Goal: Information Seeking & Learning: Learn about a topic

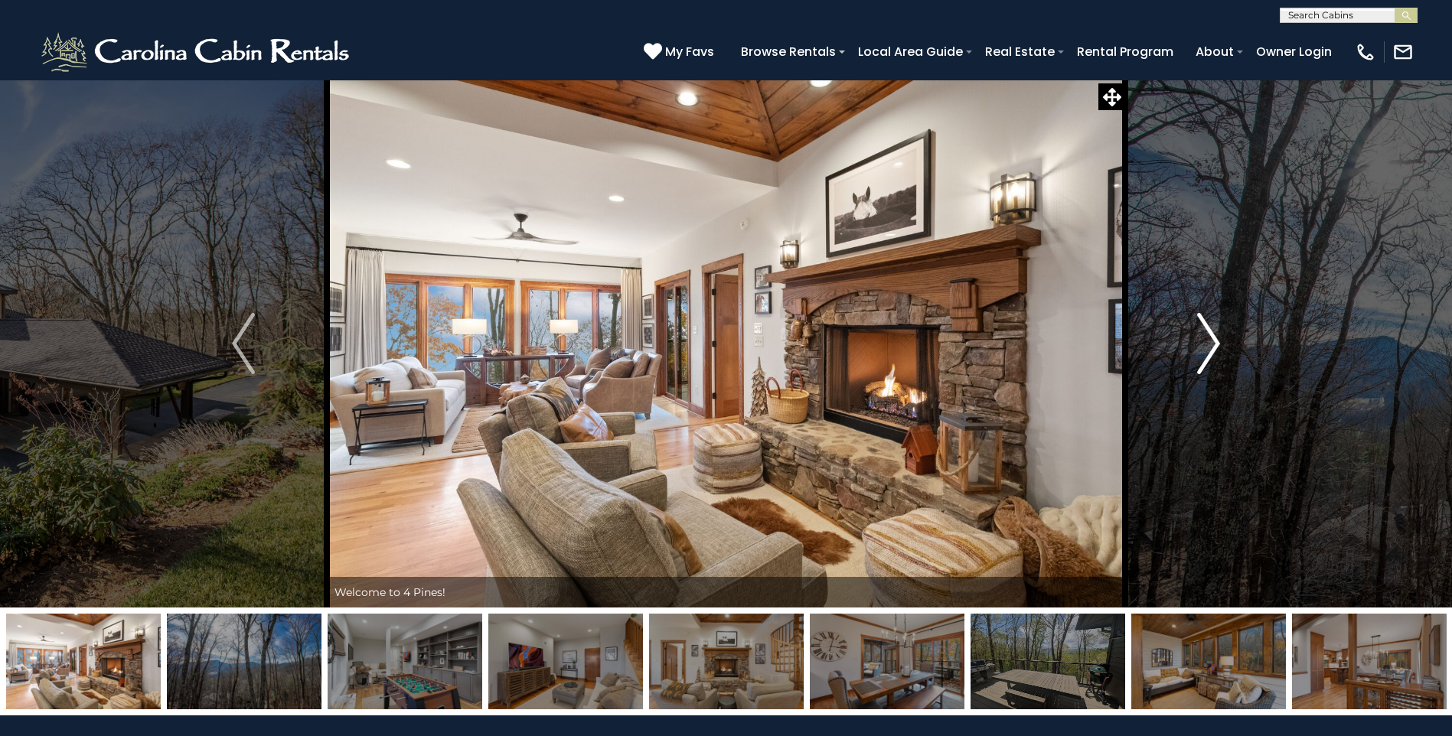
click at [1216, 344] on img "Next" at bounding box center [1208, 343] width 23 height 61
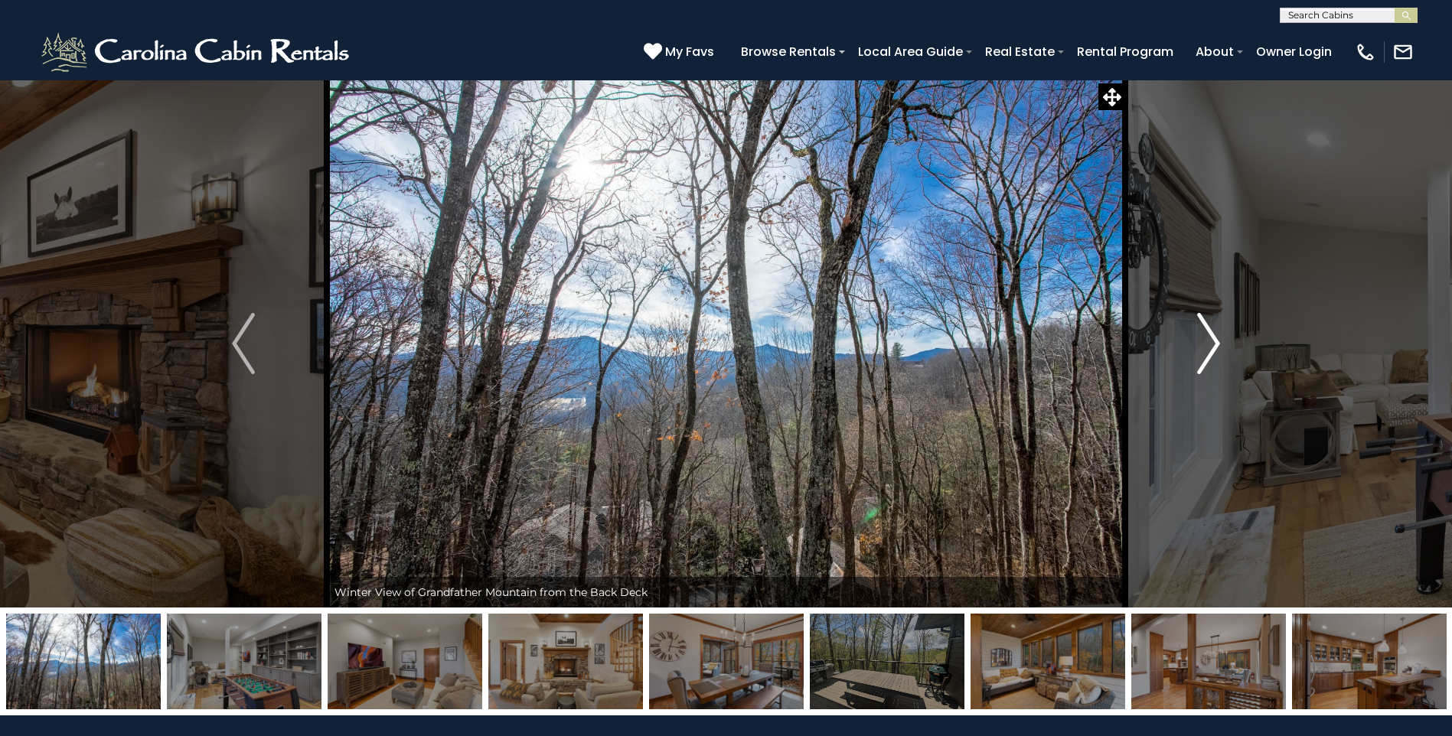
click at [1216, 344] on img "Next" at bounding box center [1208, 343] width 23 height 61
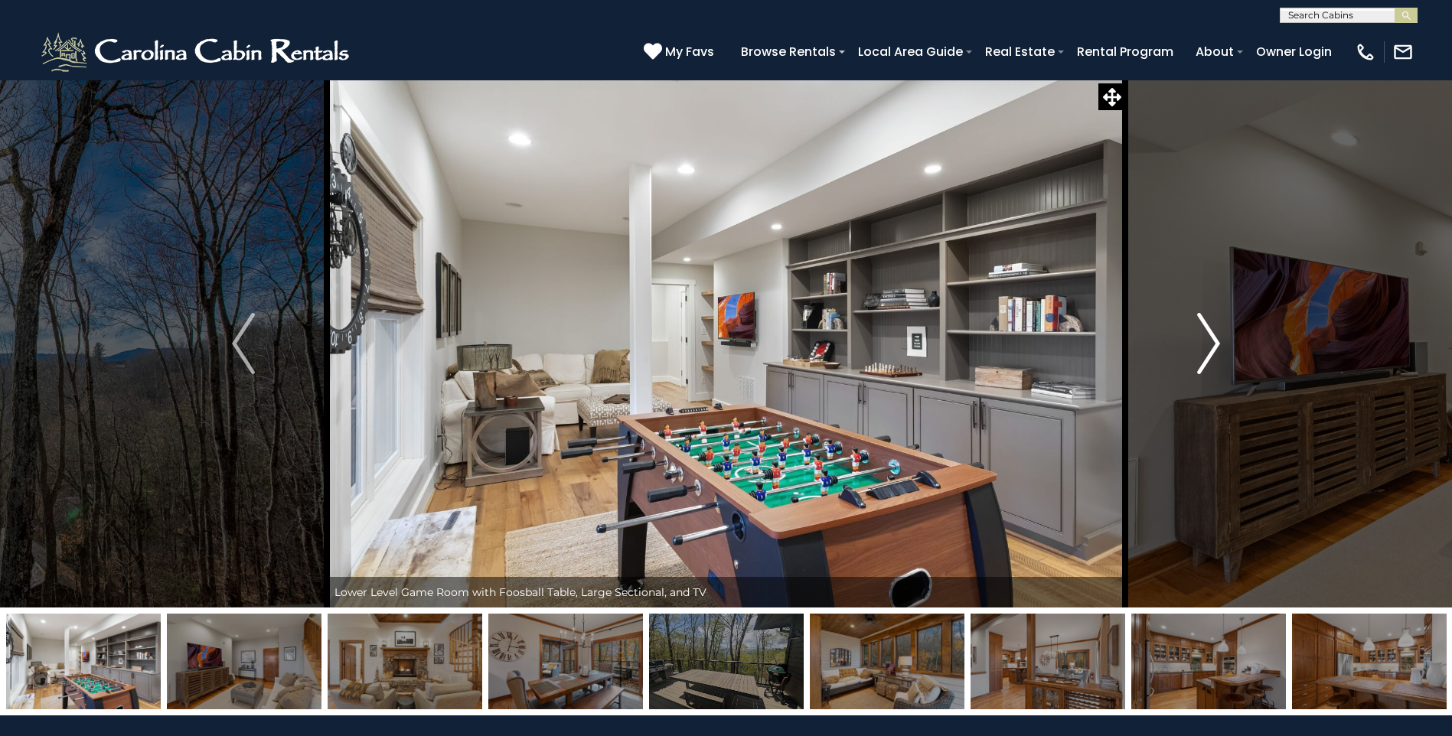
click at [1216, 344] on img "Next" at bounding box center [1208, 343] width 23 height 61
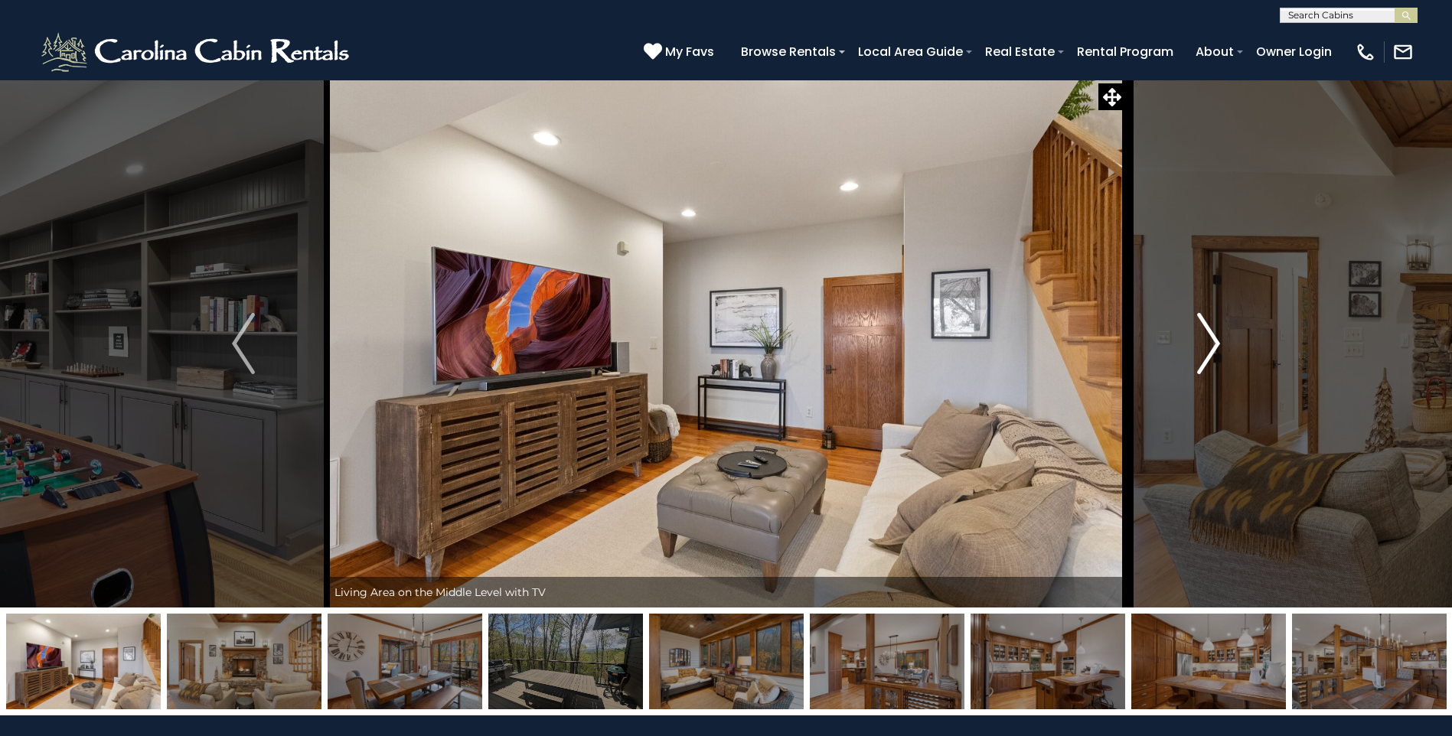
click at [1215, 344] on img "Next" at bounding box center [1208, 343] width 23 height 61
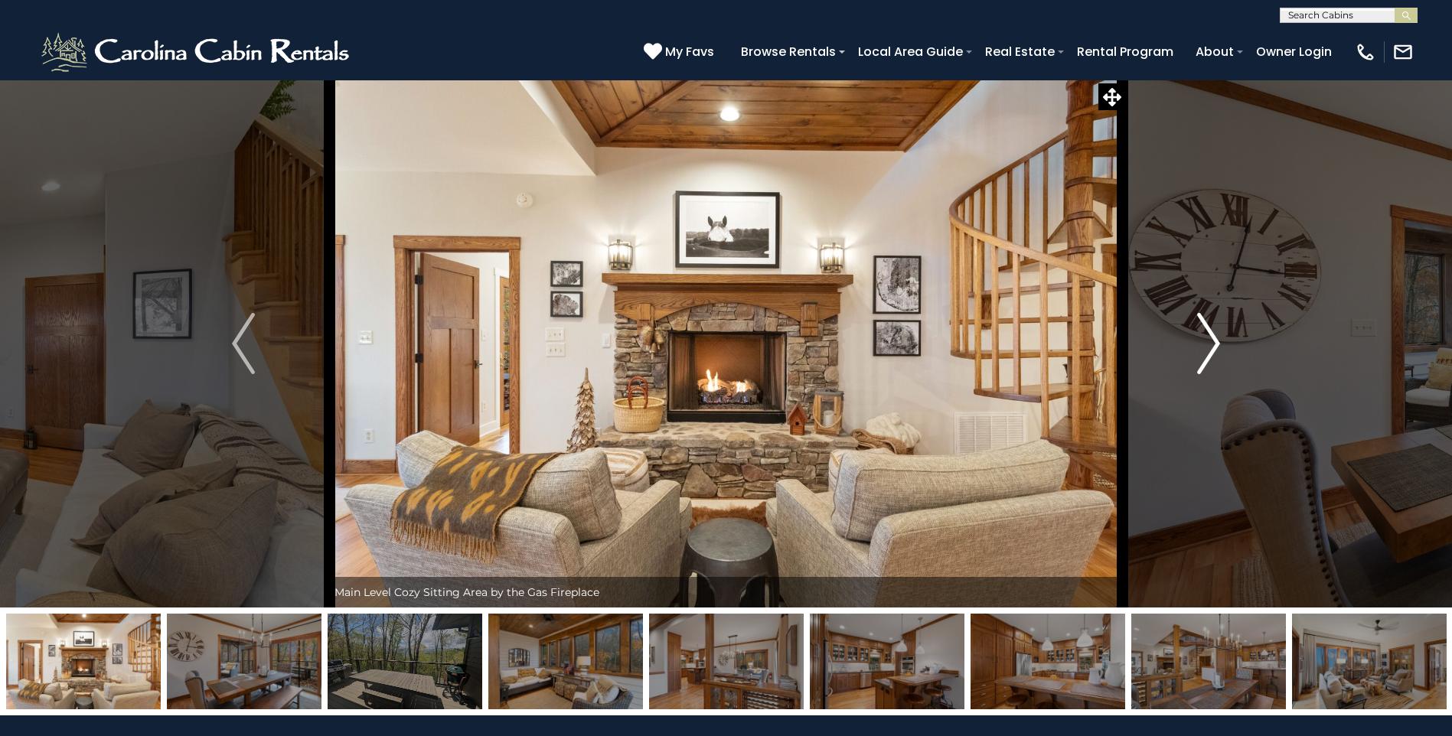
click at [1215, 344] on img "Next" at bounding box center [1208, 343] width 23 height 61
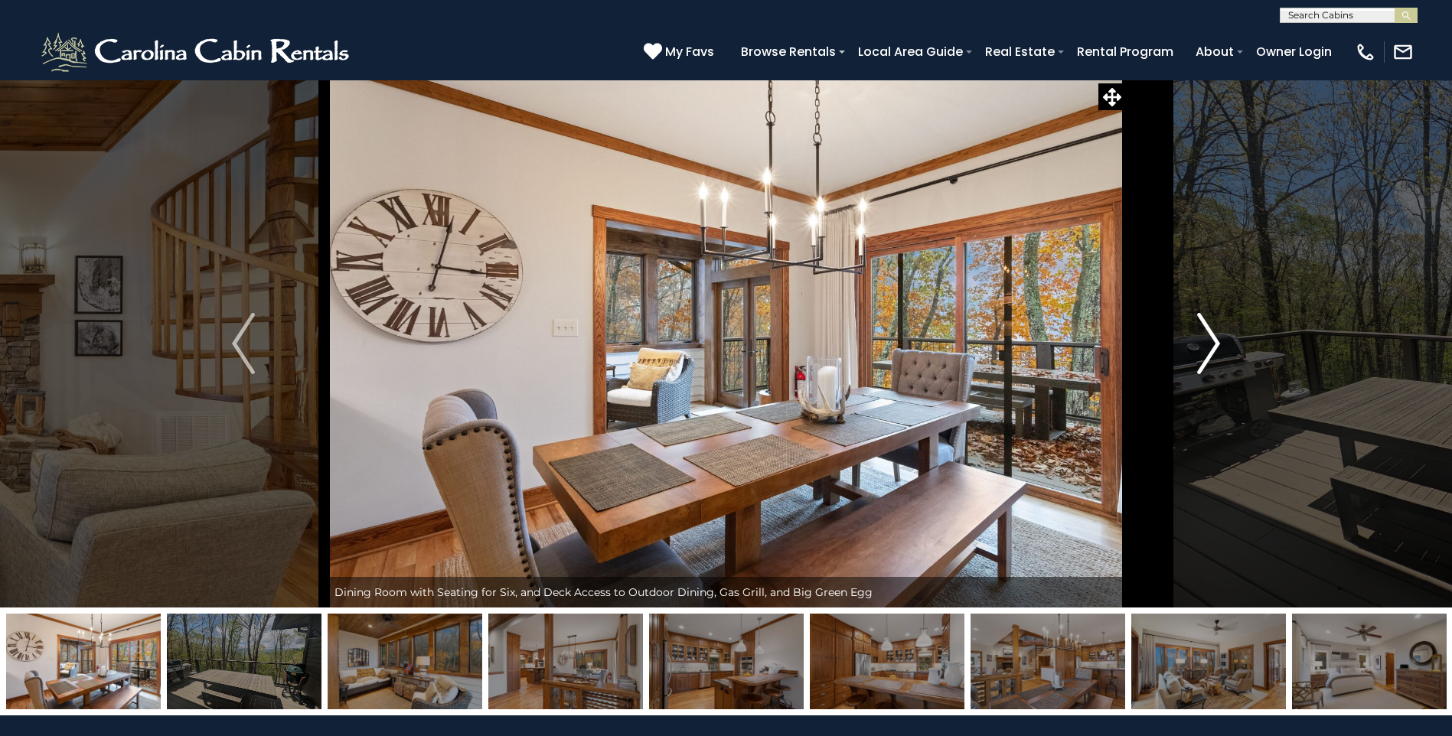
click at [1215, 344] on img "Next" at bounding box center [1208, 343] width 23 height 61
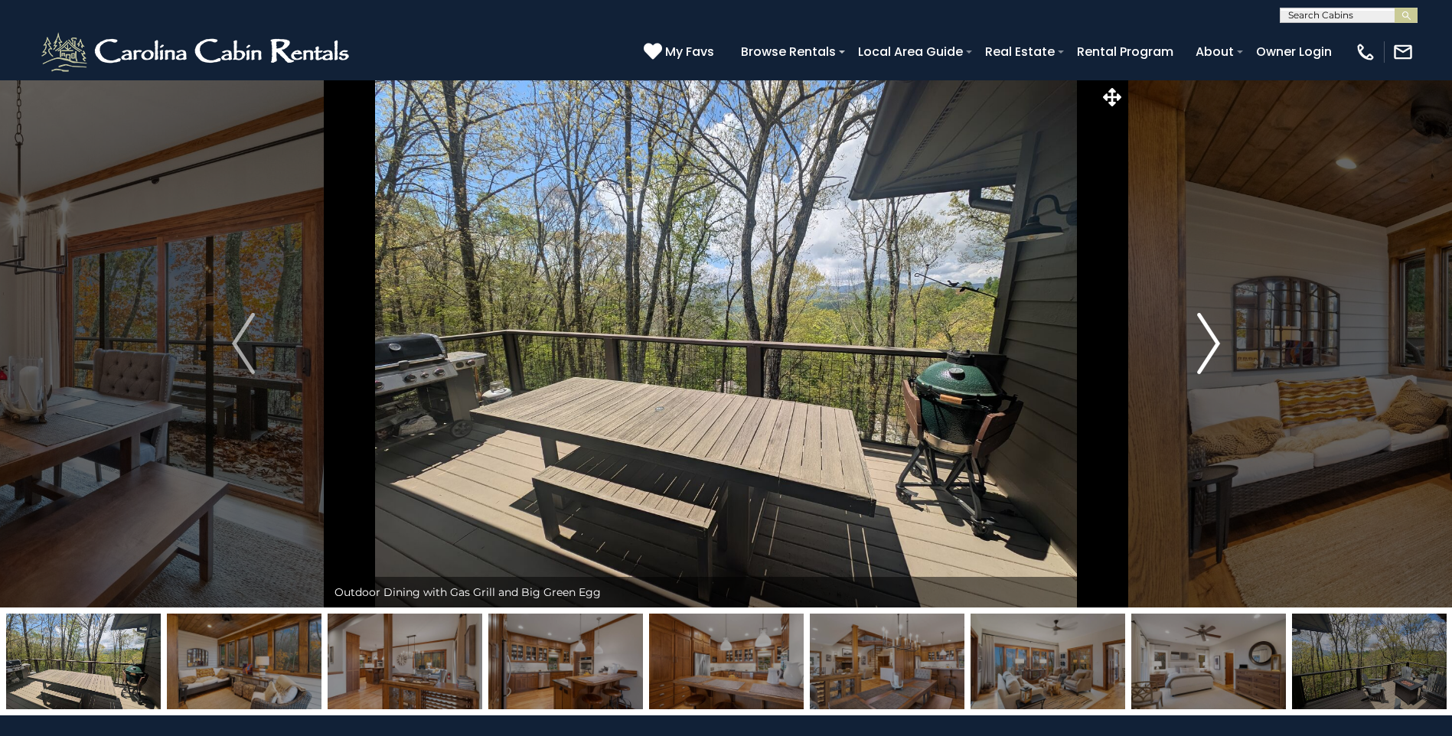
click at [1218, 326] on img "Next" at bounding box center [1208, 343] width 23 height 61
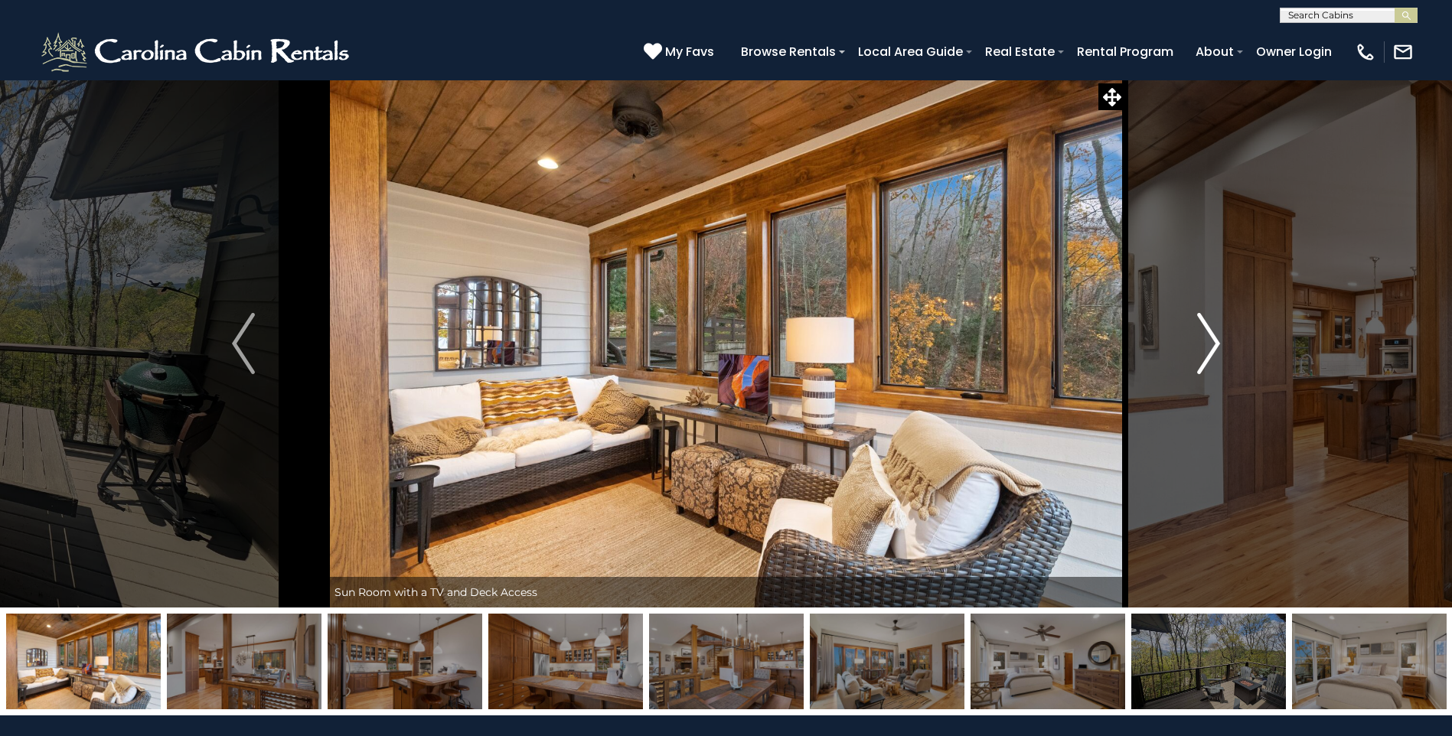
click at [1216, 327] on img "Next" at bounding box center [1208, 343] width 23 height 61
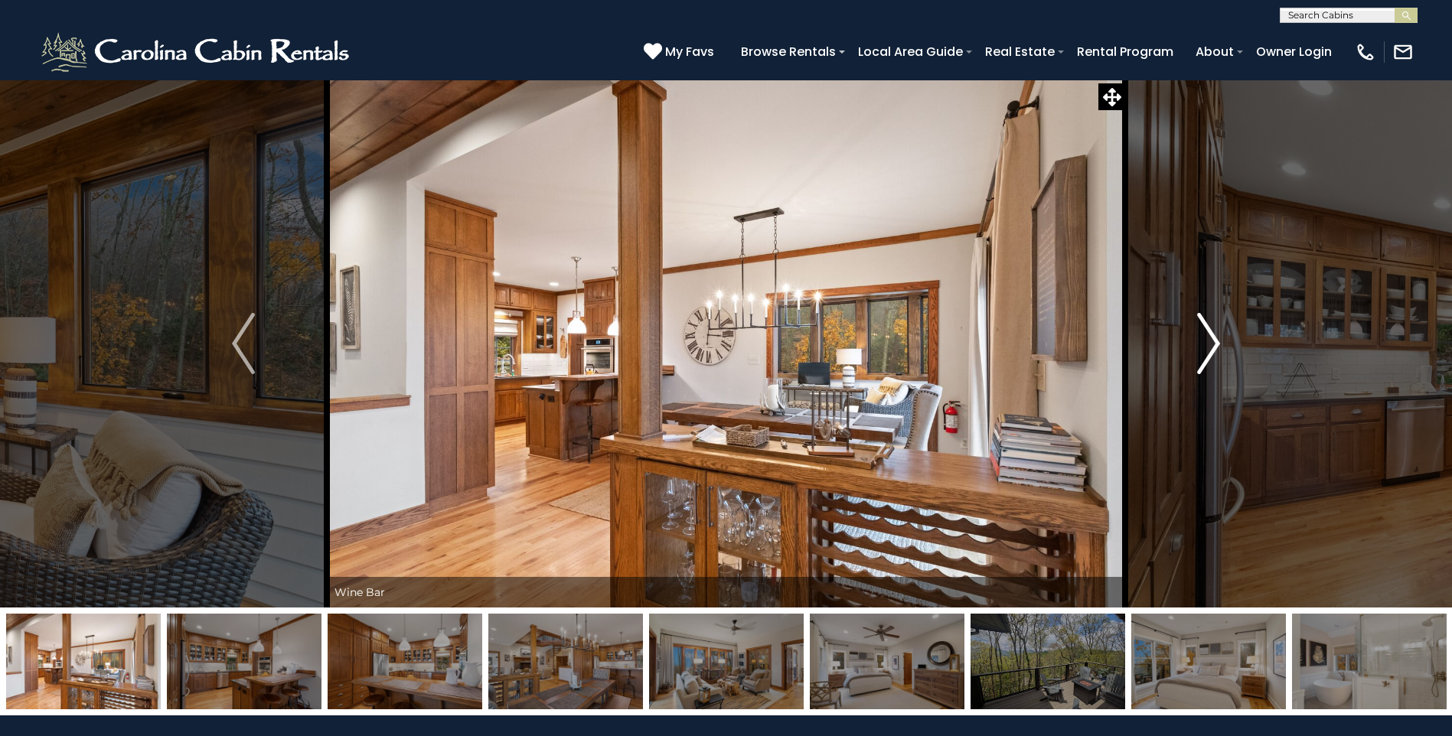
click at [1216, 327] on img "Next" at bounding box center [1208, 343] width 23 height 61
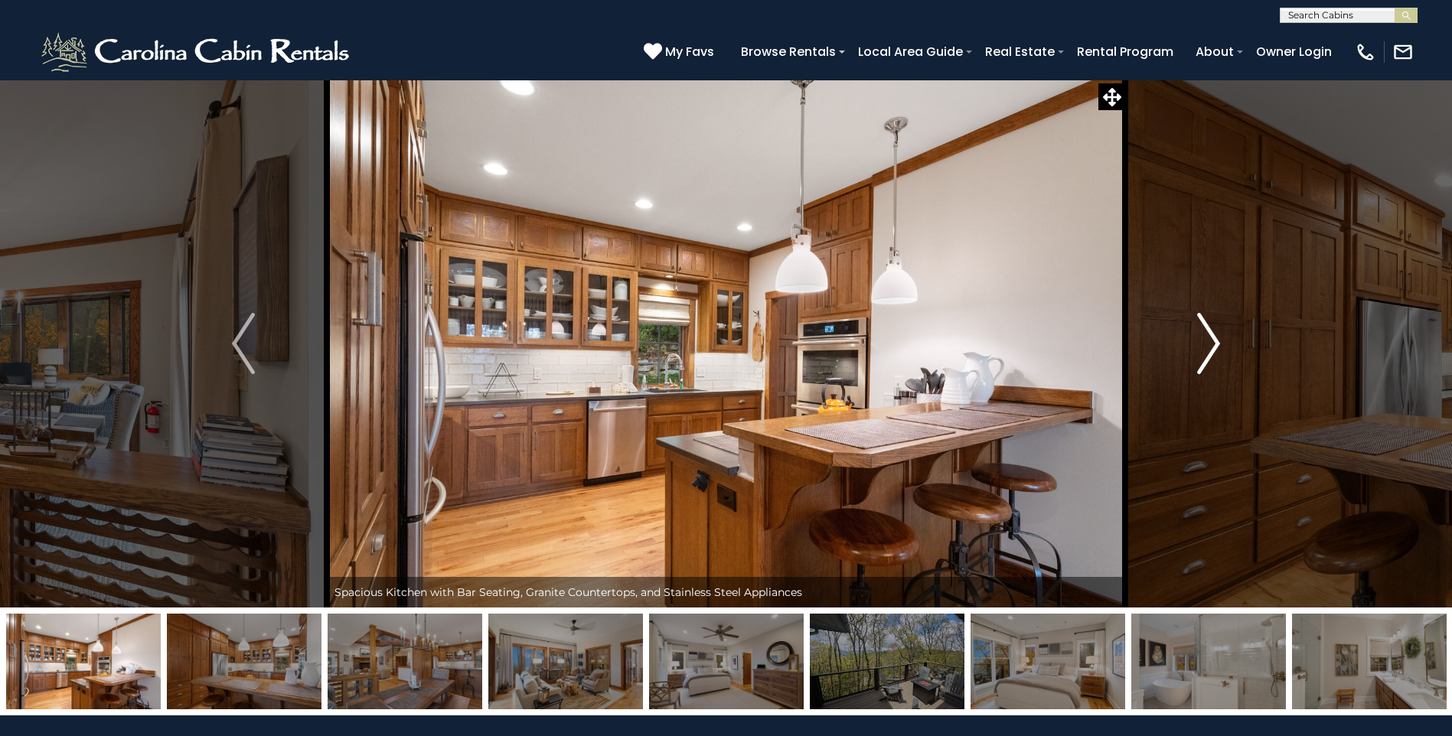
click at [1216, 327] on img "Next" at bounding box center [1208, 343] width 23 height 61
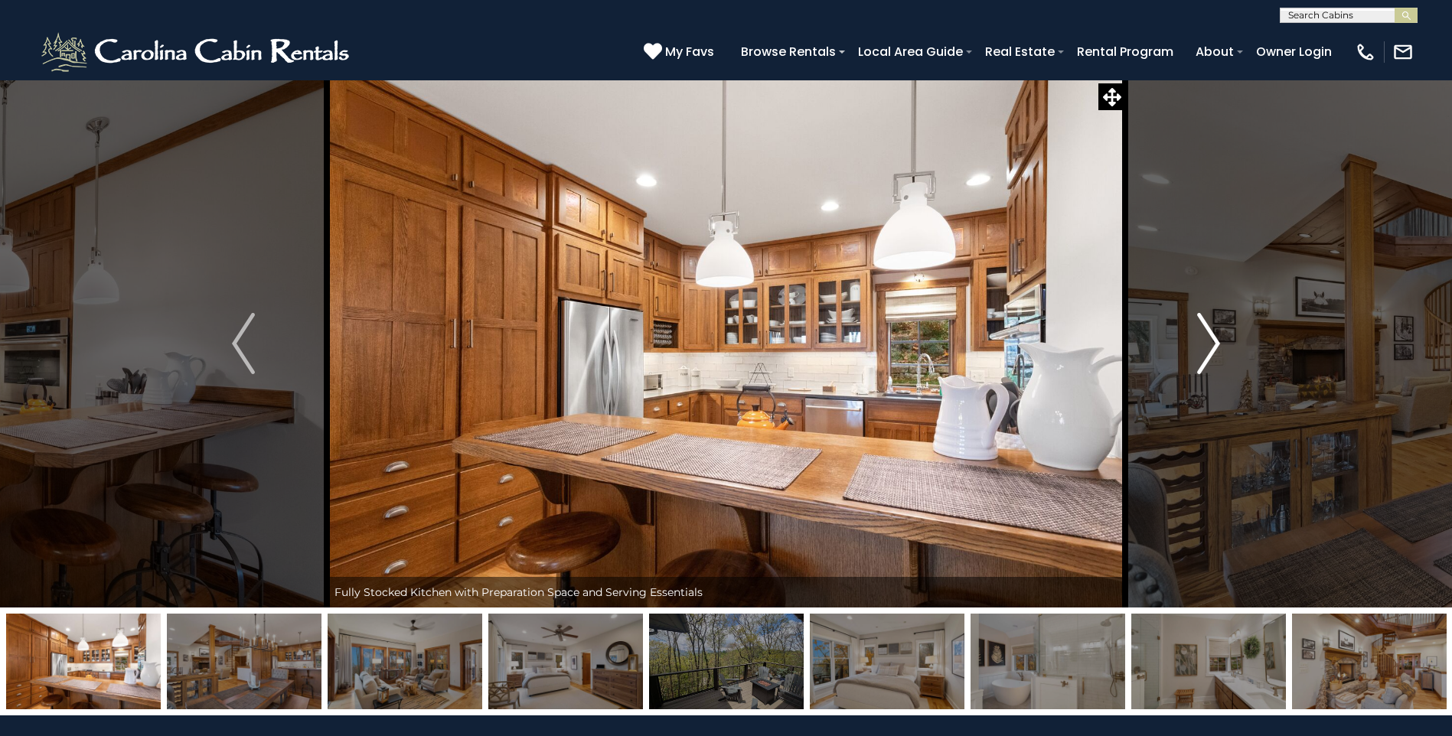
click at [1216, 327] on img "Next" at bounding box center [1208, 343] width 23 height 61
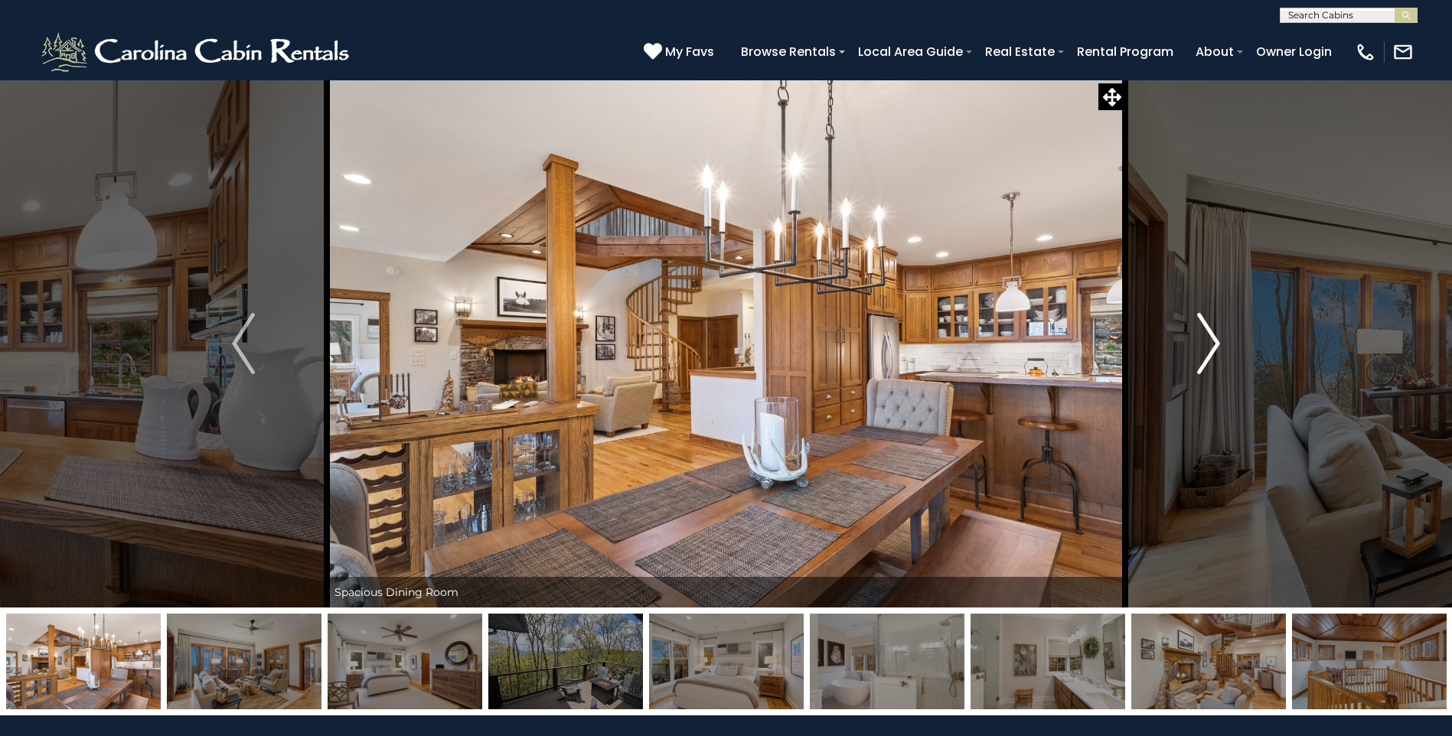
click at [1216, 327] on img "Next" at bounding box center [1208, 343] width 23 height 61
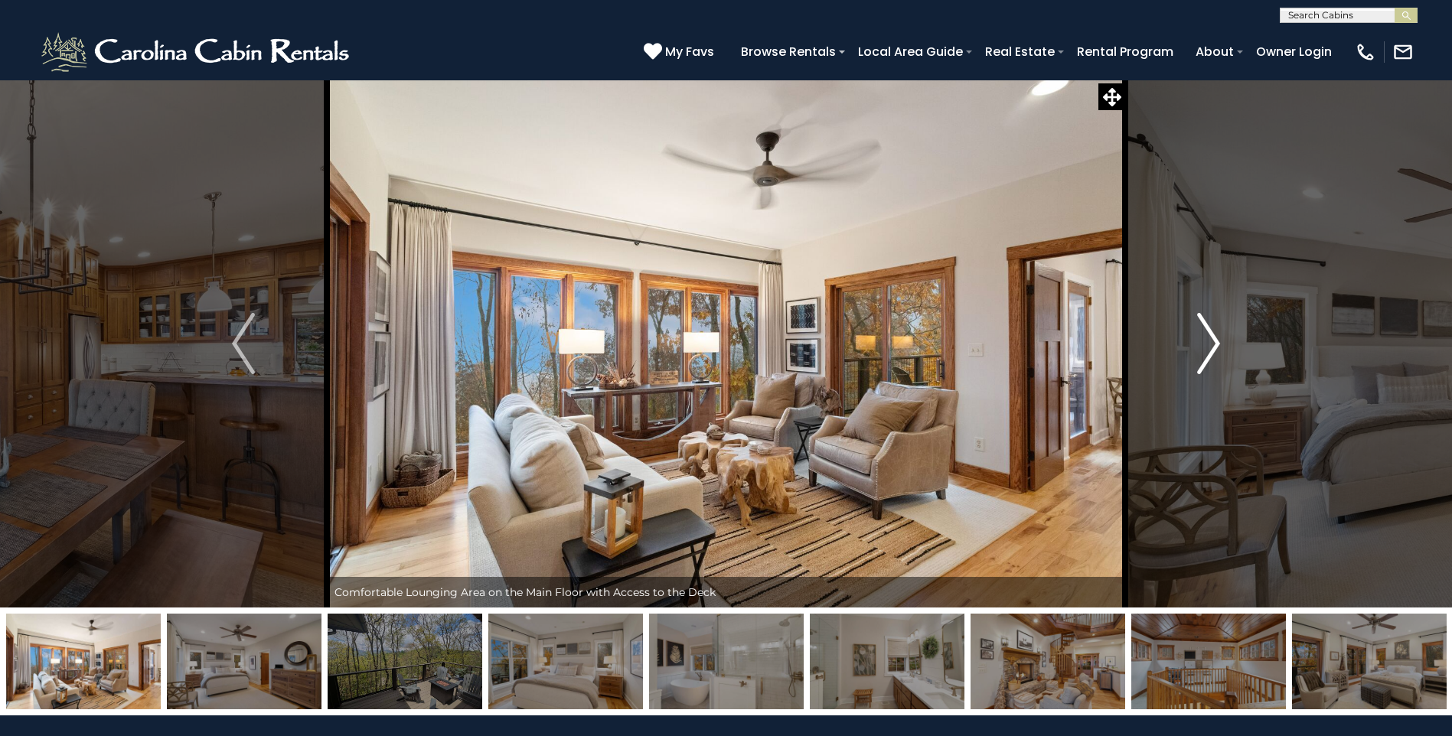
click at [1230, 352] on button "Next" at bounding box center [1208, 344] width 167 height 528
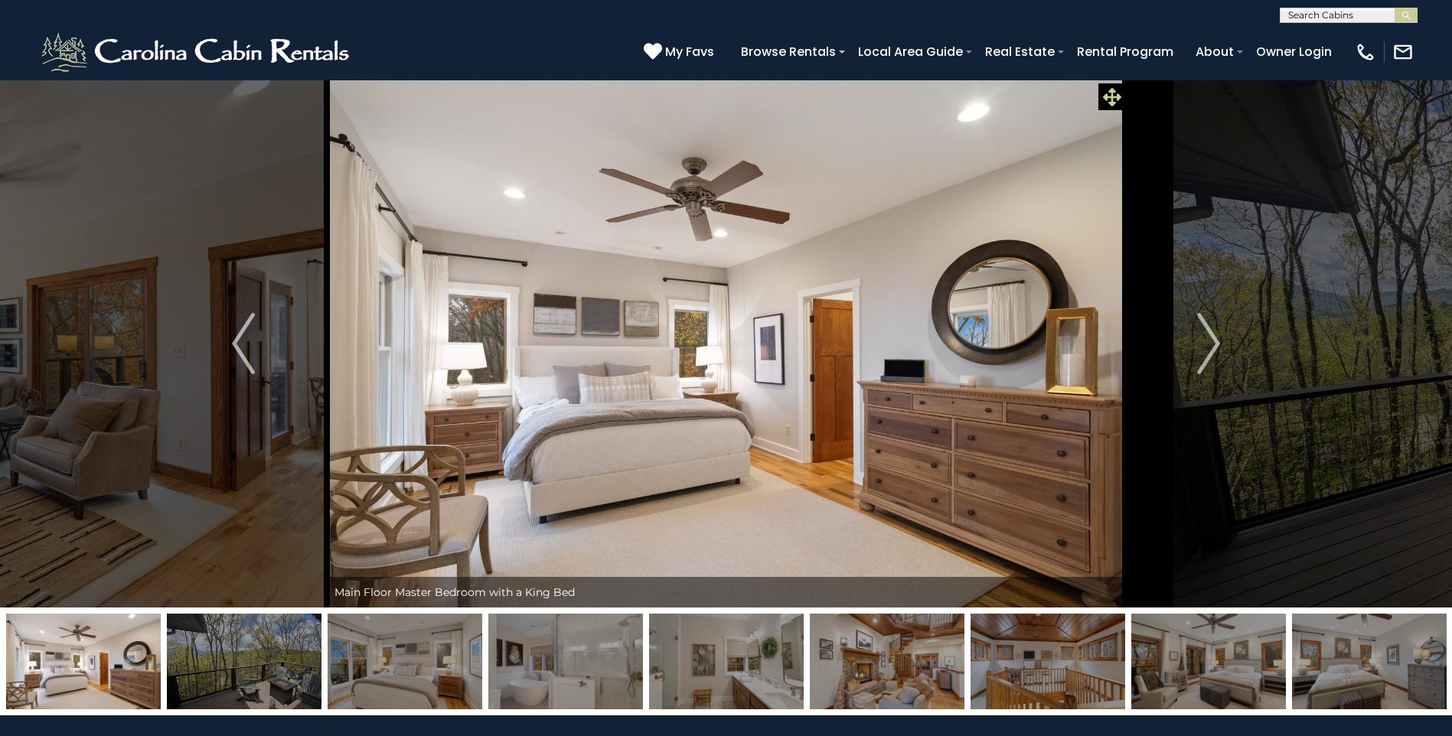
click at [1111, 94] on icon at bounding box center [1112, 97] width 18 height 18
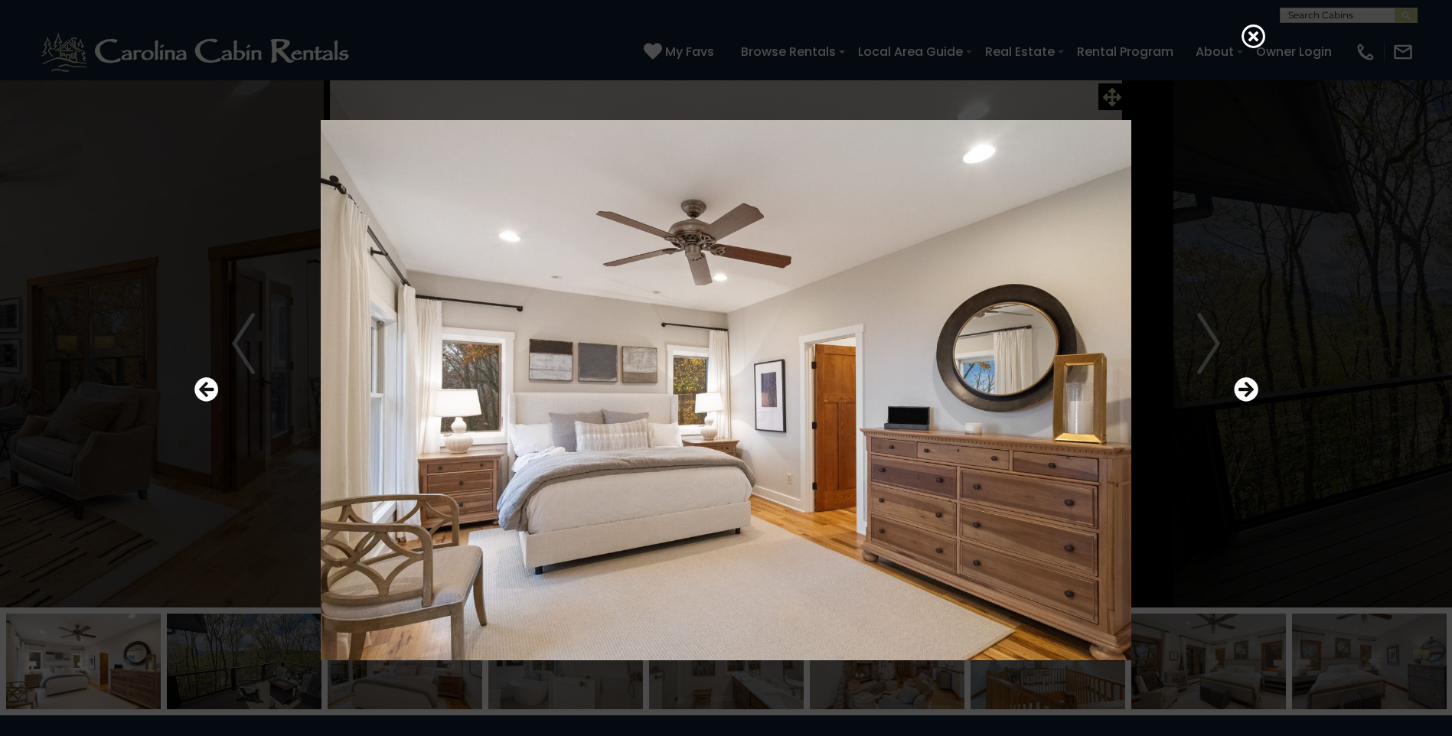
click at [1111, 94] on div at bounding box center [726, 390] width 1079 height 663
click at [1251, 38] on icon at bounding box center [1253, 36] width 24 height 24
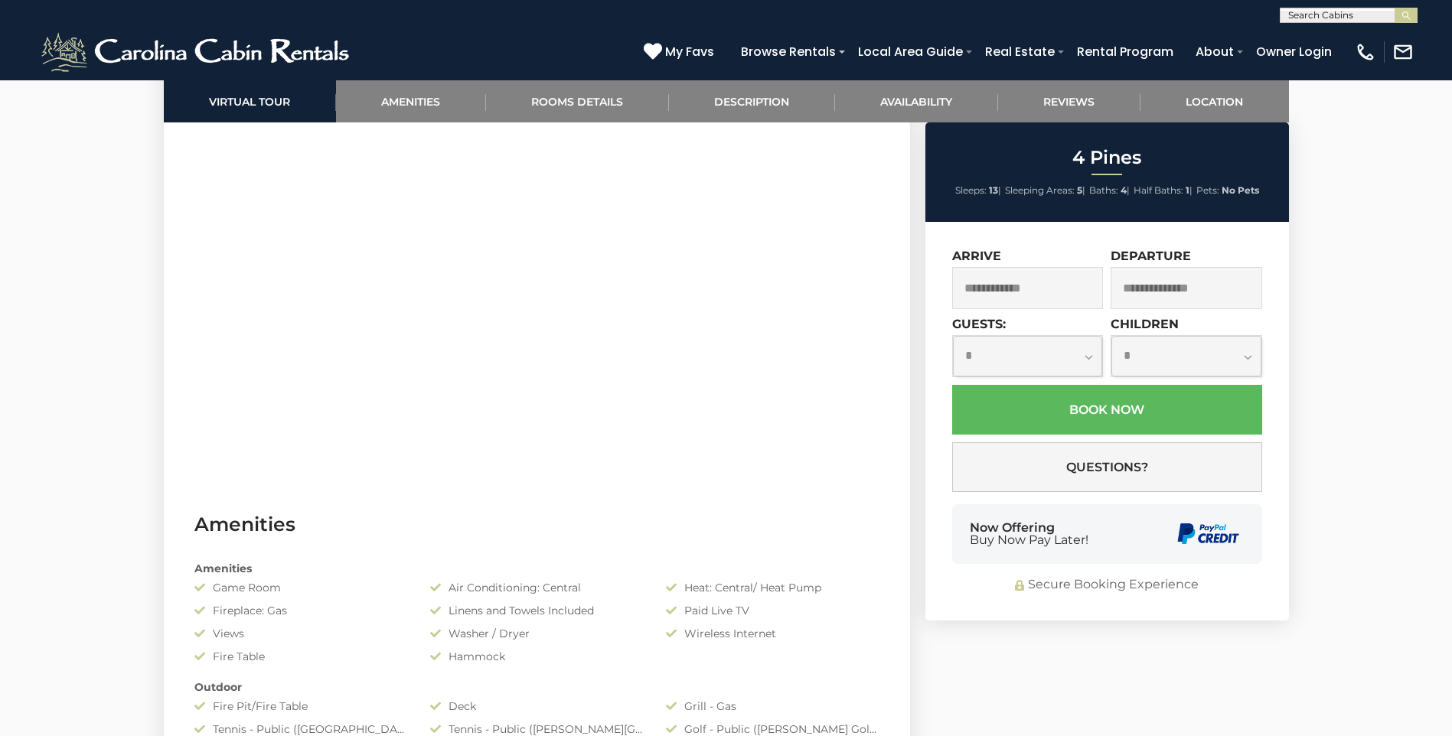
scroll to position [995, 0]
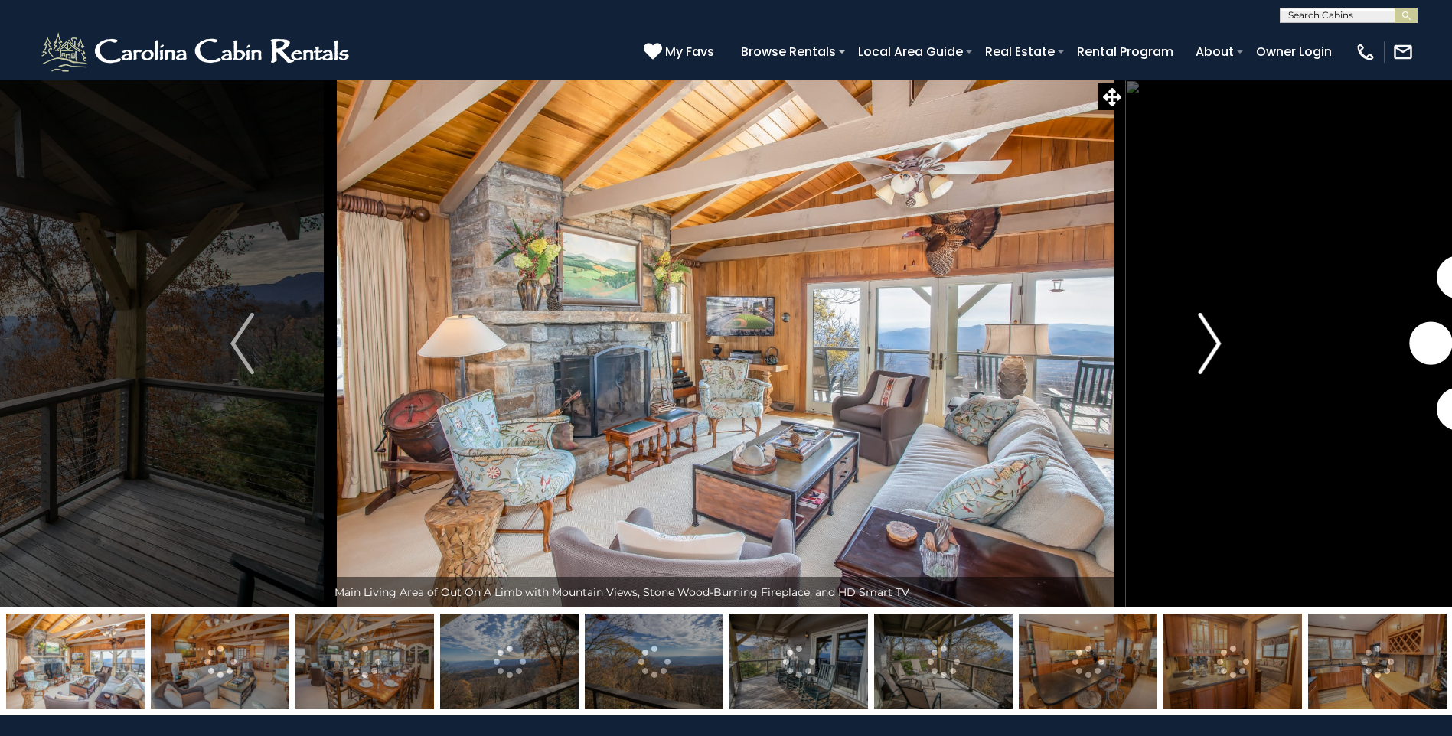
click at [1205, 318] on img "Next" at bounding box center [1209, 343] width 23 height 61
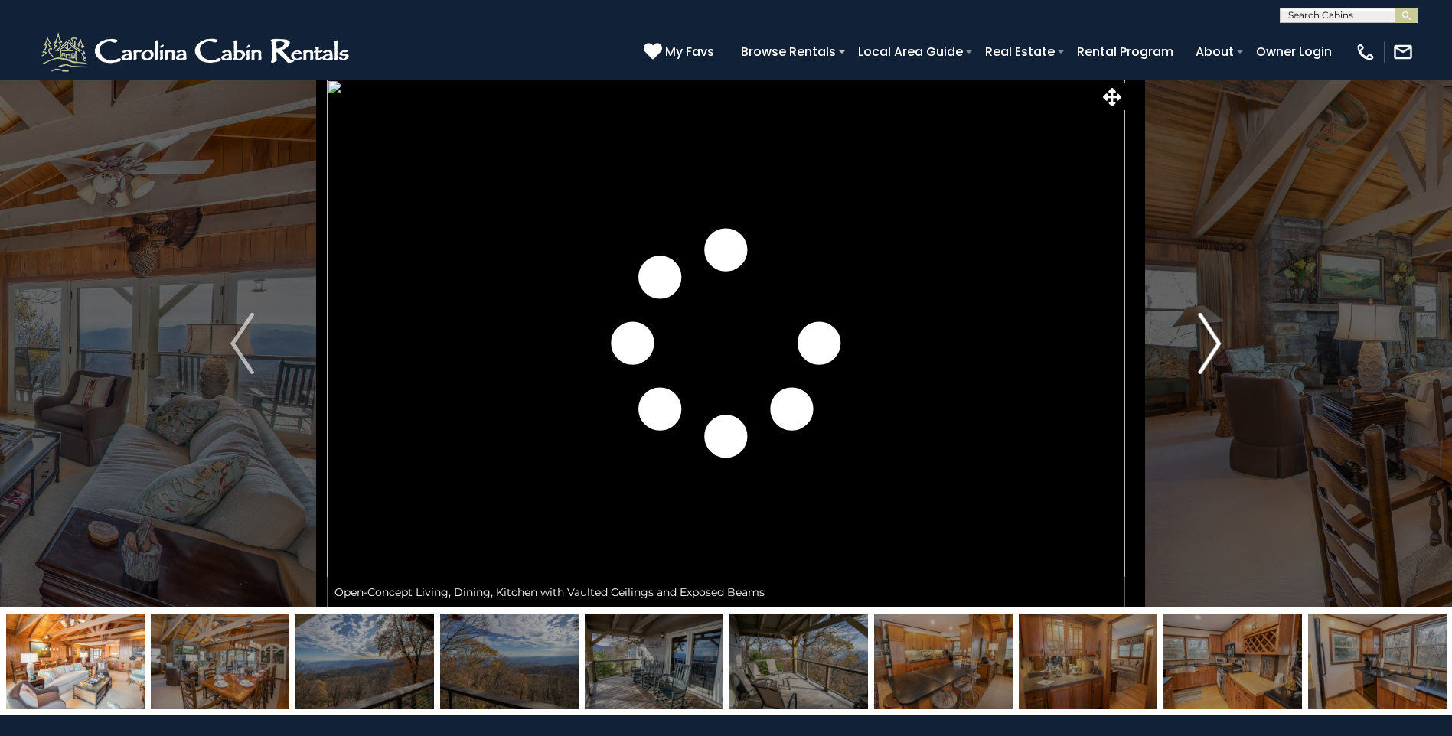
click at [1205, 318] on img "Next" at bounding box center [1209, 343] width 23 height 61
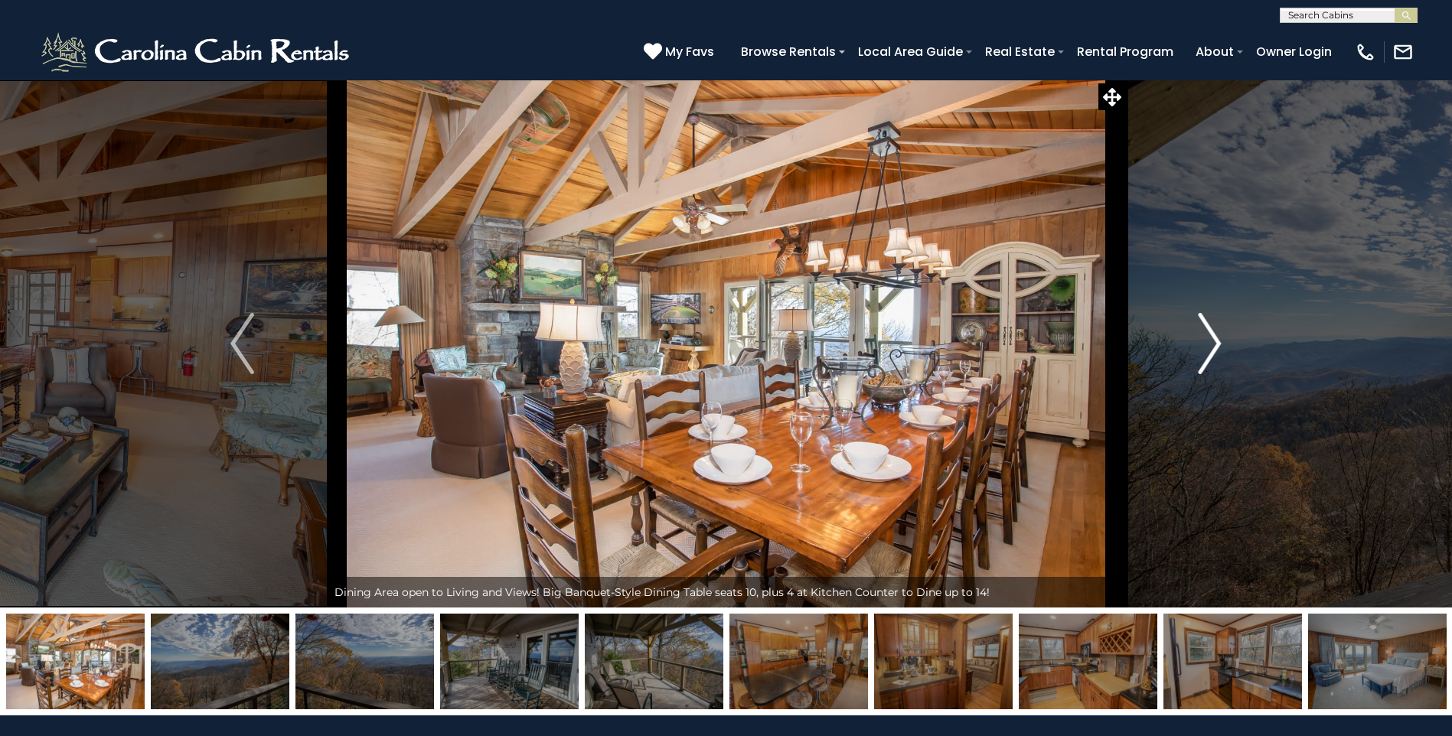
click at [1205, 318] on img "Next" at bounding box center [1209, 343] width 23 height 61
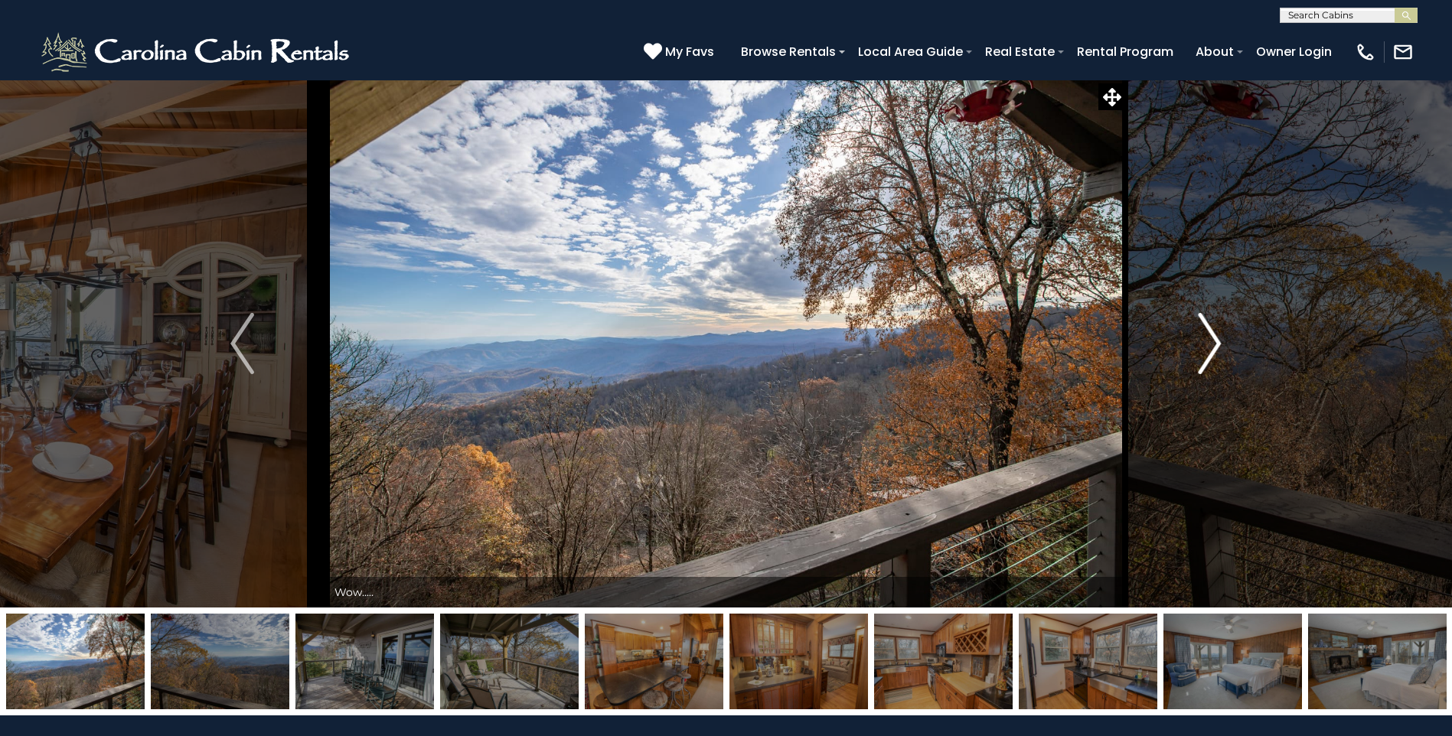
click at [1205, 318] on img "Next" at bounding box center [1209, 343] width 23 height 61
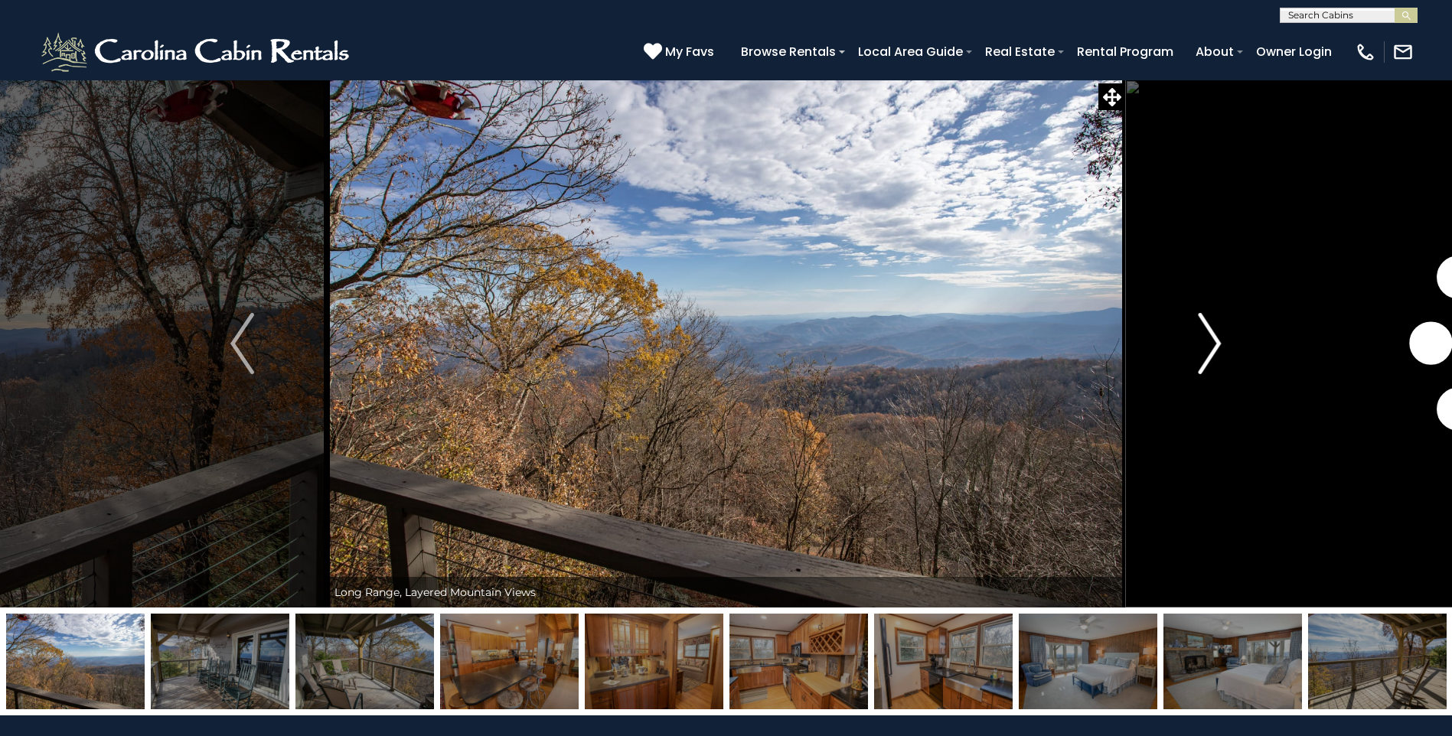
click at [1205, 318] on img "Next" at bounding box center [1209, 343] width 23 height 61
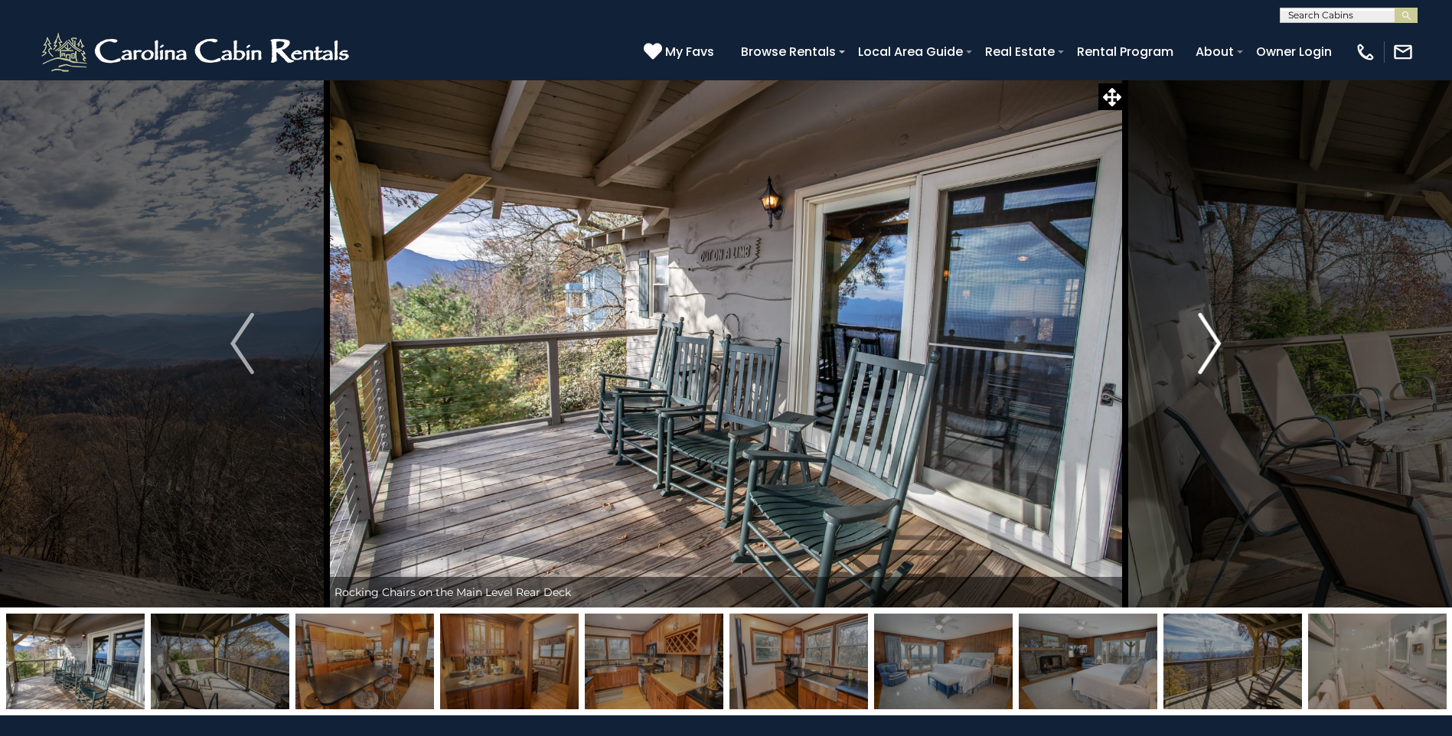
click at [1205, 318] on img "Next" at bounding box center [1209, 343] width 23 height 61
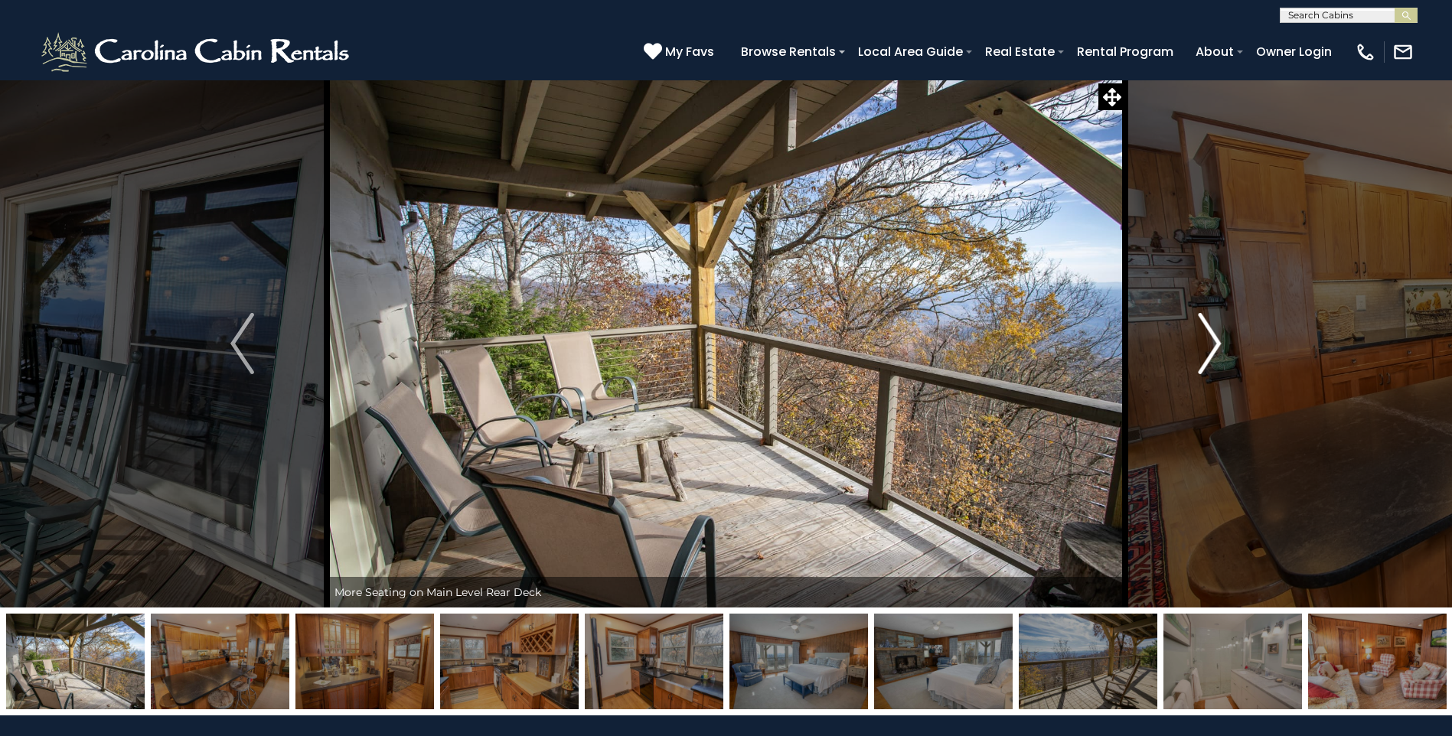
click at [1205, 318] on img "Next" at bounding box center [1209, 343] width 23 height 61
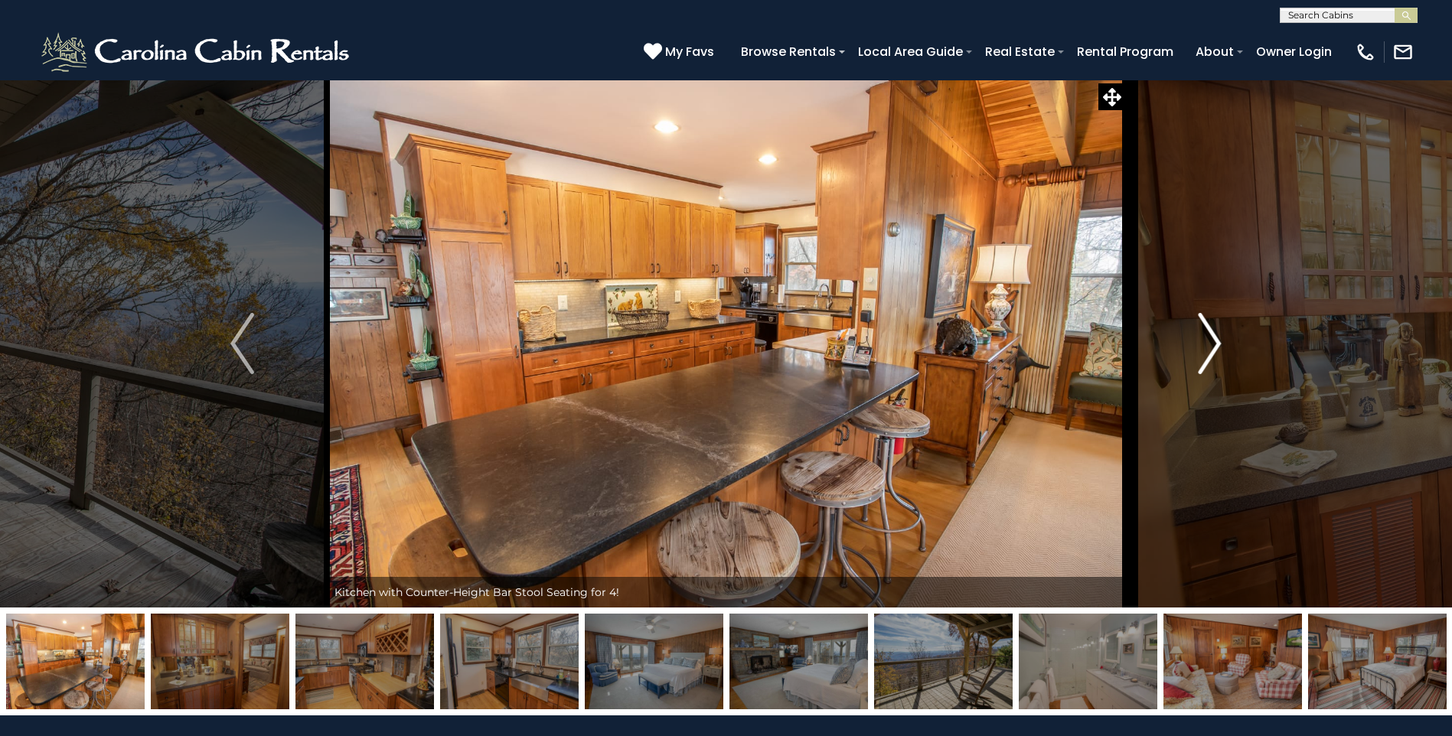
click at [1205, 318] on img "Next" at bounding box center [1209, 343] width 23 height 61
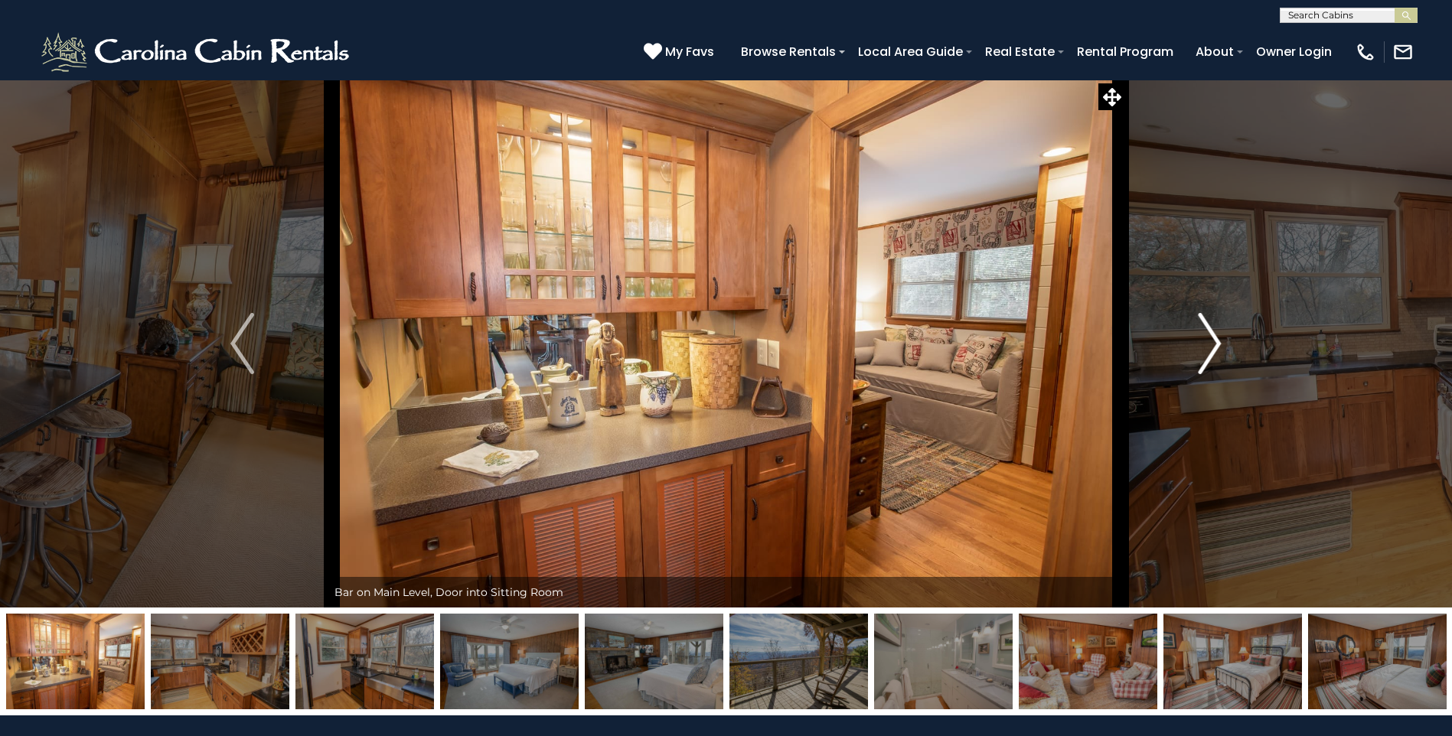
click at [1205, 318] on img "Next" at bounding box center [1209, 343] width 23 height 61
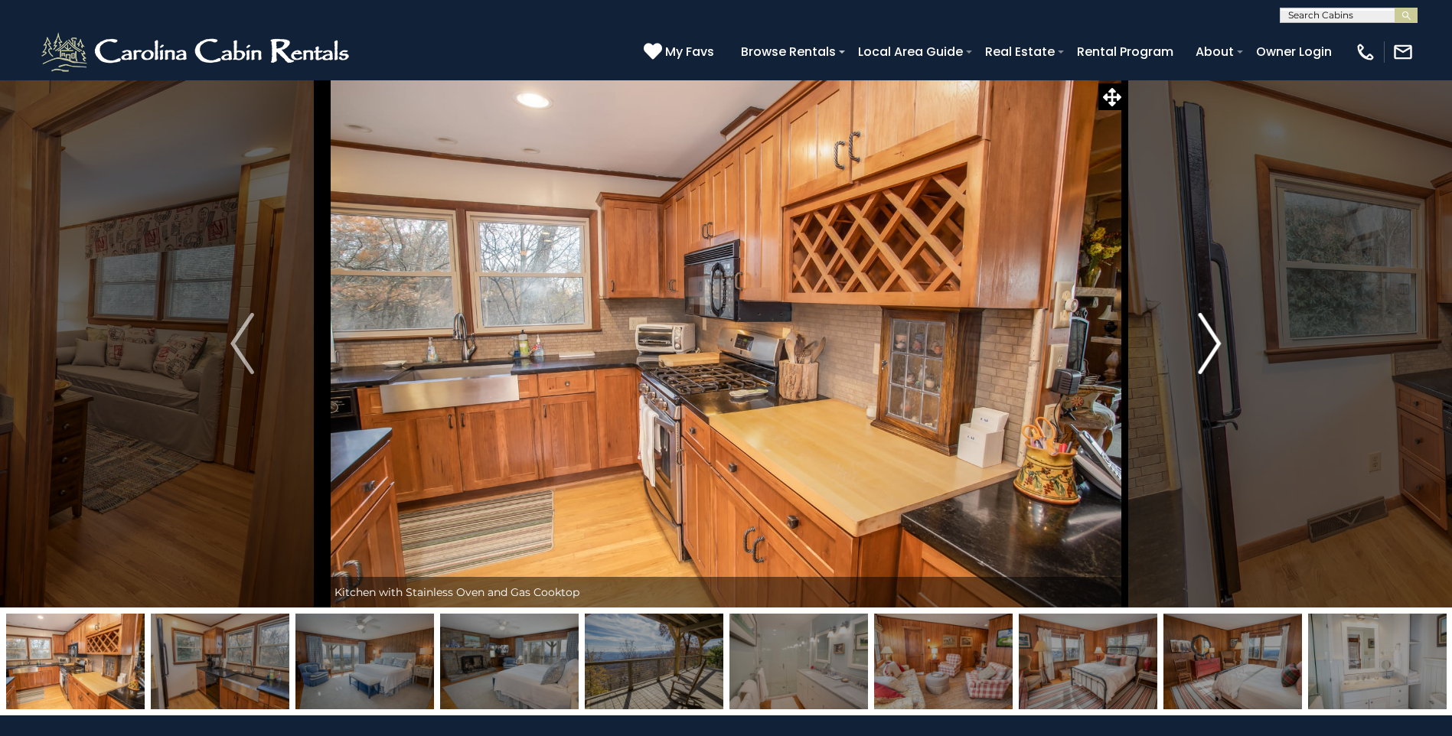
click at [1205, 318] on img "Next" at bounding box center [1209, 343] width 23 height 61
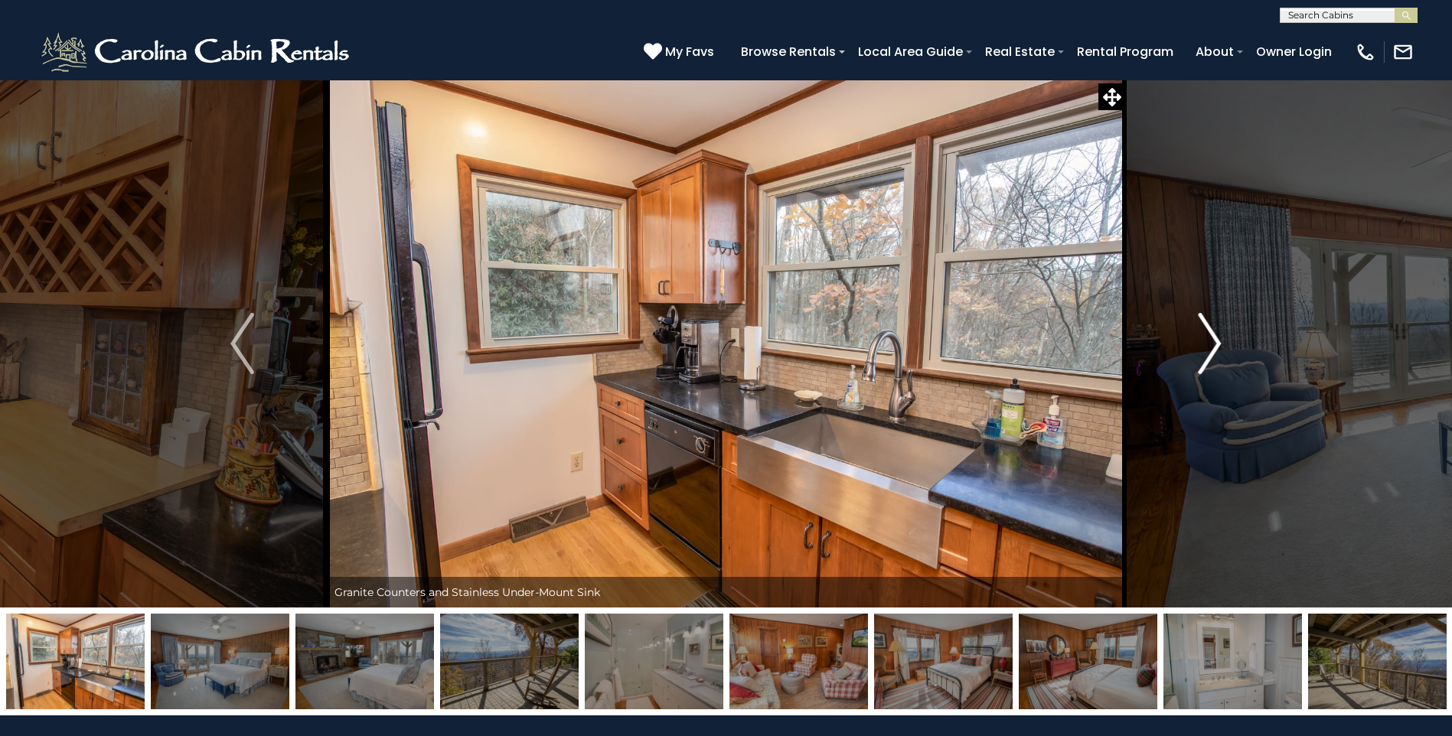
click at [1205, 318] on img "Next" at bounding box center [1209, 343] width 23 height 61
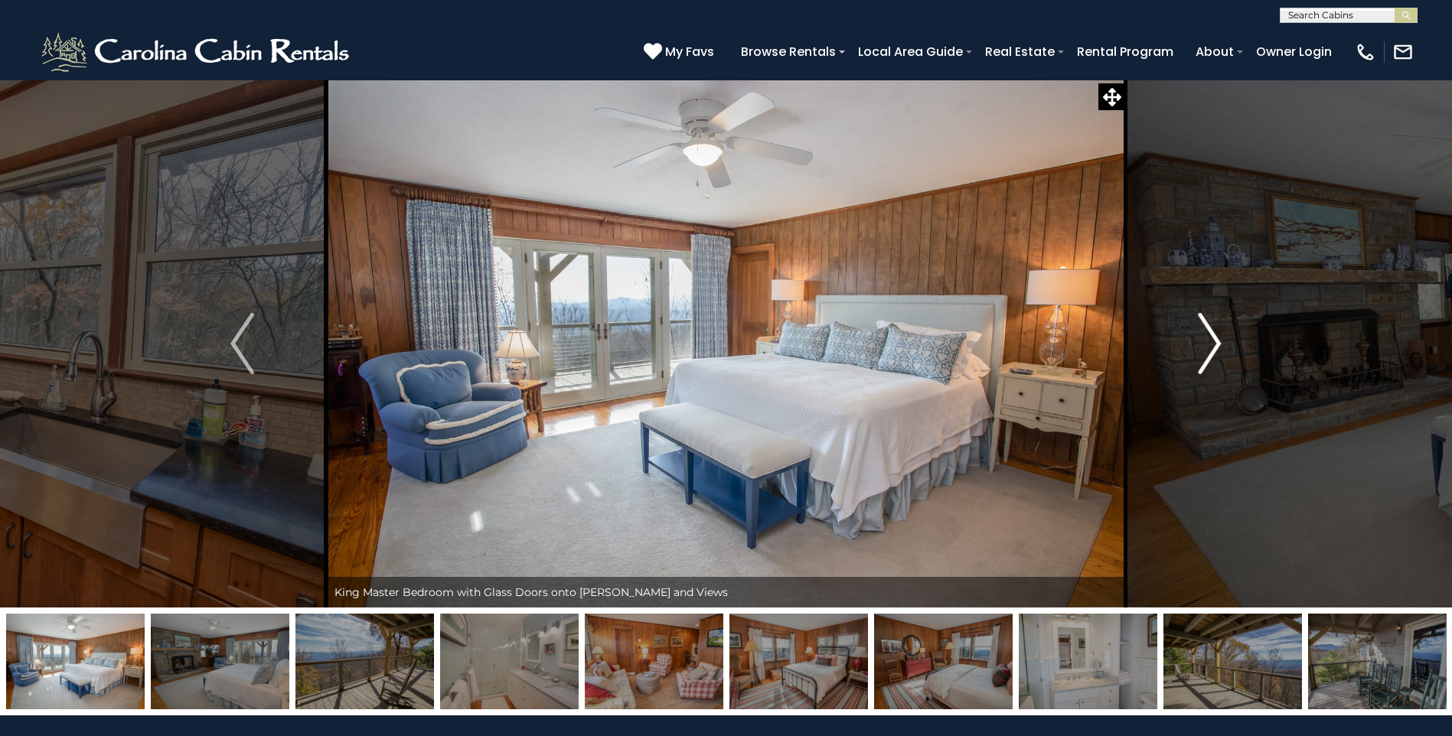
click at [1205, 318] on img "Next" at bounding box center [1209, 343] width 23 height 61
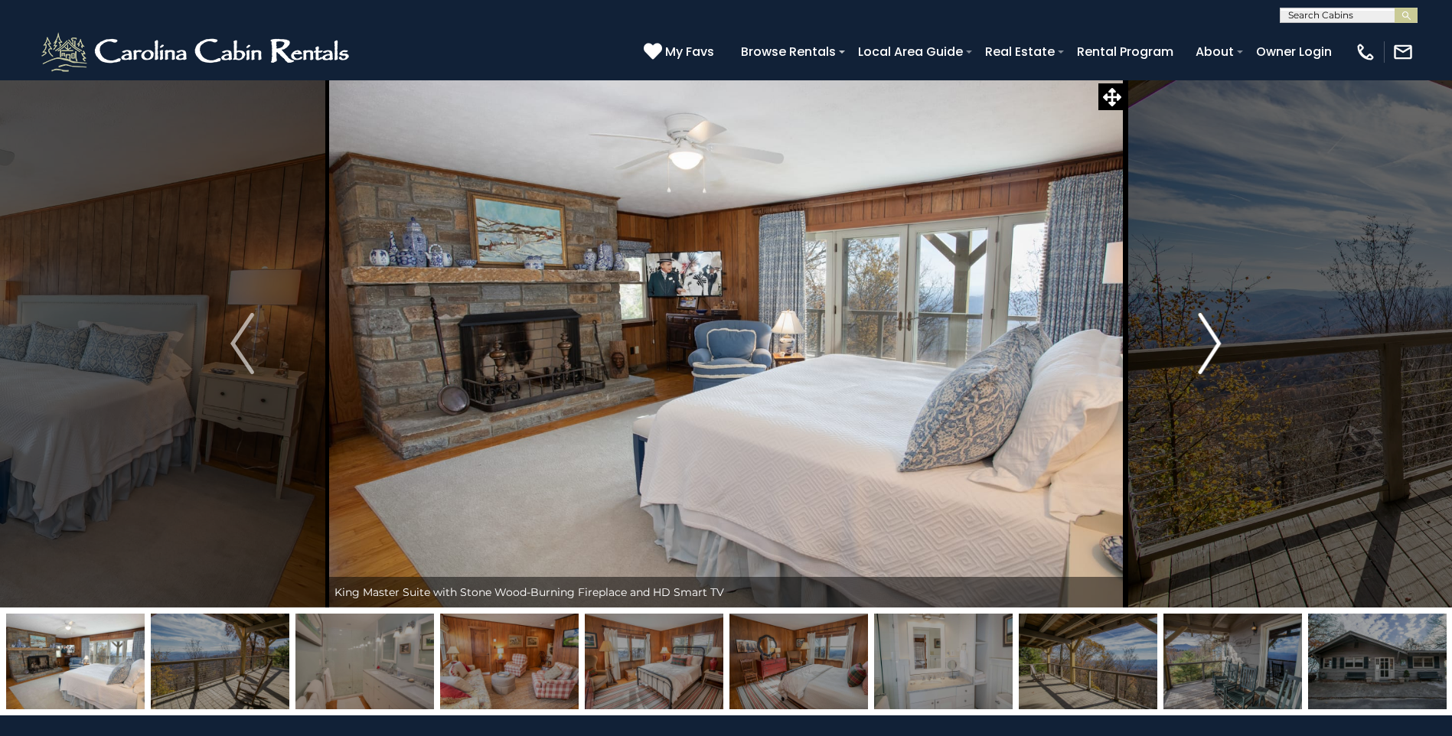
click at [1205, 318] on img "Next" at bounding box center [1209, 343] width 23 height 61
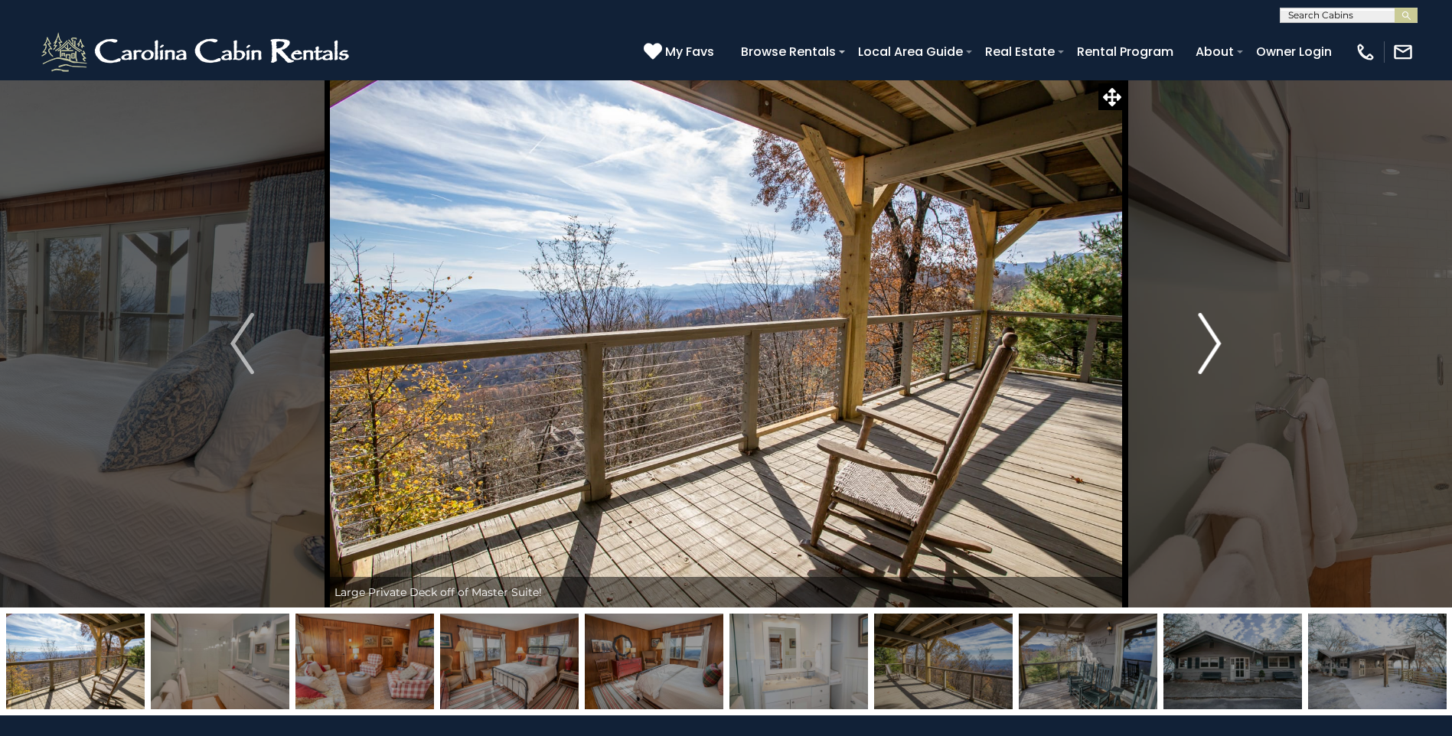
click at [1205, 318] on img "Next" at bounding box center [1209, 343] width 23 height 61
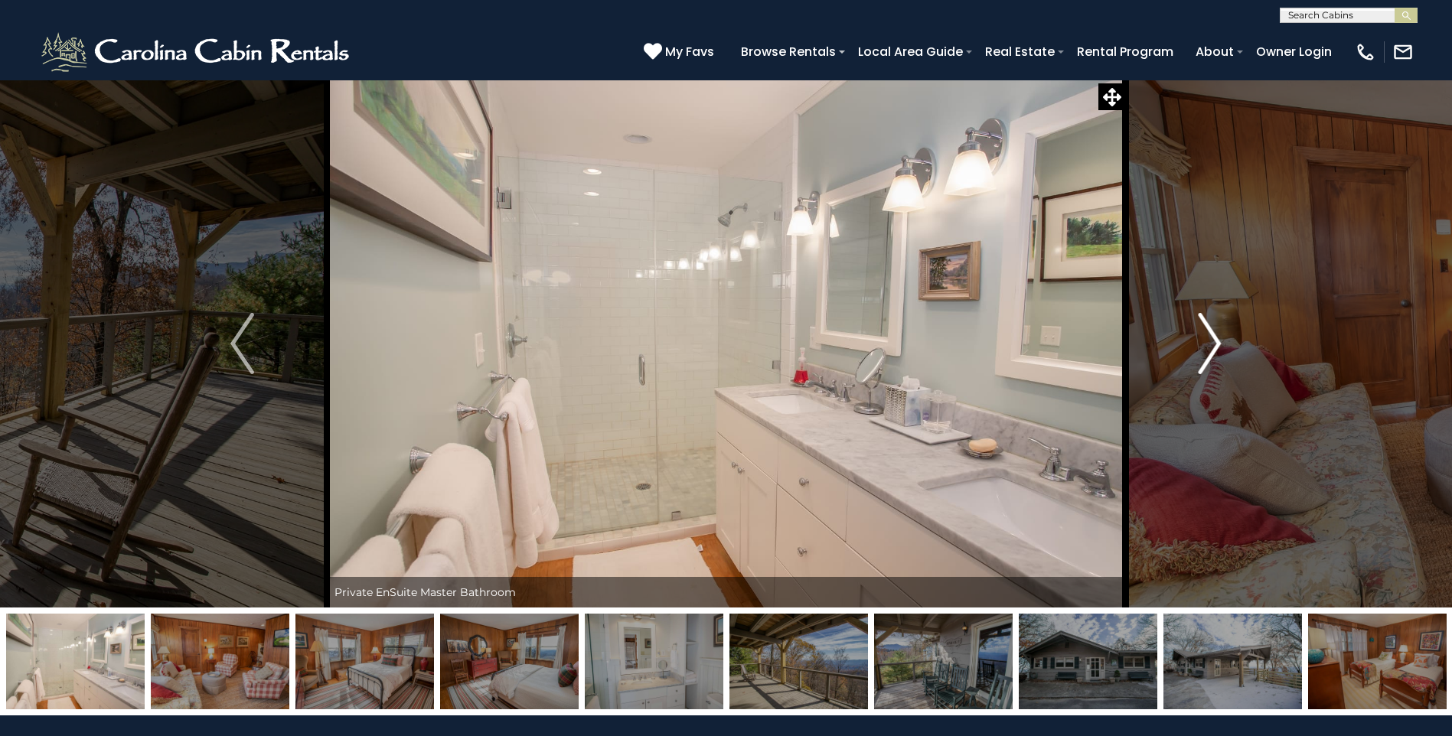
click at [1205, 318] on img "Next" at bounding box center [1209, 343] width 23 height 61
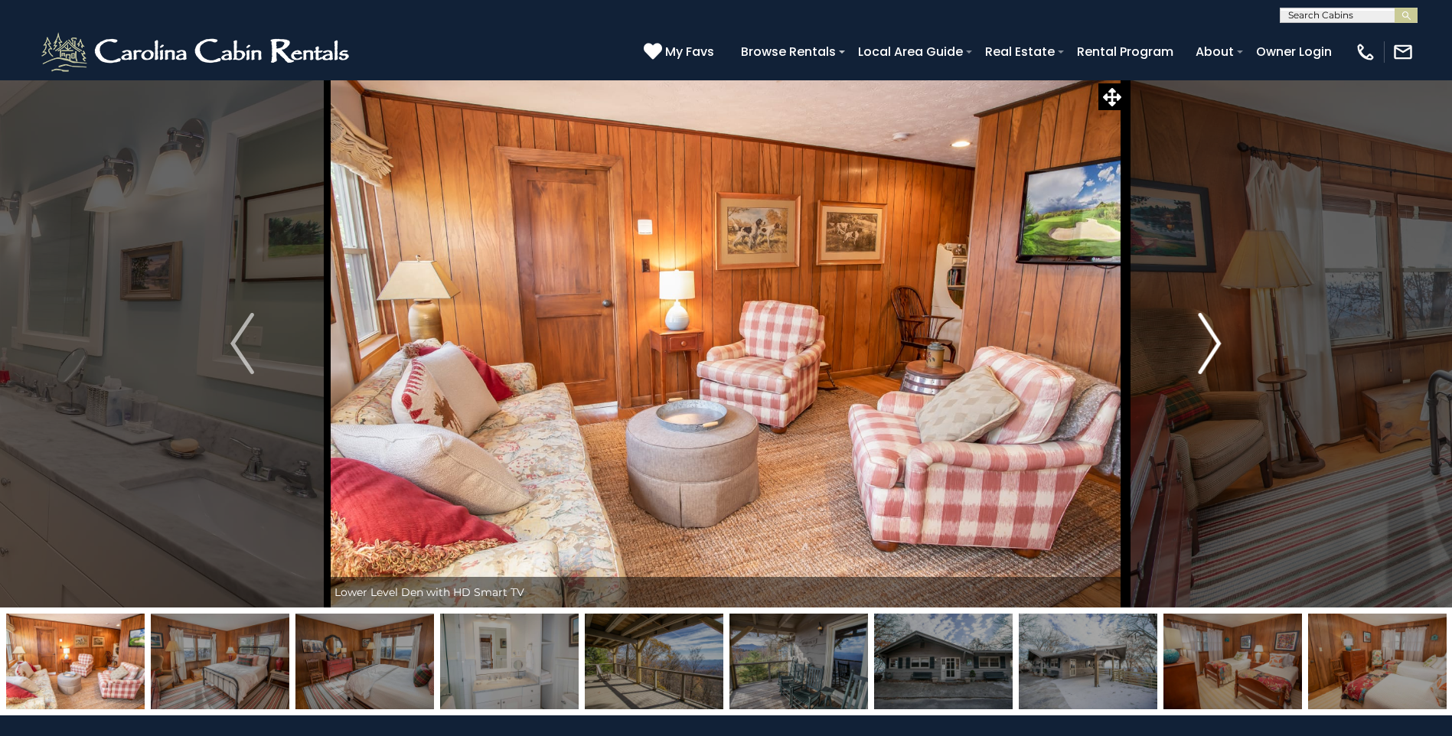
click at [1205, 318] on img "Next" at bounding box center [1209, 343] width 23 height 61
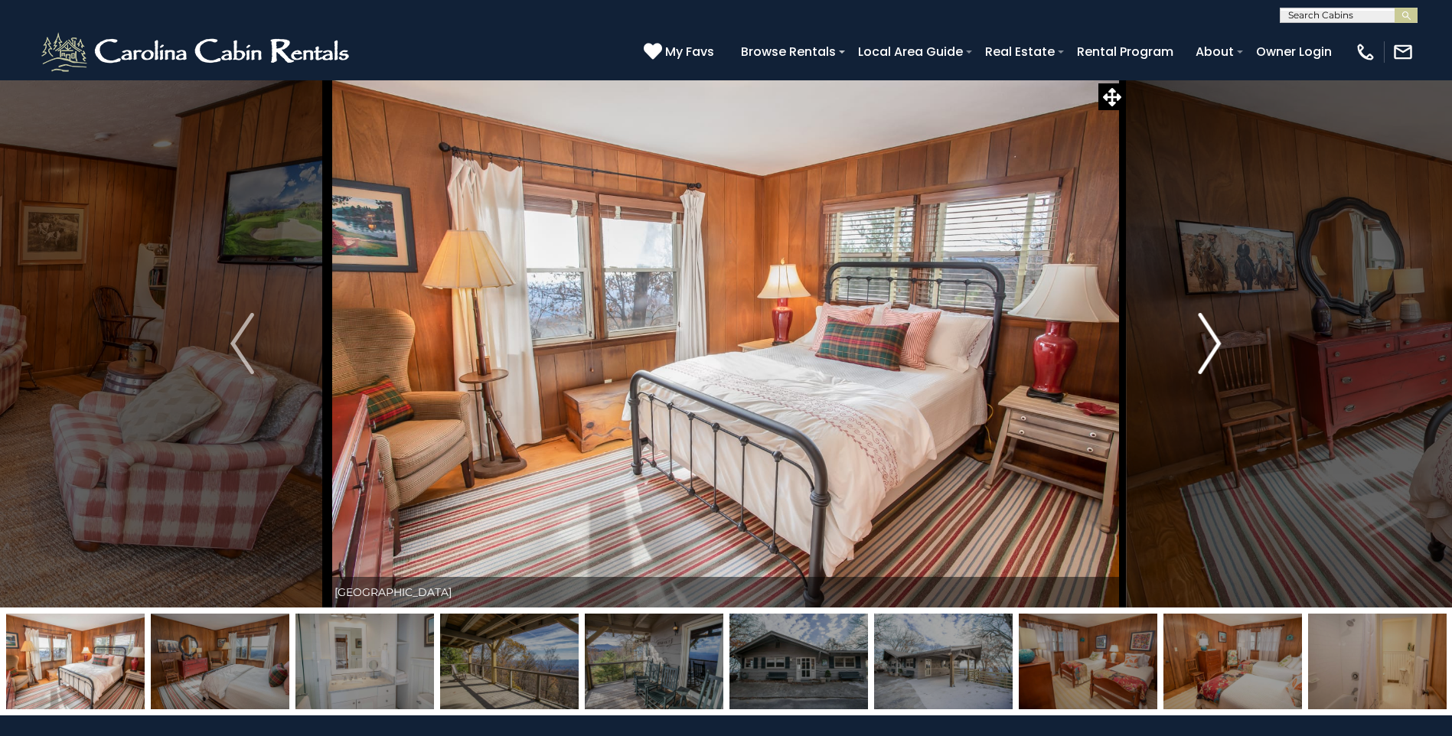
click at [1205, 318] on img "Next" at bounding box center [1209, 343] width 23 height 61
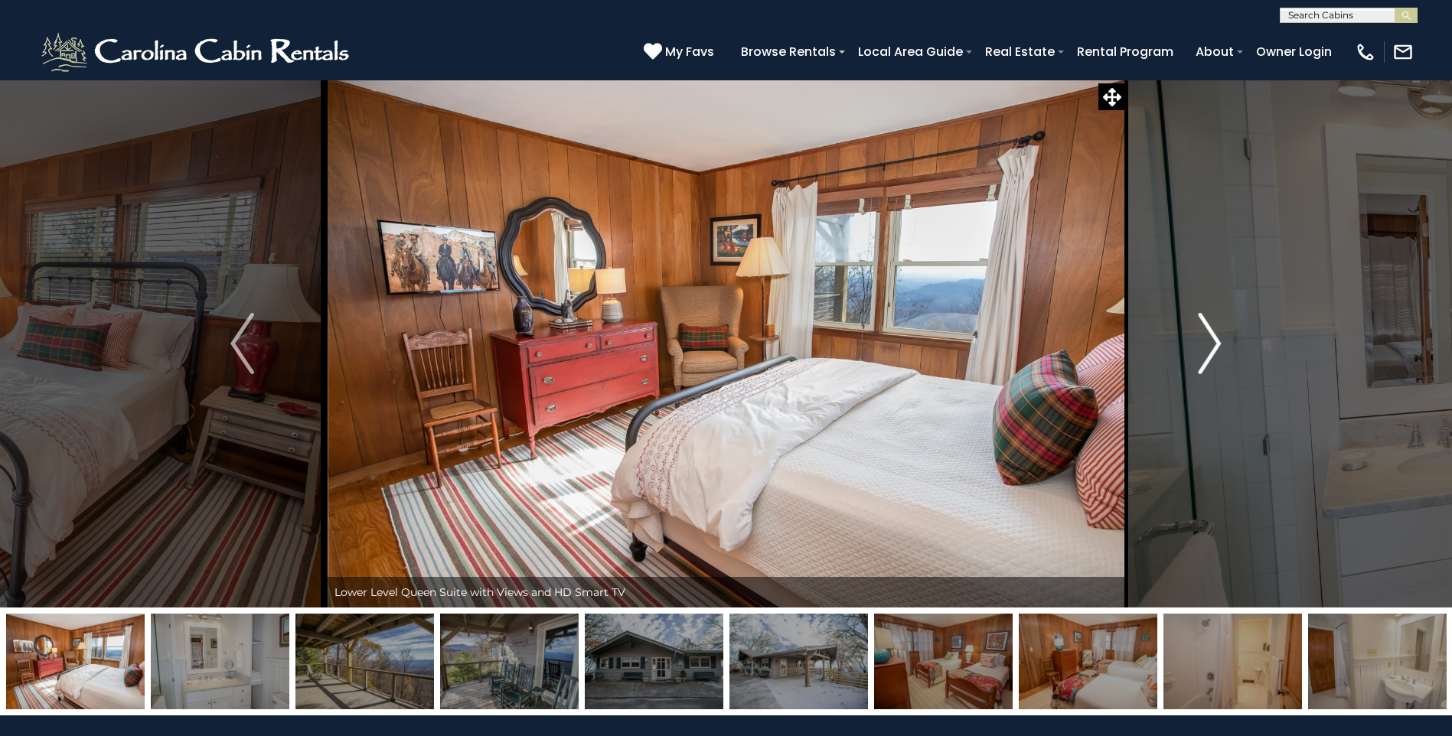
click at [1205, 318] on img "Next" at bounding box center [1209, 343] width 23 height 61
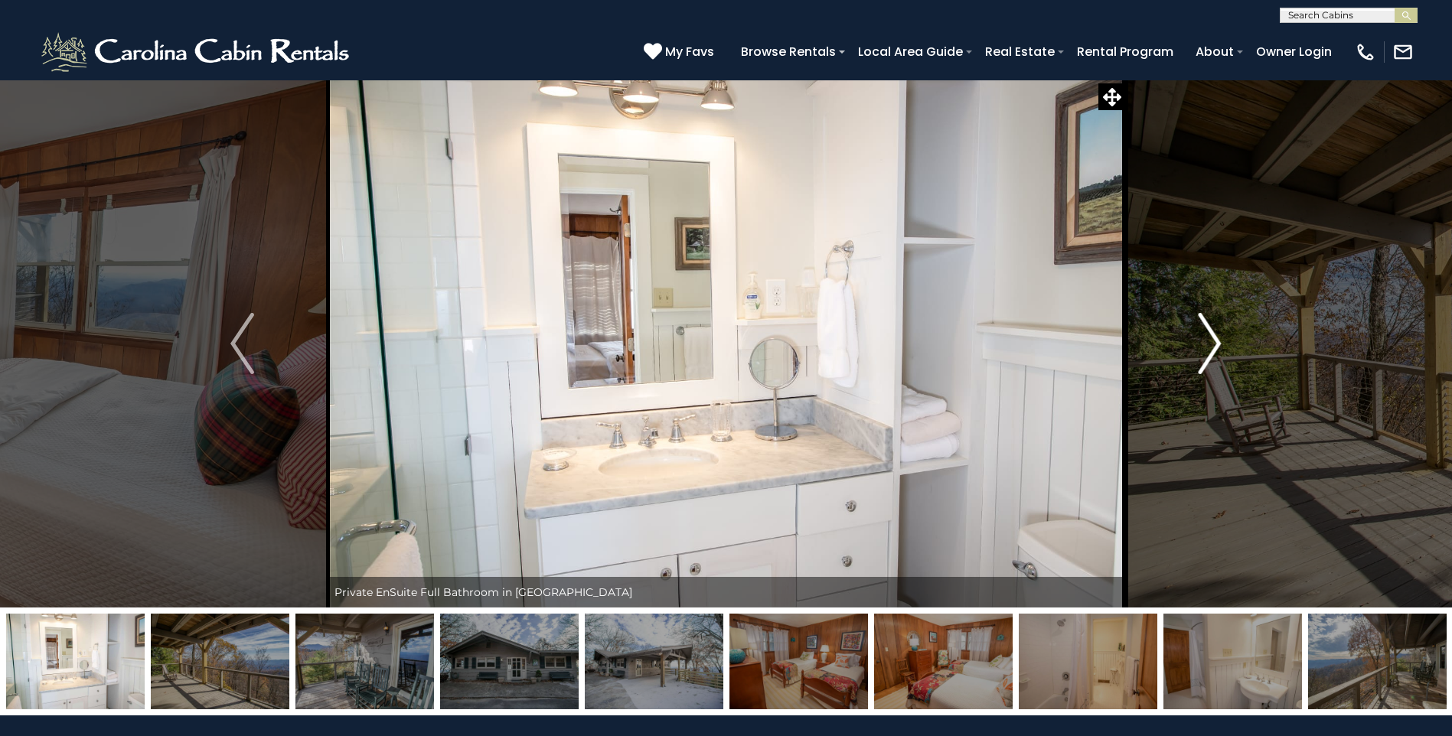
click at [1205, 318] on img "Next" at bounding box center [1209, 343] width 23 height 61
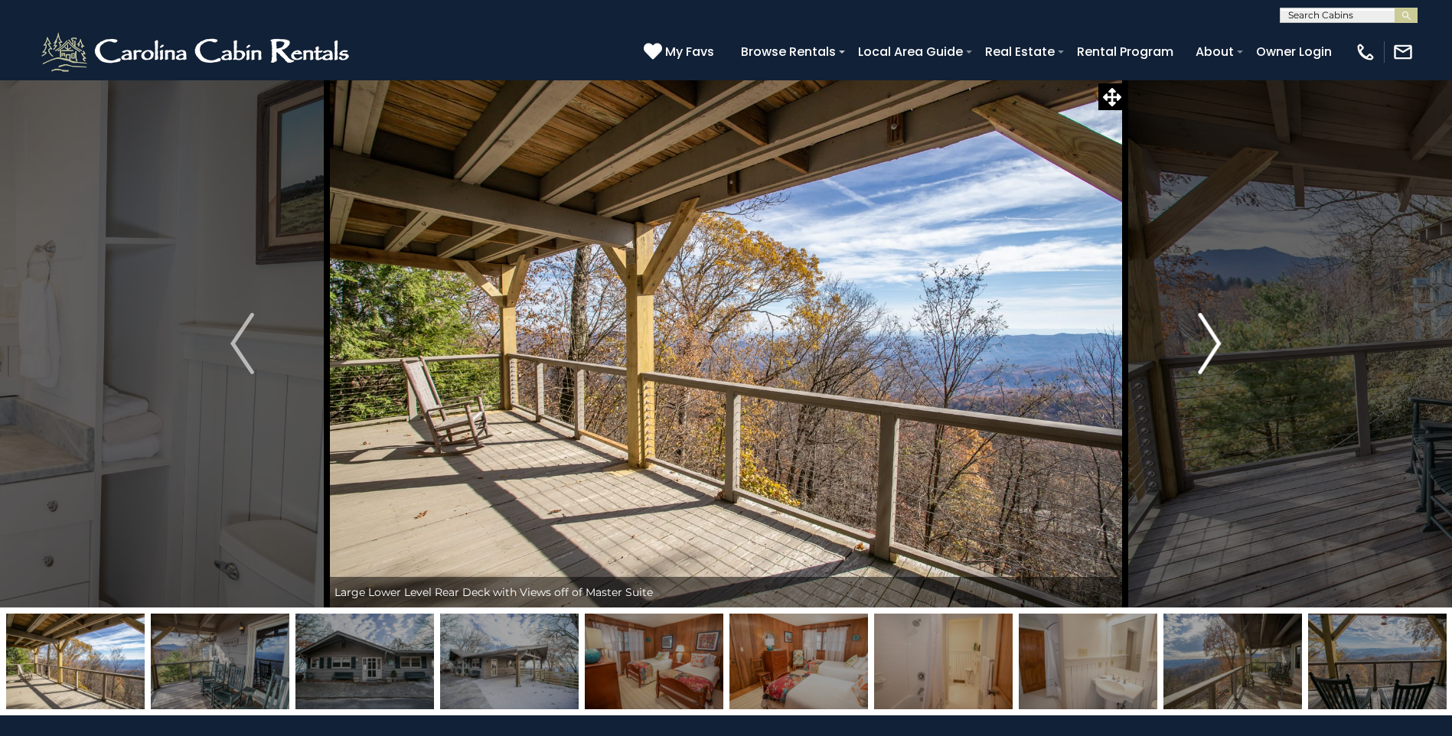
click at [1205, 318] on img "Next" at bounding box center [1209, 343] width 23 height 61
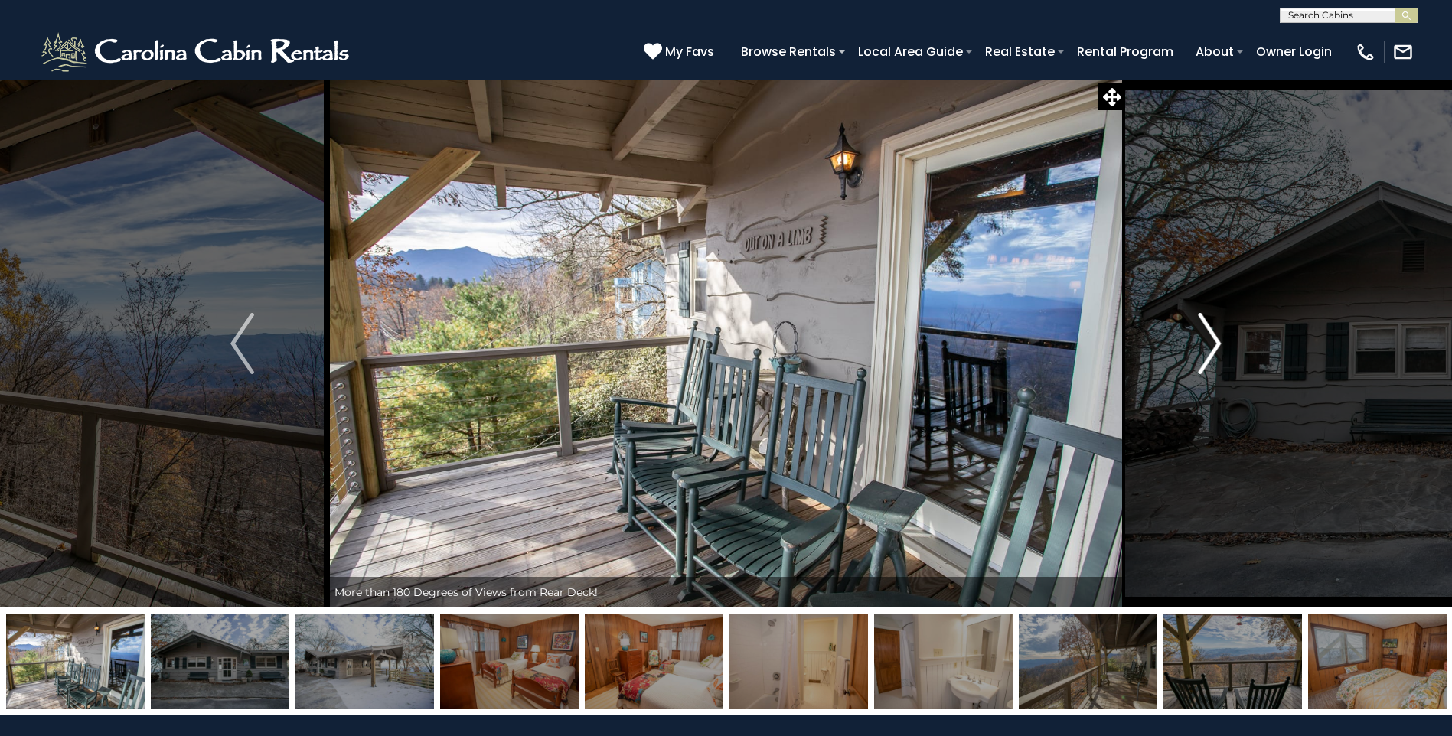
click at [1205, 318] on img "Next" at bounding box center [1209, 343] width 23 height 61
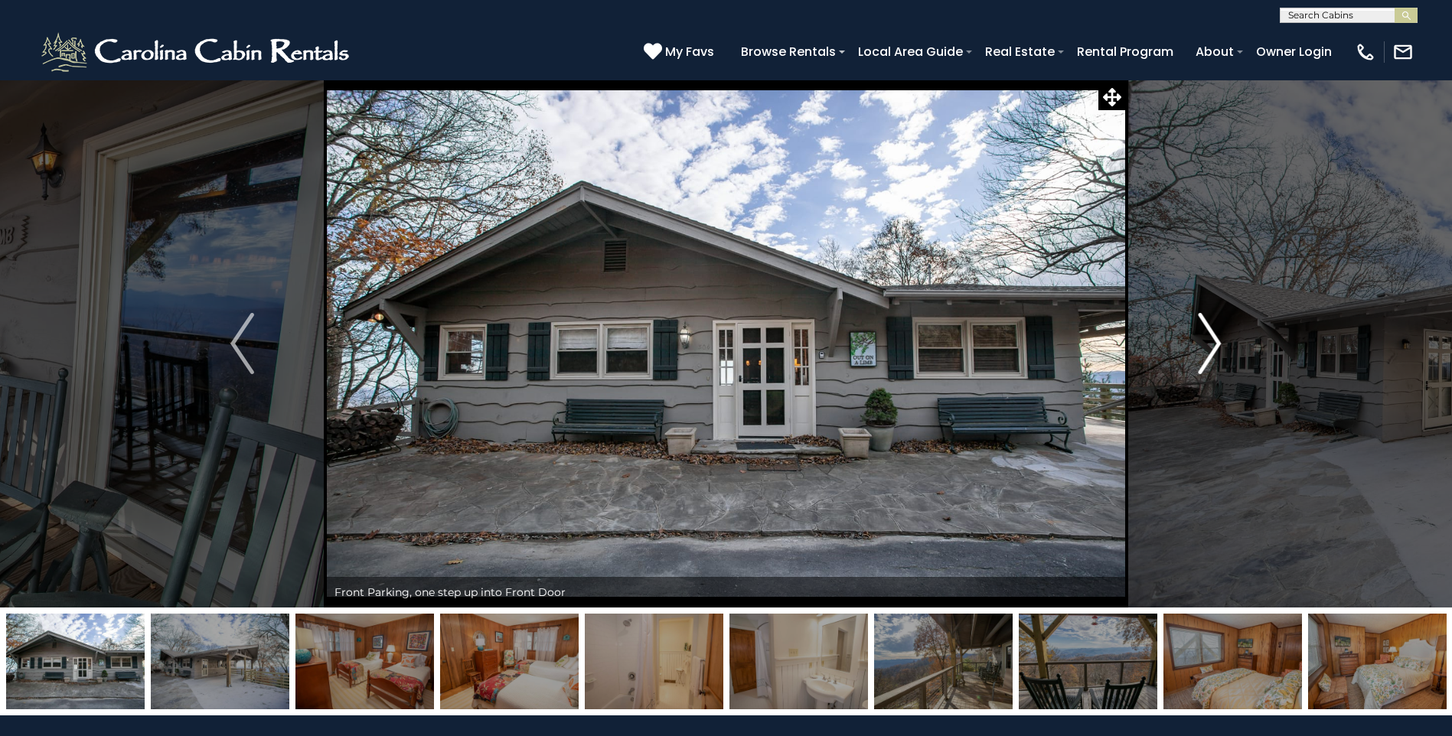
click at [1205, 318] on img "Next" at bounding box center [1209, 343] width 23 height 61
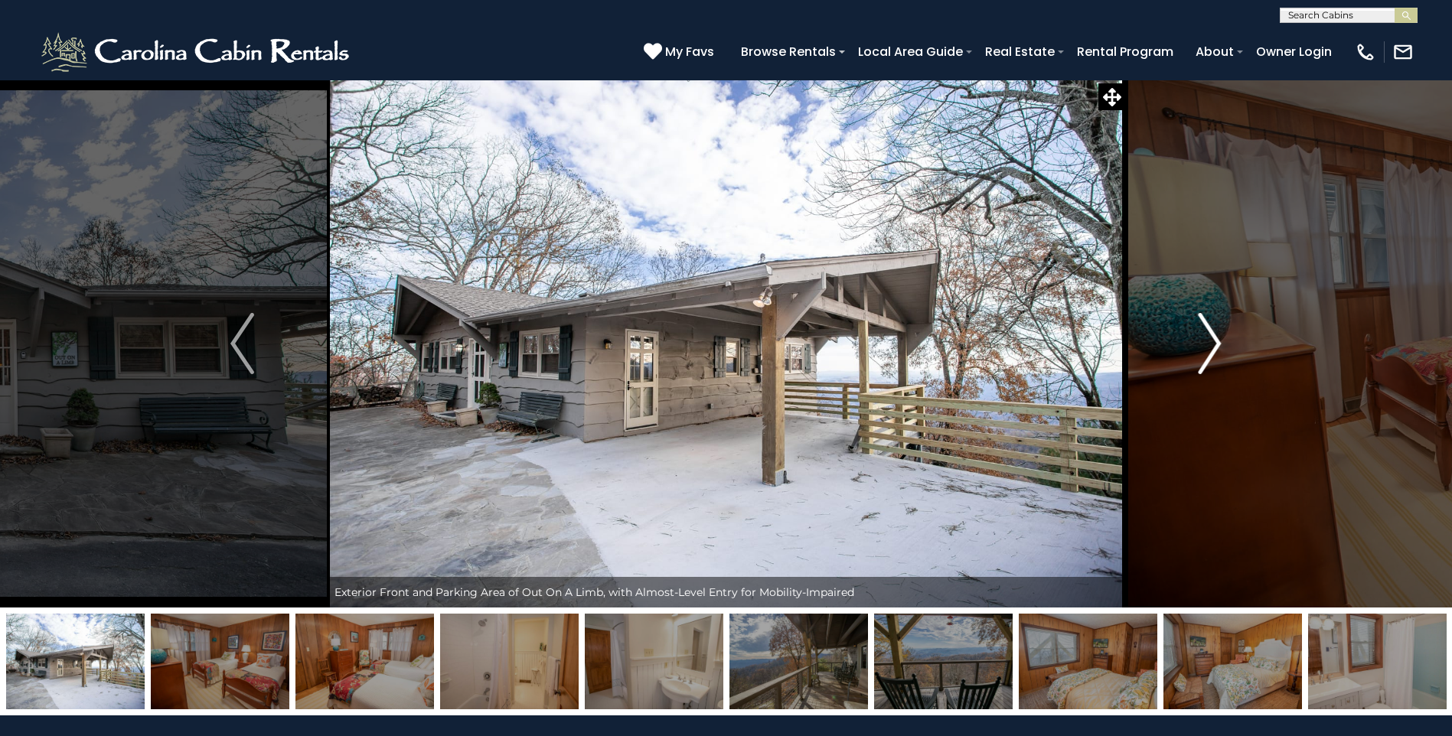
click at [1189, 333] on button "Next" at bounding box center [1209, 344] width 168 height 528
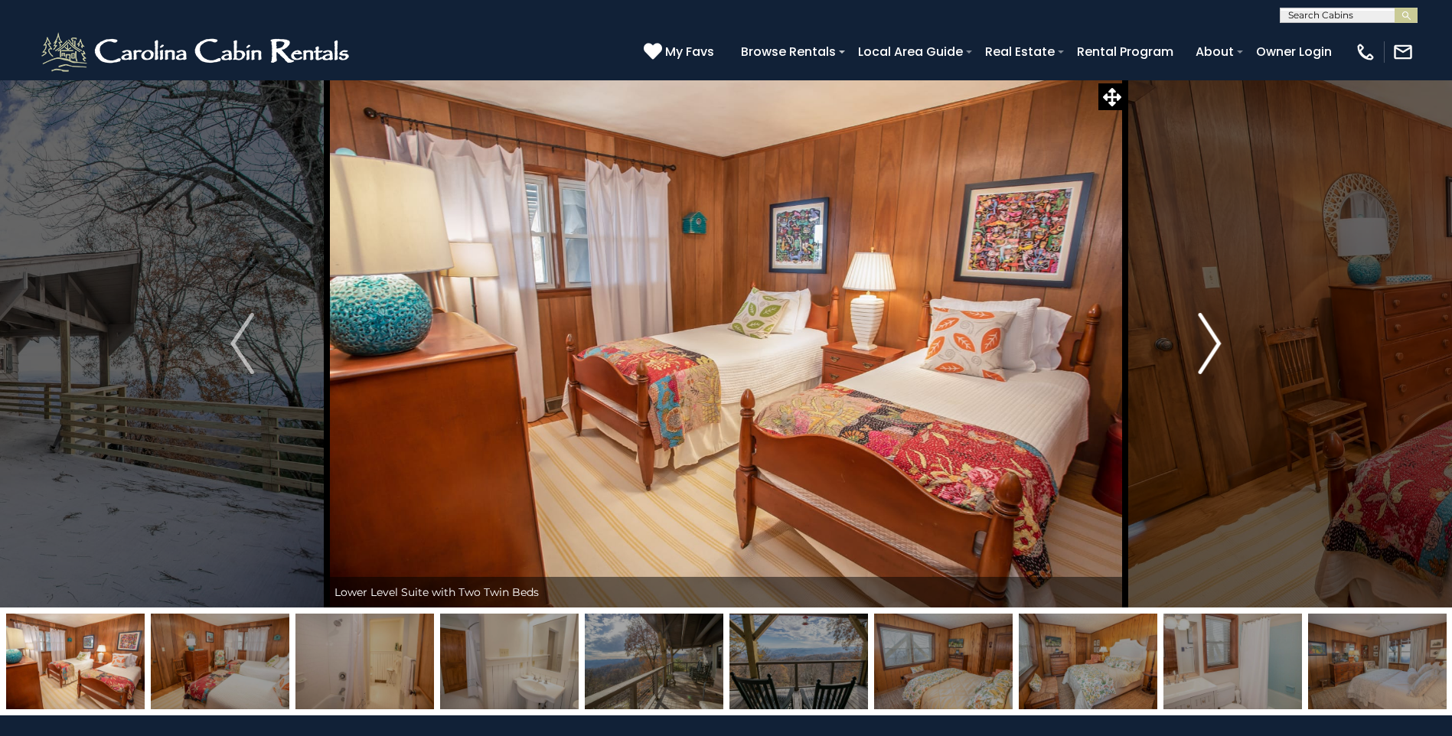
click at [1189, 333] on button "Next" at bounding box center [1209, 344] width 168 height 528
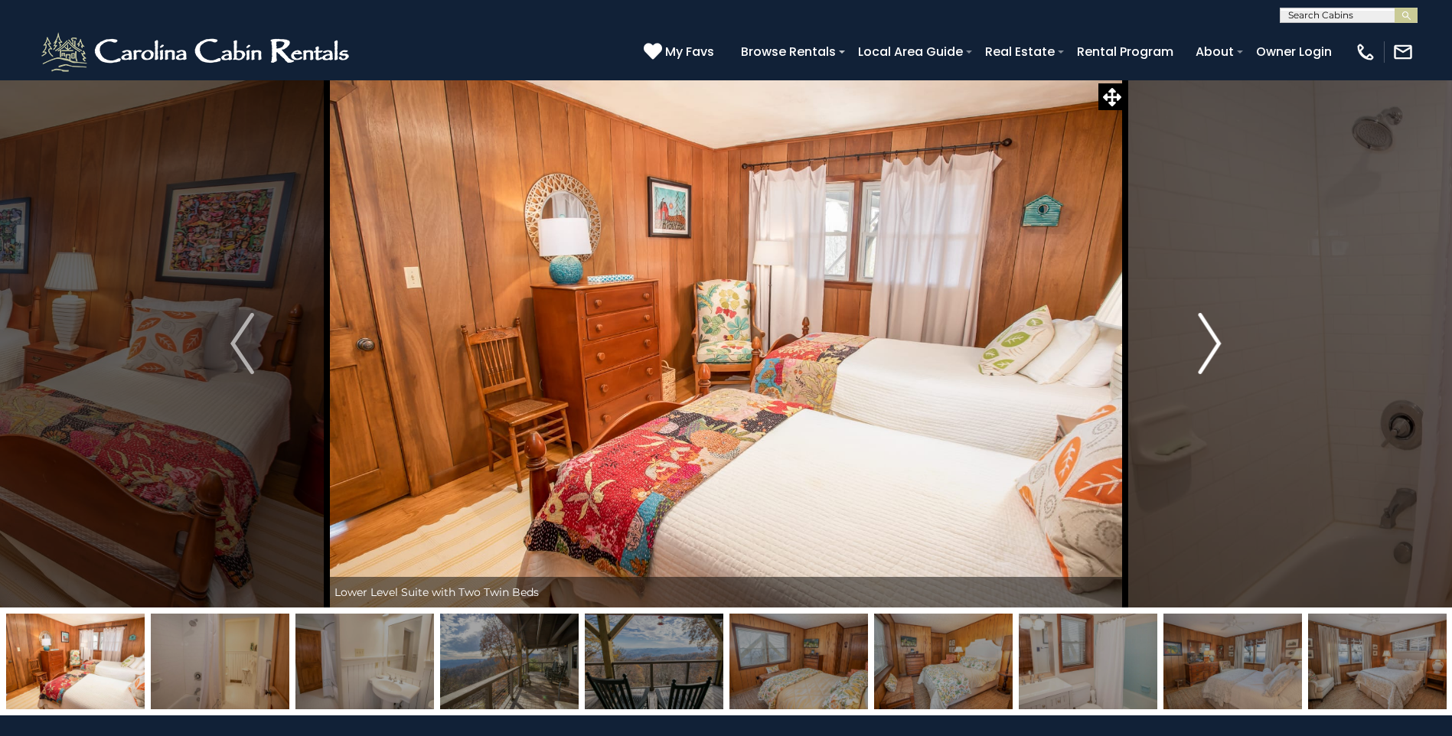
click at [1187, 334] on button "Next" at bounding box center [1209, 344] width 168 height 528
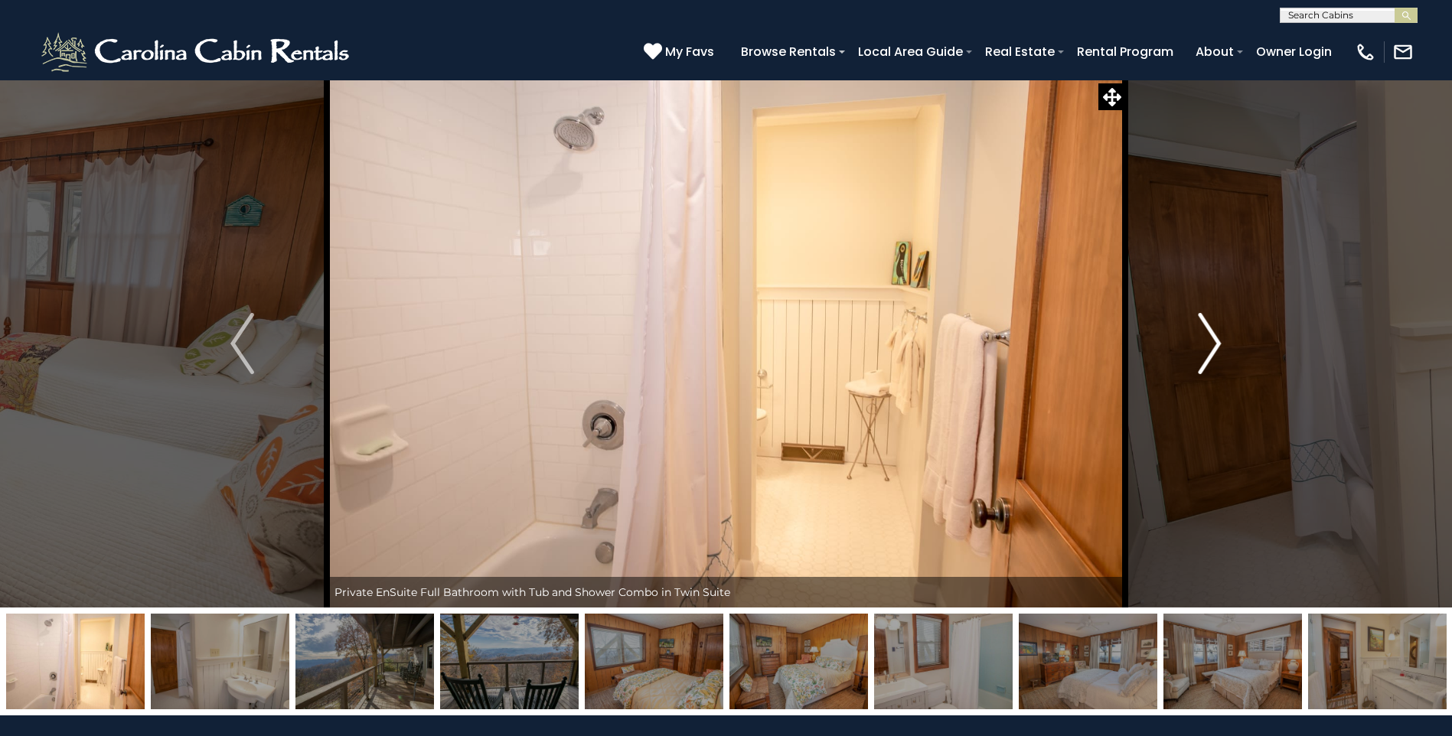
click at [1202, 322] on img "Next" at bounding box center [1209, 343] width 23 height 61
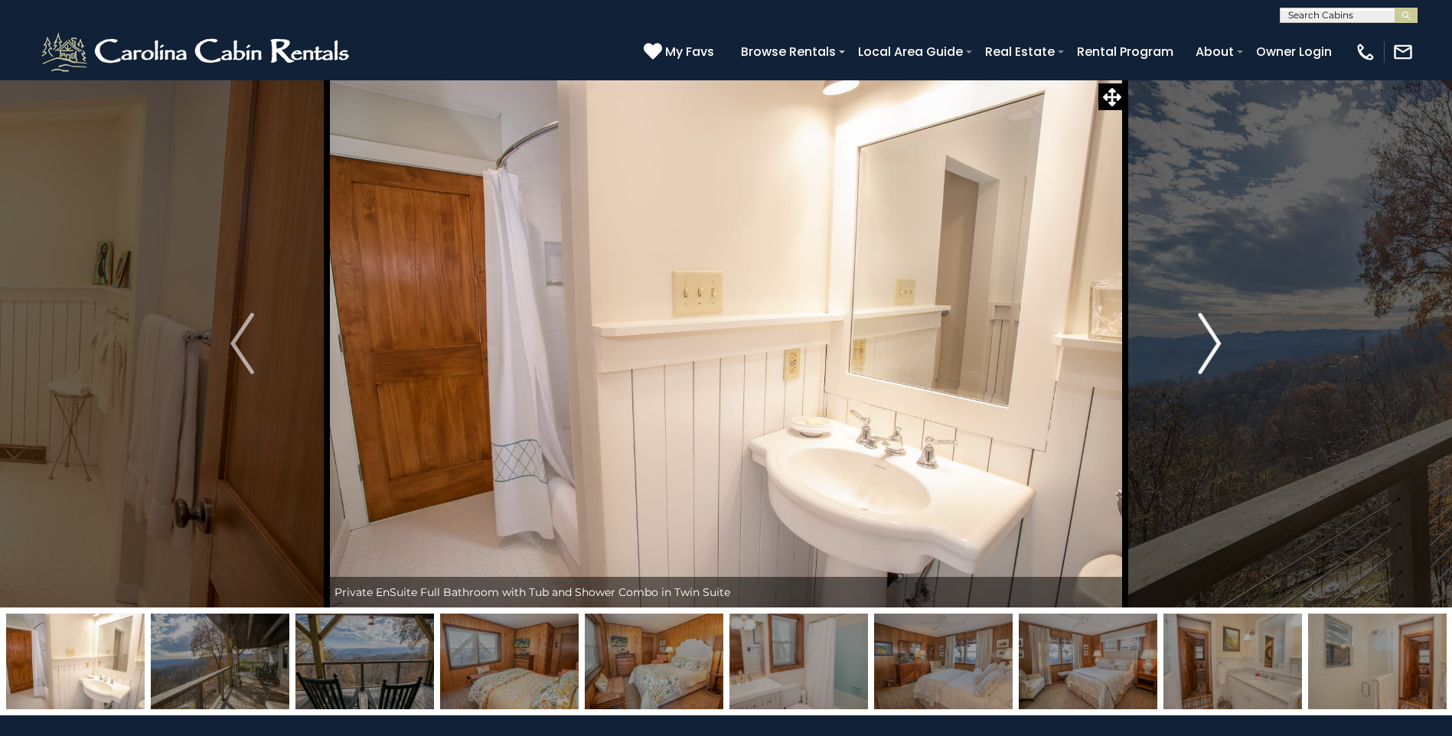
click at [1202, 322] on img "Next" at bounding box center [1209, 343] width 23 height 61
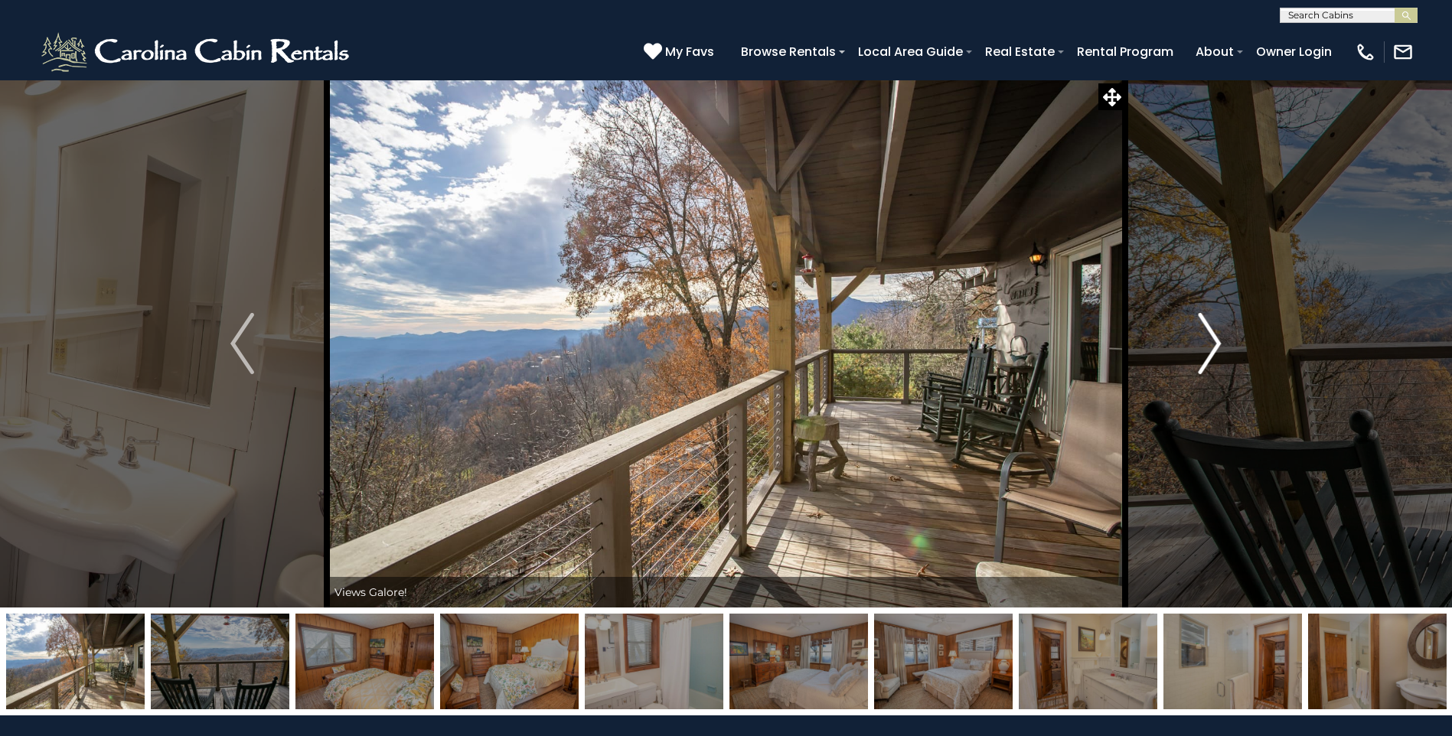
click at [1202, 322] on img "Next" at bounding box center [1209, 343] width 23 height 61
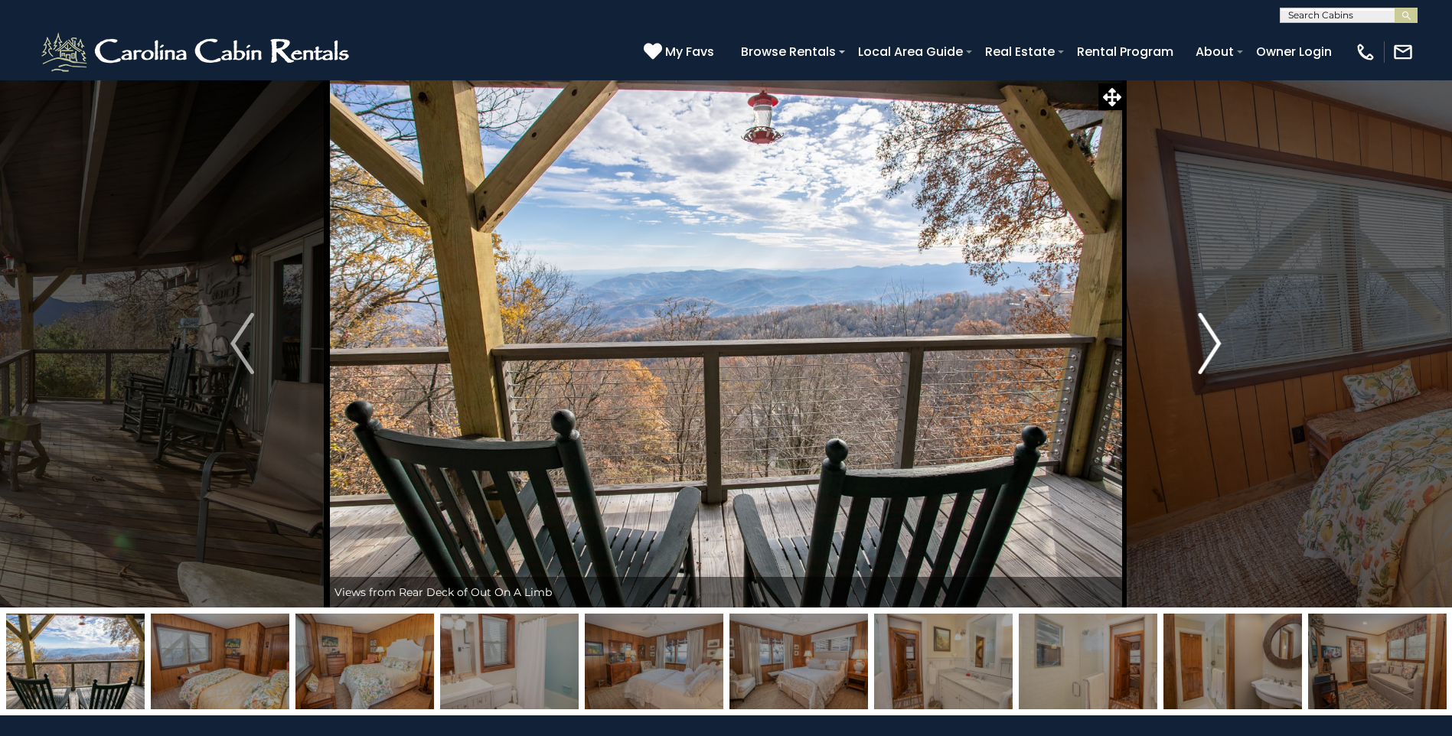
click at [1202, 322] on img "Next" at bounding box center [1209, 343] width 23 height 61
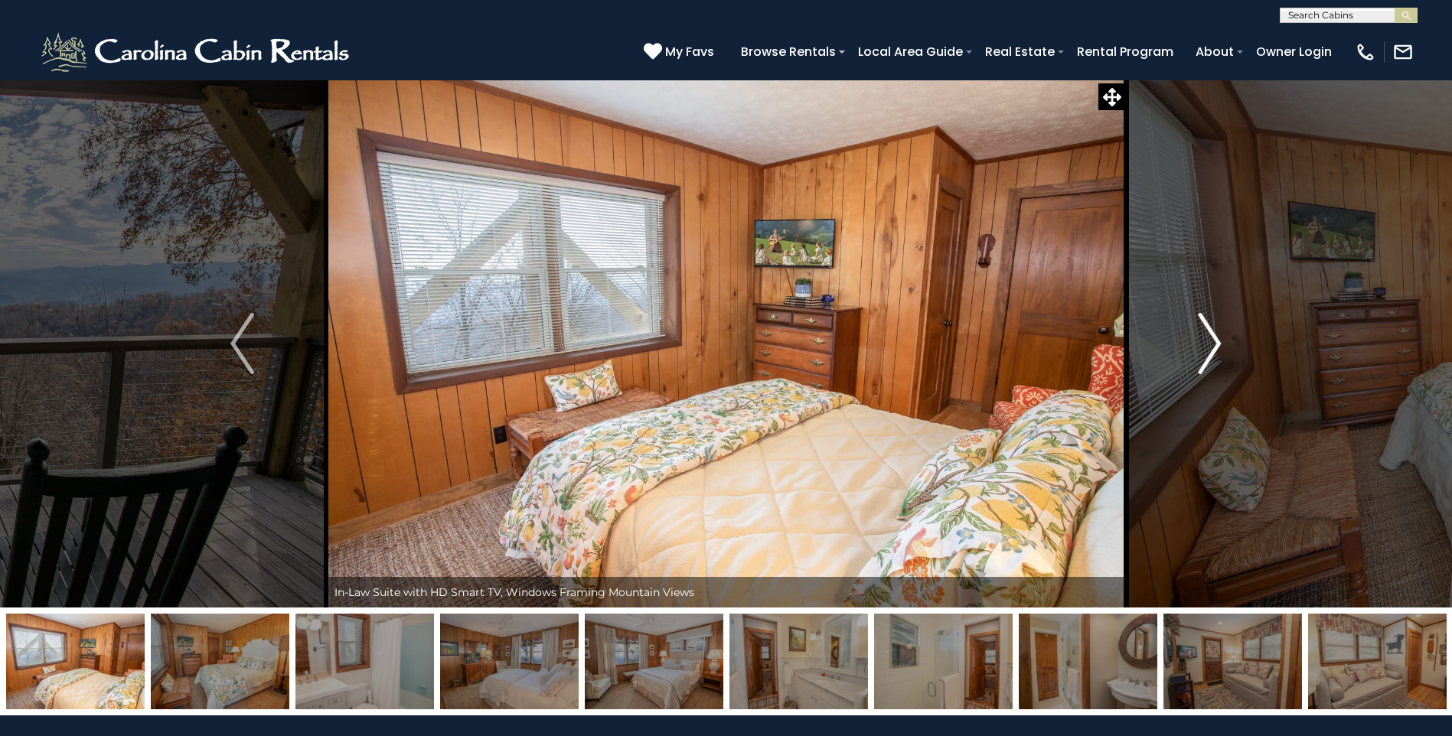
click at [1202, 322] on img "Next" at bounding box center [1209, 343] width 23 height 61
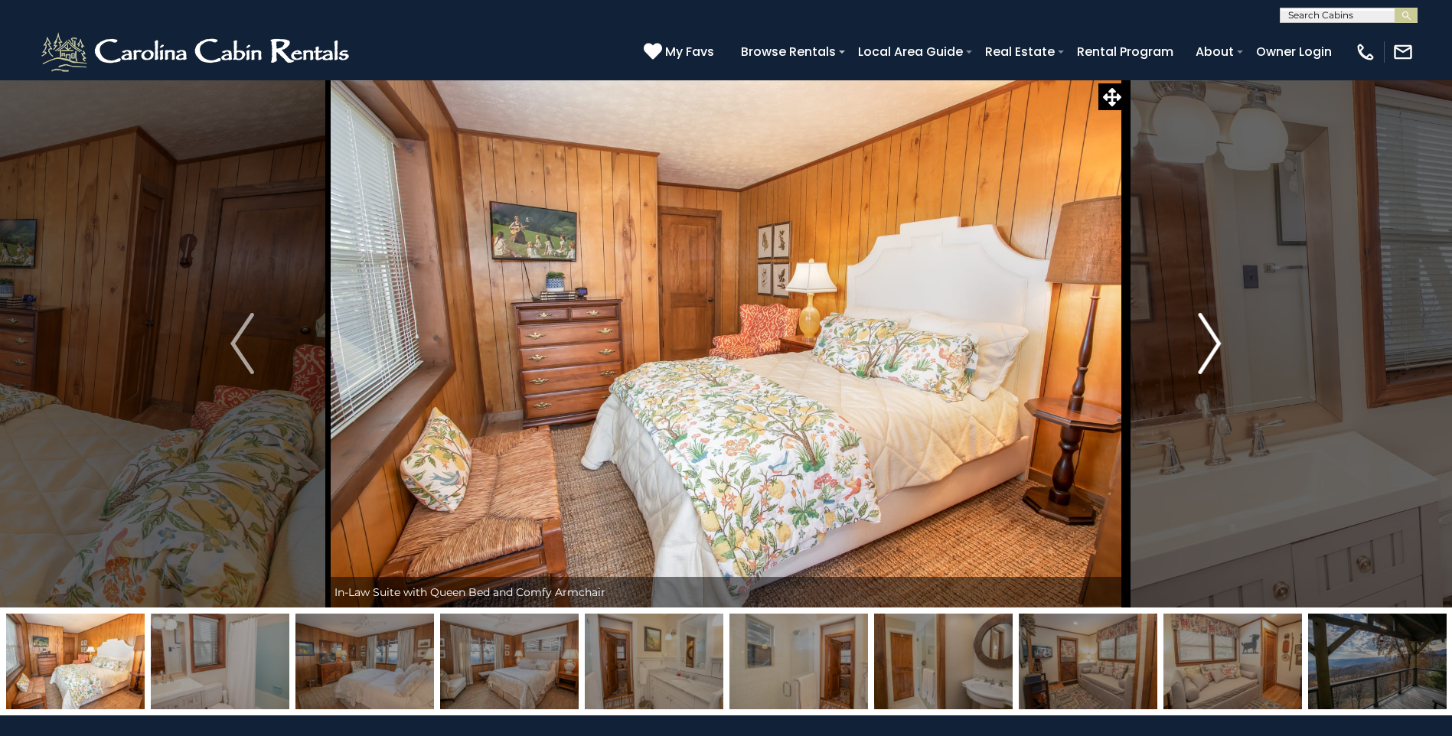
click at [1215, 322] on img "Next" at bounding box center [1209, 343] width 23 height 61
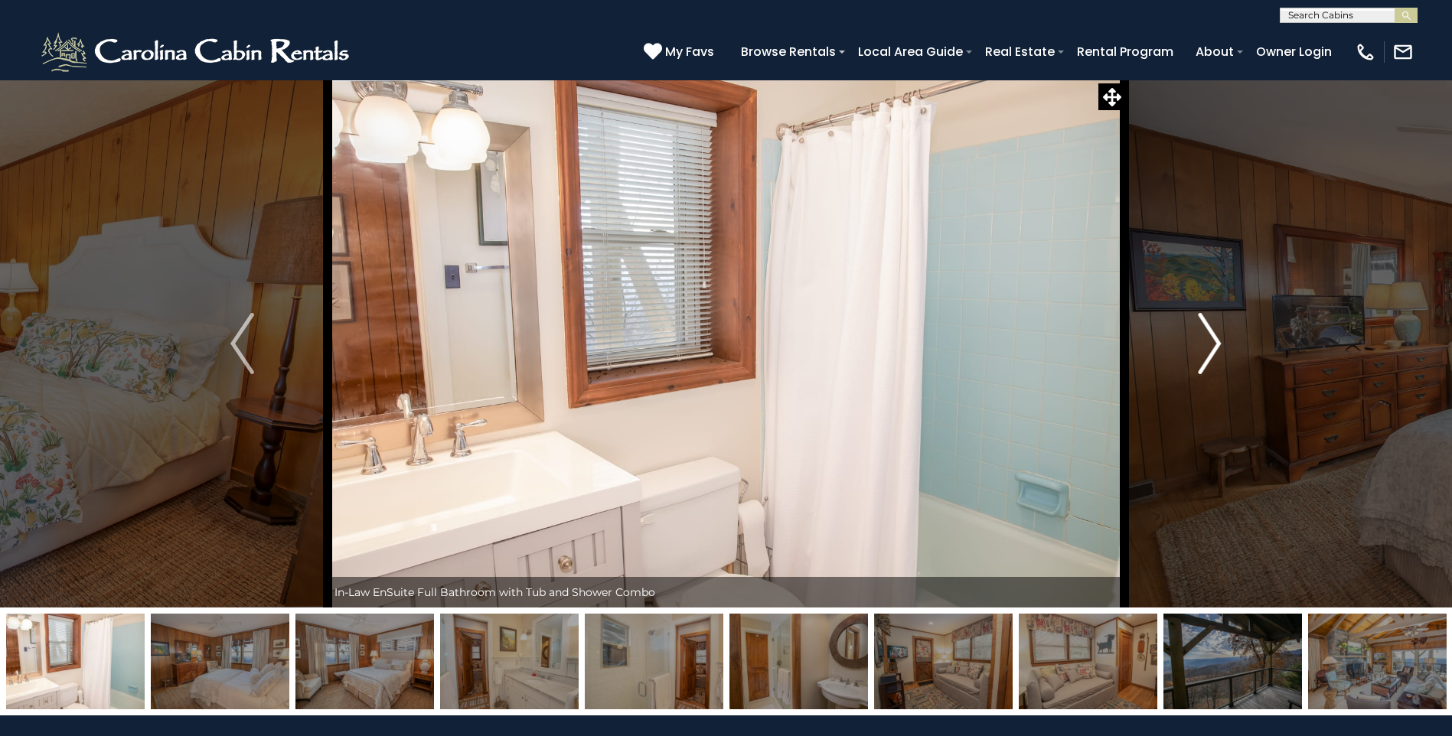
click at [1215, 318] on img "Next" at bounding box center [1209, 343] width 23 height 61
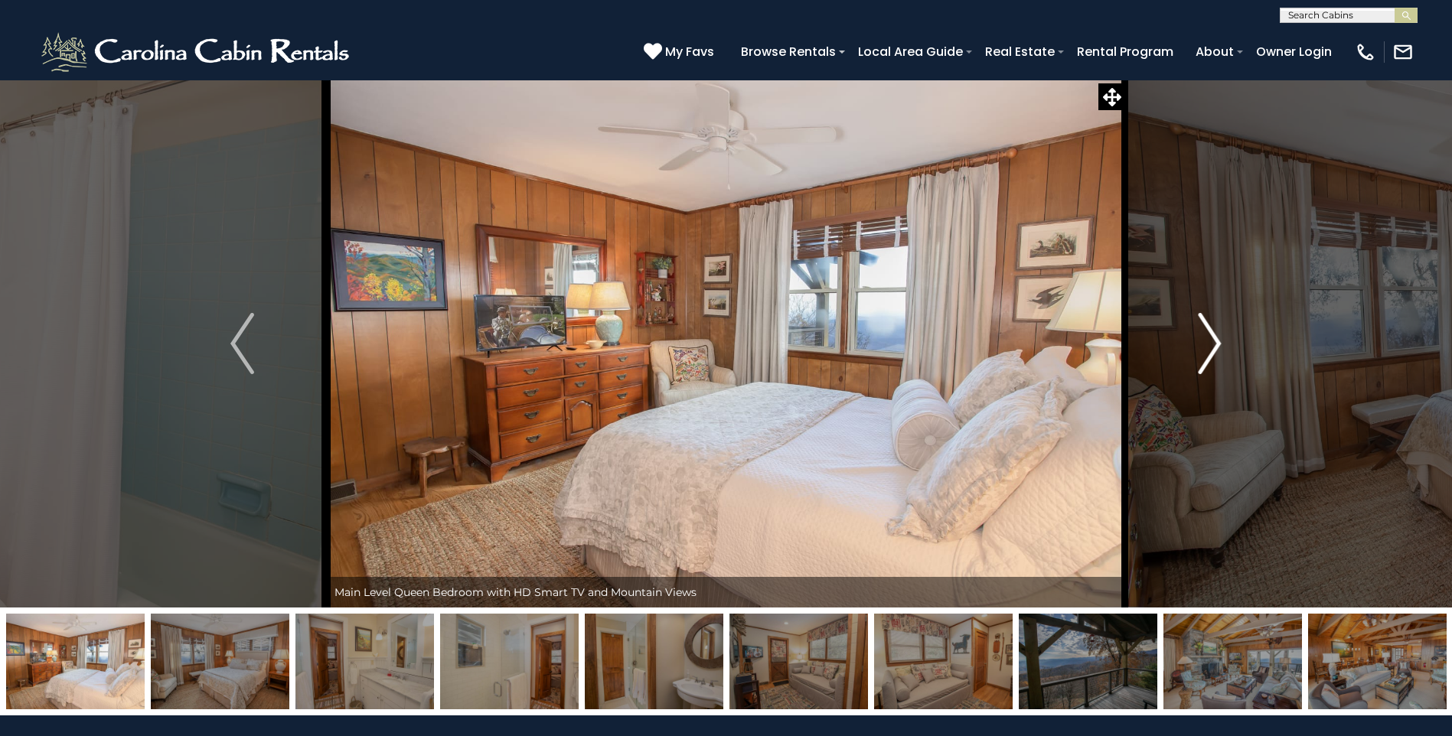
click at [1215, 318] on img "Next" at bounding box center [1209, 343] width 23 height 61
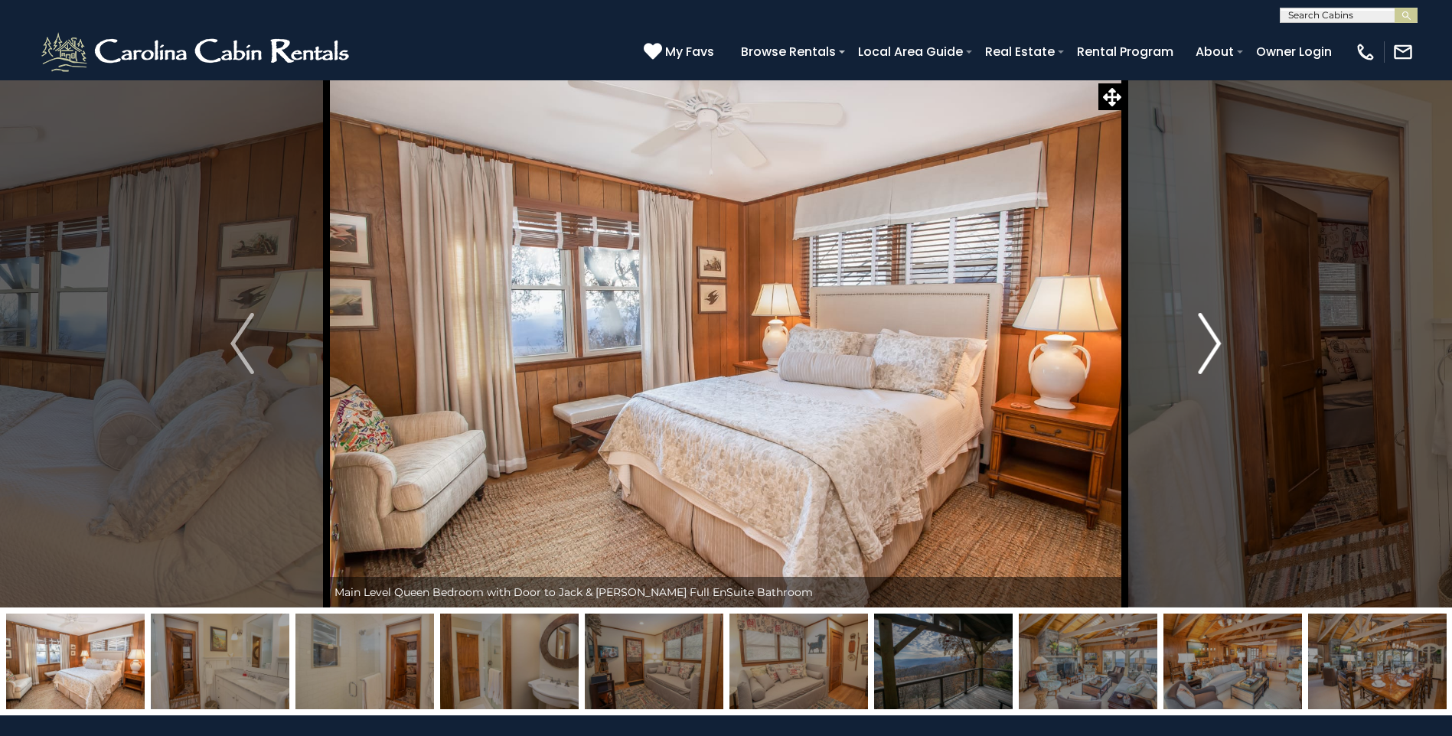
click at [1215, 318] on img "Next" at bounding box center [1209, 343] width 23 height 61
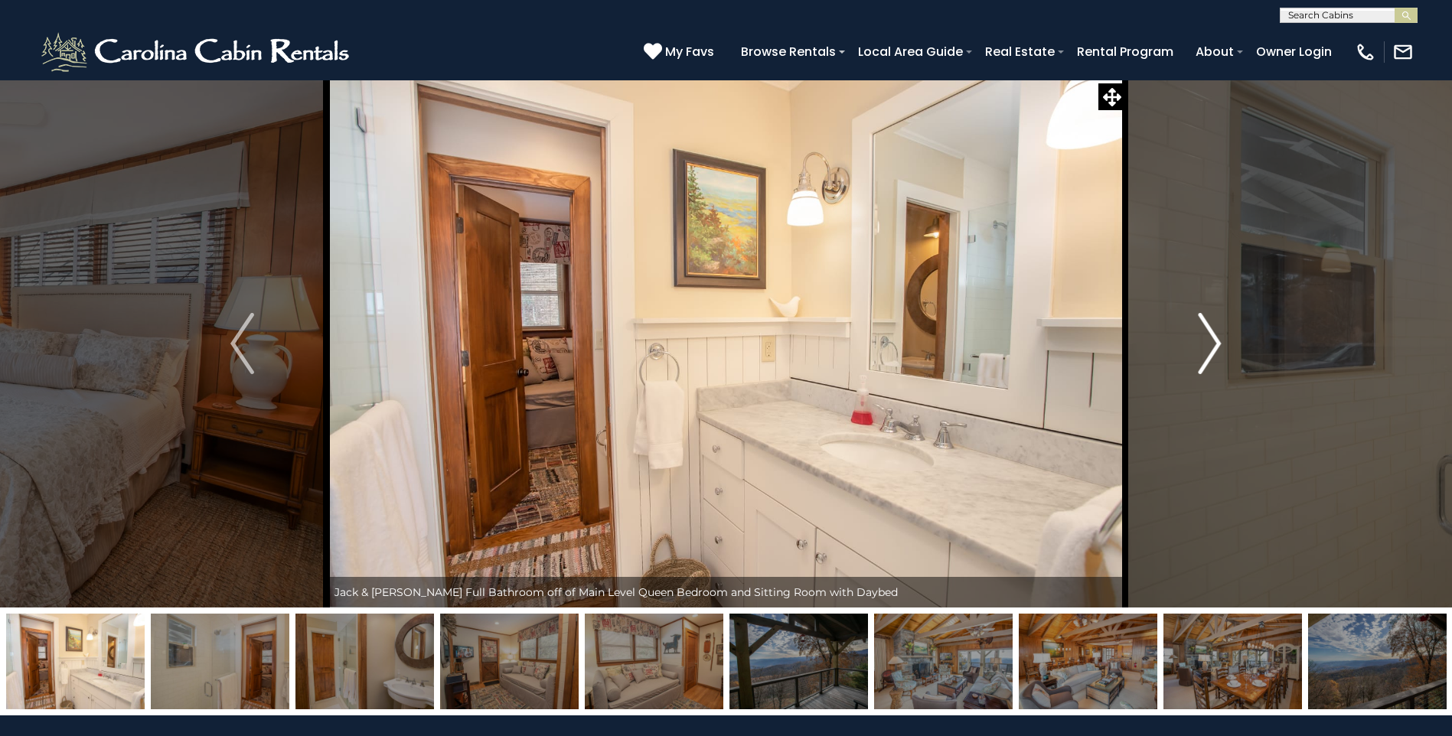
click at [1215, 318] on img "Next" at bounding box center [1209, 343] width 23 height 61
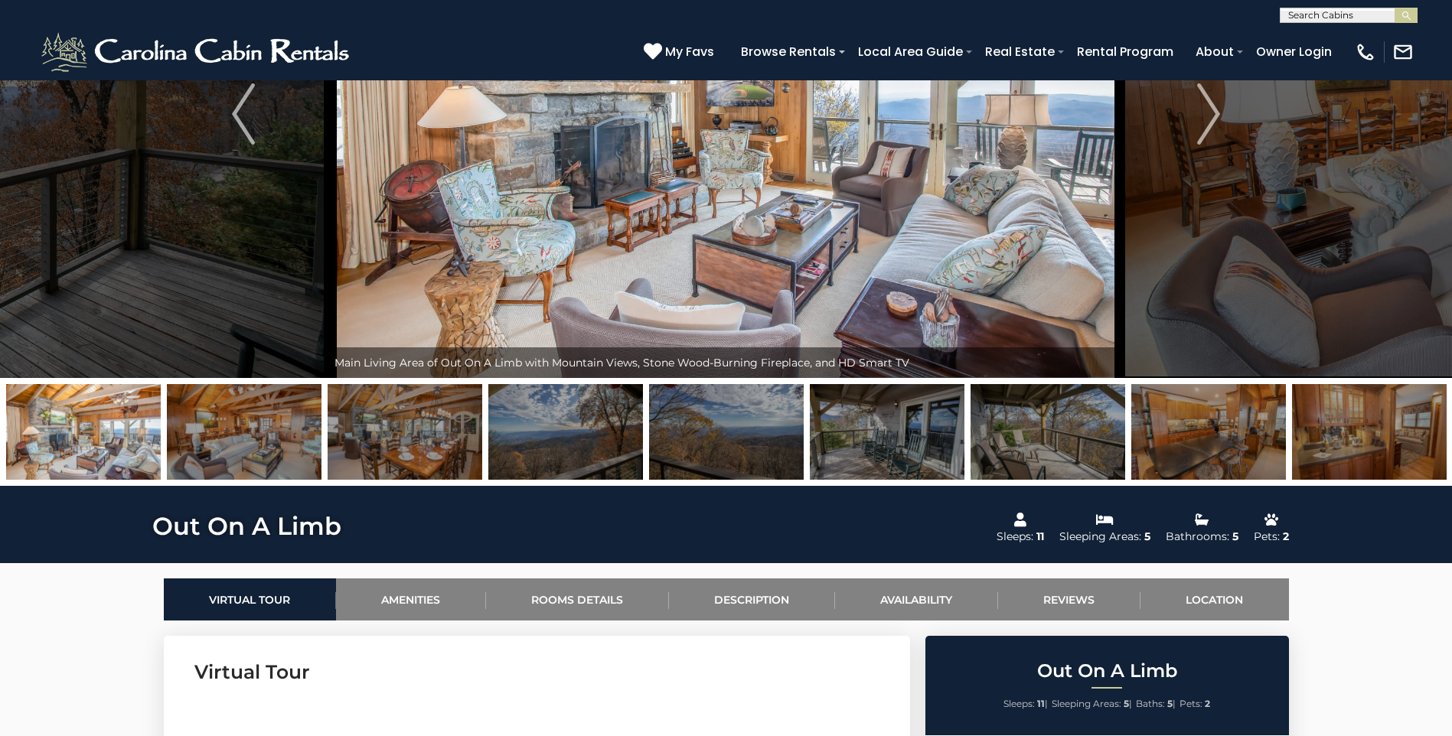
scroll to position [459, 0]
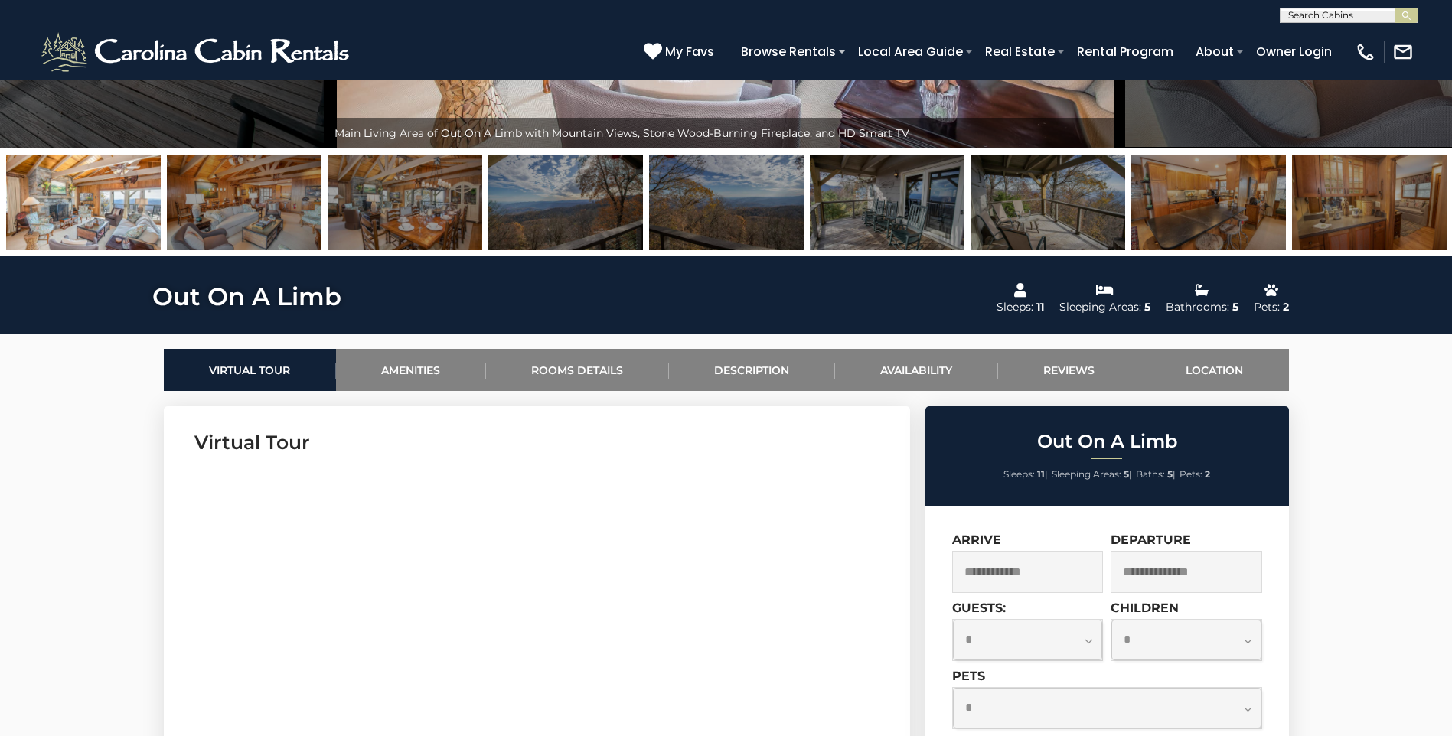
drag, startPoint x: 828, startPoint y: 430, endPoint x: 837, endPoint y: 430, distance: 9.2
click at [829, 432] on h3 "Virtual Tour" at bounding box center [536, 442] width 685 height 27
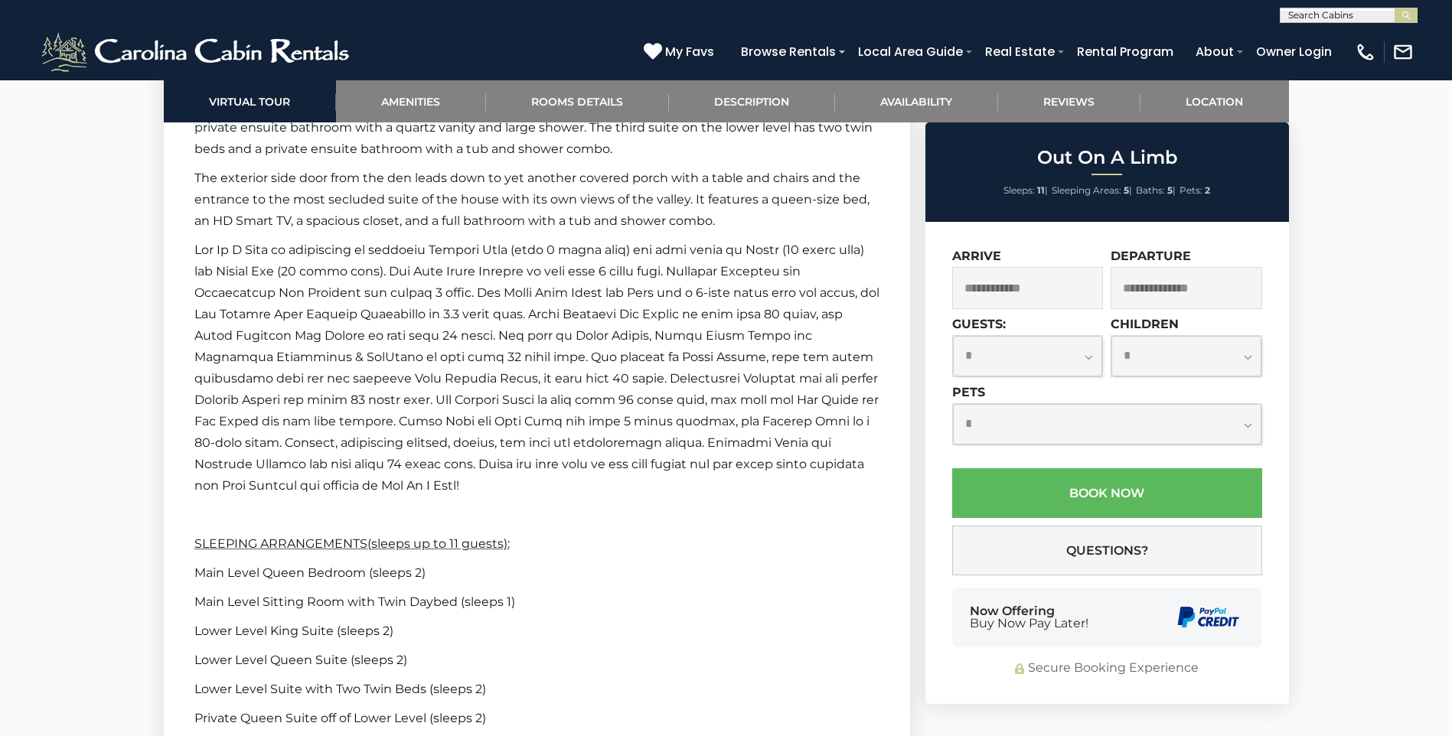
scroll to position [2909, 0]
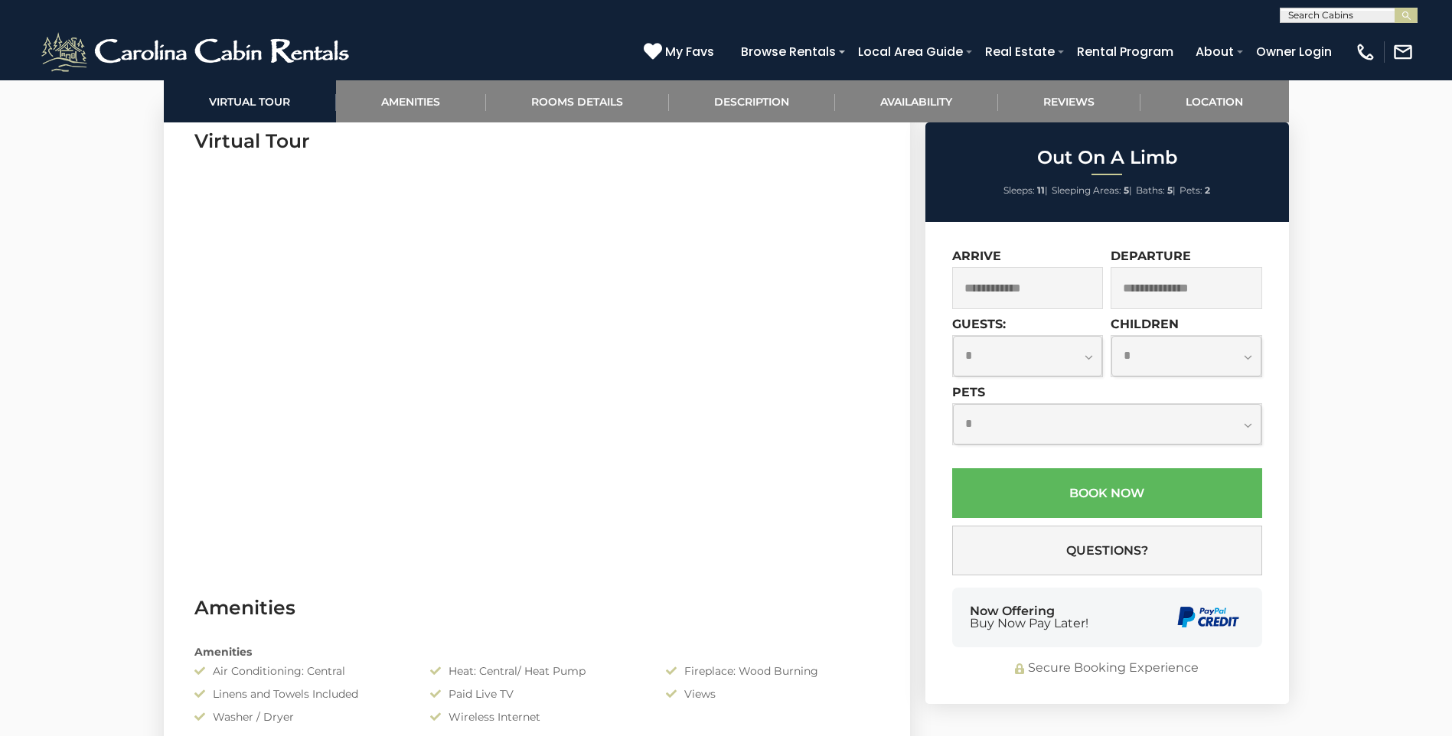
scroll to position [765, 0]
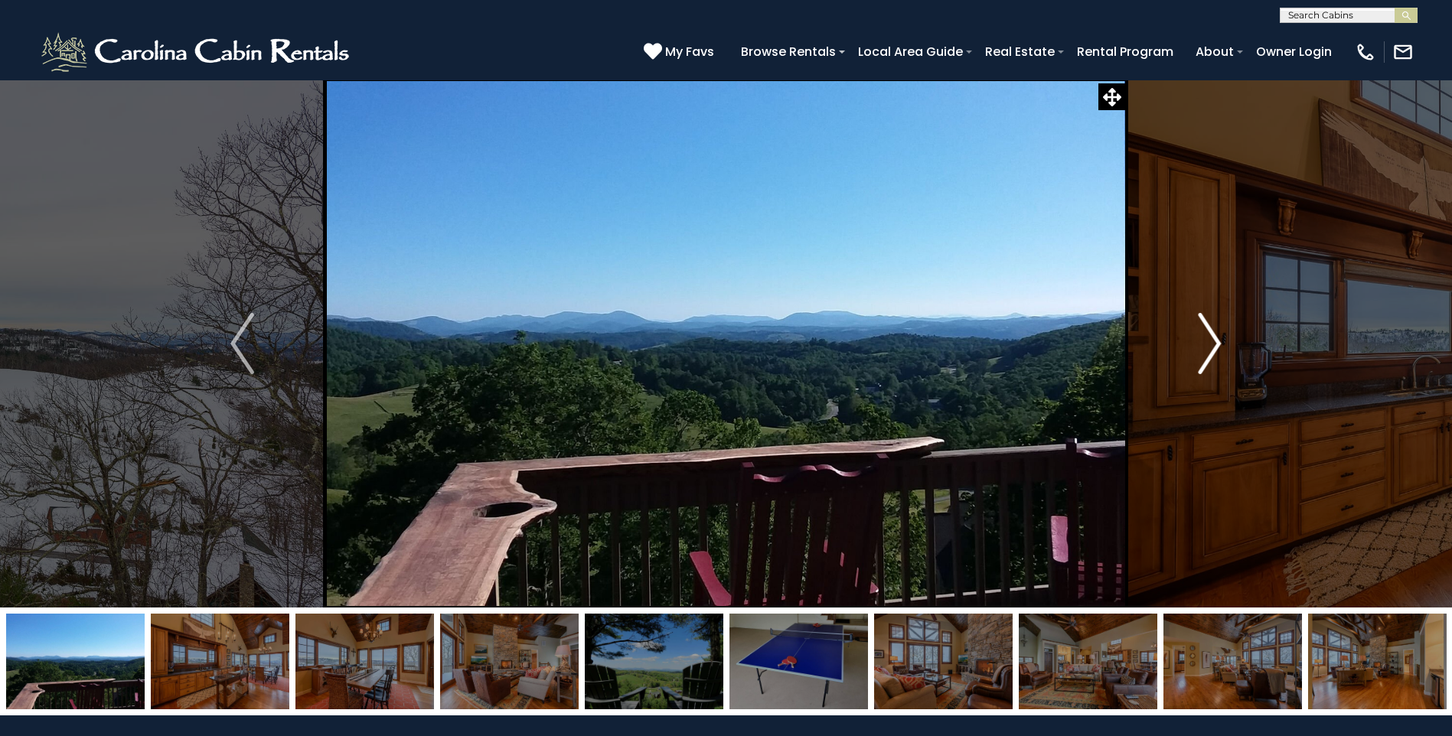
click at [1208, 325] on img "Next" at bounding box center [1209, 343] width 23 height 61
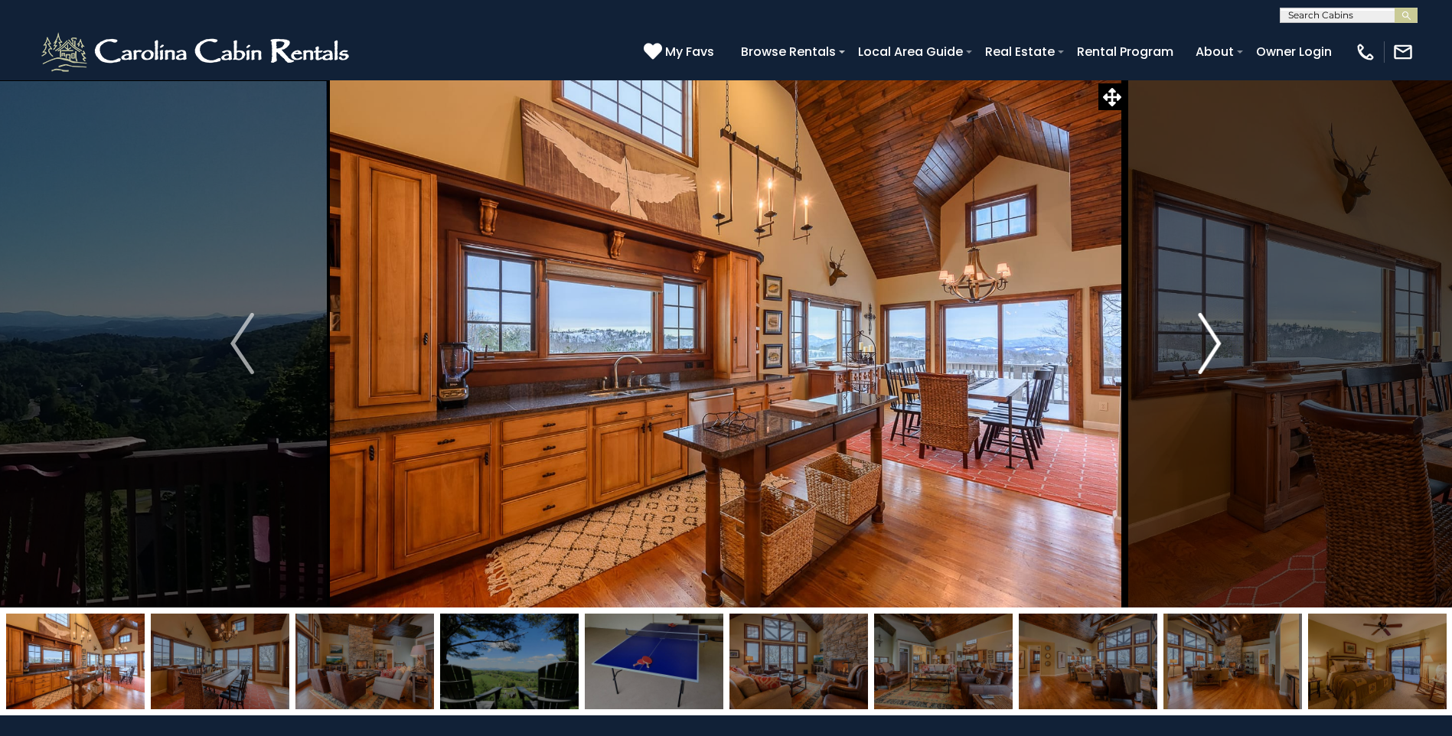
click at [1208, 325] on img "Next" at bounding box center [1209, 343] width 23 height 61
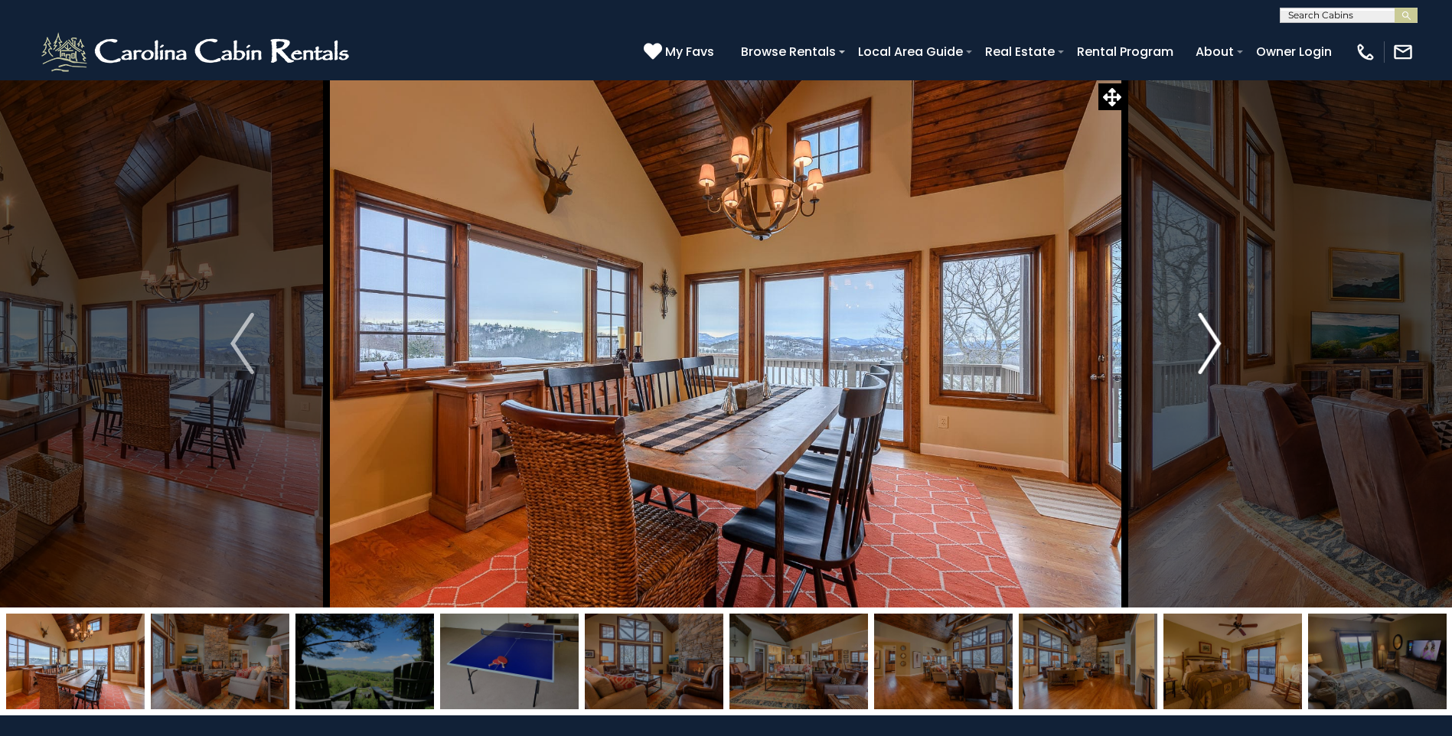
click at [1208, 325] on img "Next" at bounding box center [1209, 343] width 23 height 61
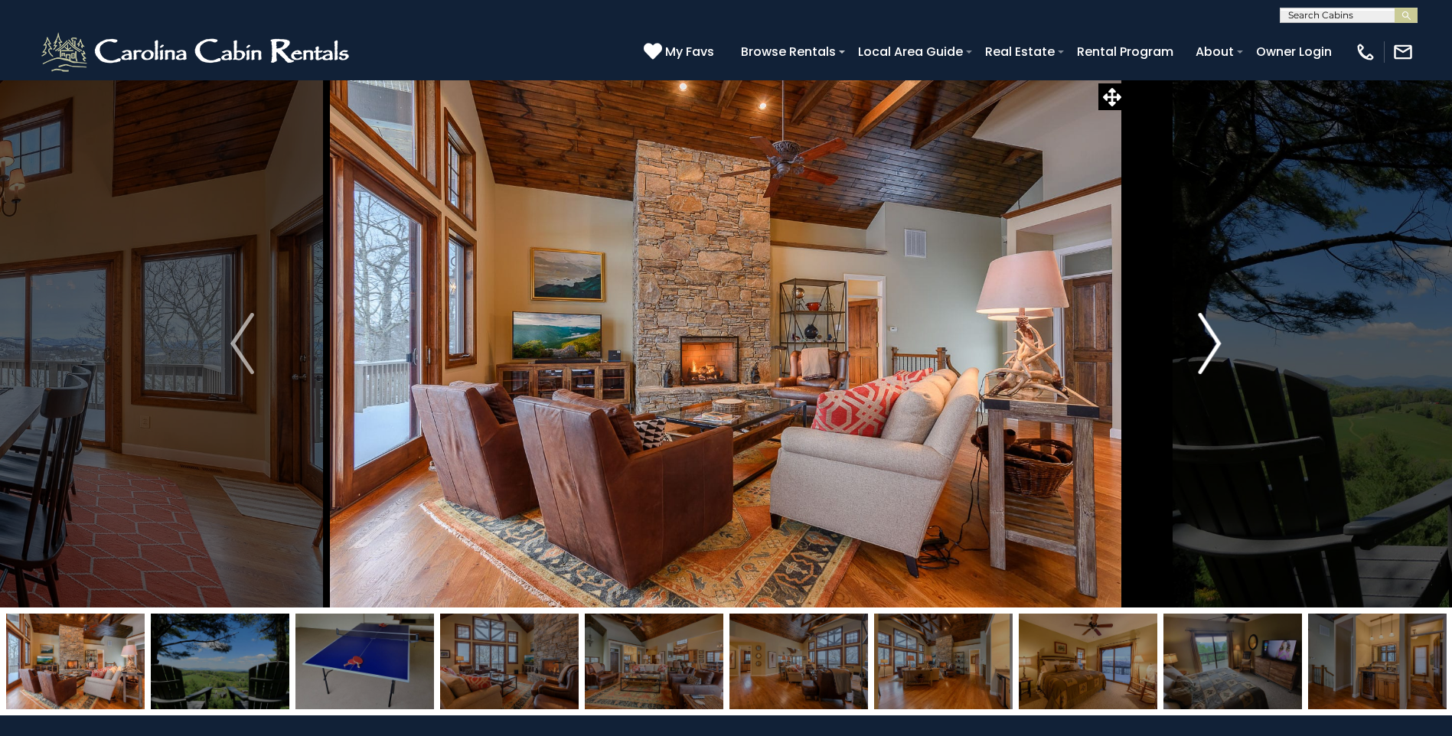
click at [1207, 325] on img "Next" at bounding box center [1209, 343] width 23 height 61
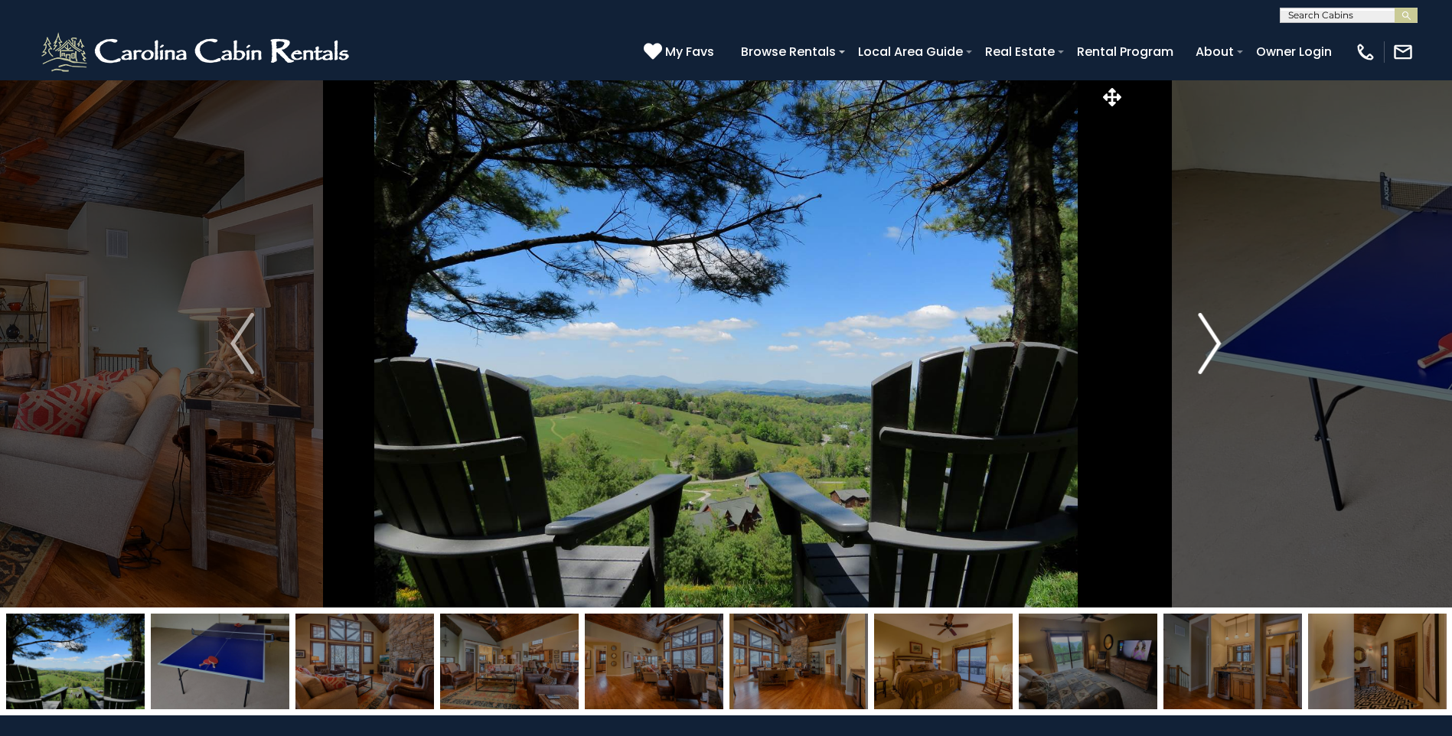
click at [1207, 325] on img "Next" at bounding box center [1209, 343] width 23 height 61
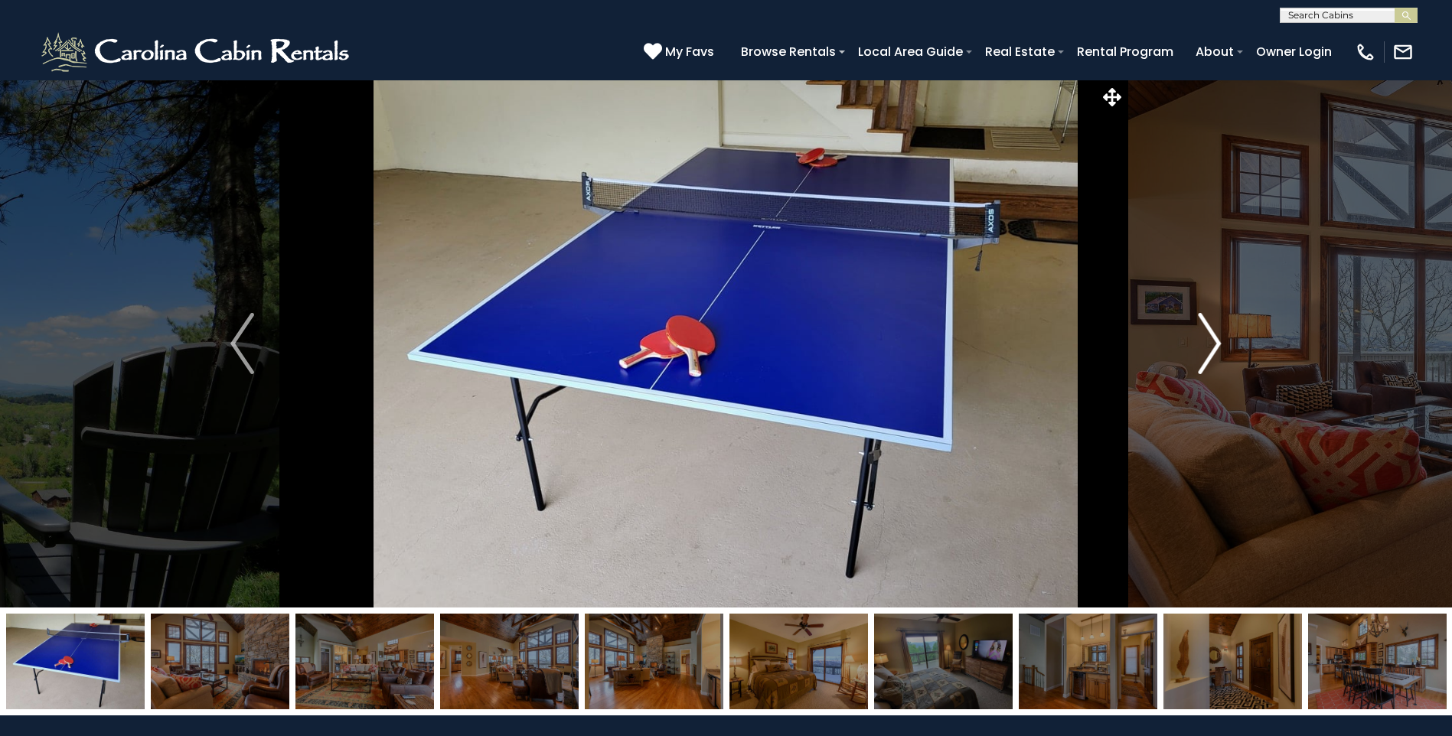
click at [1207, 325] on img "Next" at bounding box center [1209, 343] width 23 height 61
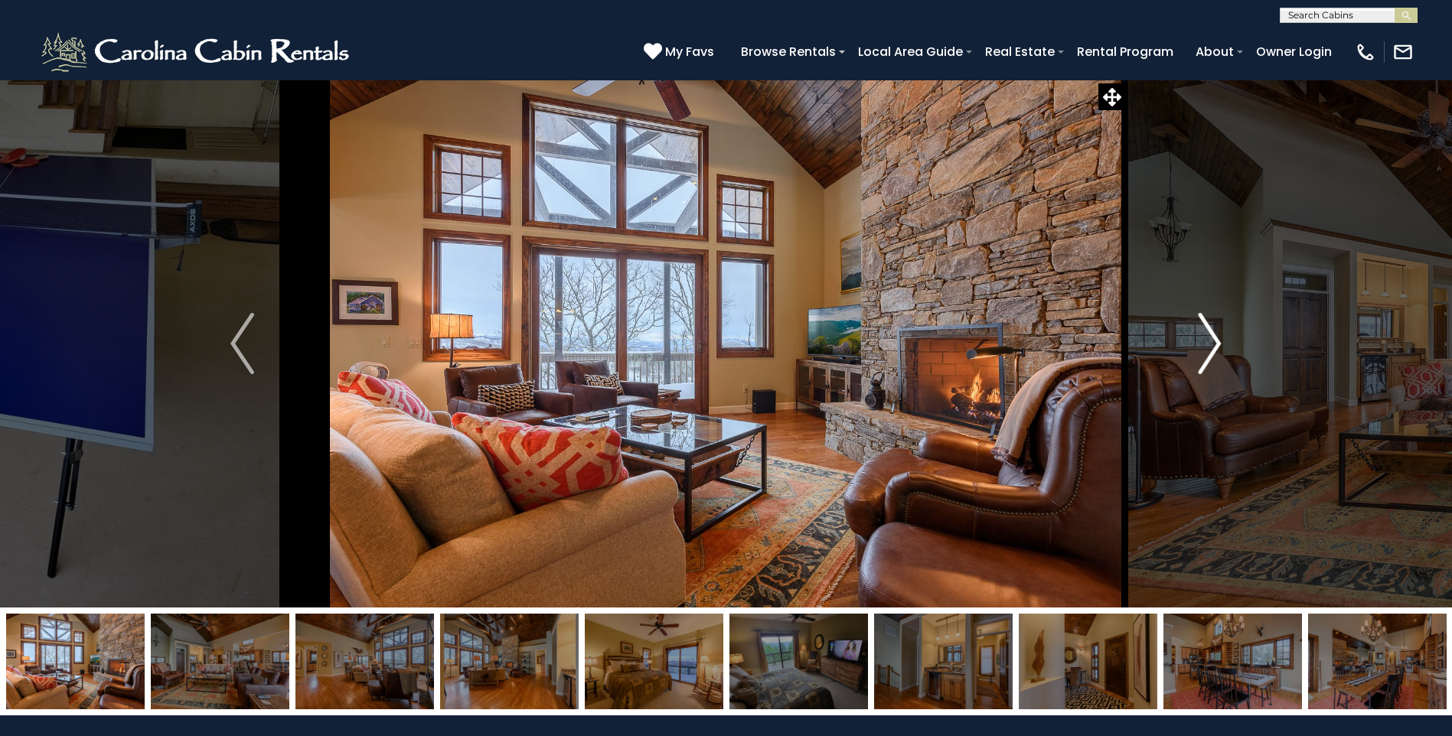
click at [1205, 325] on img "Next" at bounding box center [1209, 343] width 23 height 61
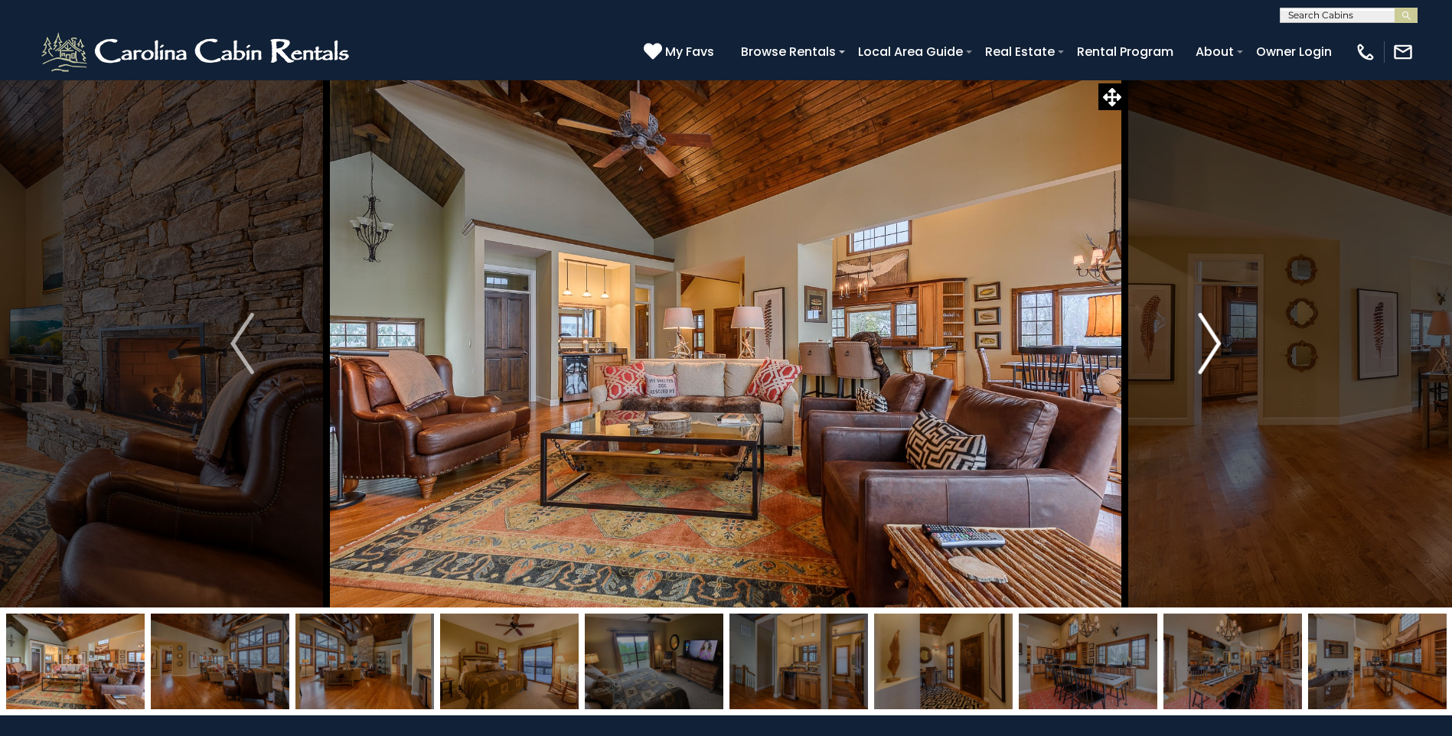
click at [1205, 325] on img "Next" at bounding box center [1209, 343] width 23 height 61
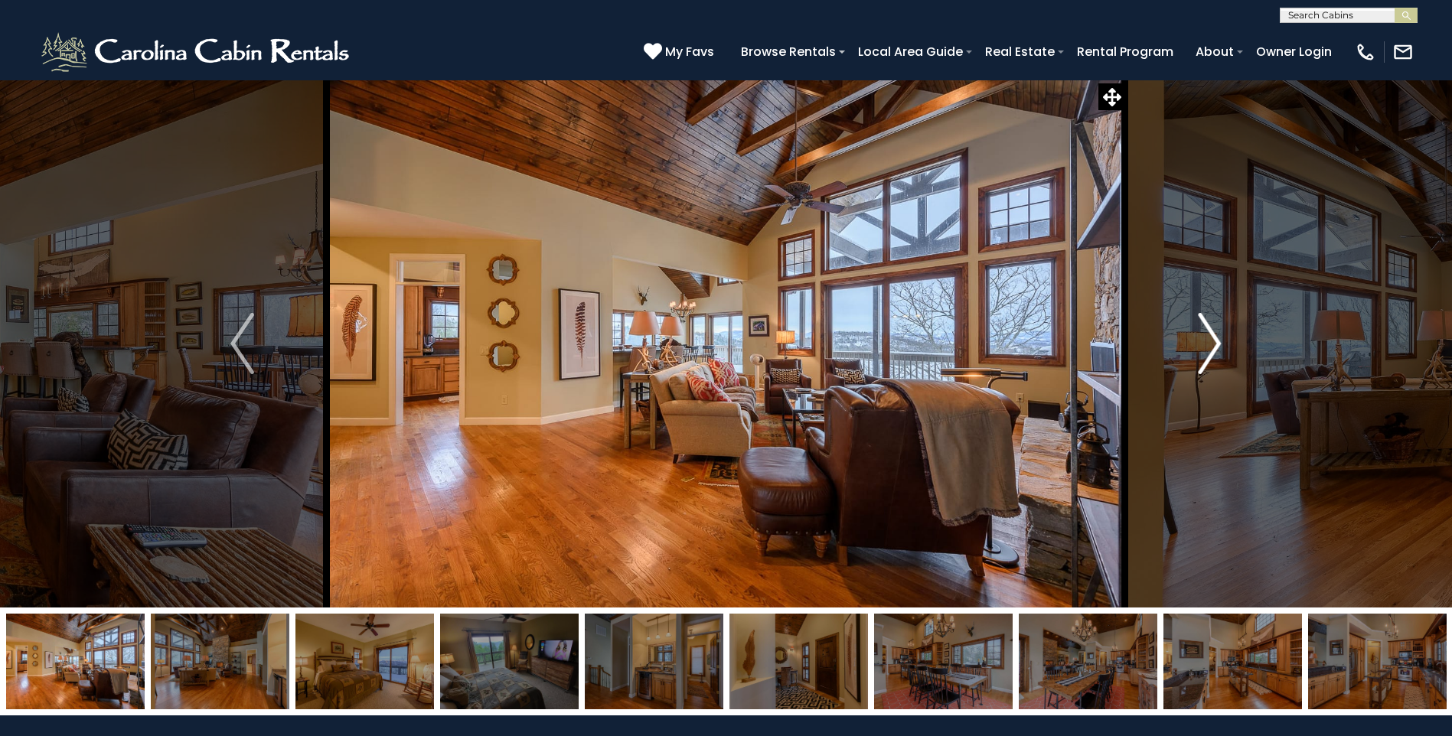
click at [1205, 325] on img "Next" at bounding box center [1209, 343] width 23 height 61
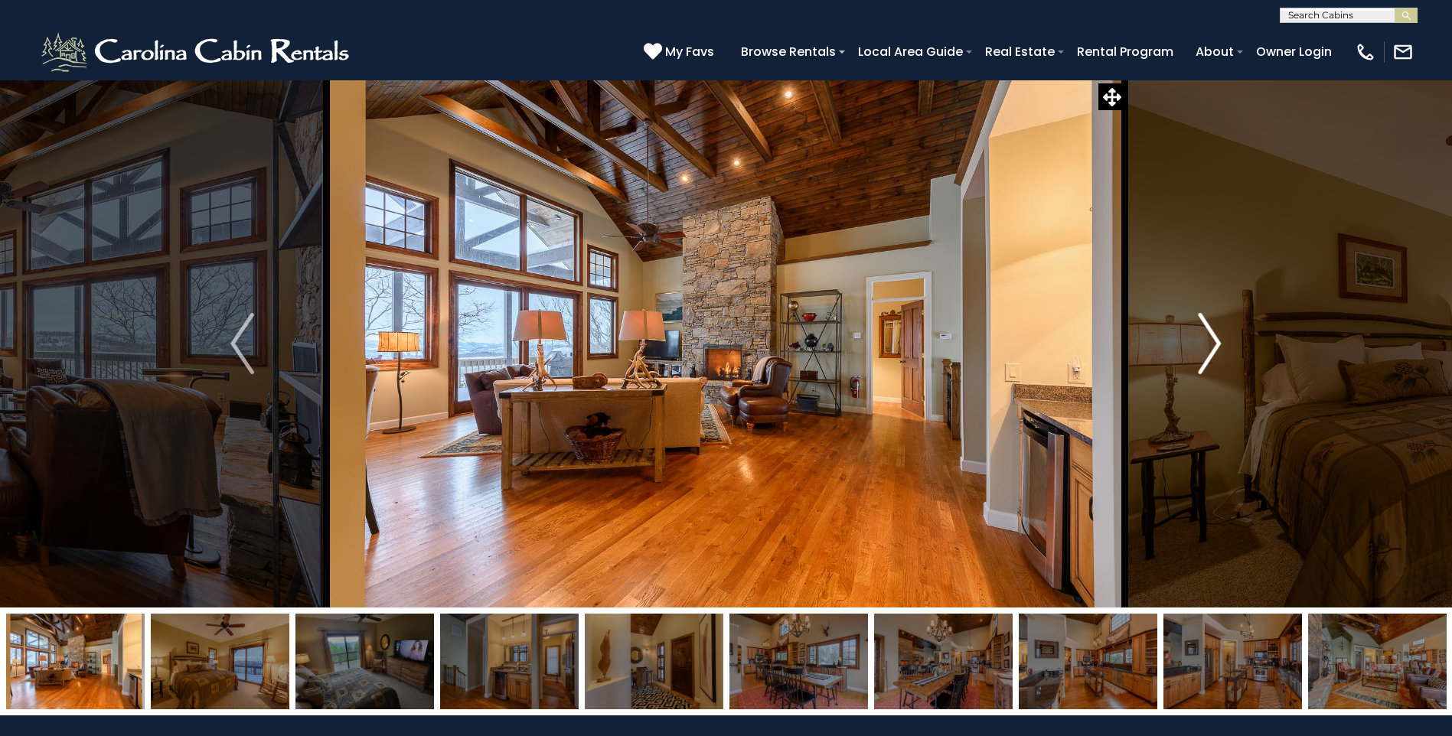
click at [1205, 325] on img "Next" at bounding box center [1209, 343] width 23 height 61
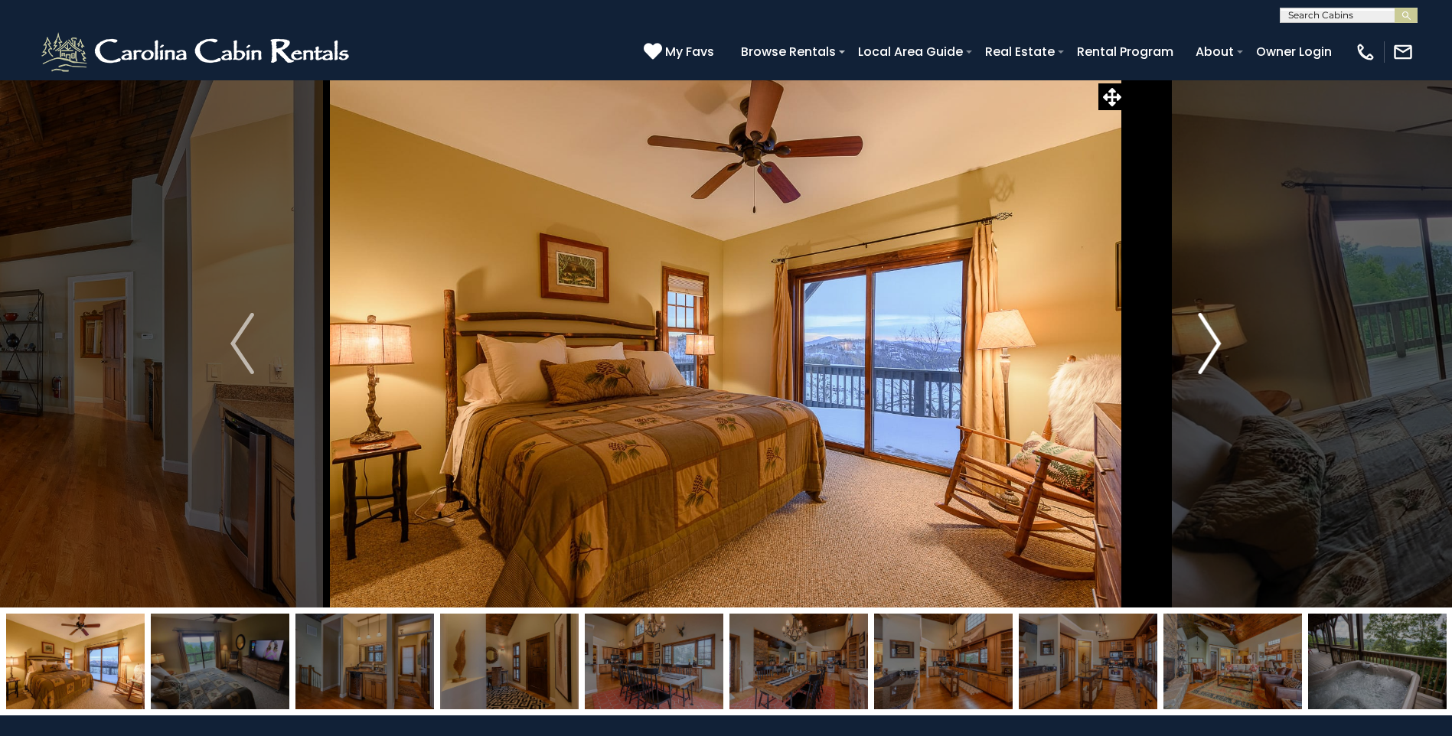
click at [1205, 325] on img "Next" at bounding box center [1209, 343] width 23 height 61
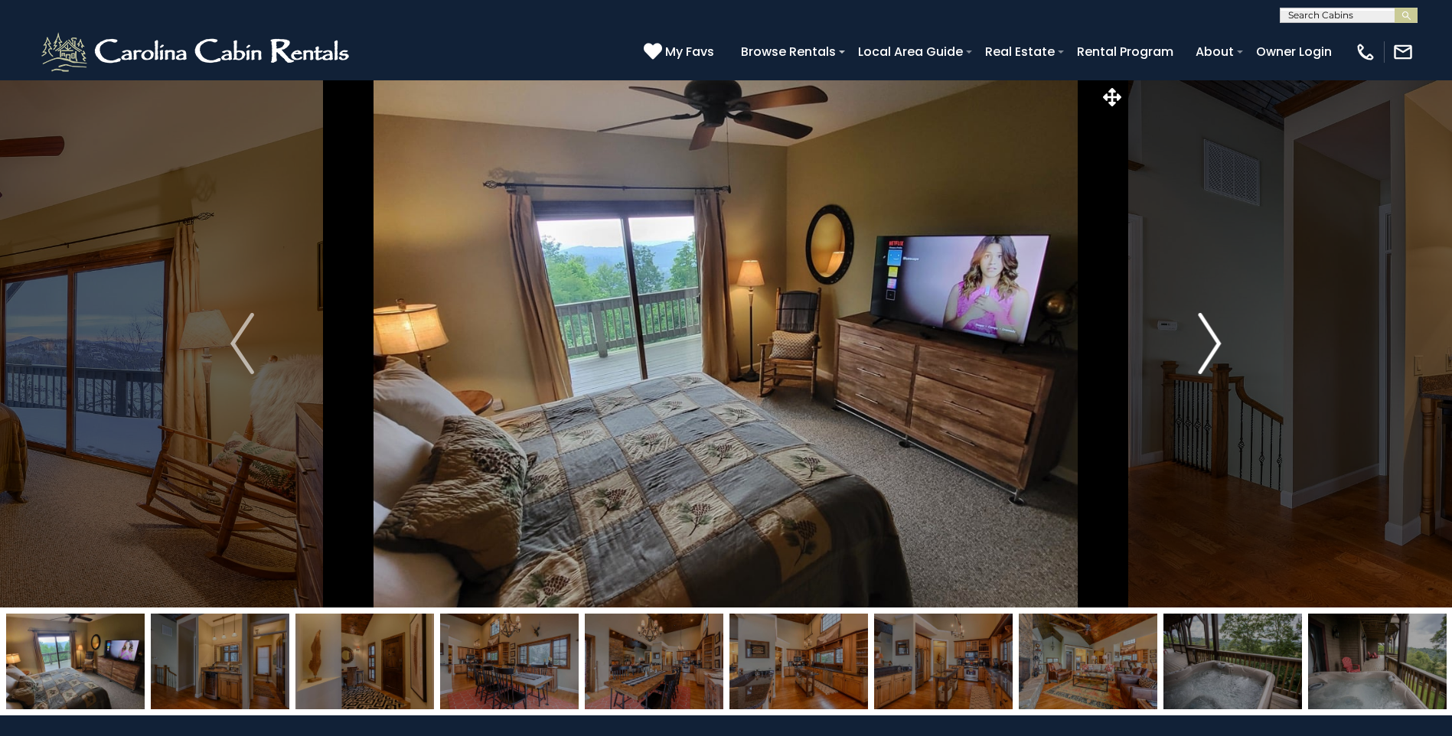
click at [1213, 331] on img "Next" at bounding box center [1209, 343] width 23 height 61
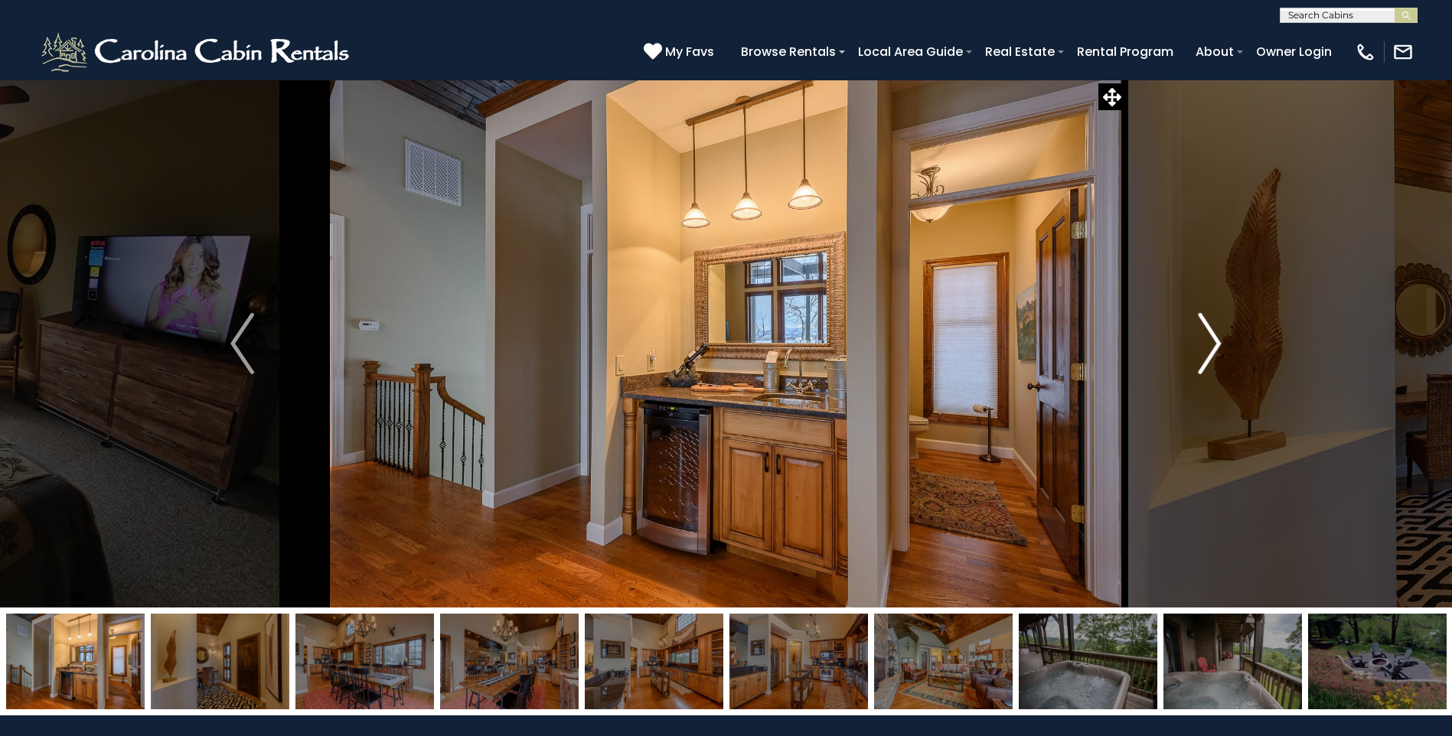
click at [1214, 331] on img "Next" at bounding box center [1209, 343] width 23 height 61
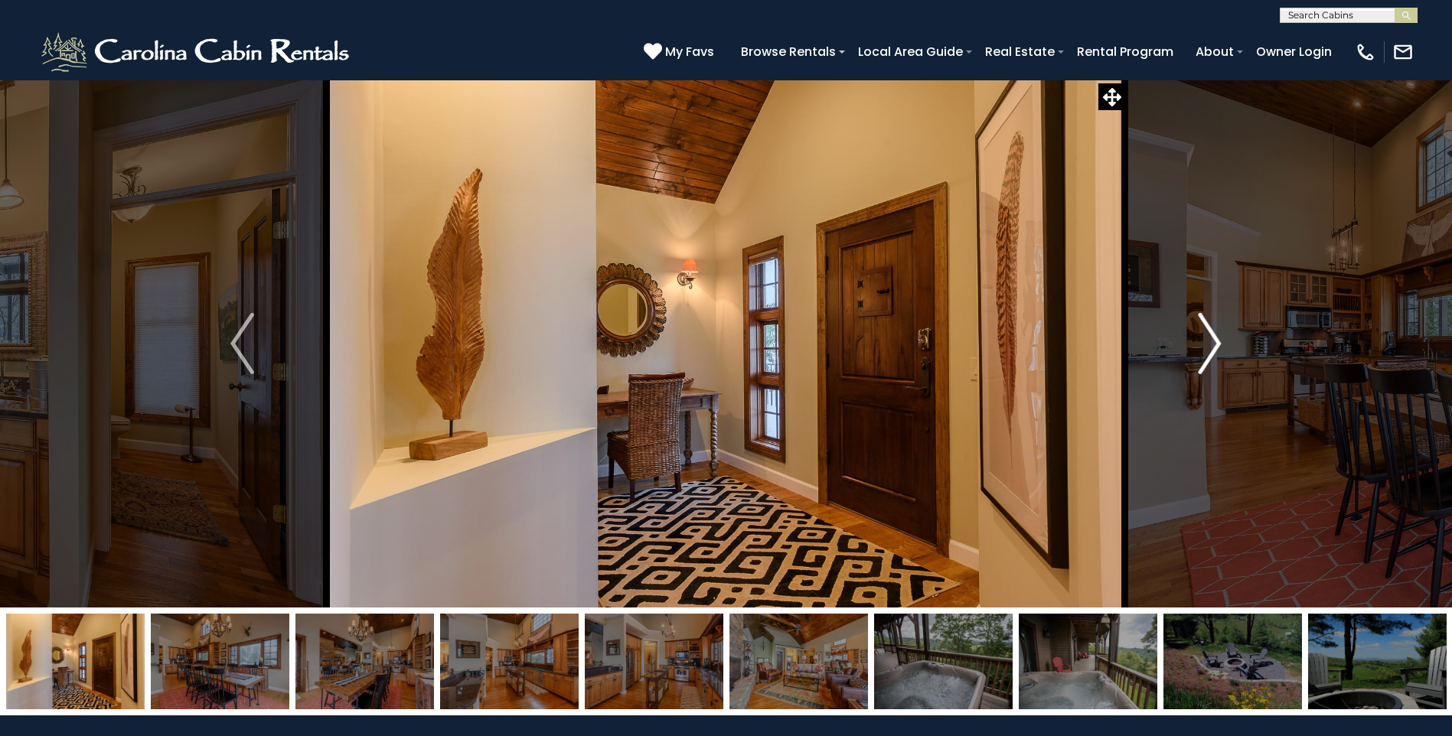
click at [1214, 331] on img "Next" at bounding box center [1209, 343] width 23 height 61
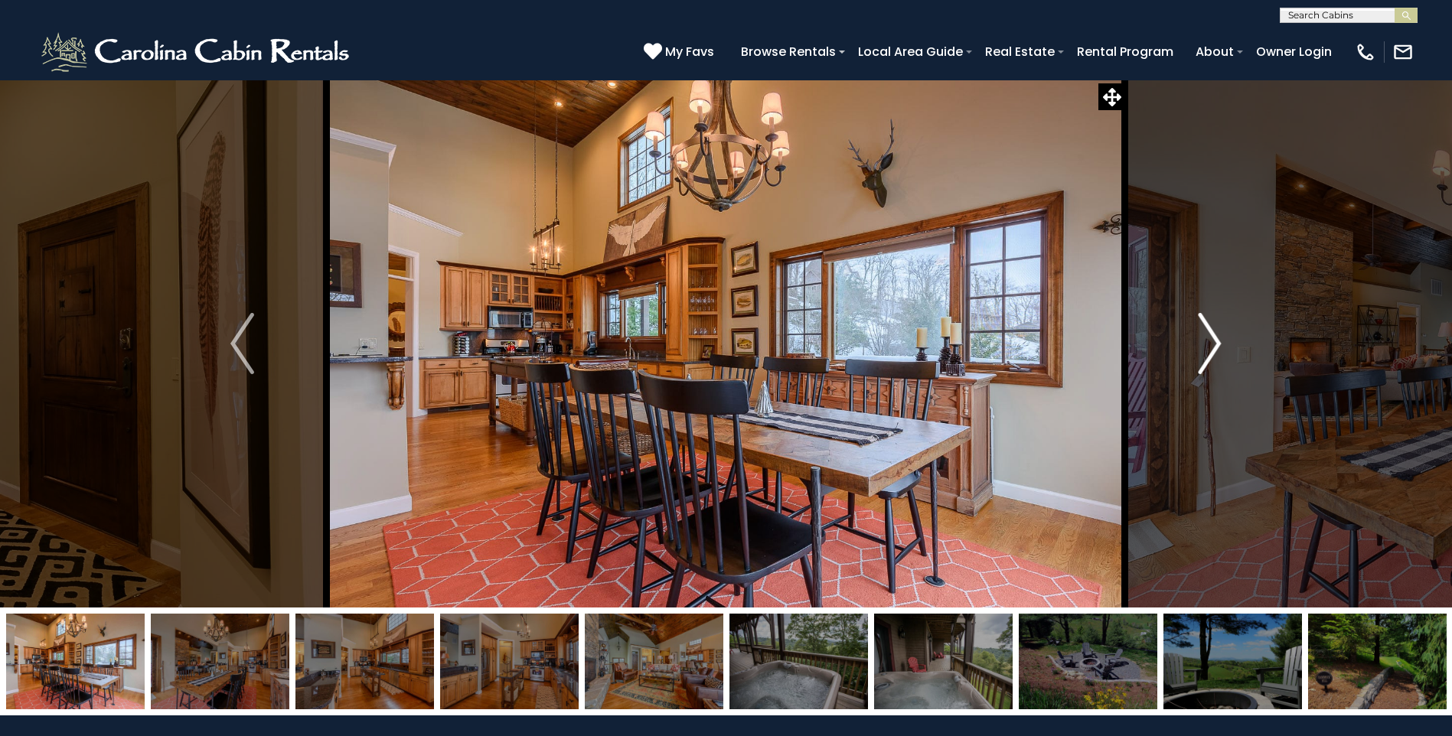
click at [1214, 331] on img "Next" at bounding box center [1209, 343] width 23 height 61
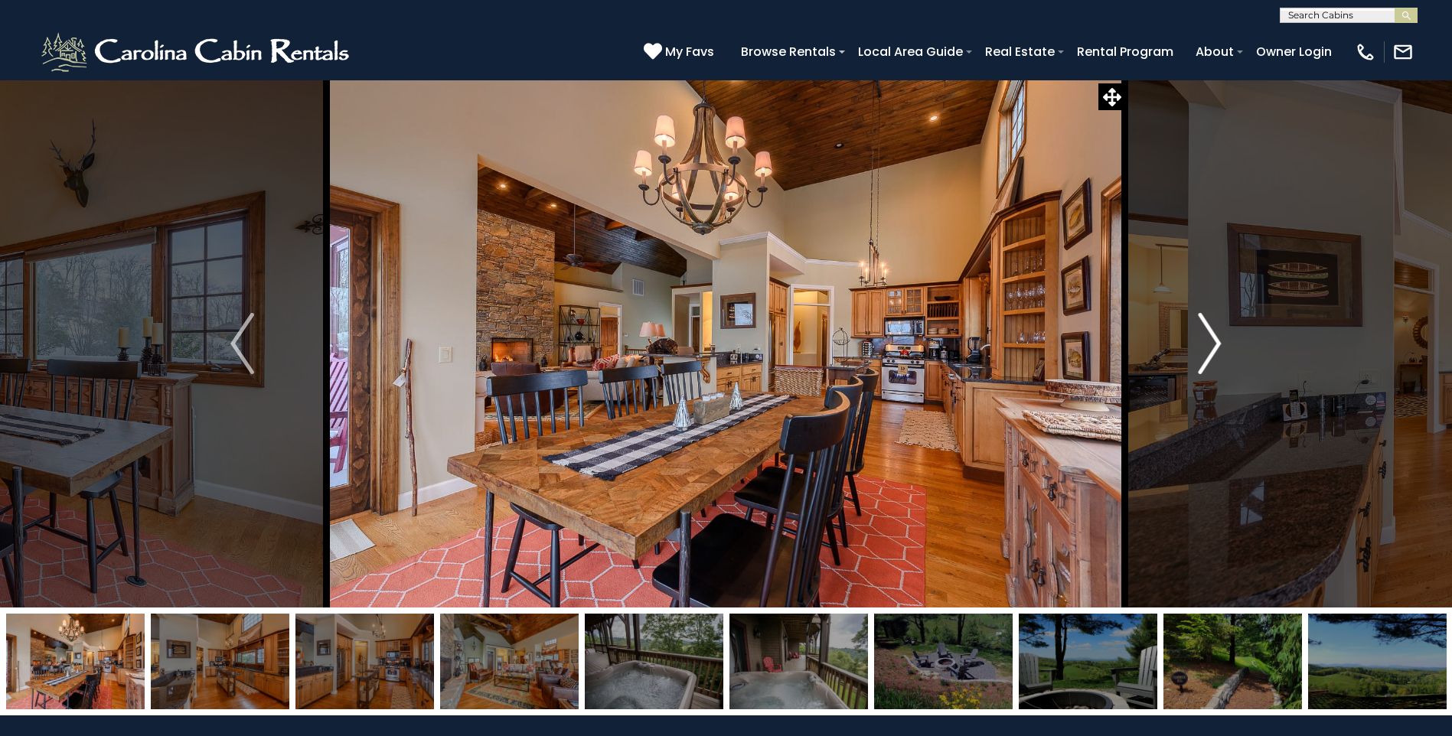
click at [1214, 331] on img "Next" at bounding box center [1209, 343] width 23 height 61
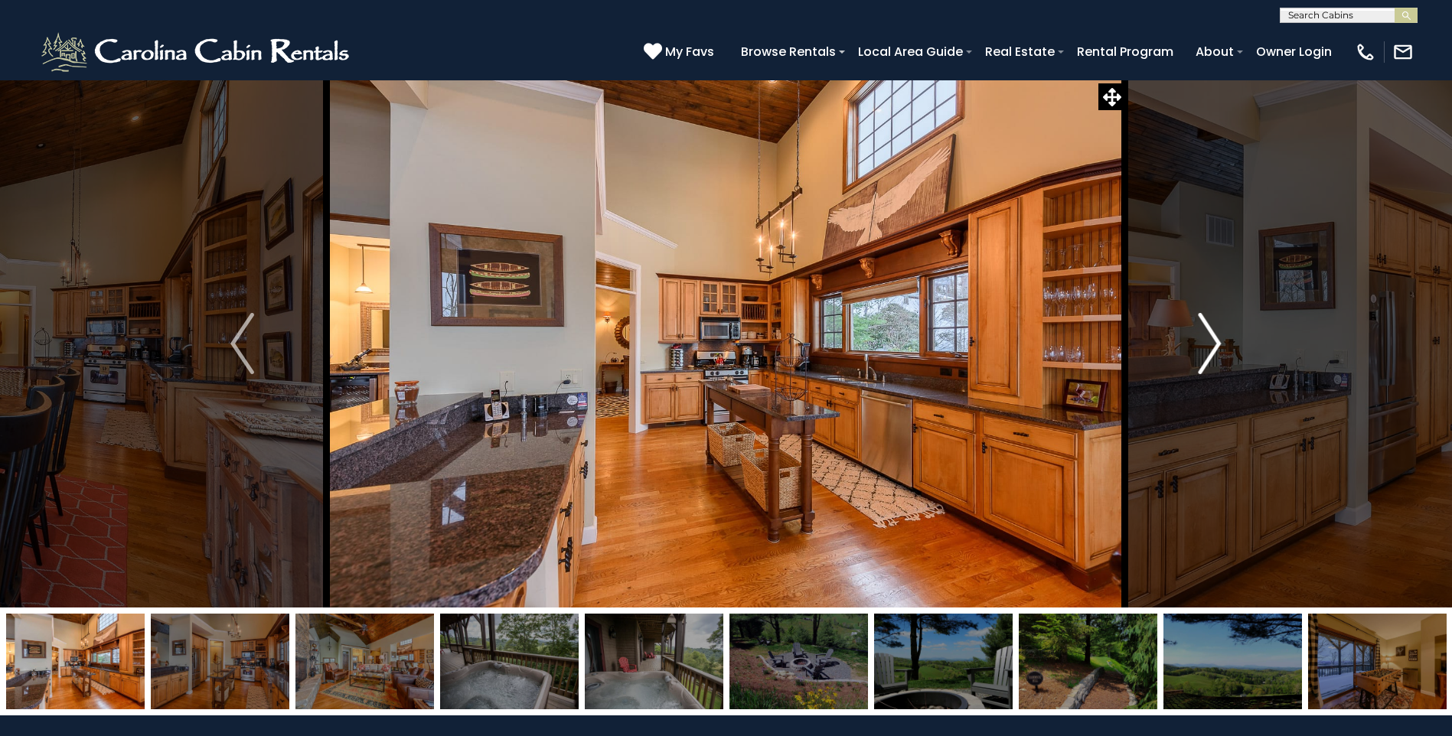
click at [1214, 331] on img "Next" at bounding box center [1209, 343] width 23 height 61
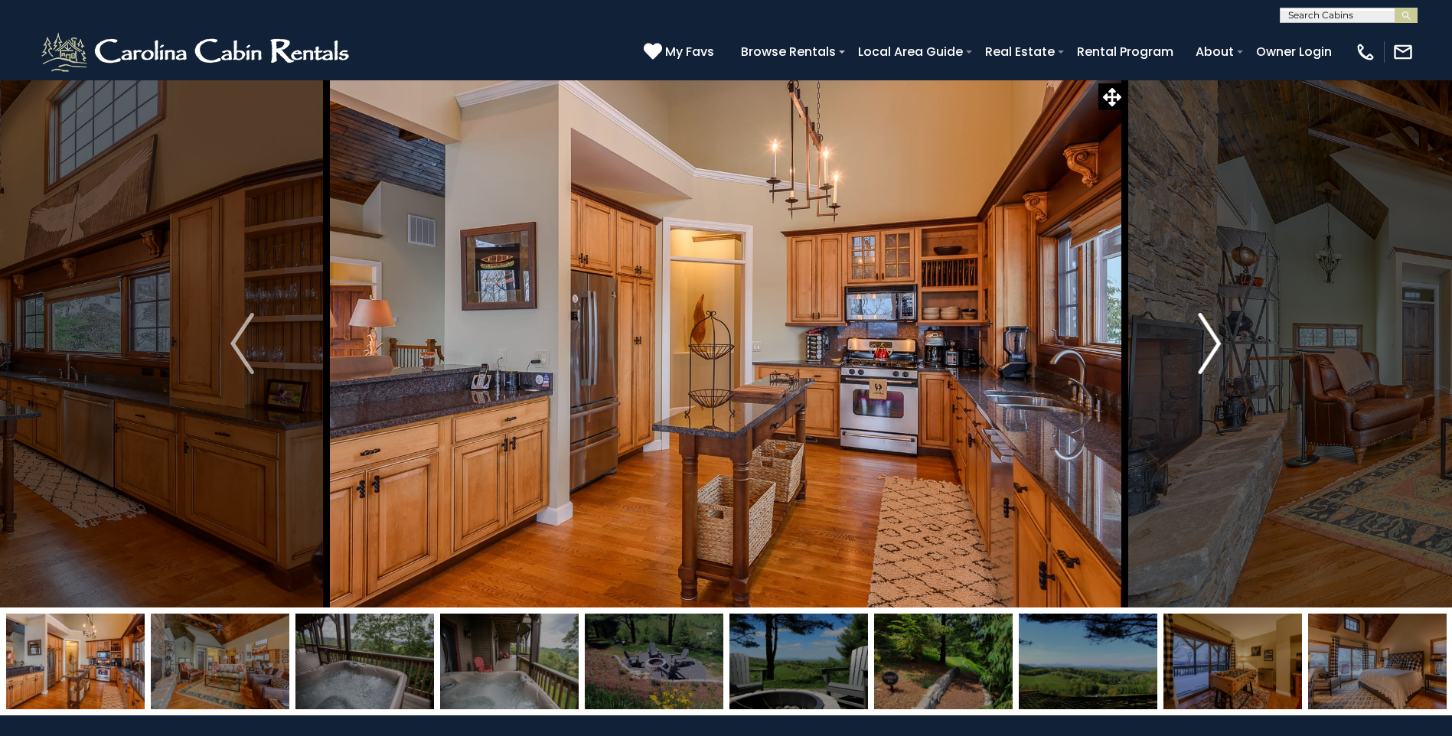
click at [1214, 331] on img "Next" at bounding box center [1209, 343] width 23 height 61
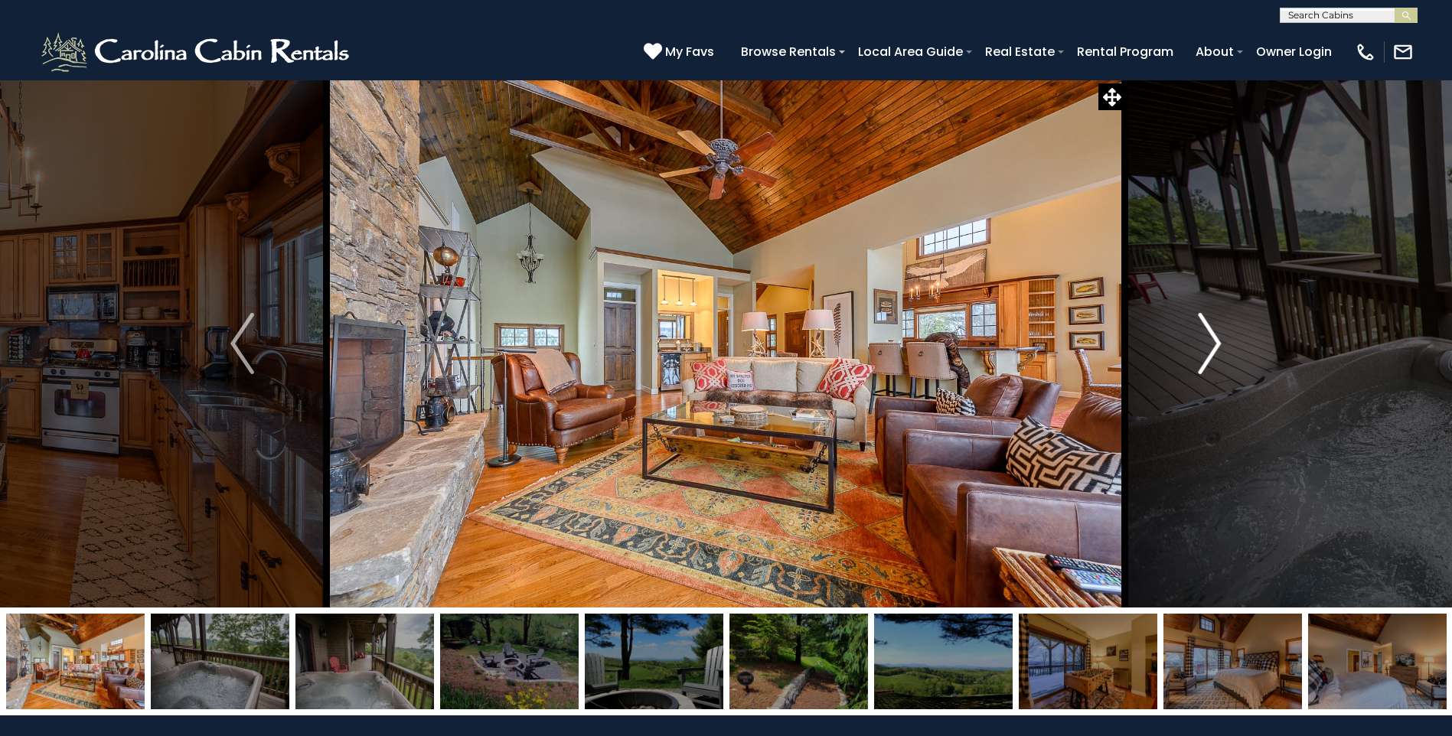
click at [1214, 331] on img "Next" at bounding box center [1209, 343] width 23 height 61
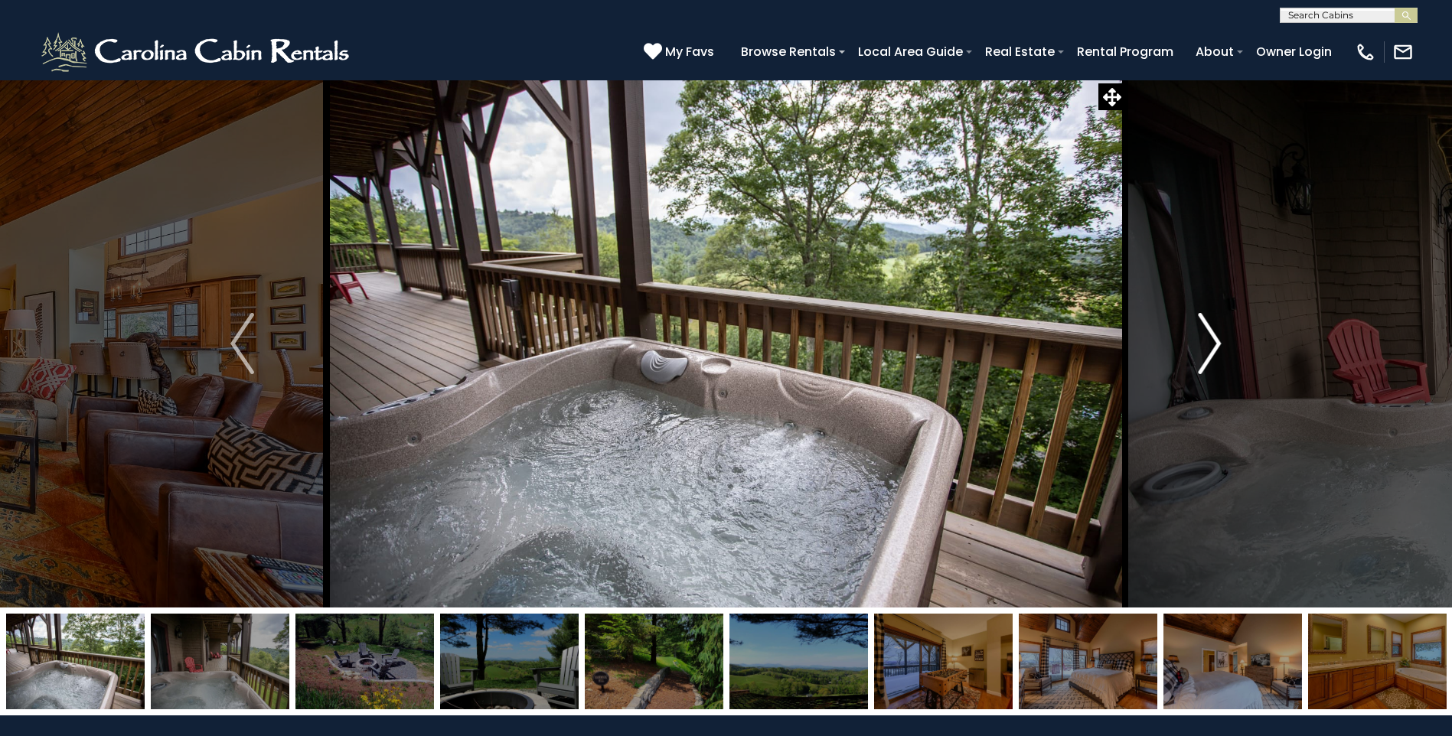
click at [1214, 331] on img "Next" at bounding box center [1209, 343] width 23 height 61
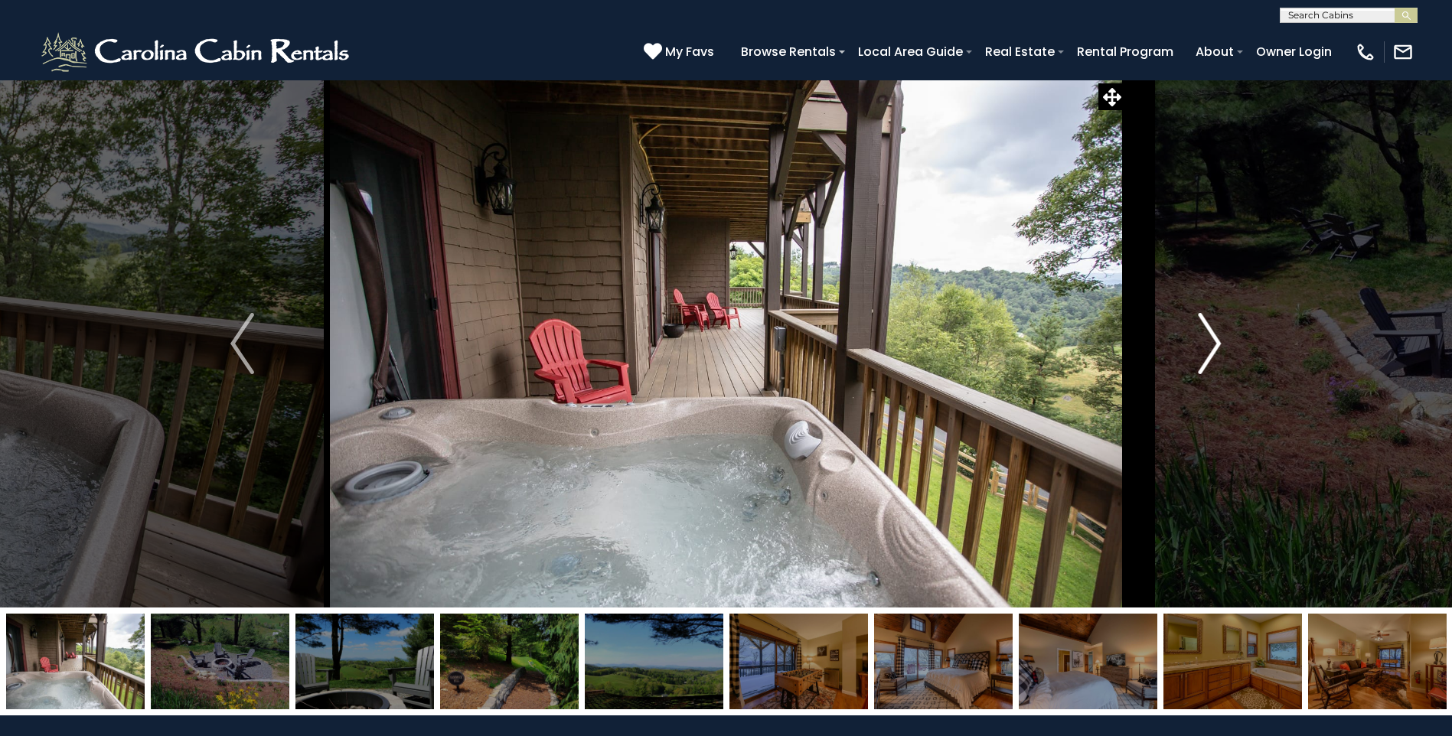
click at [1214, 331] on img "Next" at bounding box center [1209, 343] width 23 height 61
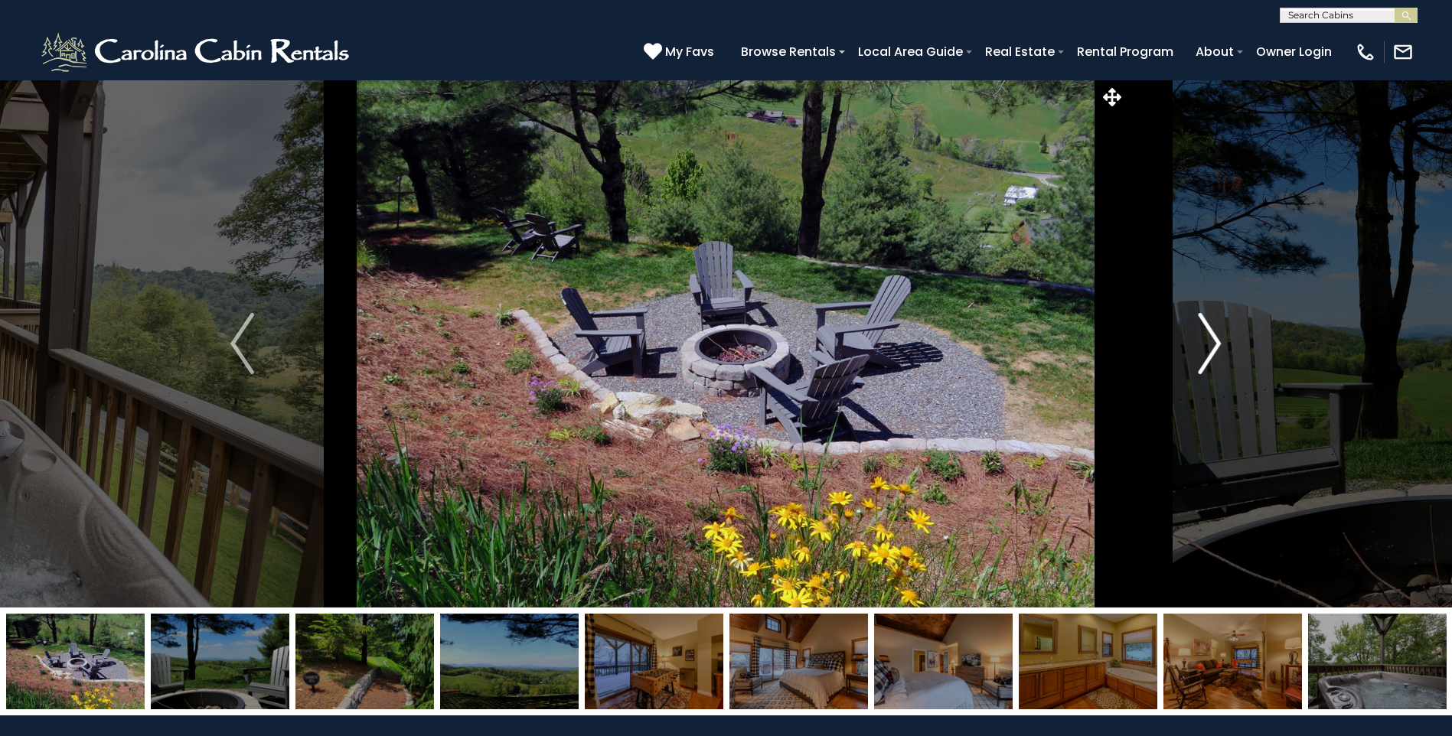
click at [1214, 331] on img "Next" at bounding box center [1209, 343] width 23 height 61
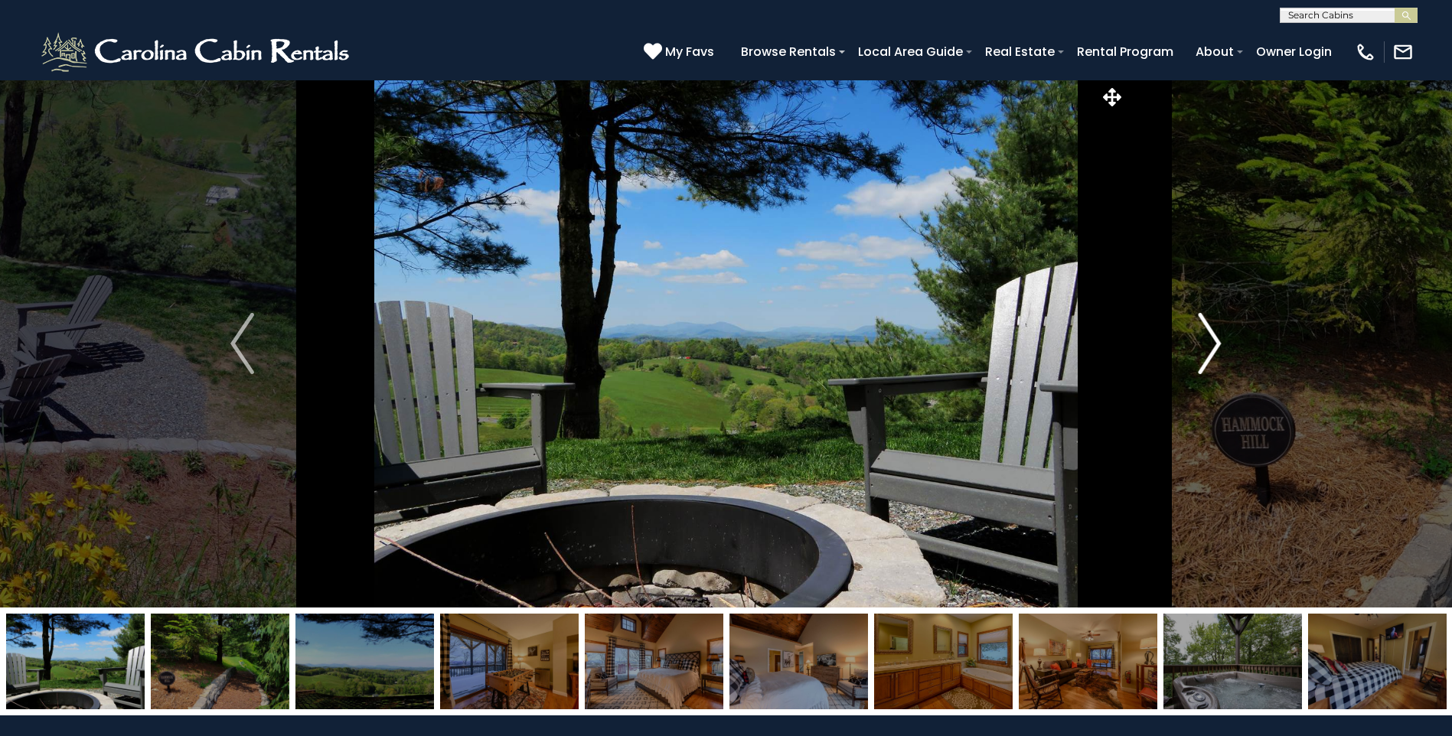
click at [1214, 331] on img "Next" at bounding box center [1209, 343] width 23 height 61
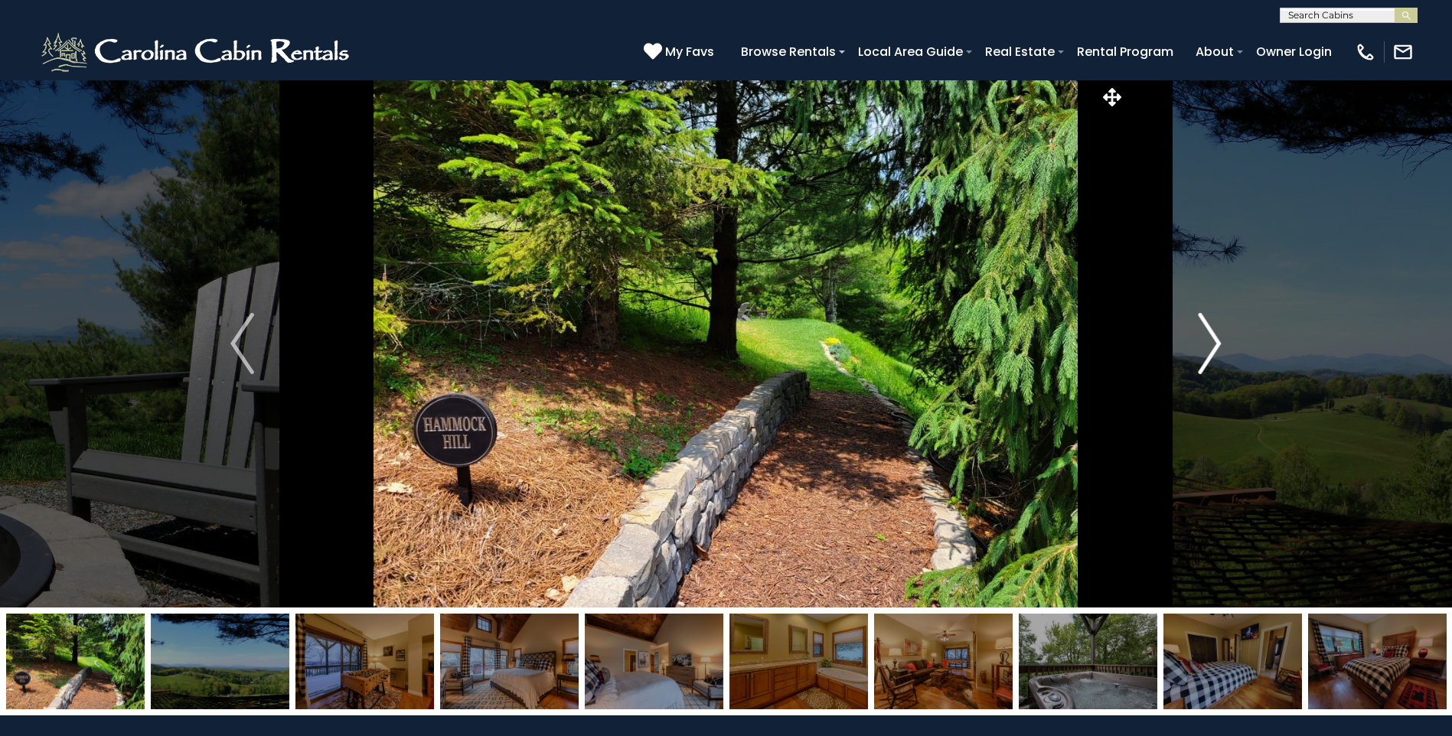
click at [1214, 331] on img "Next" at bounding box center [1209, 343] width 23 height 61
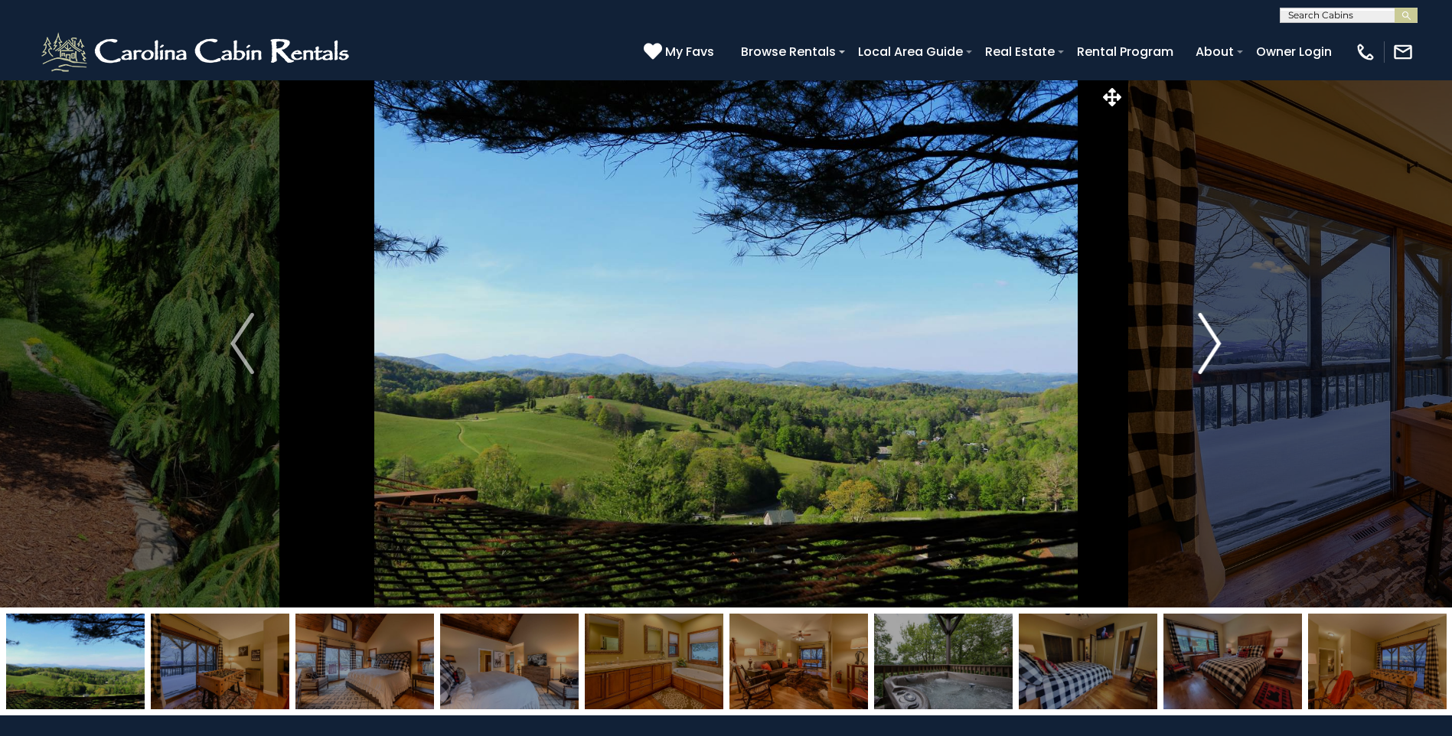
click at [1214, 331] on img "Next" at bounding box center [1209, 343] width 23 height 61
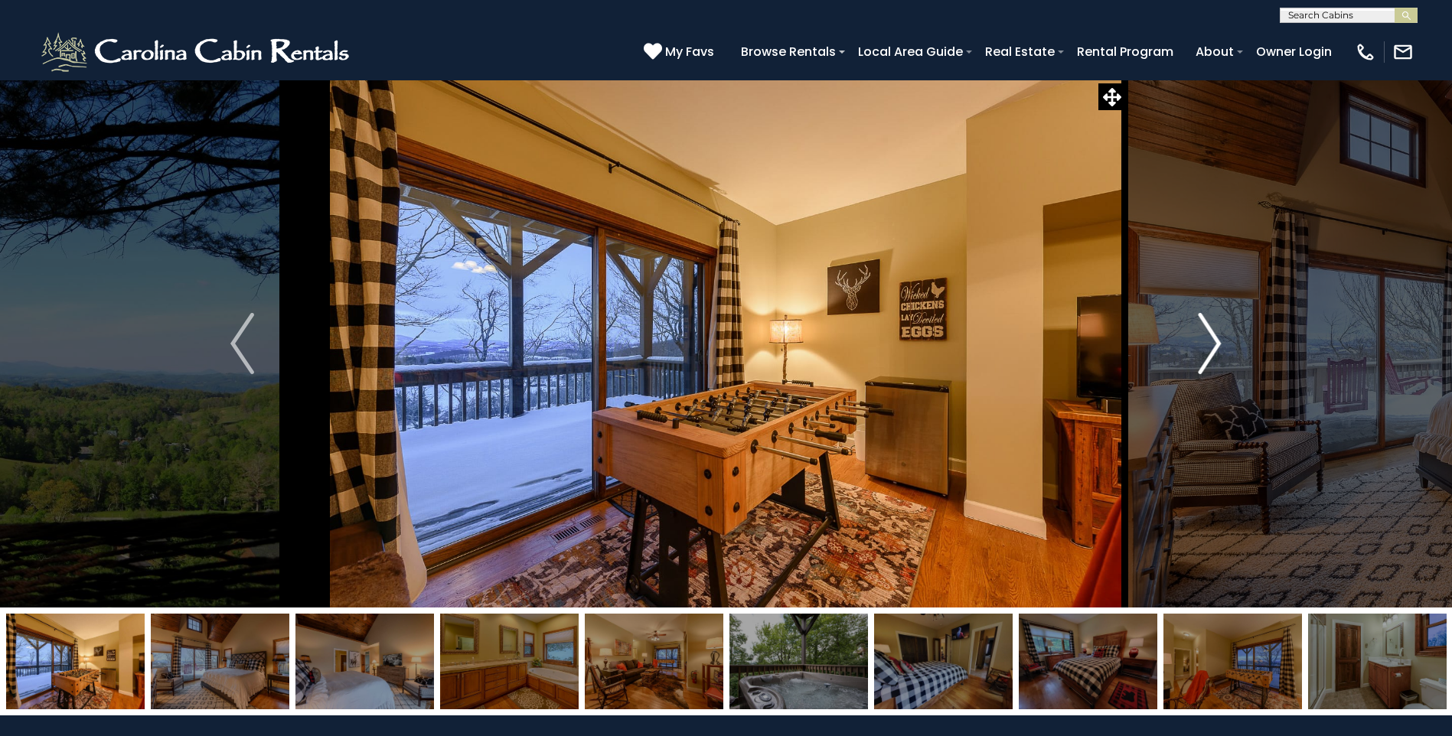
click at [1214, 331] on img "Next" at bounding box center [1209, 343] width 23 height 61
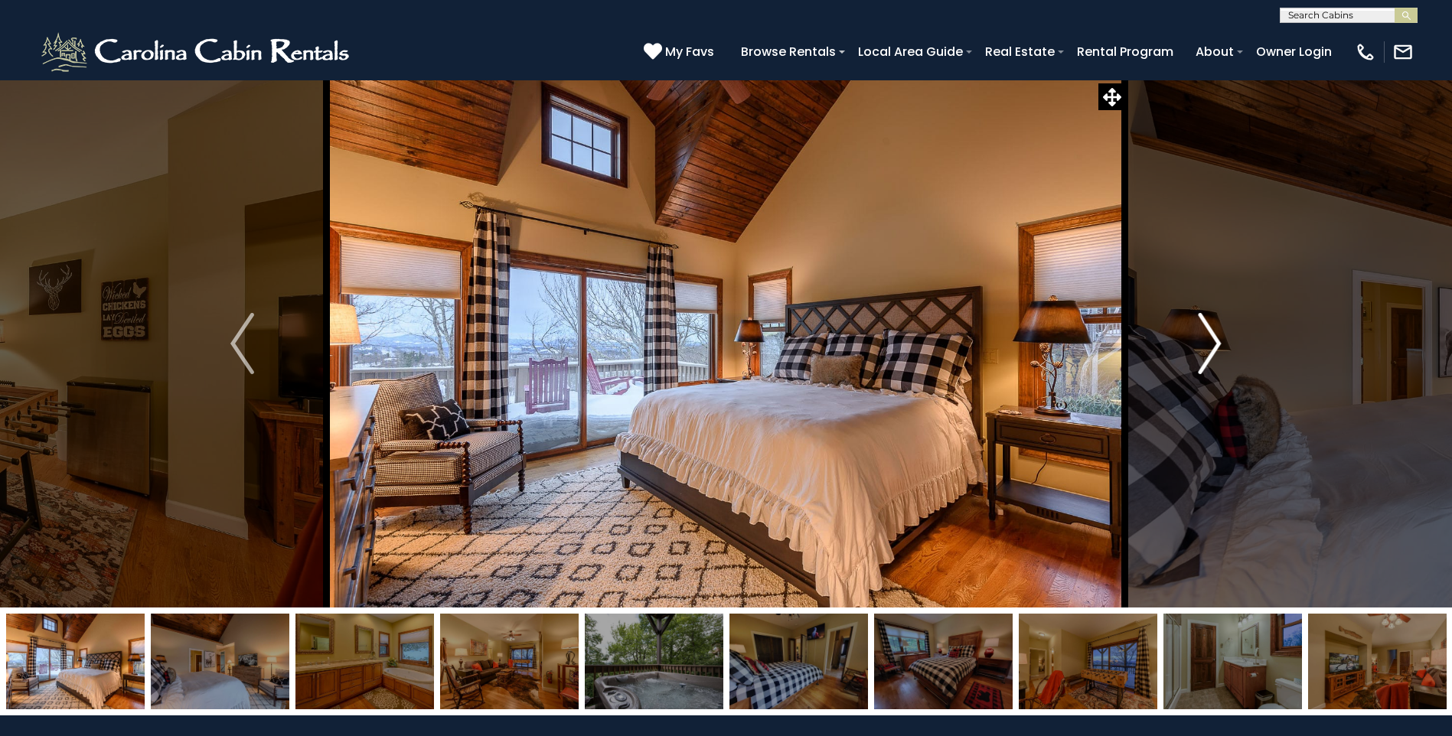
click at [1214, 331] on img "Next" at bounding box center [1209, 343] width 23 height 61
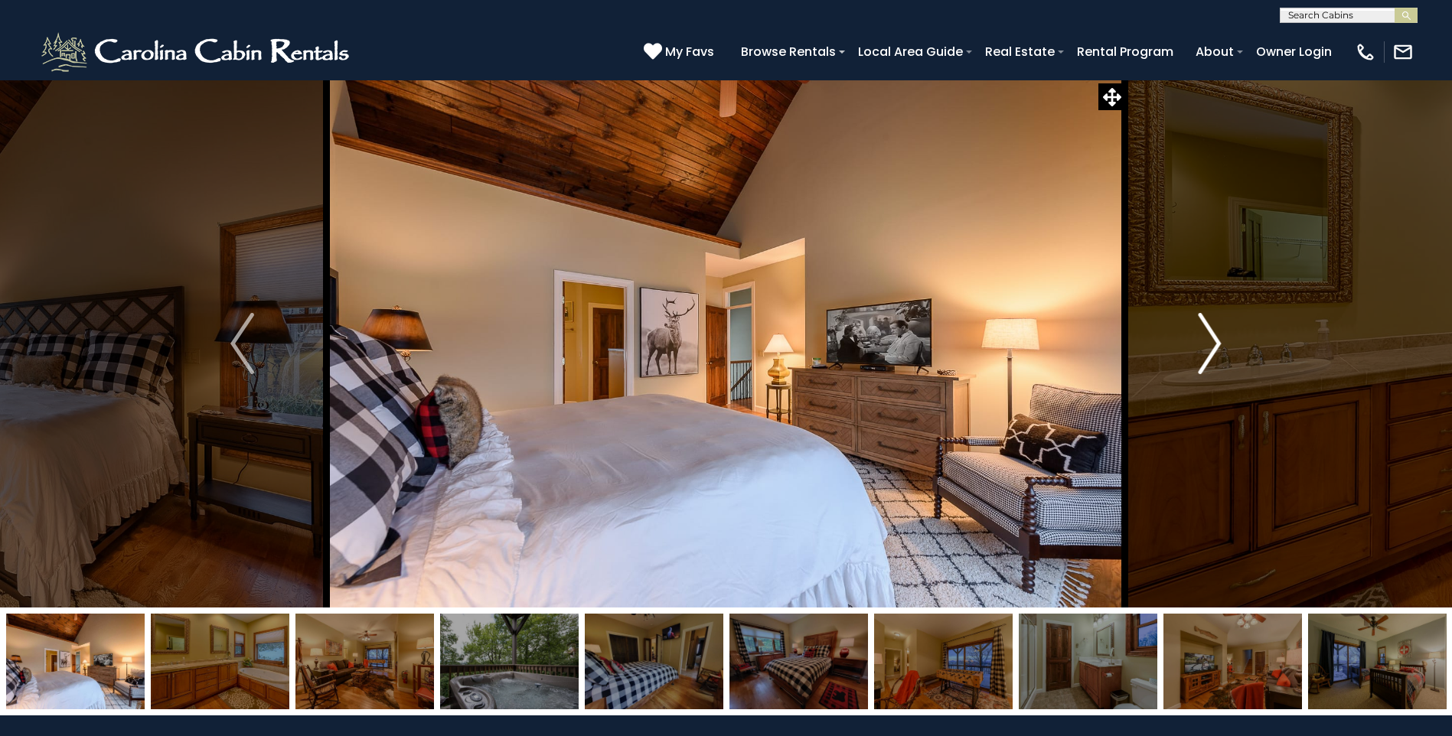
click at [1214, 331] on img "Next" at bounding box center [1209, 343] width 23 height 61
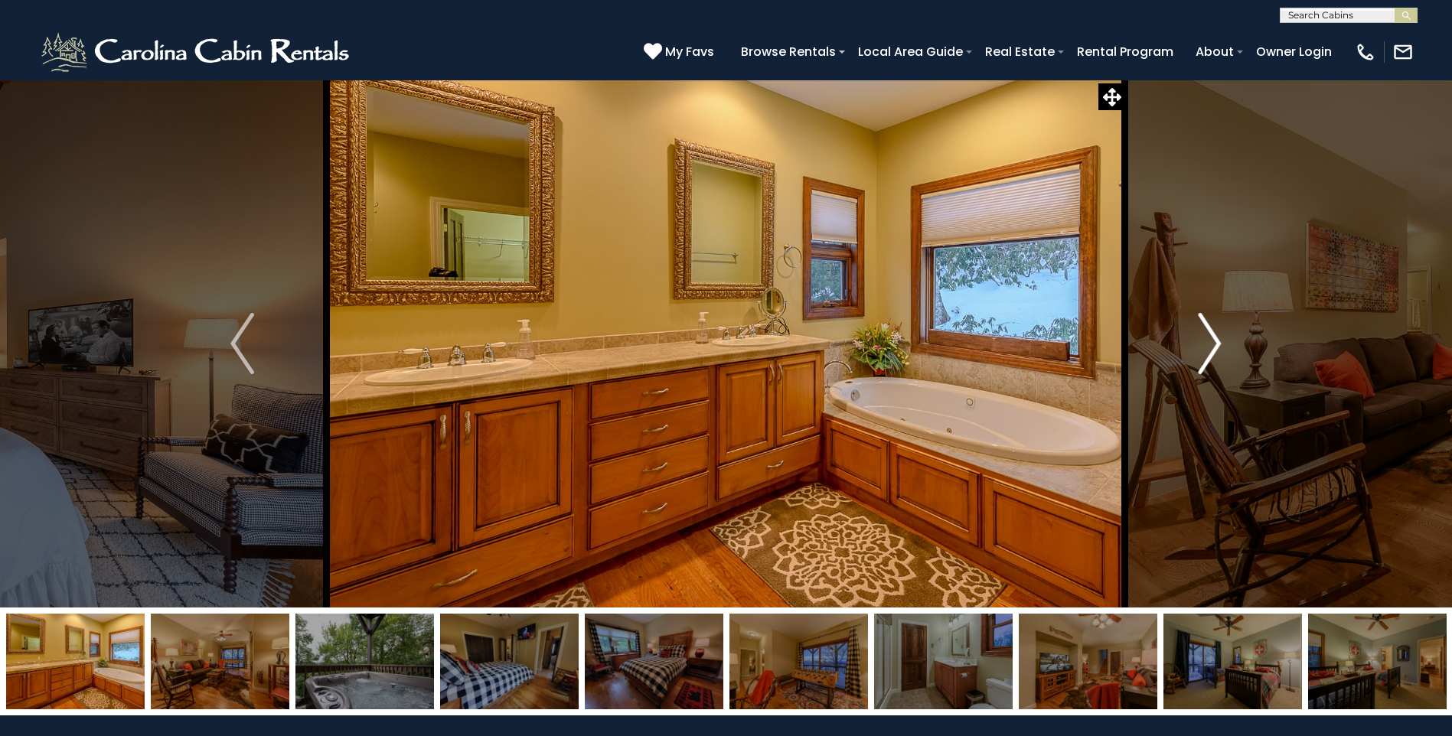
click at [1202, 354] on img "Next" at bounding box center [1209, 343] width 23 height 61
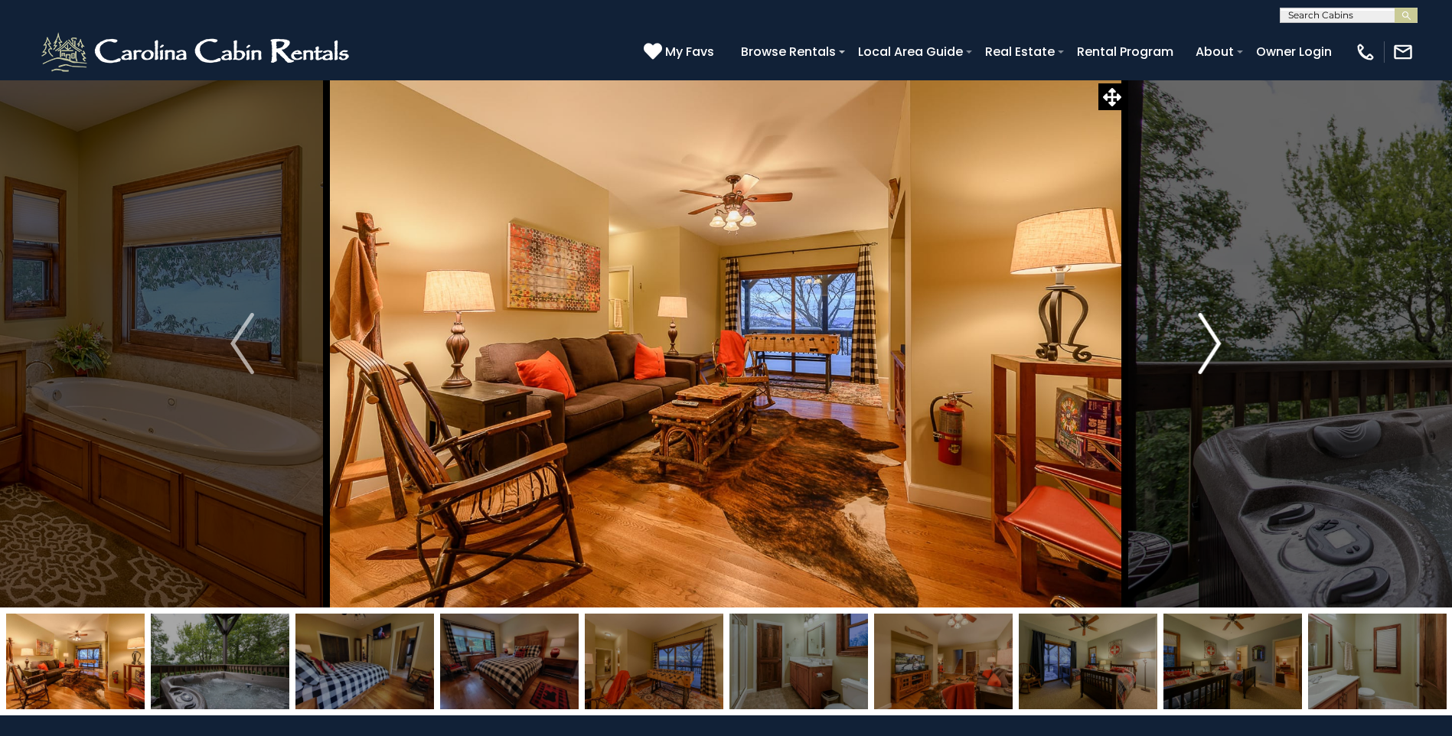
click at [1204, 354] on img "Next" at bounding box center [1209, 343] width 23 height 61
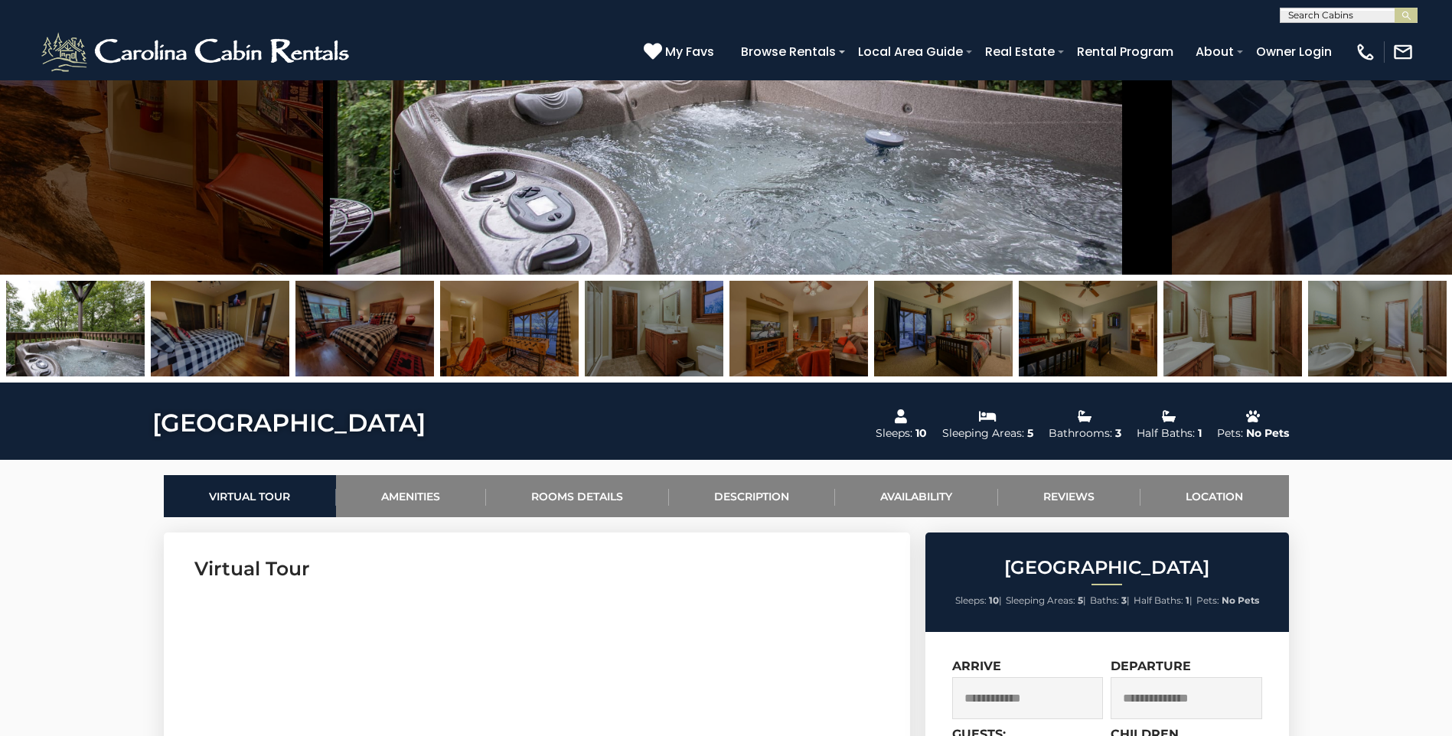
scroll to position [306, 0]
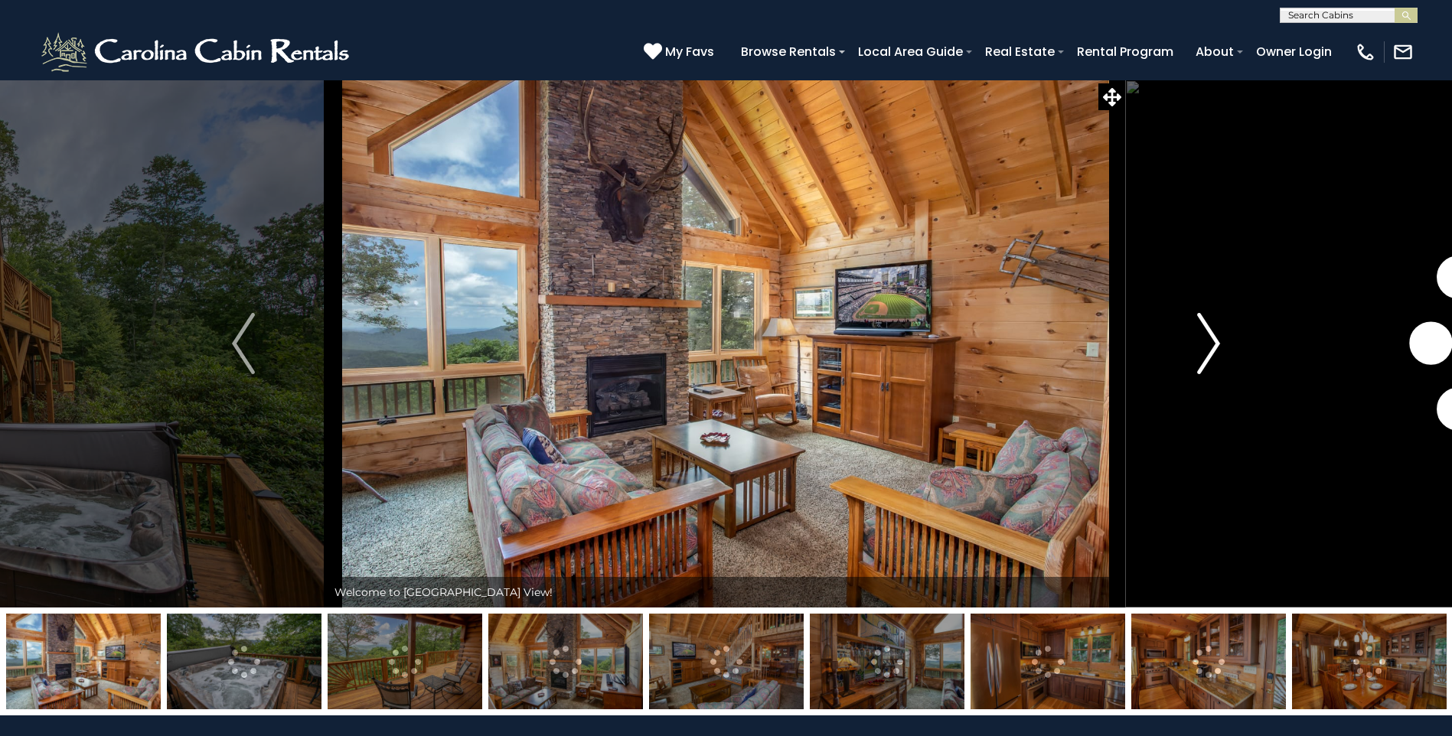
click at [1206, 345] on img "Next" at bounding box center [1208, 343] width 23 height 61
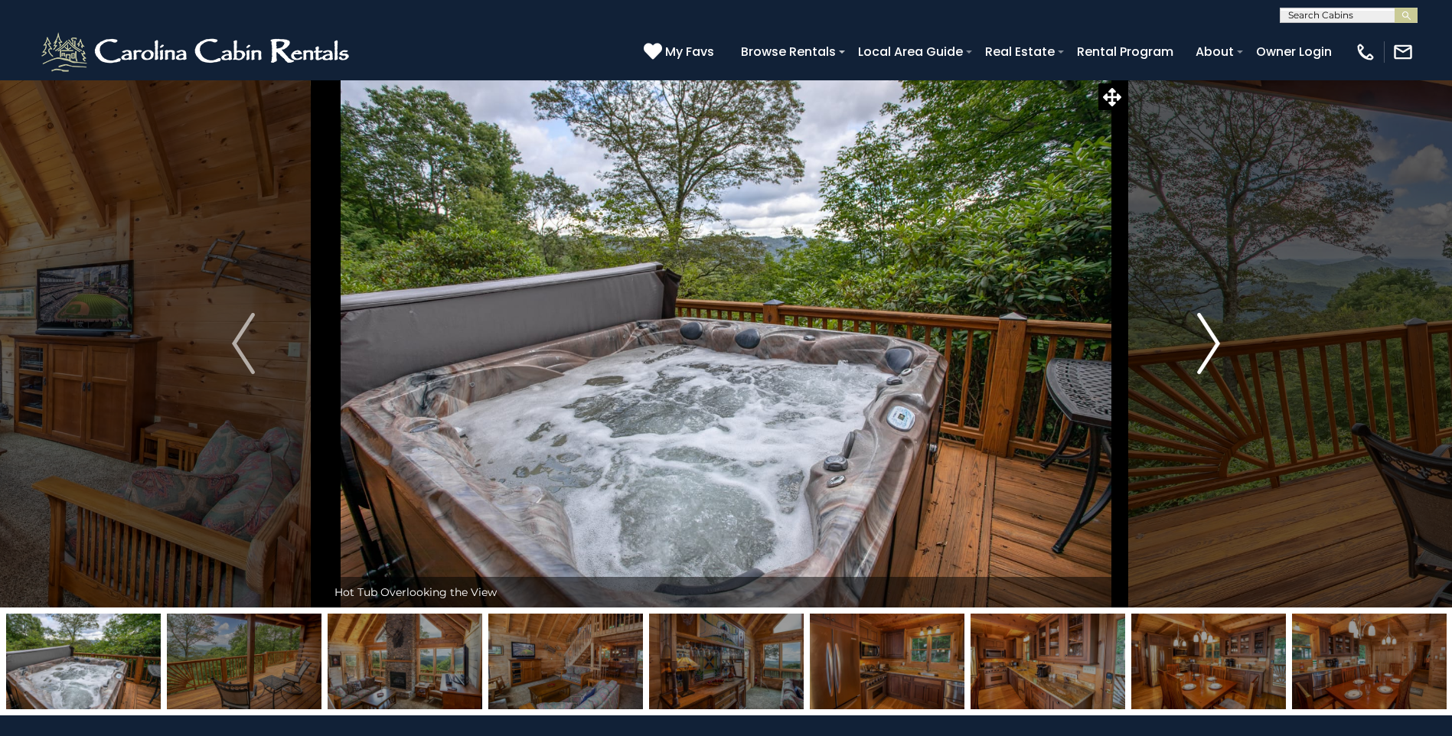
click at [1206, 345] on img "Next" at bounding box center [1208, 343] width 23 height 61
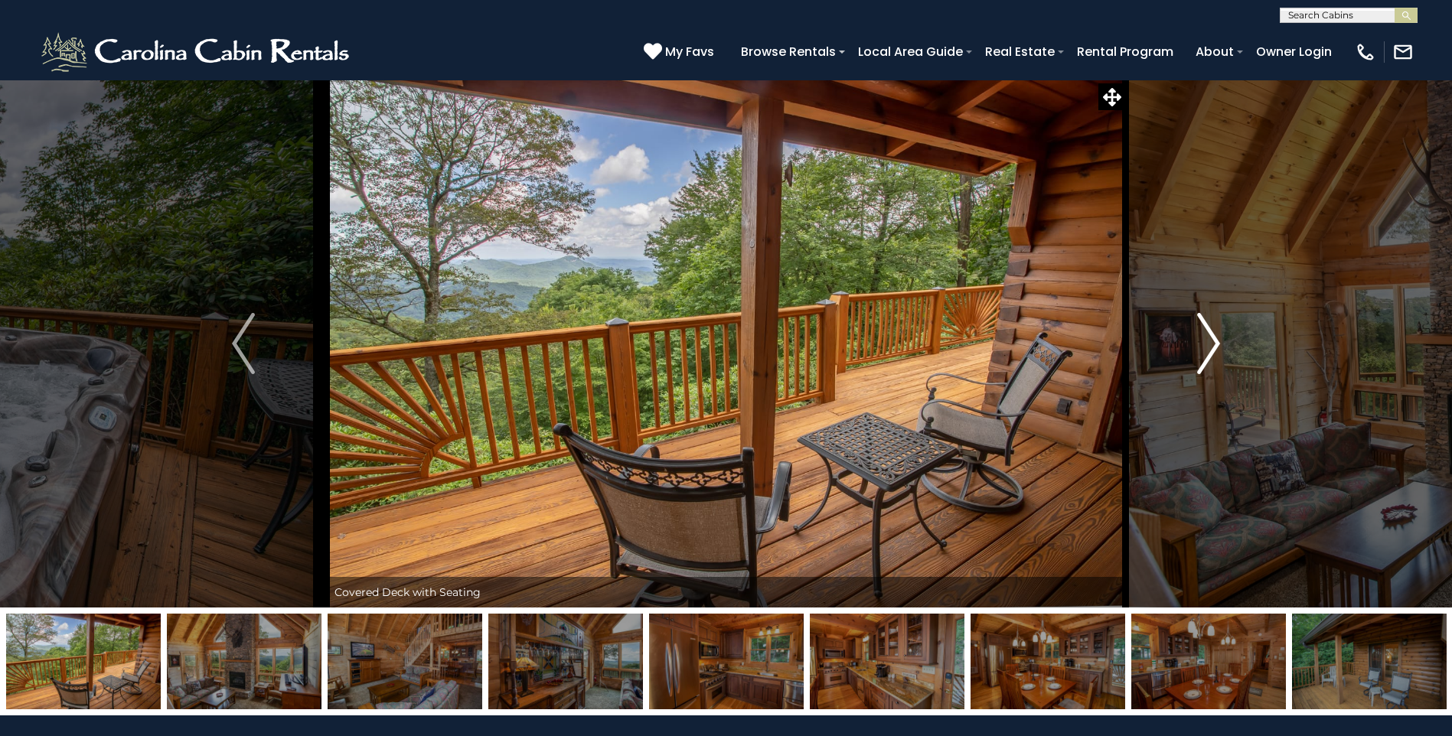
click at [1206, 345] on img "Next" at bounding box center [1208, 343] width 23 height 61
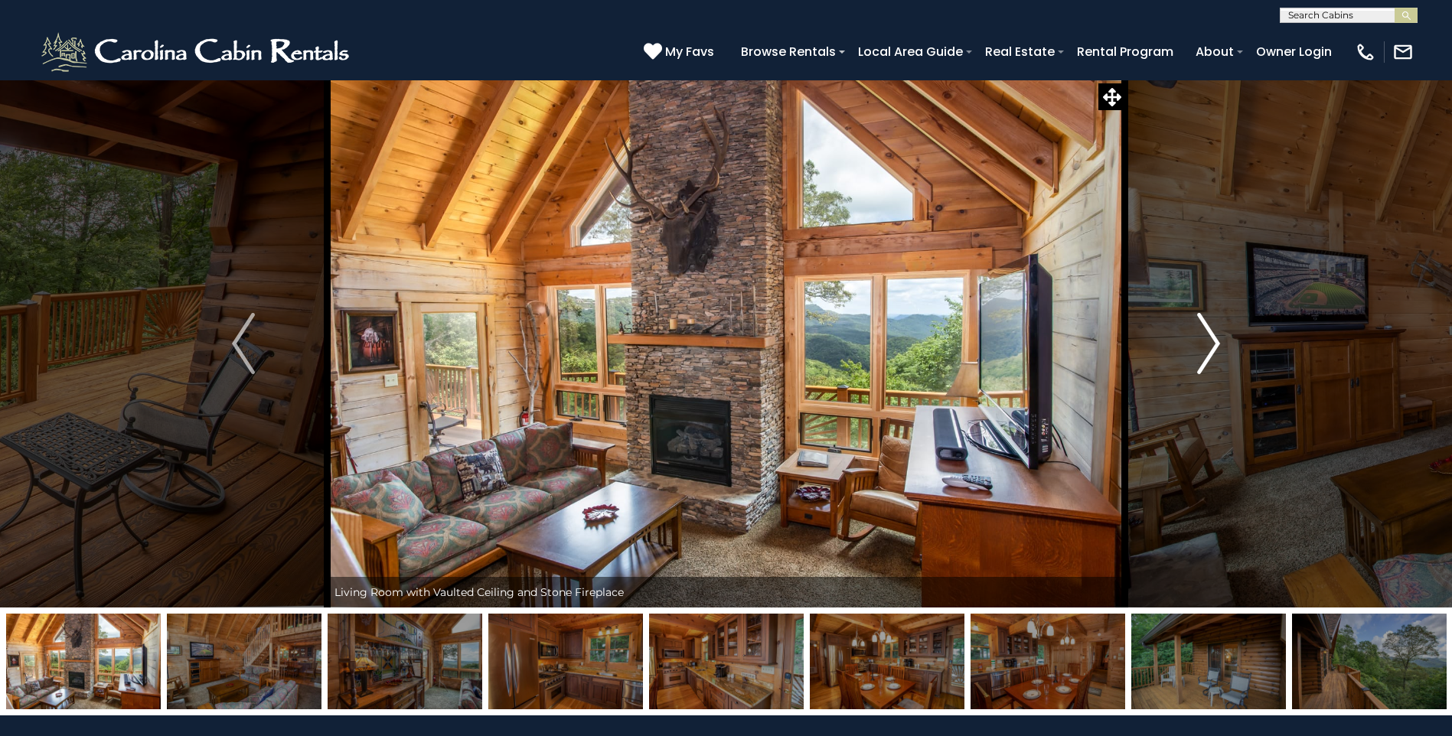
click at [1206, 345] on img "Next" at bounding box center [1208, 343] width 23 height 61
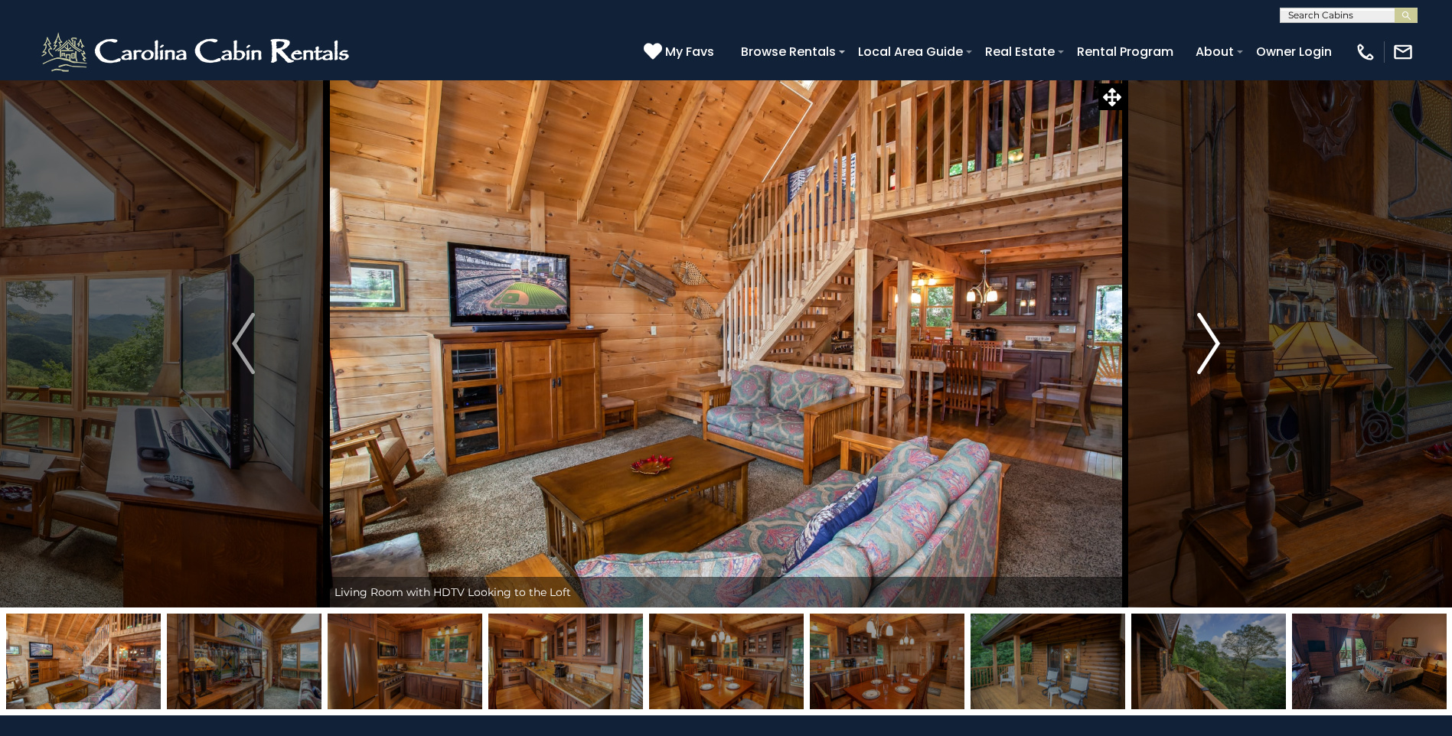
click at [1206, 345] on img "Next" at bounding box center [1208, 343] width 23 height 61
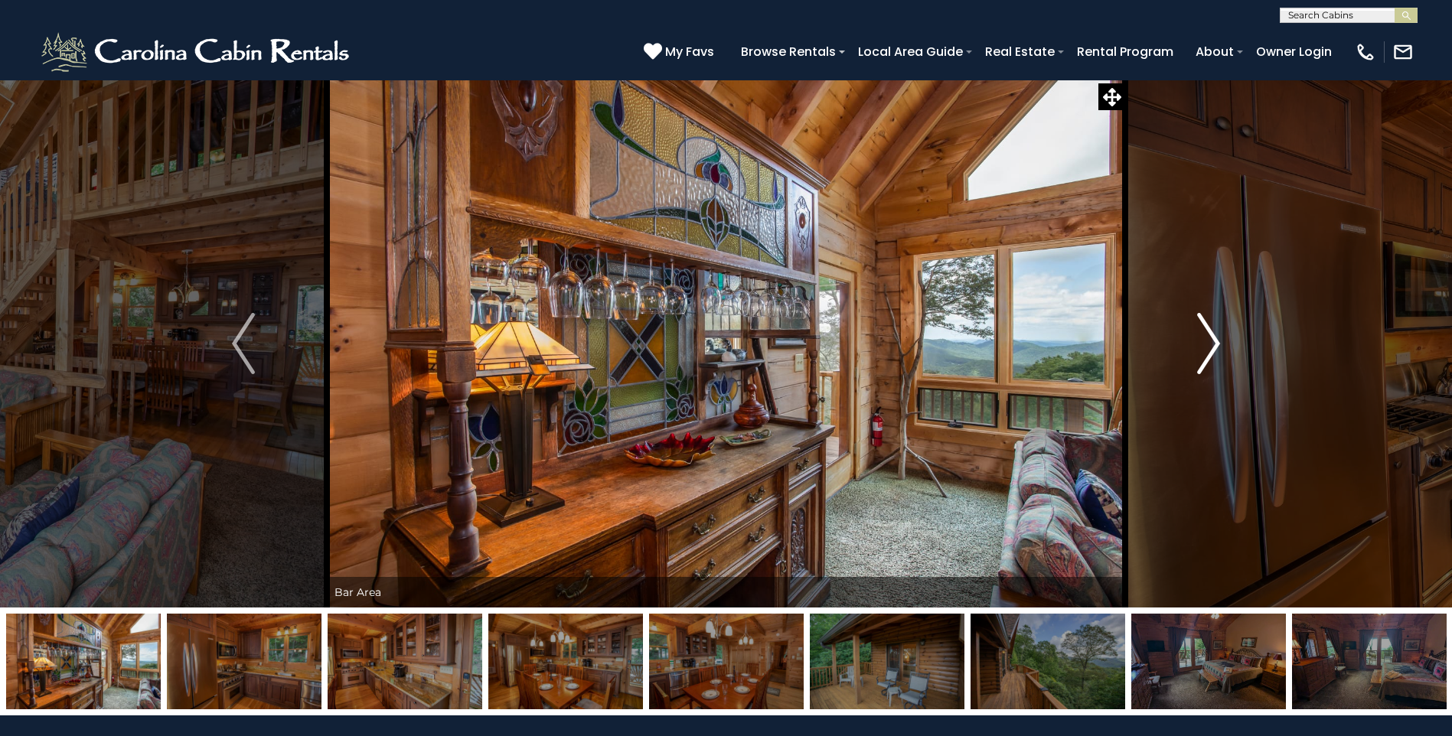
click at [1206, 345] on img "Next" at bounding box center [1208, 343] width 23 height 61
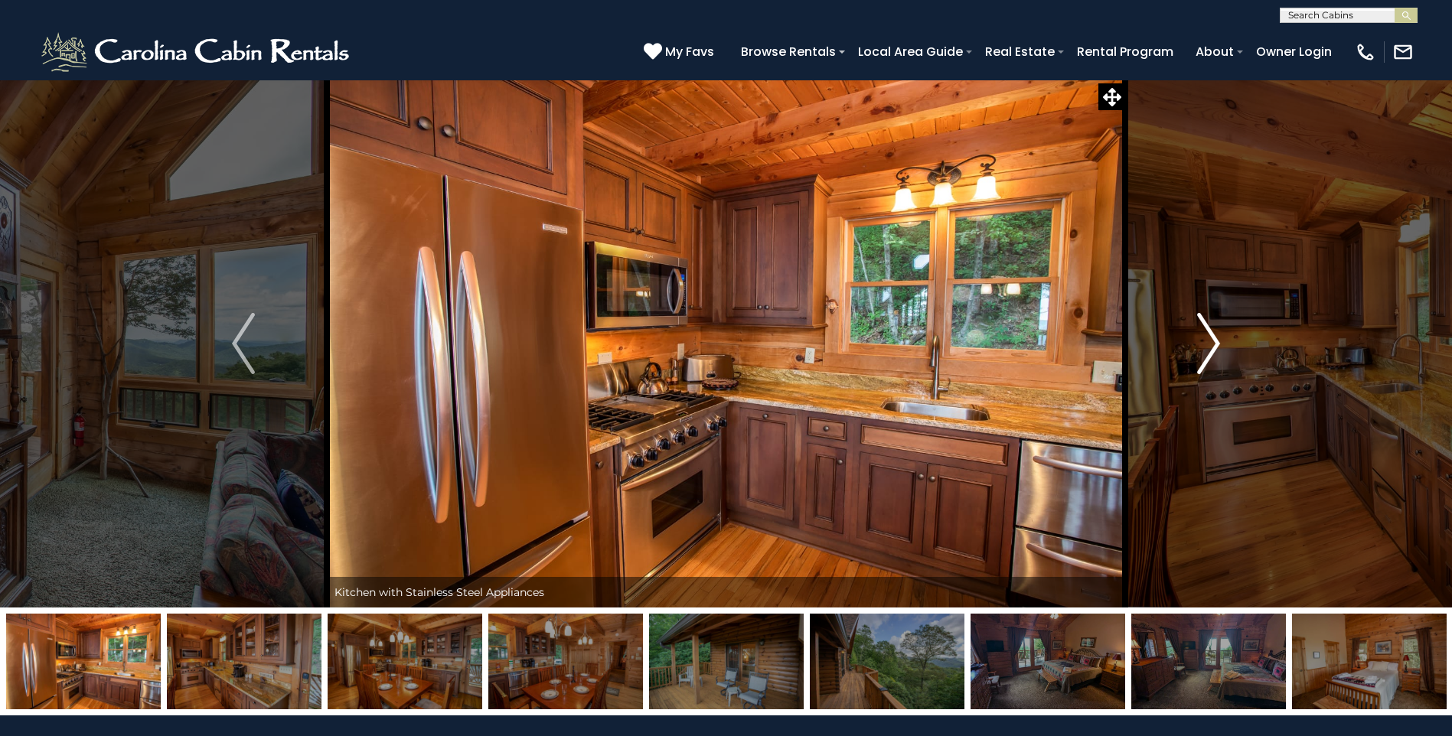
click at [1206, 345] on img "Next" at bounding box center [1208, 343] width 23 height 61
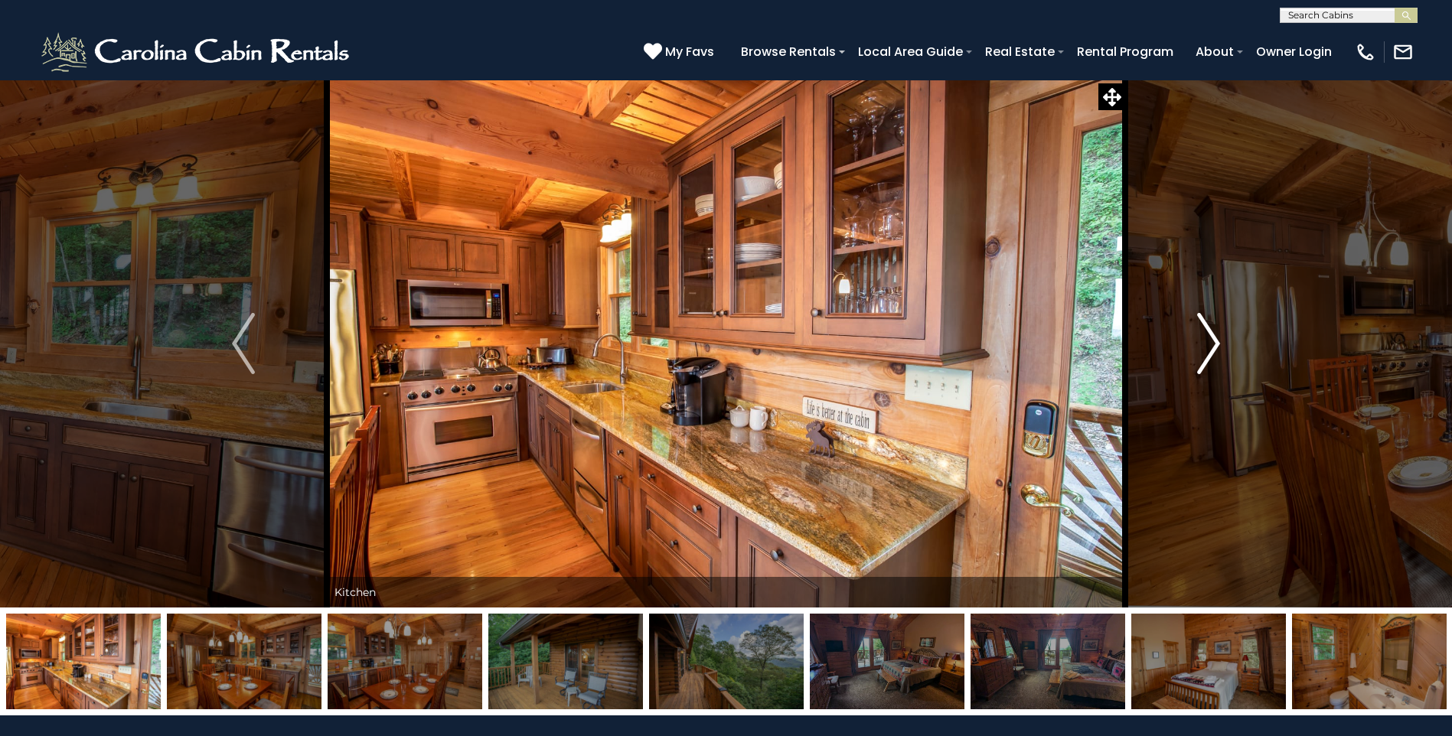
click at [1206, 345] on img "Next" at bounding box center [1208, 343] width 23 height 61
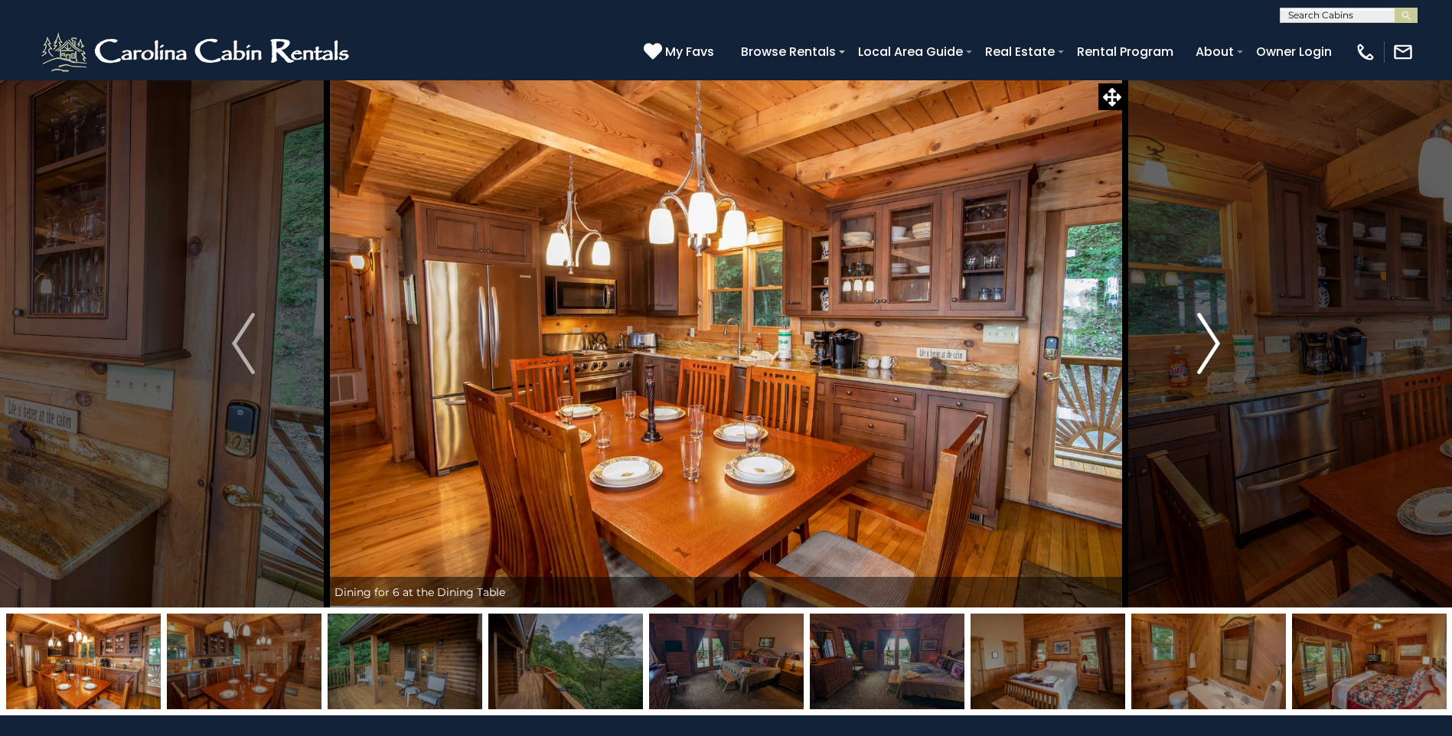
click at [1191, 362] on button "Next" at bounding box center [1208, 344] width 167 height 528
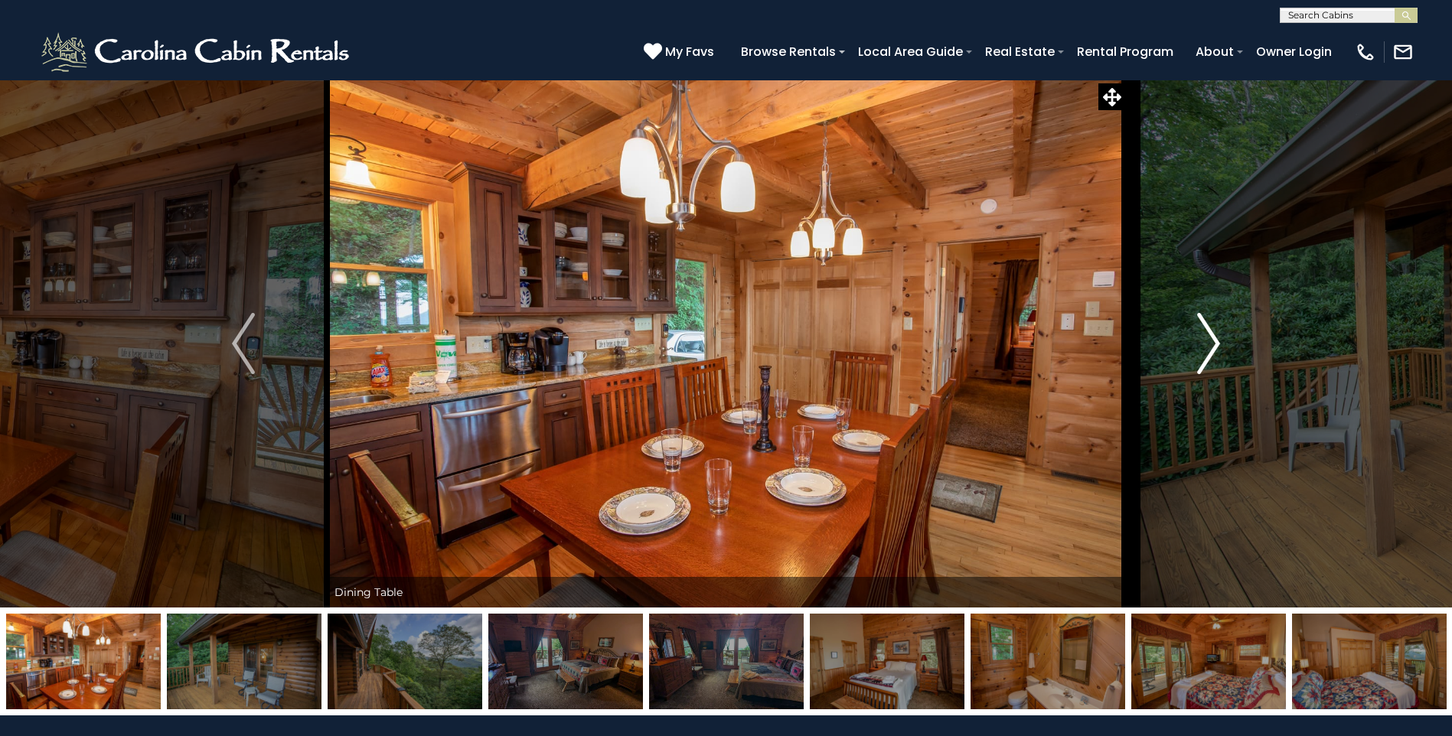
click at [1191, 362] on button "Next" at bounding box center [1208, 344] width 167 height 528
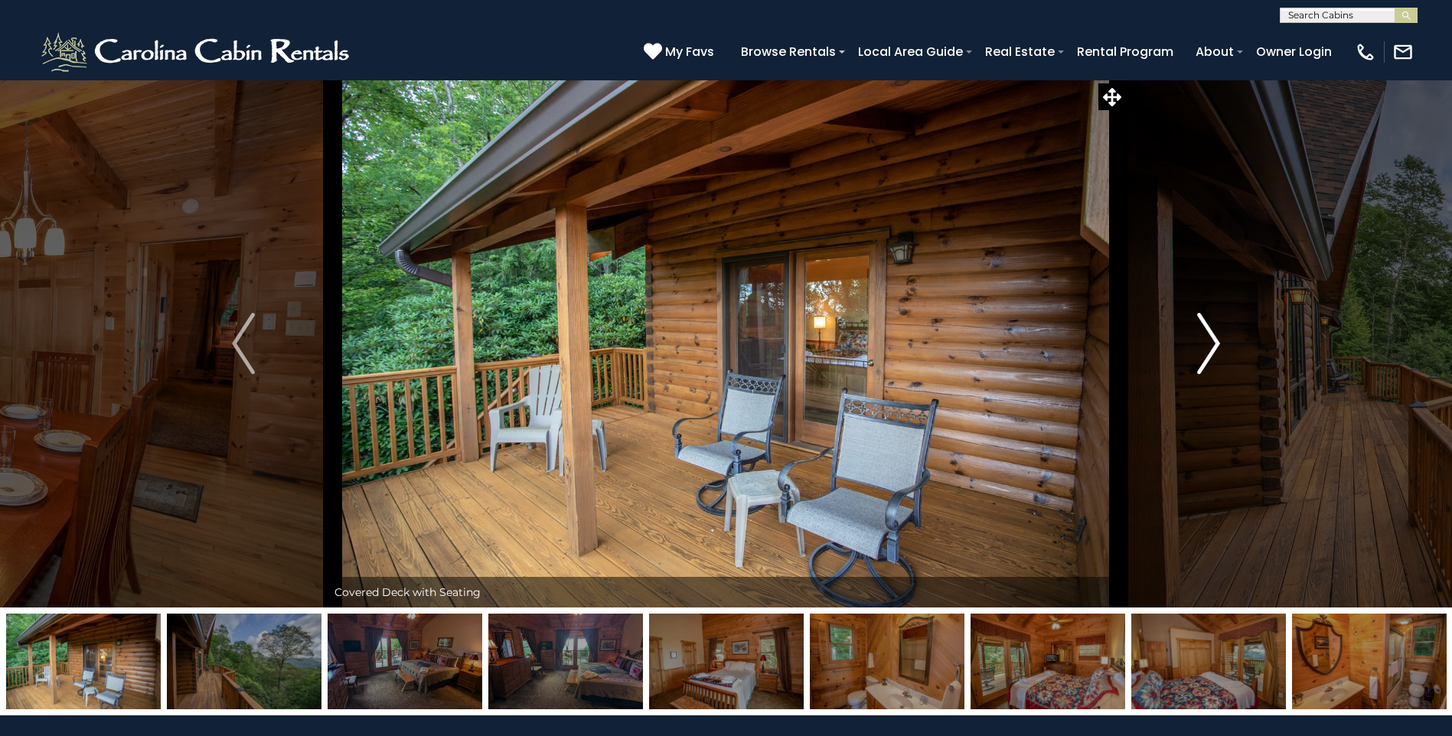
click at [1191, 362] on button "Next" at bounding box center [1208, 344] width 167 height 528
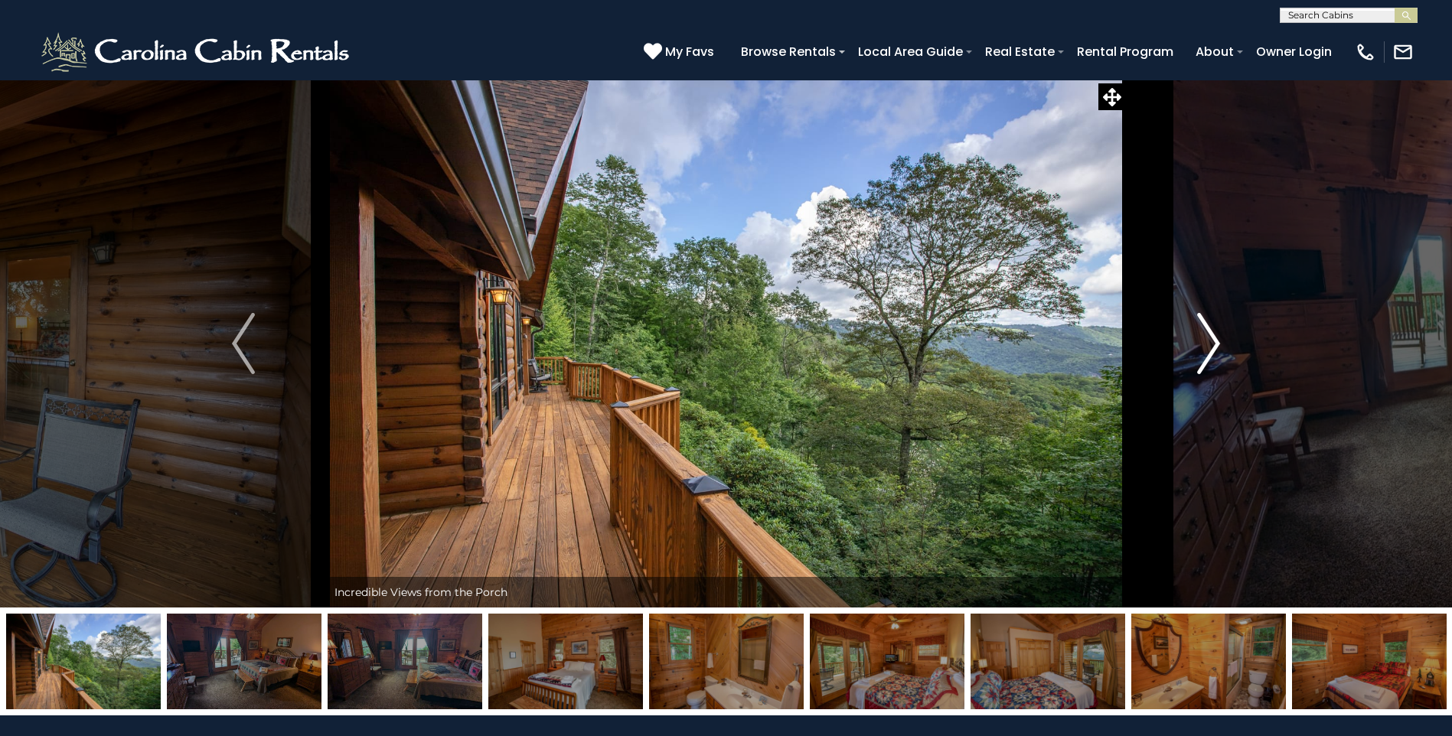
click at [1191, 362] on button "Next" at bounding box center [1208, 344] width 167 height 528
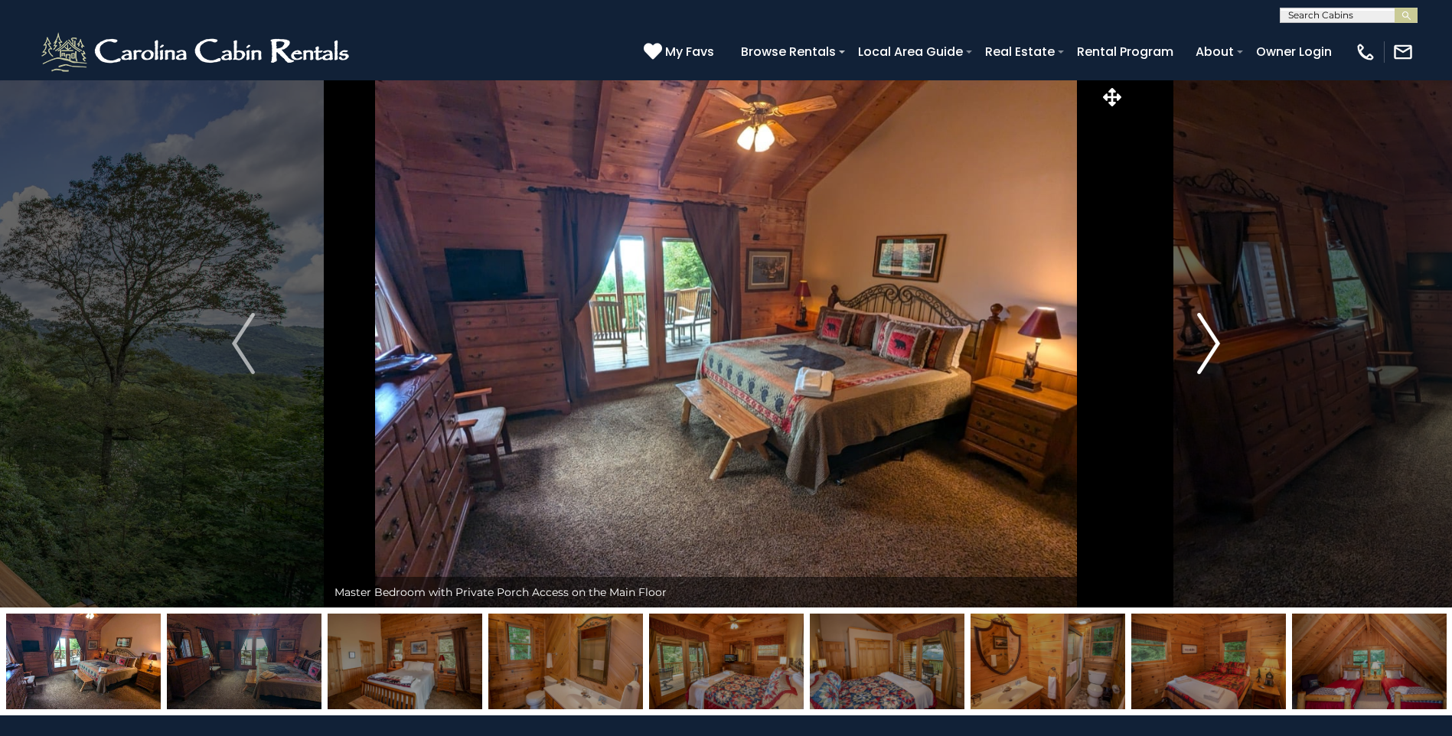
click at [1191, 362] on button "Next" at bounding box center [1208, 344] width 167 height 528
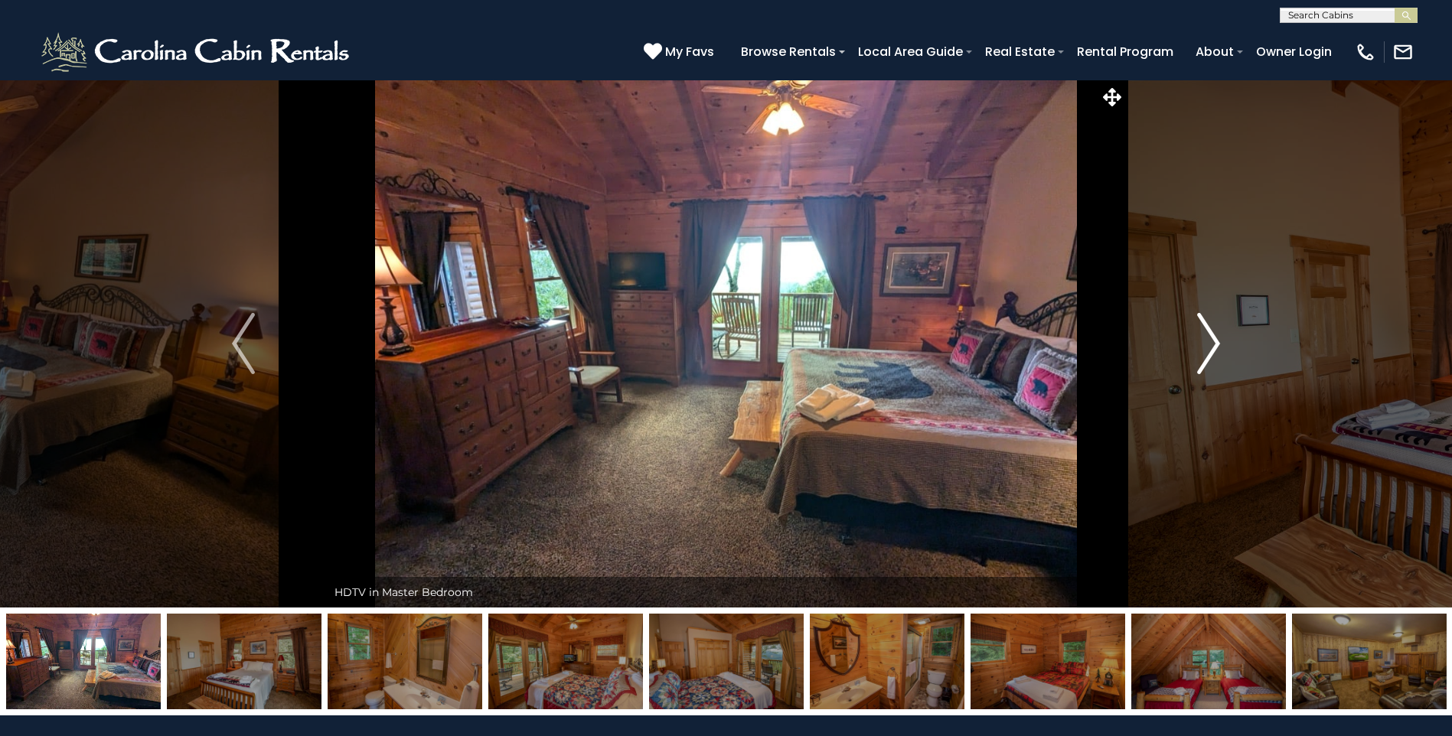
click at [1191, 362] on button "Next" at bounding box center [1208, 344] width 167 height 528
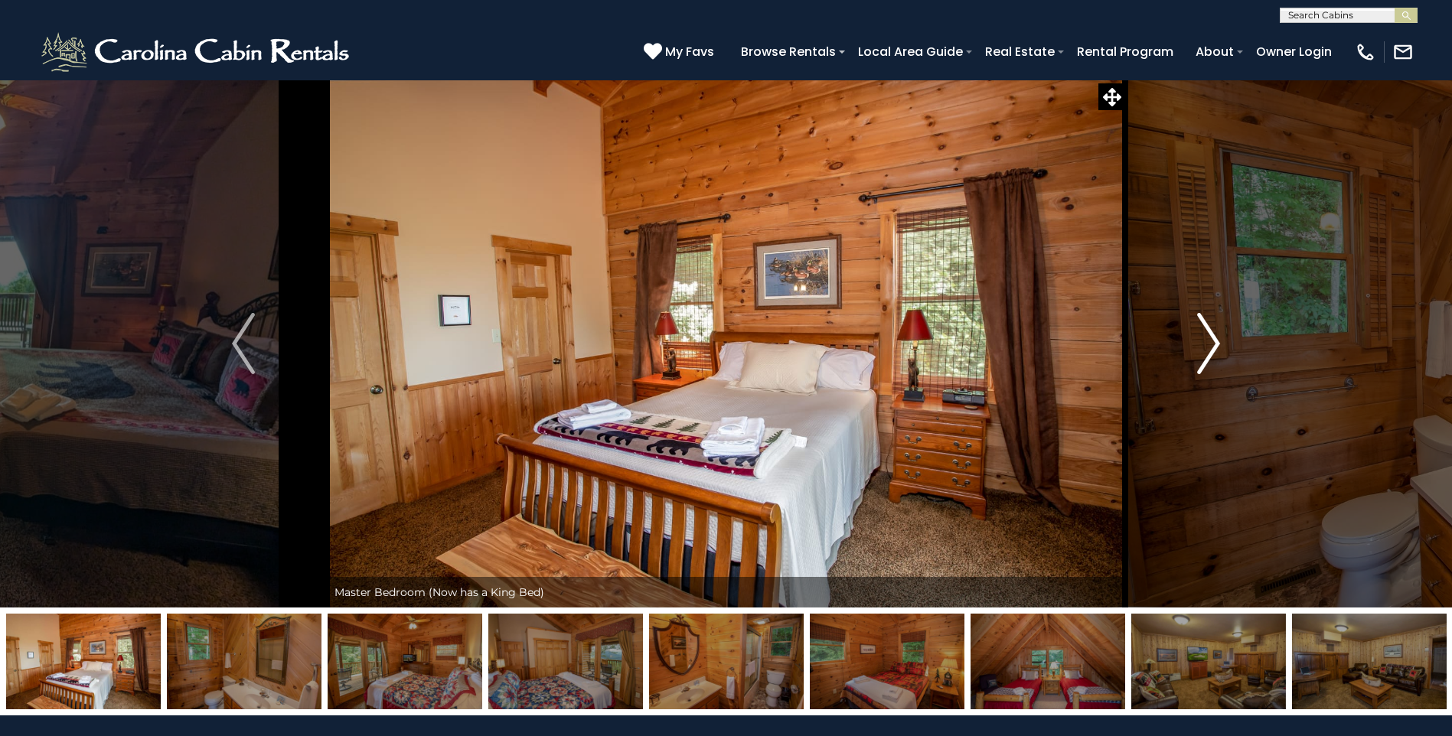
click at [1191, 362] on button "Next" at bounding box center [1208, 344] width 167 height 528
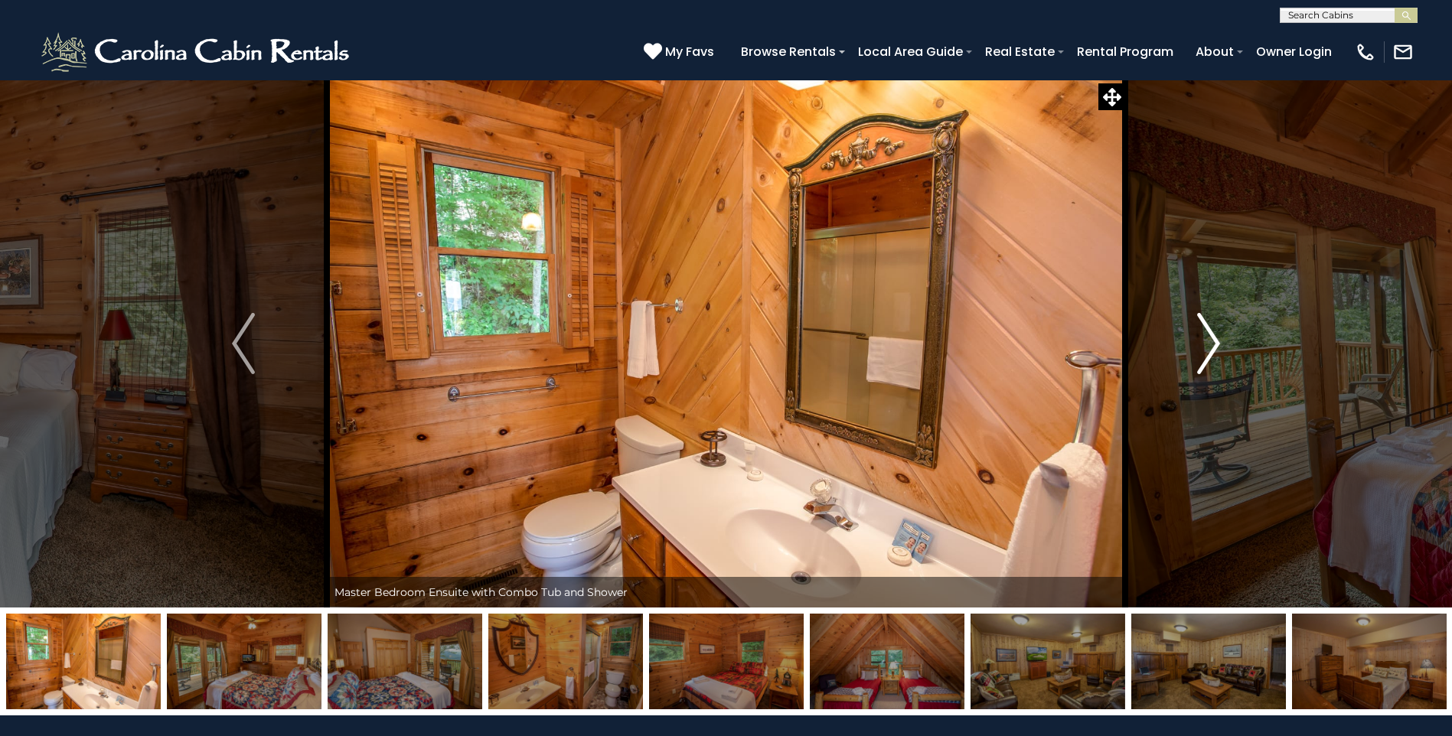
click at [1191, 362] on button "Next" at bounding box center [1208, 344] width 167 height 528
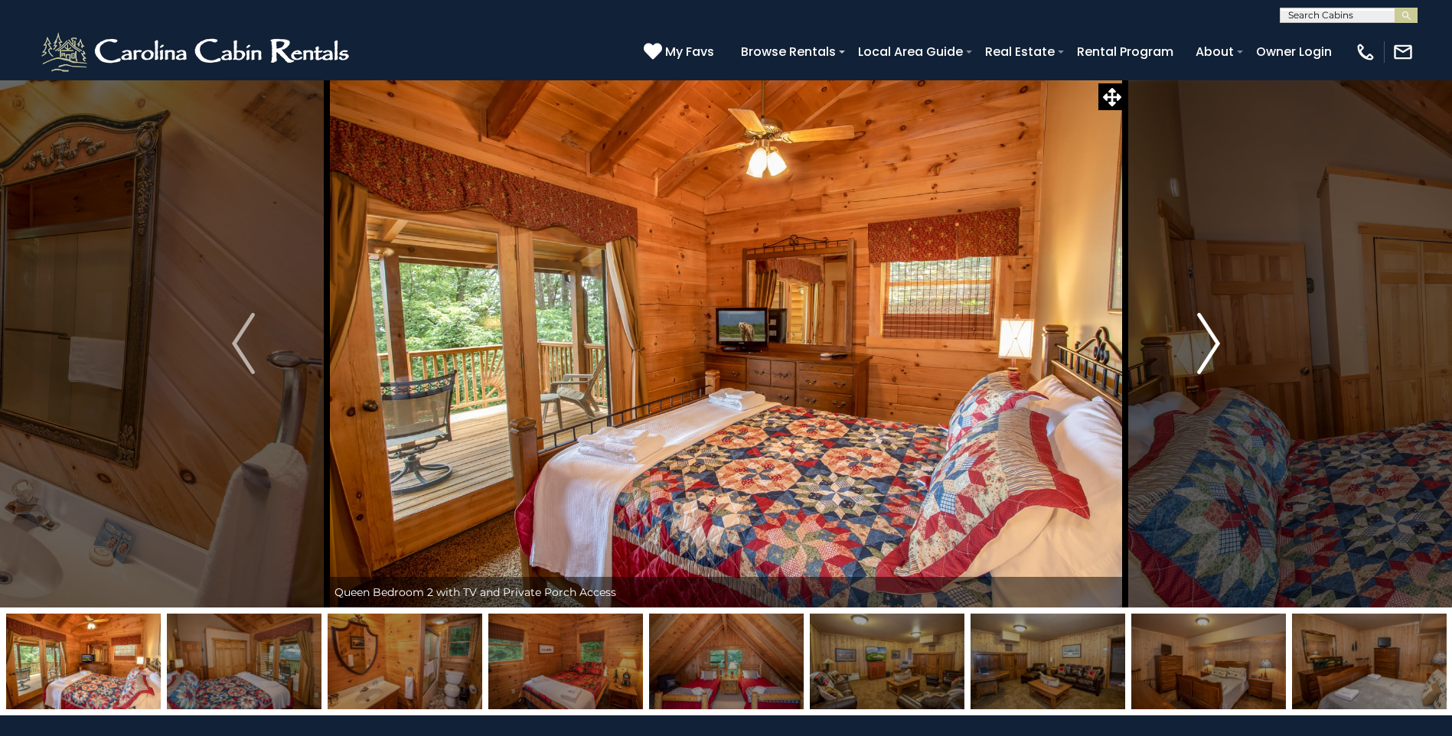
click at [1191, 362] on button "Next" at bounding box center [1208, 344] width 167 height 528
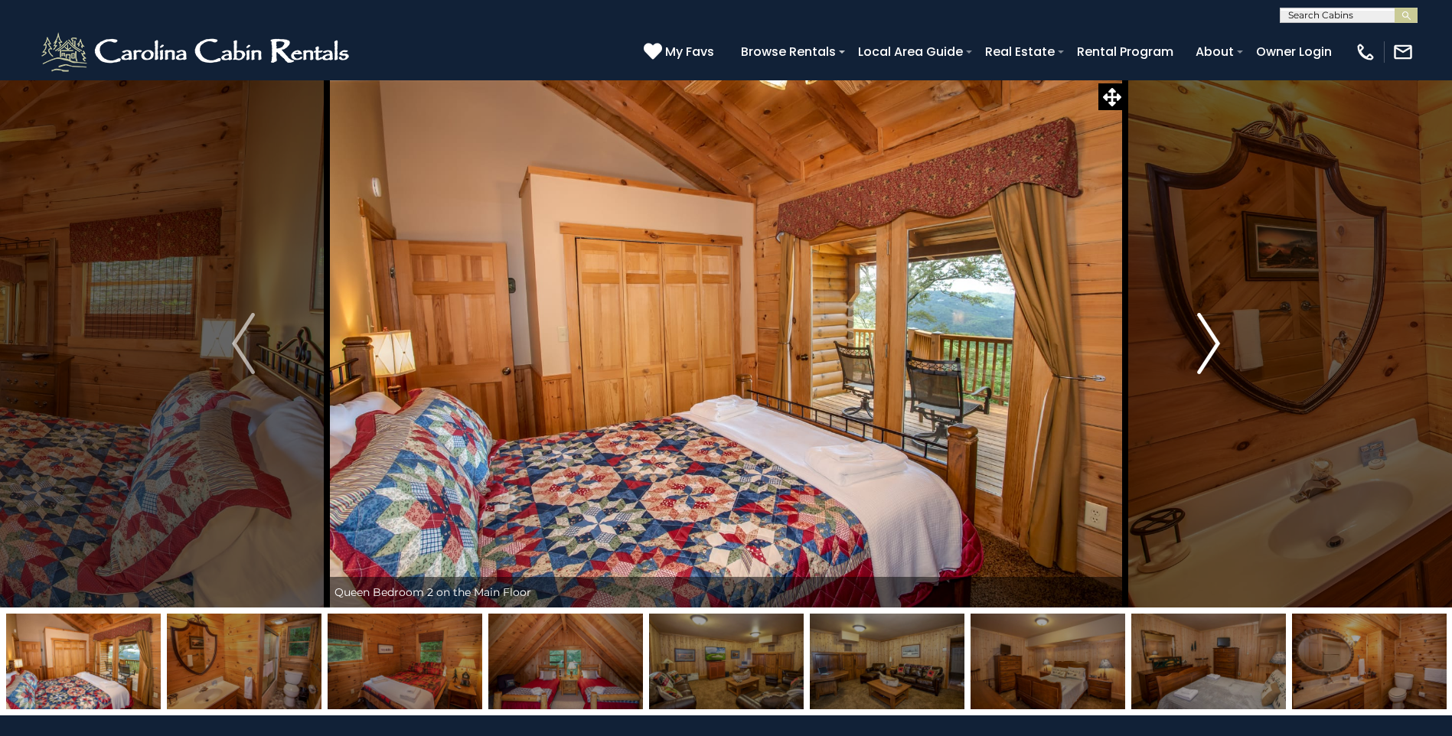
click at [1191, 362] on button "Next" at bounding box center [1208, 344] width 167 height 528
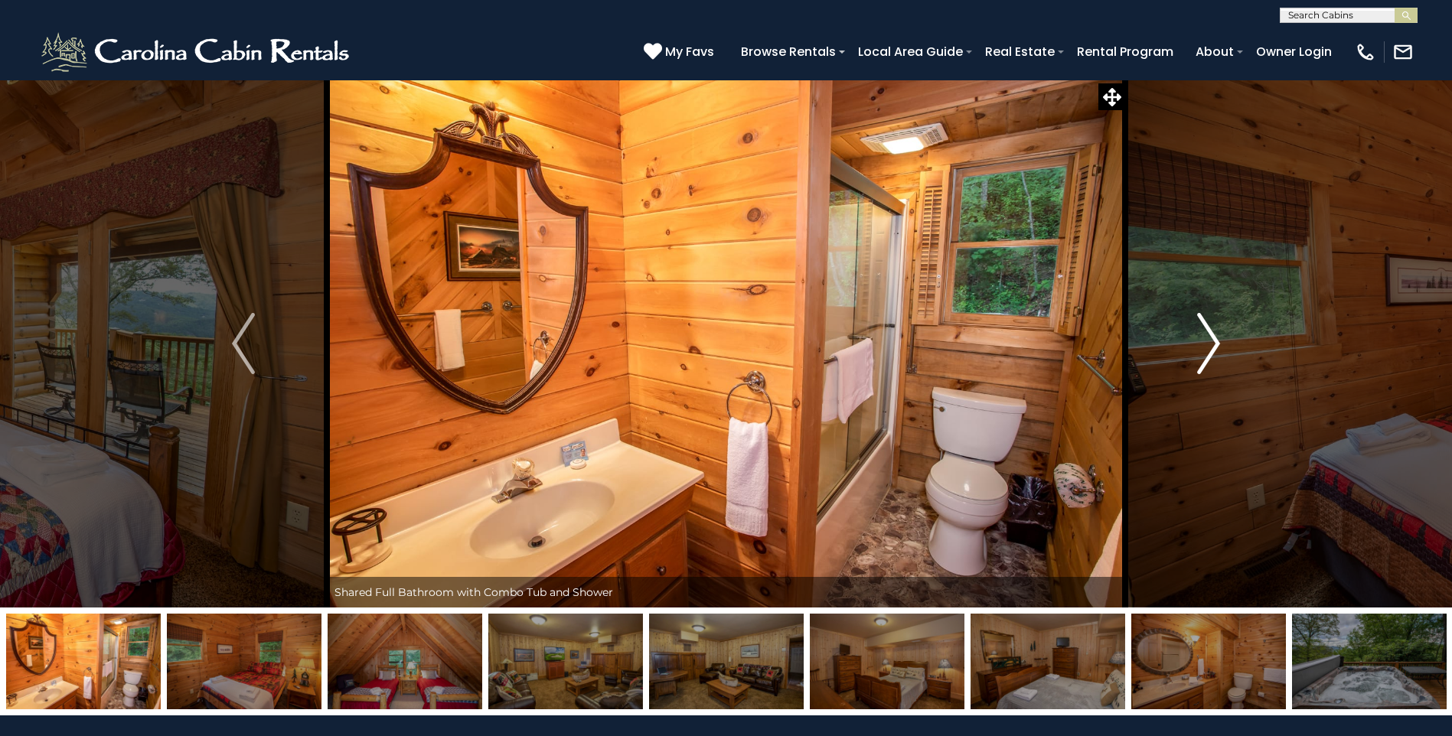
click at [1191, 362] on button "Next" at bounding box center [1208, 344] width 167 height 528
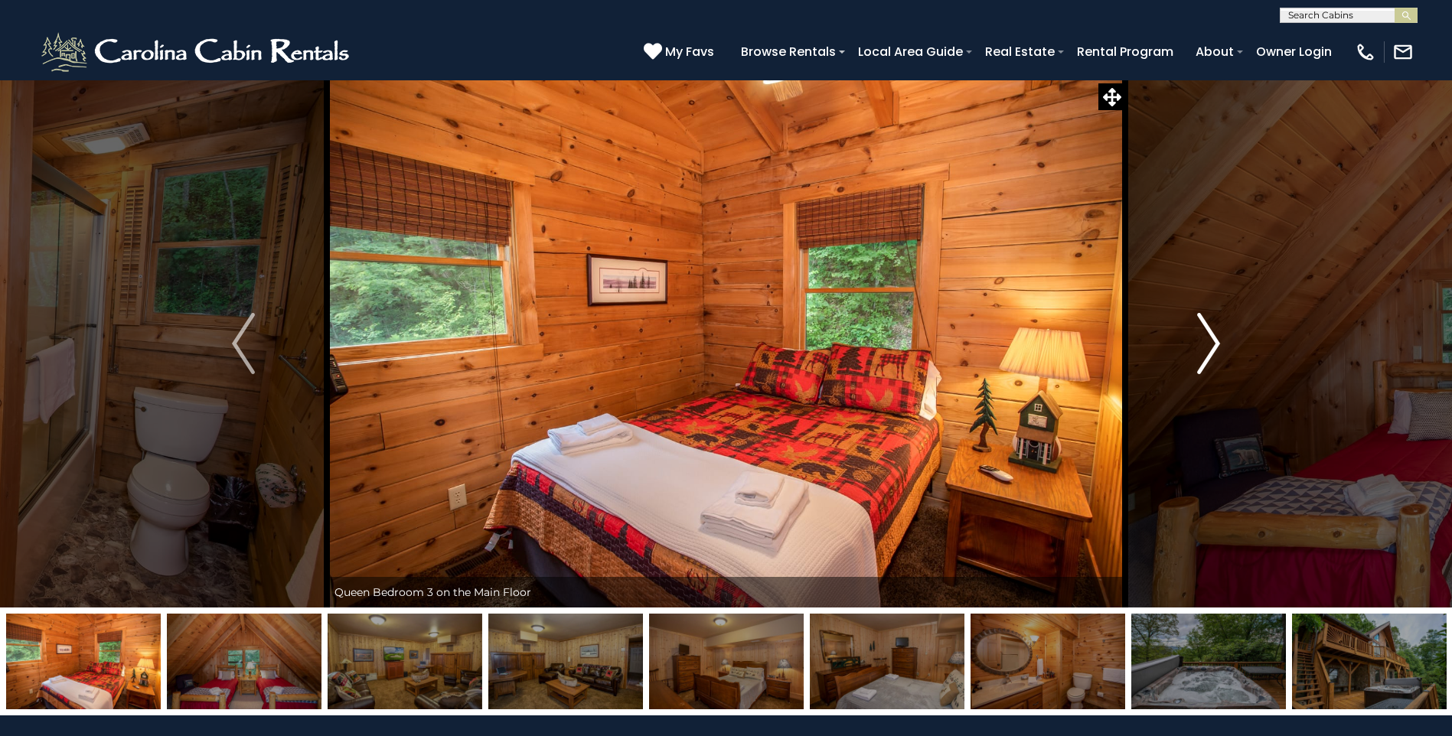
click at [1191, 362] on button "Next" at bounding box center [1208, 344] width 167 height 528
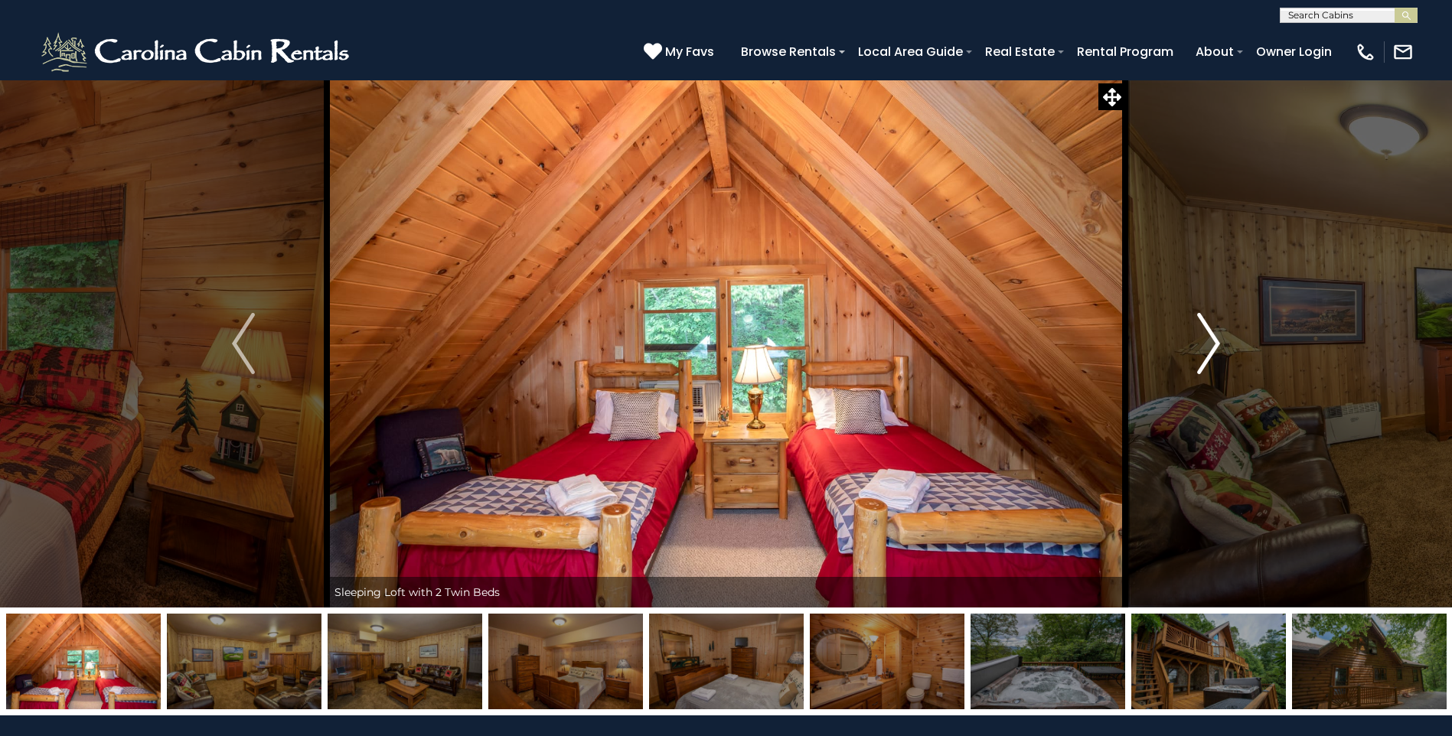
click at [1191, 362] on button "Next" at bounding box center [1208, 344] width 167 height 528
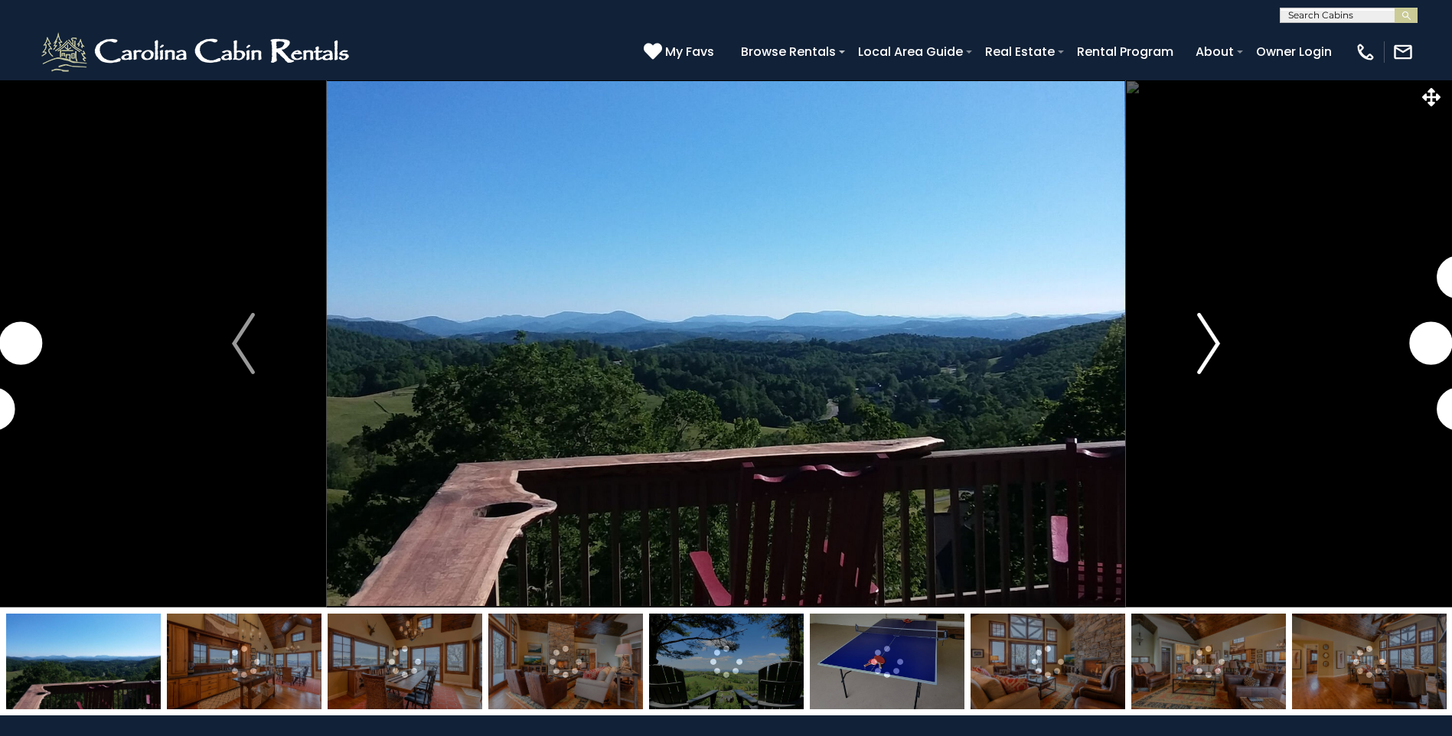
click at [1219, 359] on img "Next" at bounding box center [1208, 343] width 23 height 61
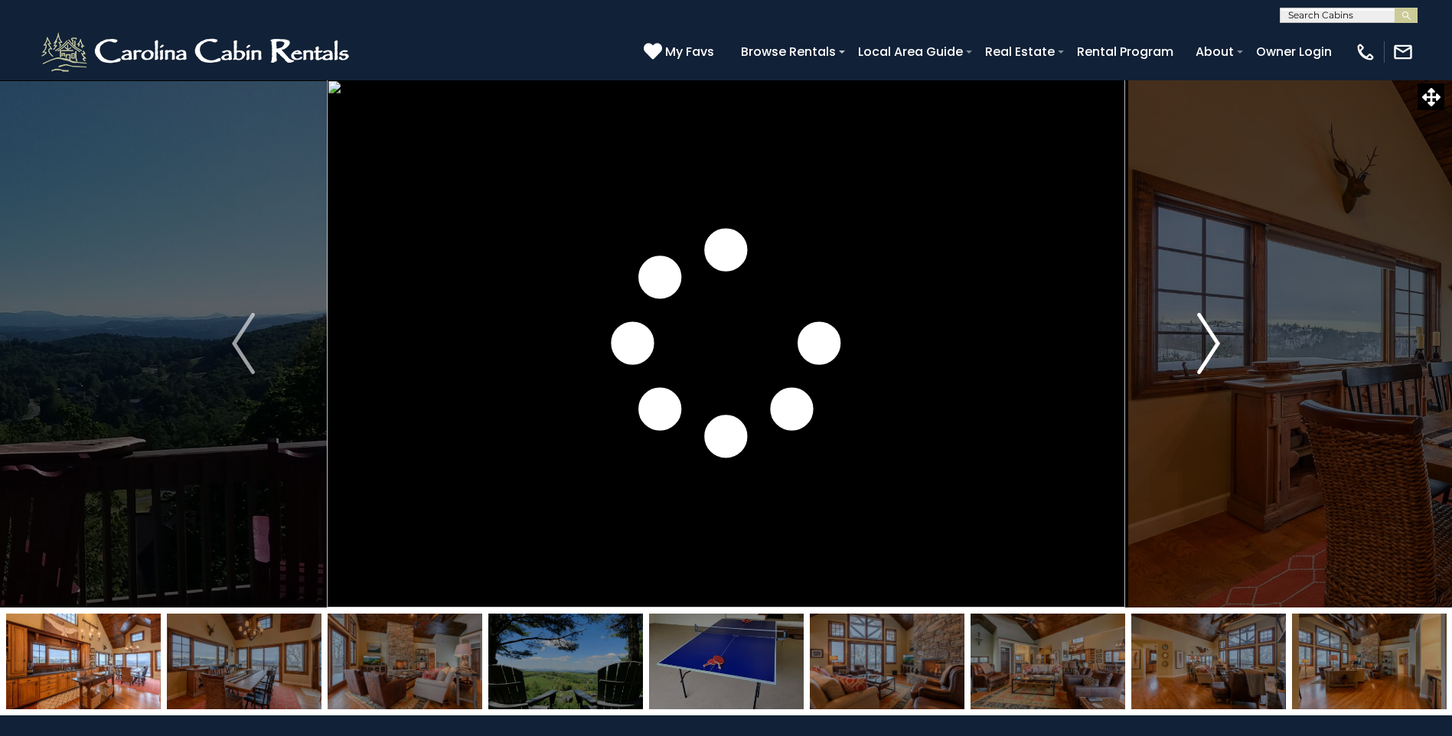
click at [1219, 359] on img "Next" at bounding box center [1208, 343] width 23 height 61
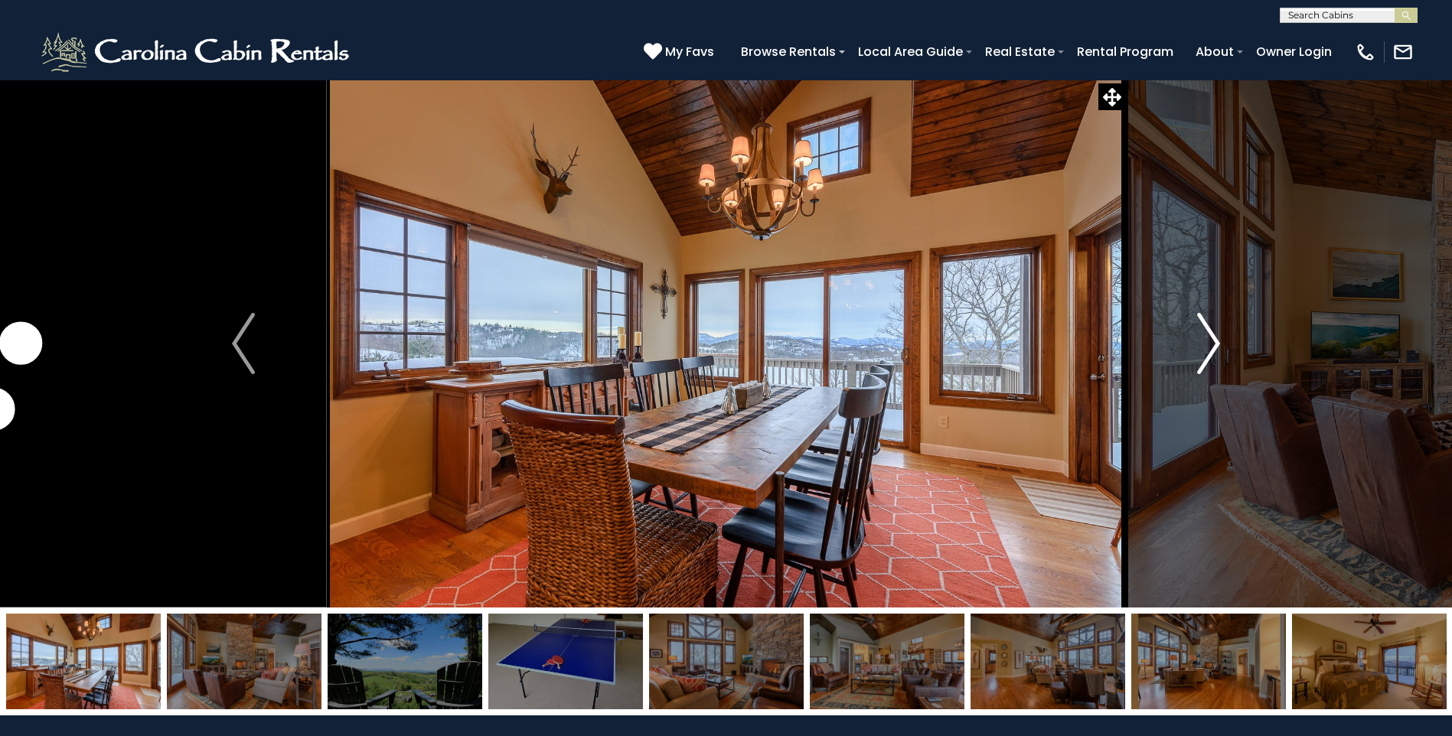
click at [1219, 359] on img "Next" at bounding box center [1208, 343] width 23 height 61
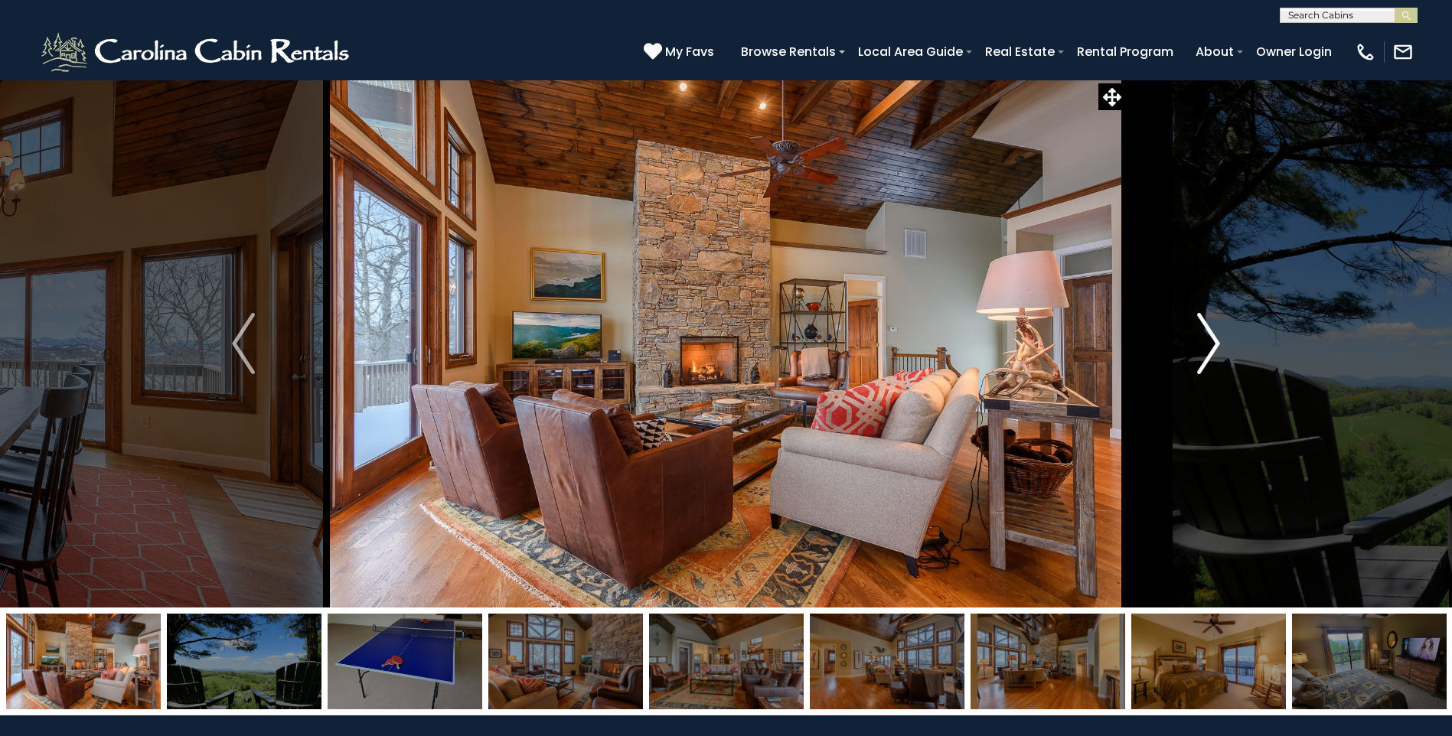
click at [1219, 359] on img "Next" at bounding box center [1208, 343] width 23 height 61
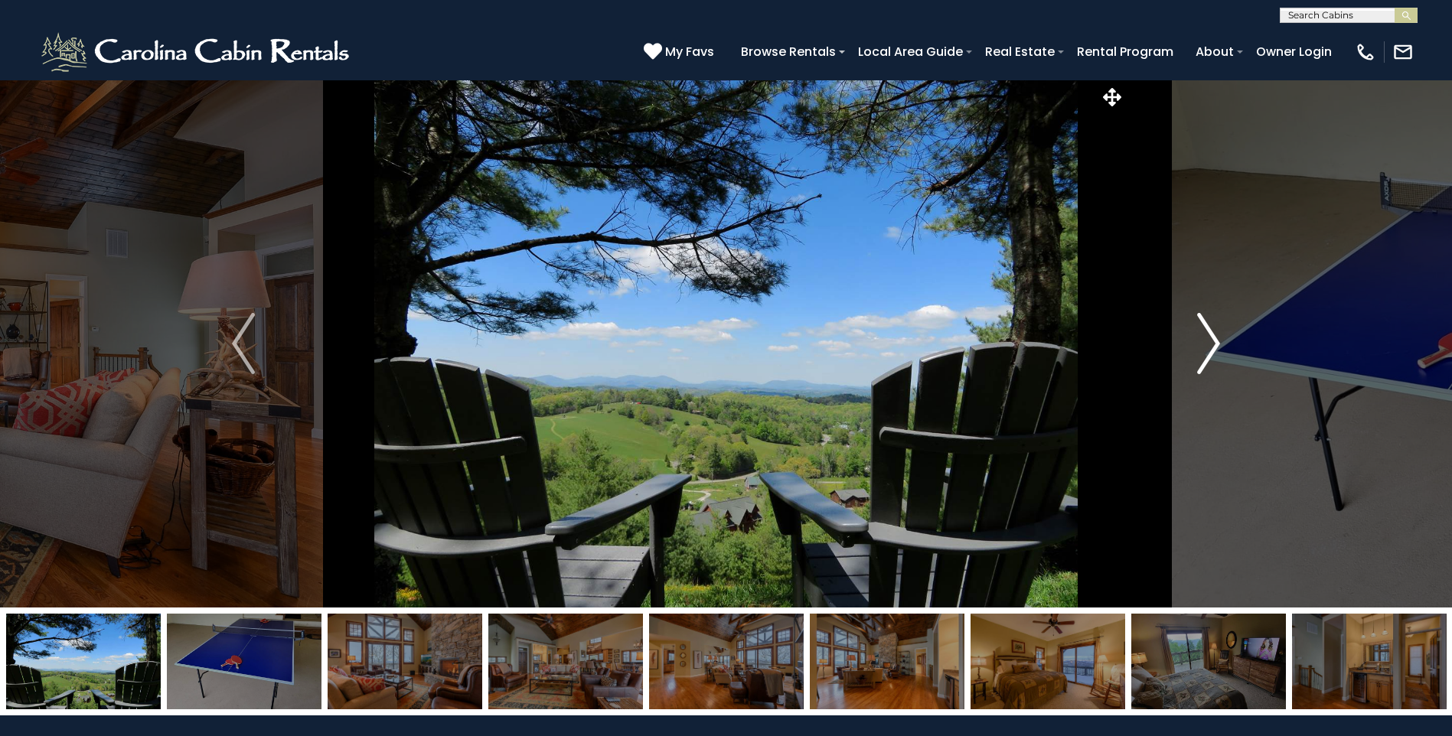
click at [1219, 359] on img "Next" at bounding box center [1208, 343] width 23 height 61
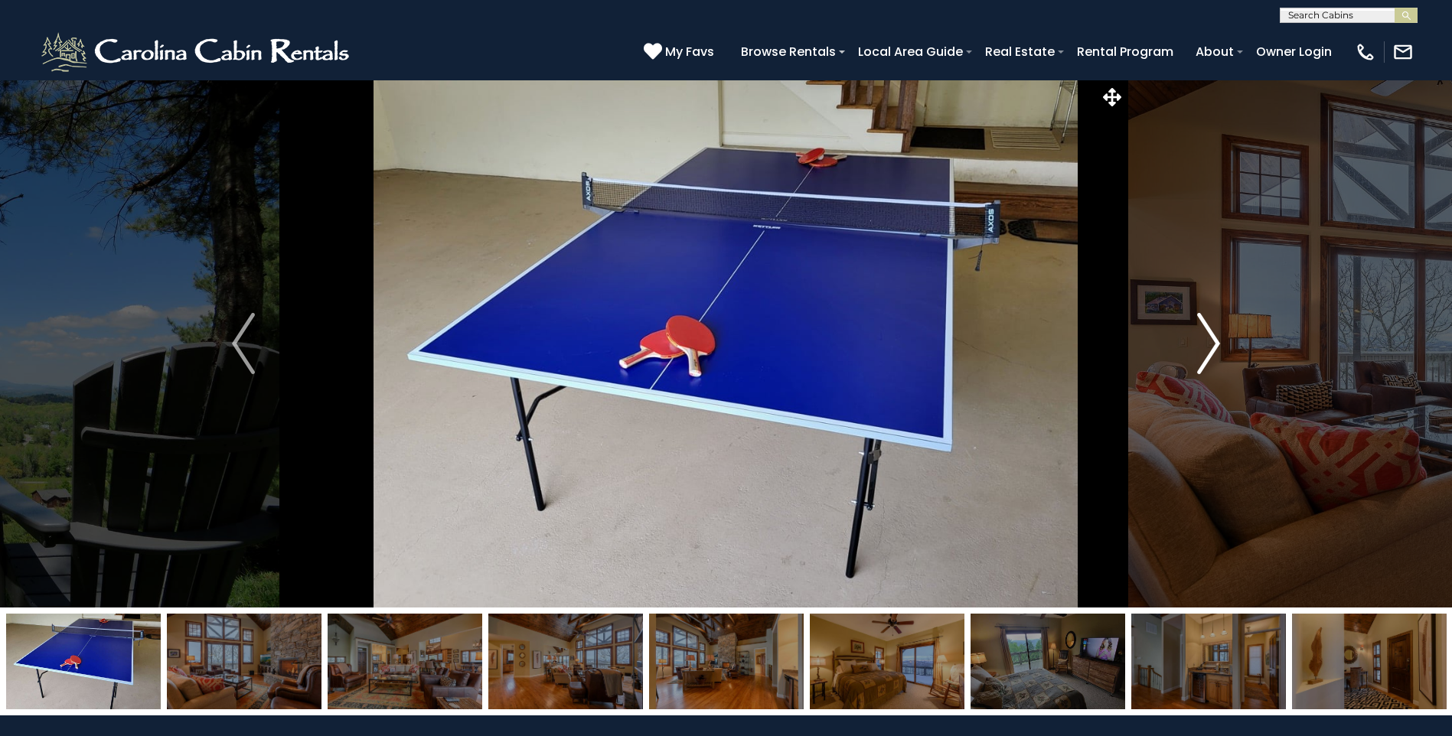
click at [1219, 359] on img "Next" at bounding box center [1208, 343] width 23 height 61
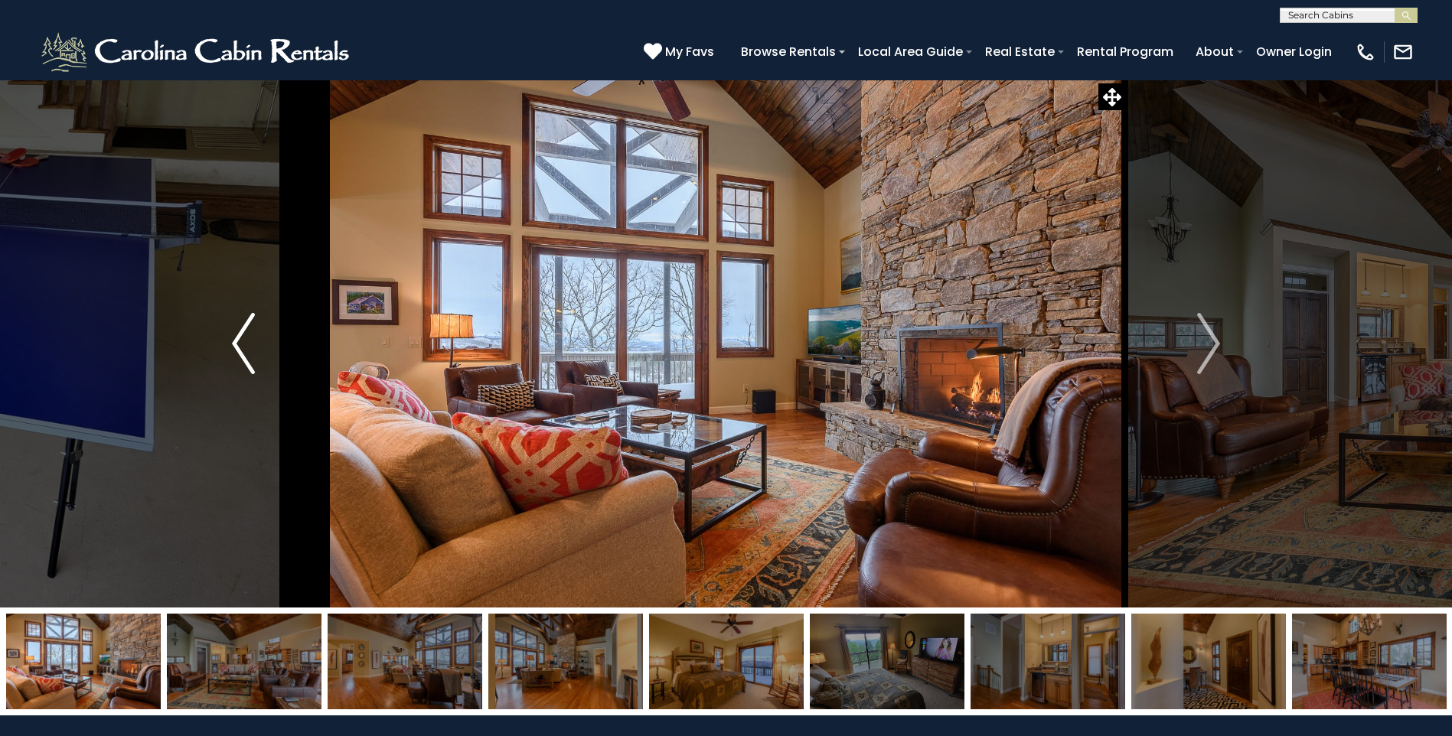
click at [250, 367] on img "Previous" at bounding box center [243, 343] width 23 height 61
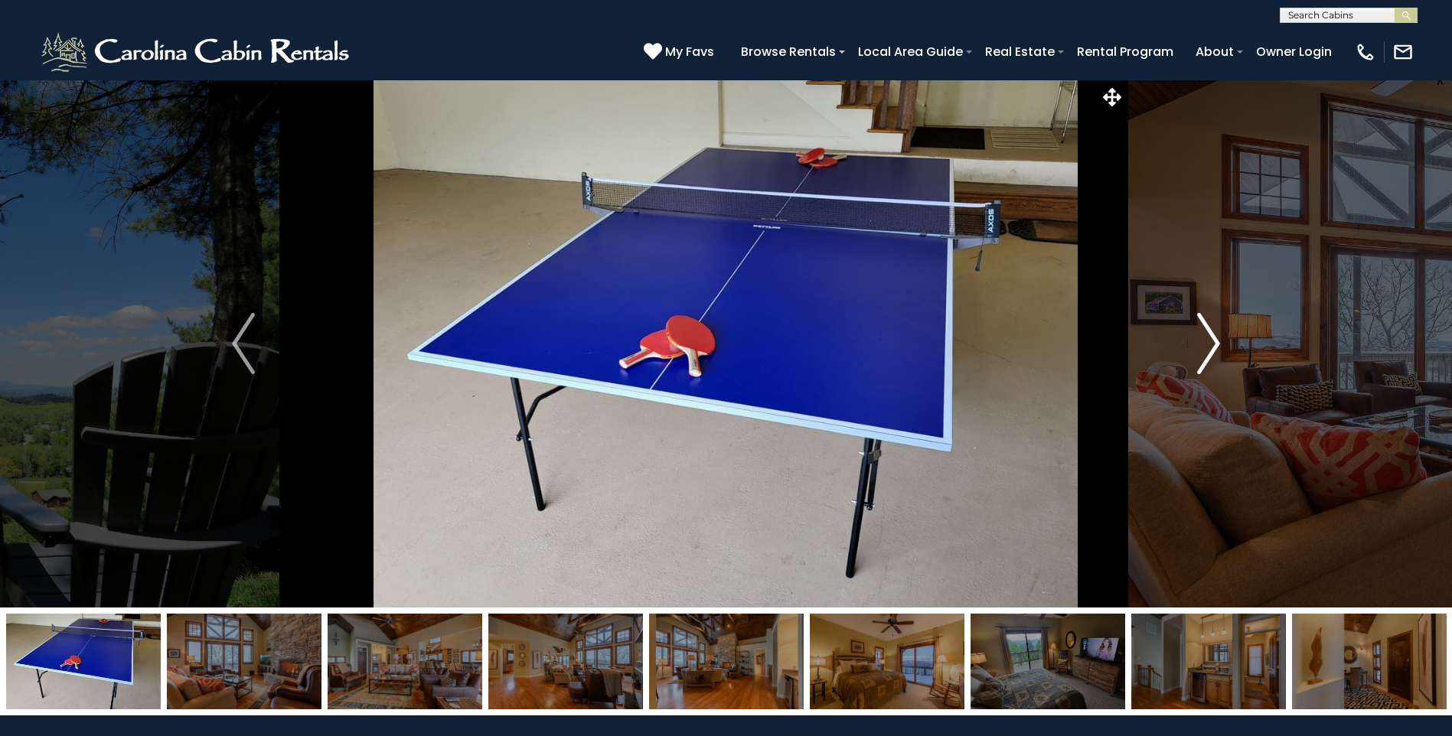
click at [1202, 334] on img "Next" at bounding box center [1208, 343] width 23 height 61
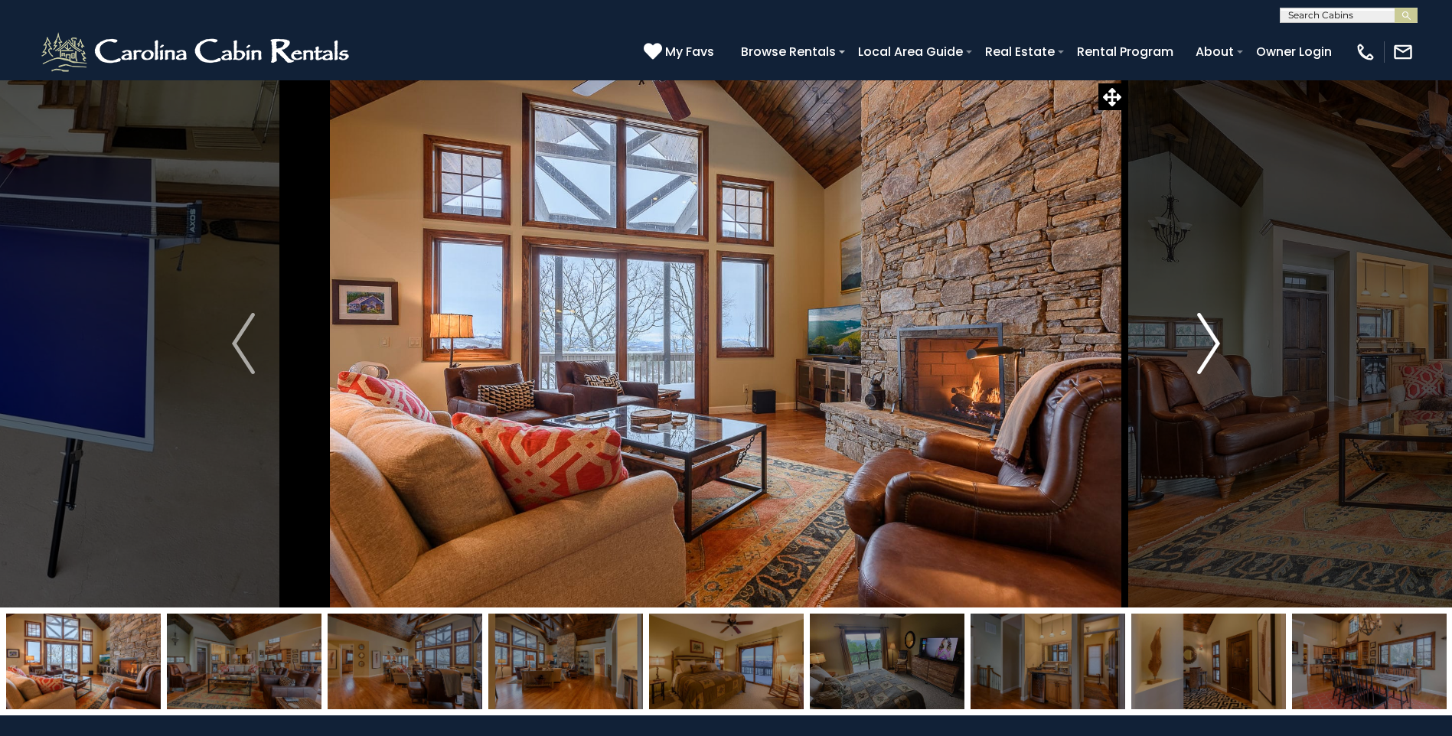
click at [1202, 337] on img "Next" at bounding box center [1208, 343] width 23 height 61
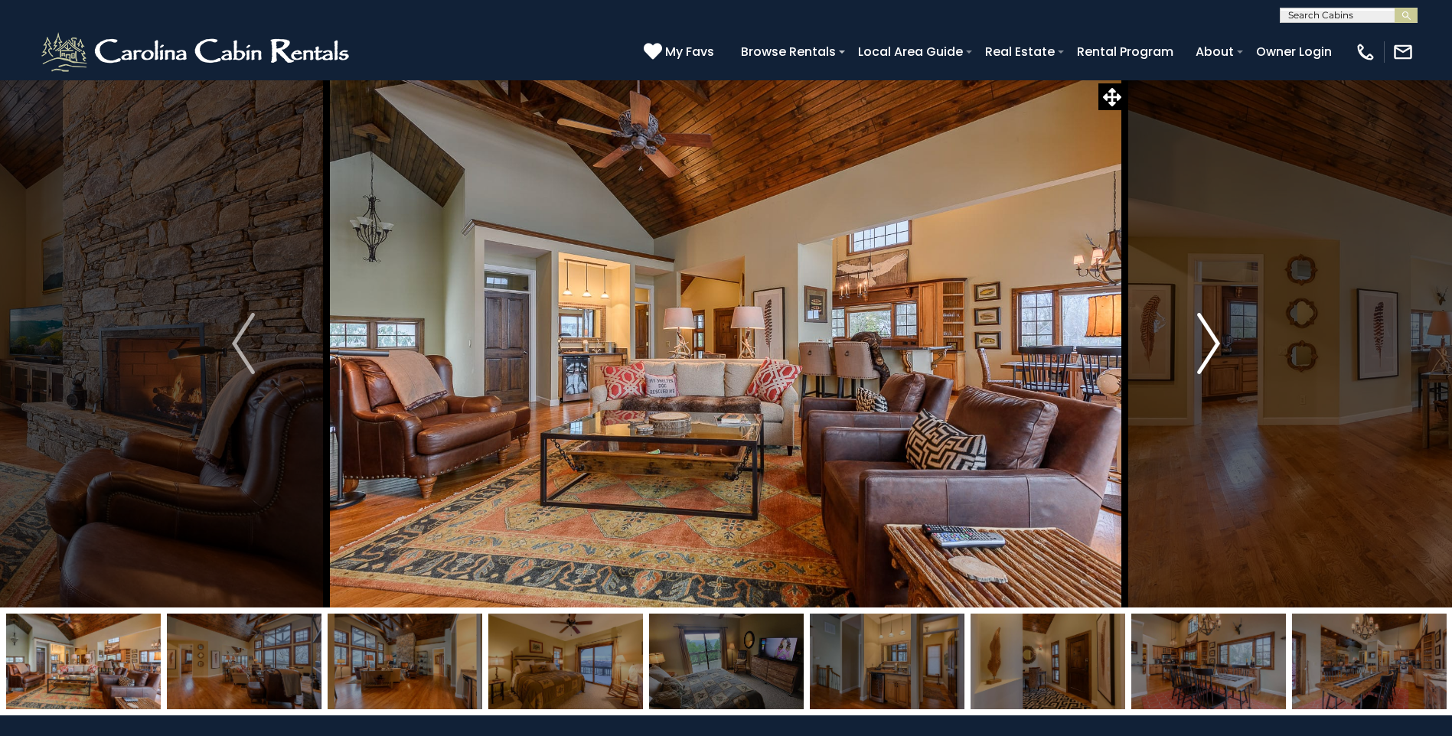
click at [1202, 337] on img "Next" at bounding box center [1208, 343] width 23 height 61
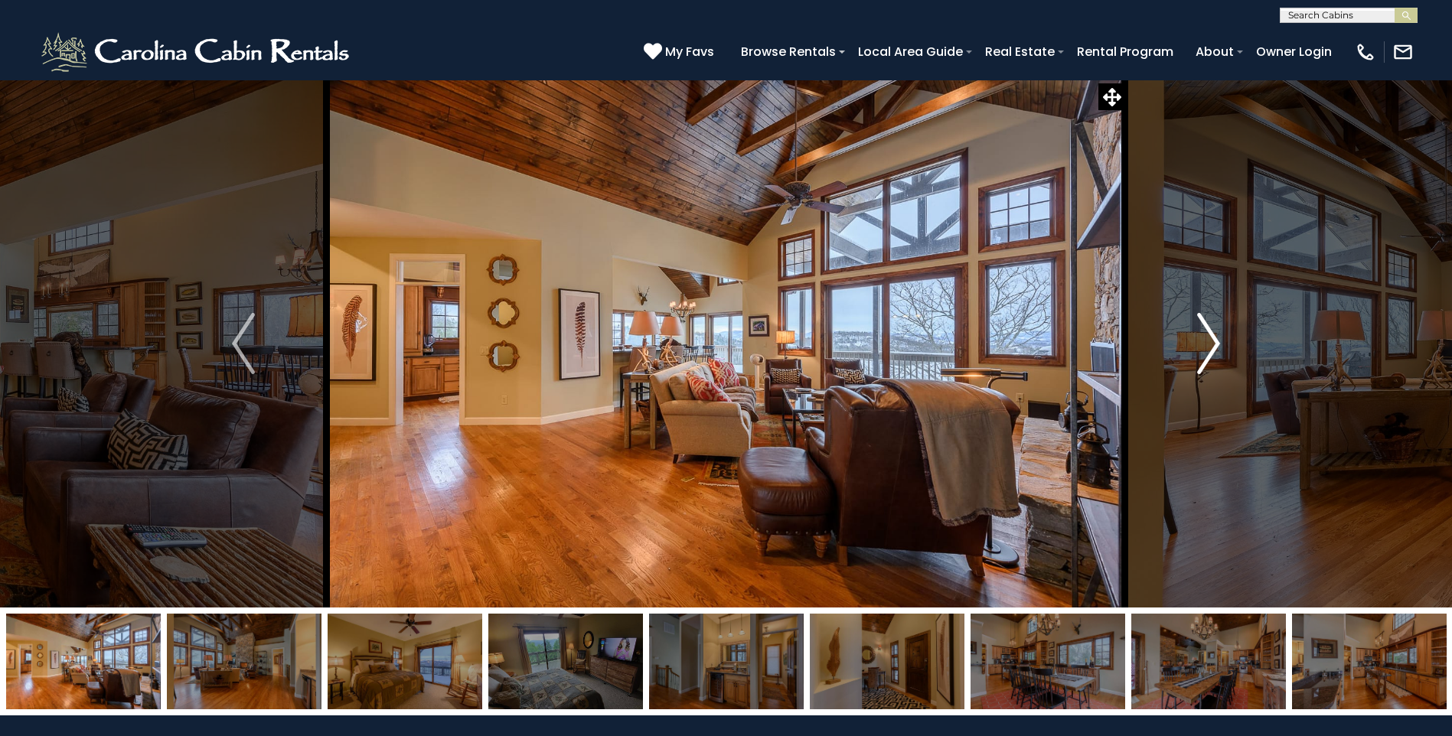
click at [1200, 337] on img "Next" at bounding box center [1208, 343] width 23 height 61
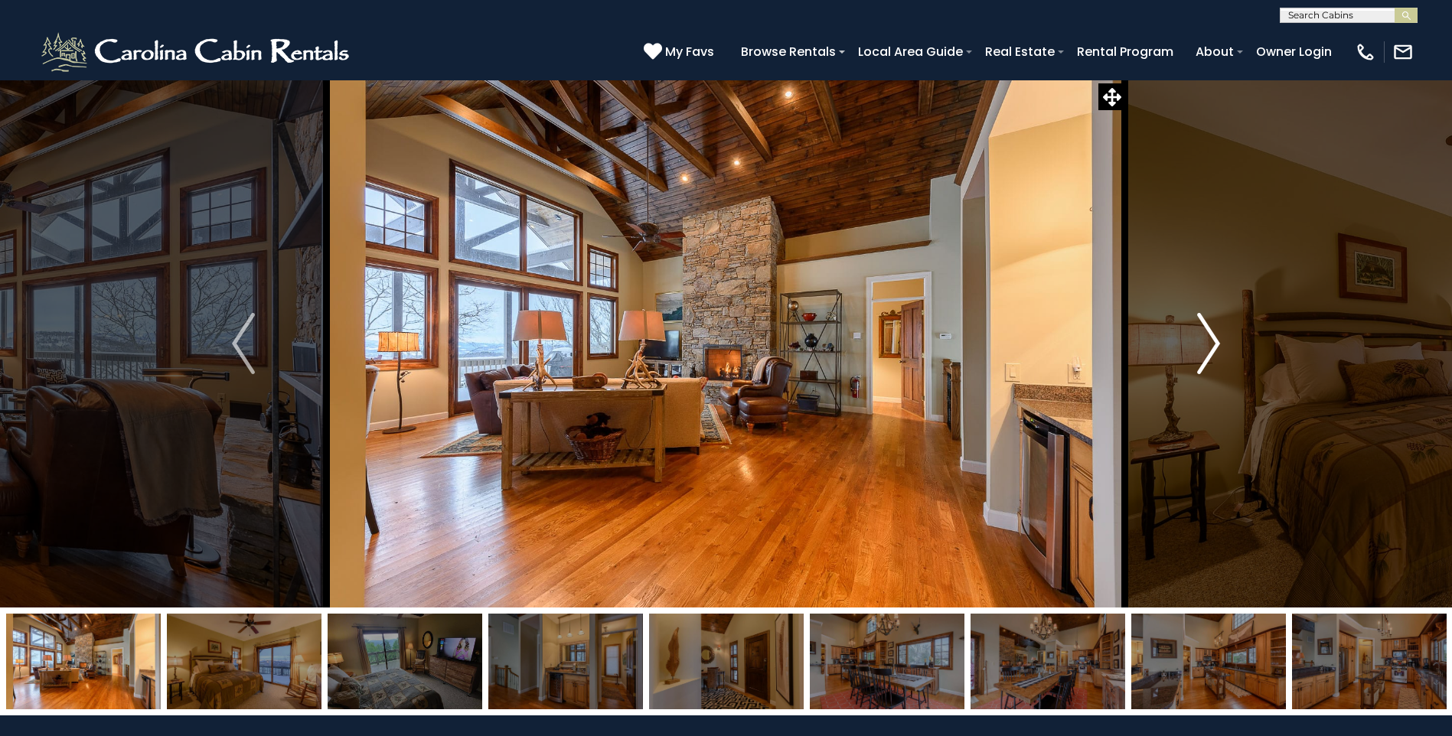
click at [1197, 337] on img "Next" at bounding box center [1208, 343] width 23 height 61
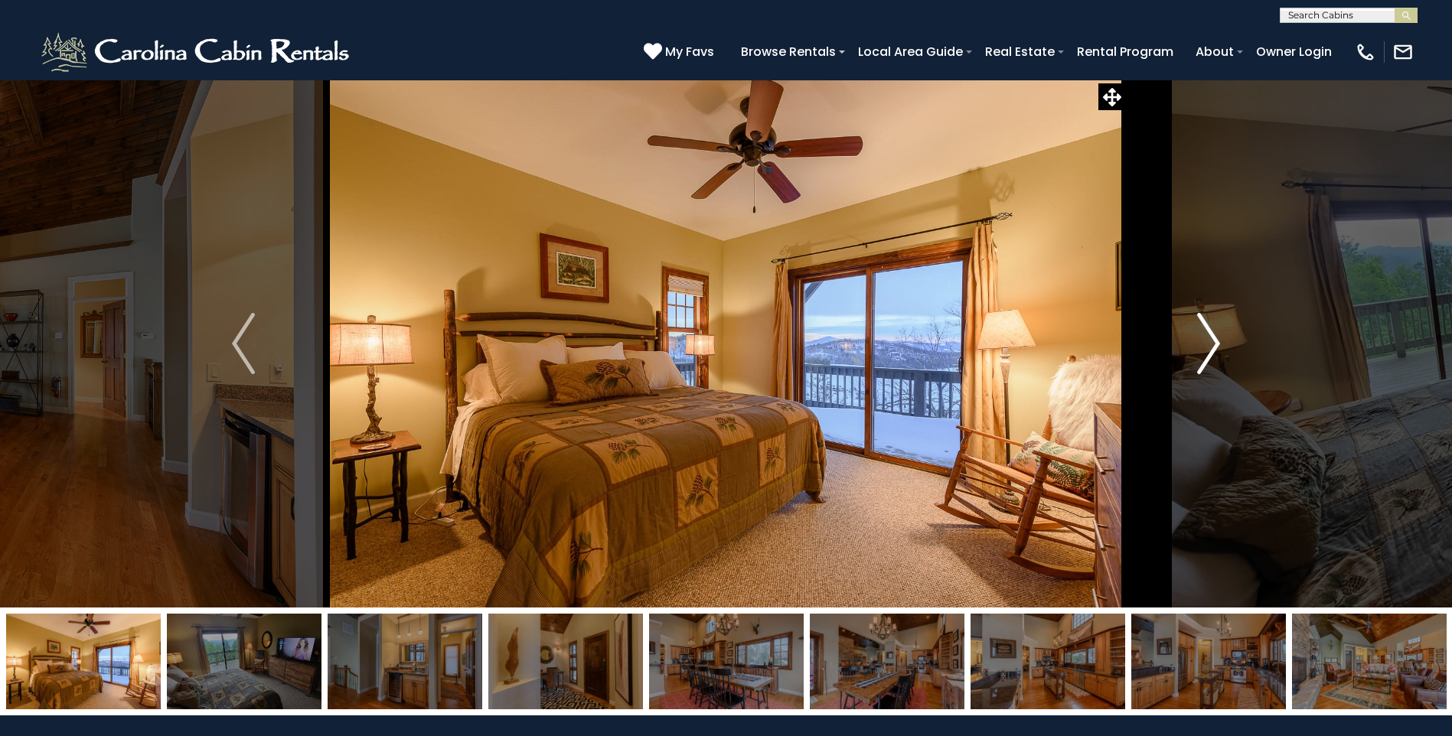
click at [1197, 337] on img "Next" at bounding box center [1208, 343] width 23 height 61
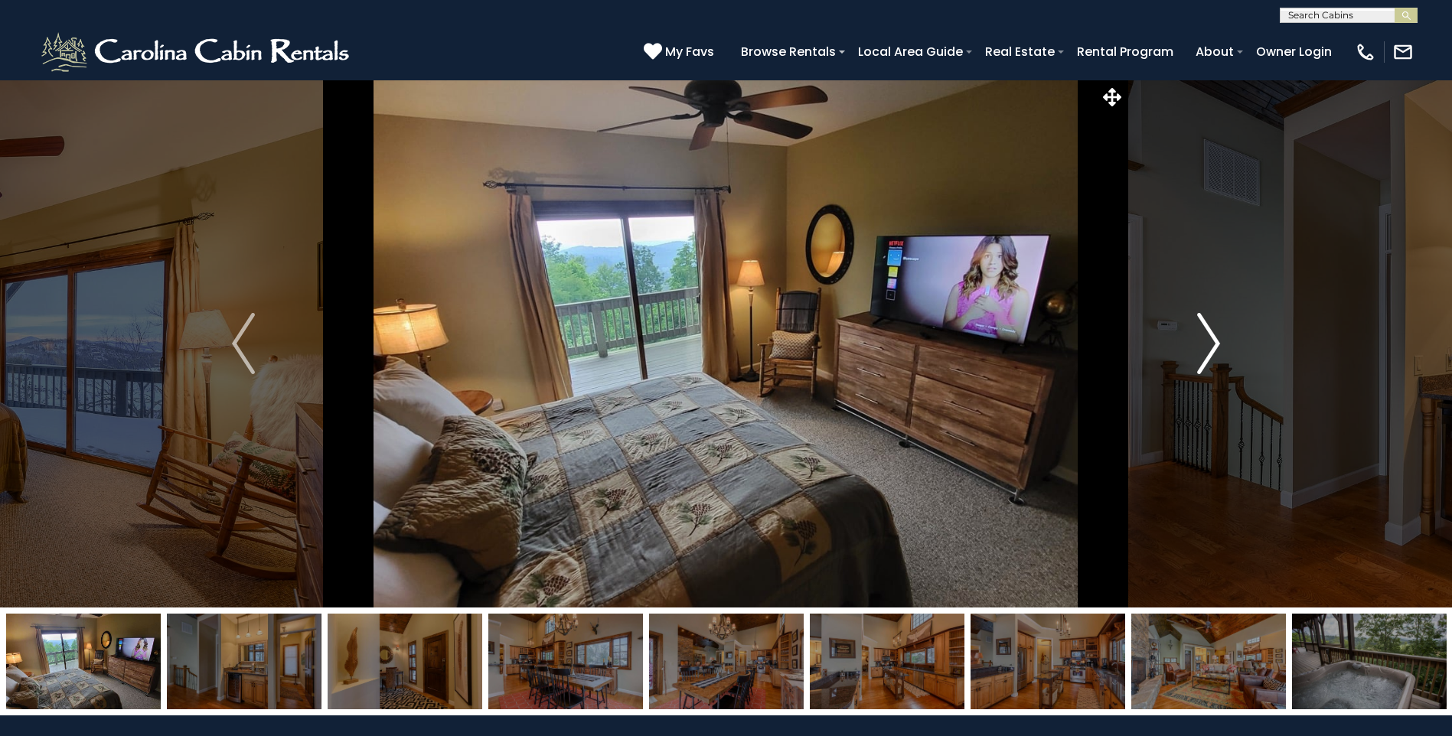
click at [1196, 337] on button "Next" at bounding box center [1208, 344] width 167 height 528
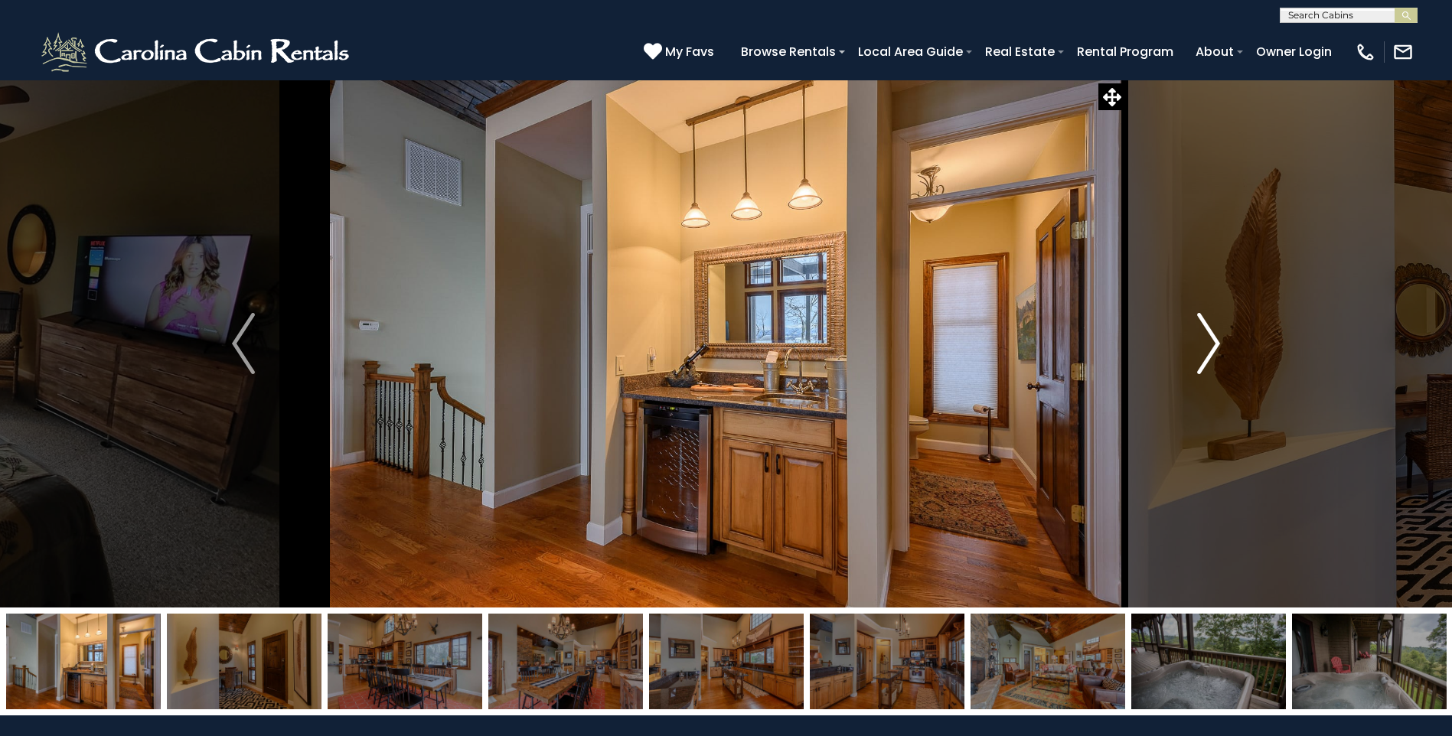
click at [1196, 337] on button "Next" at bounding box center [1208, 344] width 167 height 528
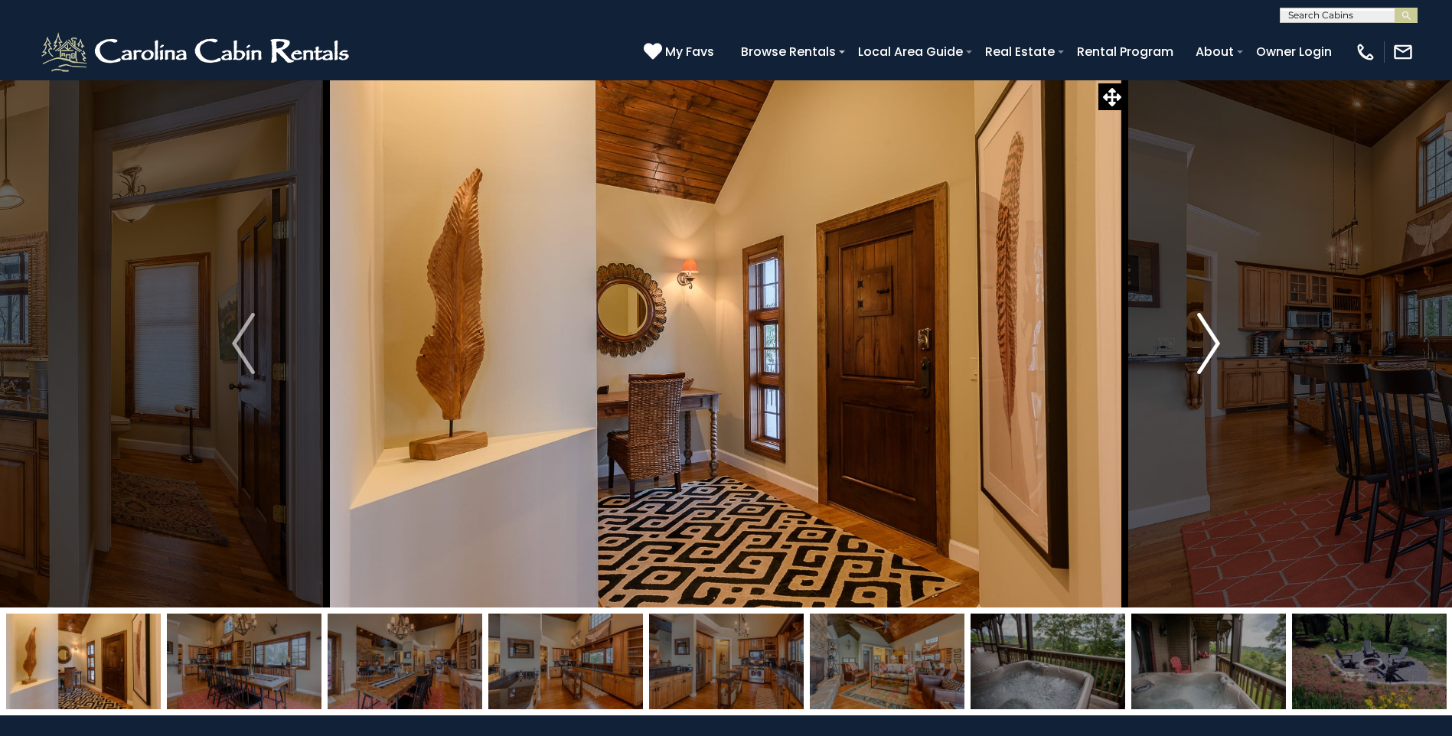
click at [1196, 337] on button "Next" at bounding box center [1208, 344] width 167 height 528
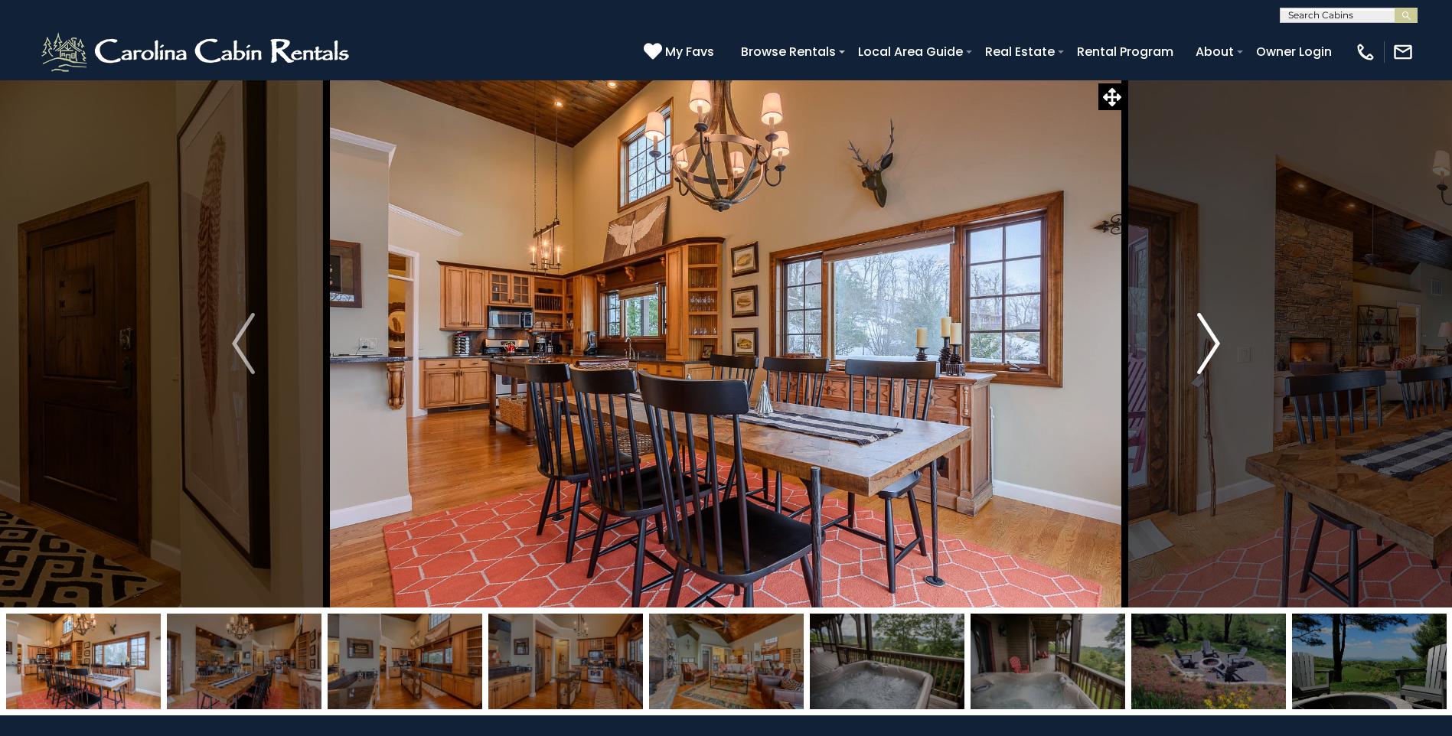
click at [1196, 337] on button "Next" at bounding box center [1208, 344] width 167 height 528
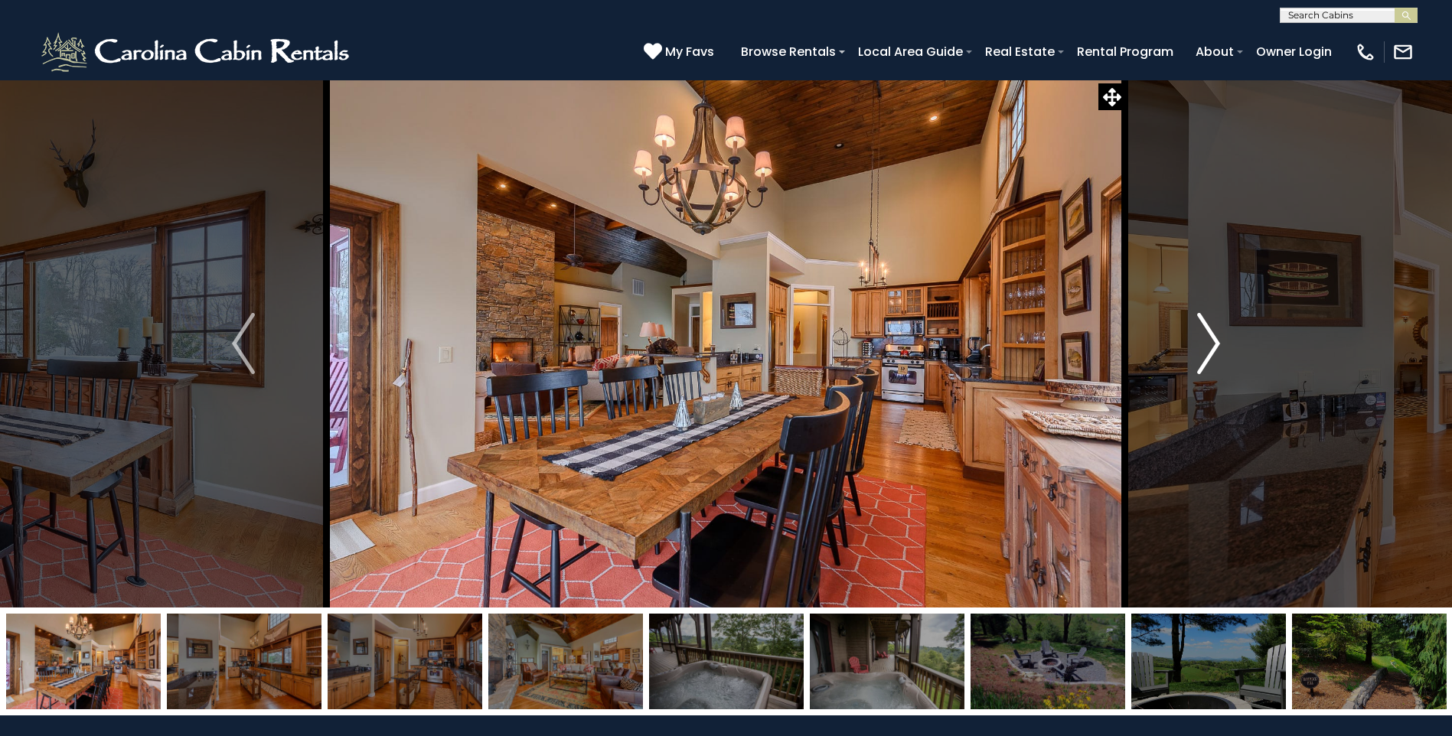
click at [1196, 337] on button "Next" at bounding box center [1208, 344] width 167 height 528
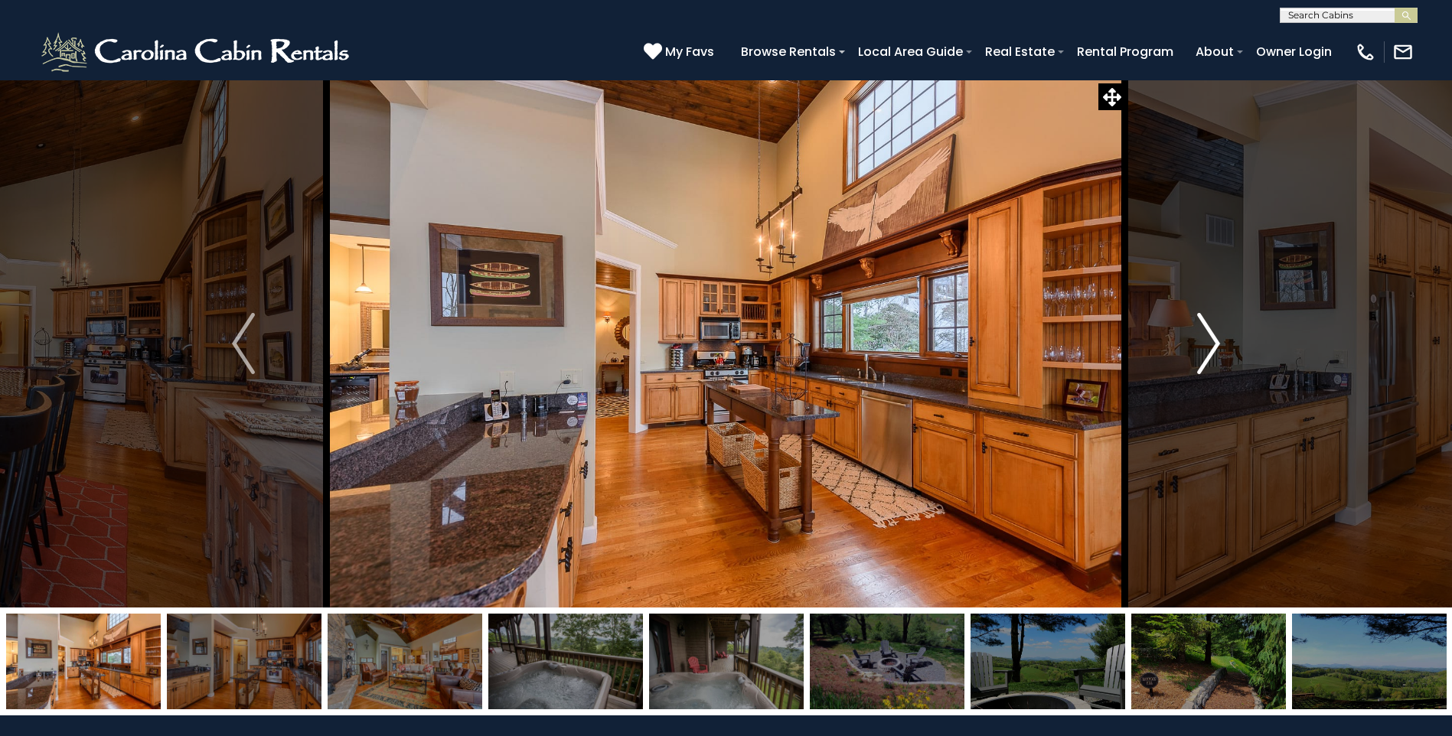
click at [1196, 337] on button "Next" at bounding box center [1208, 344] width 167 height 528
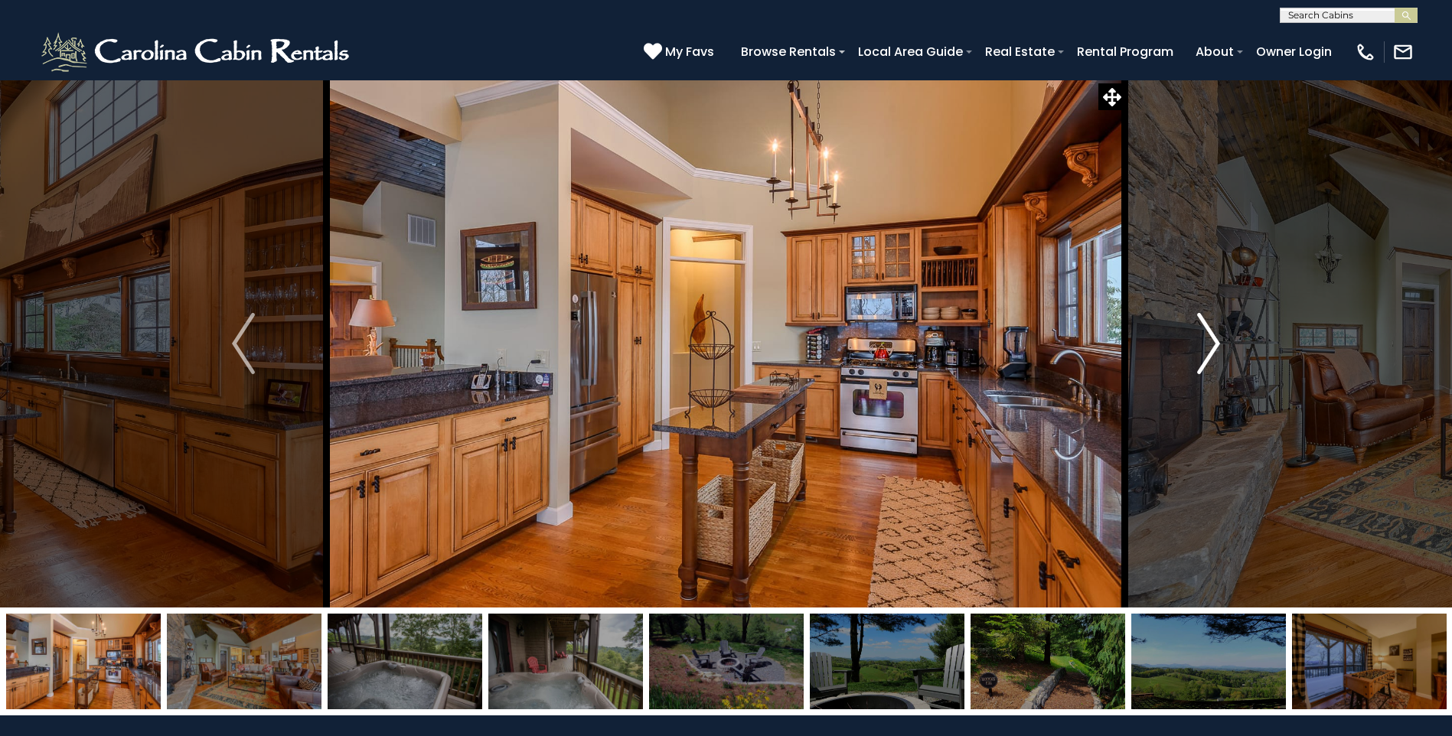
click at [1196, 337] on button "Next" at bounding box center [1208, 344] width 167 height 528
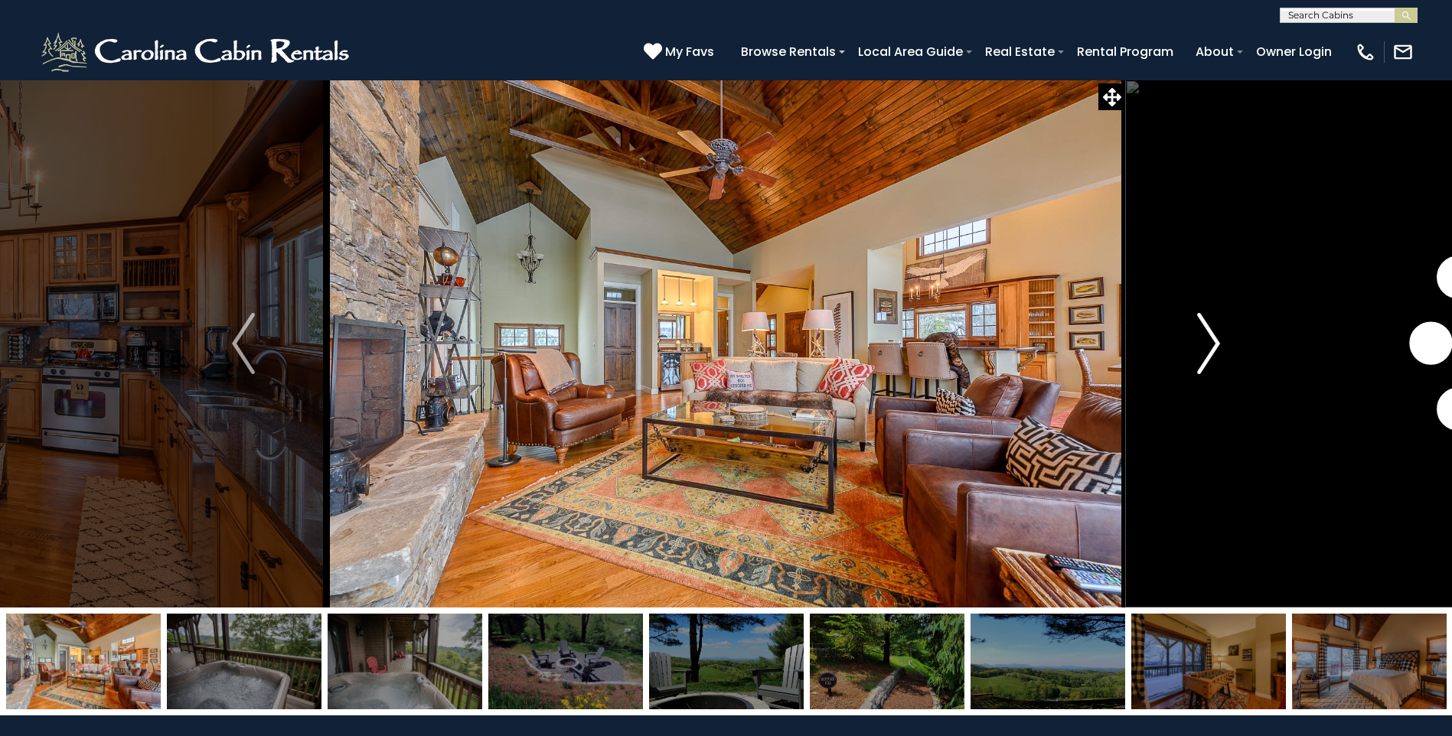
click at [1196, 337] on button "Next" at bounding box center [1208, 344] width 167 height 528
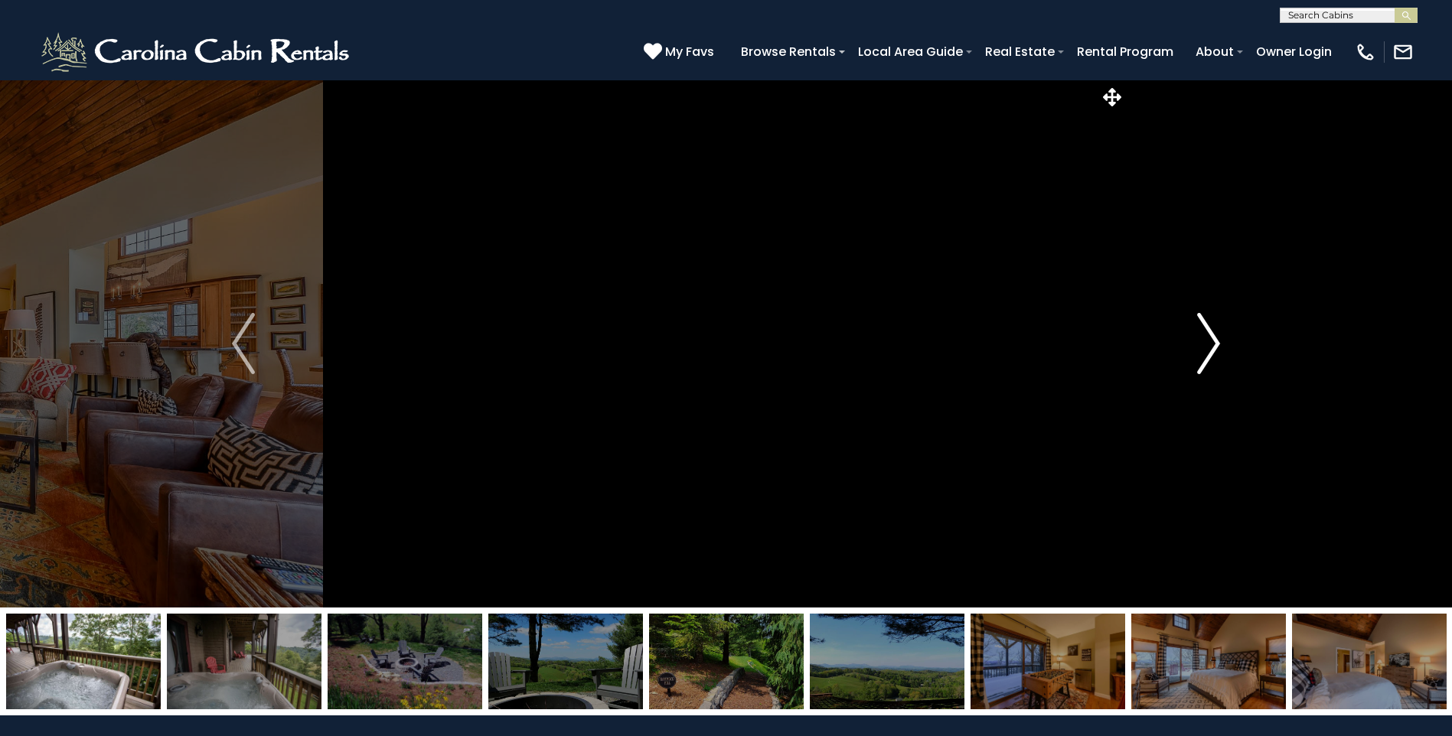
click at [1196, 337] on button "Next" at bounding box center [1208, 344] width 167 height 528
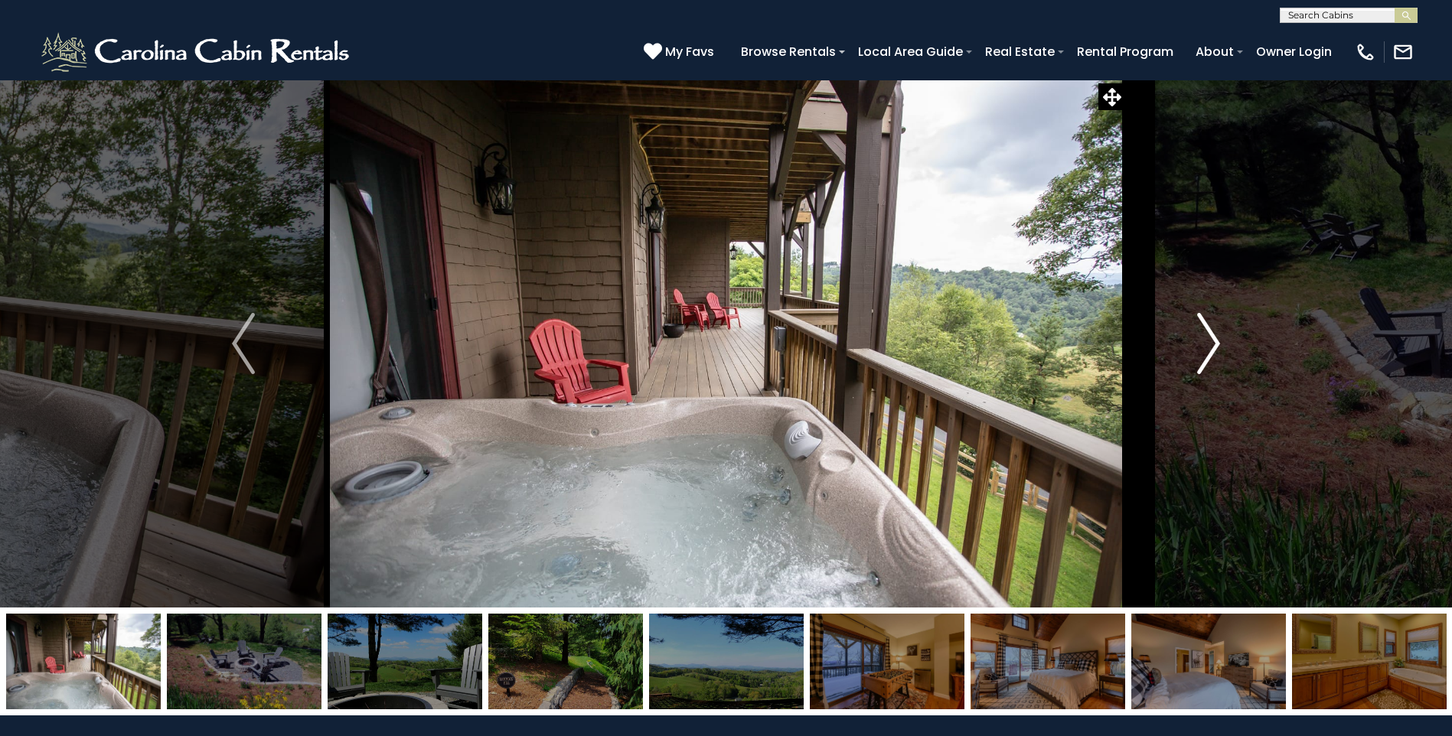
click at [1196, 337] on button "Next" at bounding box center [1208, 344] width 167 height 528
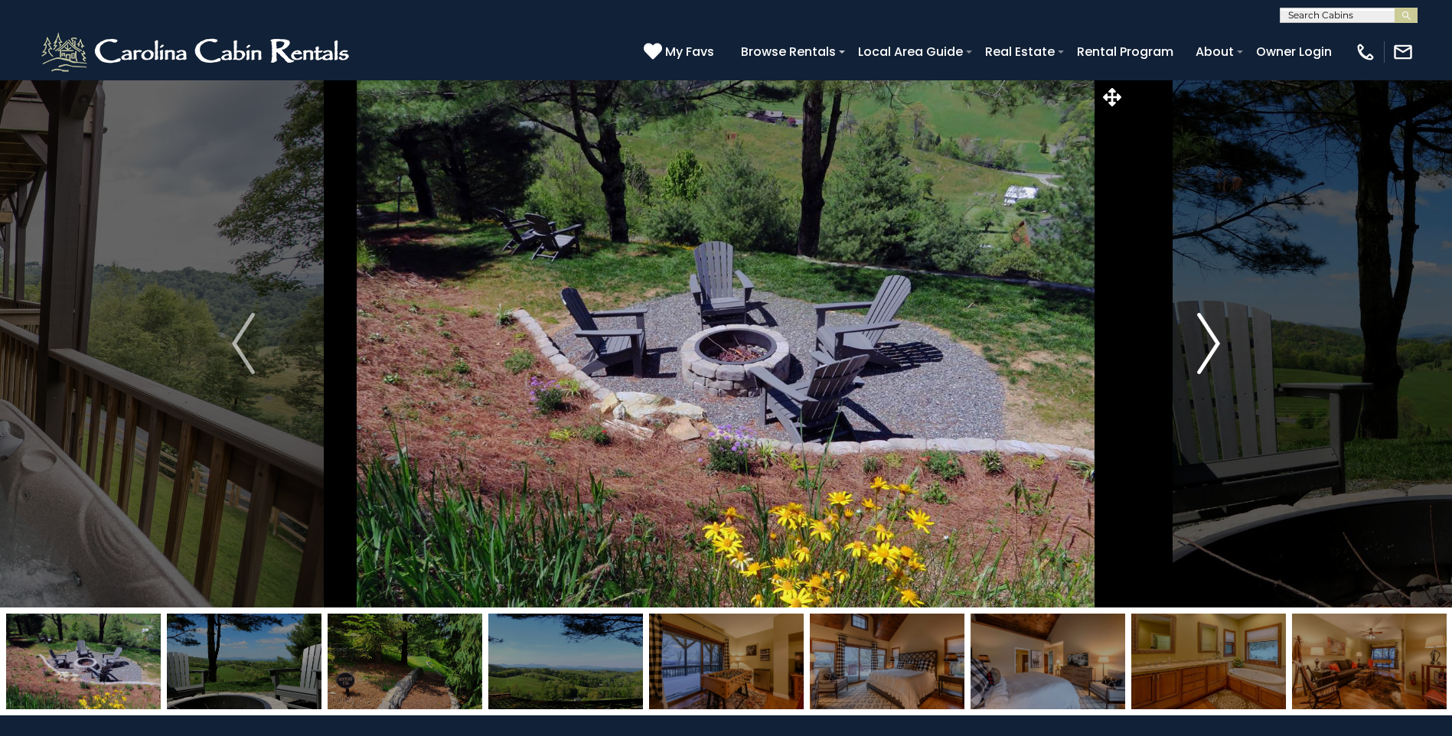
click at [1196, 337] on button "Next" at bounding box center [1208, 344] width 167 height 528
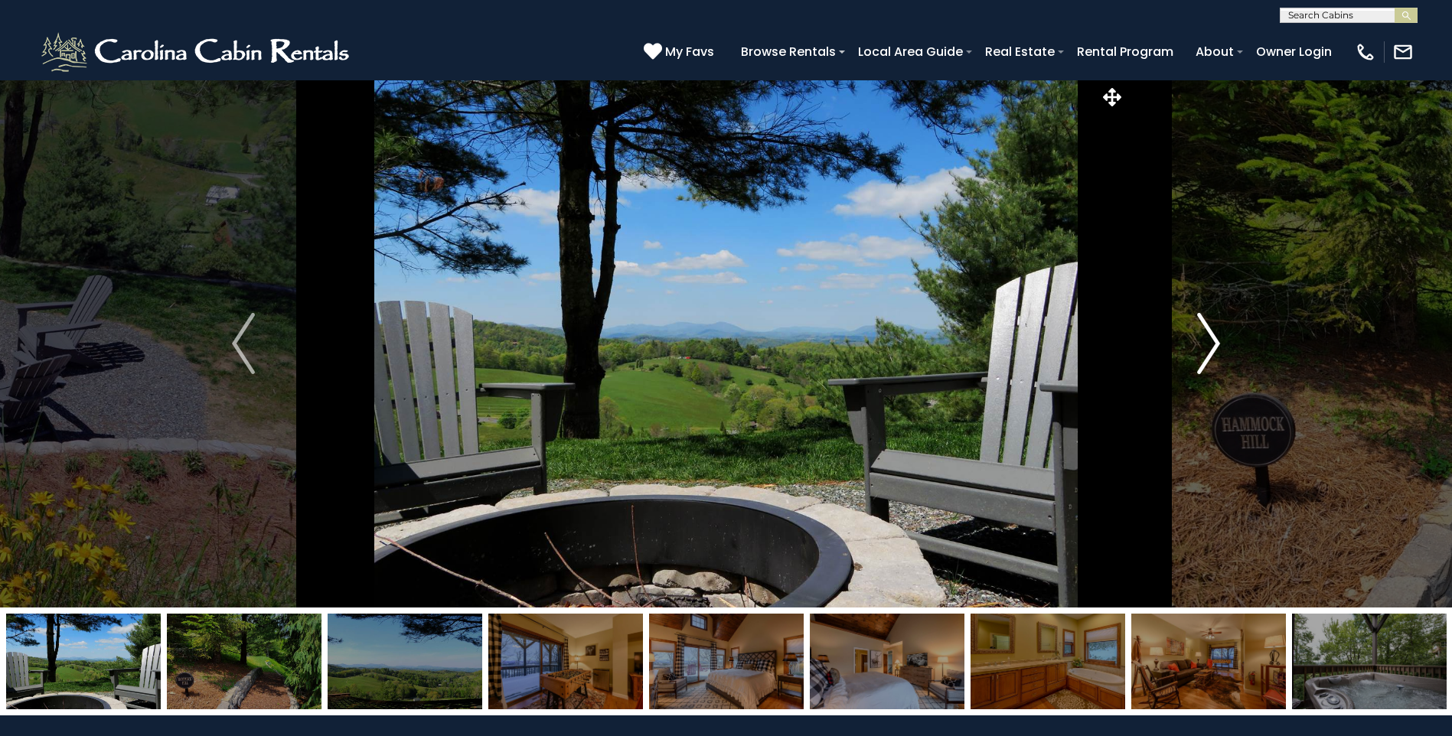
click at [1196, 337] on button "Next" at bounding box center [1208, 344] width 167 height 528
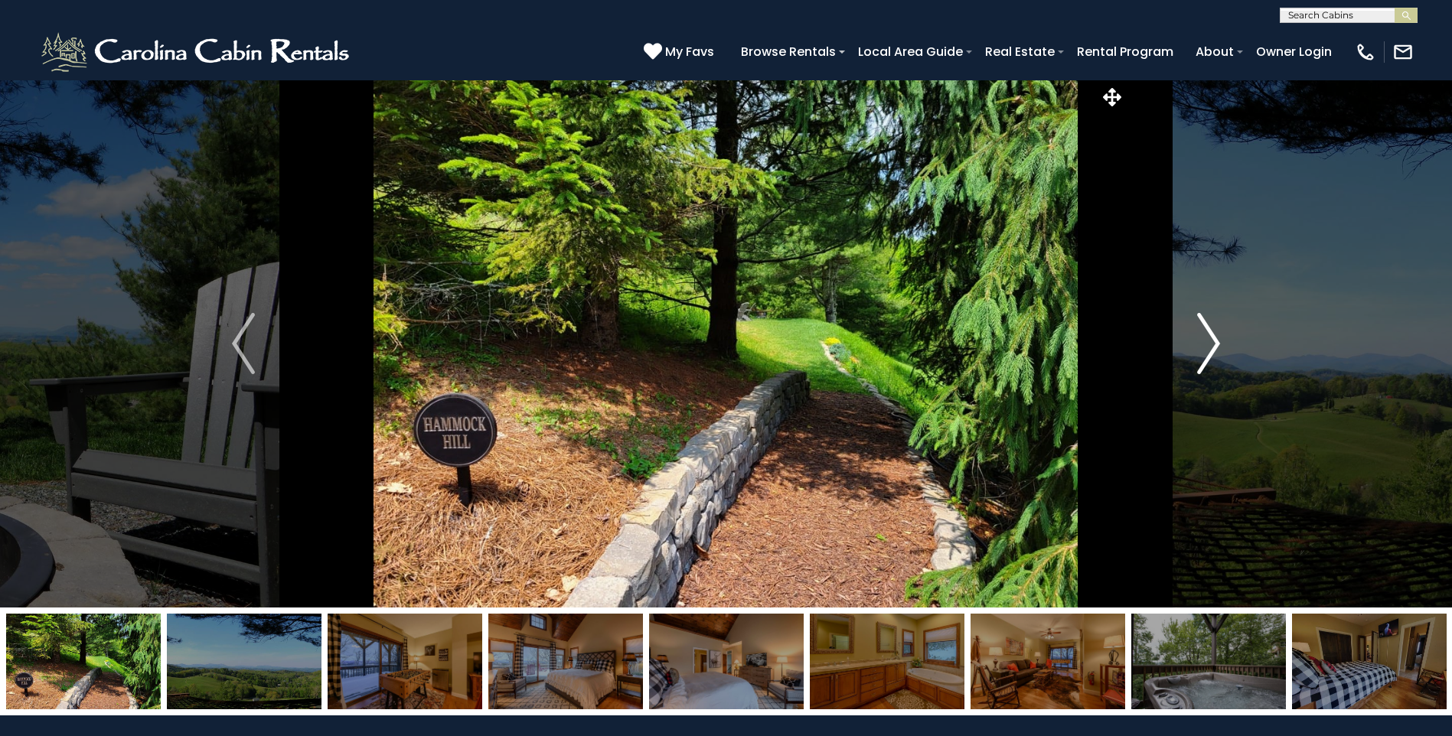
click at [1196, 337] on button "Next" at bounding box center [1208, 344] width 167 height 528
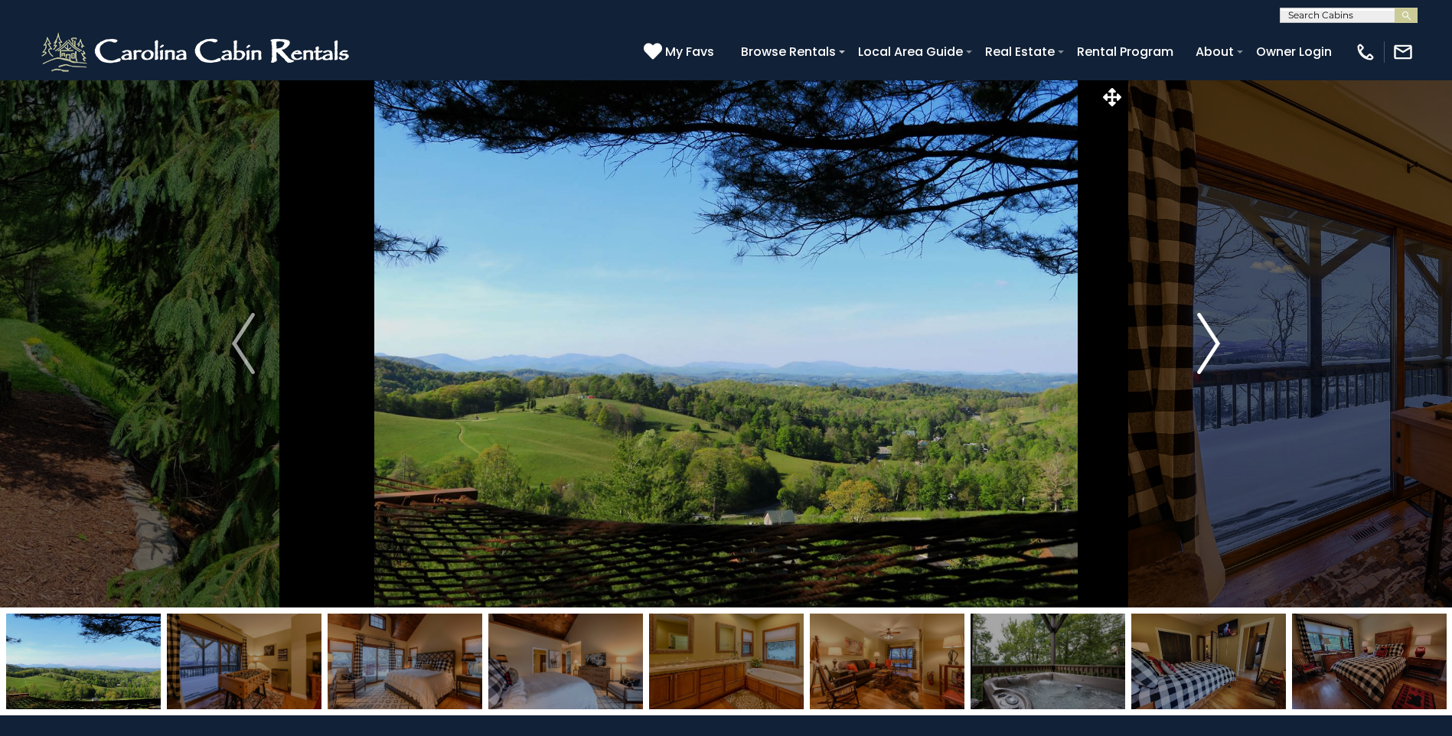
click at [1196, 337] on button "Next" at bounding box center [1208, 344] width 167 height 528
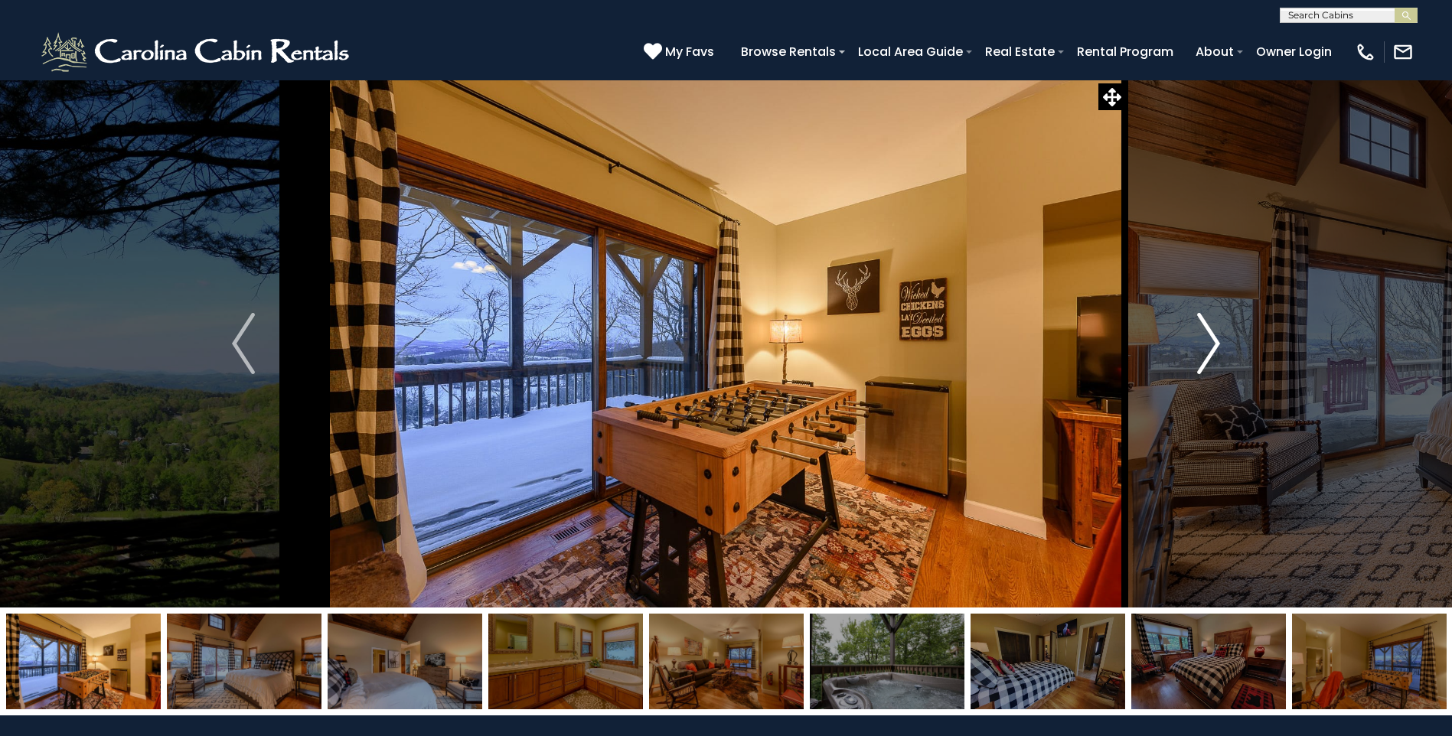
click at [1217, 344] on img "Next" at bounding box center [1208, 343] width 23 height 61
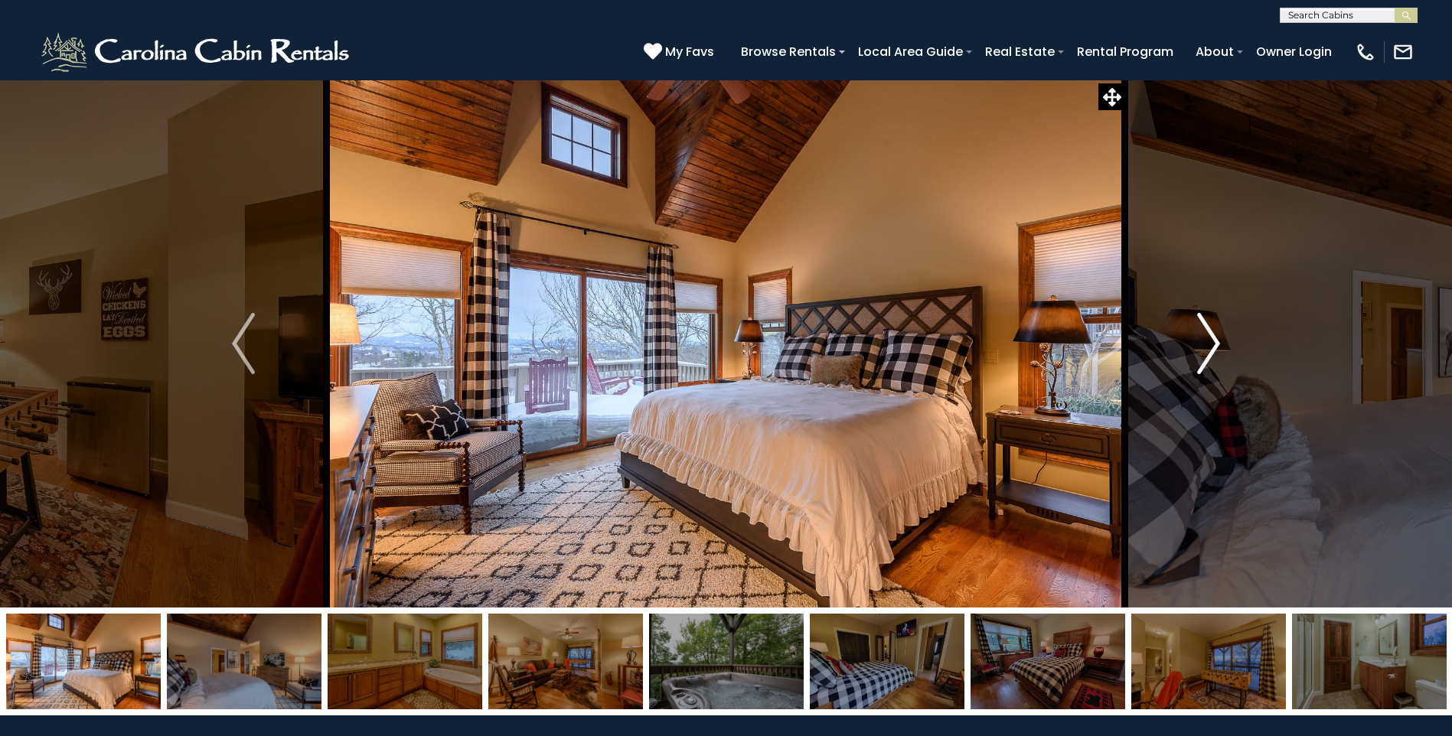
click at [1212, 344] on img "Next" at bounding box center [1208, 343] width 23 height 61
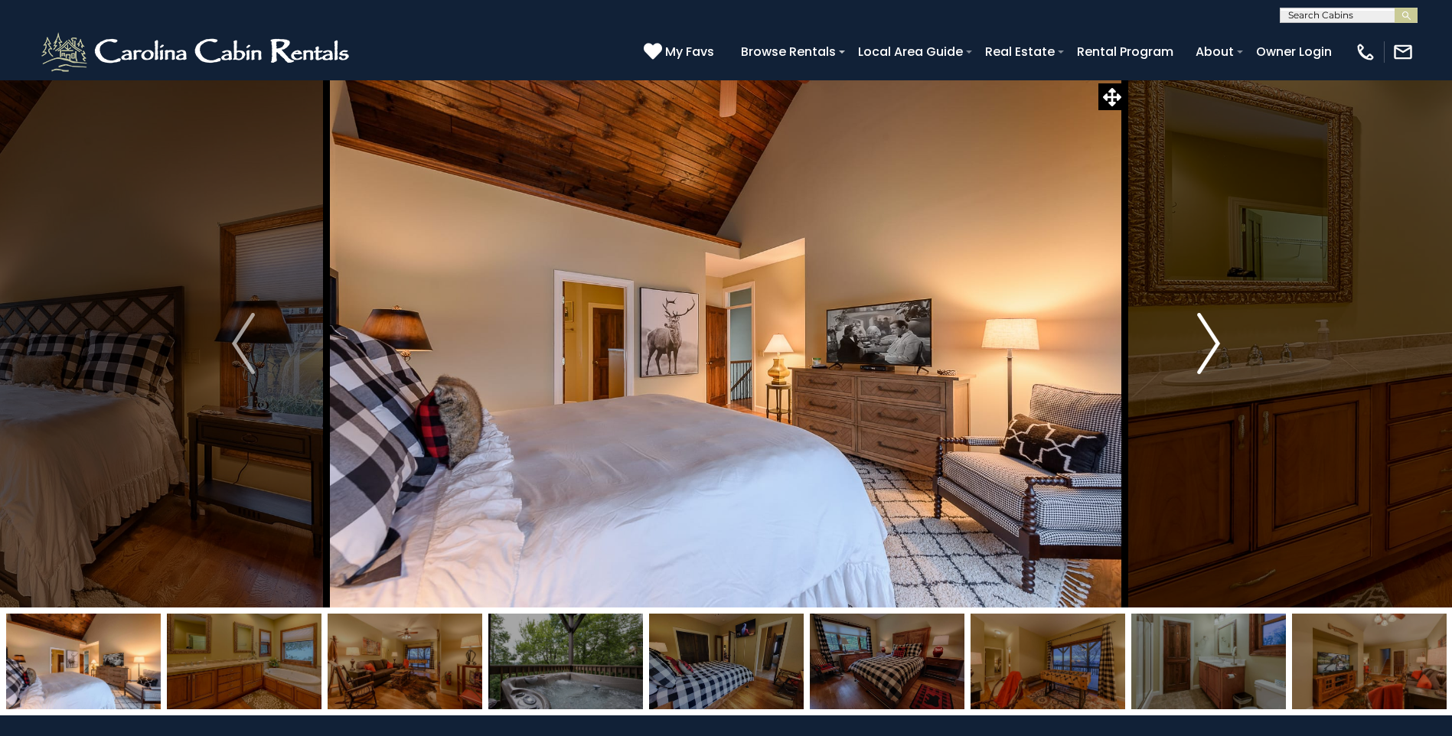
click at [1212, 344] on img "Next" at bounding box center [1208, 343] width 23 height 61
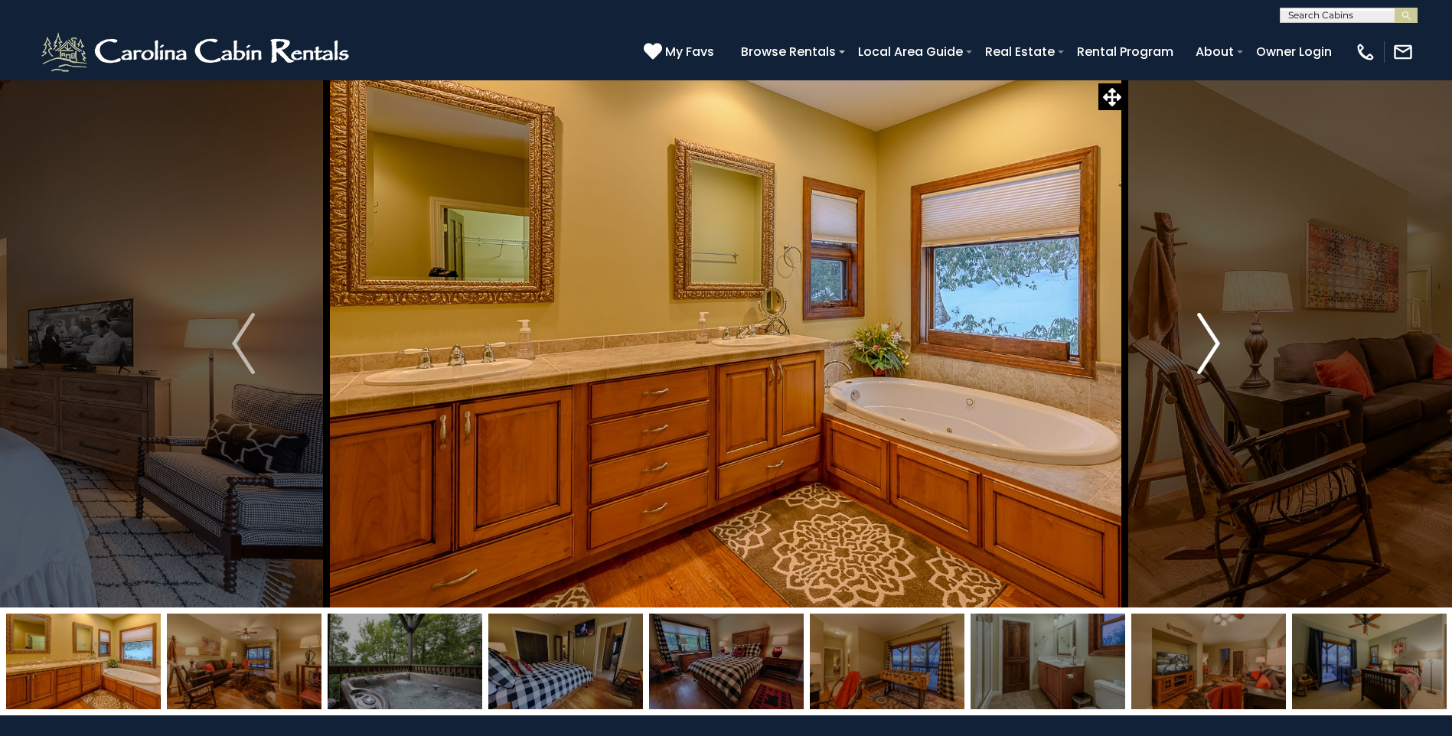
click at [1212, 344] on img "Next" at bounding box center [1208, 343] width 23 height 61
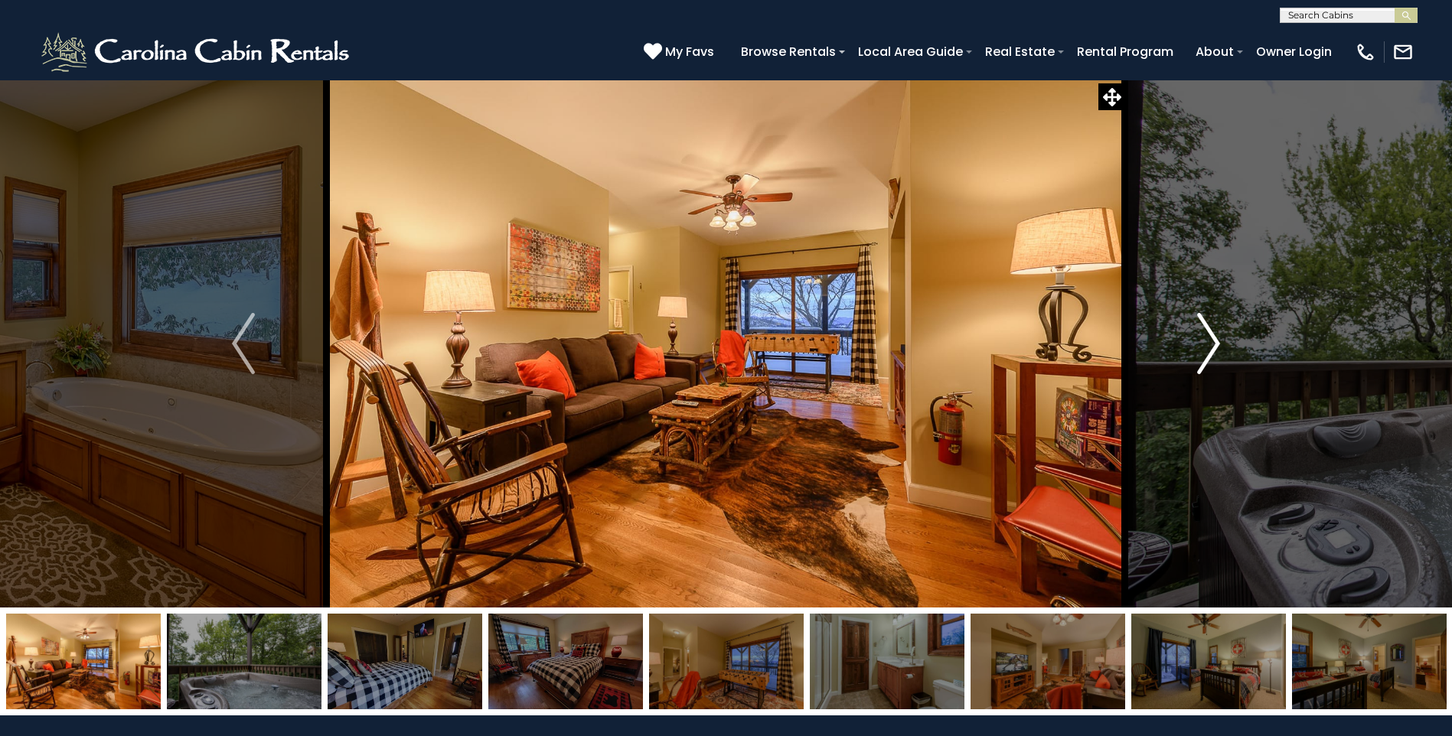
click at [1212, 344] on img "Next" at bounding box center [1208, 343] width 23 height 61
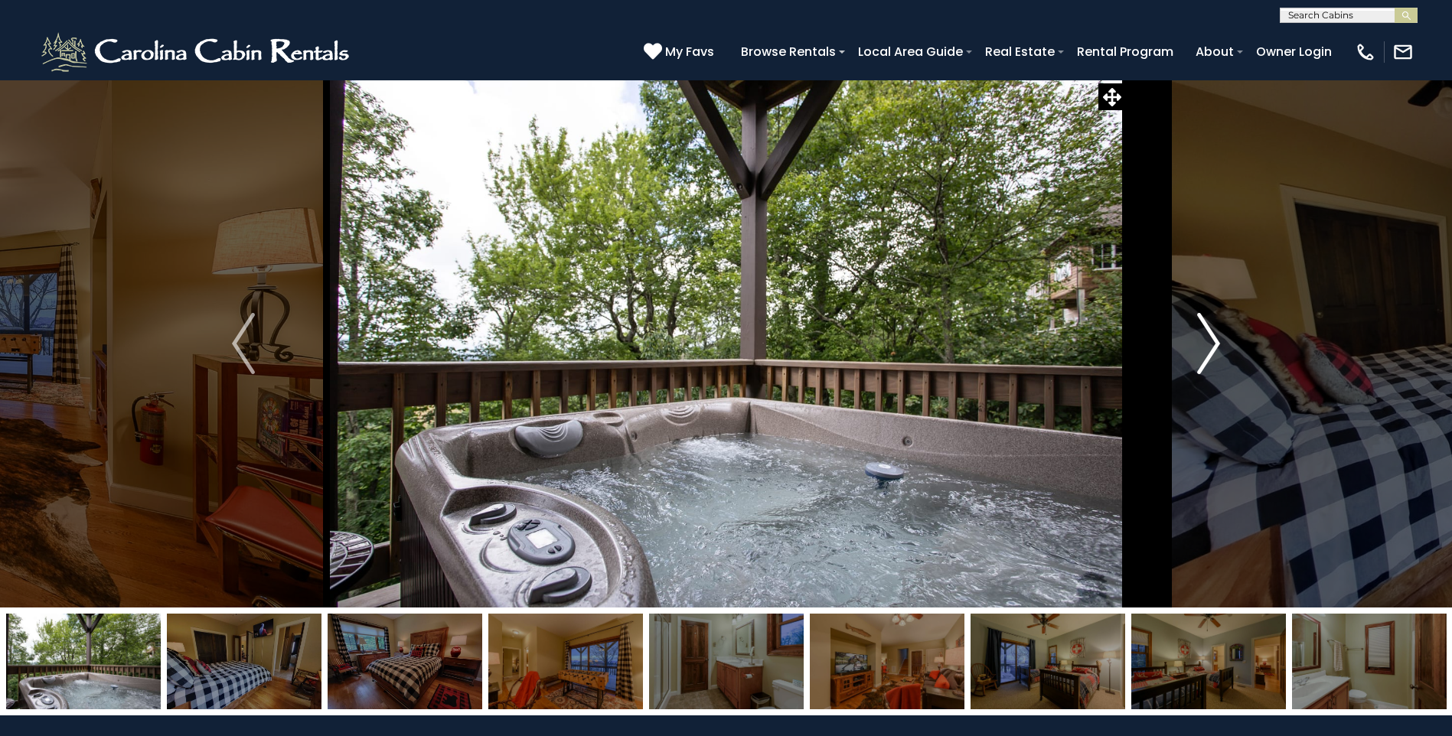
click at [1212, 344] on img "Next" at bounding box center [1208, 343] width 23 height 61
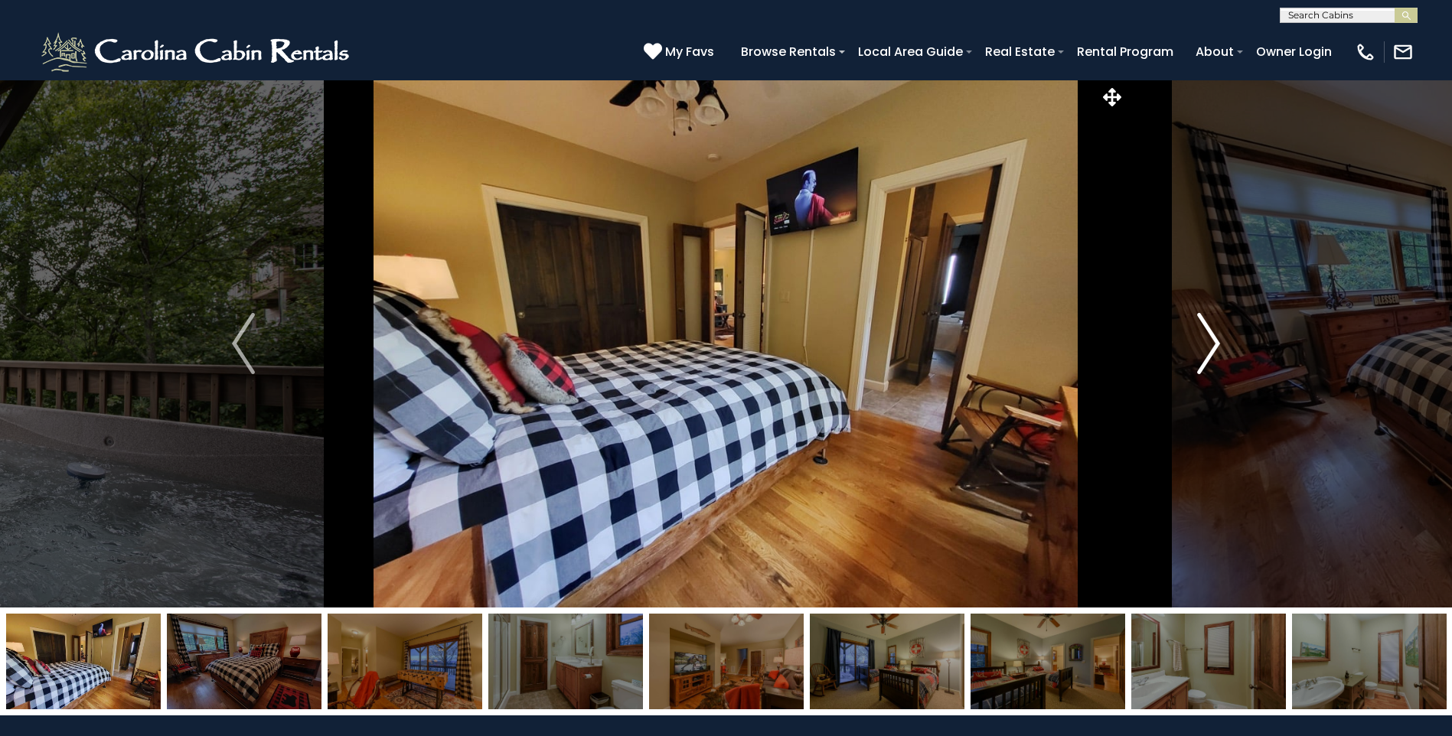
click at [1212, 344] on img "Next" at bounding box center [1208, 343] width 23 height 61
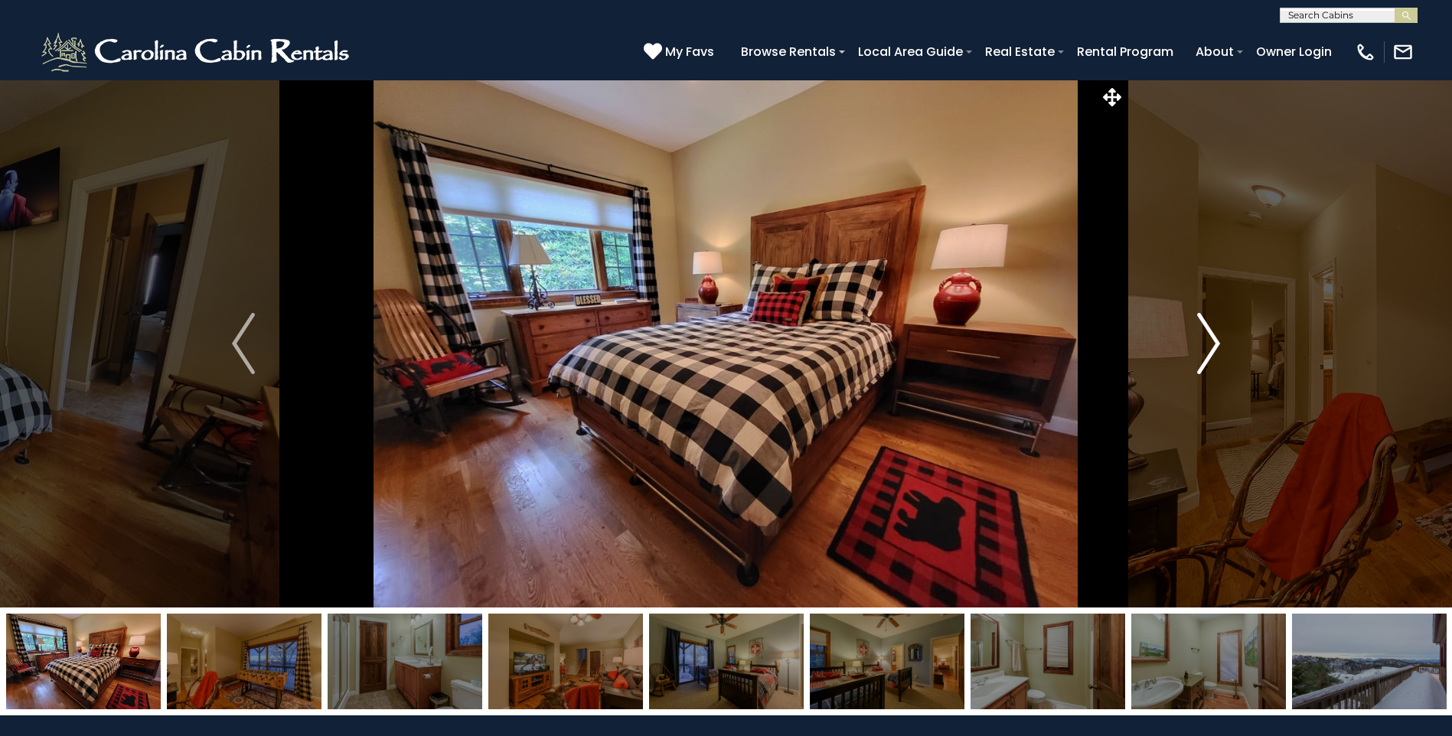
click at [1212, 344] on img "Next" at bounding box center [1208, 343] width 23 height 61
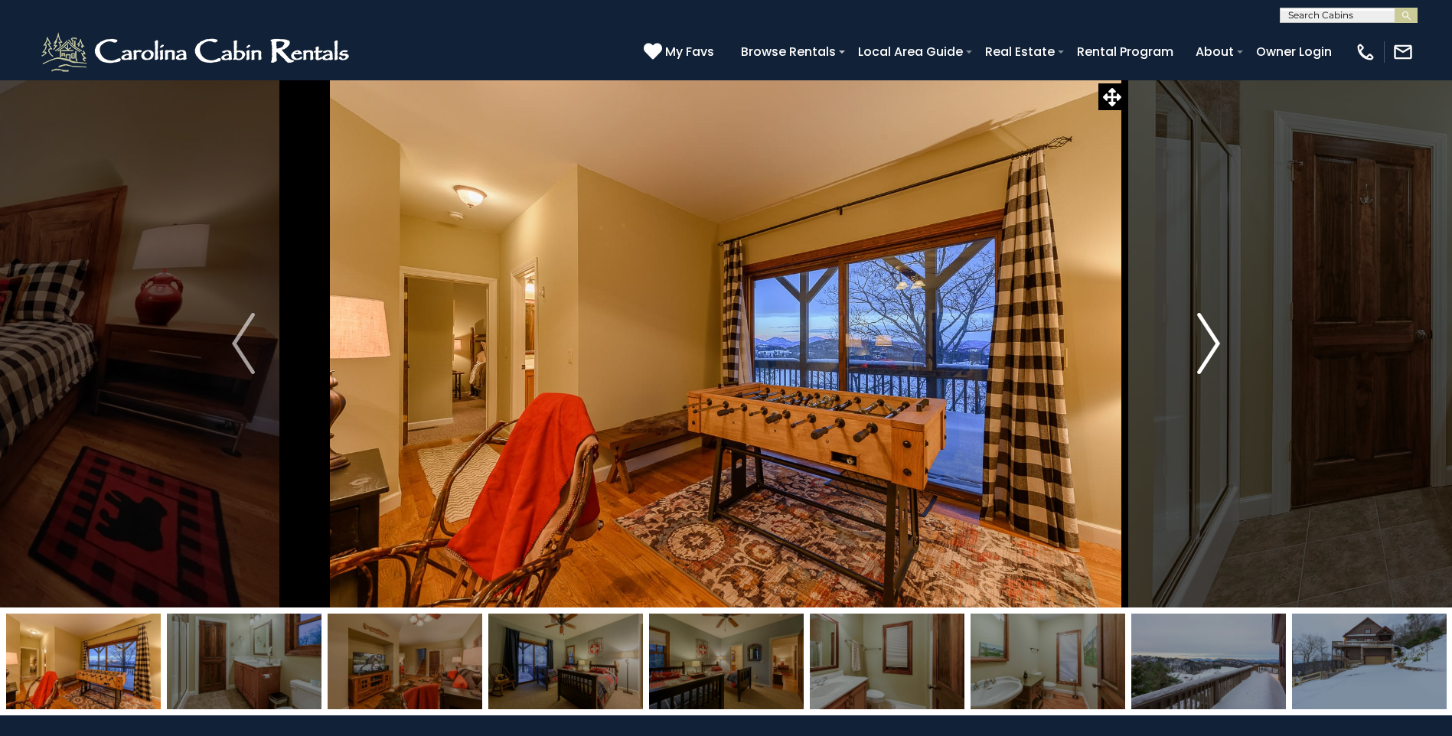
click at [1212, 344] on img "Next" at bounding box center [1208, 343] width 23 height 61
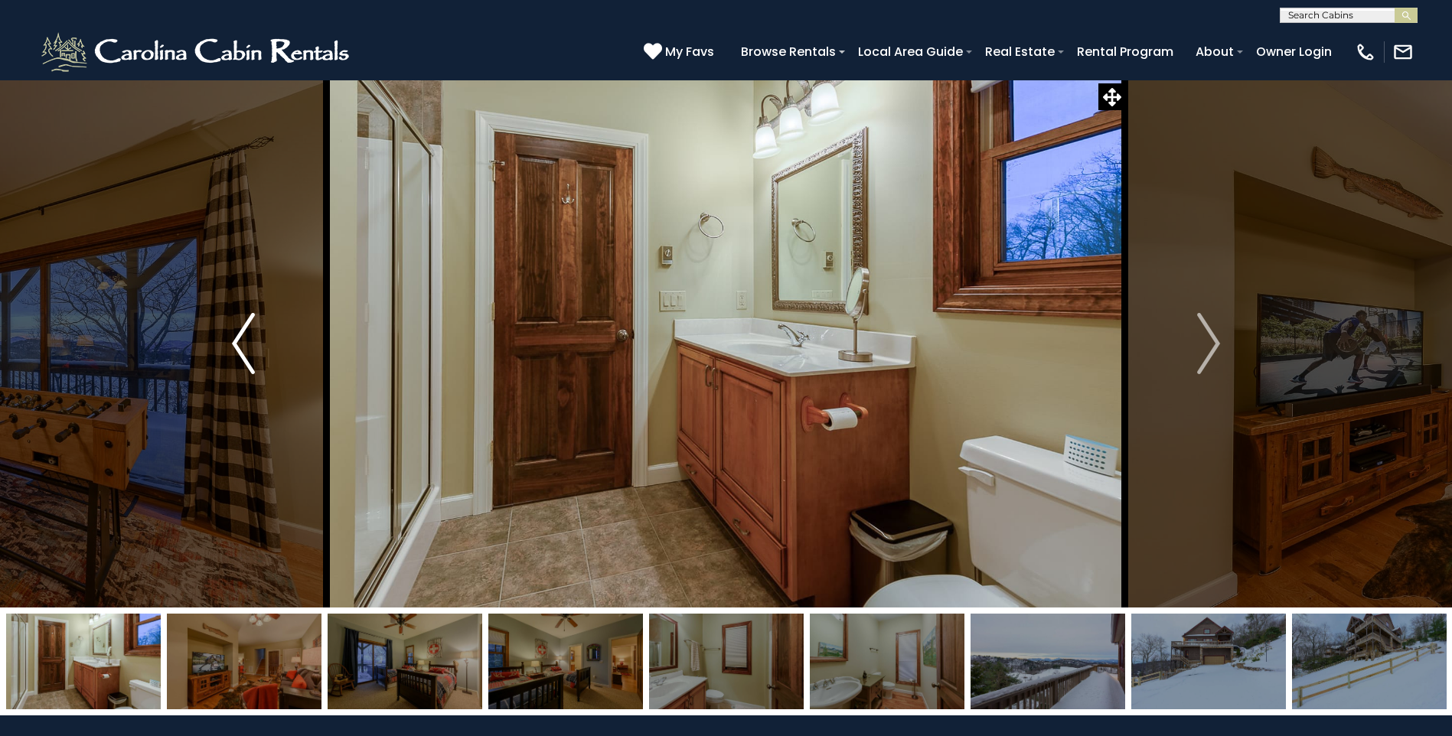
click at [266, 355] on button "Previous" at bounding box center [243, 344] width 167 height 528
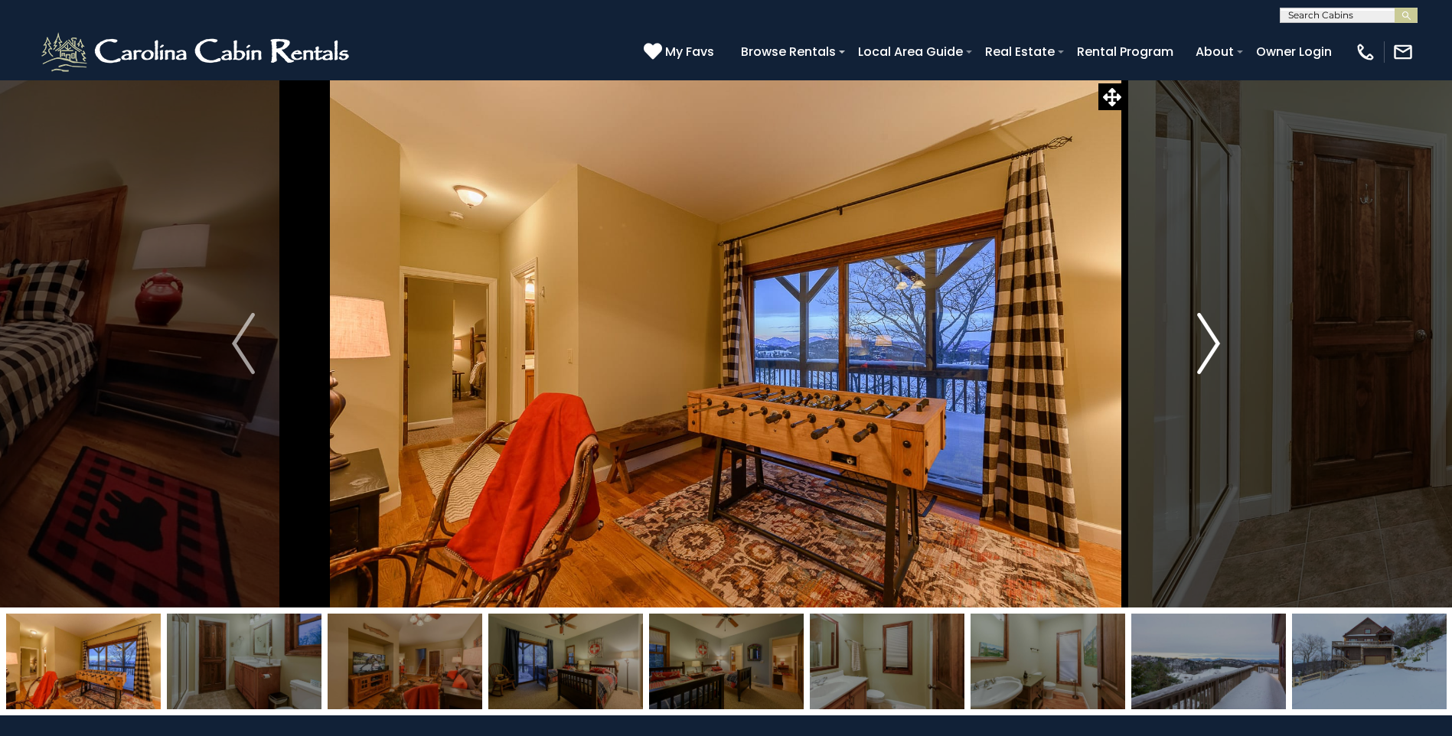
click at [1211, 337] on img "Next" at bounding box center [1208, 343] width 23 height 61
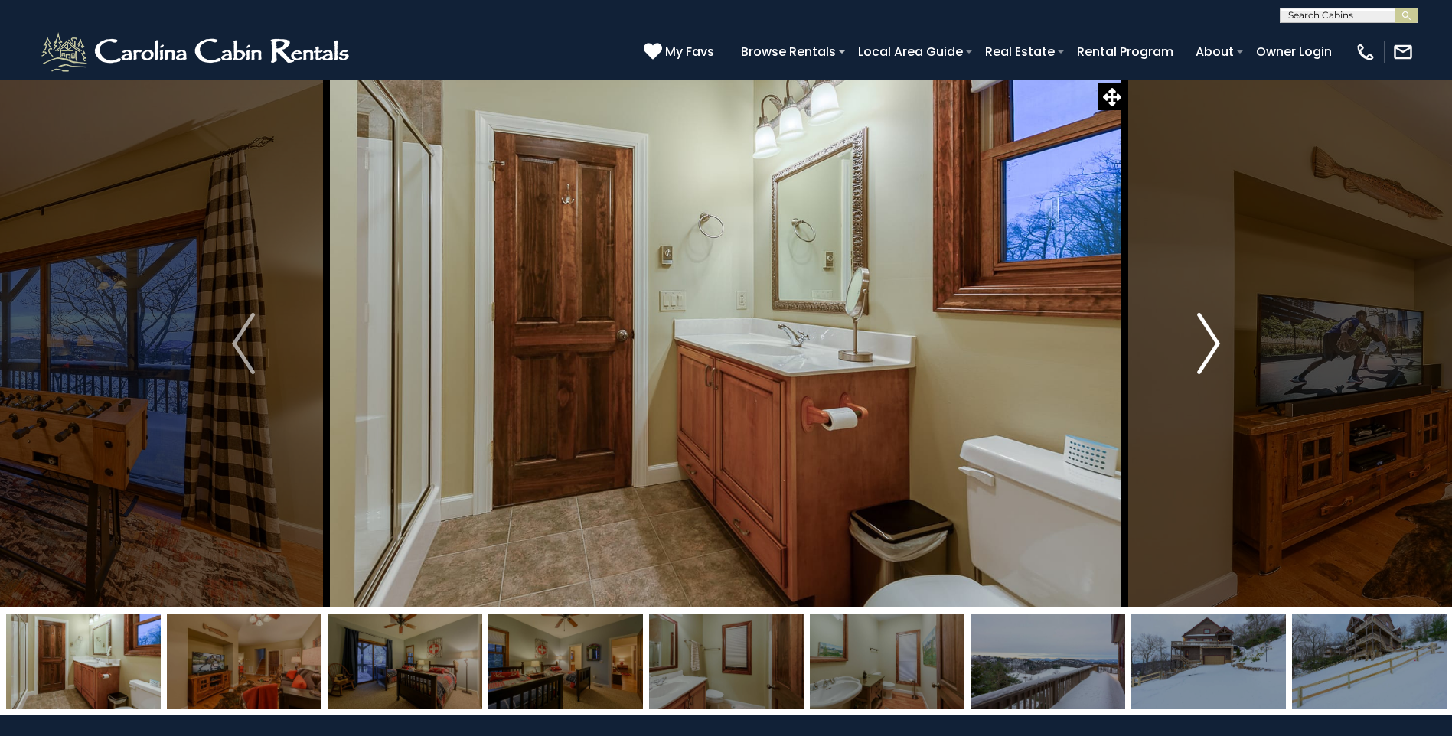
click at [1211, 337] on img "Next" at bounding box center [1208, 343] width 23 height 61
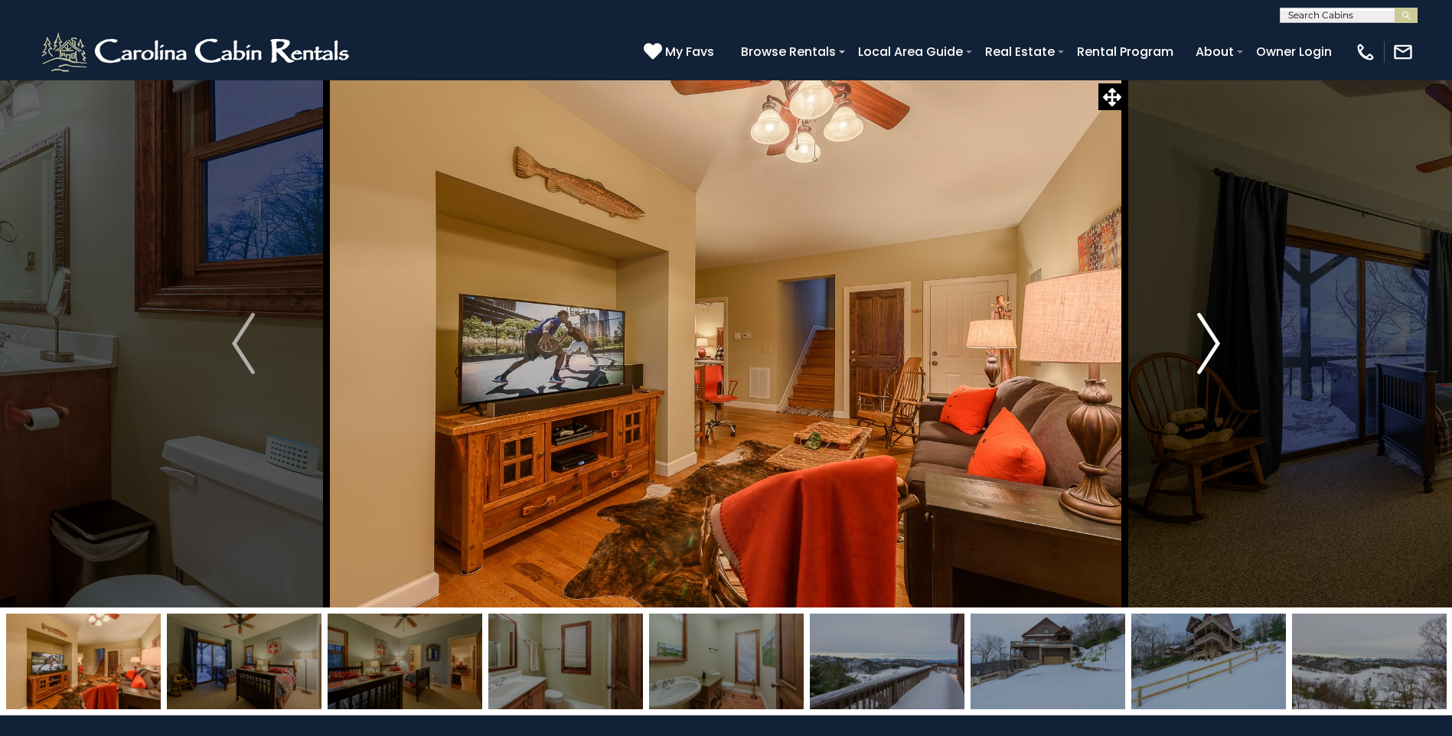
click at [1211, 337] on img "Next" at bounding box center [1208, 343] width 23 height 61
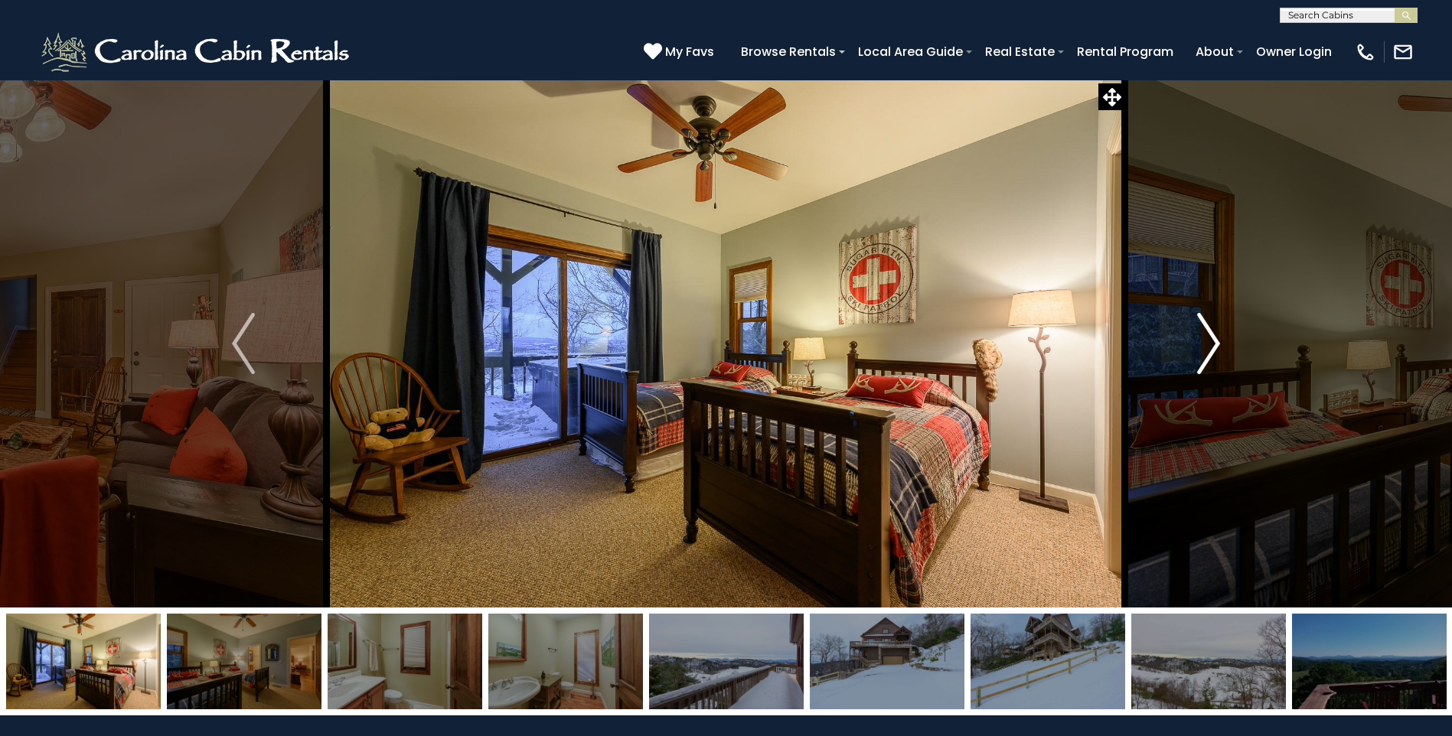
click at [1211, 337] on img "Next" at bounding box center [1208, 343] width 23 height 61
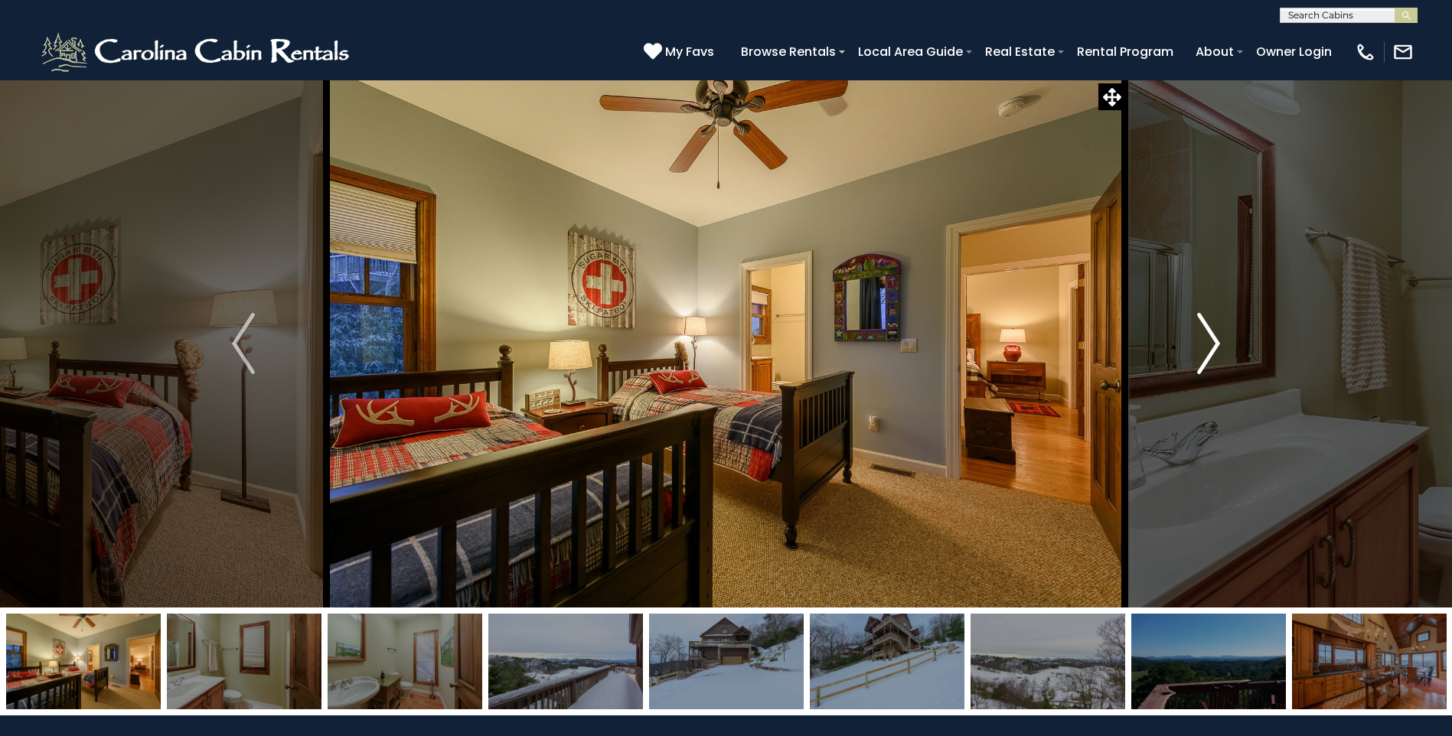
click at [1211, 337] on img "Next" at bounding box center [1208, 343] width 23 height 61
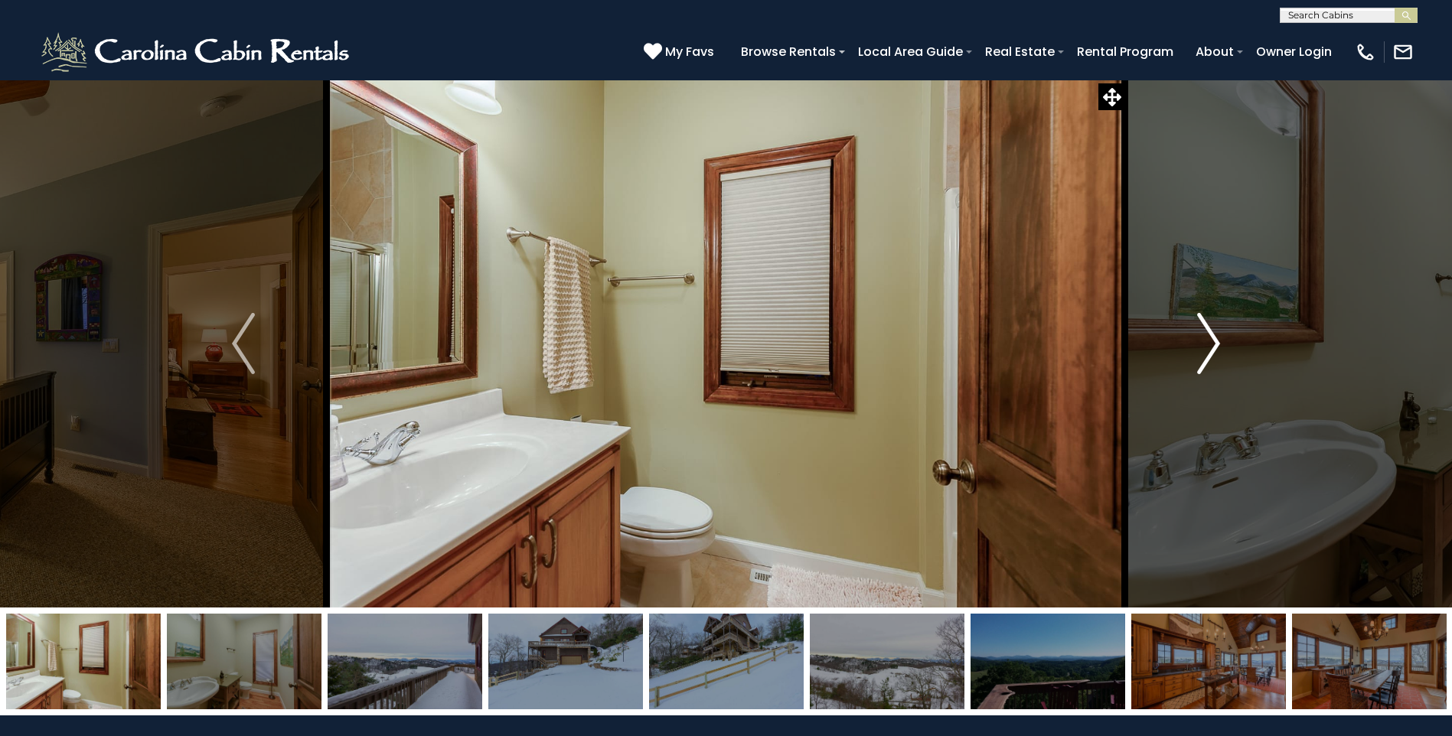
click at [1211, 337] on img "Next" at bounding box center [1208, 343] width 23 height 61
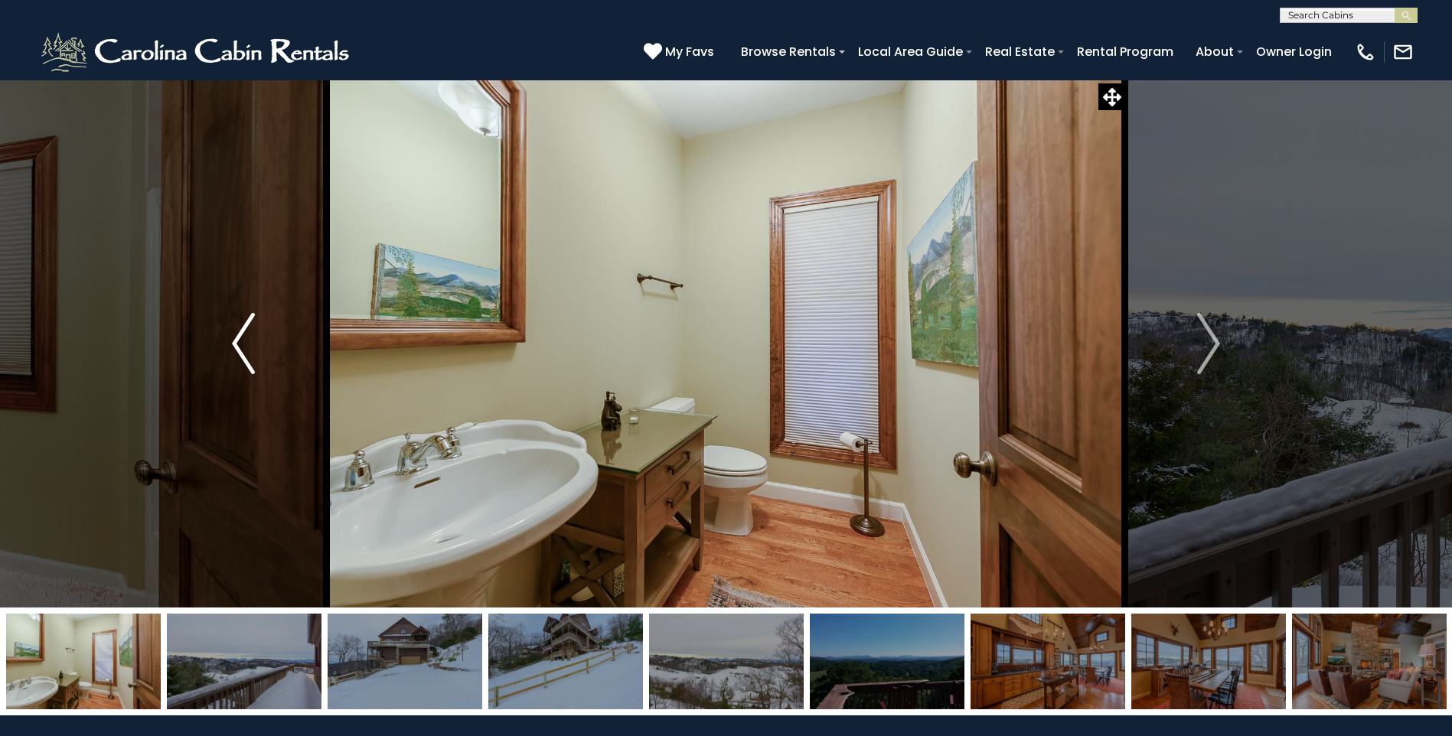
click at [259, 337] on button "Previous" at bounding box center [243, 344] width 167 height 528
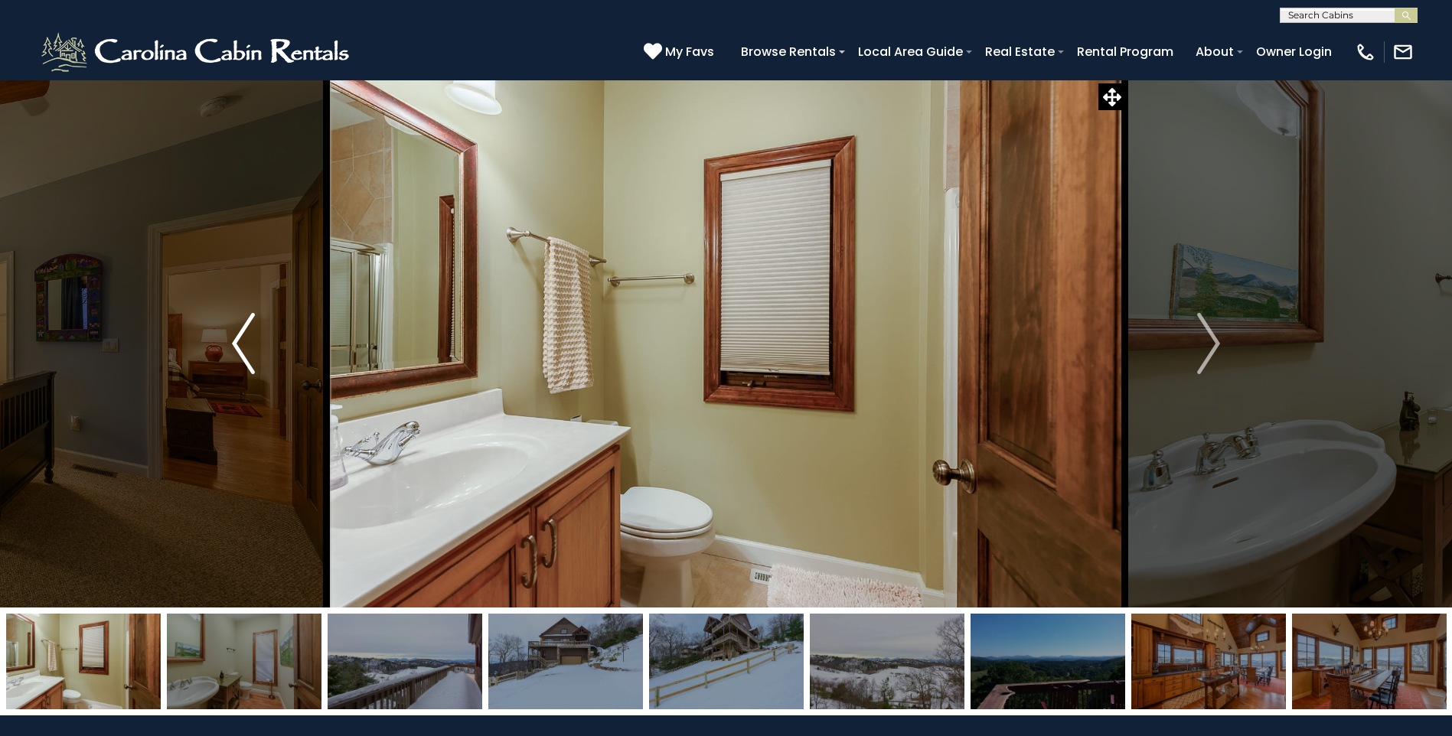
click at [259, 337] on button "Previous" at bounding box center [243, 344] width 167 height 528
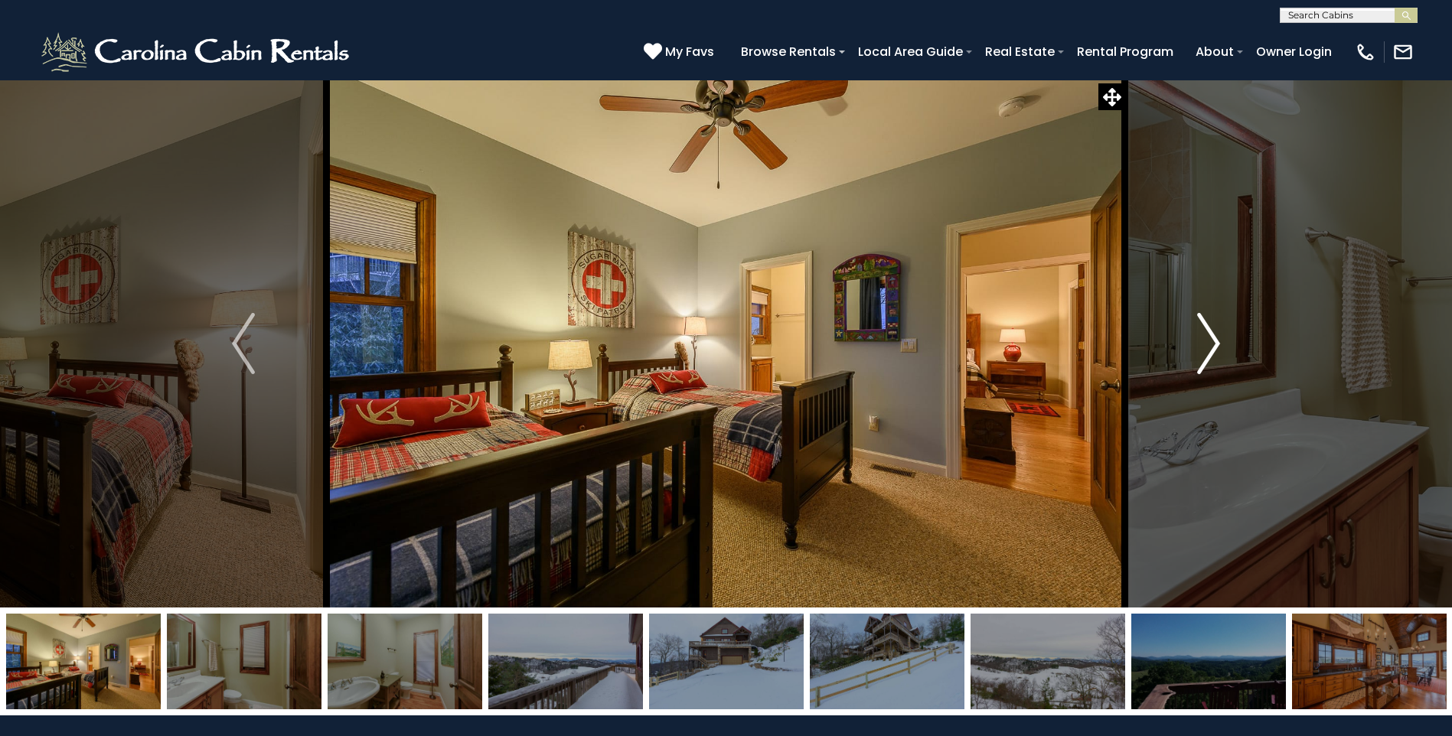
click at [1219, 357] on img "Next" at bounding box center [1208, 343] width 23 height 61
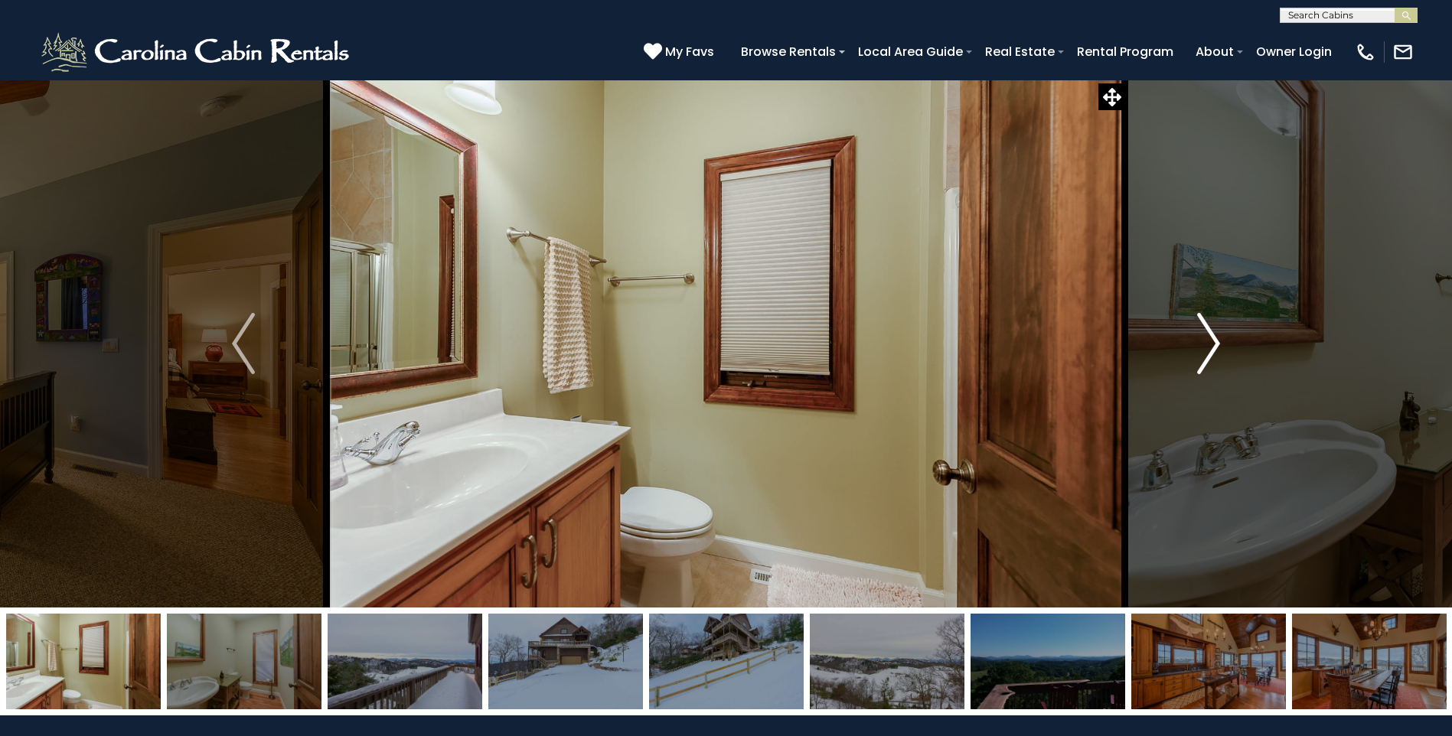
click at [1219, 357] on img "Next" at bounding box center [1208, 343] width 23 height 61
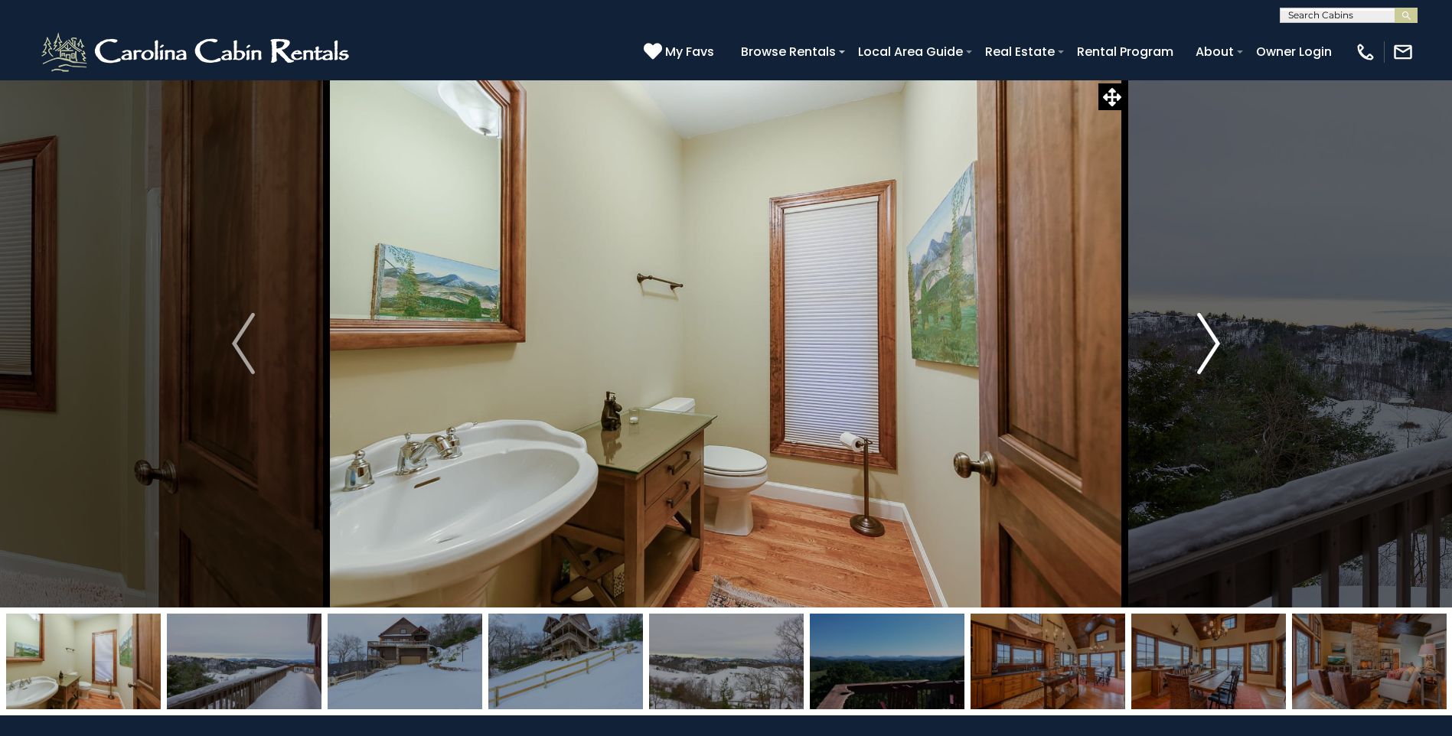
click at [1219, 357] on img "Next" at bounding box center [1208, 343] width 23 height 61
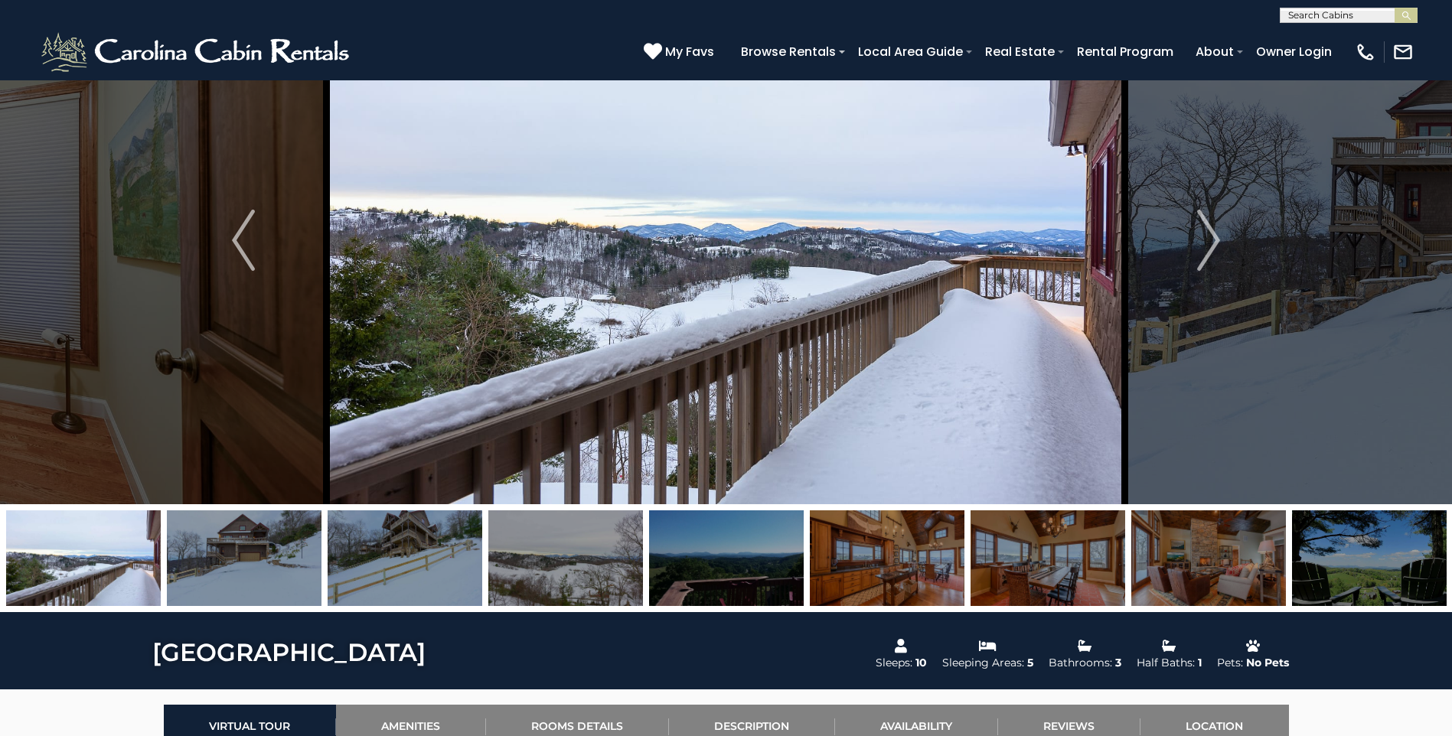
scroll to position [77, 0]
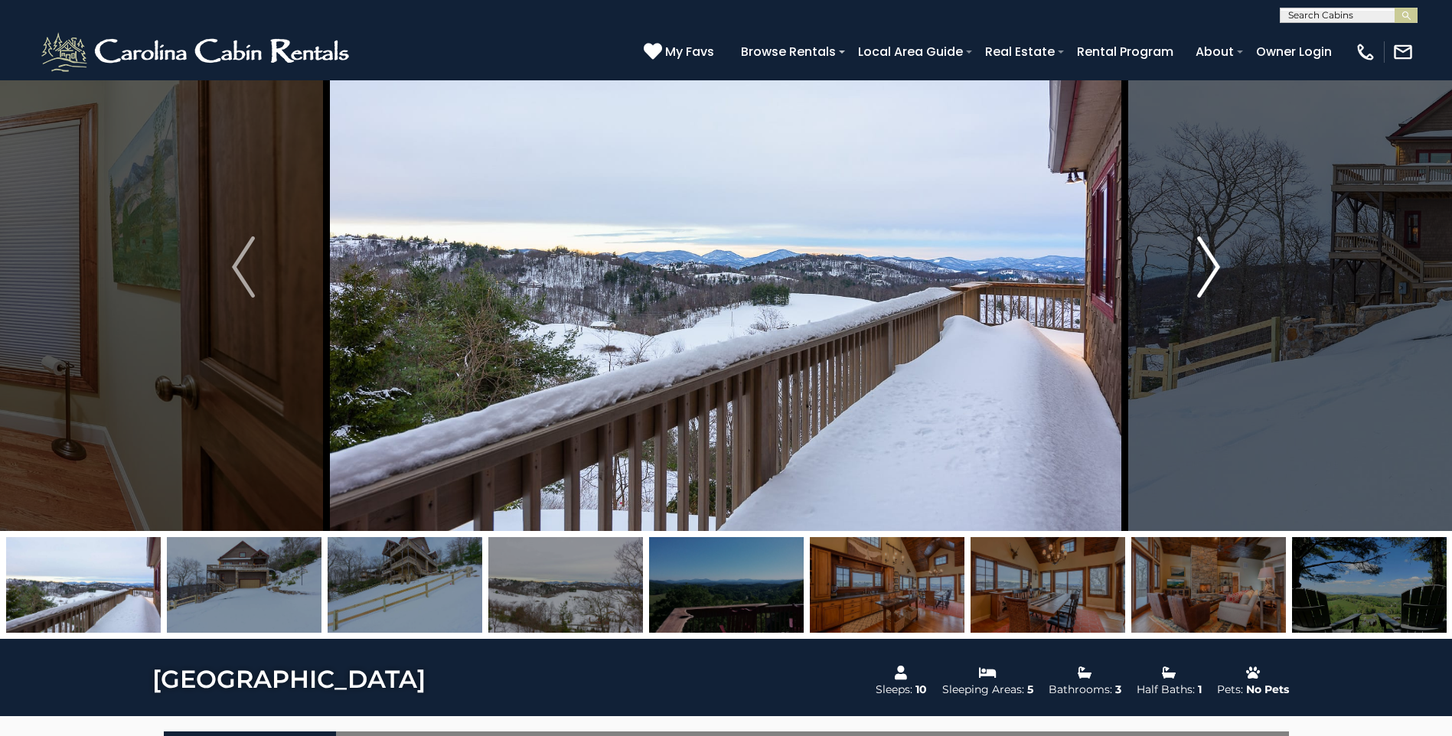
click at [1221, 271] on button "Next" at bounding box center [1208, 267] width 167 height 528
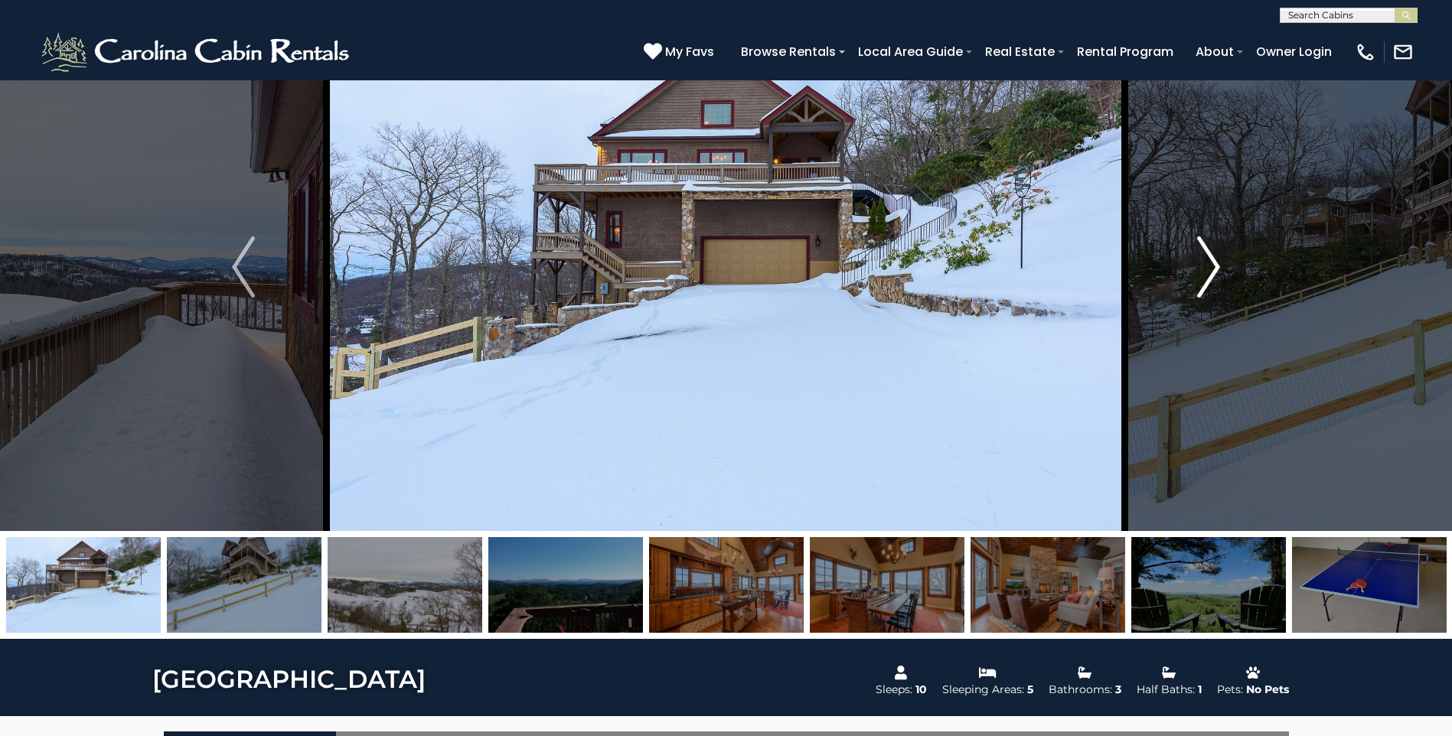
click at [1223, 270] on button "Next" at bounding box center [1208, 267] width 167 height 528
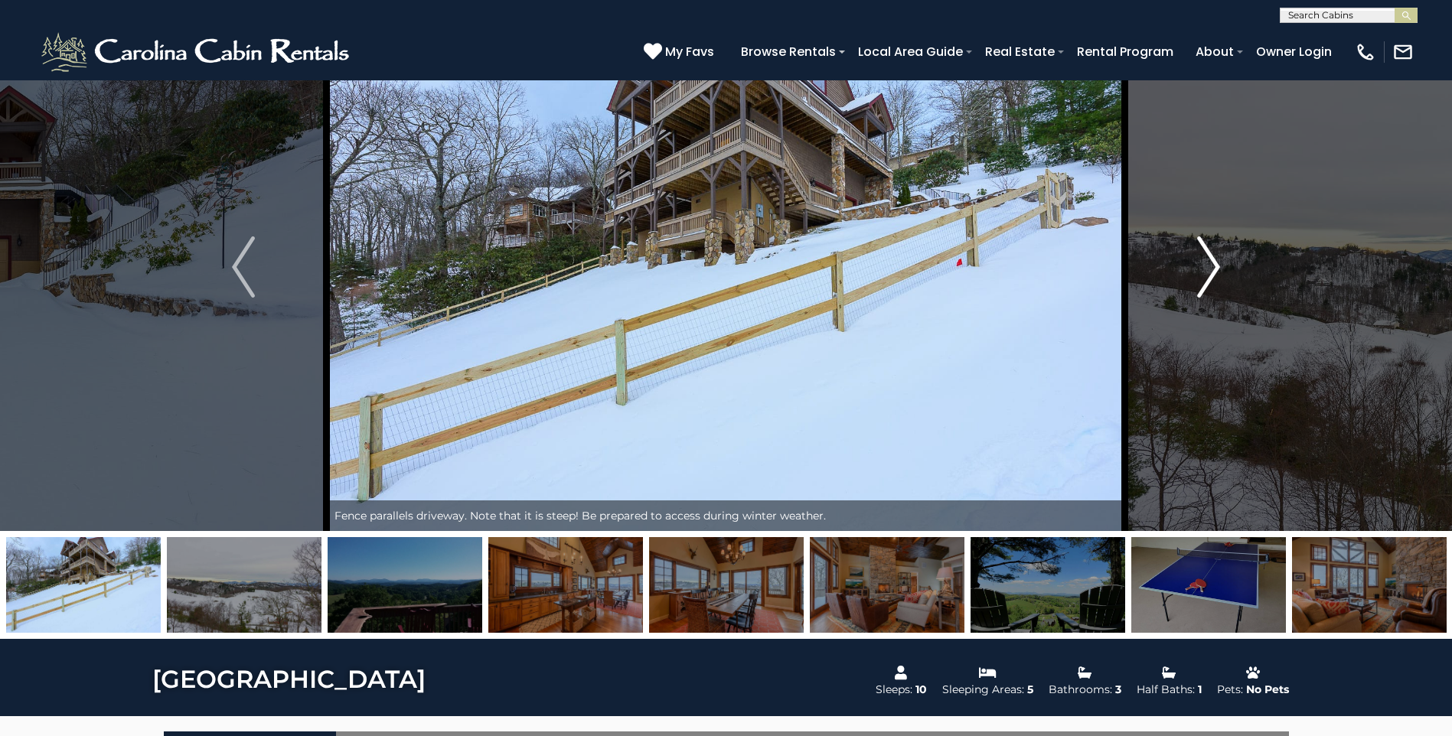
click at [1216, 271] on img "Next" at bounding box center [1208, 267] width 23 height 61
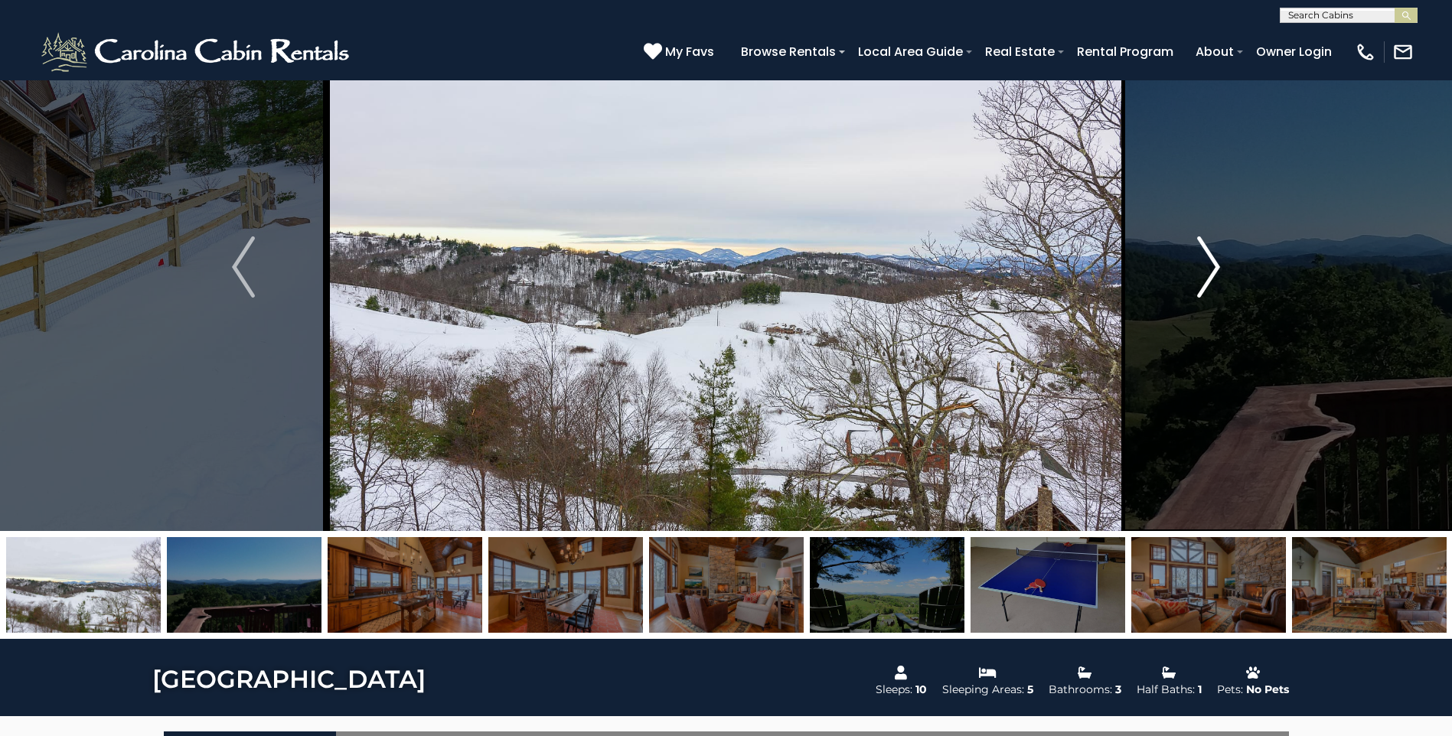
click at [1215, 272] on img "Next" at bounding box center [1208, 267] width 23 height 61
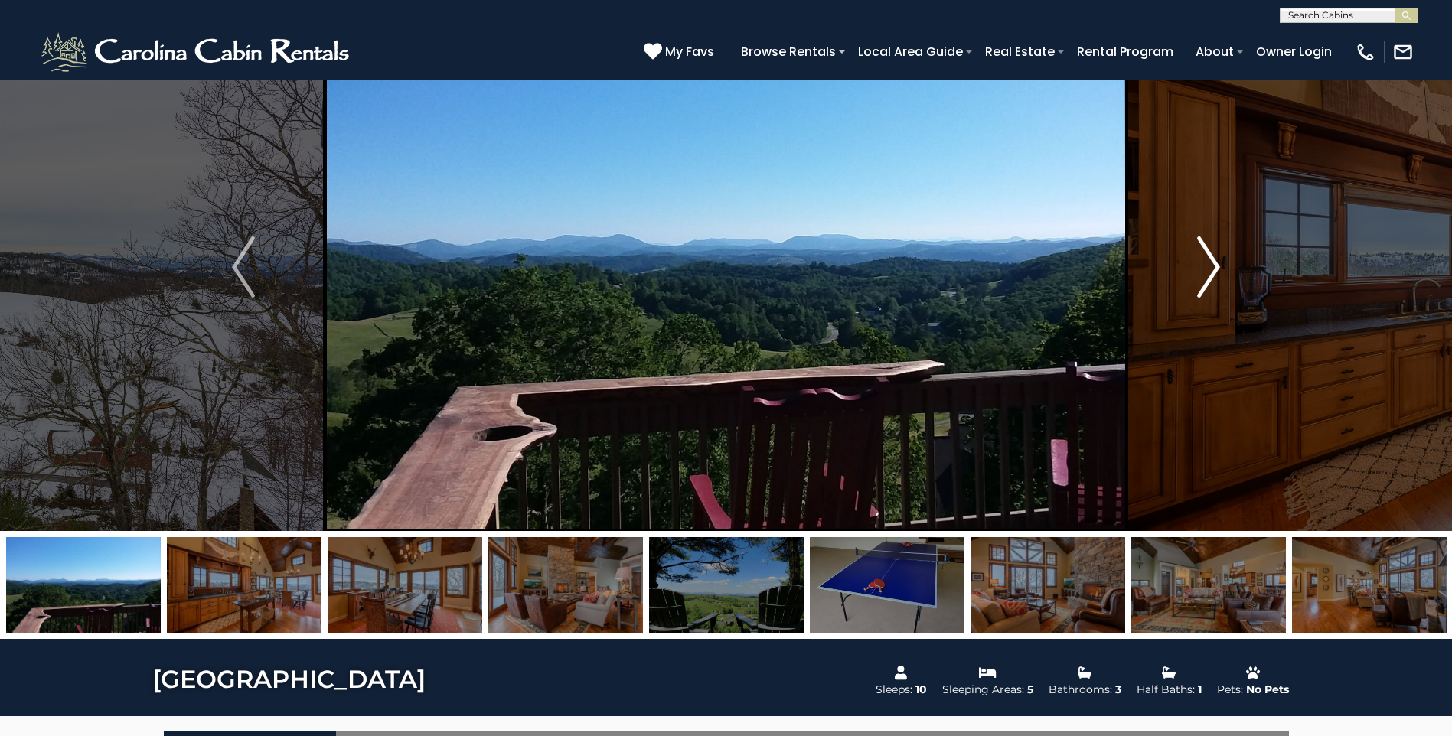
click at [1215, 272] on img "Next" at bounding box center [1208, 267] width 23 height 61
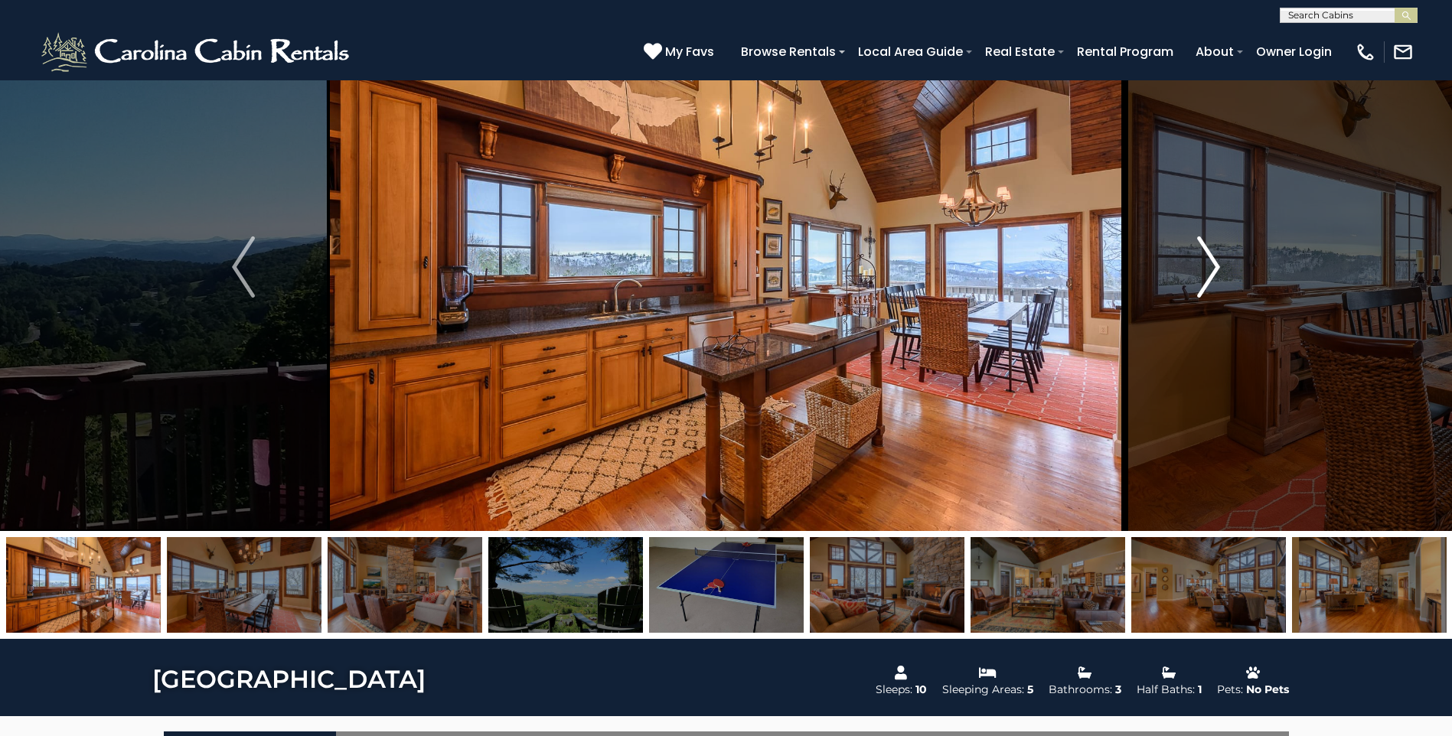
click at [1213, 274] on img "Next" at bounding box center [1208, 267] width 23 height 61
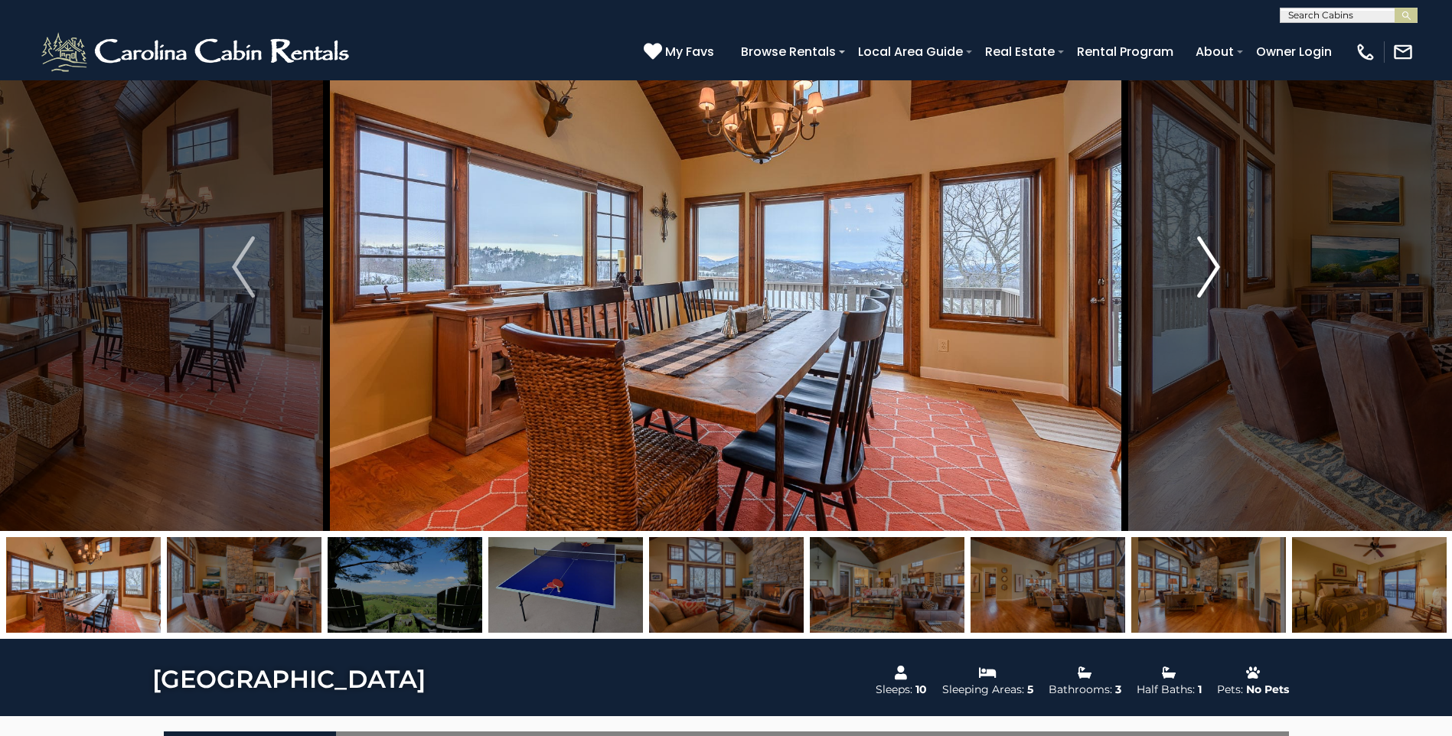
click at [1213, 274] on img "Next" at bounding box center [1208, 267] width 23 height 61
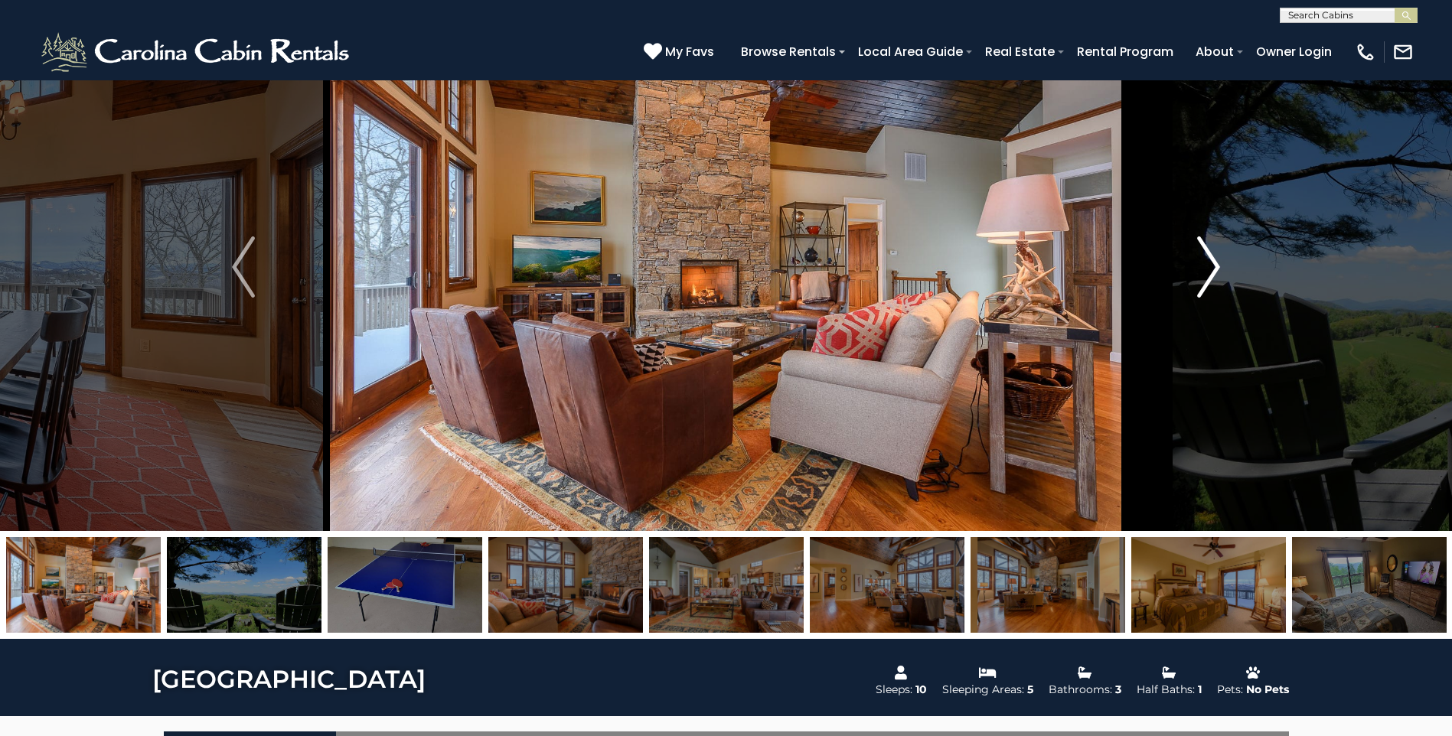
click at [1213, 274] on img "Next" at bounding box center [1208, 267] width 23 height 61
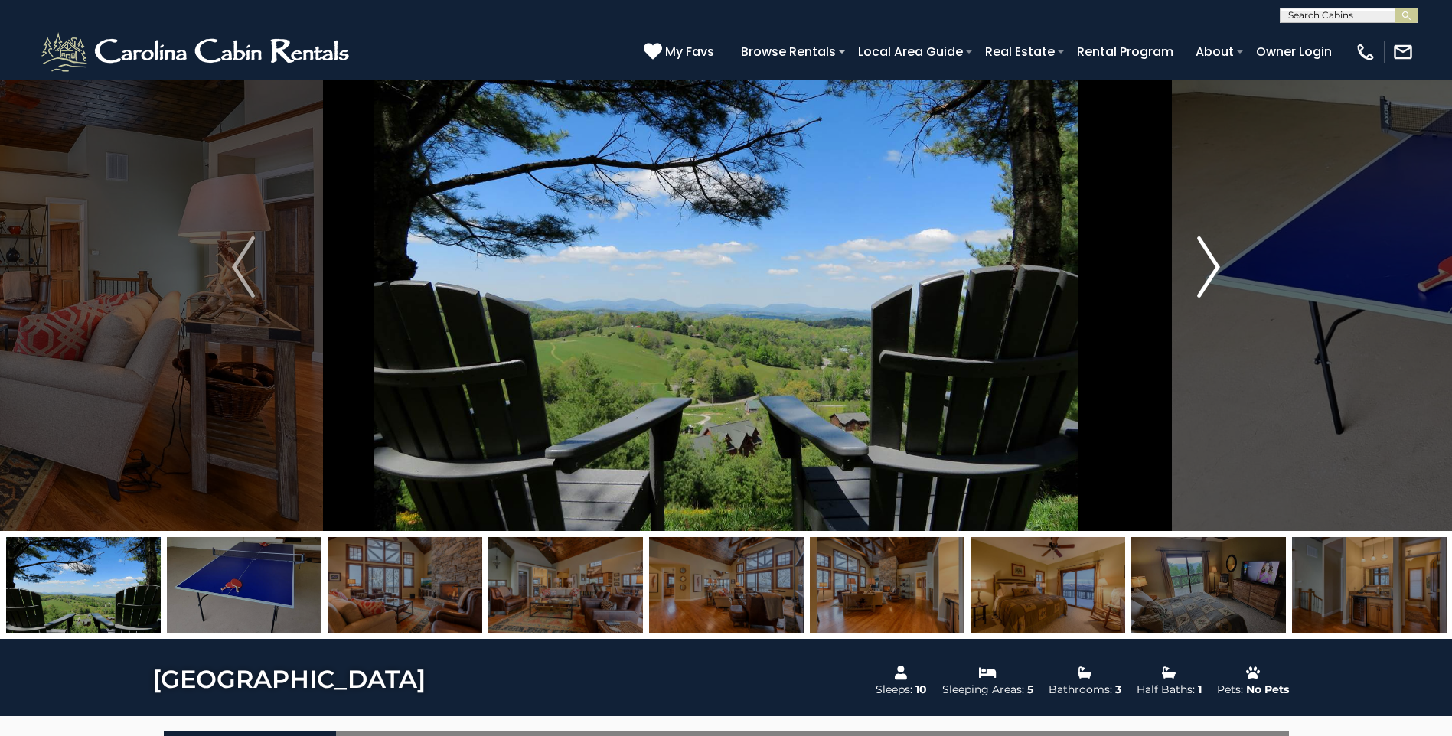
click at [1213, 274] on img "Next" at bounding box center [1208, 267] width 23 height 61
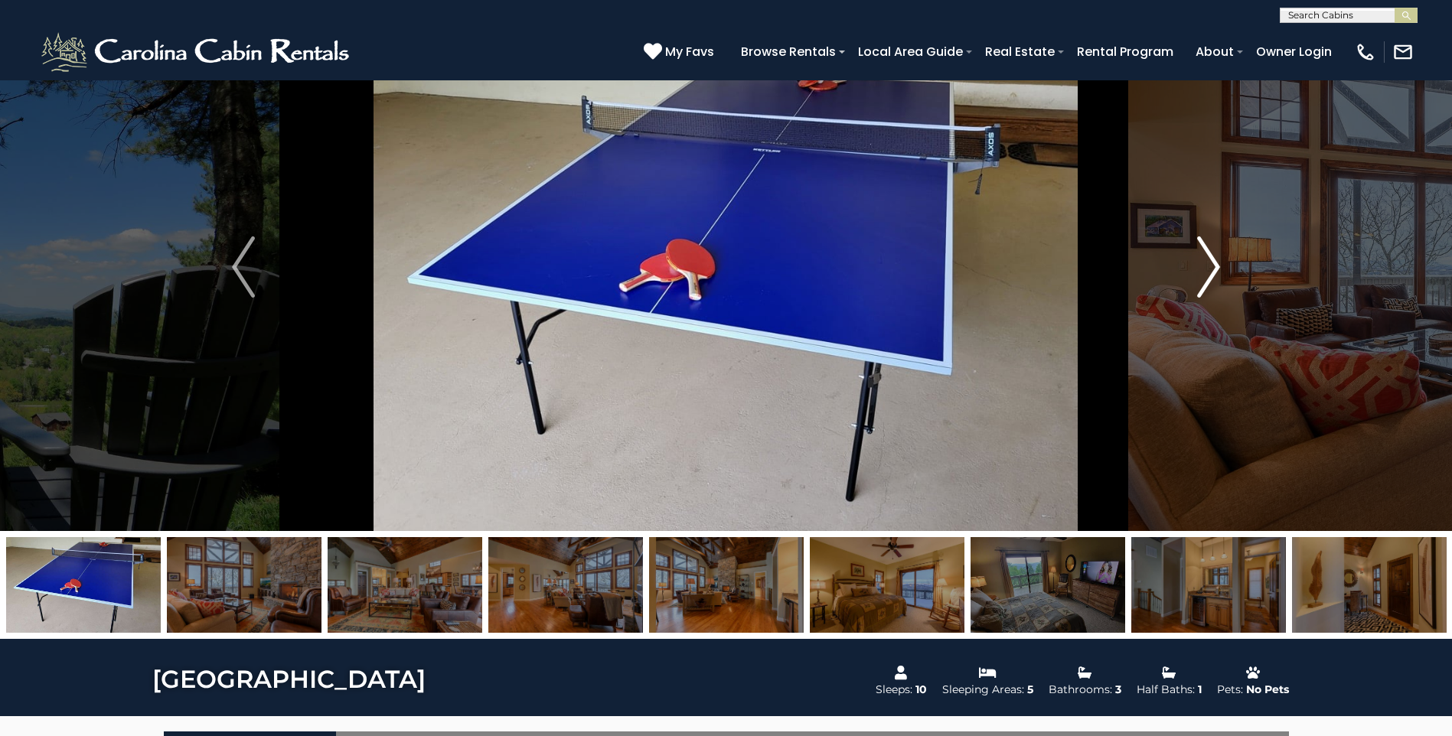
click at [1213, 274] on img "Next" at bounding box center [1208, 267] width 23 height 61
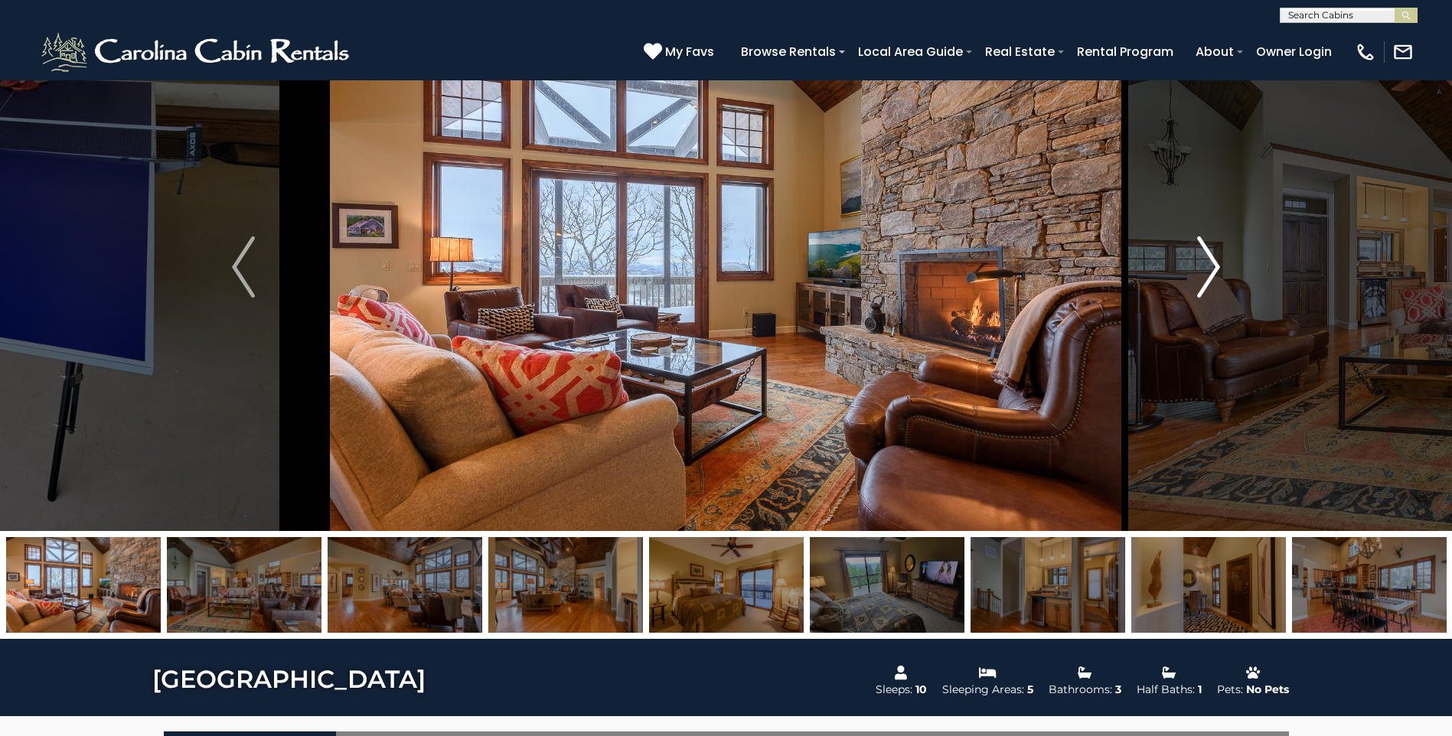
click at [1213, 274] on img "Next" at bounding box center [1208, 267] width 23 height 61
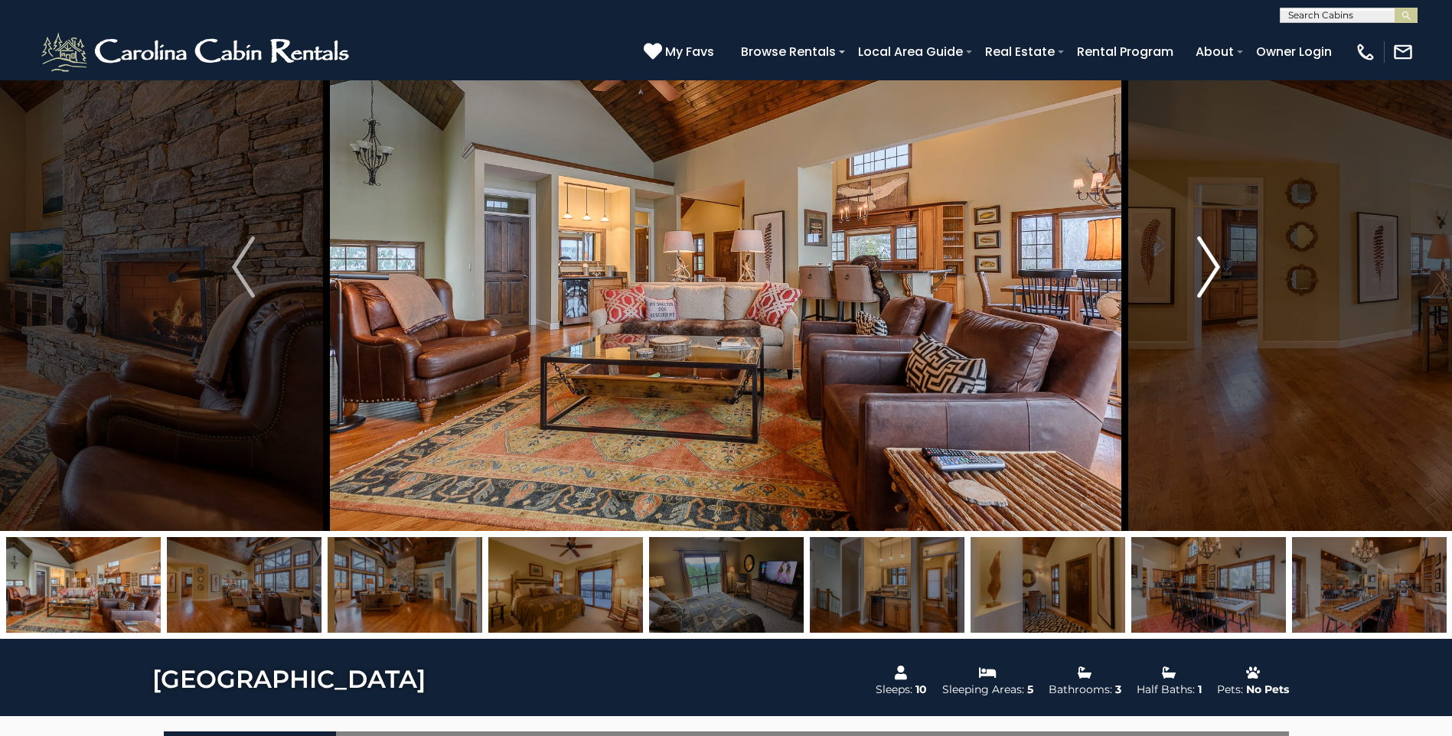
click at [1213, 274] on img "Next" at bounding box center [1208, 267] width 23 height 61
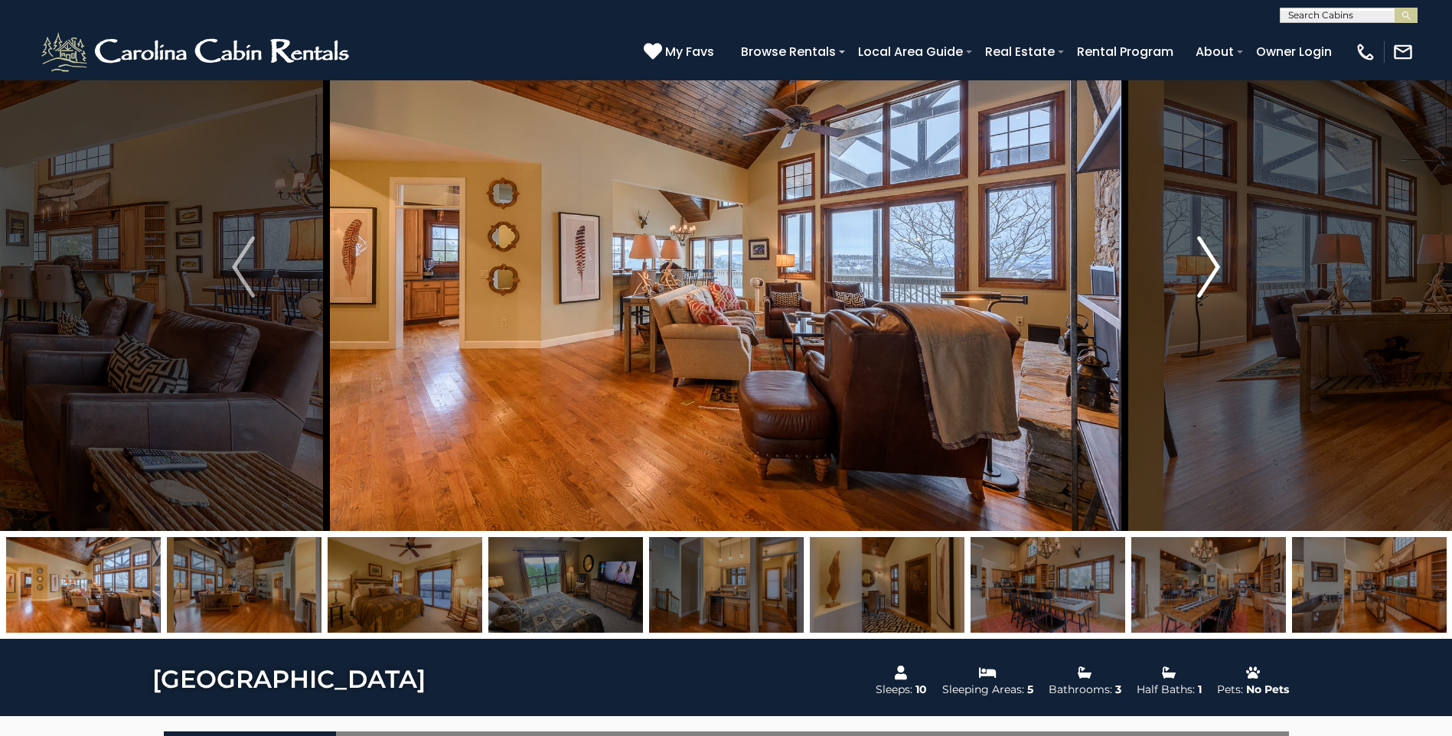
click at [1213, 274] on img "Next" at bounding box center [1208, 267] width 23 height 61
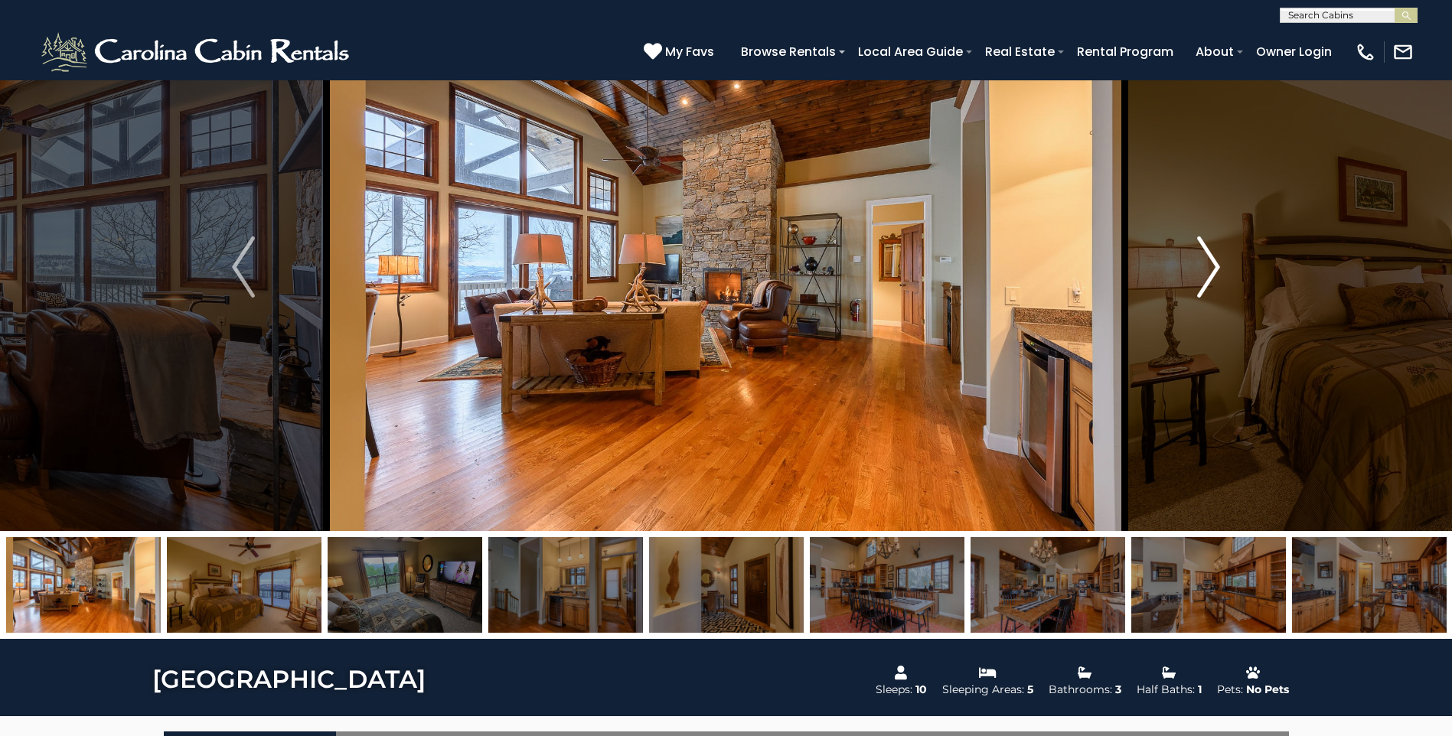
click at [1213, 274] on img "Next" at bounding box center [1208, 267] width 23 height 61
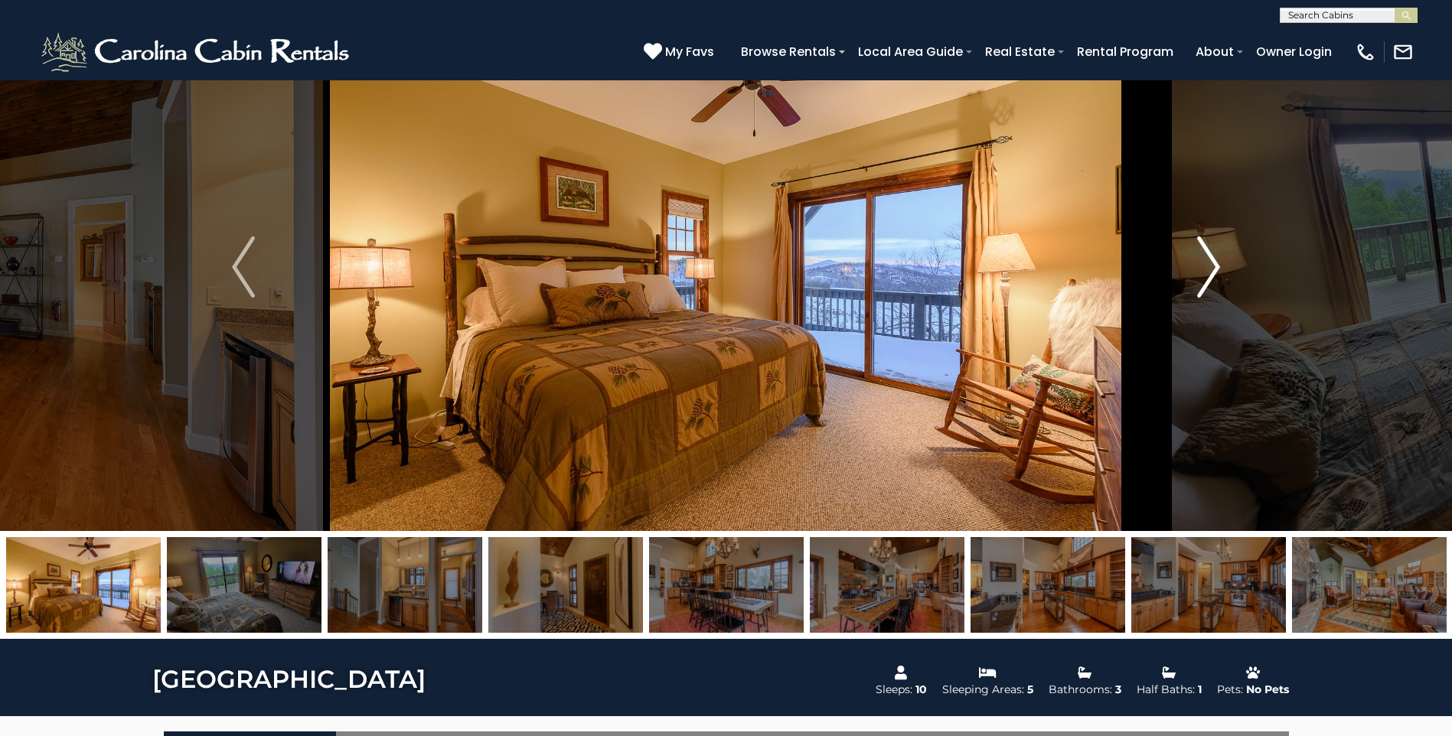
click at [1213, 274] on img "Next" at bounding box center [1208, 267] width 23 height 61
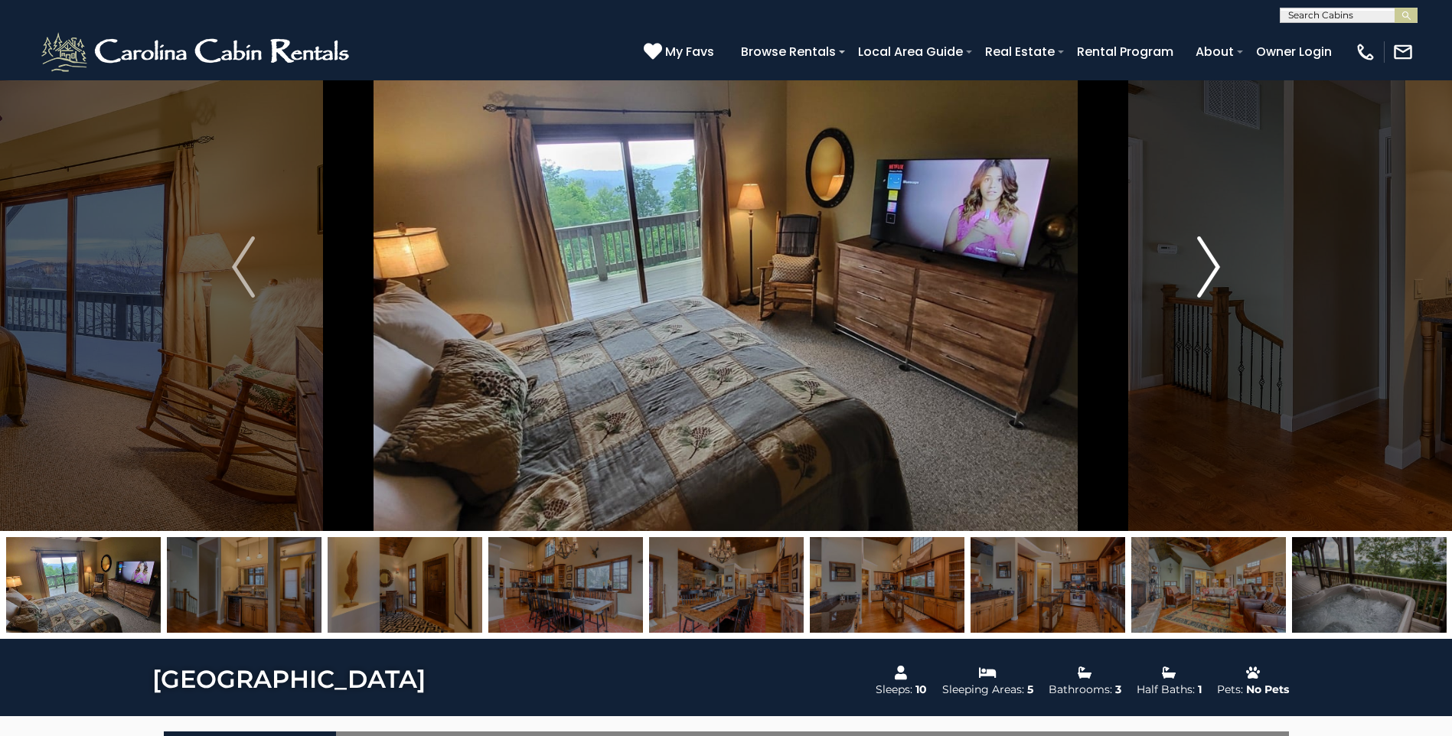
click at [1213, 274] on img "Next" at bounding box center [1208, 267] width 23 height 61
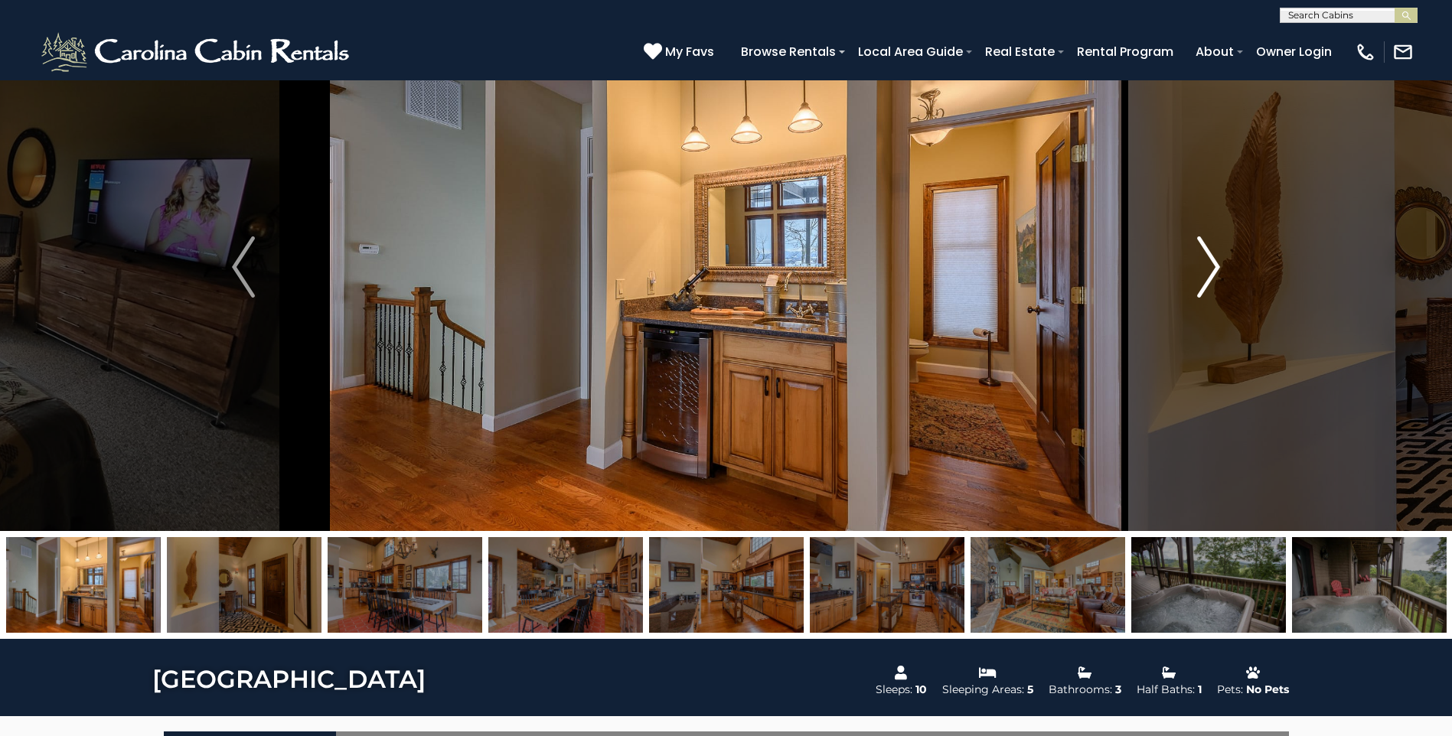
click at [1213, 274] on img "Next" at bounding box center [1208, 267] width 23 height 61
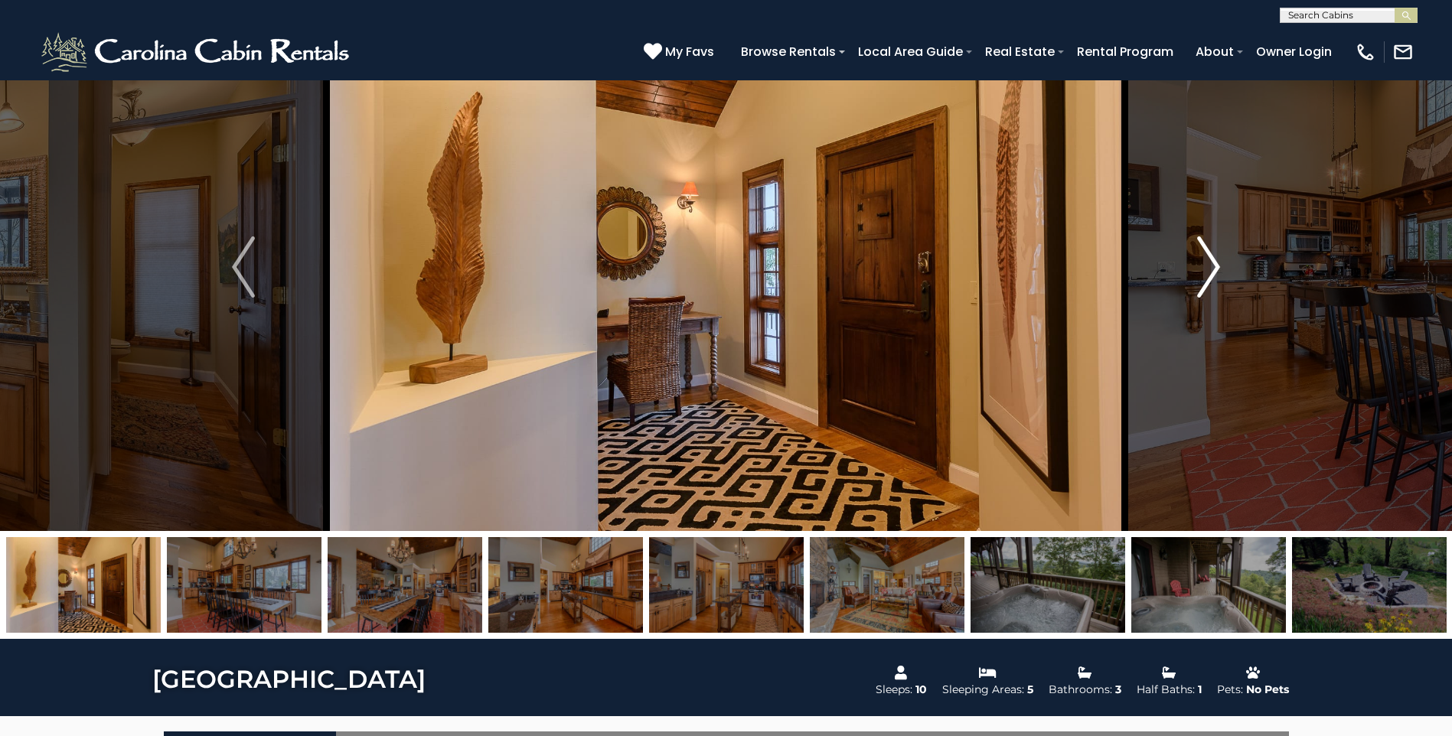
click at [1213, 274] on img "Next" at bounding box center [1208, 267] width 23 height 61
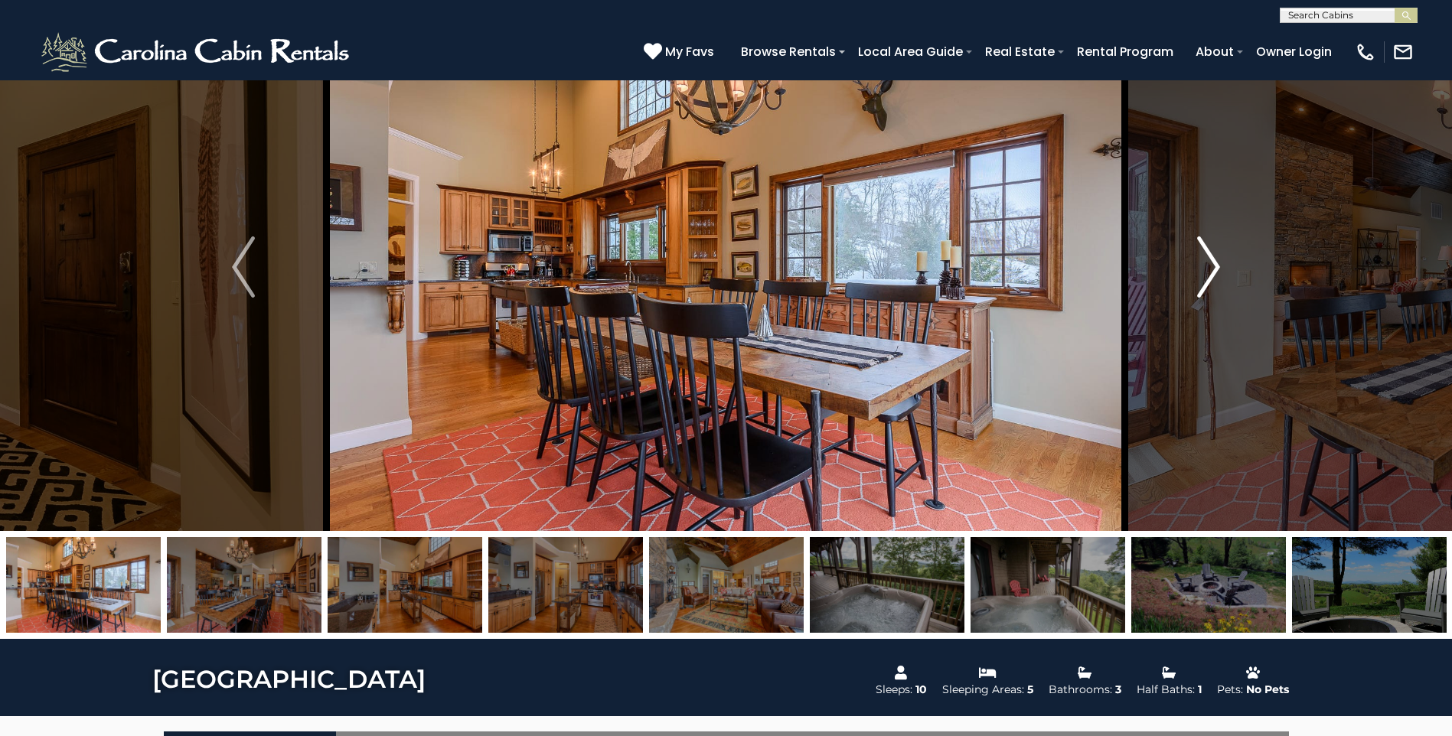
click at [1213, 274] on img "Next" at bounding box center [1208, 267] width 23 height 61
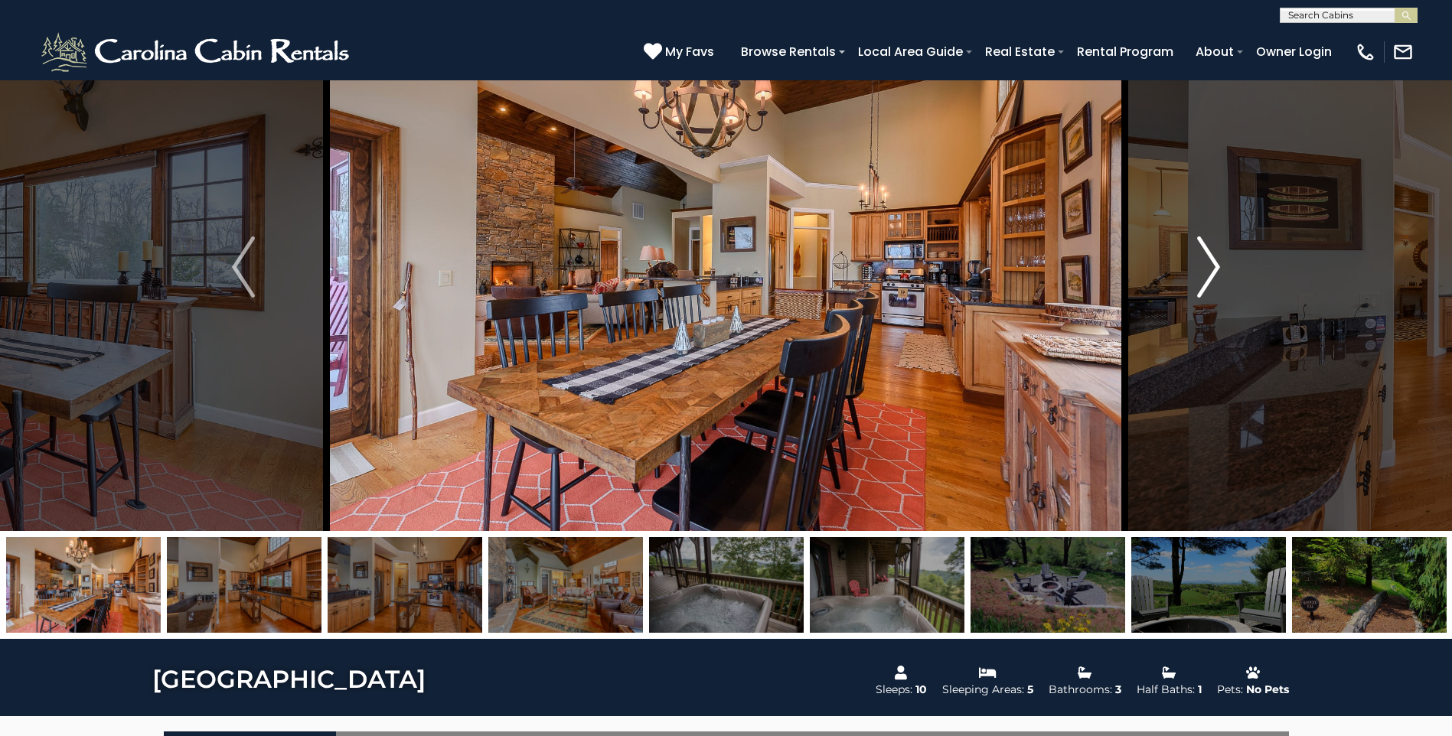
click at [1213, 274] on img "Next" at bounding box center [1208, 267] width 23 height 61
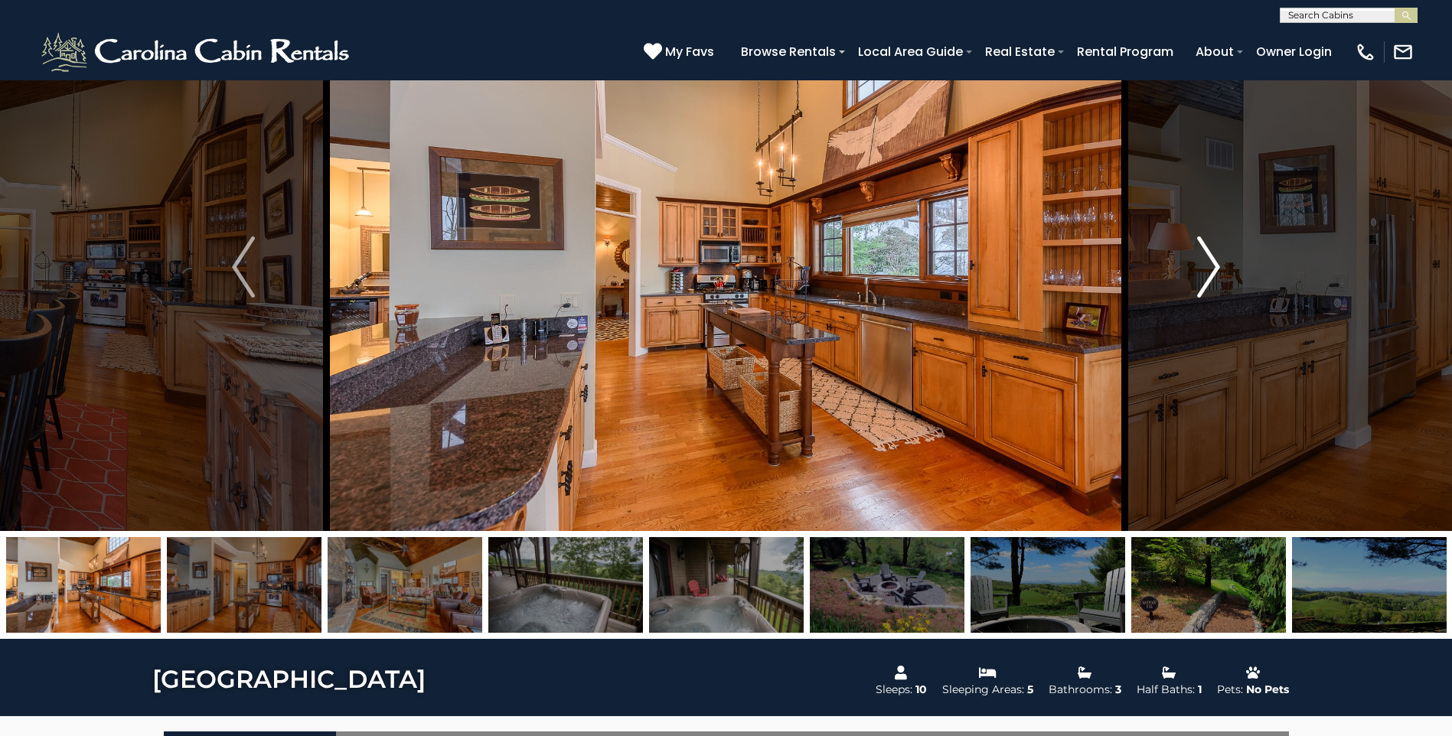
click at [1213, 274] on img "Next" at bounding box center [1208, 267] width 23 height 61
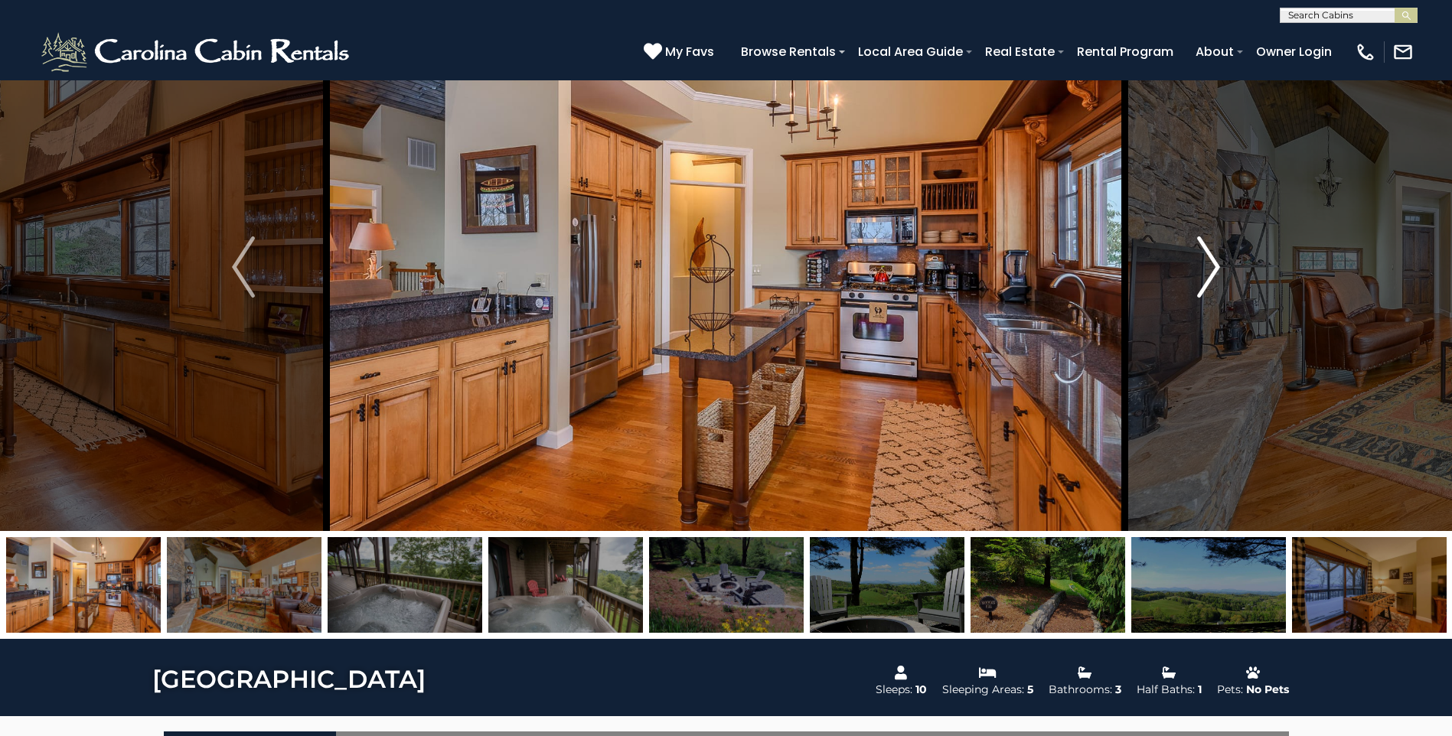
click at [1213, 274] on img "Next" at bounding box center [1208, 267] width 23 height 61
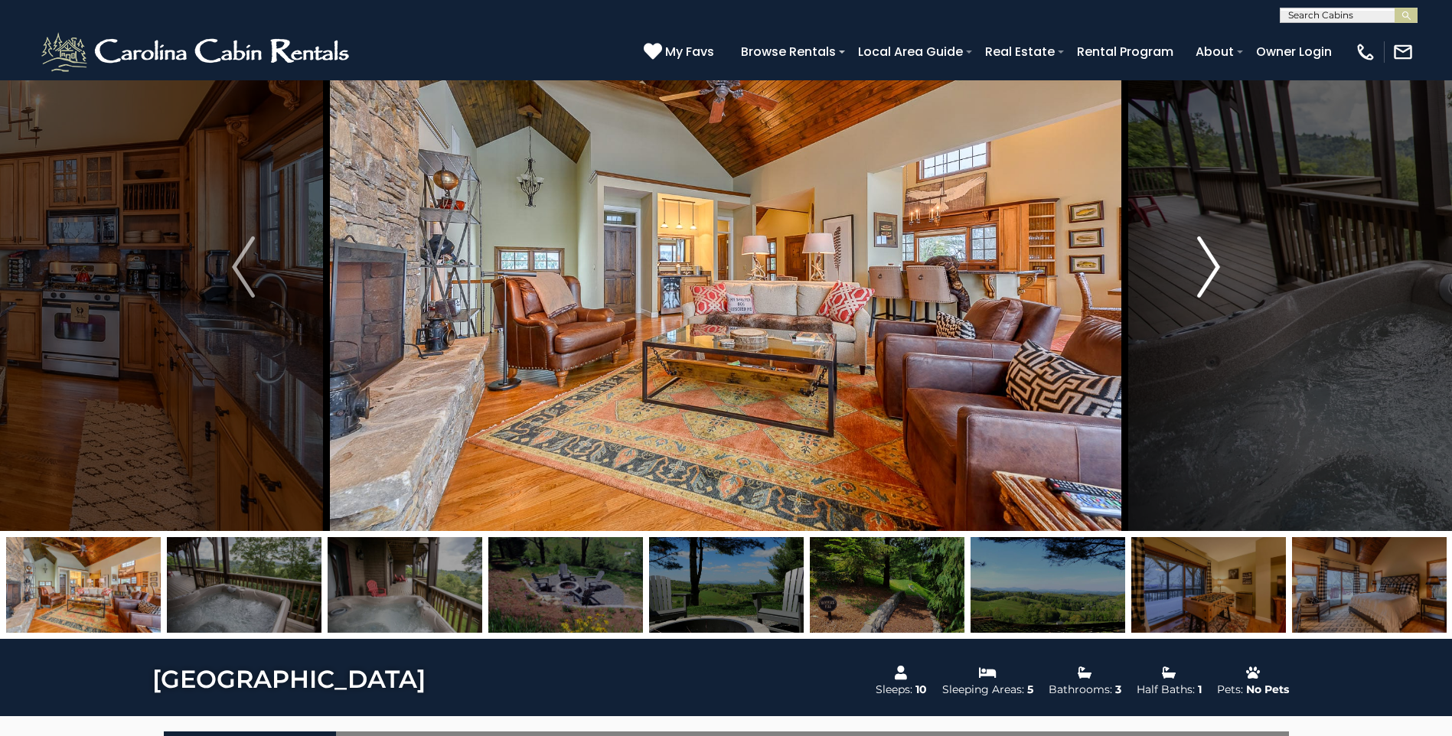
click at [1213, 274] on img "Next" at bounding box center [1208, 267] width 23 height 61
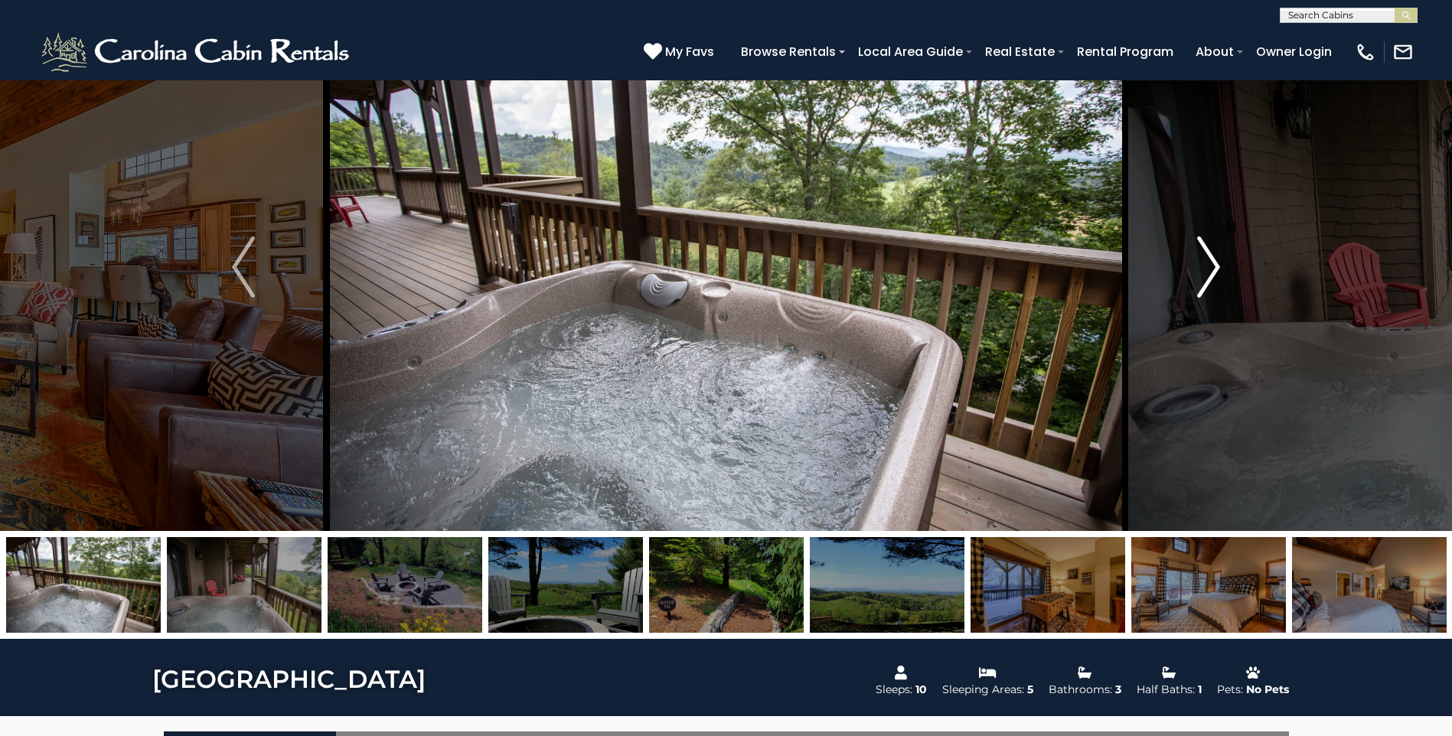
click at [1213, 274] on img "Next" at bounding box center [1208, 267] width 23 height 61
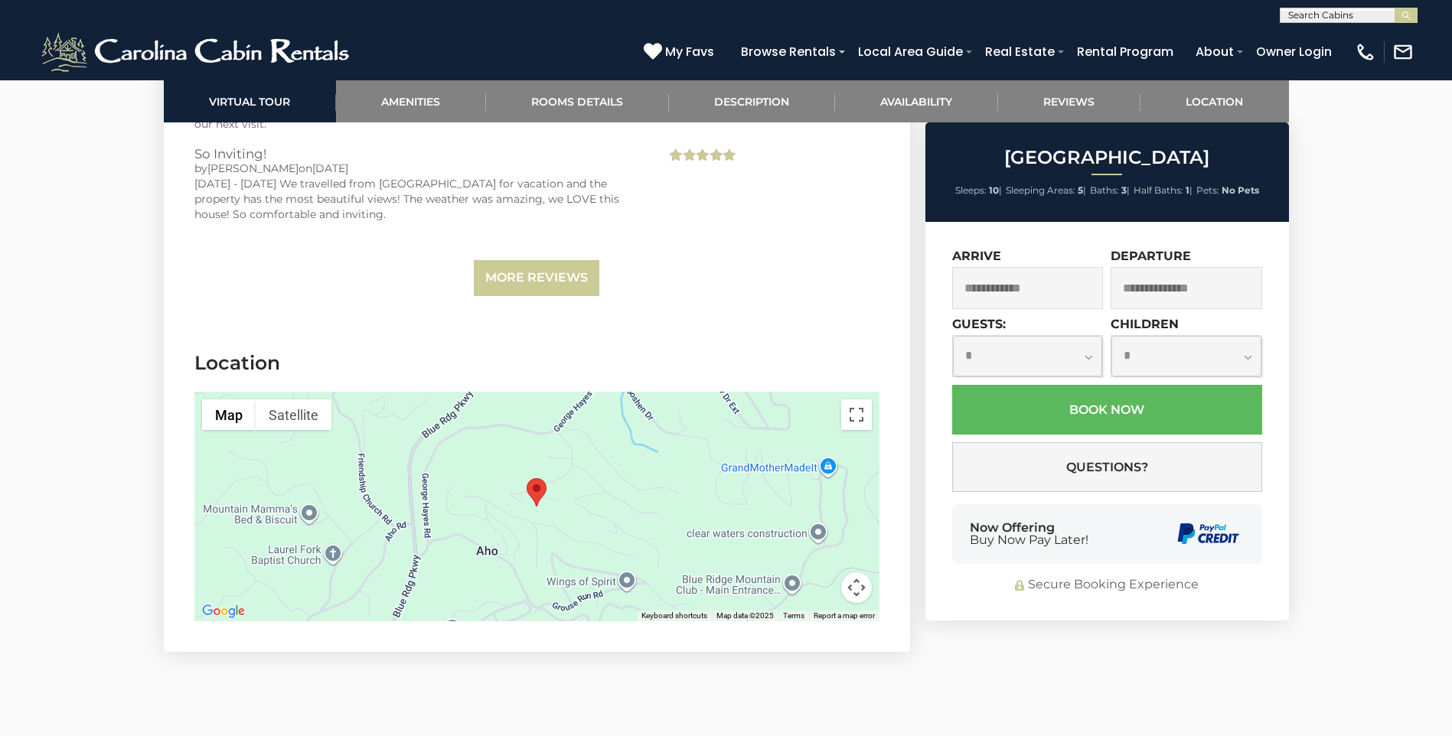
scroll to position [4286, 0]
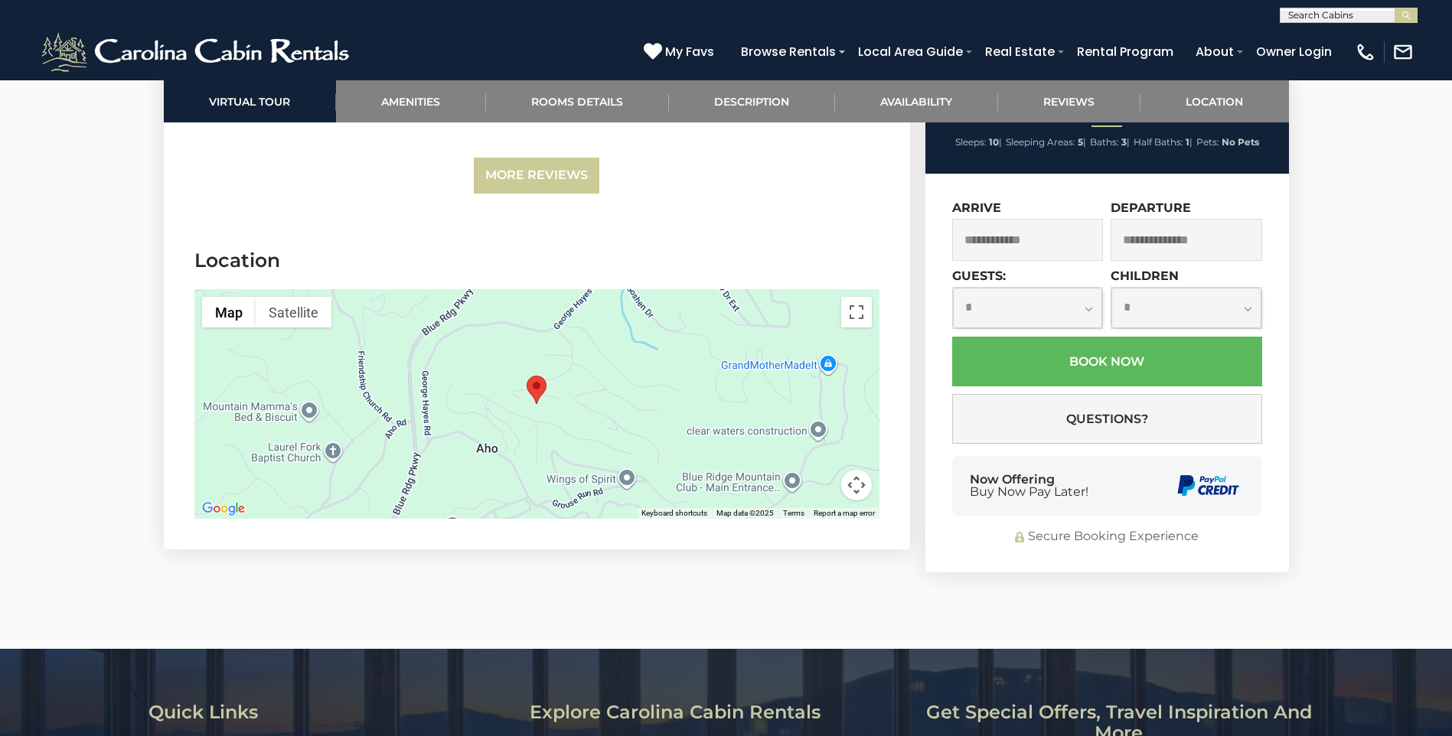
click at [544, 376] on img "Sunset Lodge" at bounding box center [537, 390] width 20 height 28
click at [536, 376] on img "Sunset Lodge" at bounding box center [537, 390] width 20 height 28
click at [853, 301] on button "Toggle fullscreen view" at bounding box center [856, 312] width 31 height 31
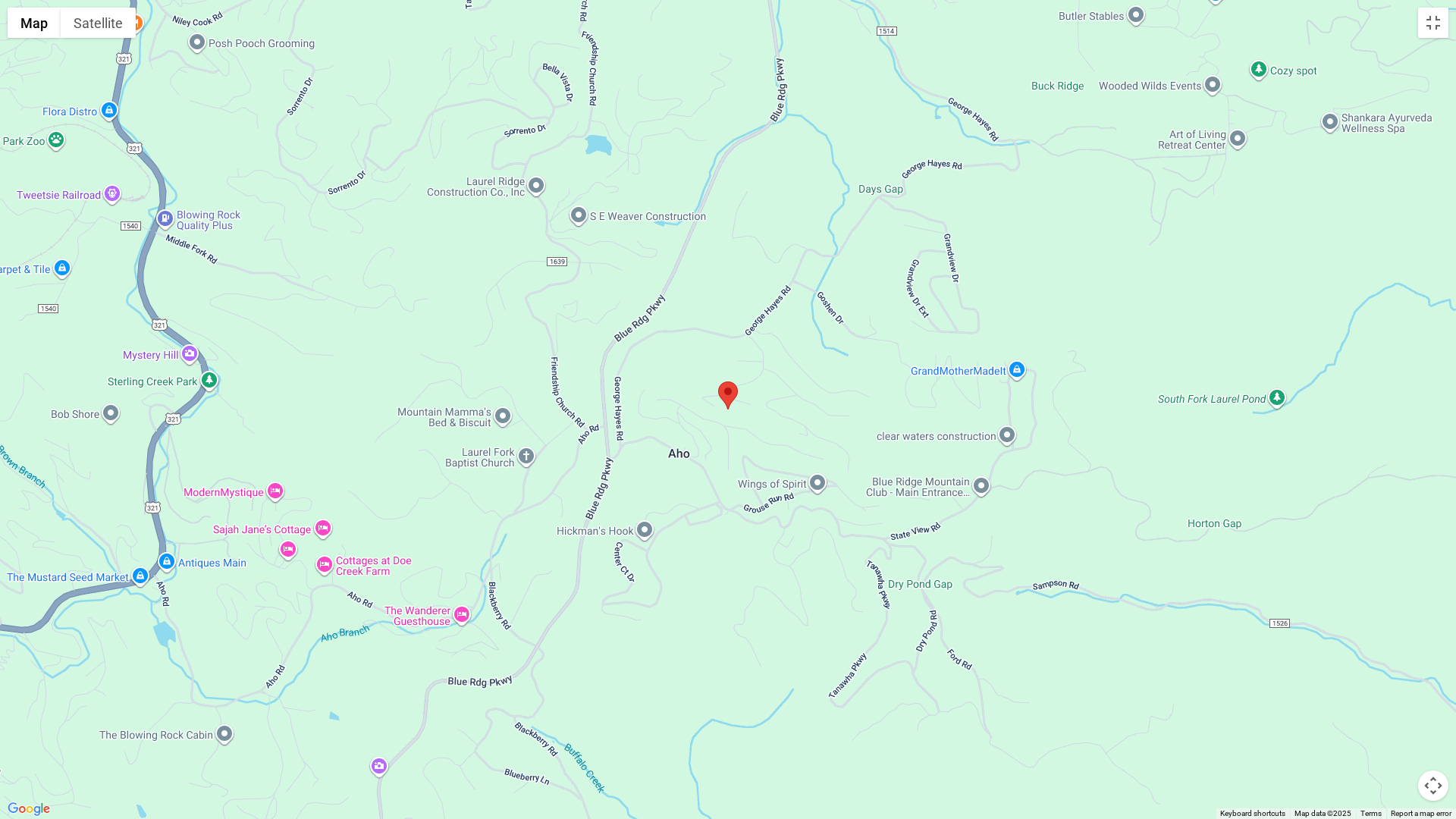
click at [735, 391] on img "Sunset Lodge" at bounding box center [728, 395] width 20 height 28
click at [735, 396] on img "Sunset Lodge" at bounding box center [728, 395] width 20 height 28
click at [735, 391] on img "Sunset Lodge" at bounding box center [728, 395] width 20 height 28
click at [1437, 30] on button "Toggle fullscreen view" at bounding box center [1432, 23] width 31 height 31
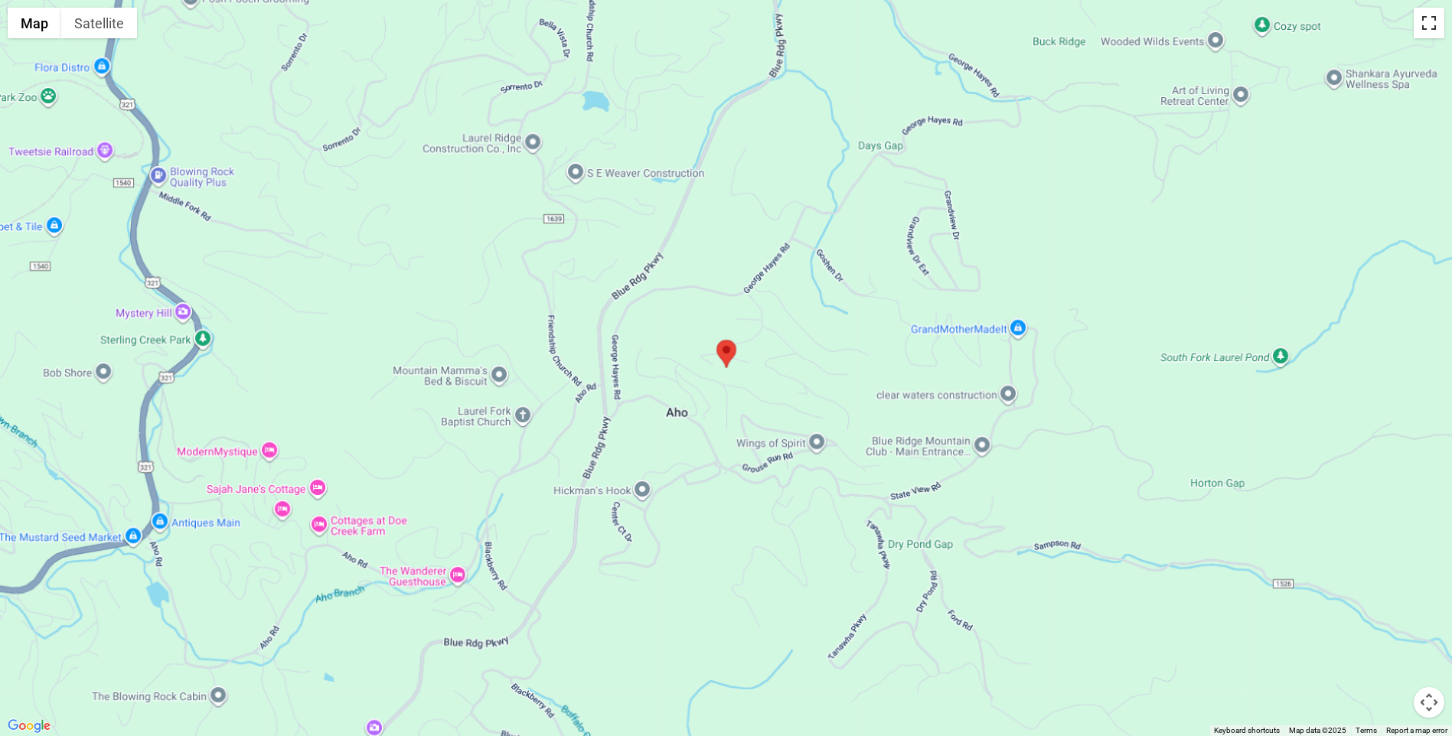
scroll to position [612, 0]
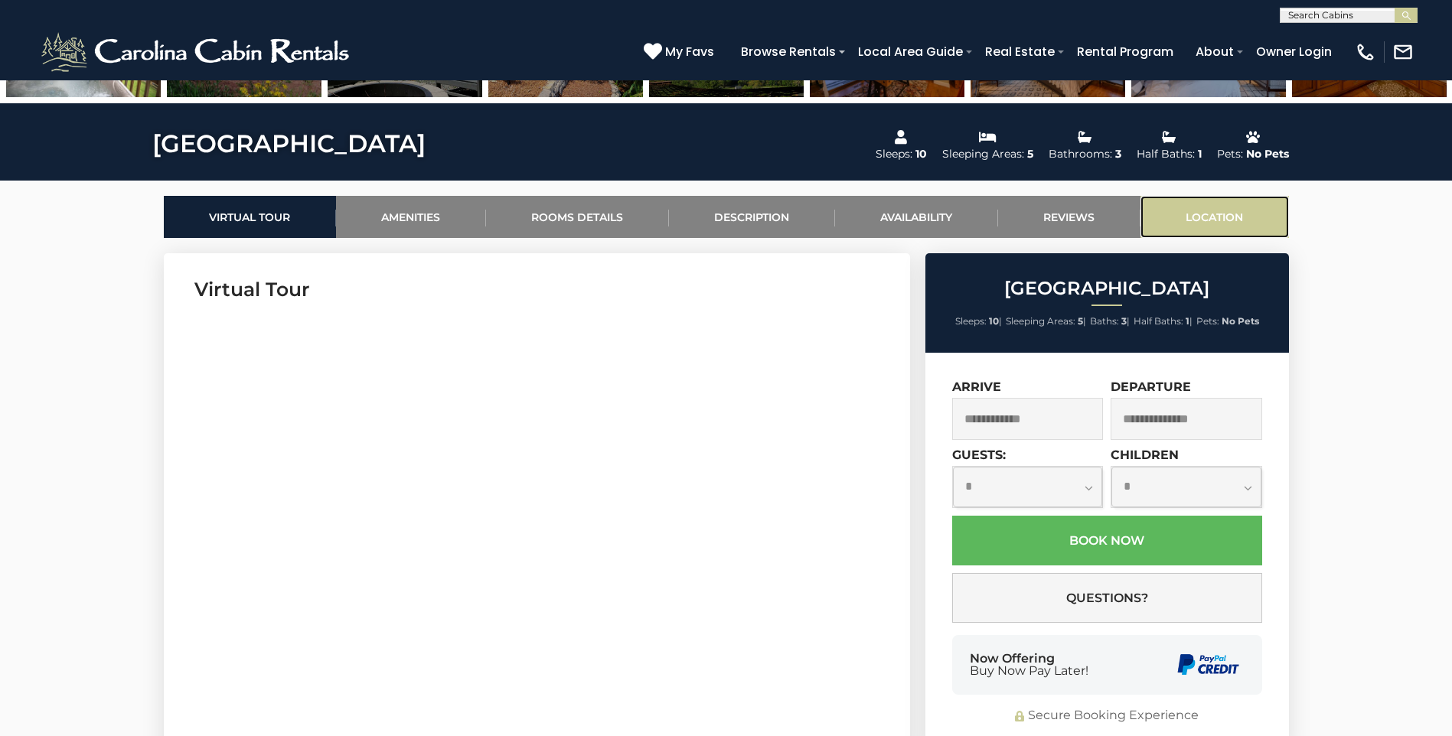
click at [1232, 224] on link "Location" at bounding box center [1214, 217] width 148 height 42
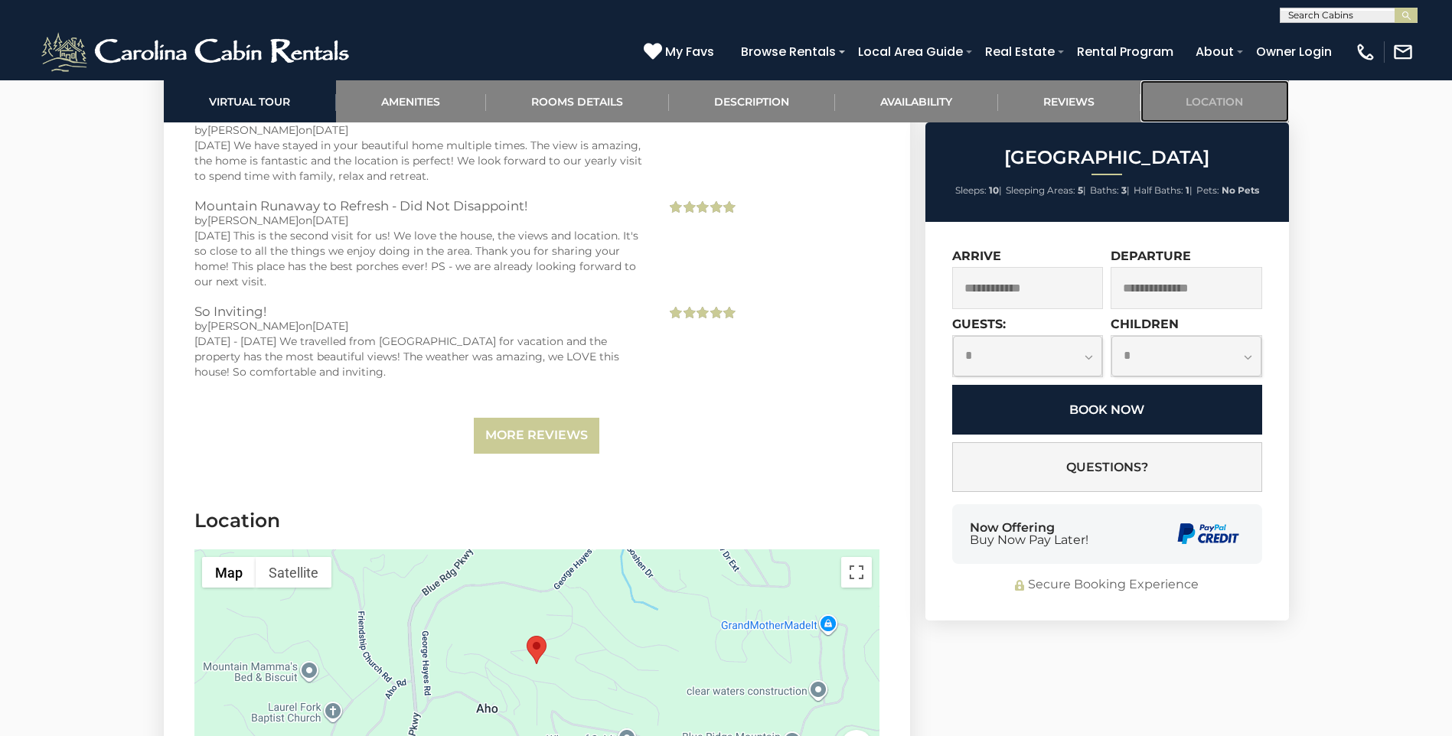
scroll to position [4374, 0]
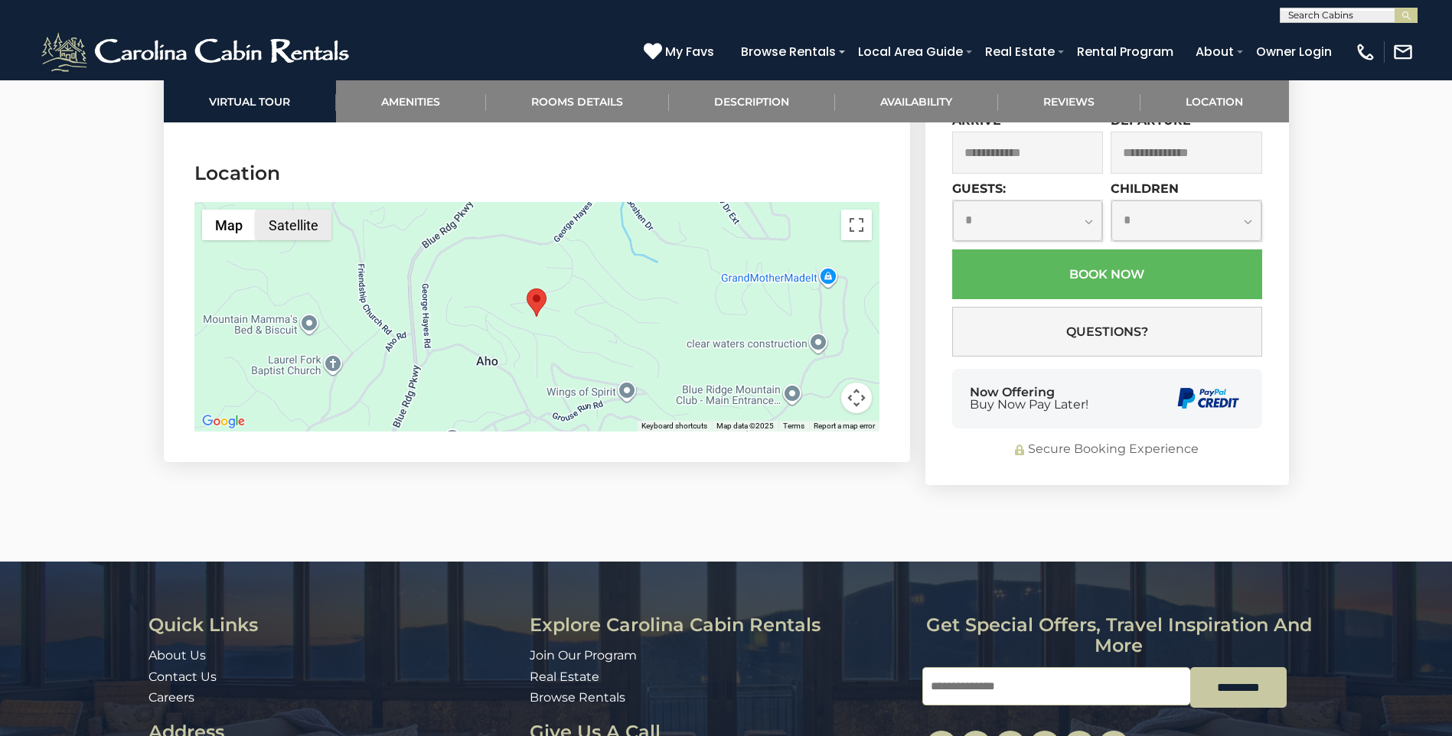
click at [292, 214] on button "Satellite" at bounding box center [294, 225] width 76 height 31
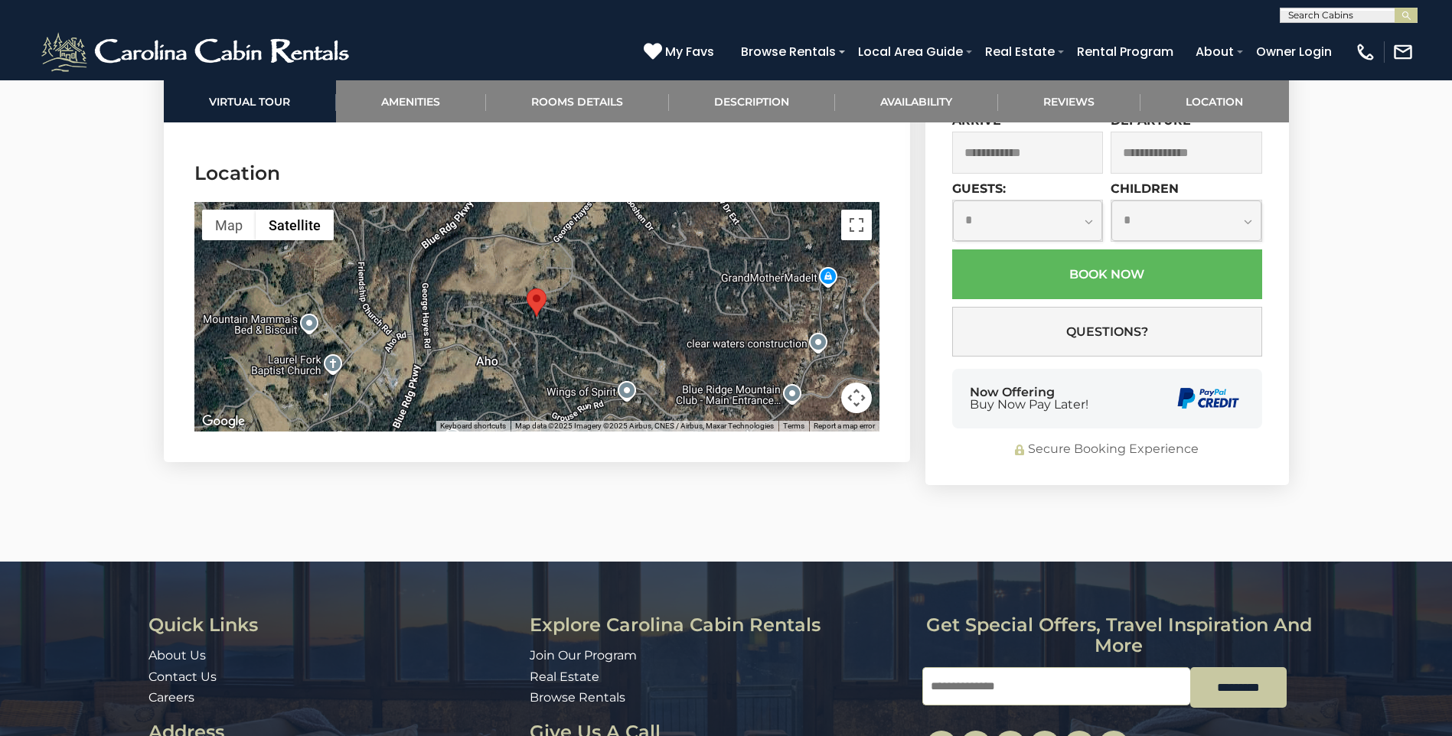
click at [853, 383] on button "Map camera controls" at bounding box center [856, 398] width 31 height 31
click at [821, 306] on button "Zoom in" at bounding box center [818, 321] width 31 height 31
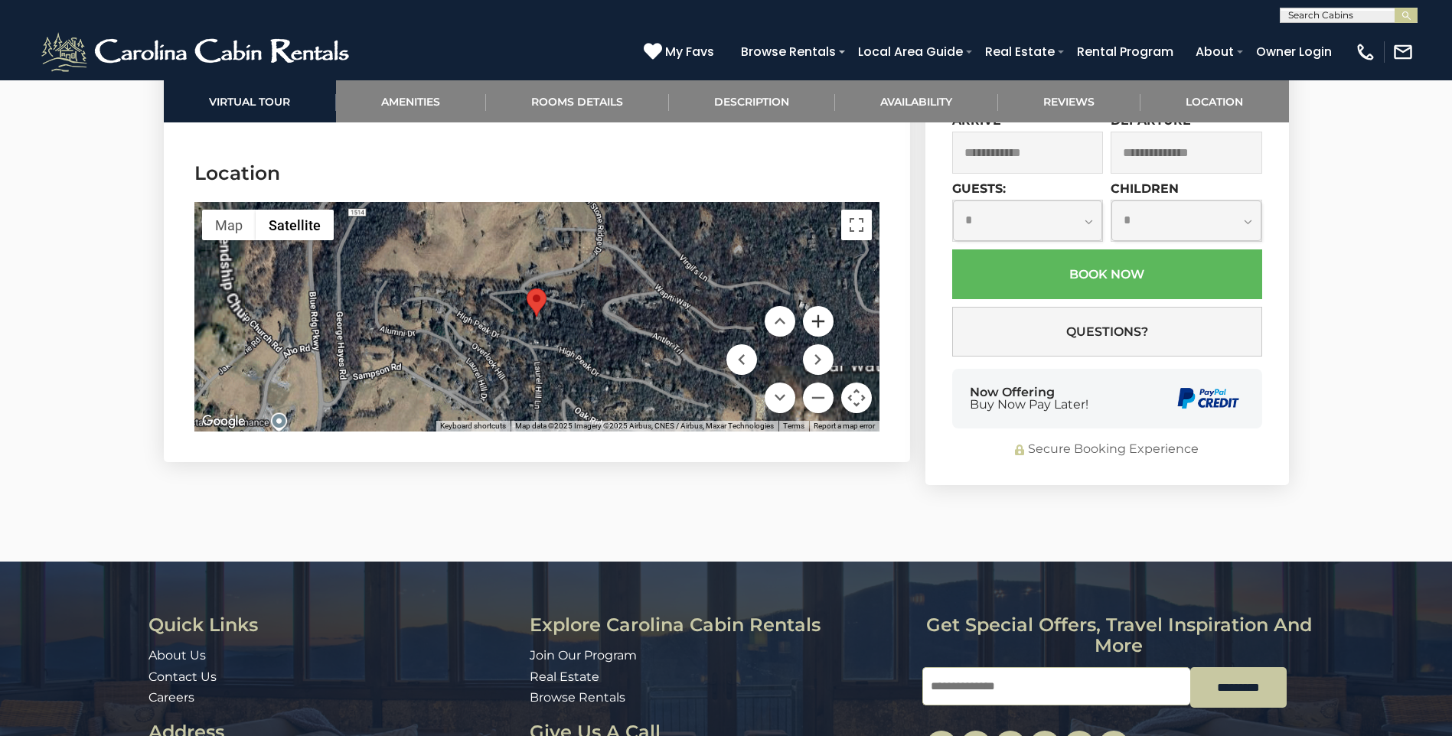
click at [821, 306] on button "Zoom in" at bounding box center [818, 321] width 31 height 31
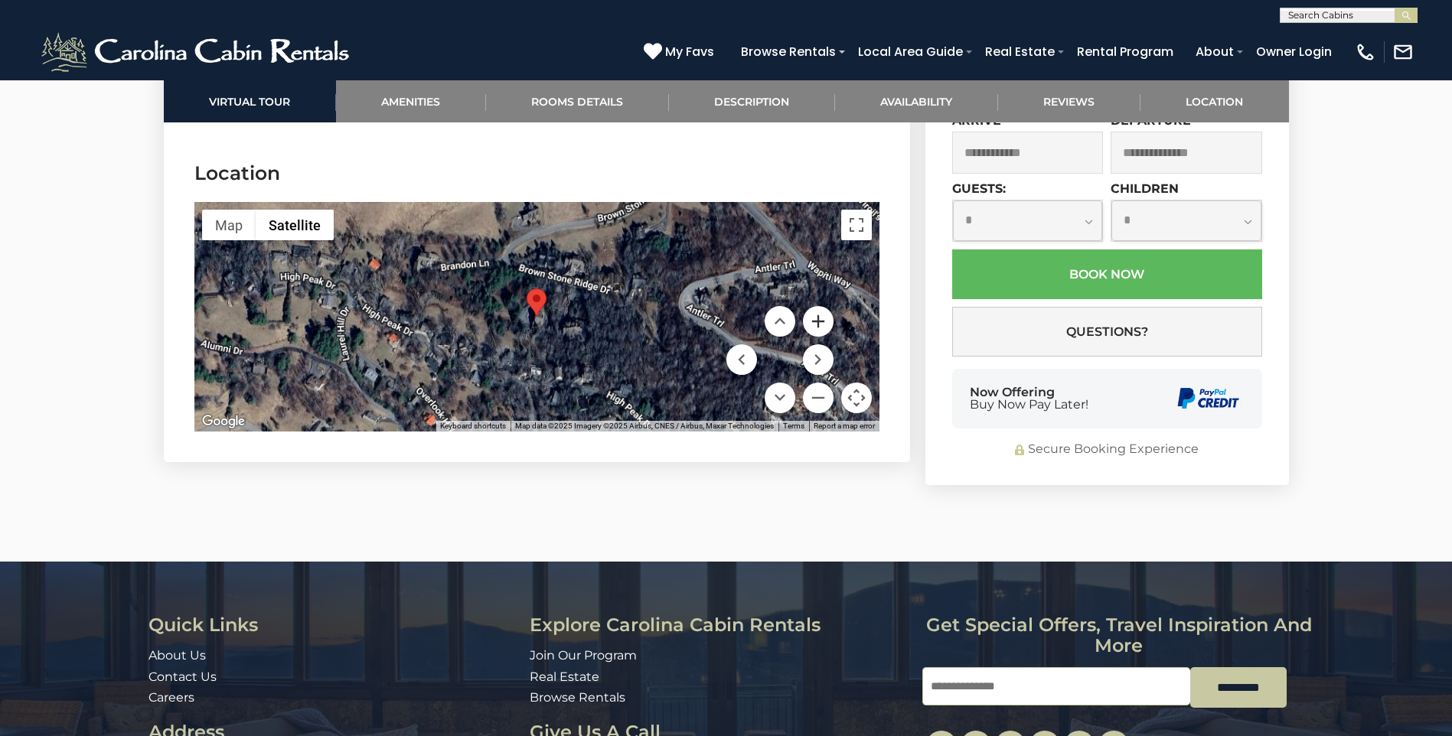
click at [821, 306] on button "Zoom in" at bounding box center [818, 321] width 31 height 31
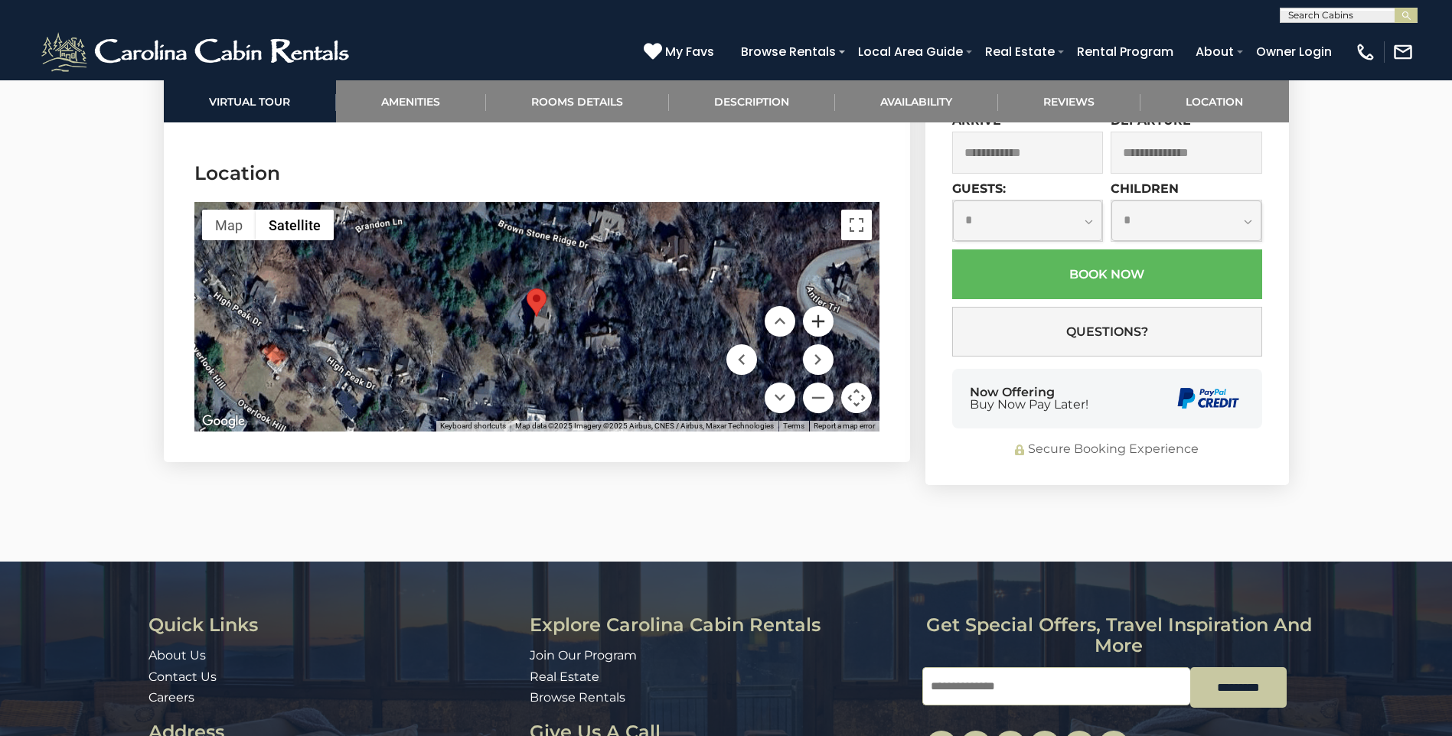
click at [821, 306] on button "Zoom in" at bounding box center [818, 321] width 31 height 31
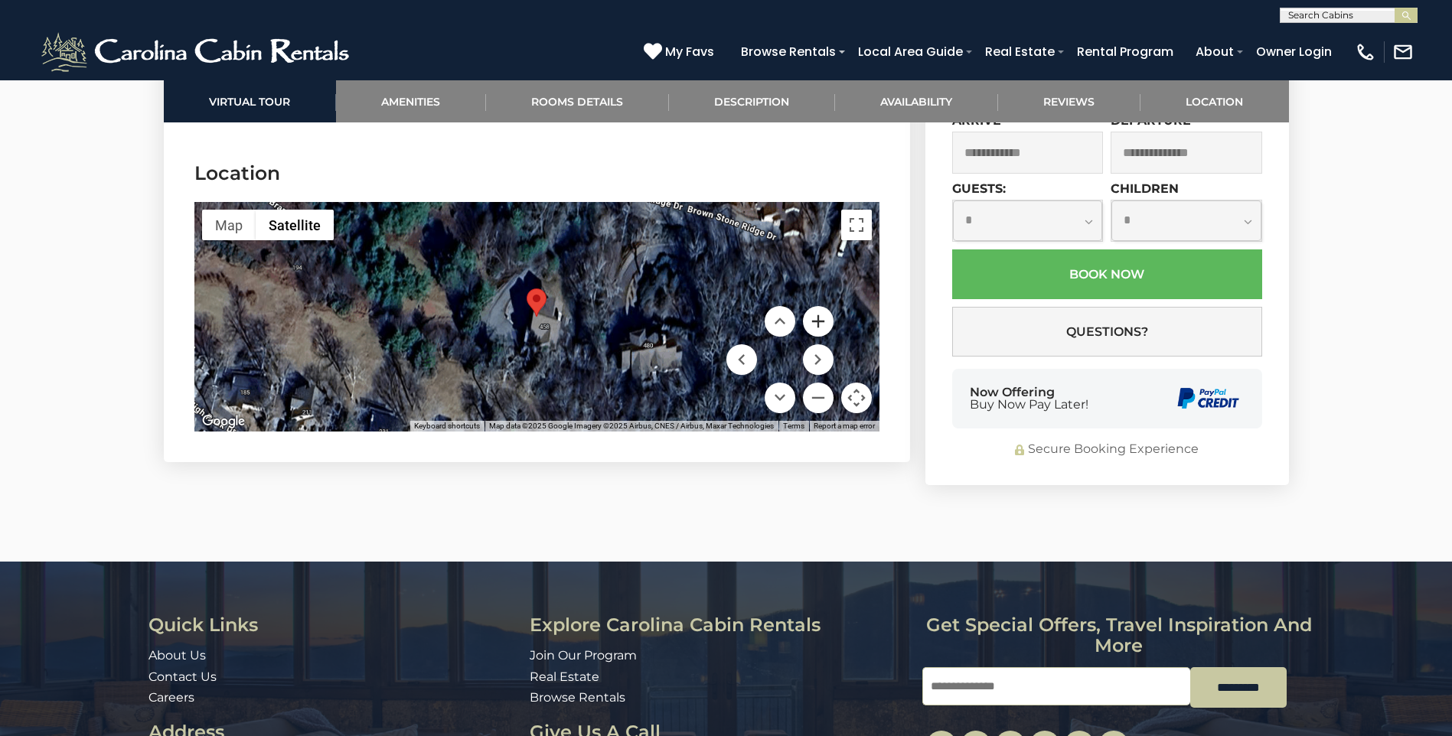
click at [821, 306] on button "Zoom in" at bounding box center [818, 321] width 31 height 31
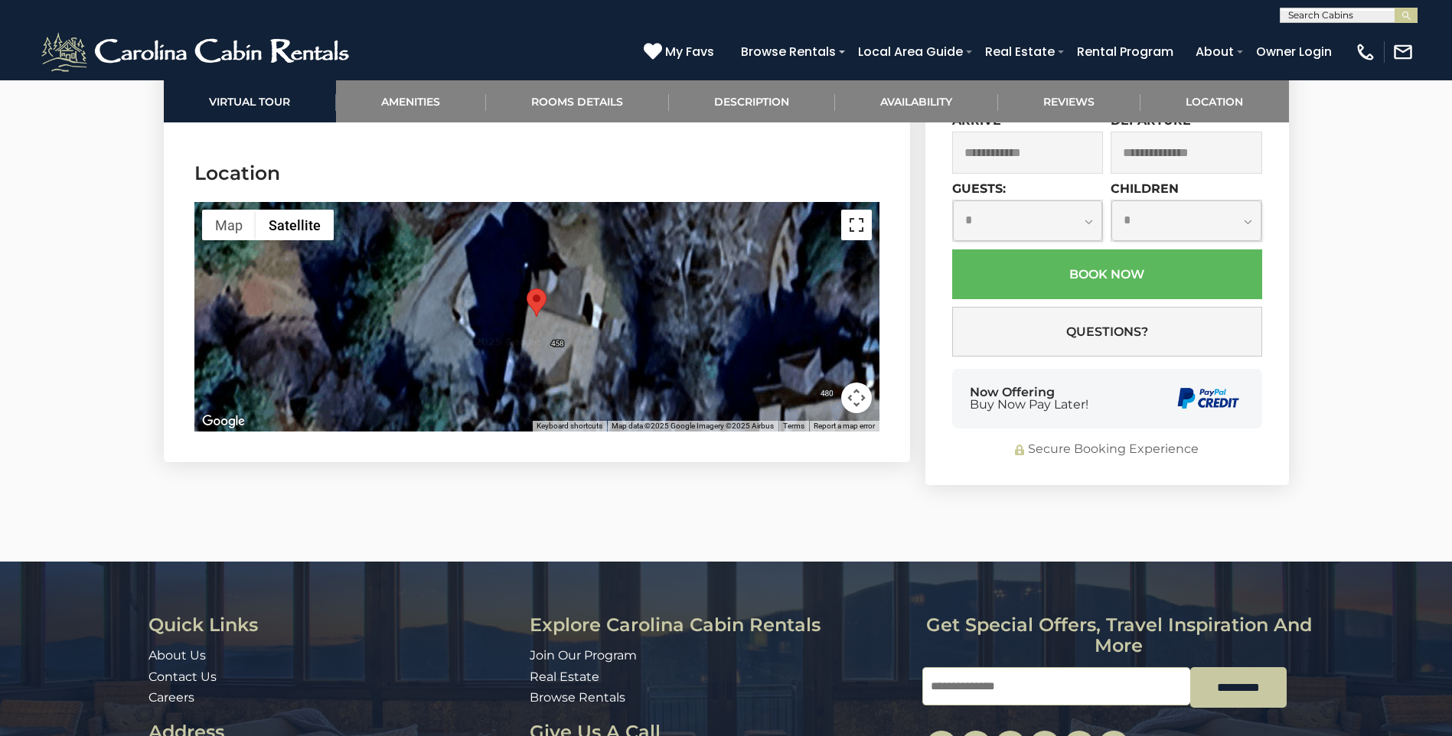
click at [870, 210] on button "Toggle fullscreen view" at bounding box center [856, 225] width 31 height 31
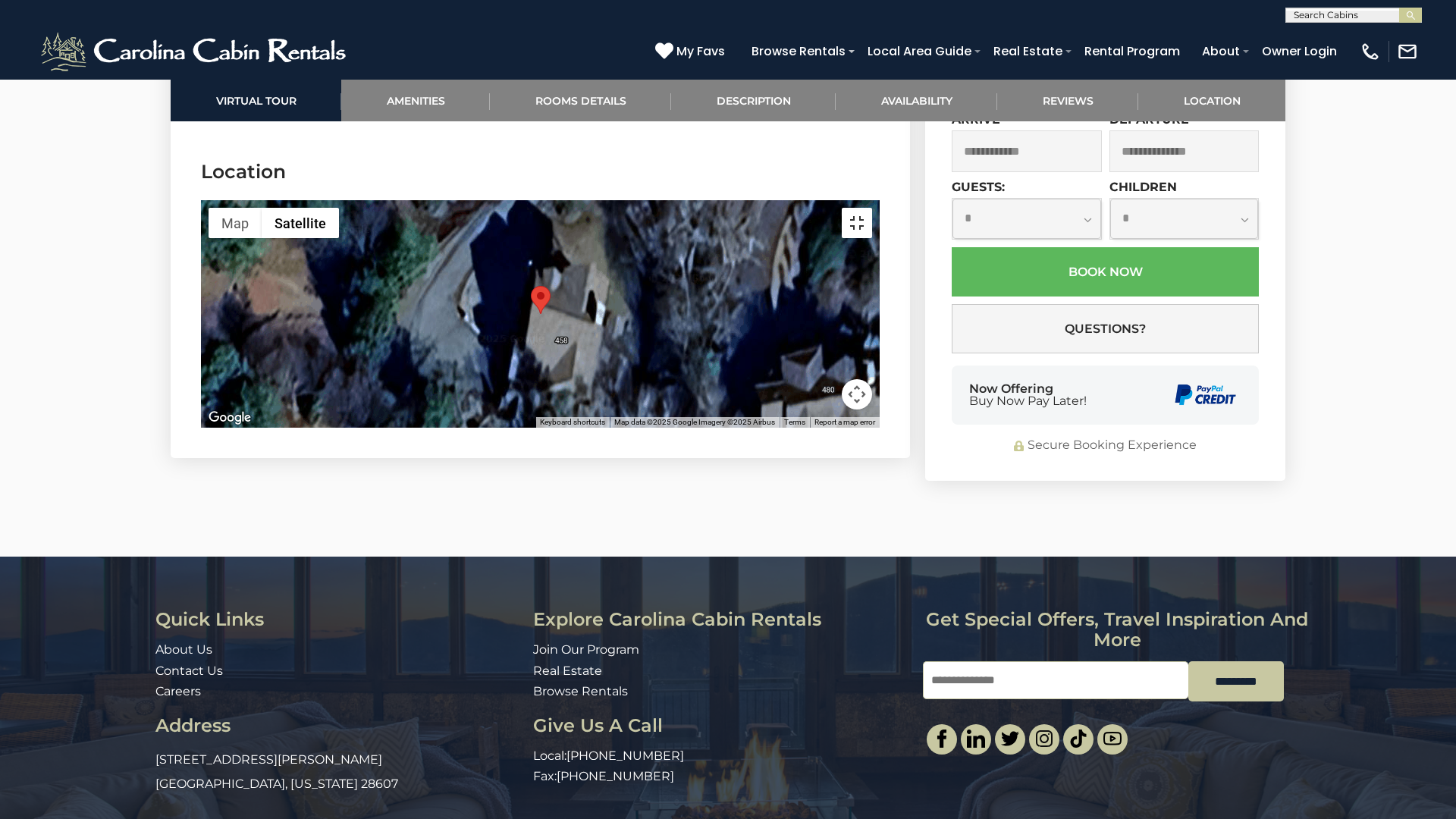
click at [872, 208] on button "Toggle fullscreen view" at bounding box center [857, 223] width 31 height 31
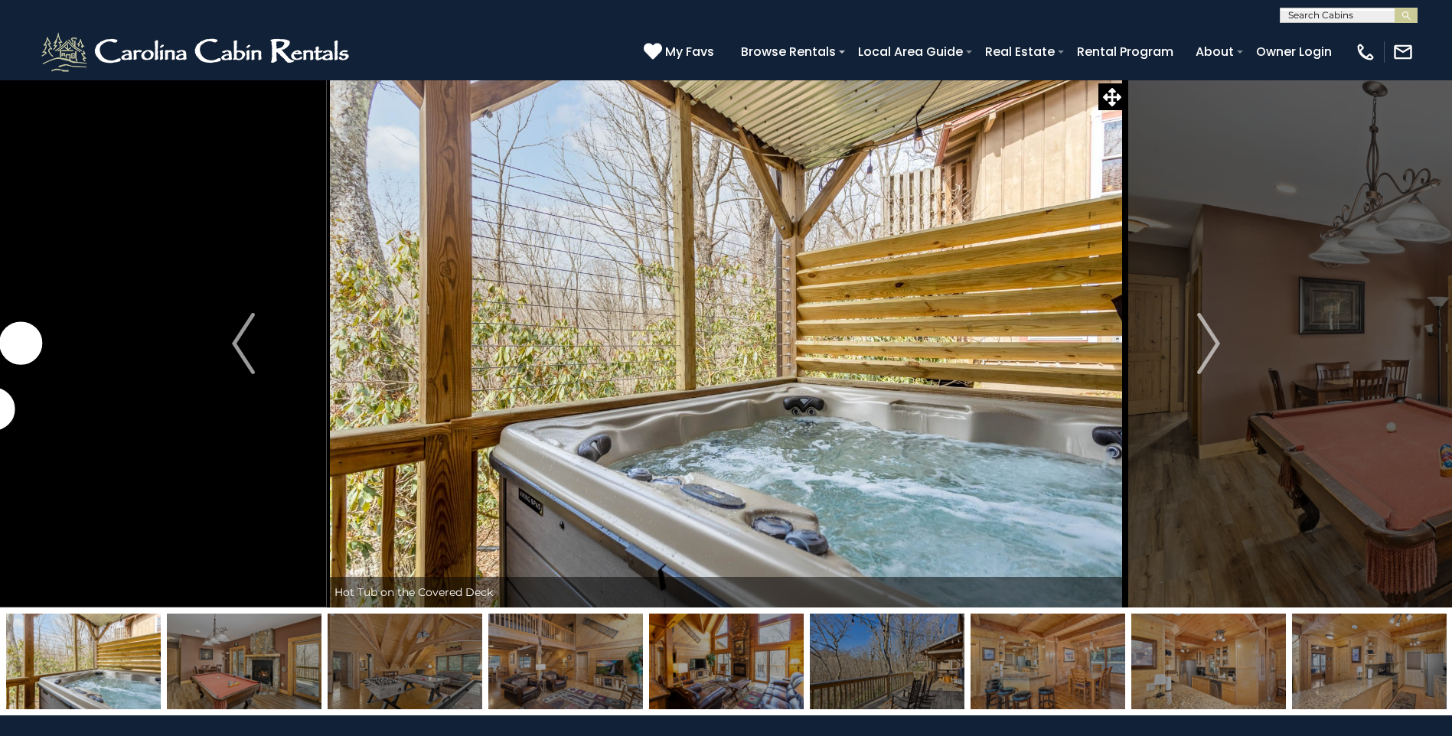
click at [1214, 332] on img "Next" at bounding box center [1208, 343] width 23 height 61
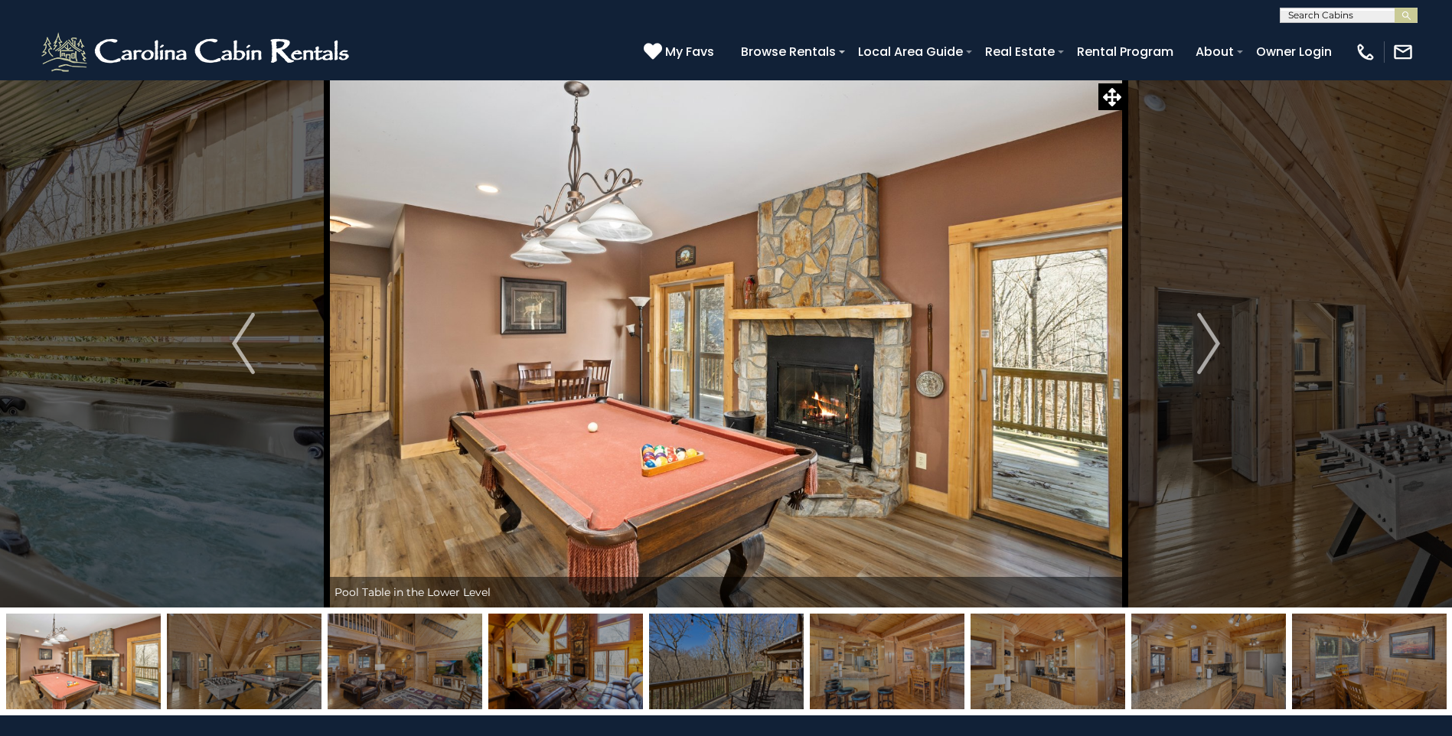
click at [1214, 332] on img "Next" at bounding box center [1208, 343] width 23 height 61
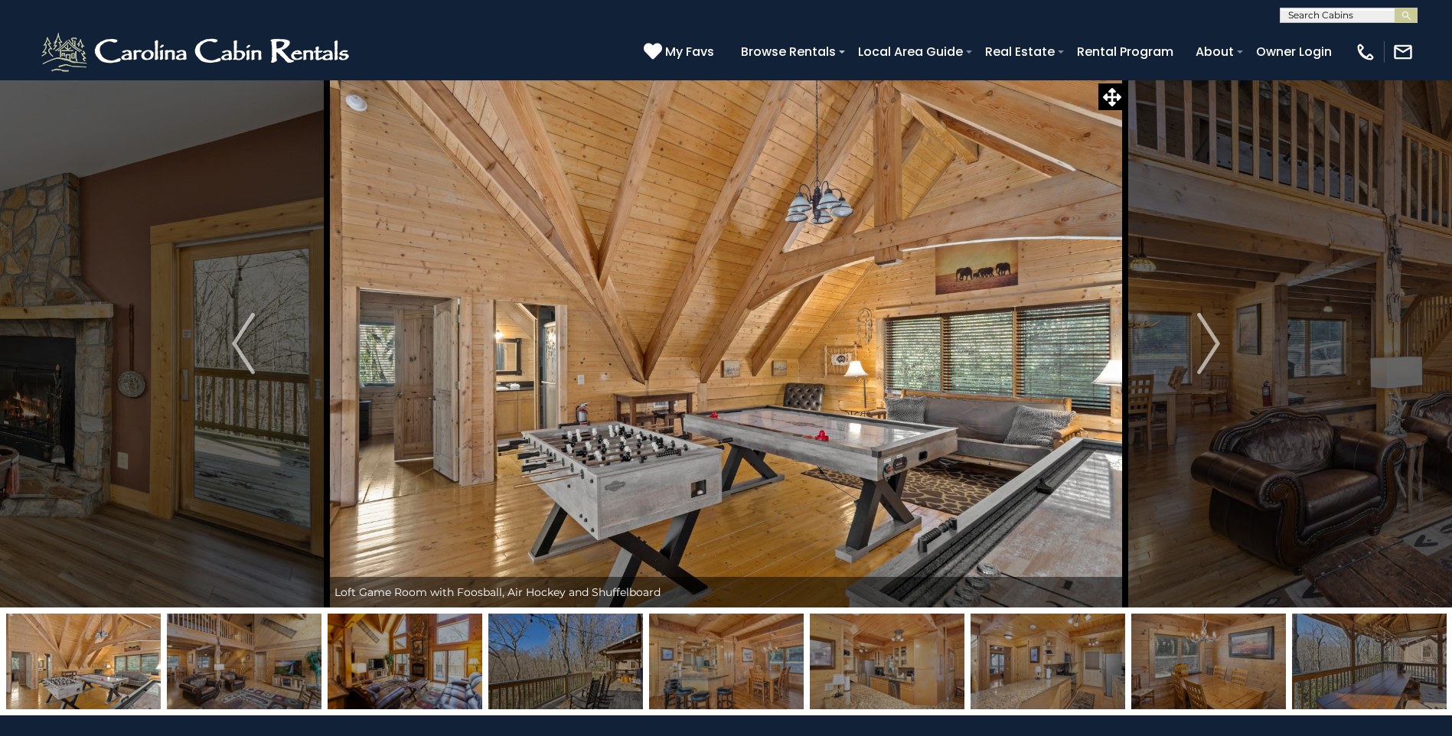
click at [1214, 332] on img "Next" at bounding box center [1208, 343] width 23 height 61
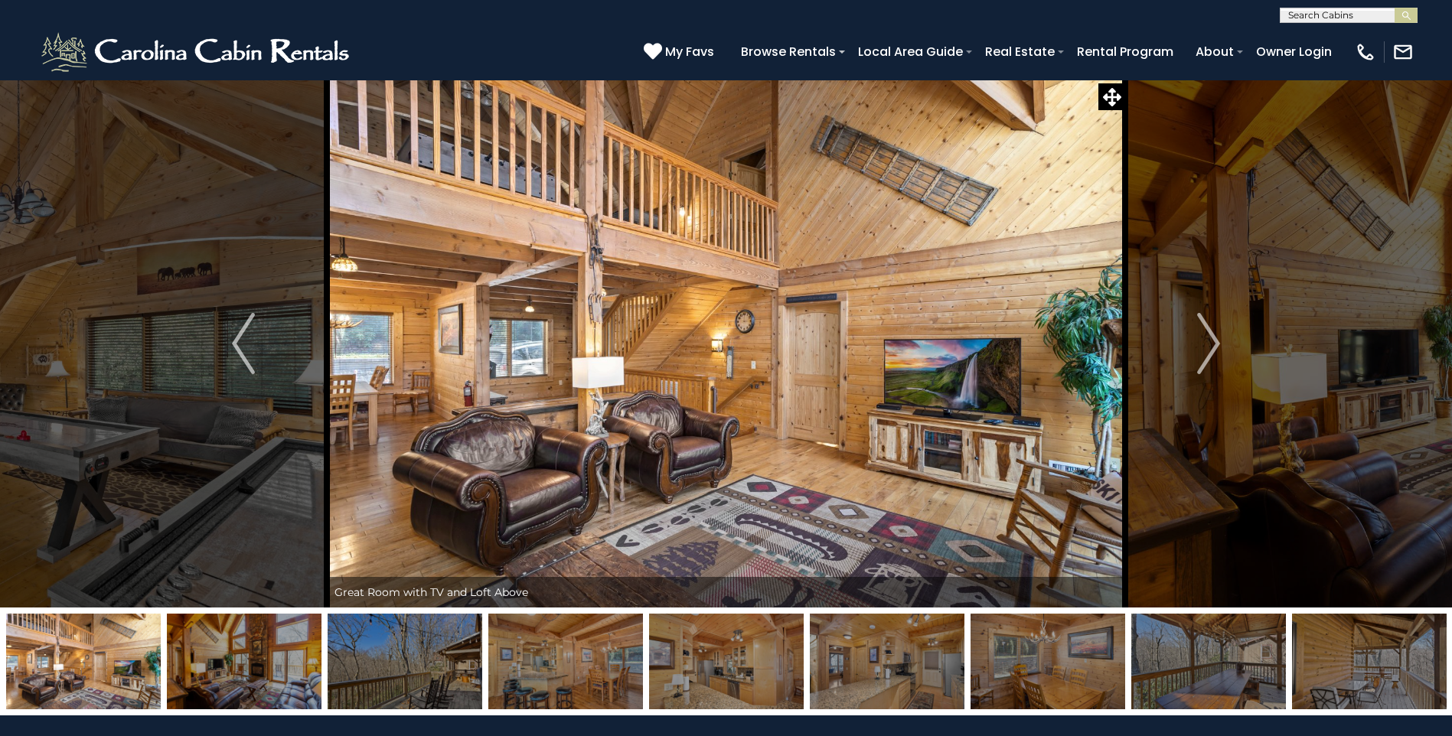
click at [1214, 332] on img "Next" at bounding box center [1208, 343] width 23 height 61
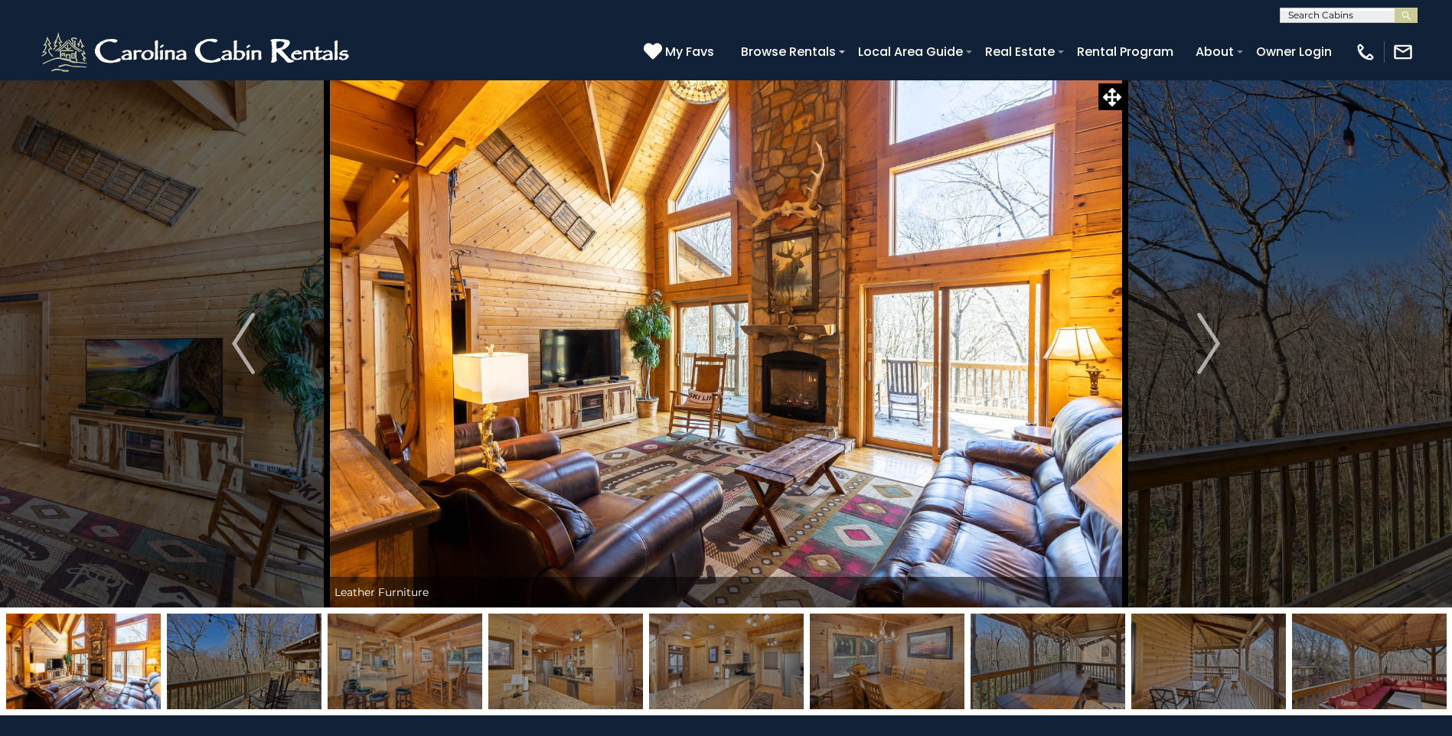
click at [1214, 332] on img "Next" at bounding box center [1208, 343] width 23 height 61
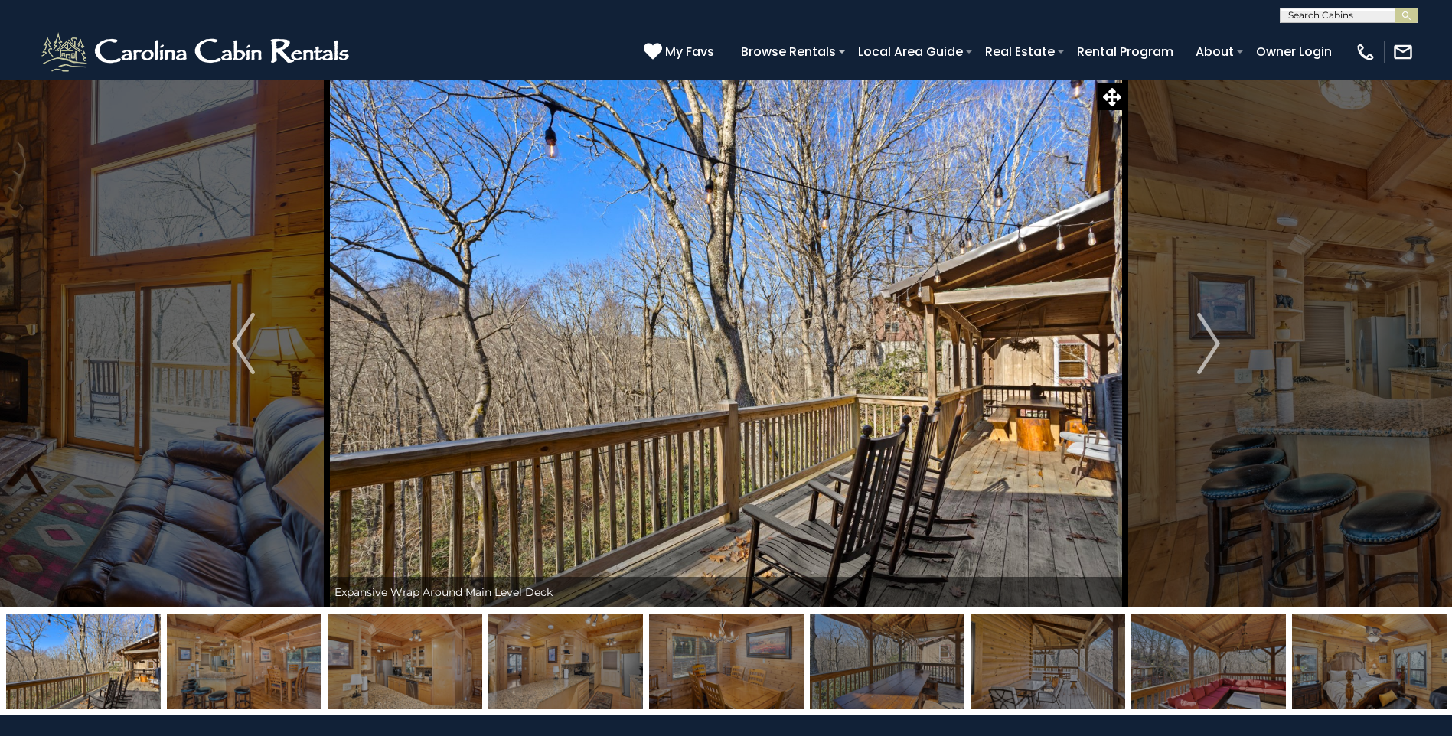
click at [1214, 332] on img "Next" at bounding box center [1208, 343] width 23 height 61
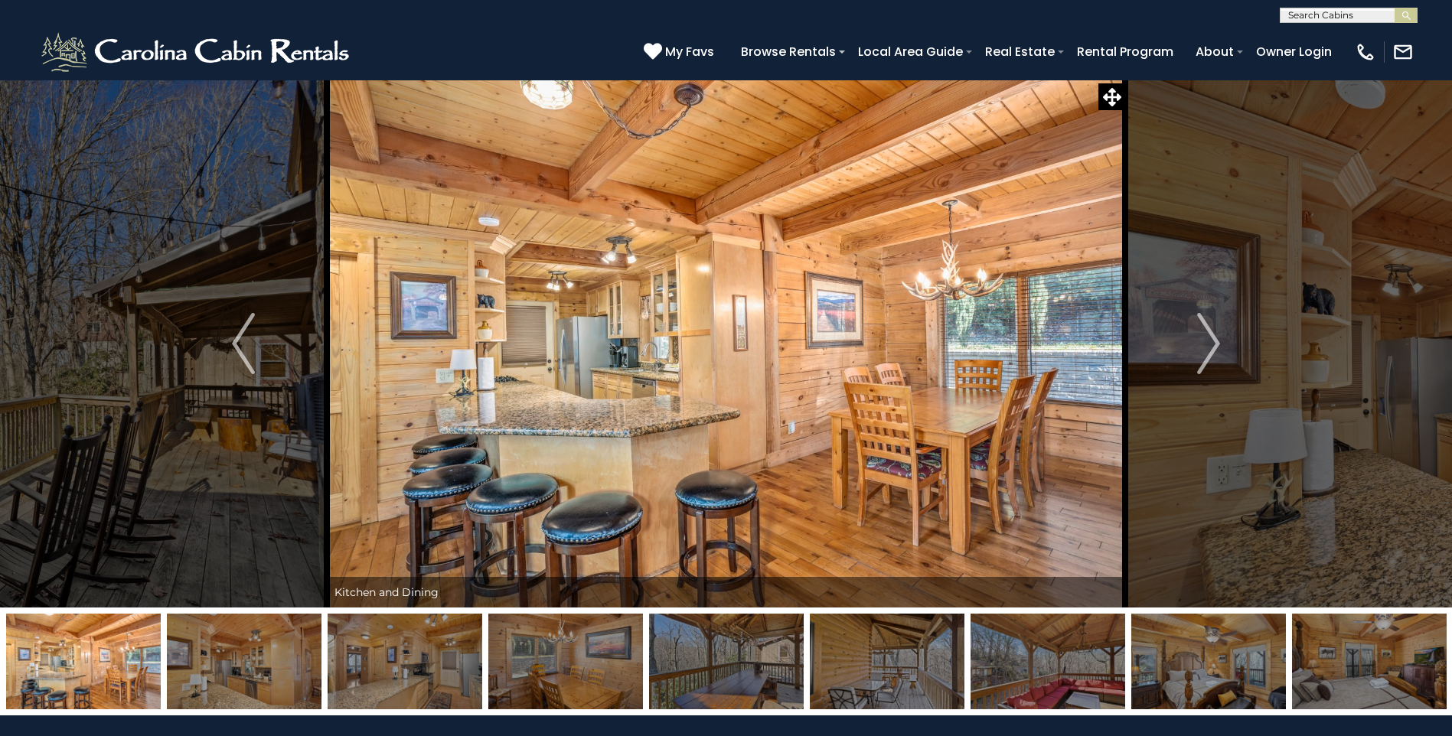
click at [1214, 332] on img "Next" at bounding box center [1208, 343] width 23 height 61
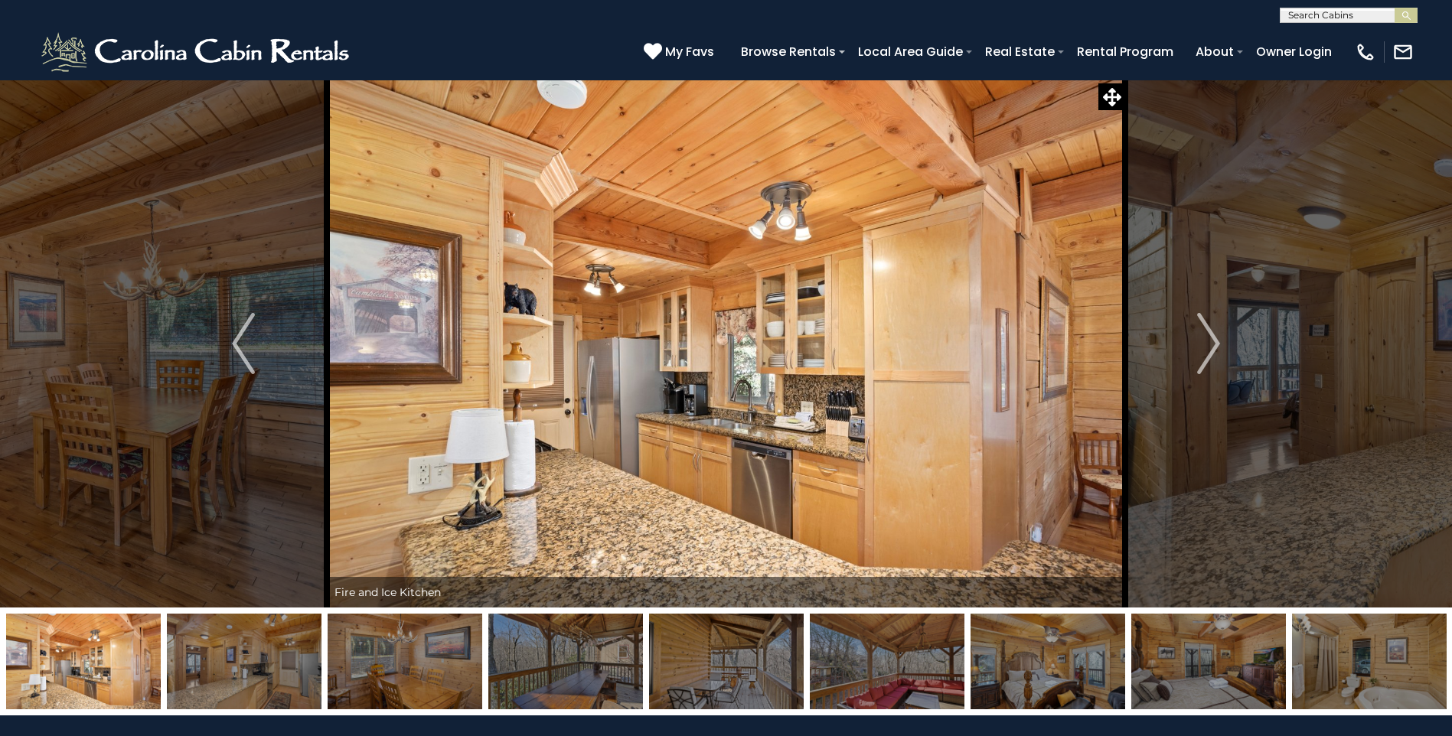
click at [1214, 332] on img "Next" at bounding box center [1208, 343] width 23 height 61
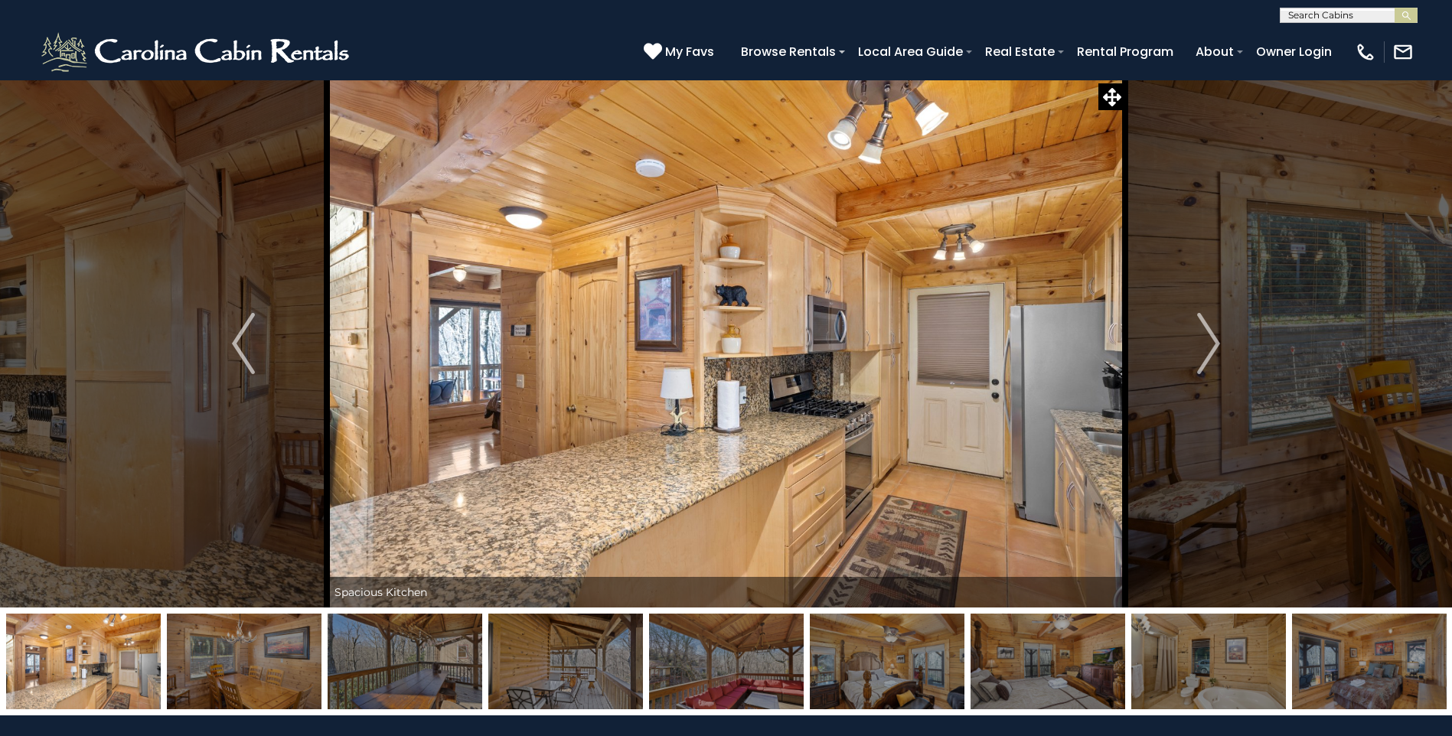
click at [1214, 332] on img "Next" at bounding box center [1208, 343] width 23 height 61
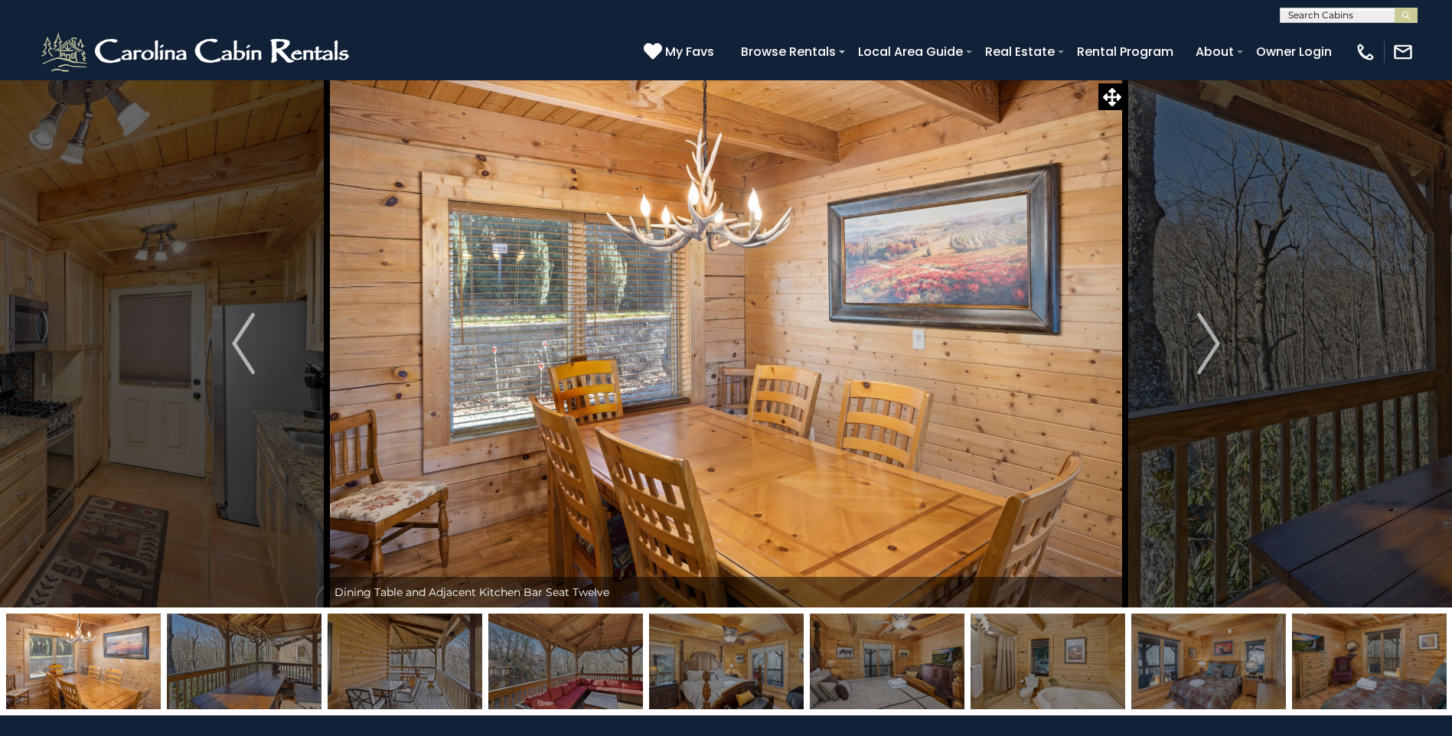
click at [1214, 332] on img "Next" at bounding box center [1208, 343] width 23 height 61
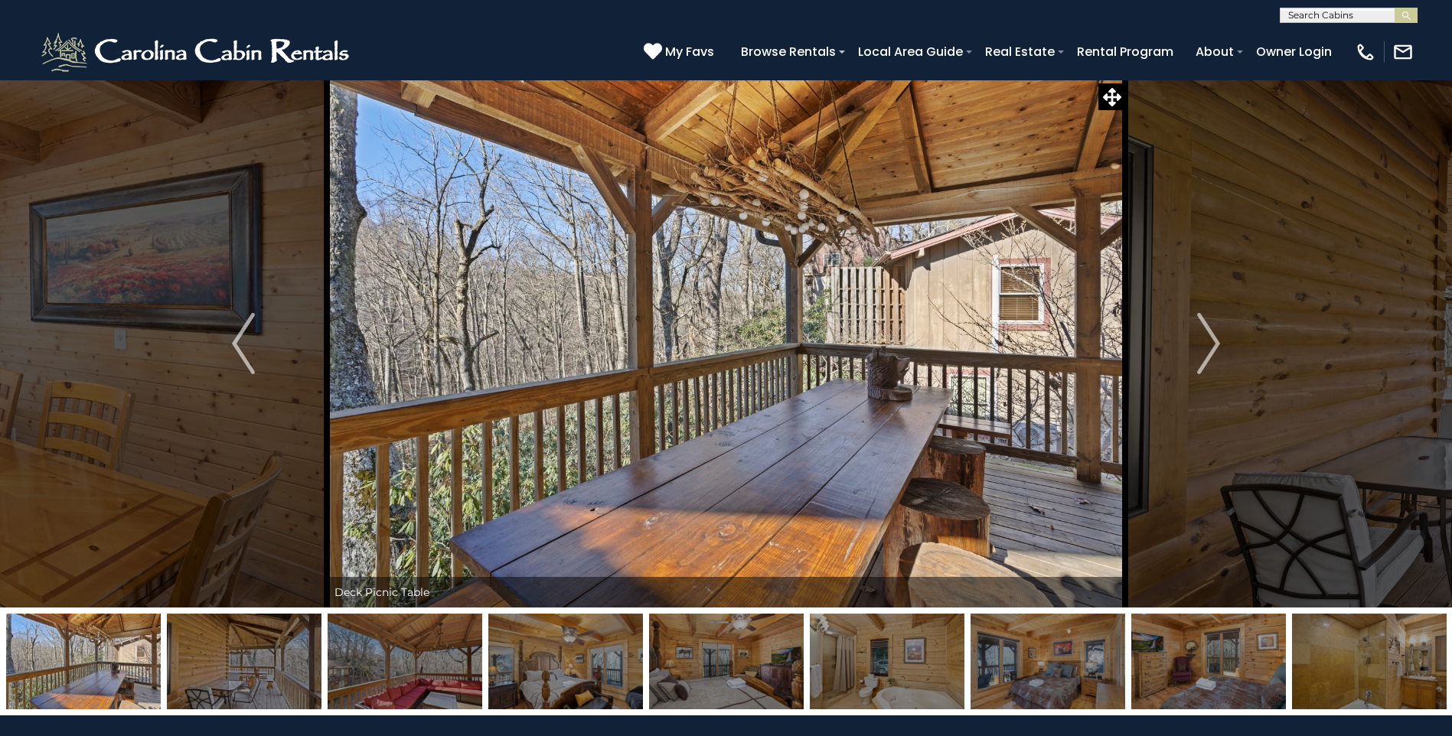
click at [1214, 332] on img "Next" at bounding box center [1208, 343] width 23 height 61
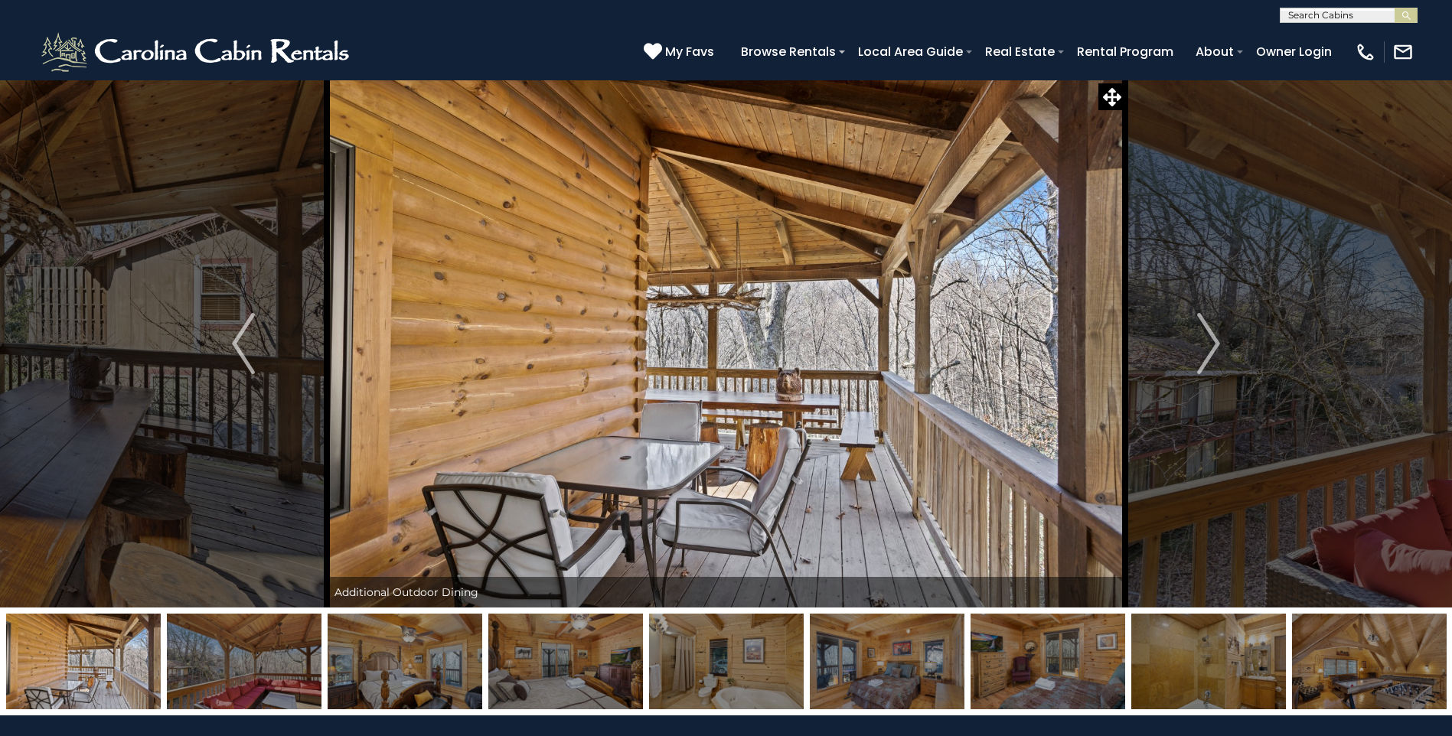
click at [1214, 332] on img "Next" at bounding box center [1208, 343] width 23 height 61
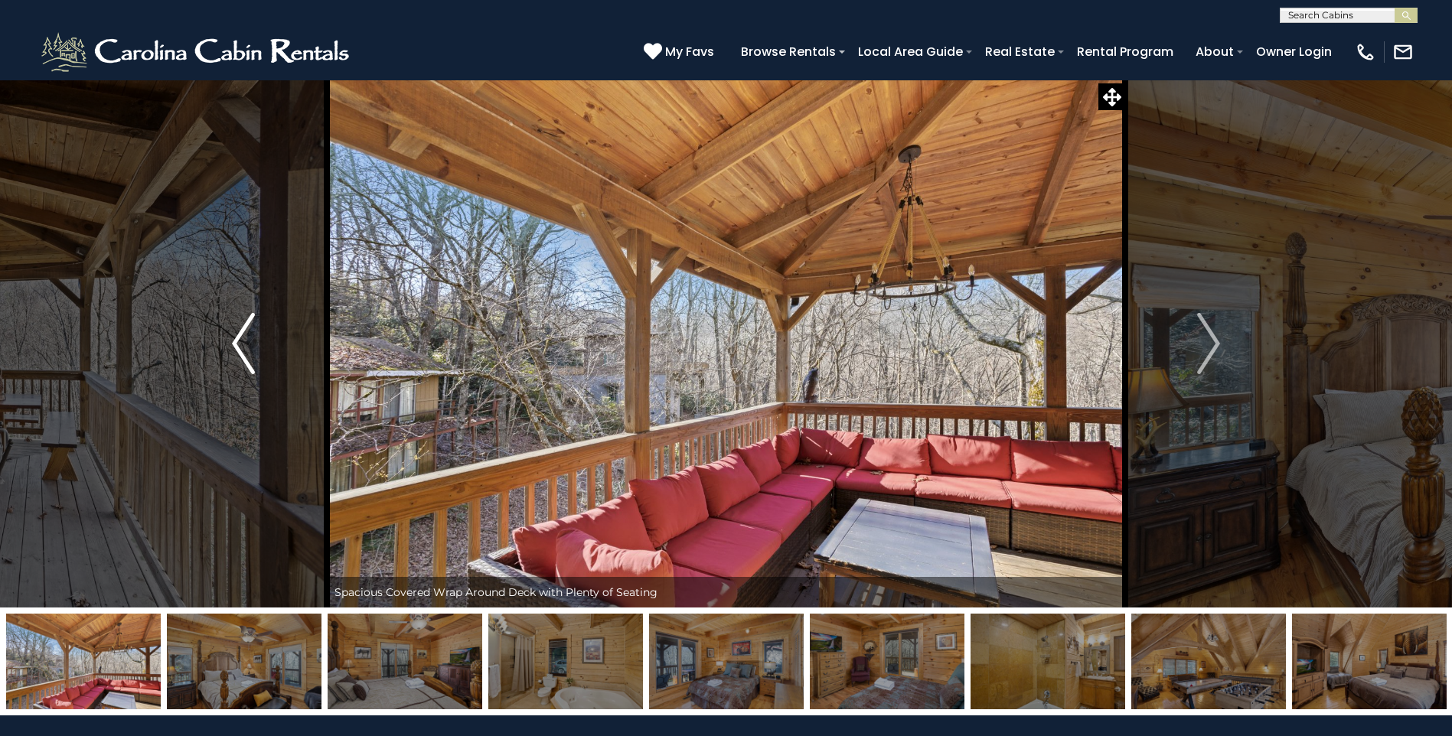
click at [243, 361] on img "Previous" at bounding box center [243, 343] width 23 height 61
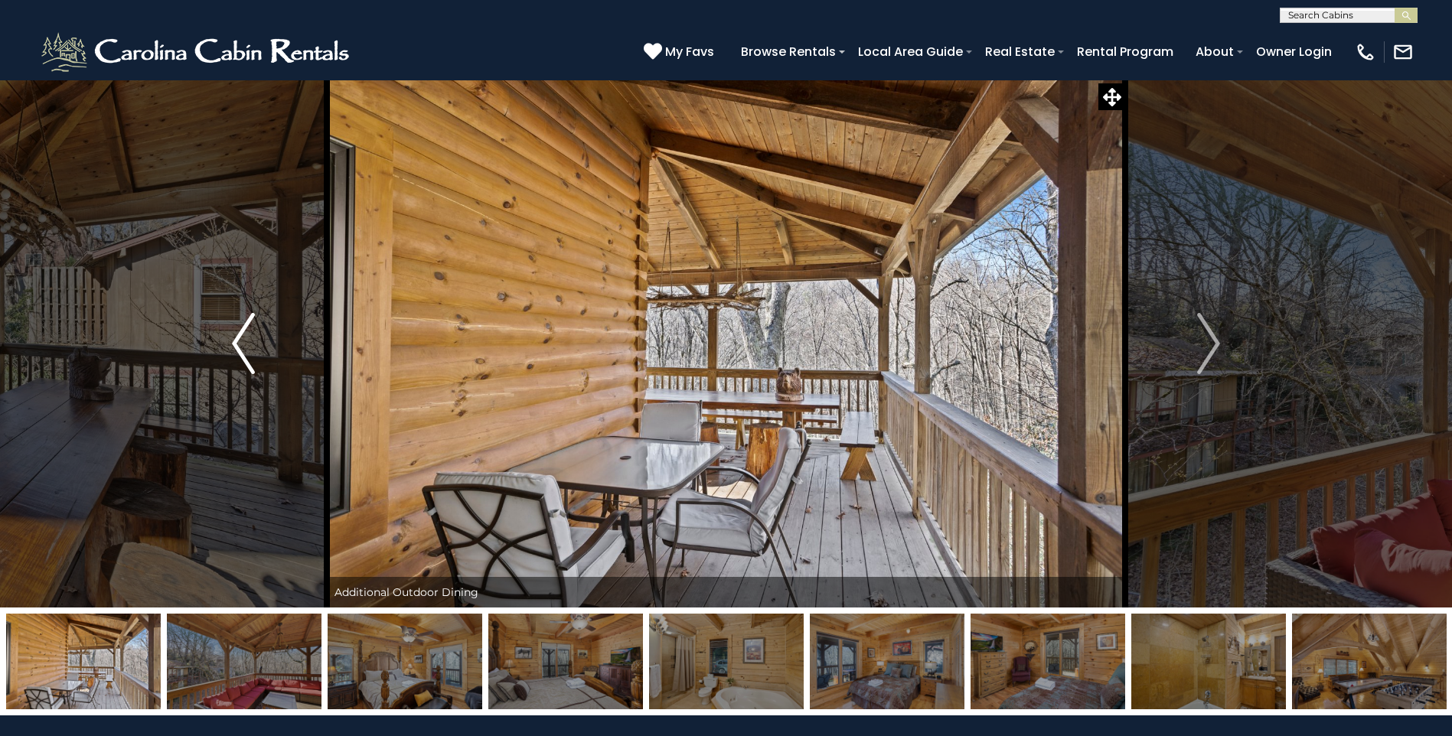
click at [243, 361] on img "Previous" at bounding box center [243, 343] width 23 height 61
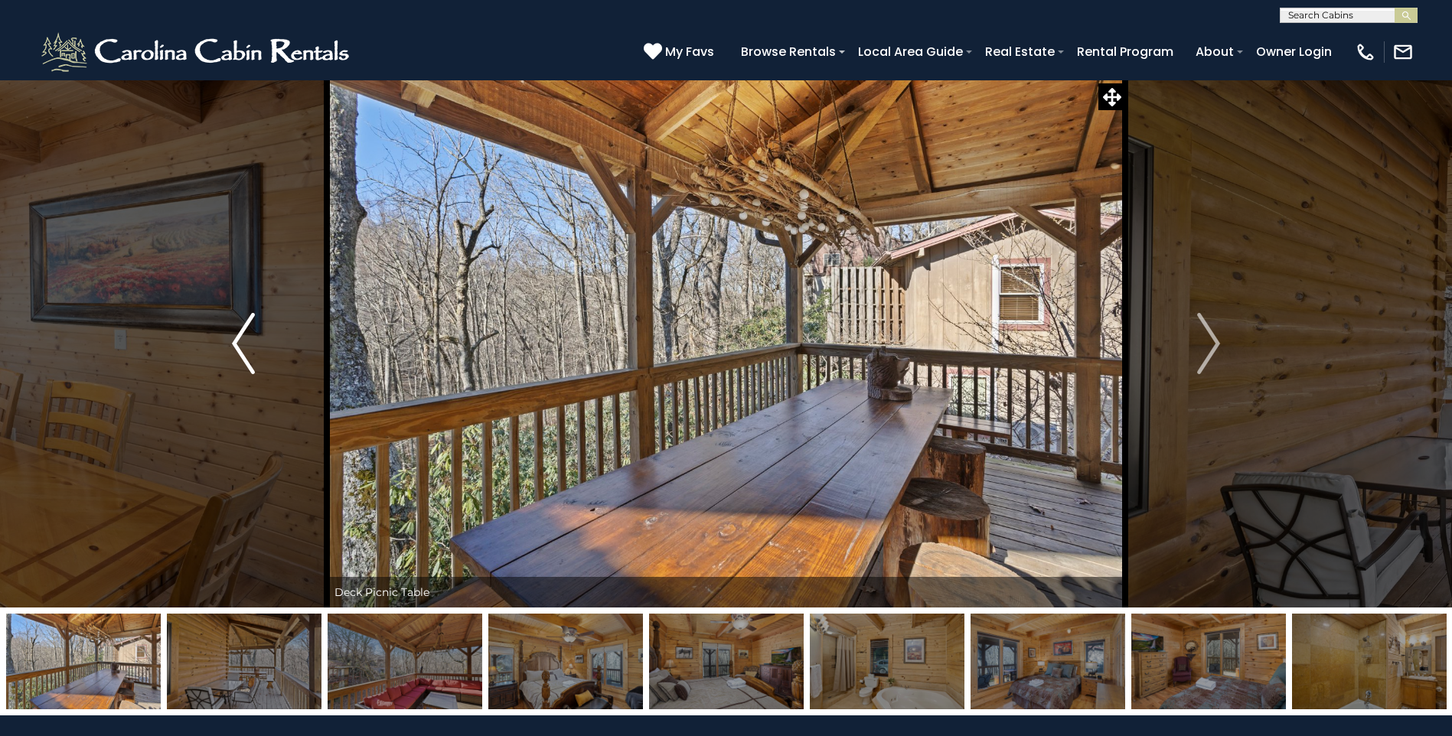
click at [243, 361] on img "Previous" at bounding box center [243, 343] width 23 height 61
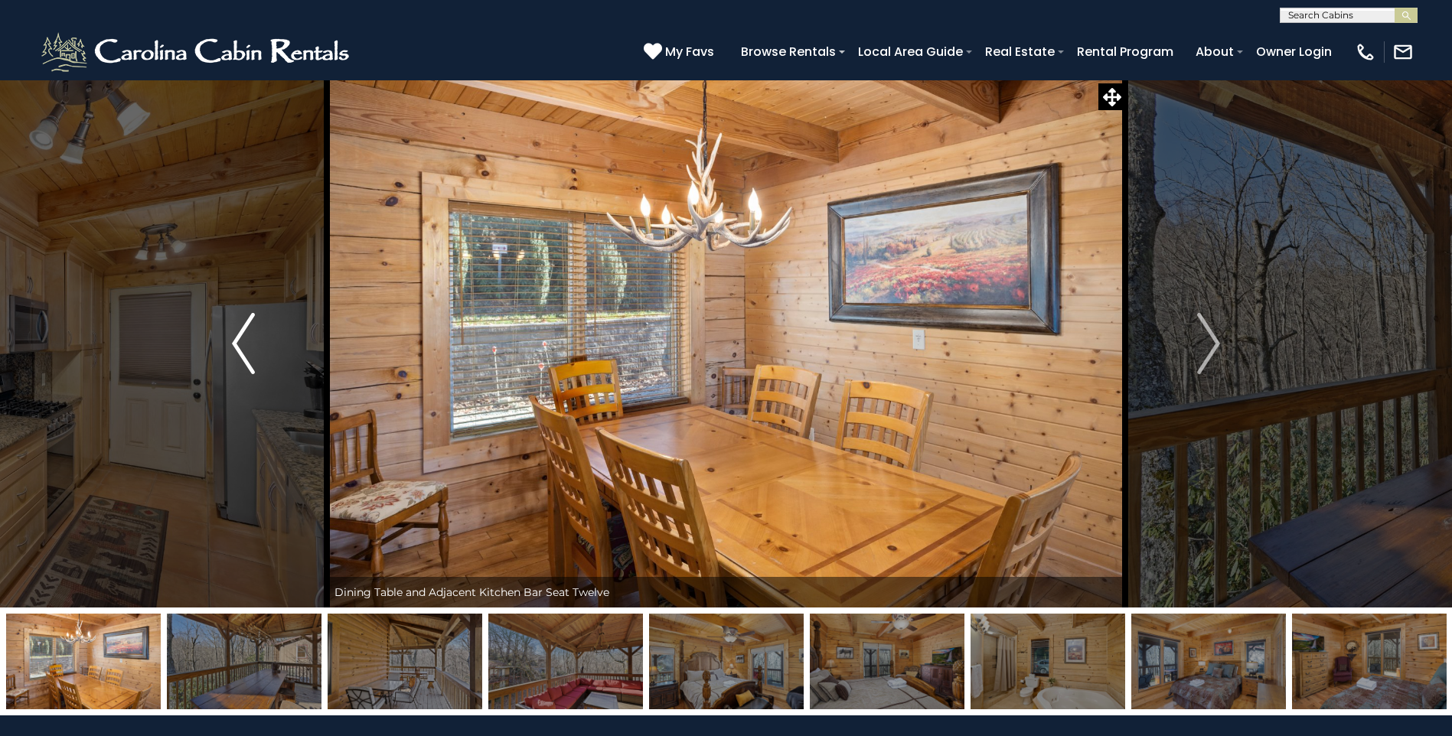
click at [243, 361] on img "Previous" at bounding box center [243, 343] width 23 height 61
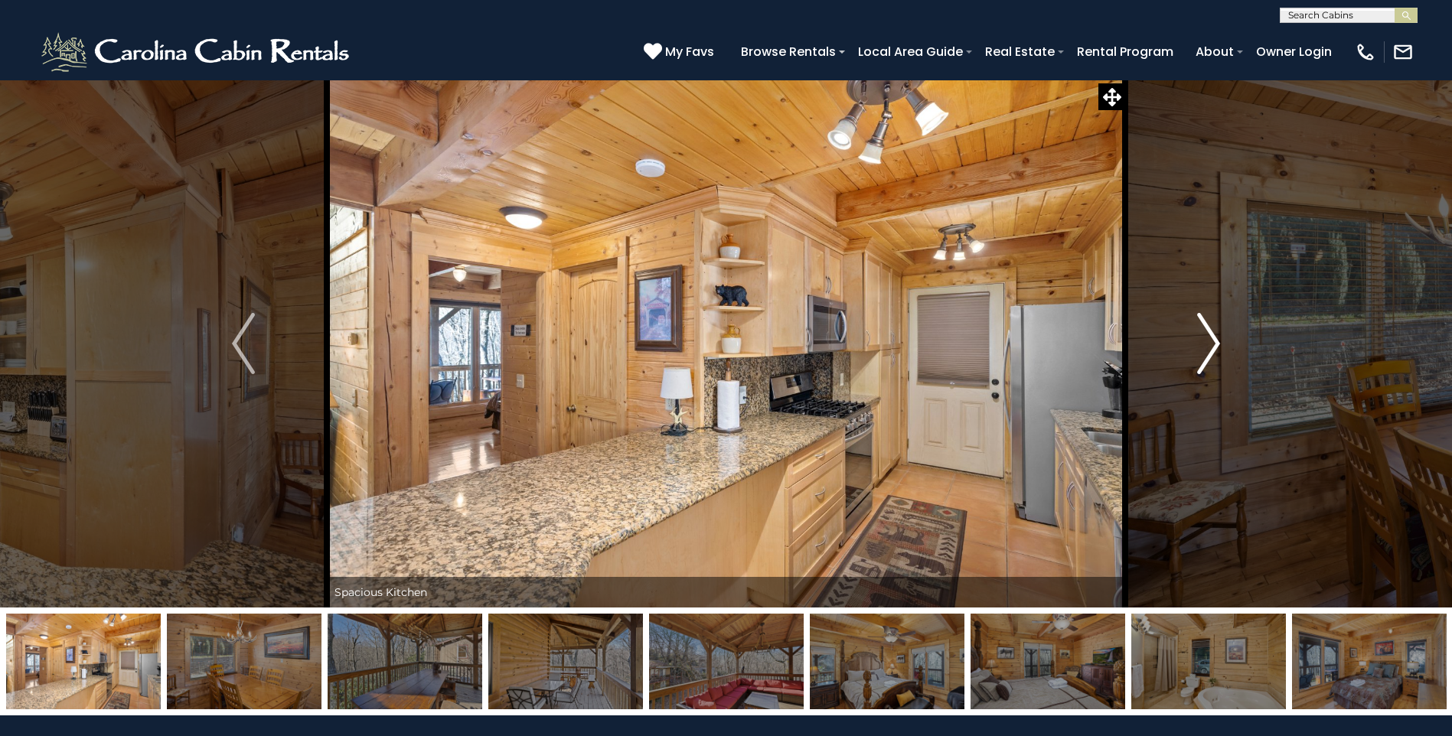
click at [1193, 339] on button "Next" at bounding box center [1208, 344] width 167 height 528
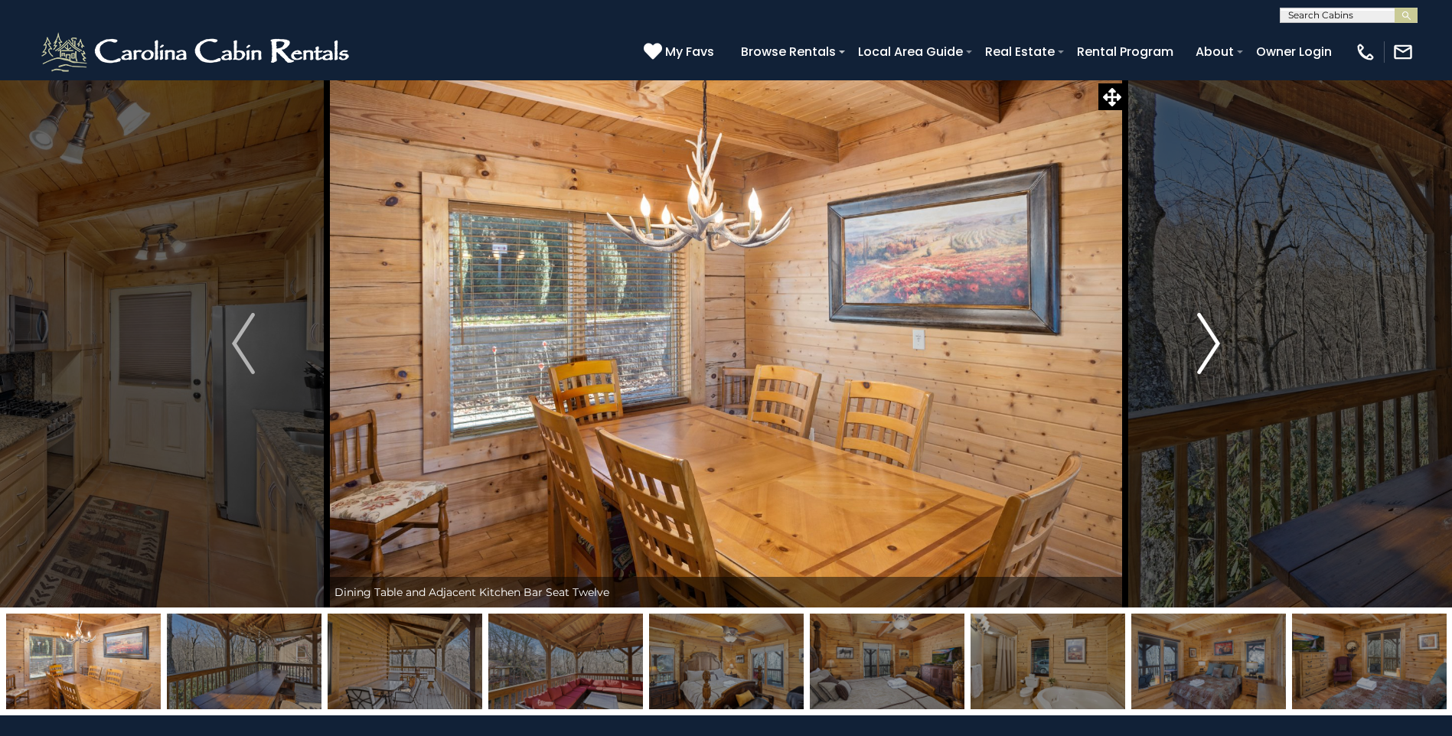
click at [1203, 343] on img "Next" at bounding box center [1208, 343] width 23 height 61
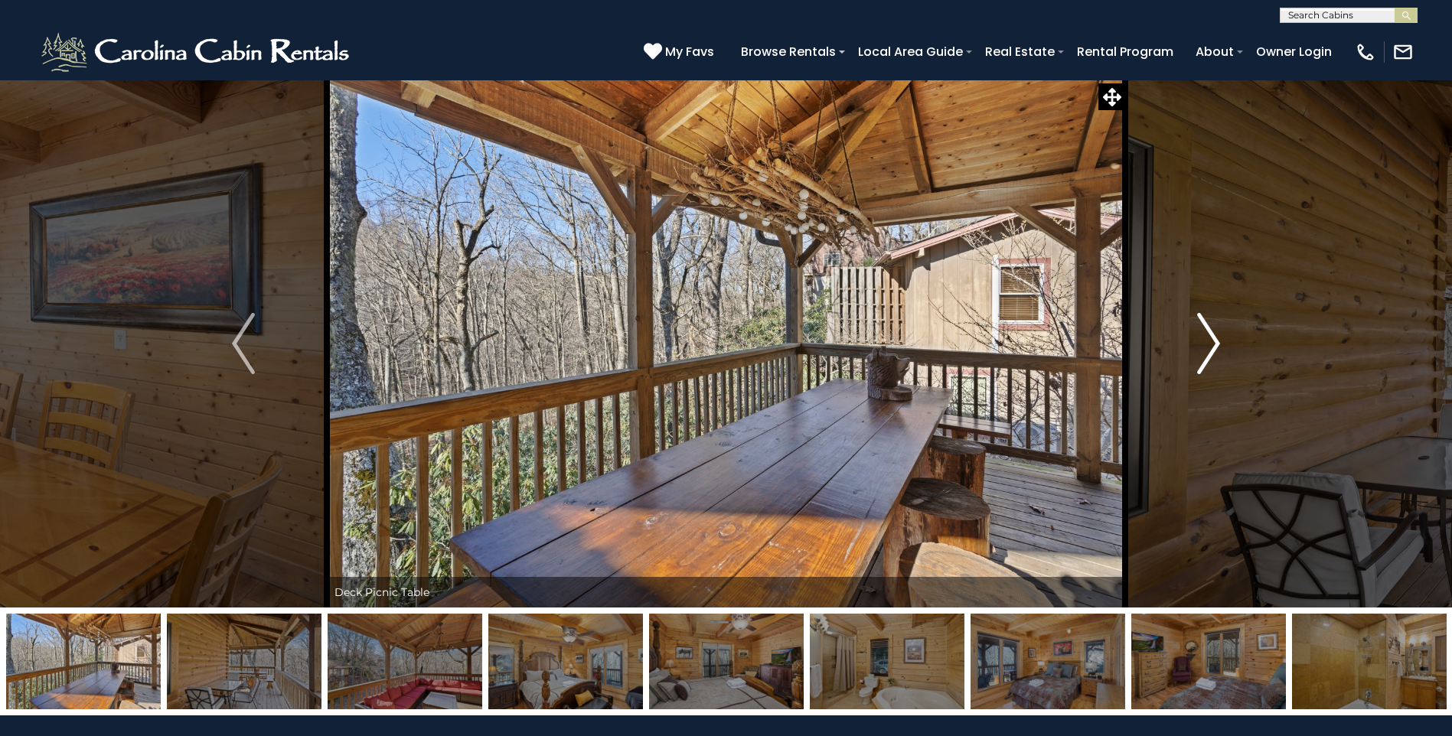
click at [1203, 343] on img "Next" at bounding box center [1208, 343] width 23 height 61
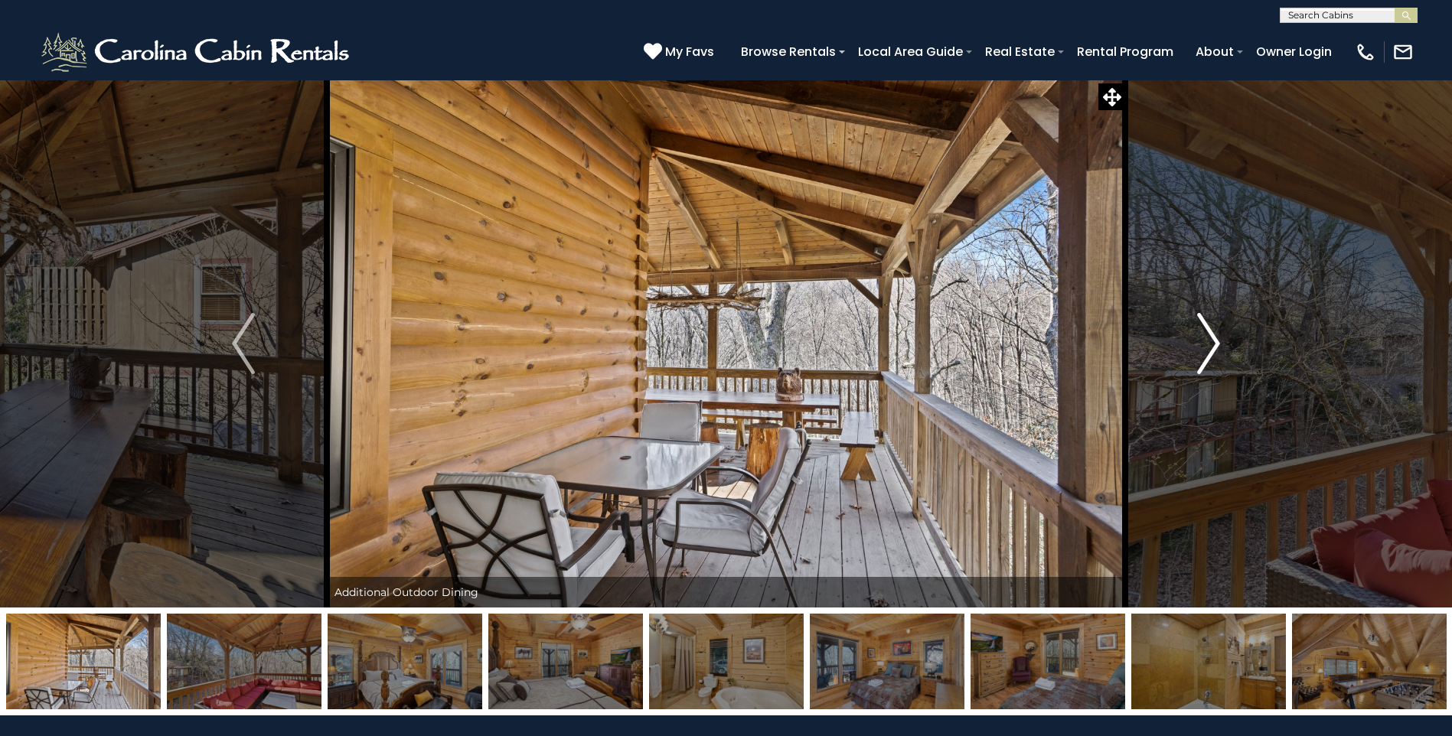
click at [1203, 343] on img "Next" at bounding box center [1208, 343] width 23 height 61
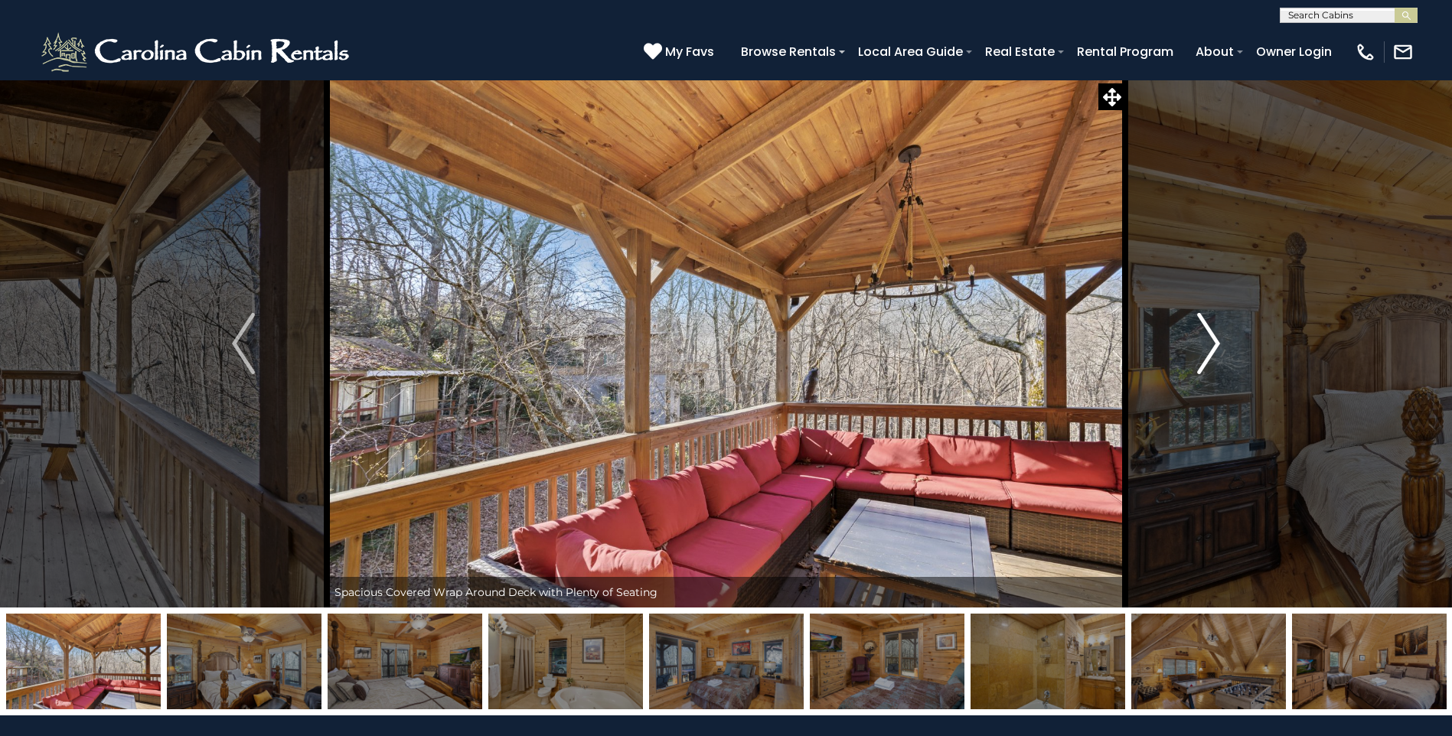
click at [1203, 343] on img "Next" at bounding box center [1208, 343] width 23 height 61
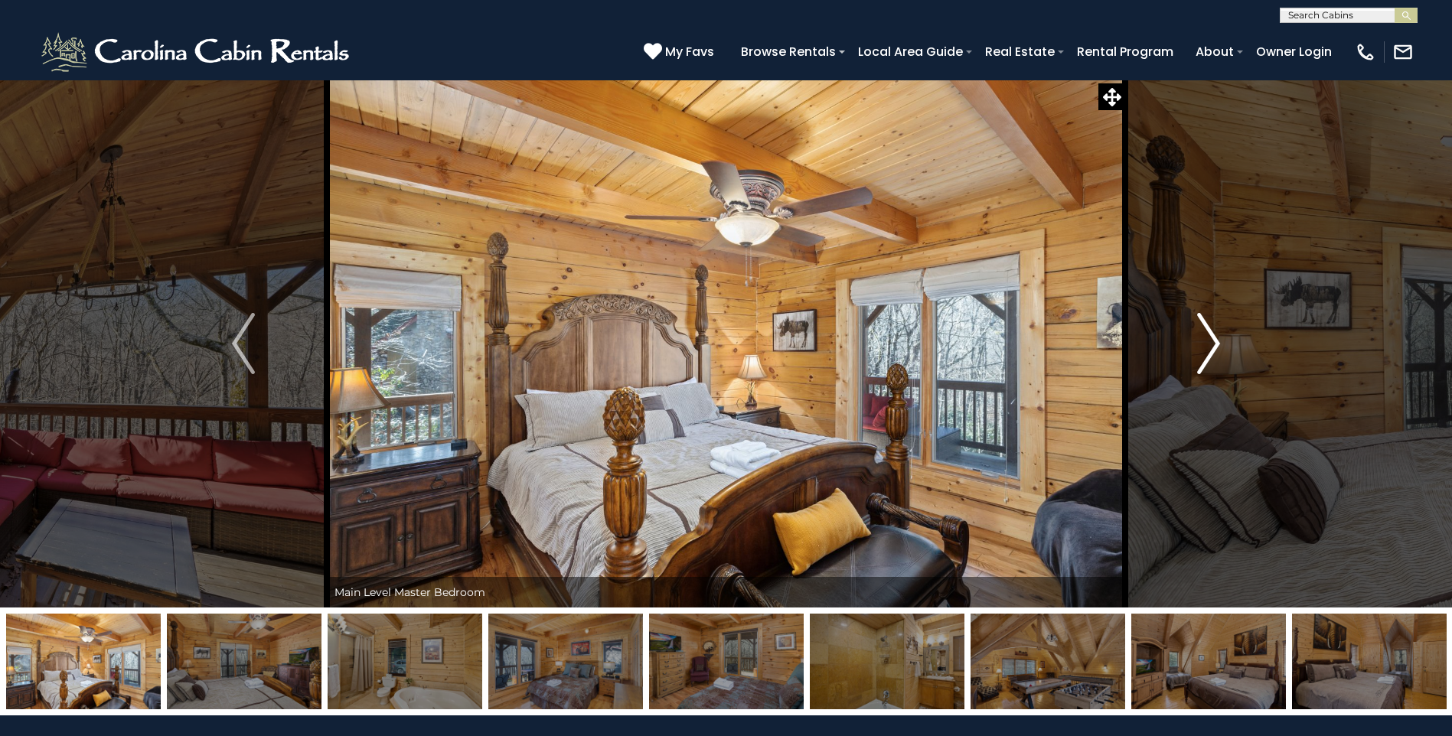
click at [1203, 343] on img "Next" at bounding box center [1208, 343] width 23 height 61
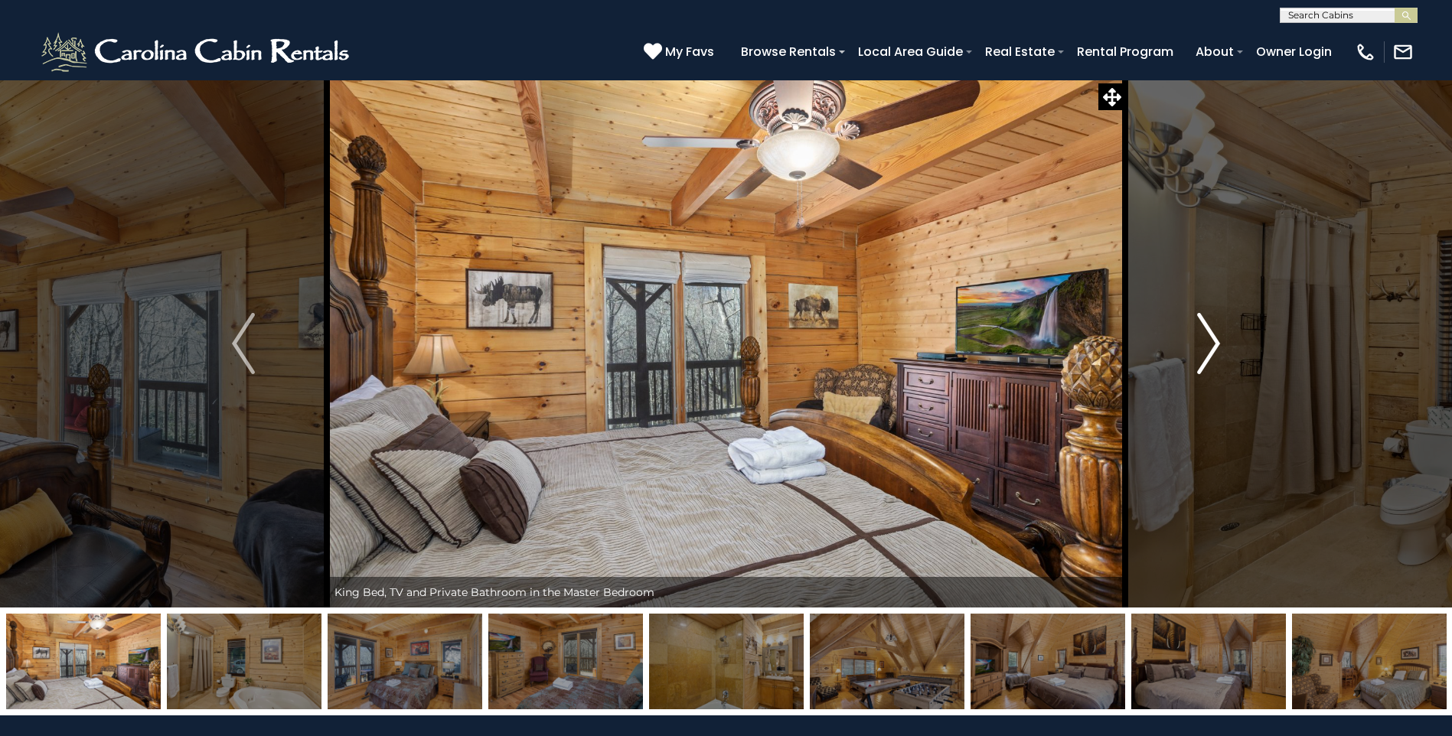
click at [1203, 343] on img "Next" at bounding box center [1208, 343] width 23 height 61
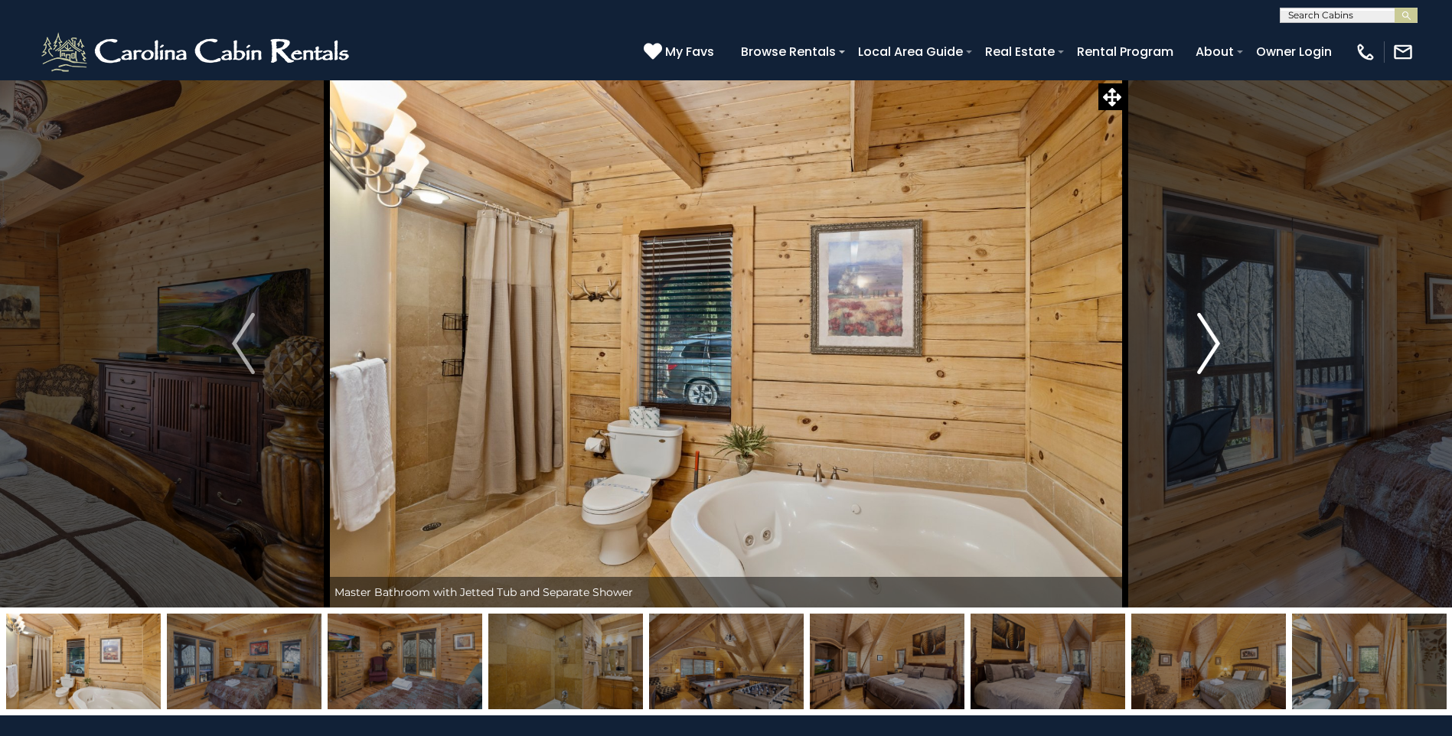
click at [1203, 343] on img "Next" at bounding box center [1208, 343] width 23 height 61
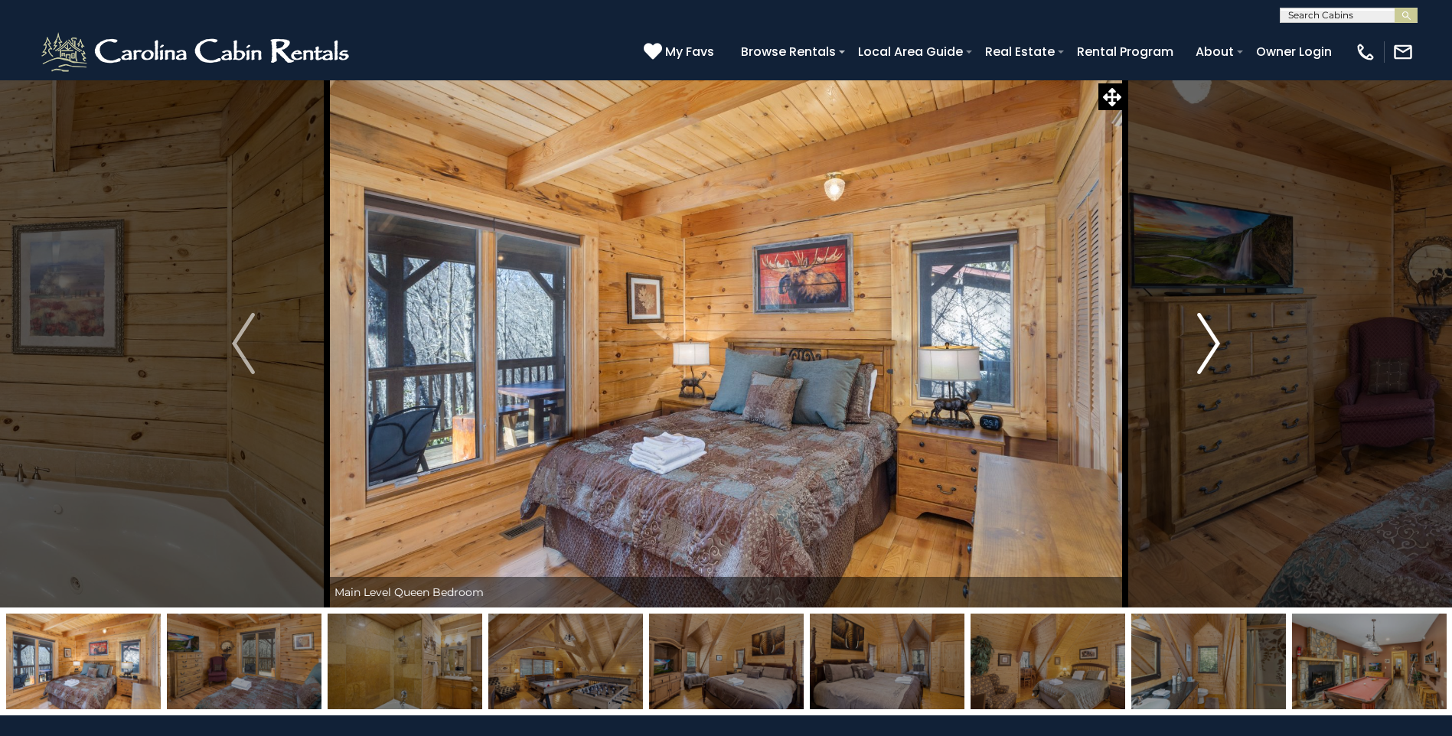
click at [1203, 343] on img "Next" at bounding box center [1208, 343] width 23 height 61
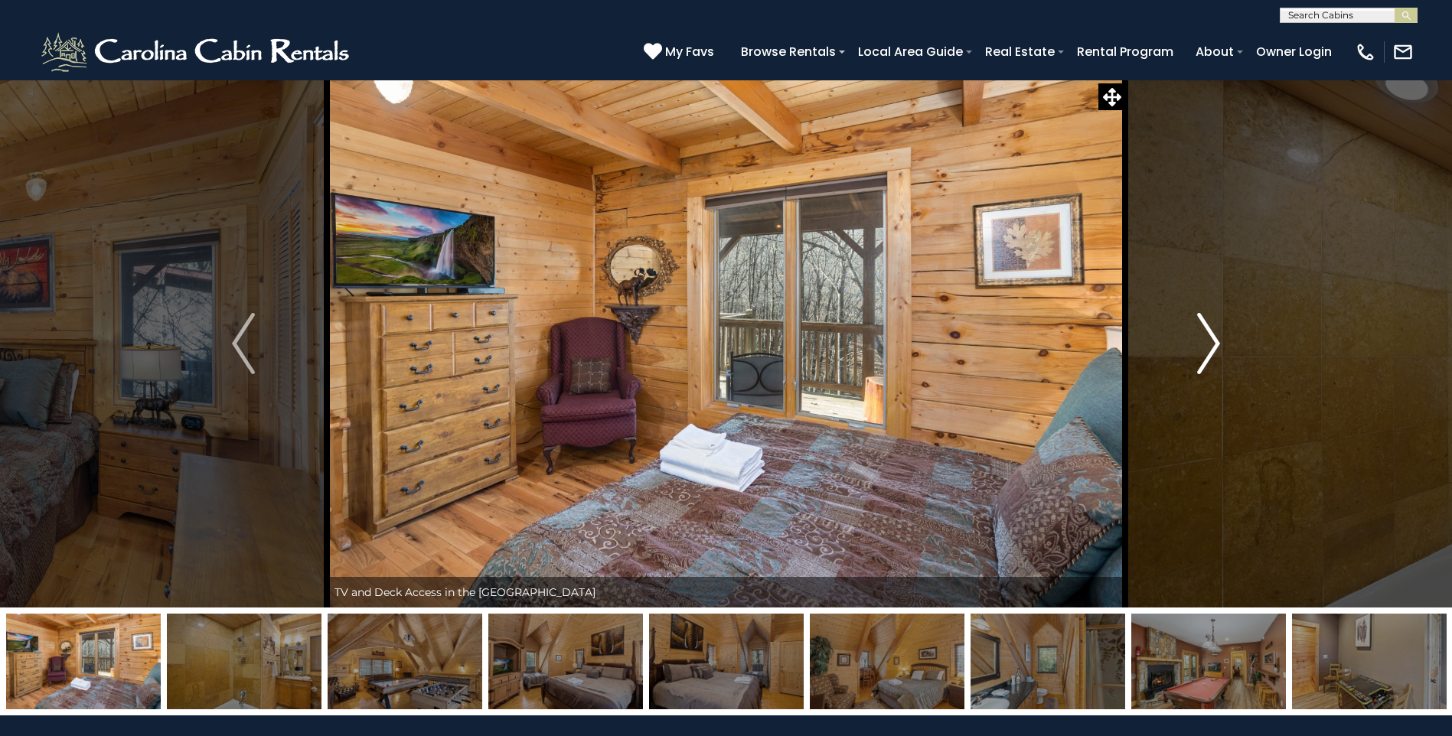
click at [1203, 343] on img "Next" at bounding box center [1208, 343] width 23 height 61
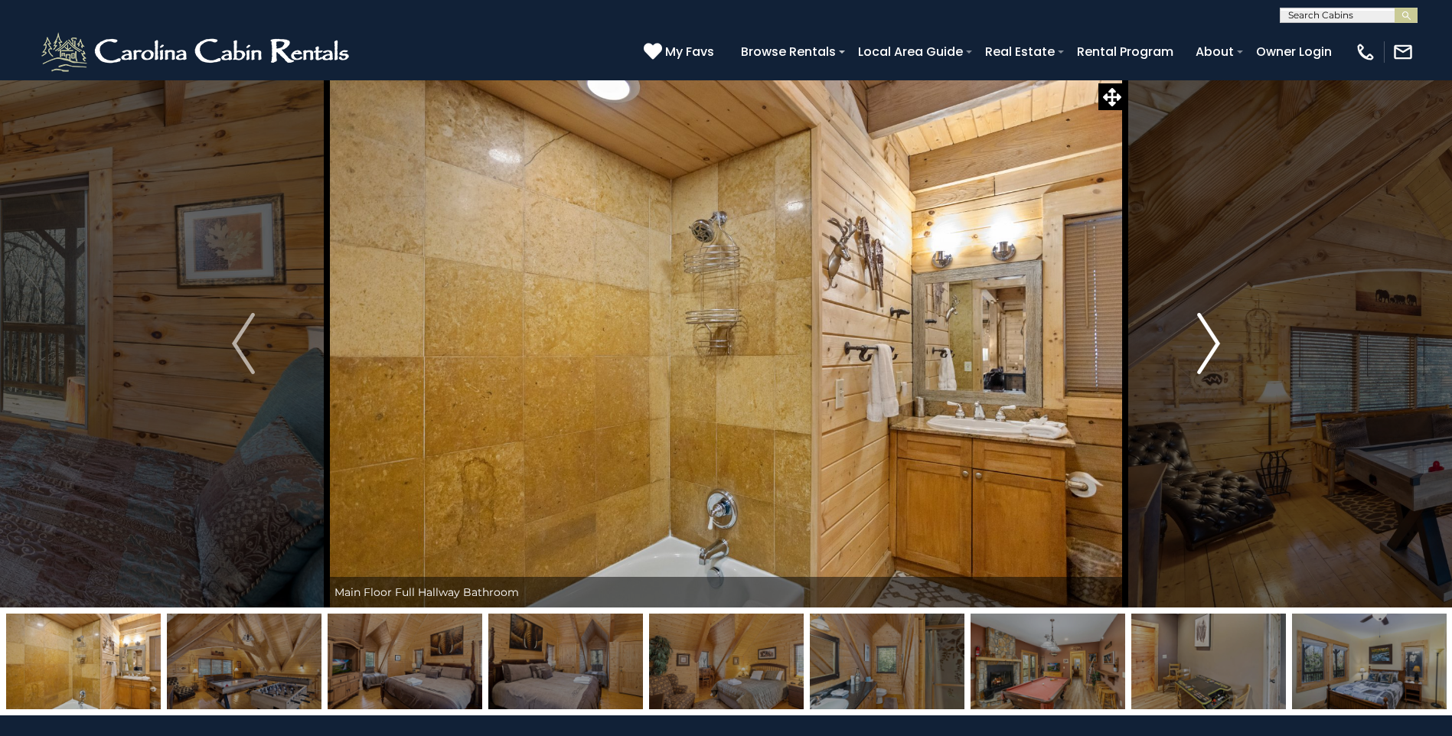
click at [1203, 343] on img "Next" at bounding box center [1208, 343] width 23 height 61
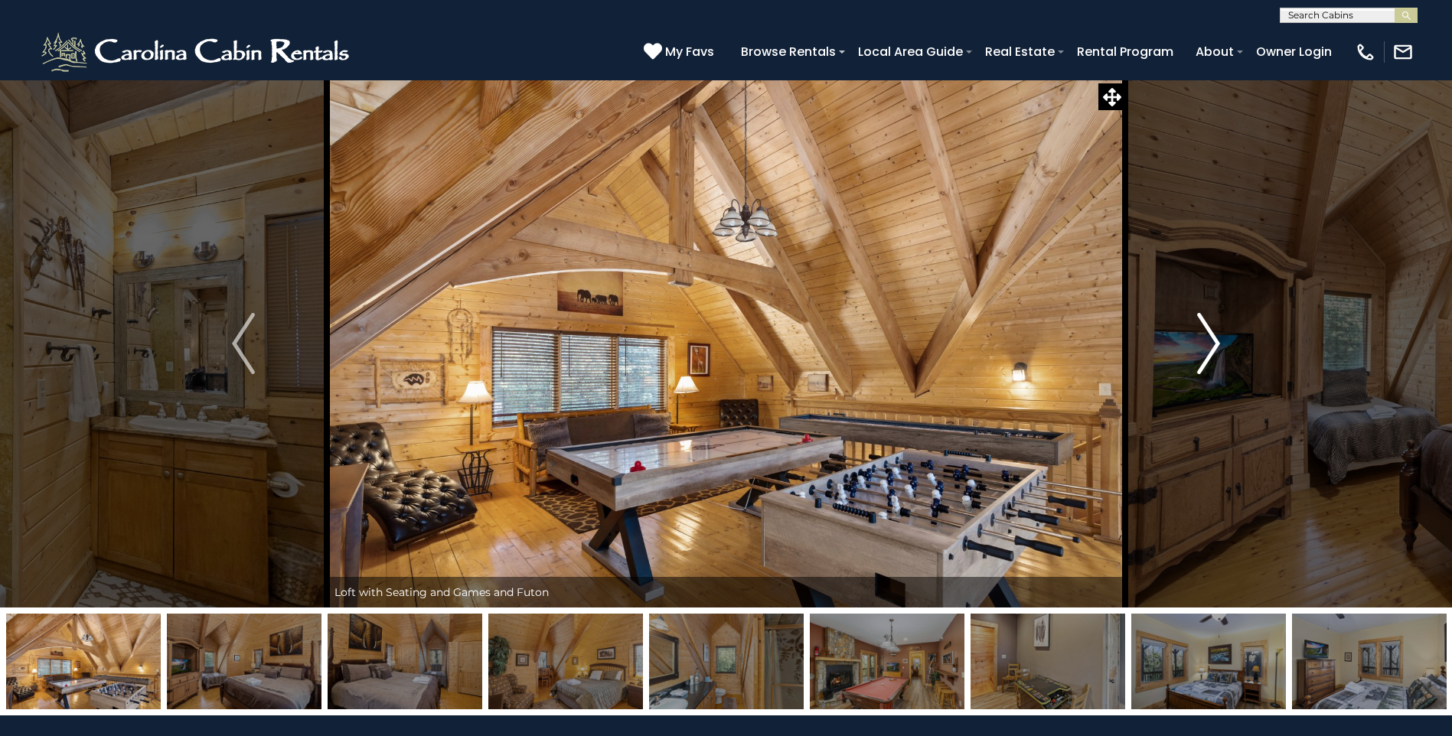
click at [1203, 343] on img "Next" at bounding box center [1208, 343] width 23 height 61
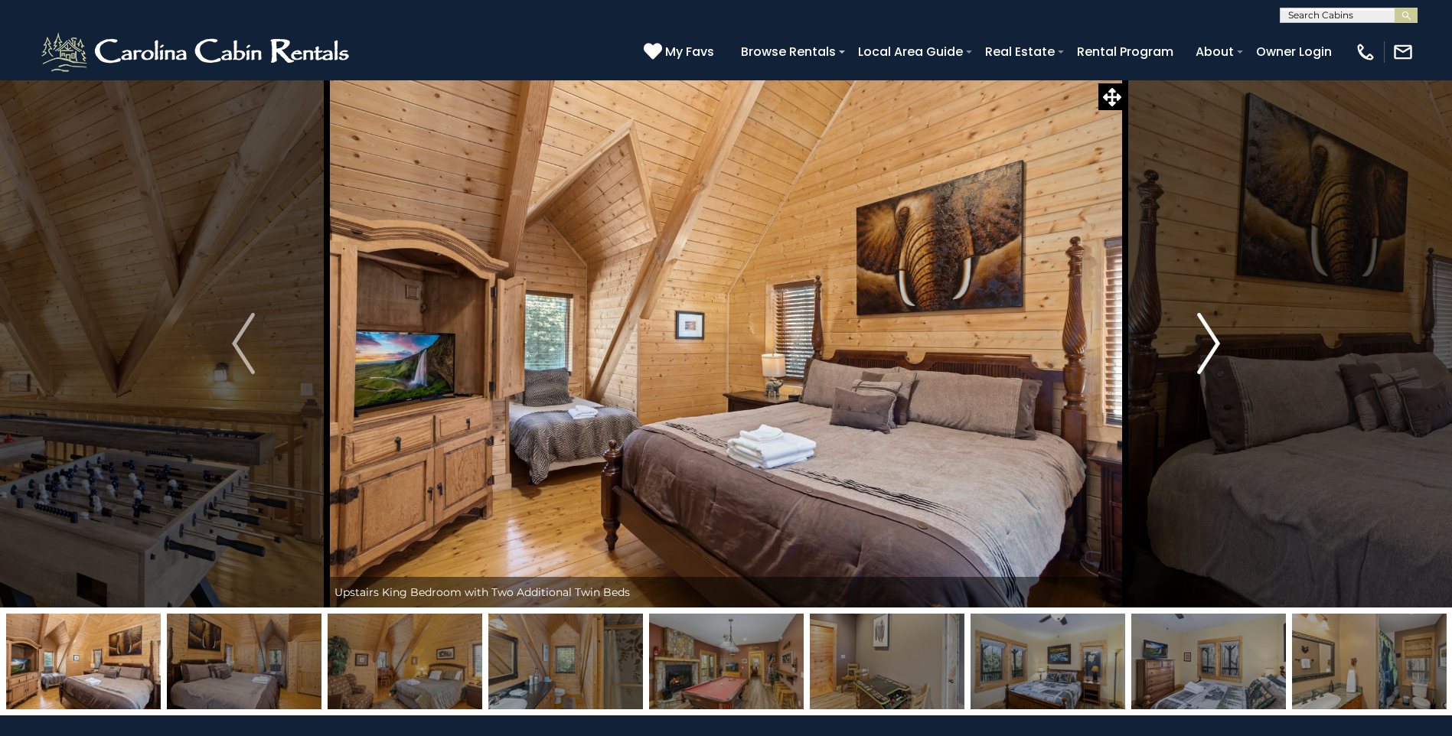
click at [1205, 346] on img "Next" at bounding box center [1208, 343] width 23 height 61
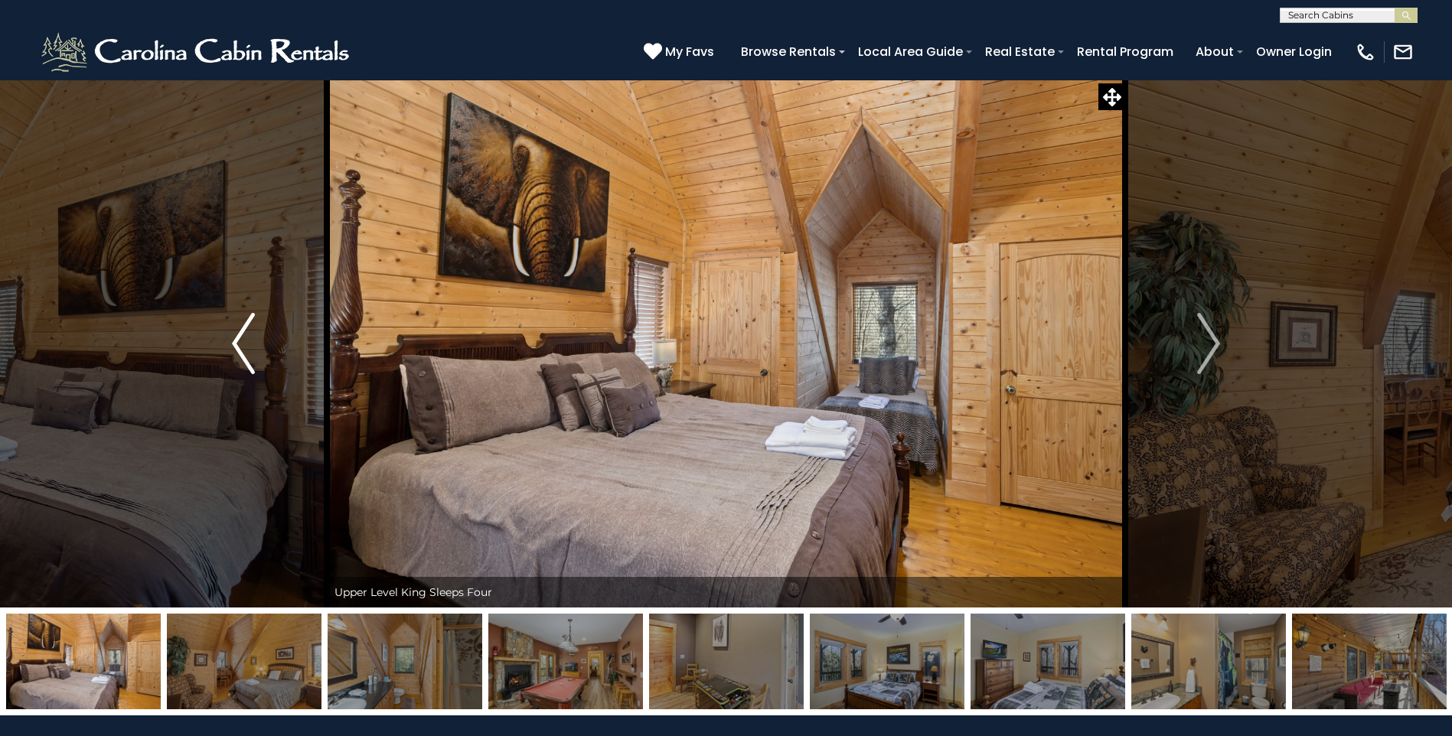
click at [238, 331] on img "Previous" at bounding box center [243, 343] width 23 height 61
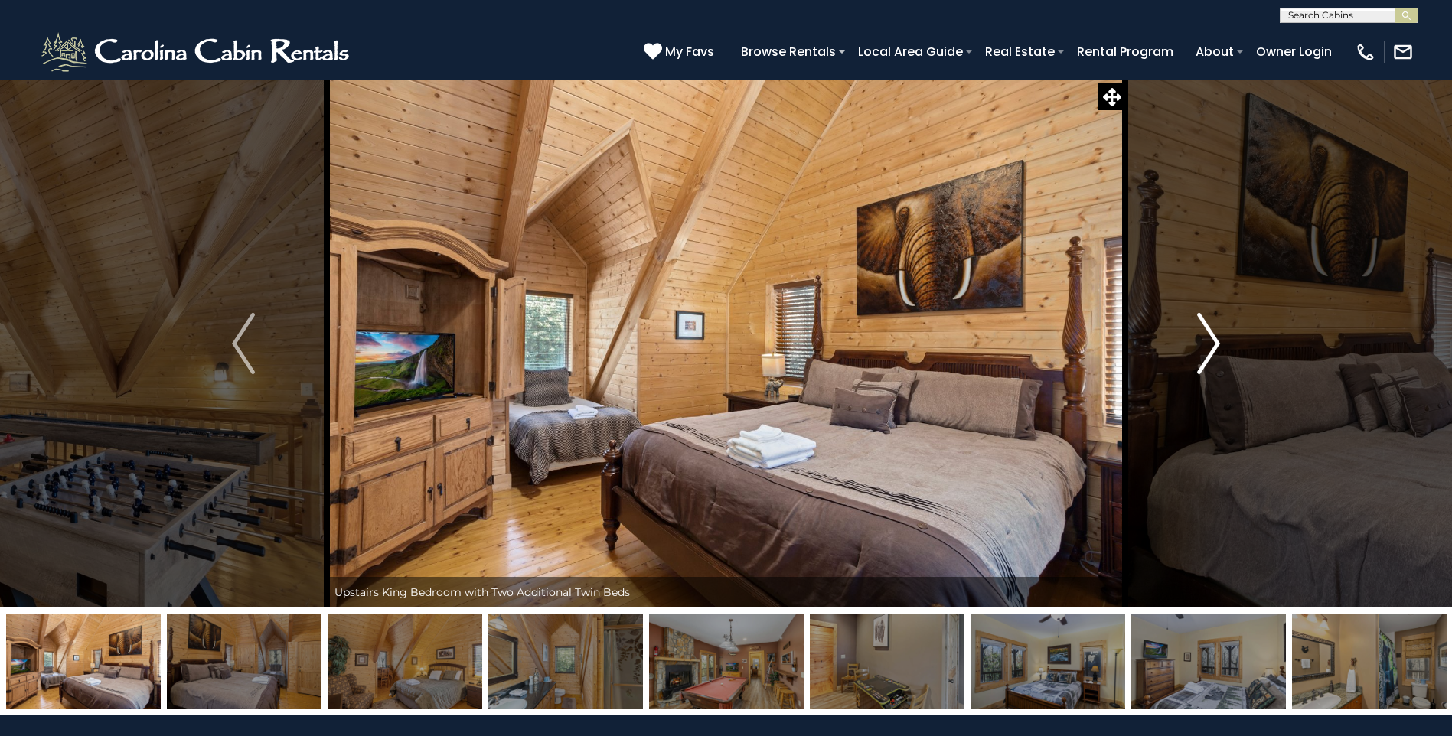
click at [1218, 352] on img "Next" at bounding box center [1208, 343] width 23 height 61
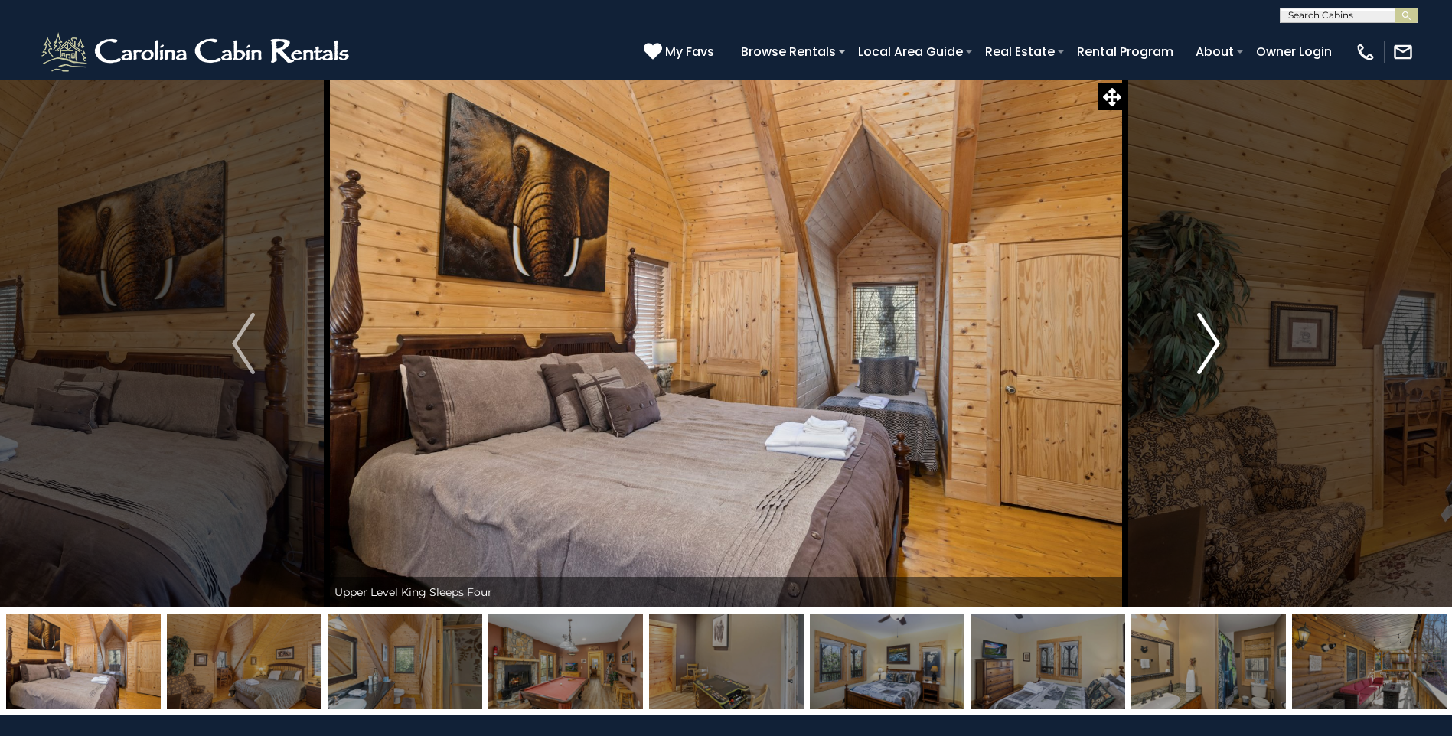
click at [1218, 352] on img "Next" at bounding box center [1208, 343] width 23 height 61
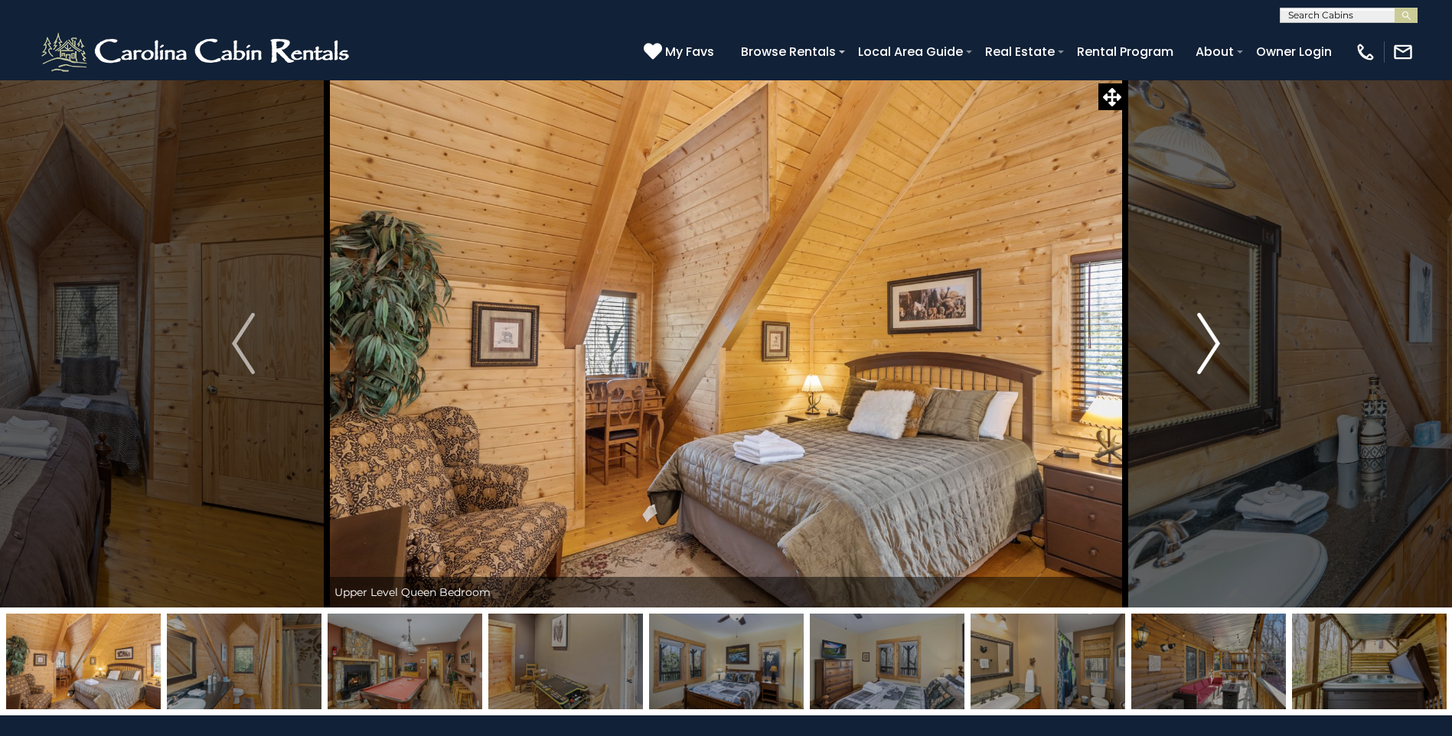
click at [1218, 352] on img "Next" at bounding box center [1208, 343] width 23 height 61
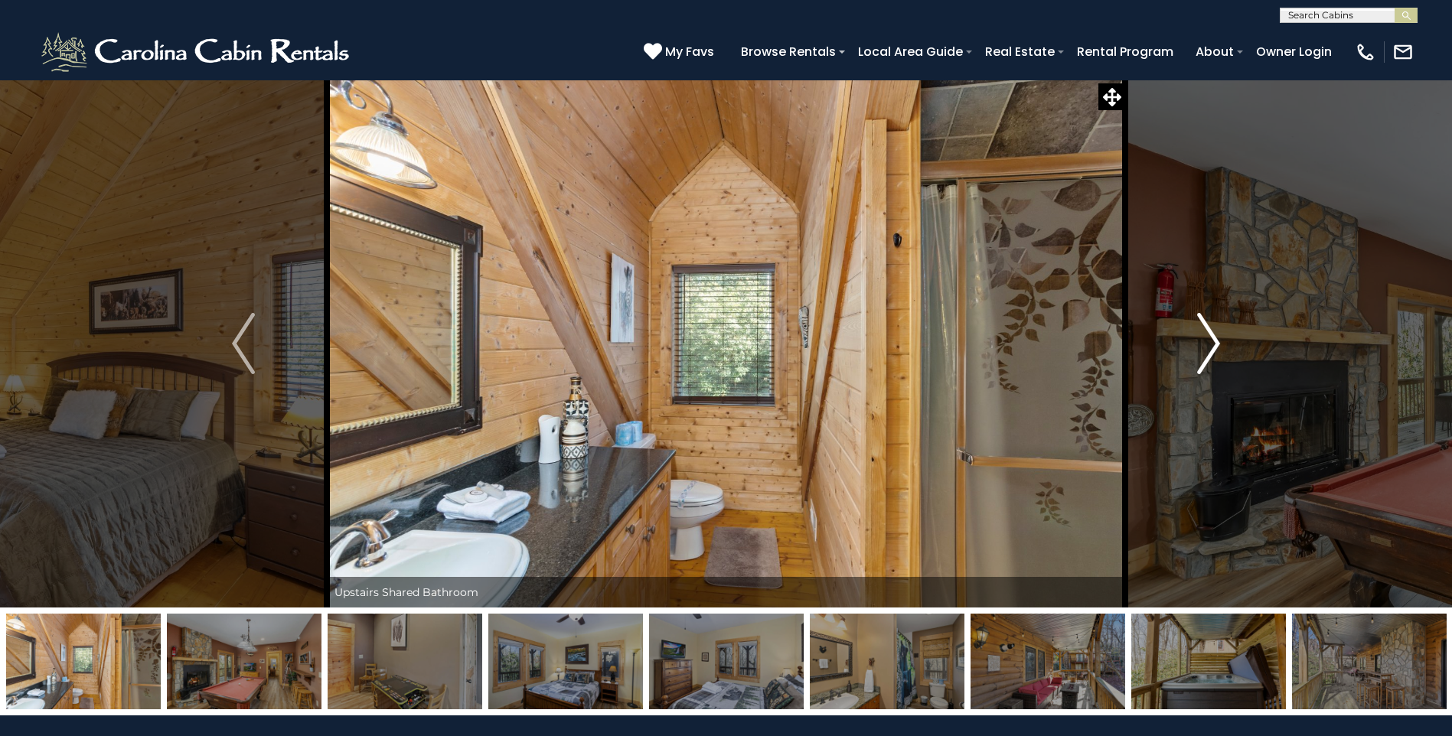
click at [1218, 352] on img "Next" at bounding box center [1208, 343] width 23 height 61
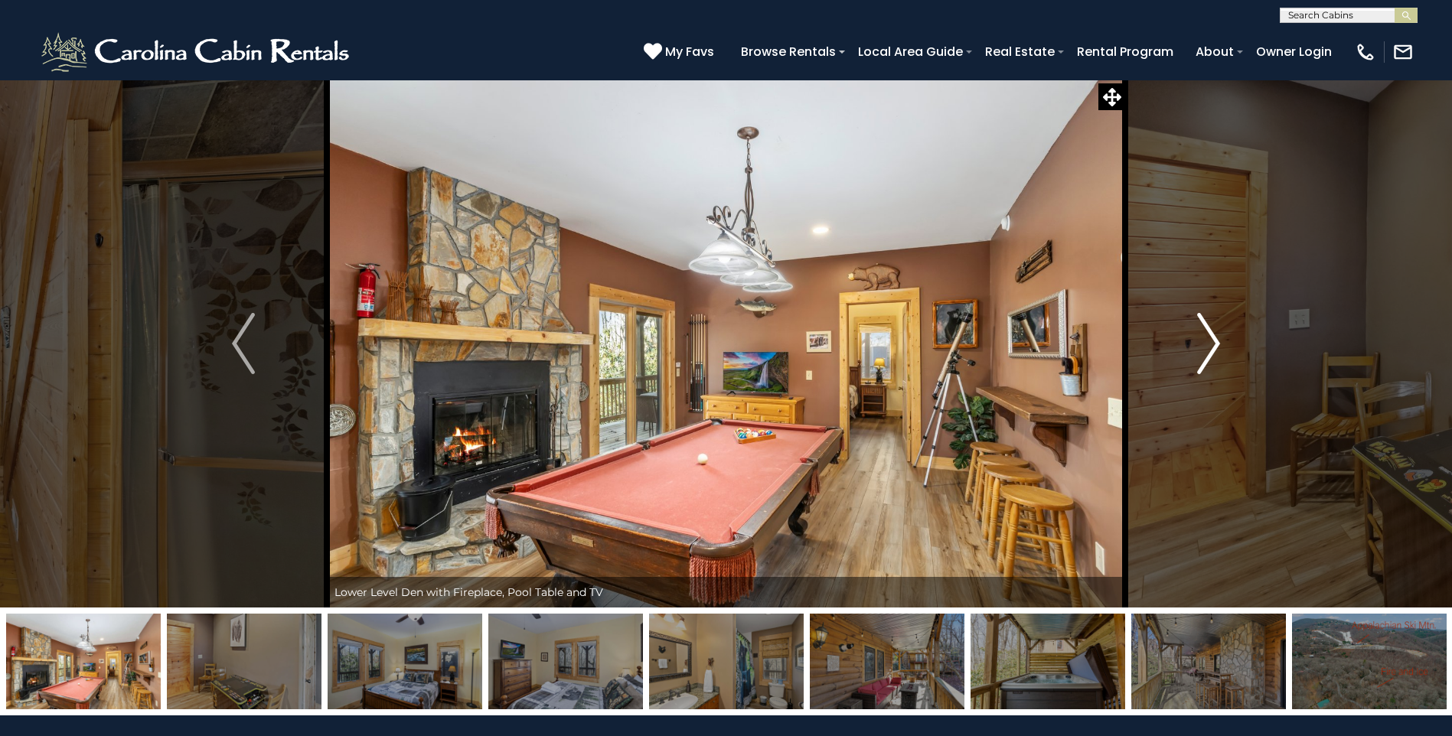
click at [1218, 352] on img "Next" at bounding box center [1208, 343] width 23 height 61
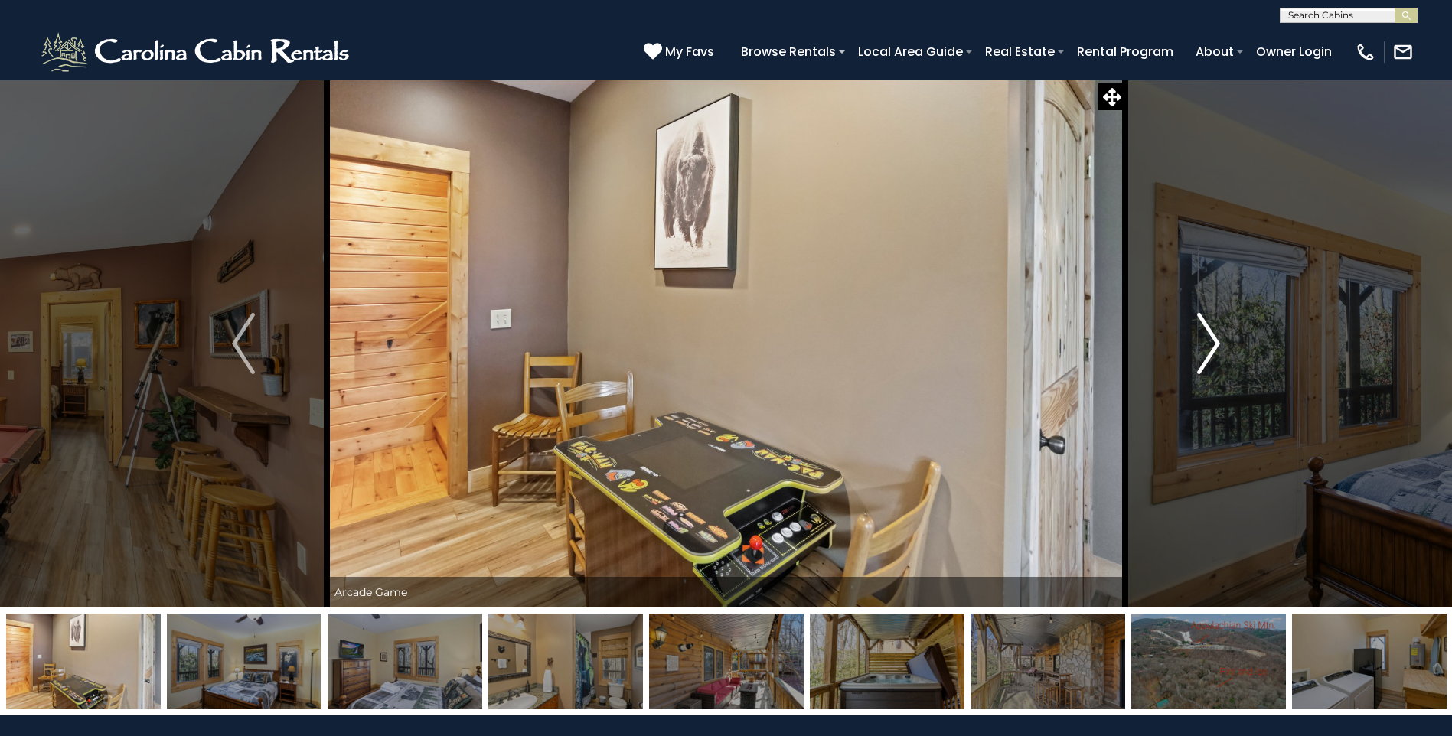
click at [1218, 352] on img "Next" at bounding box center [1208, 343] width 23 height 61
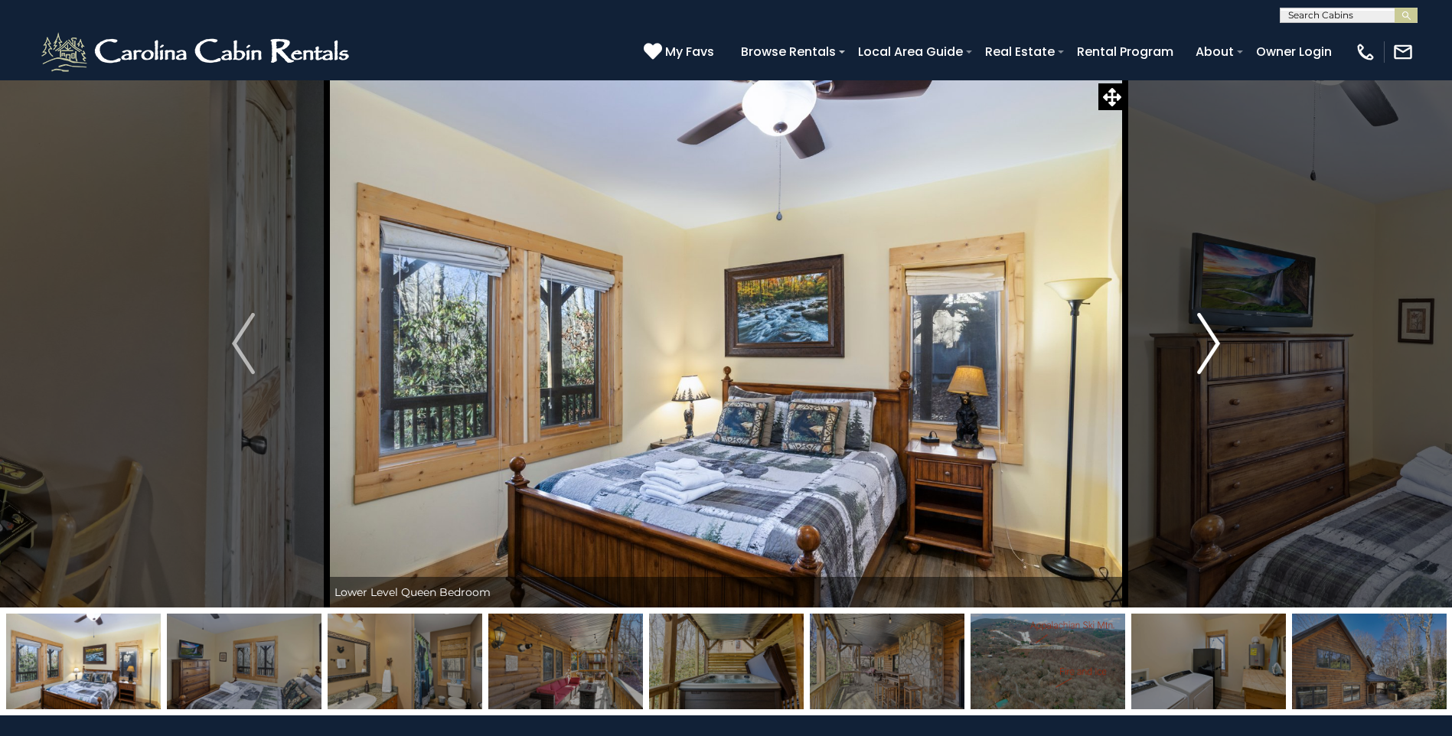
click at [1220, 348] on img "Next" at bounding box center [1208, 343] width 23 height 61
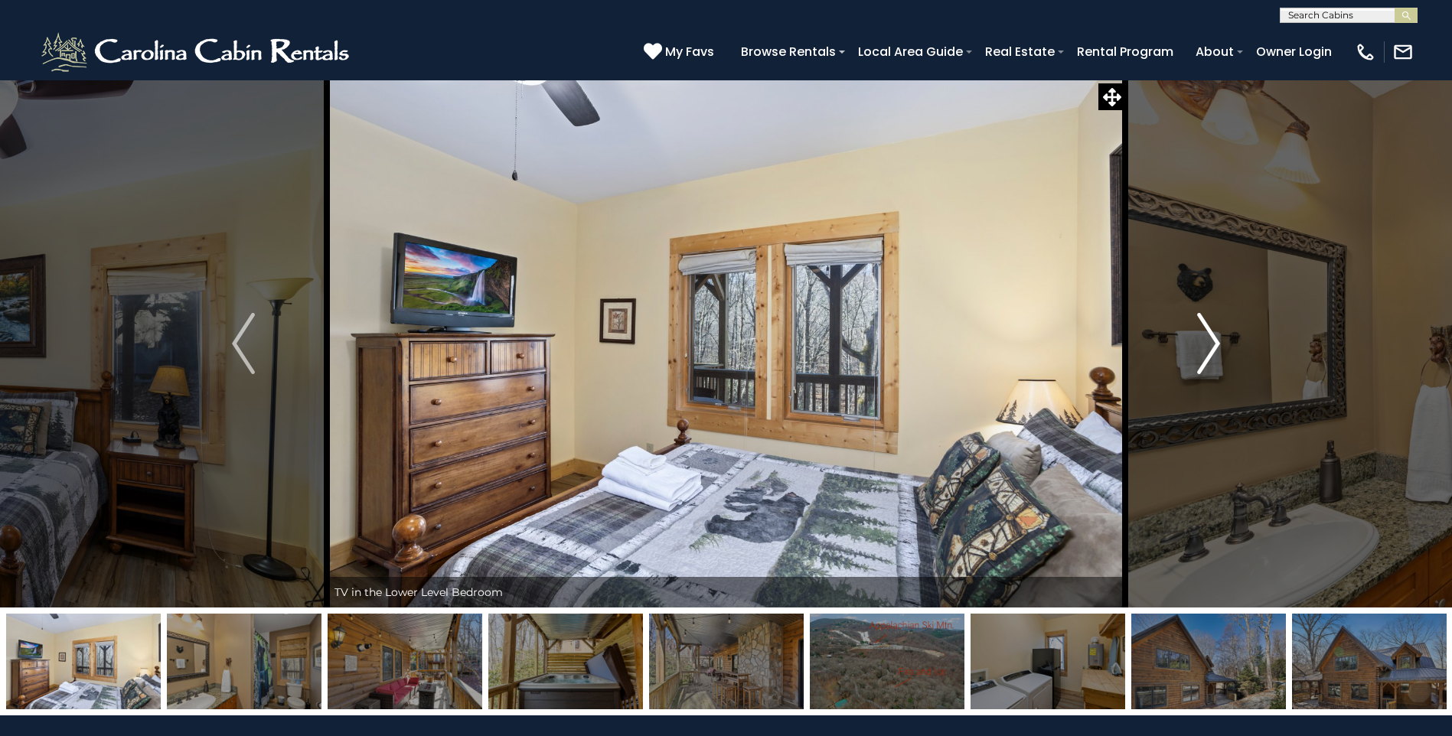
click at [1220, 348] on img "Next" at bounding box center [1208, 343] width 23 height 61
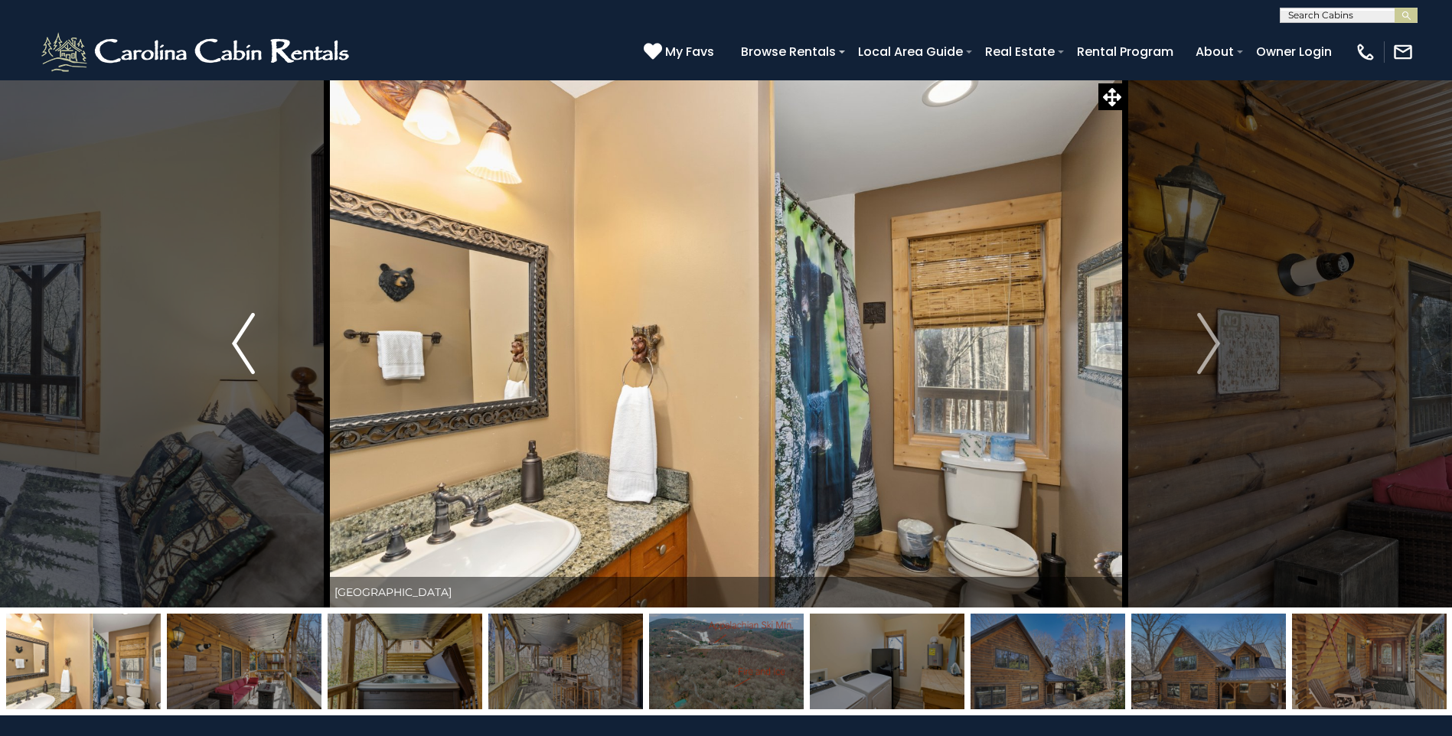
click at [235, 347] on img "Previous" at bounding box center [243, 343] width 23 height 61
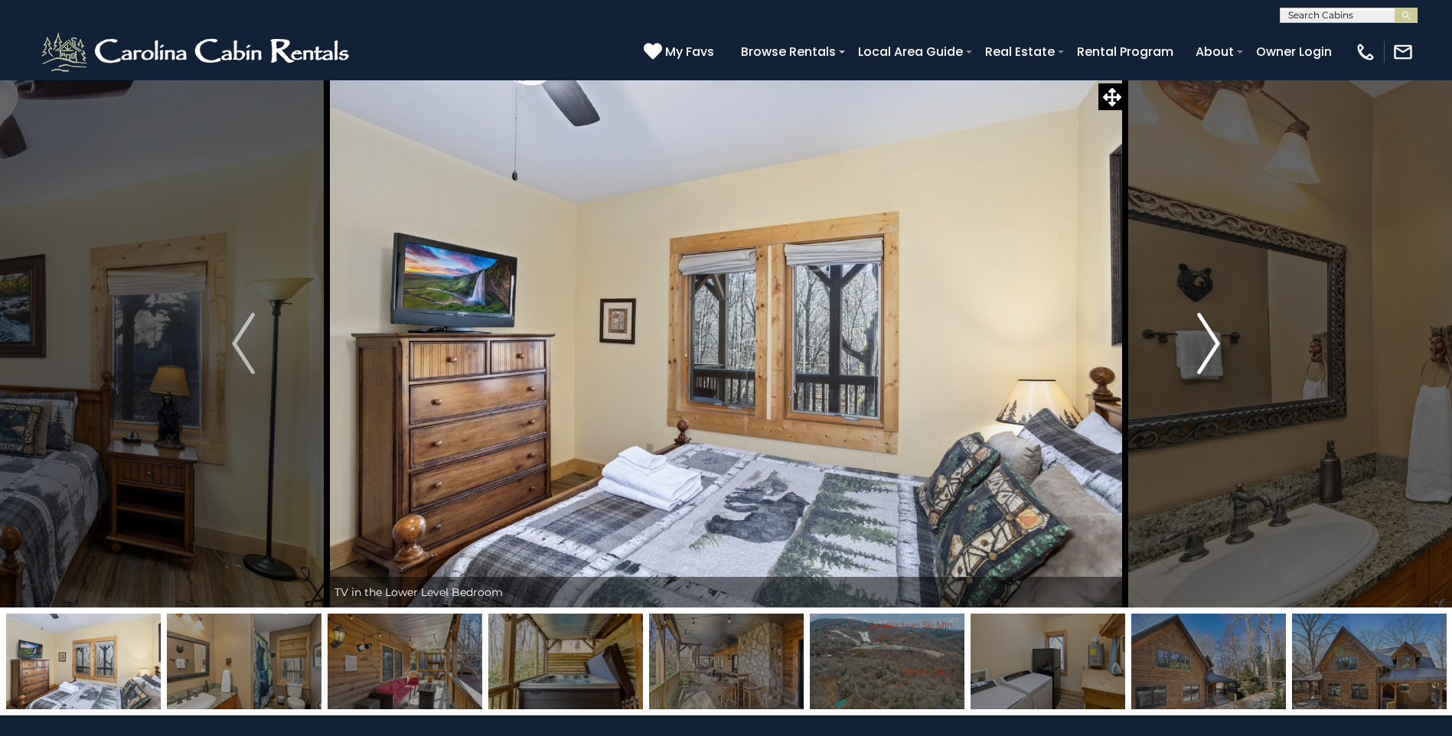
click at [1198, 316] on img "Next" at bounding box center [1208, 343] width 23 height 61
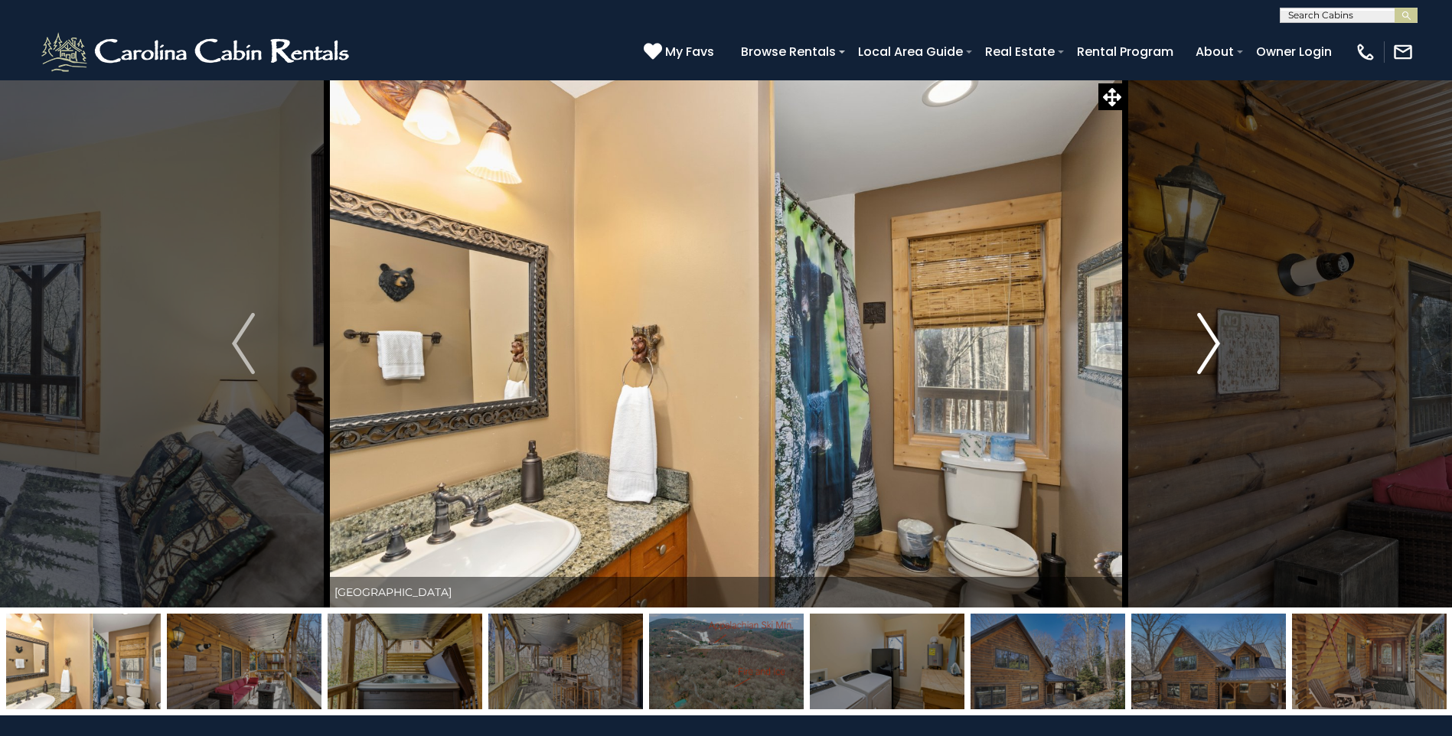
click at [1198, 316] on img "Next" at bounding box center [1208, 343] width 23 height 61
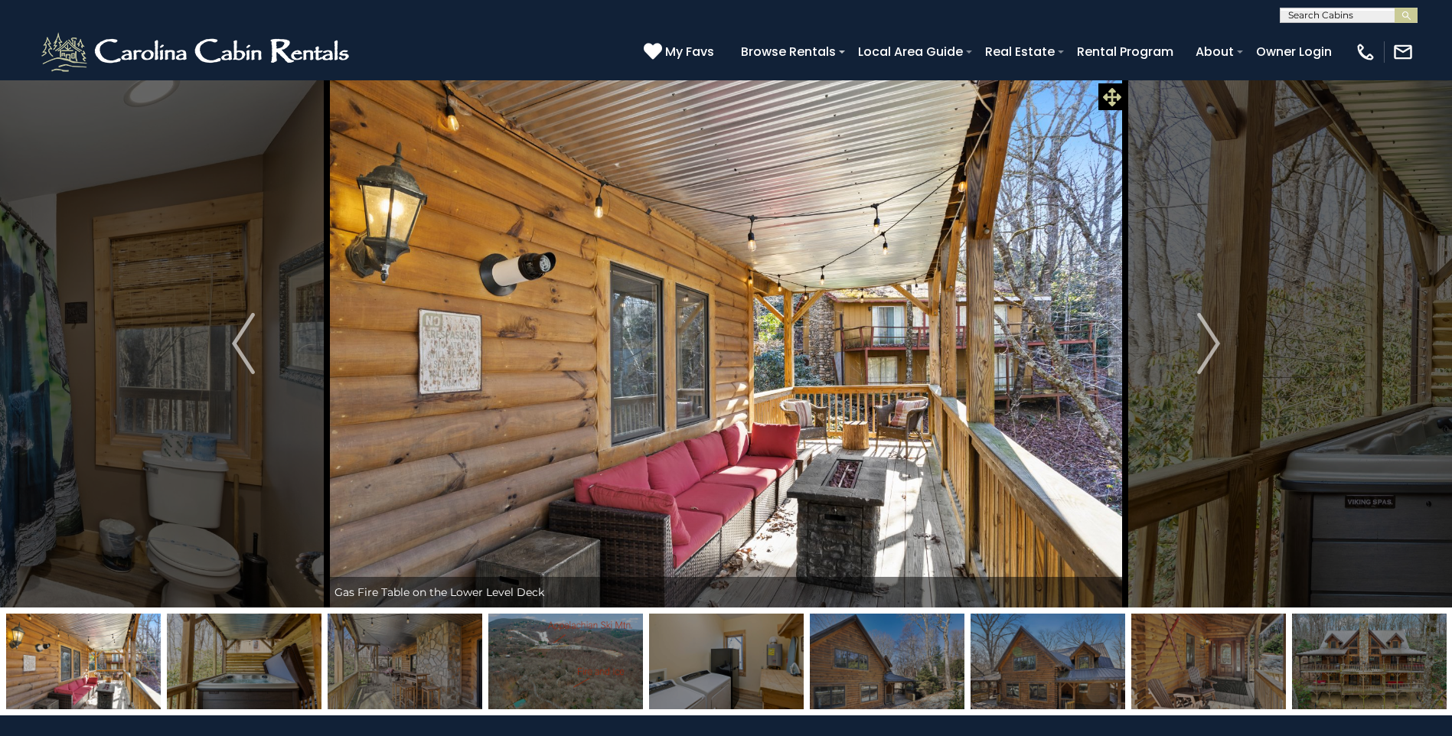
click at [1109, 100] on icon at bounding box center [1112, 97] width 18 height 18
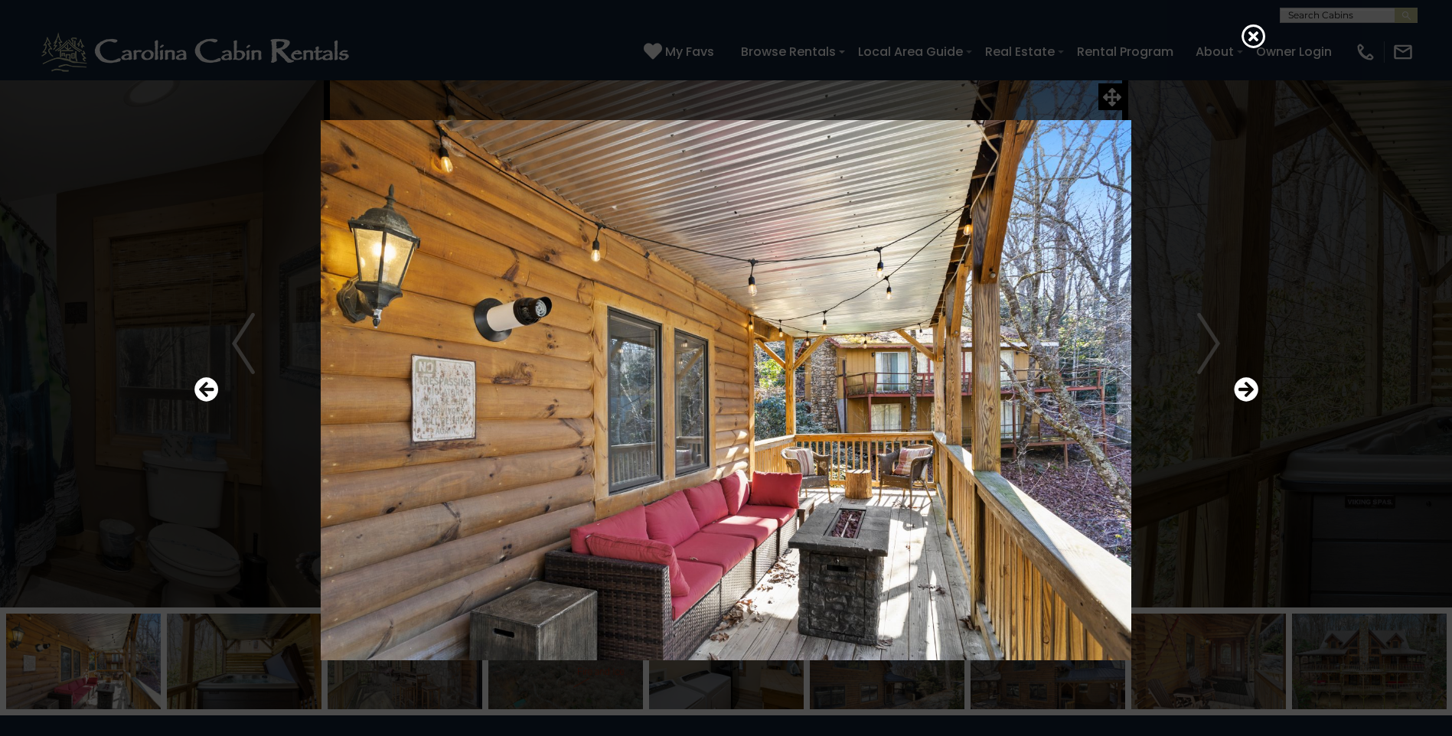
click at [976, 406] on img at bounding box center [726, 390] width 920 height 540
drag, startPoint x: 958, startPoint y: 386, endPoint x: 954, endPoint y: 331, distance: 54.5
click at [954, 331] on img at bounding box center [726, 390] width 920 height 540
click at [1255, 392] on icon "Next" at bounding box center [1246, 389] width 24 height 24
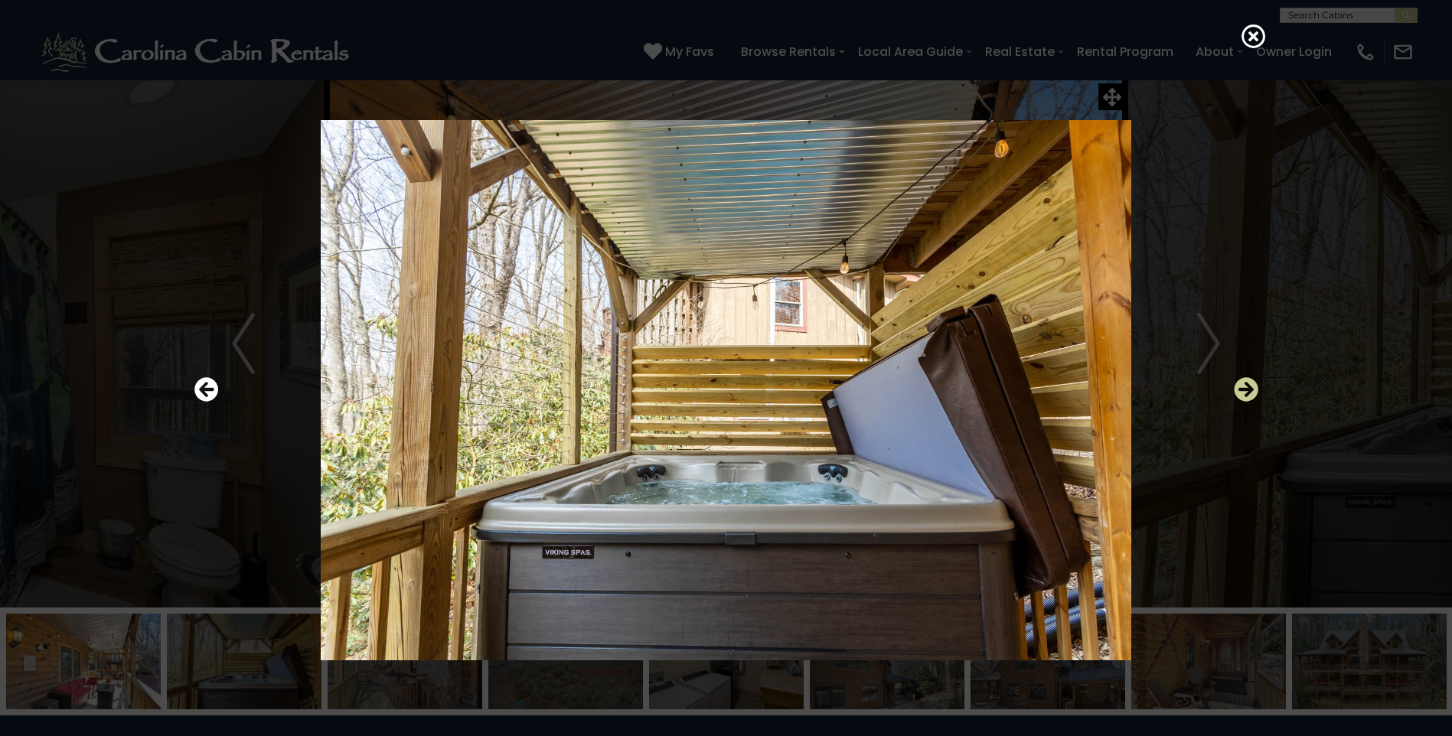
click at [1255, 392] on icon "Next" at bounding box center [1246, 389] width 24 height 24
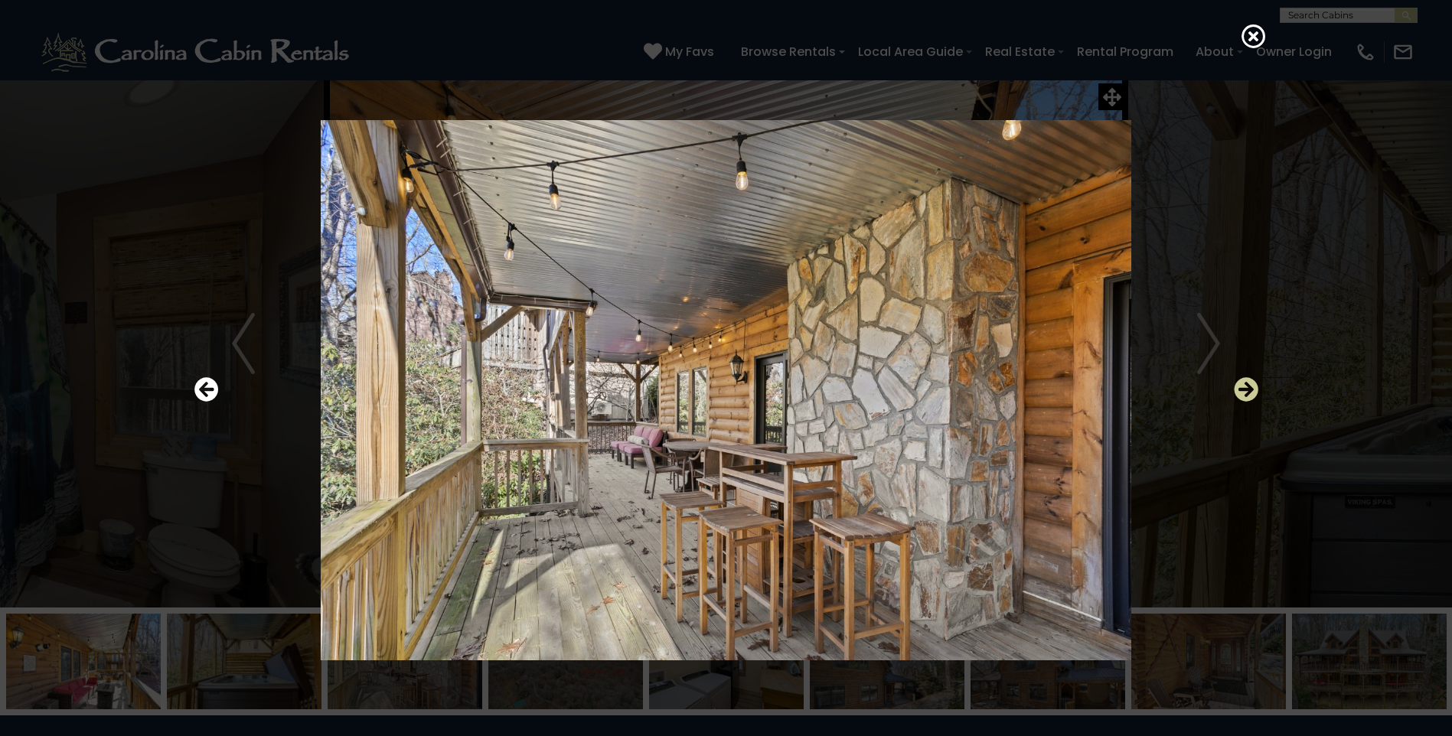
click at [1255, 392] on icon "Next" at bounding box center [1246, 389] width 24 height 24
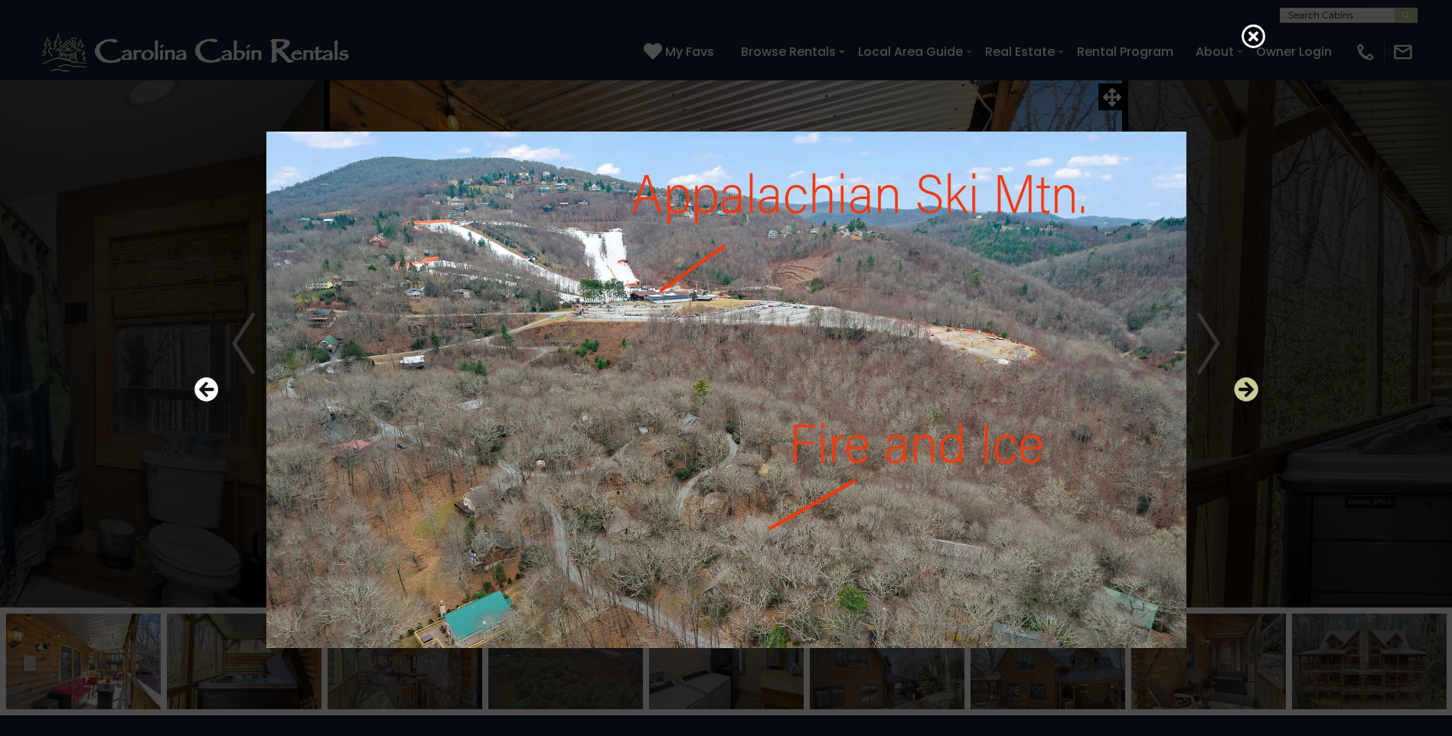
click at [1249, 388] on icon "Next" at bounding box center [1246, 389] width 24 height 24
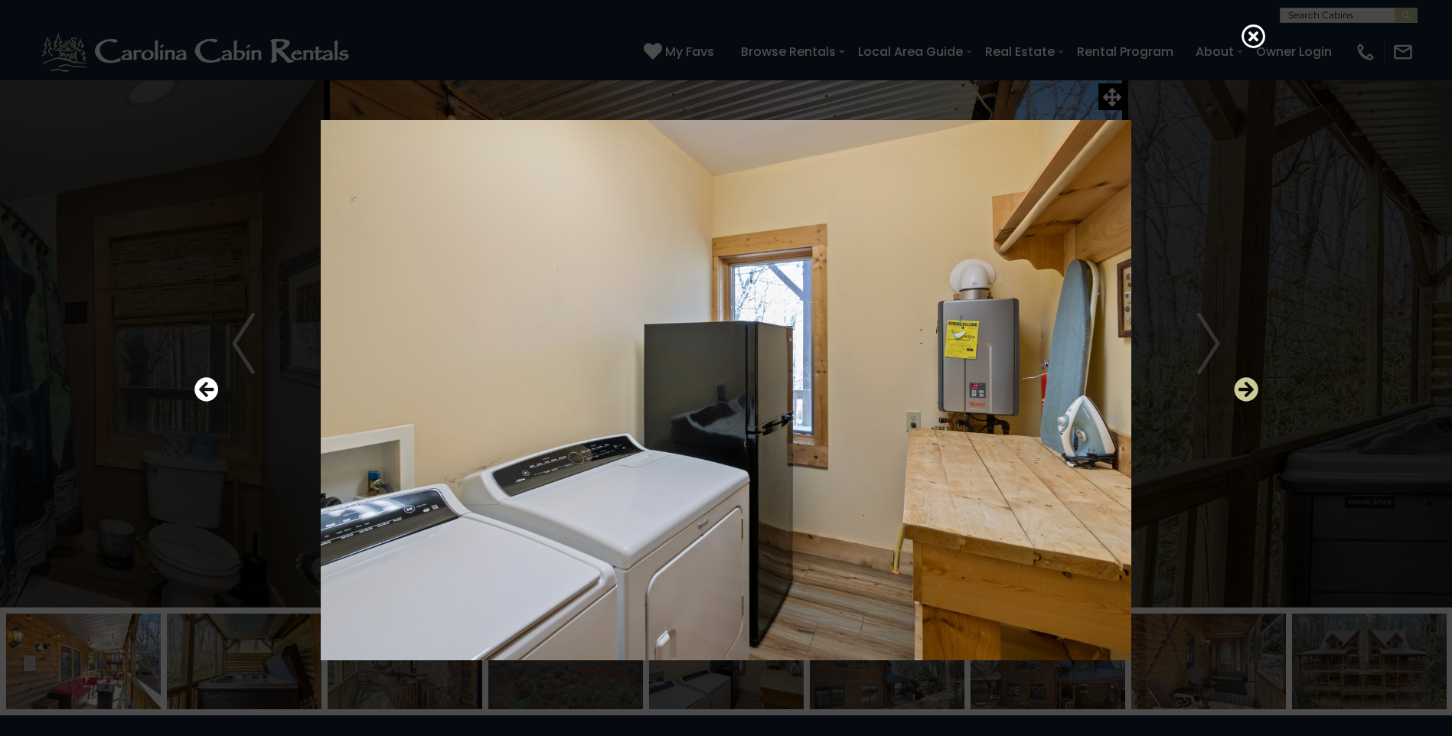
click at [1249, 388] on icon "Next" at bounding box center [1246, 389] width 24 height 24
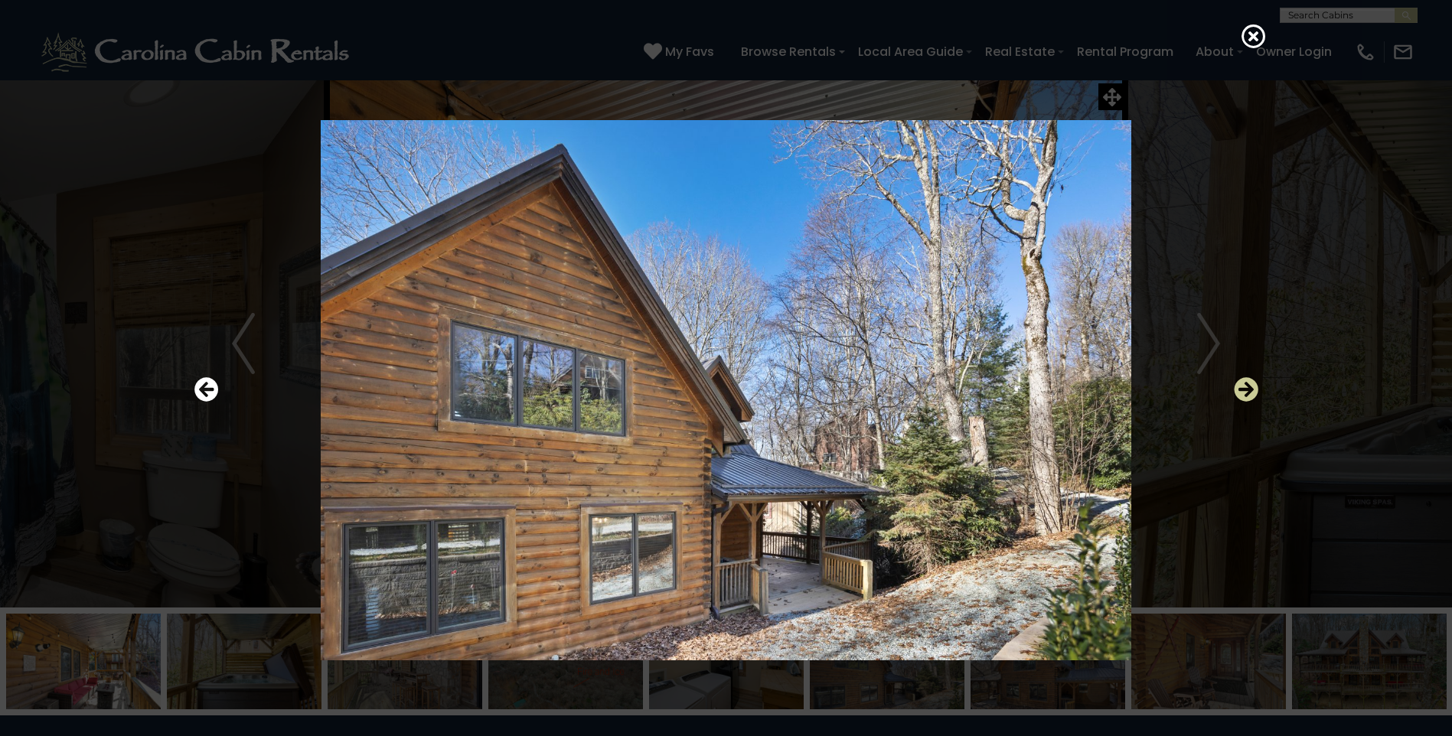
click at [1249, 388] on icon "Next" at bounding box center [1246, 389] width 24 height 24
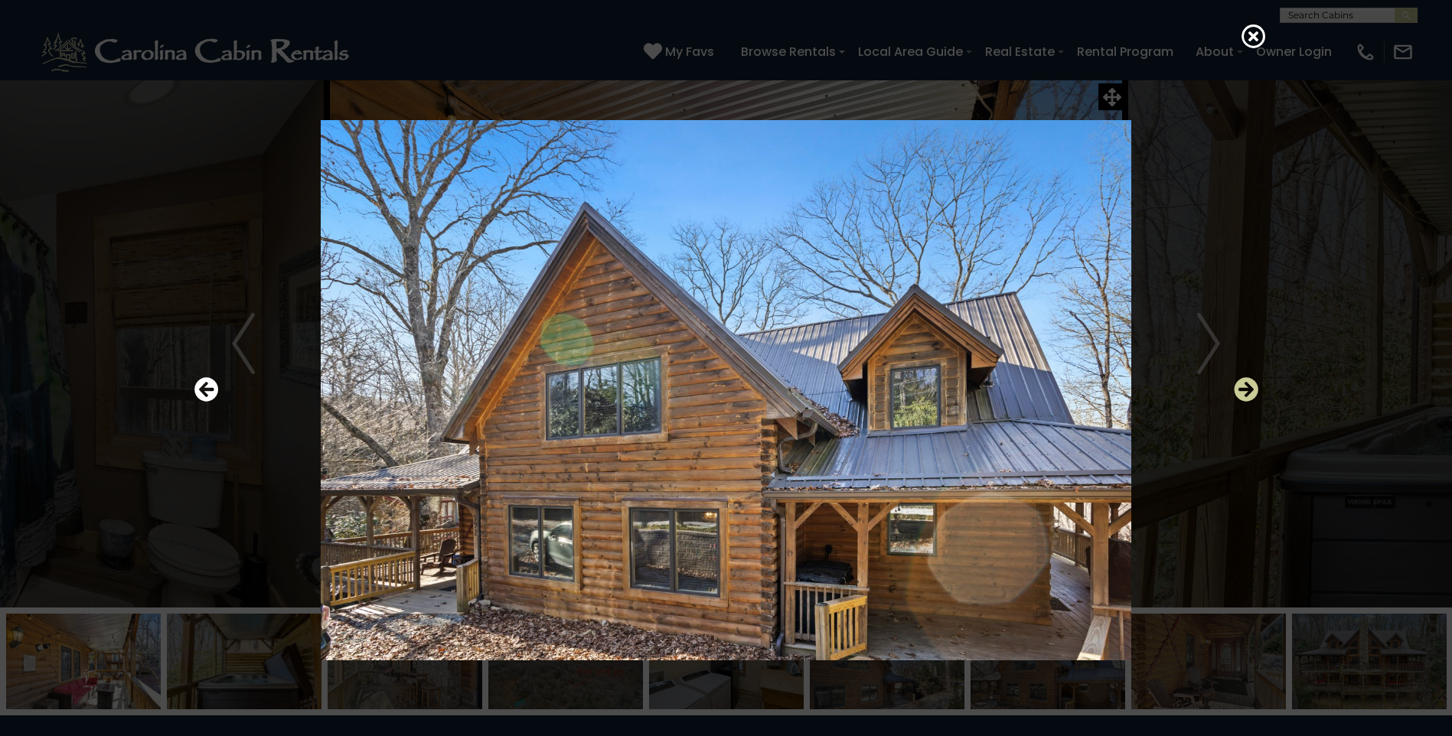
click at [1249, 388] on icon "Next" at bounding box center [1246, 389] width 24 height 24
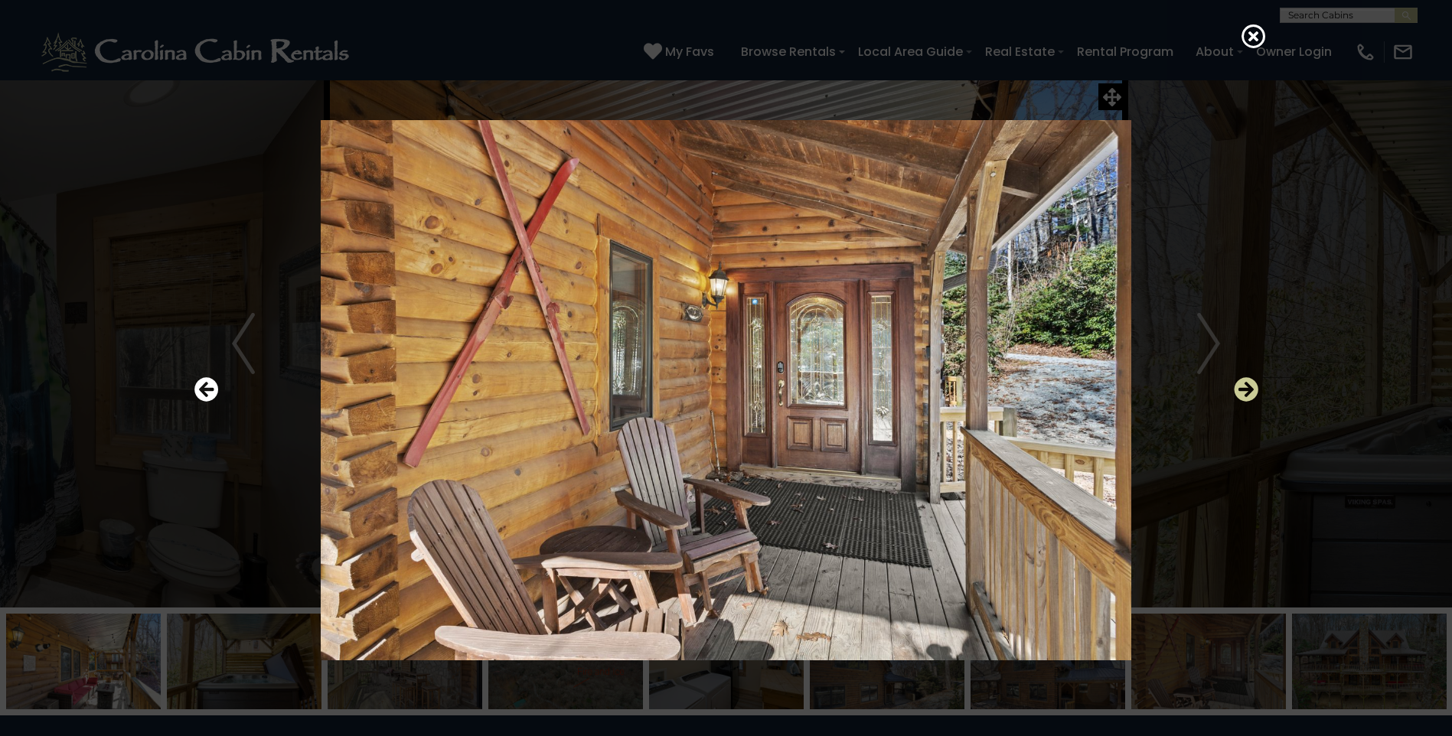
click at [1248, 383] on icon "Next" at bounding box center [1246, 389] width 24 height 24
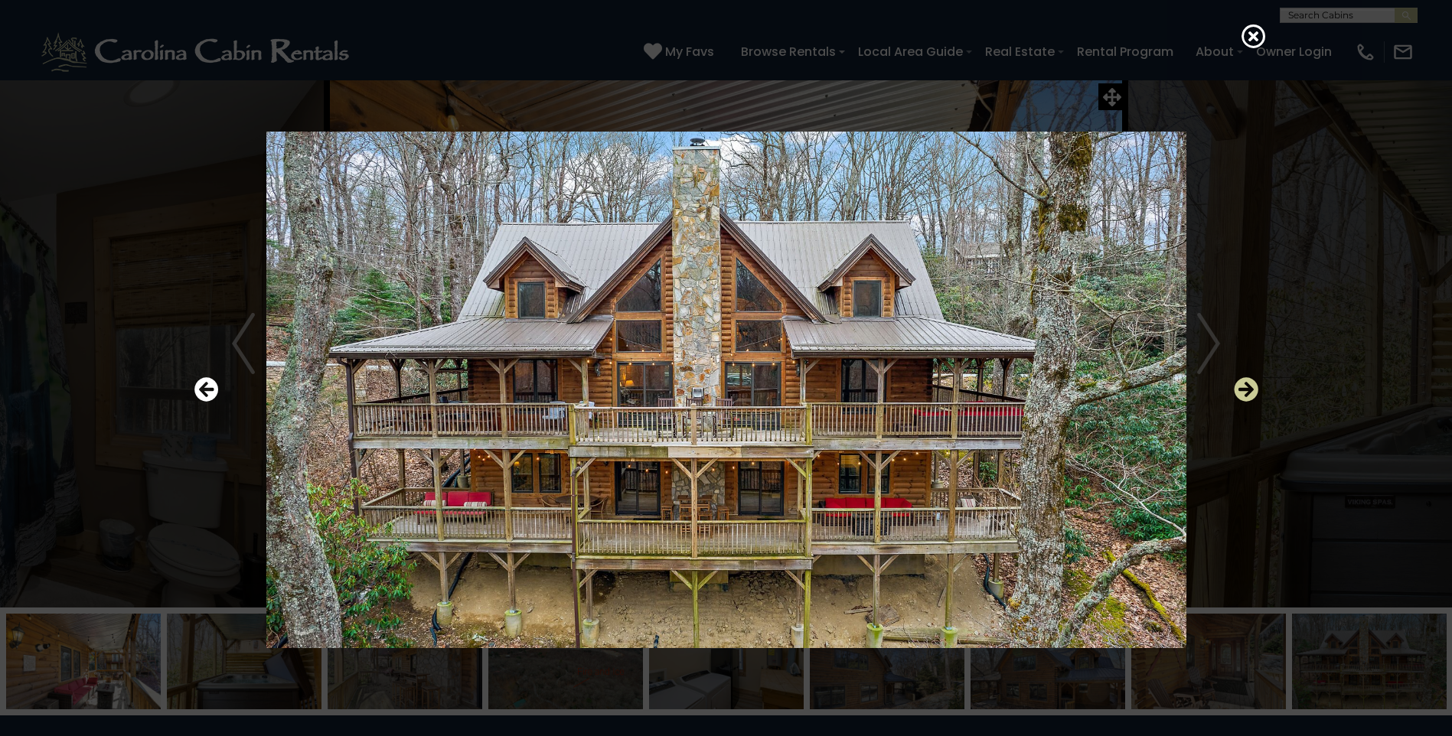
click at [1258, 387] on icon "Next" at bounding box center [1246, 389] width 24 height 24
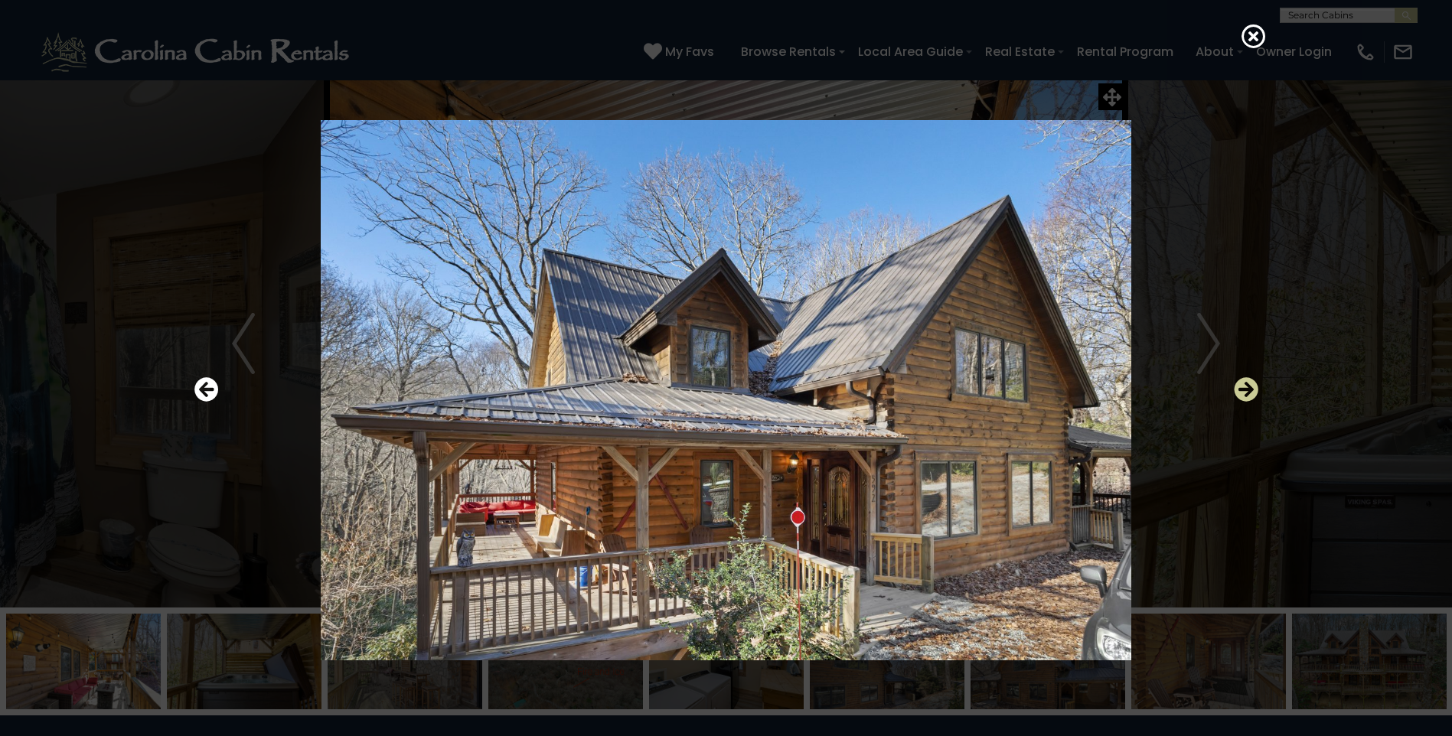
click at [1258, 387] on icon "Next" at bounding box center [1246, 389] width 24 height 24
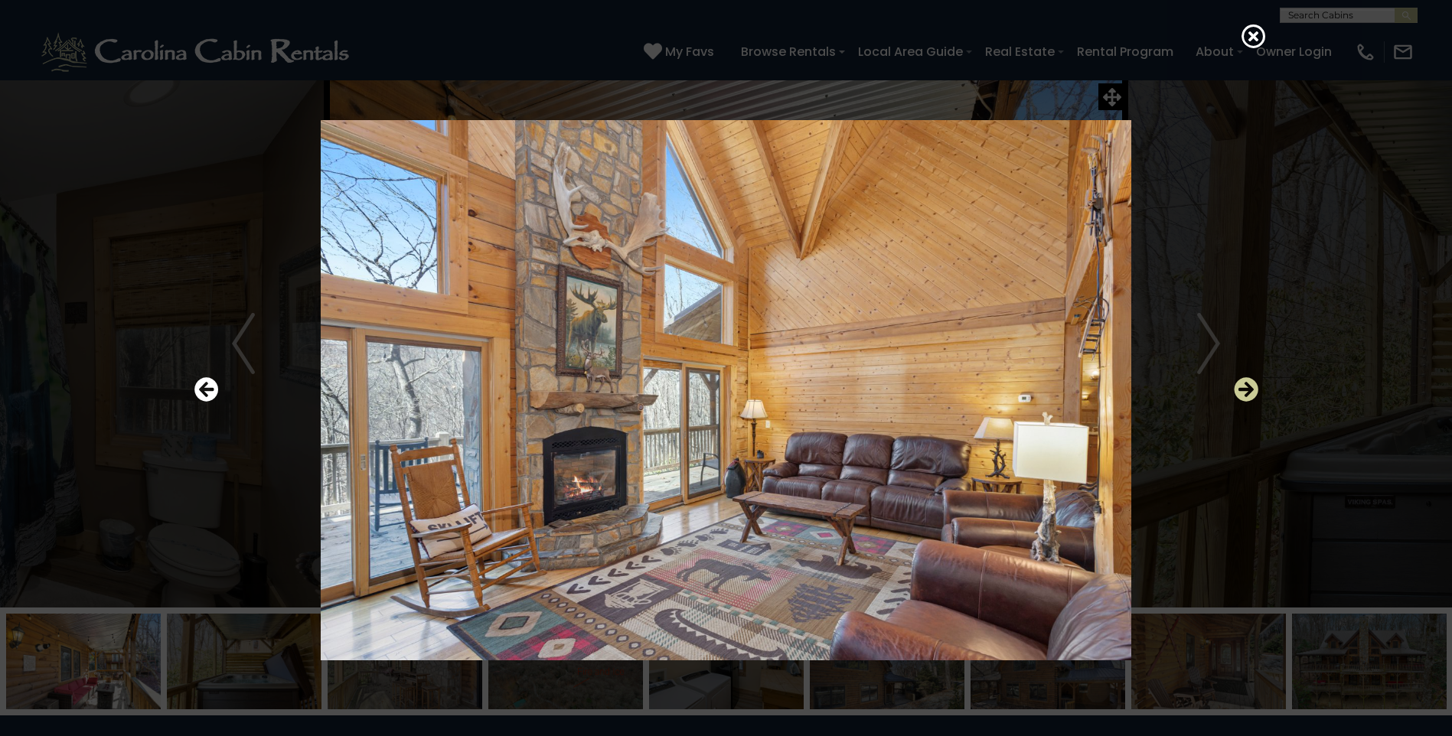
click at [1258, 387] on icon "Next" at bounding box center [1246, 389] width 24 height 24
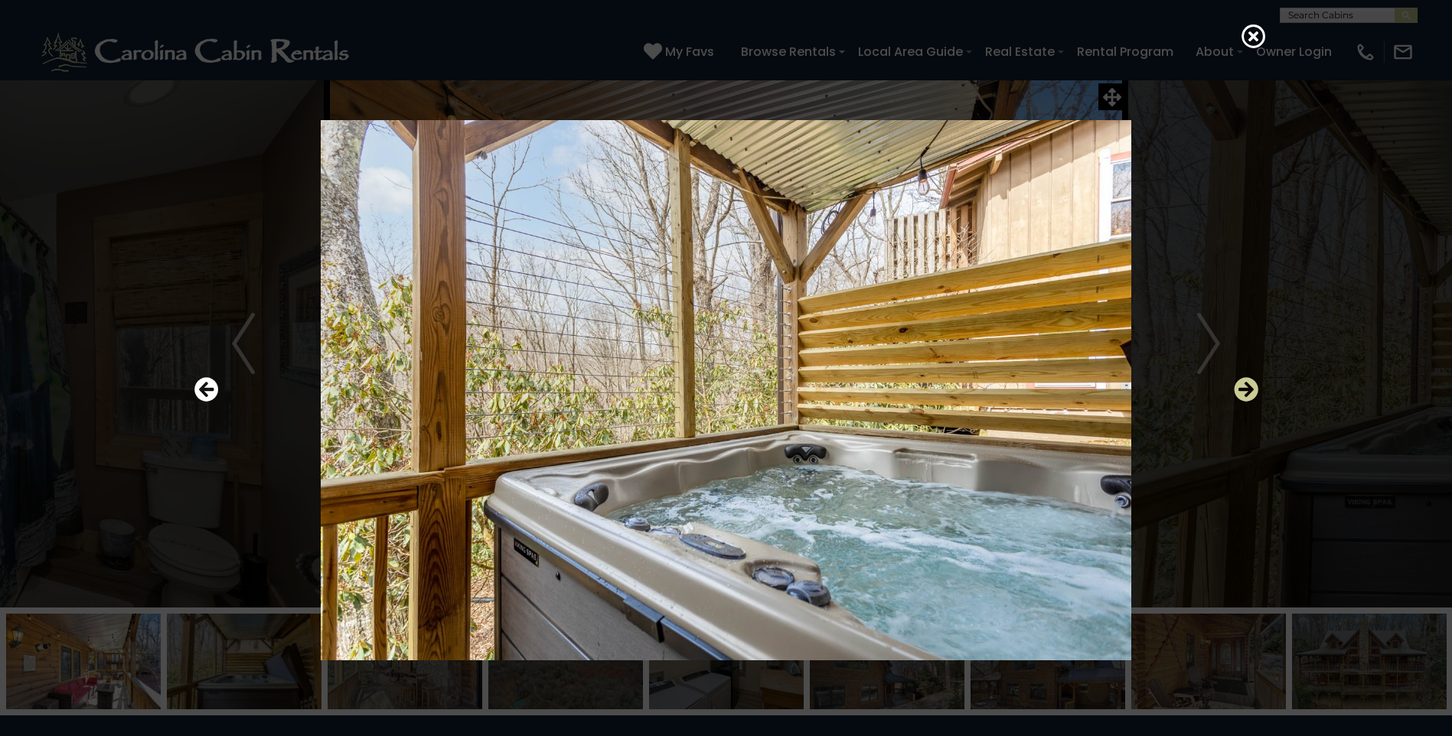
click at [1258, 387] on icon "Next" at bounding box center [1246, 389] width 24 height 24
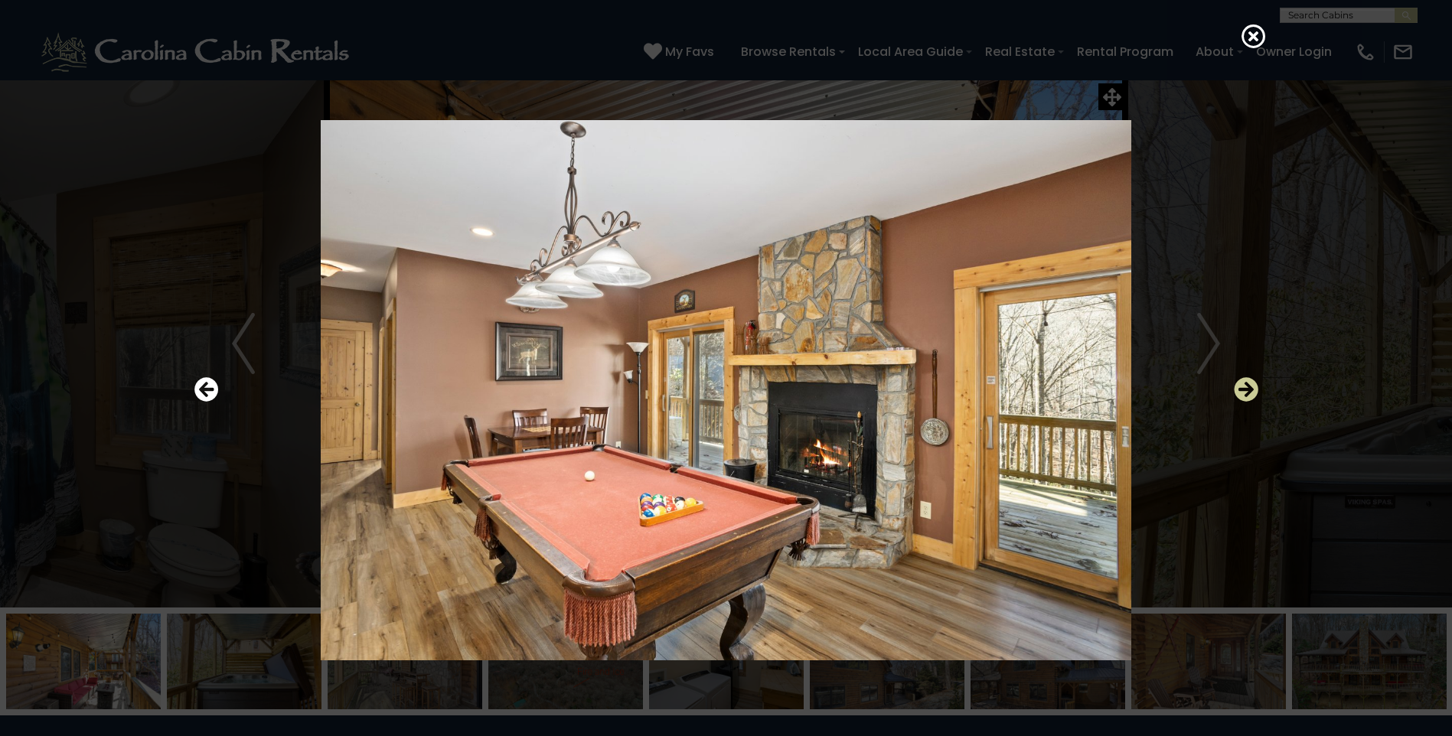
click at [1258, 387] on icon "Next" at bounding box center [1246, 389] width 24 height 24
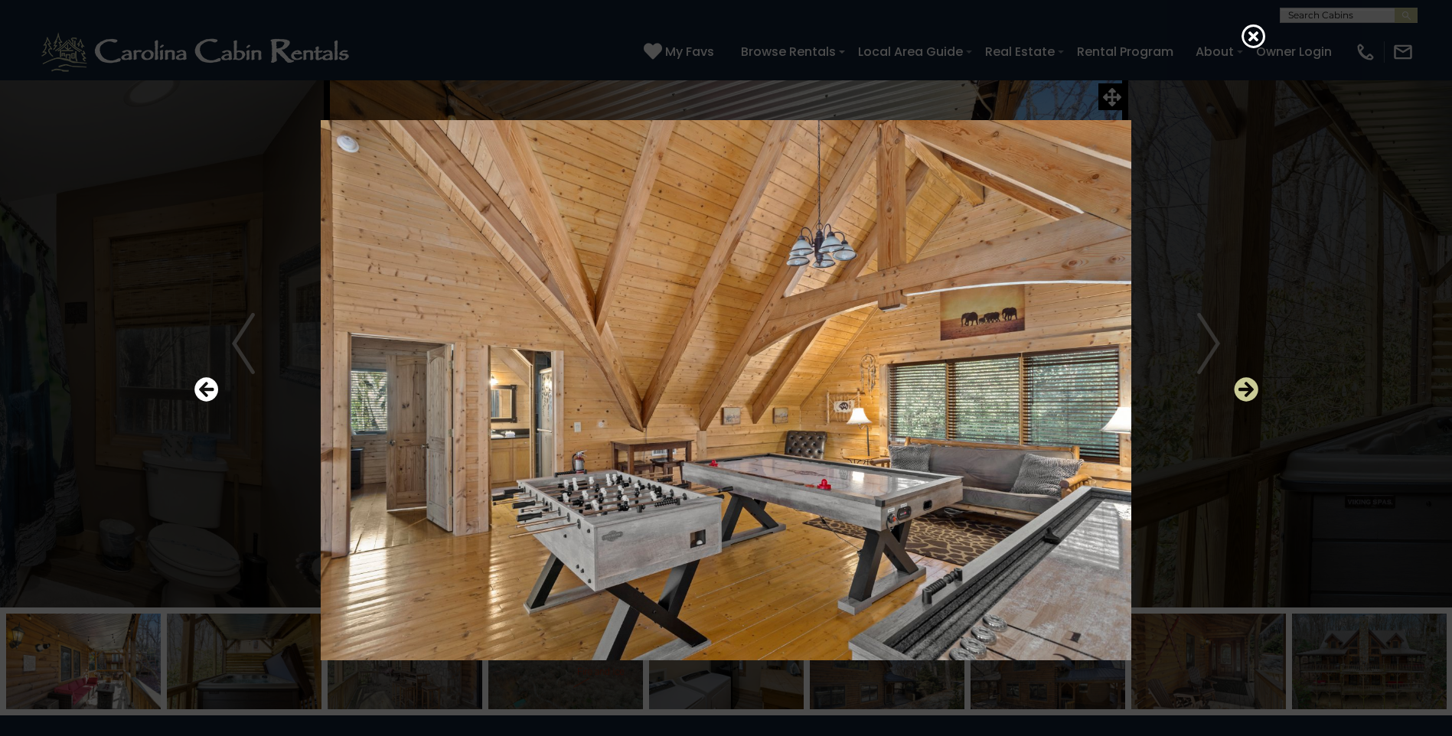
click at [1258, 387] on icon "Next" at bounding box center [1246, 389] width 24 height 24
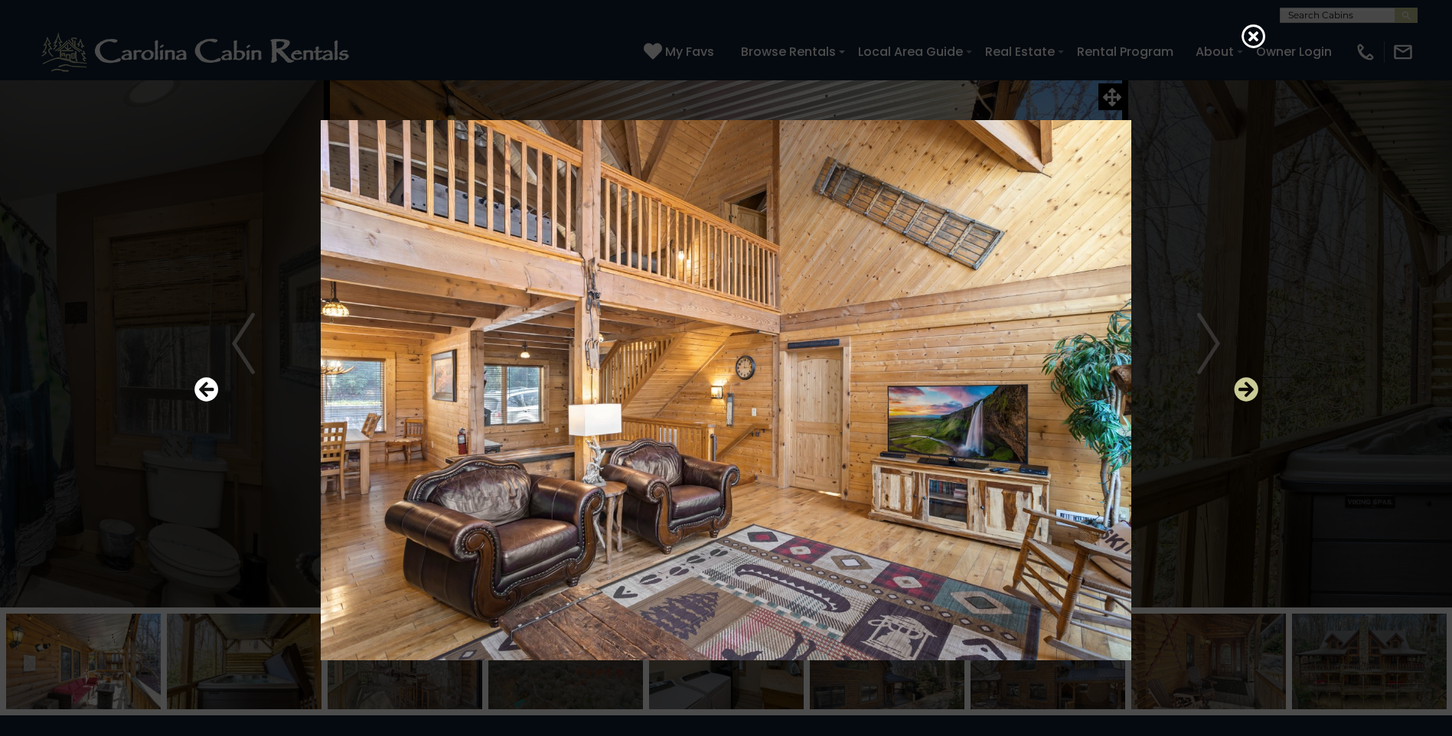
click at [1258, 387] on icon "Next" at bounding box center [1246, 389] width 24 height 24
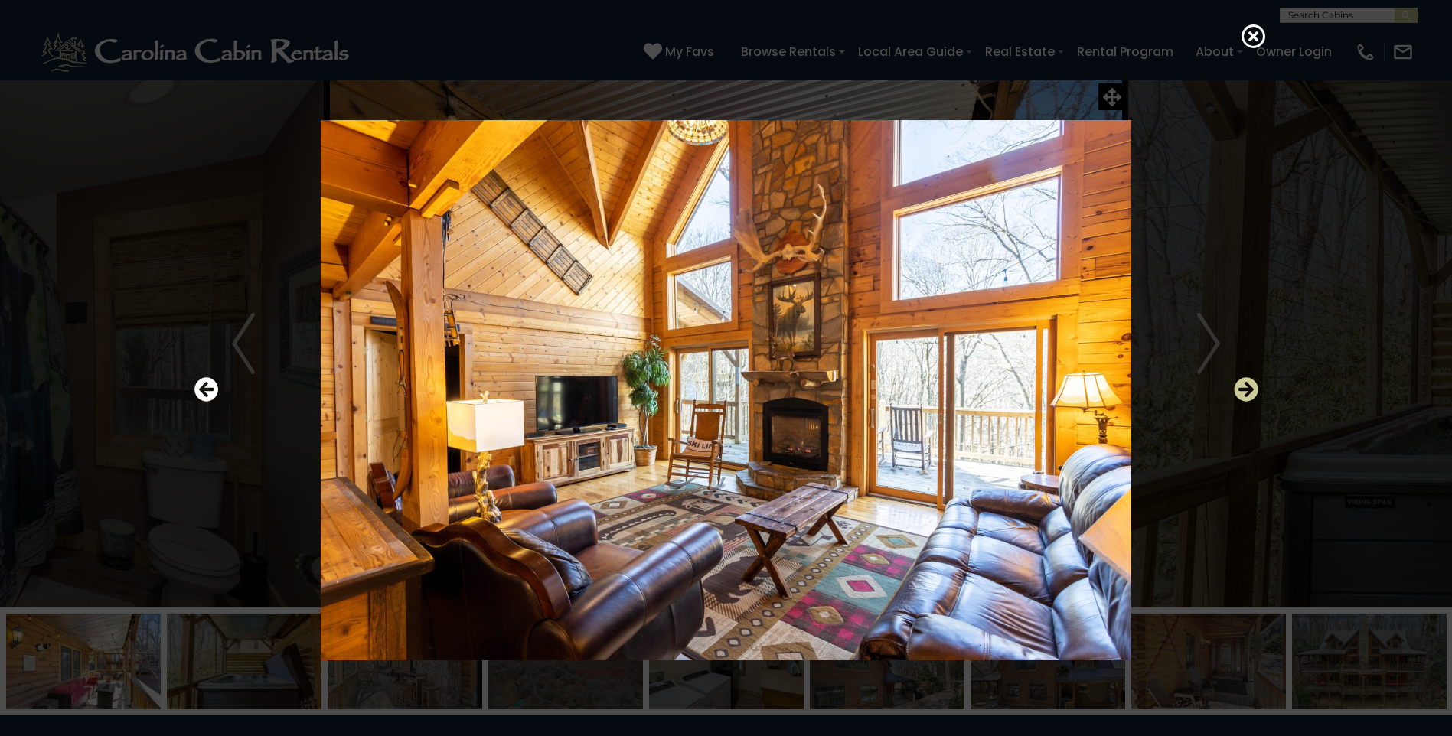
click at [1258, 387] on icon "Next" at bounding box center [1246, 389] width 24 height 24
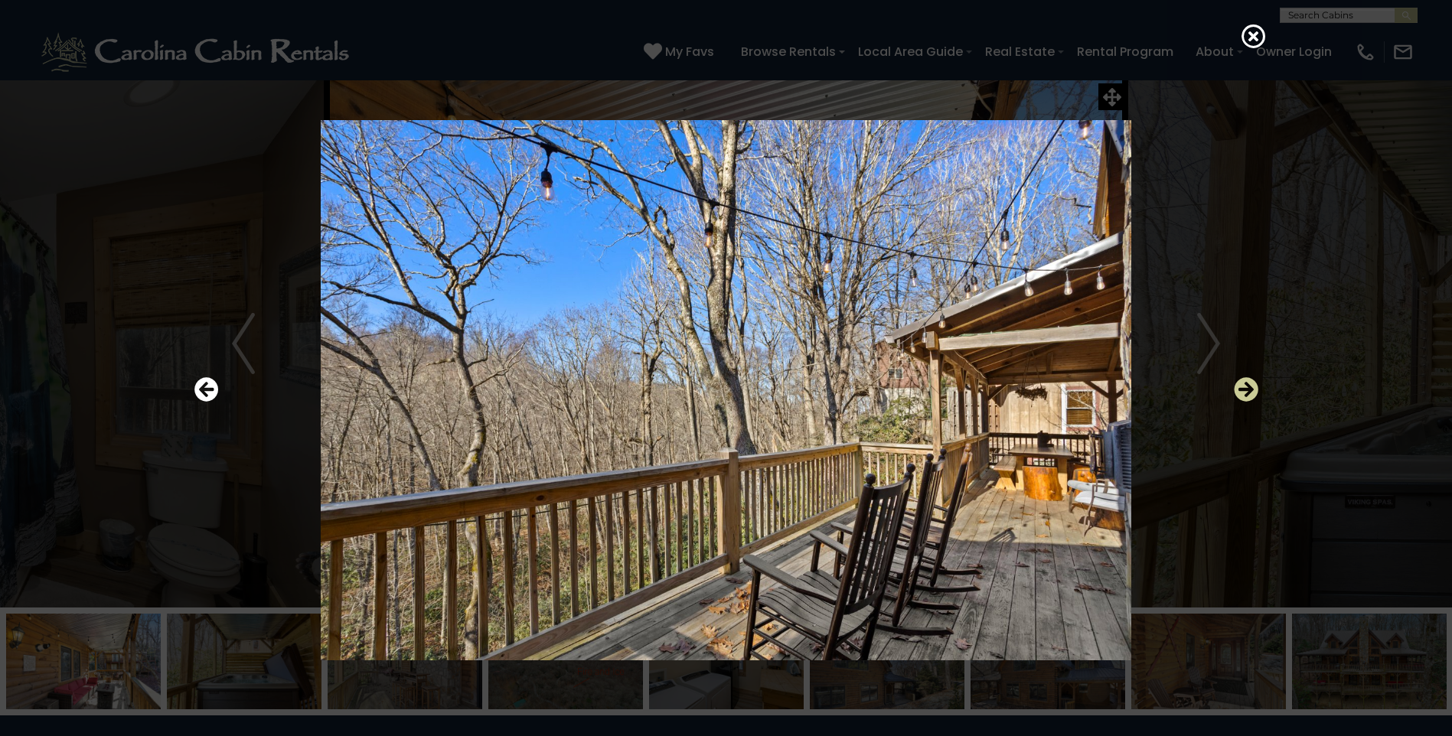
click at [1258, 387] on icon "Next" at bounding box center [1246, 389] width 24 height 24
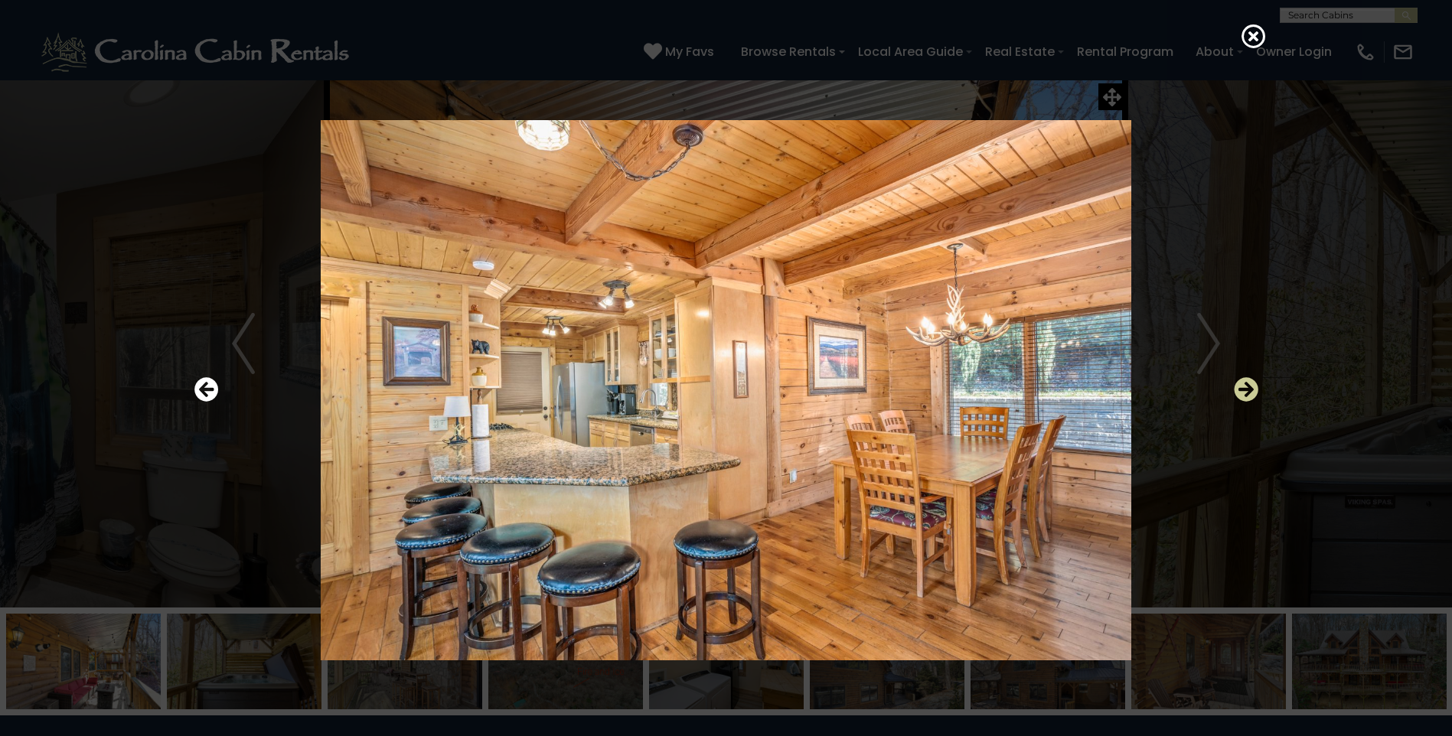
click at [1258, 387] on icon "Next" at bounding box center [1246, 389] width 24 height 24
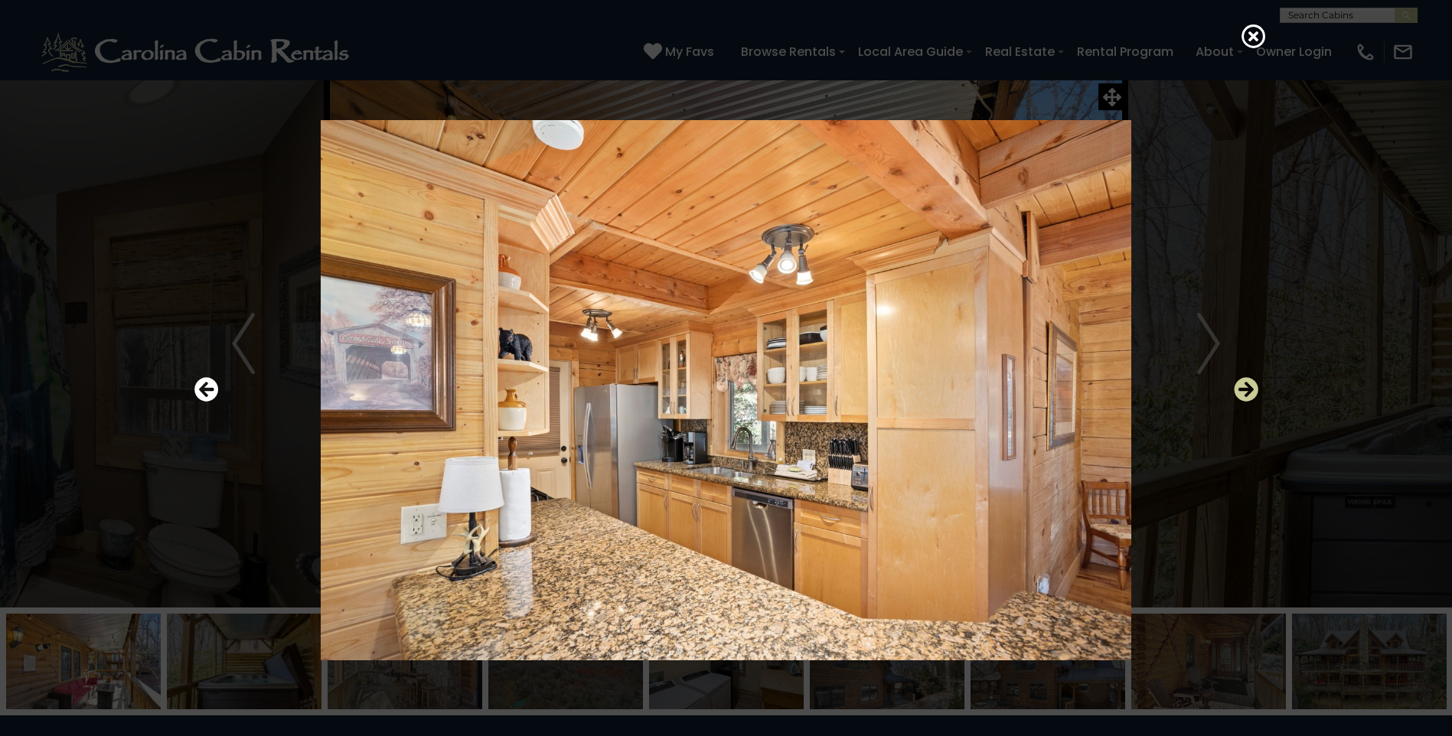
click at [1258, 387] on icon "Next" at bounding box center [1246, 389] width 24 height 24
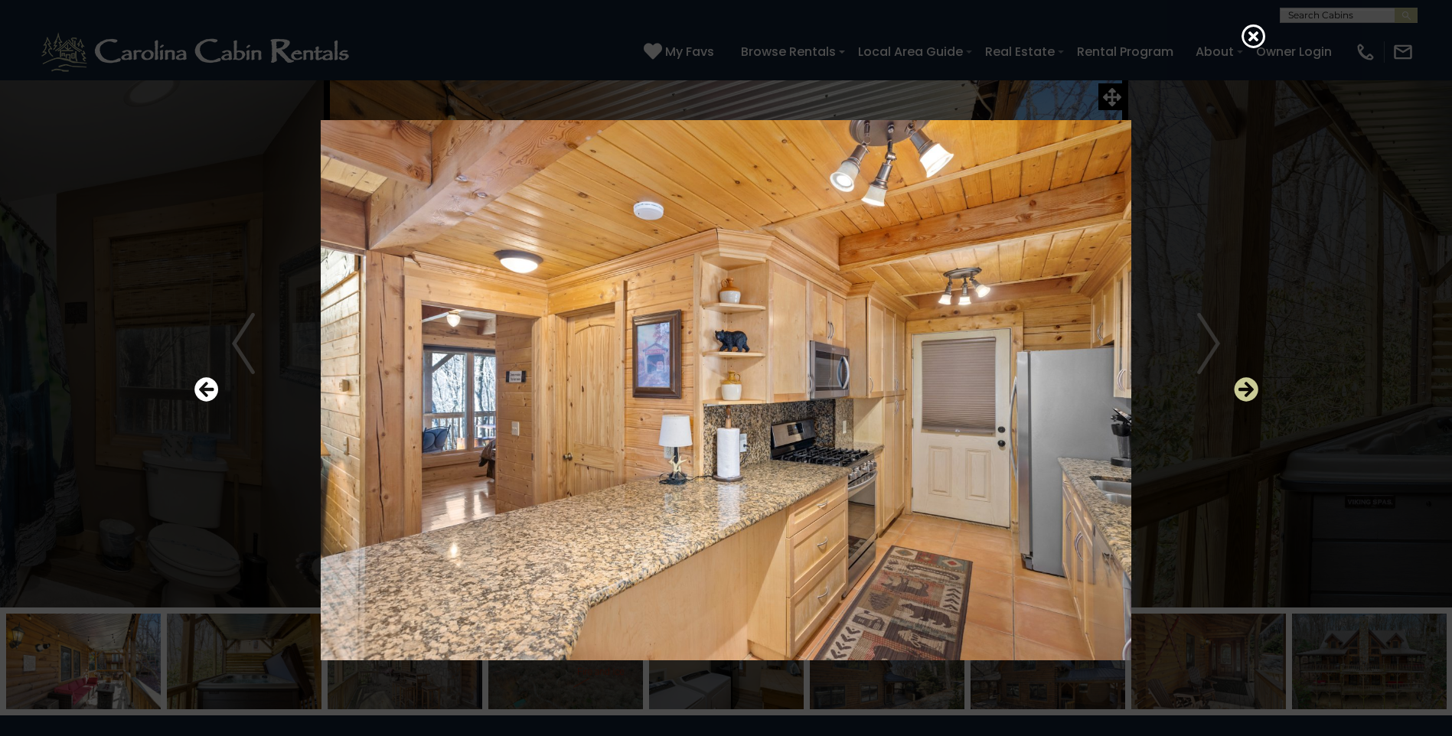
click at [1258, 387] on icon "Next" at bounding box center [1246, 389] width 24 height 24
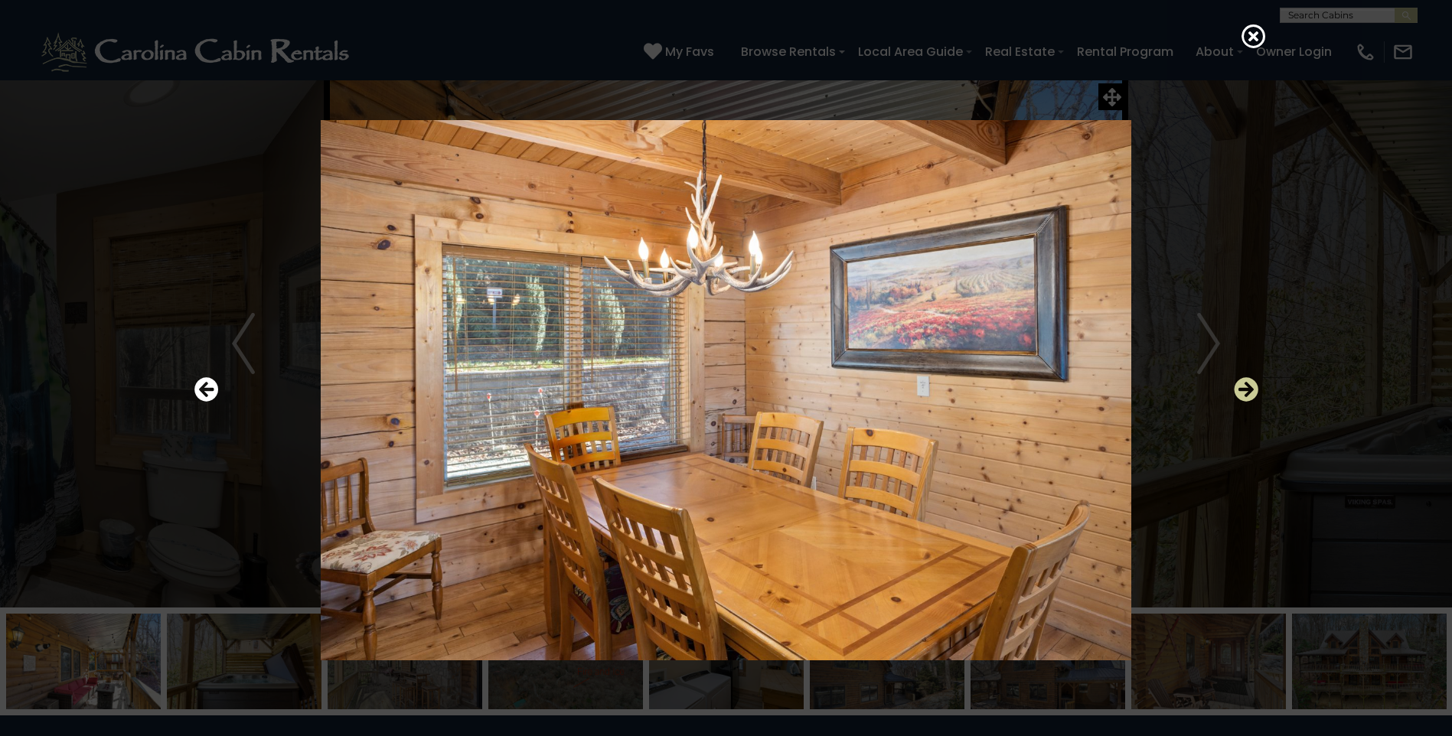
click at [1258, 387] on icon "Next" at bounding box center [1246, 389] width 24 height 24
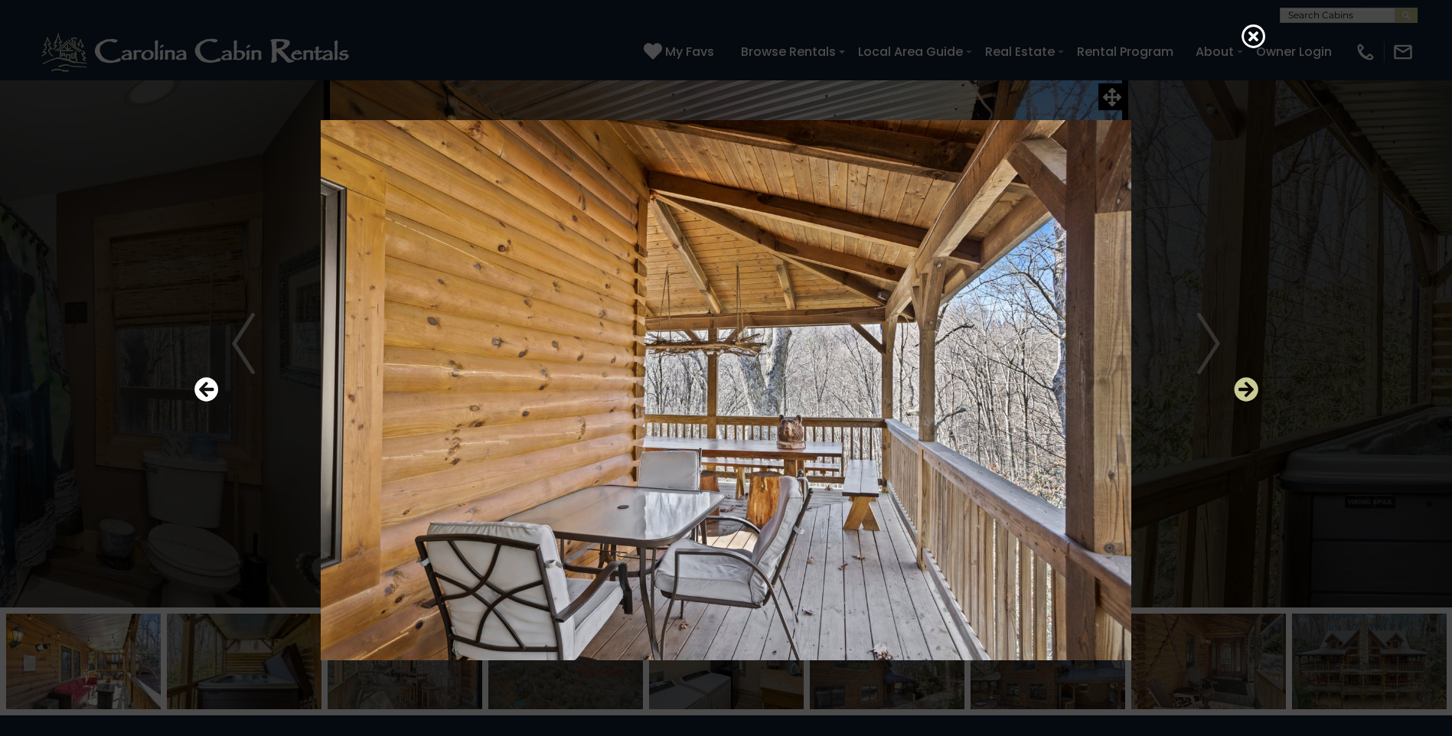
click at [1258, 387] on icon "Next" at bounding box center [1246, 389] width 24 height 24
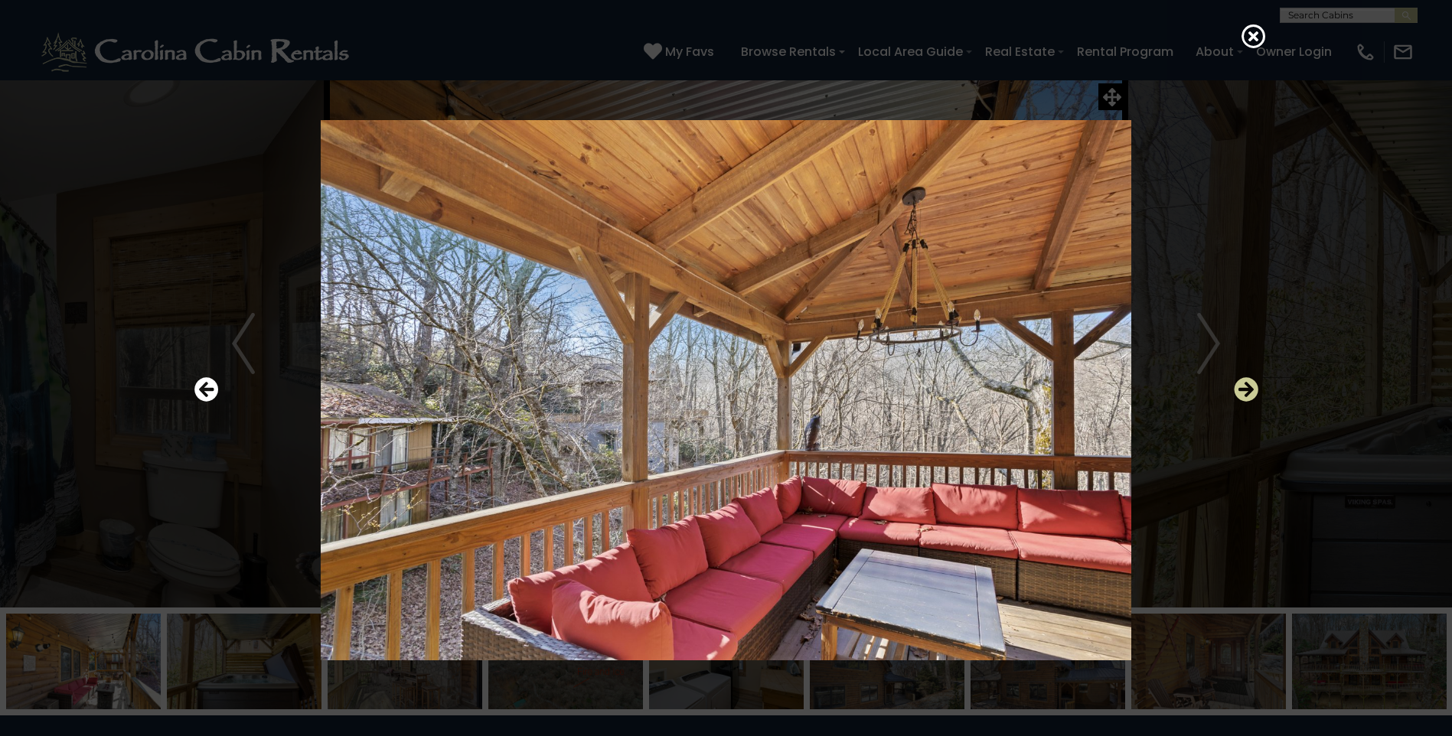
click at [1258, 387] on icon "Next" at bounding box center [1246, 389] width 24 height 24
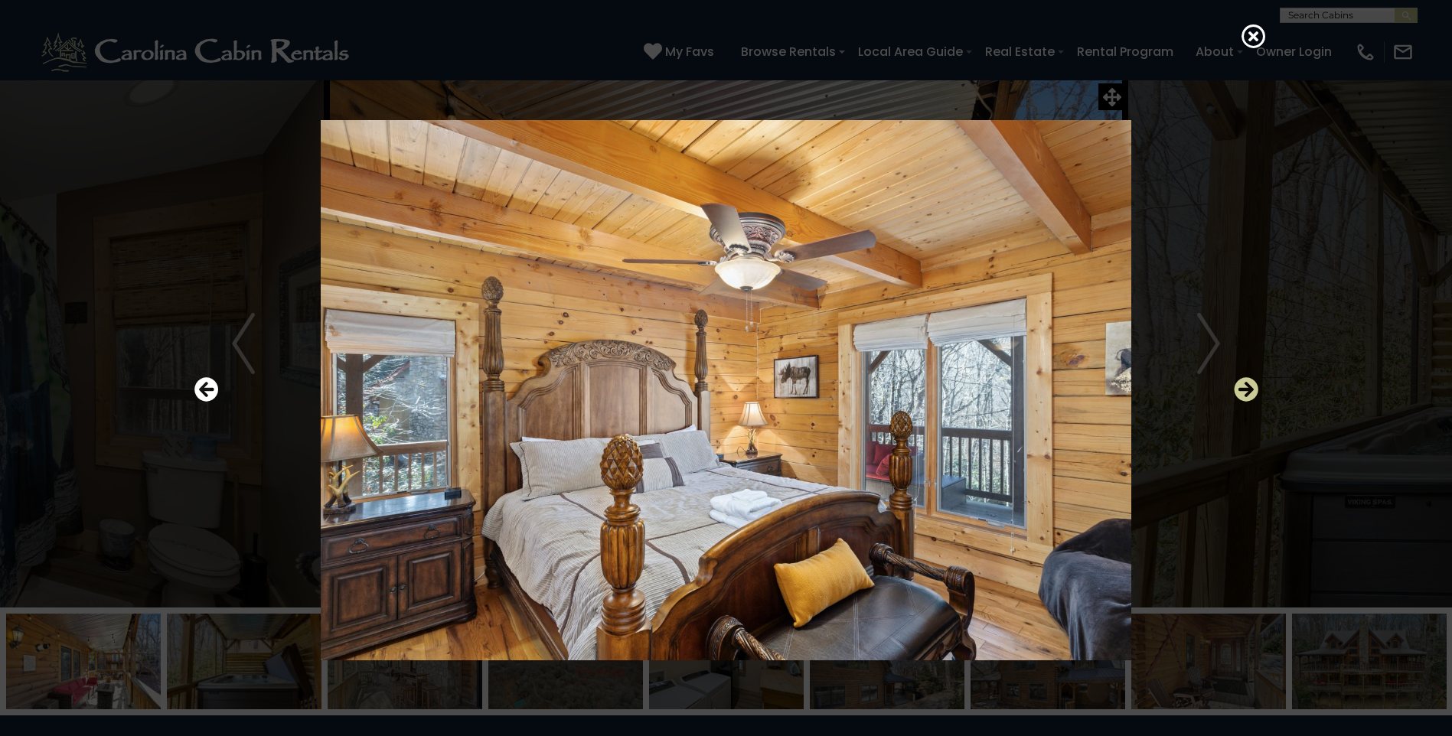
click at [1258, 387] on icon "Next" at bounding box center [1246, 389] width 24 height 24
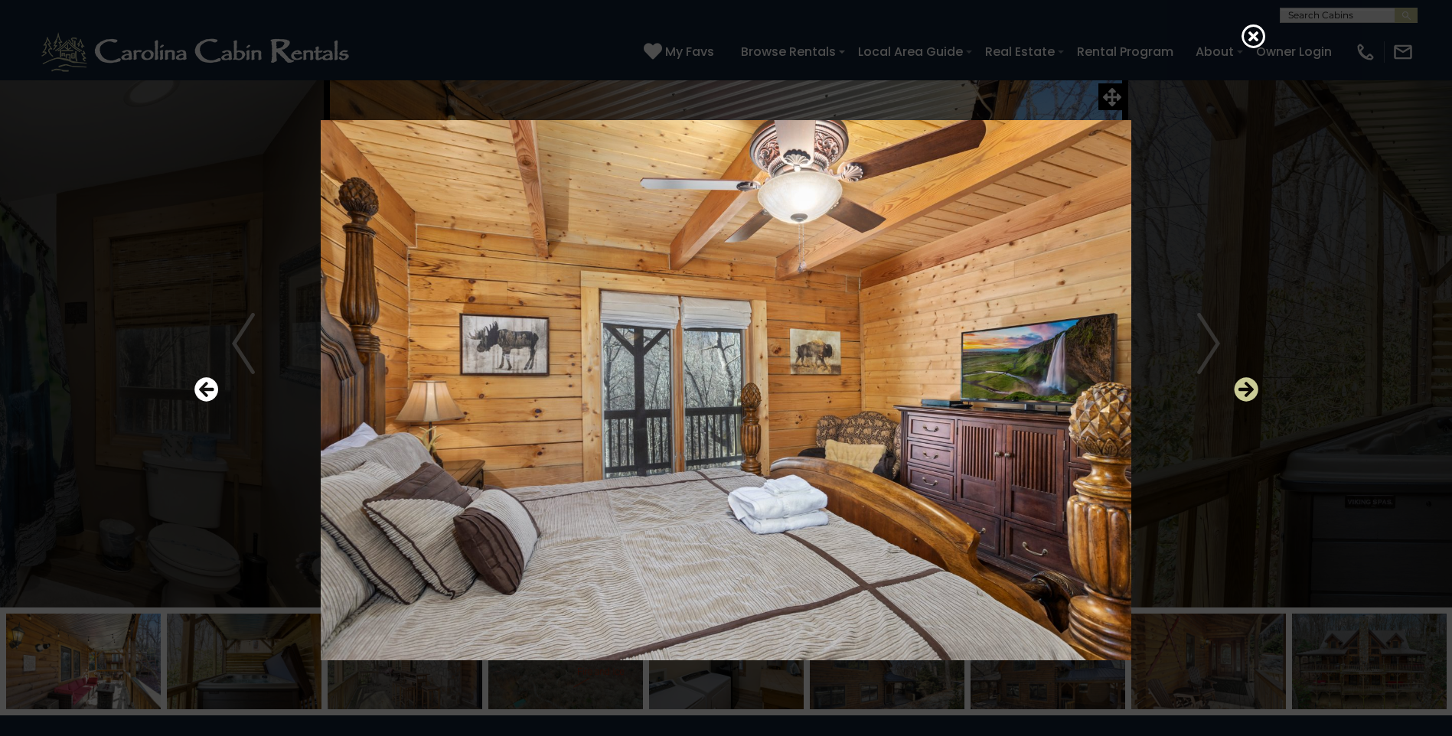
click at [1258, 387] on icon "Next" at bounding box center [1246, 389] width 24 height 24
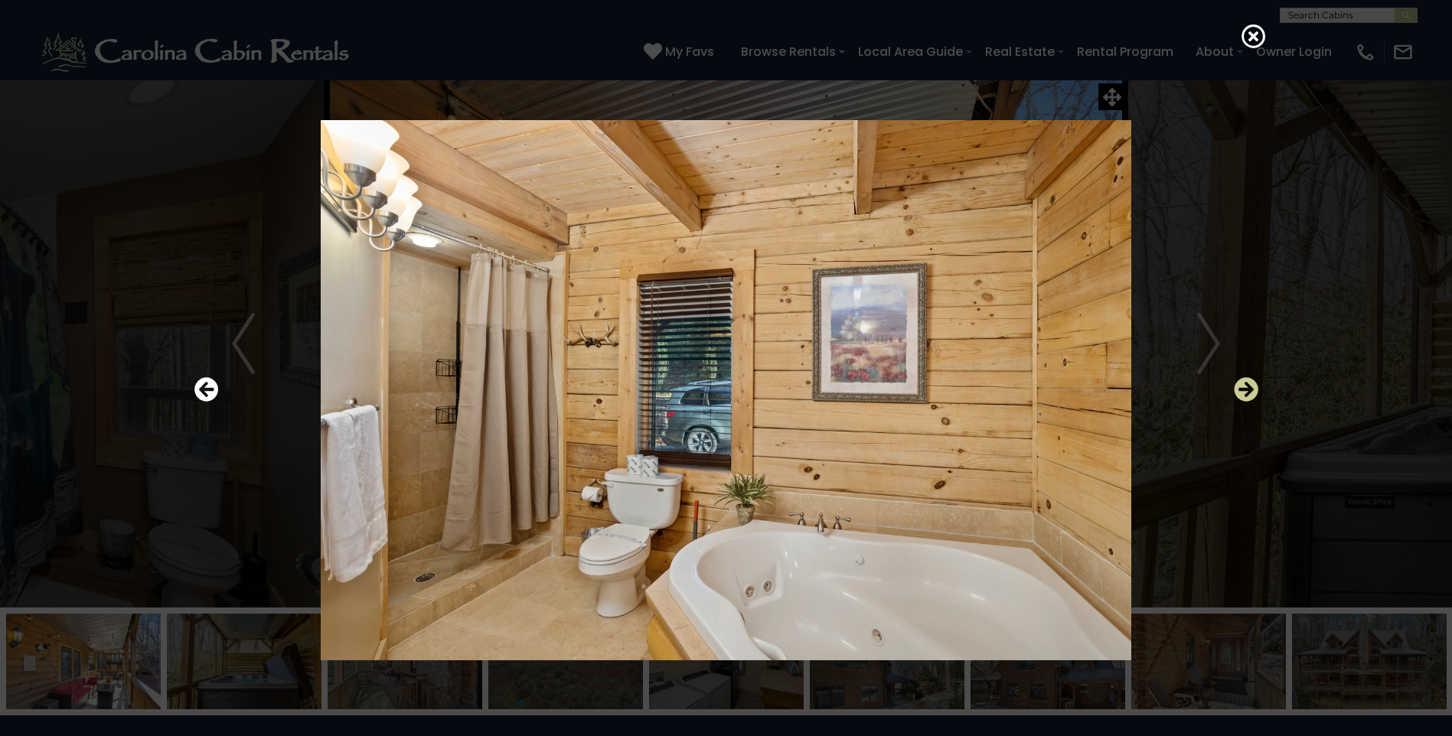
click at [1258, 387] on icon "Next" at bounding box center [1246, 389] width 24 height 24
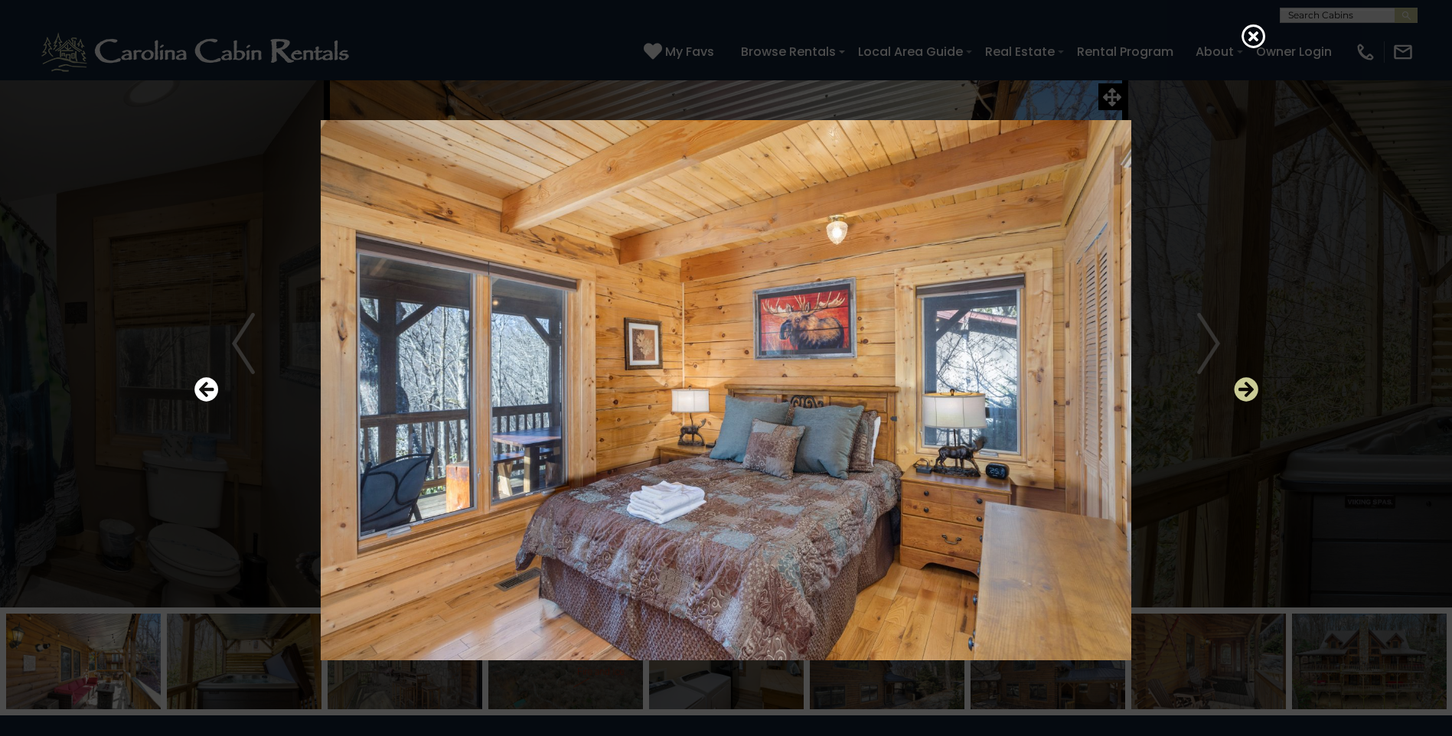
click at [1258, 387] on icon "Next" at bounding box center [1246, 389] width 24 height 24
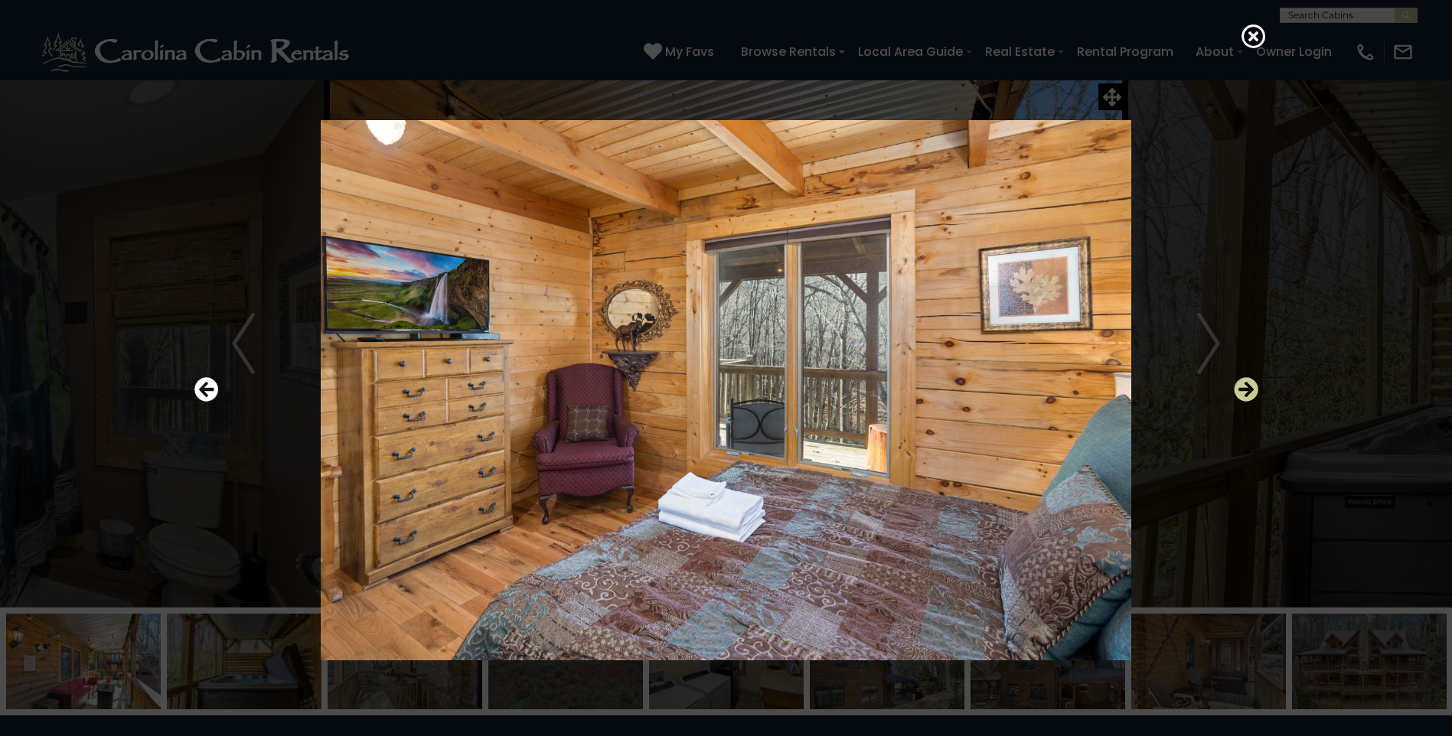
click at [1258, 387] on icon "Next" at bounding box center [1246, 389] width 24 height 24
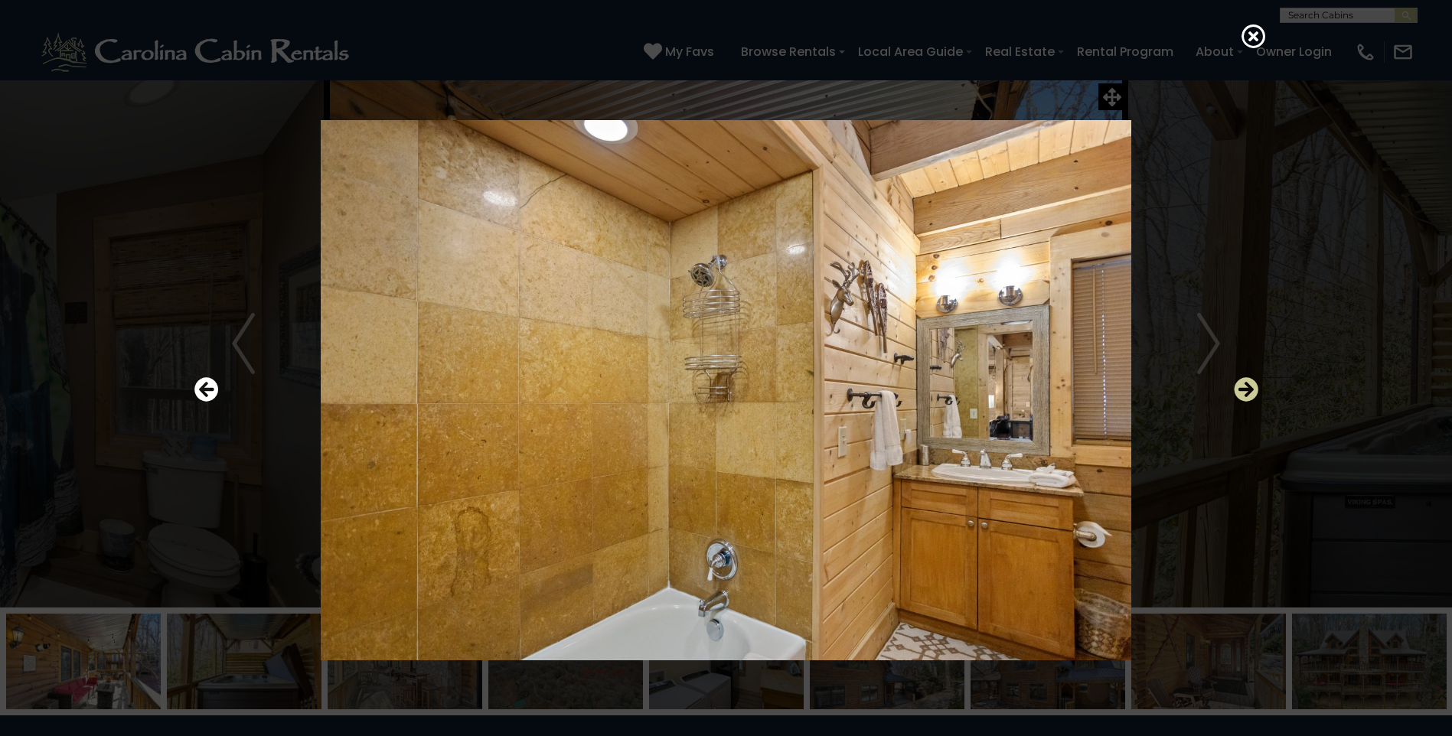
click at [1258, 387] on icon "Next" at bounding box center [1246, 389] width 24 height 24
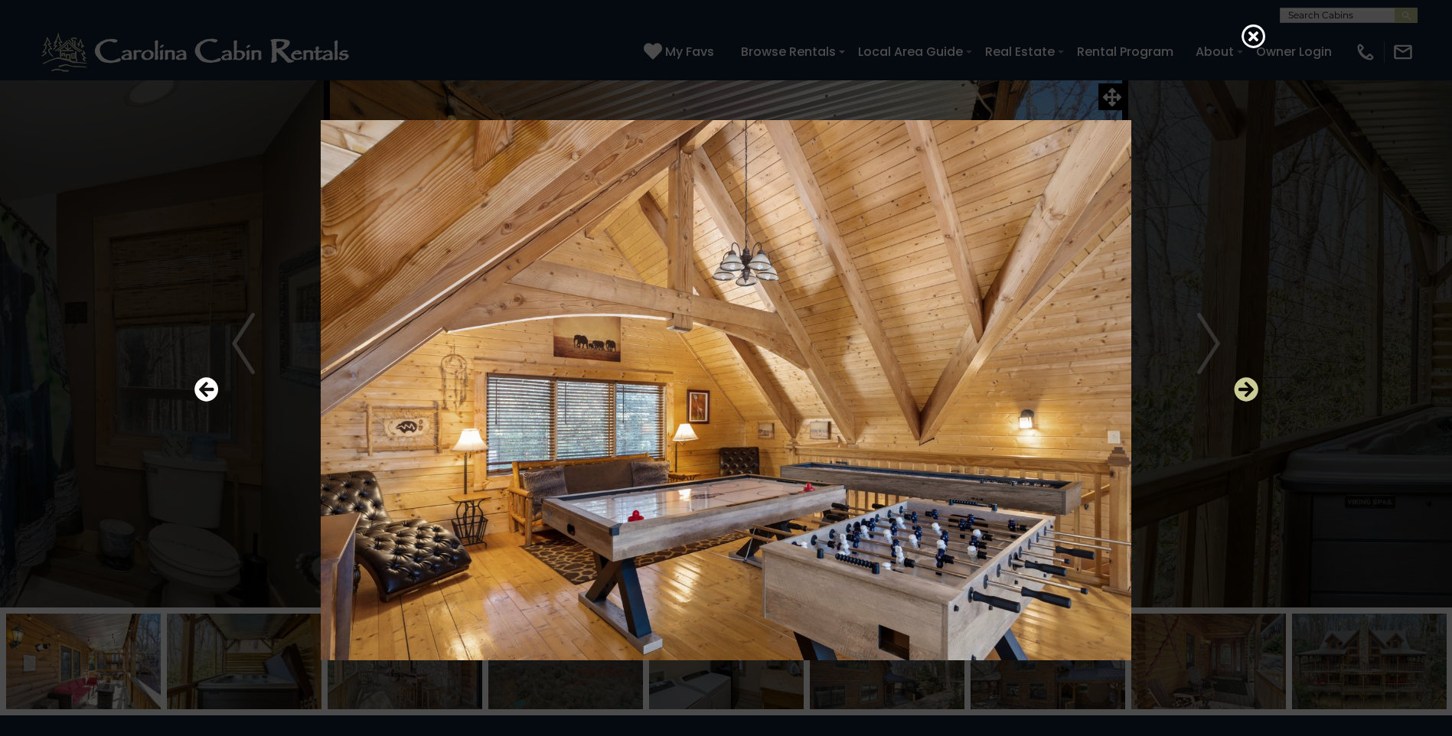
click at [1258, 387] on icon "Next" at bounding box center [1246, 389] width 24 height 24
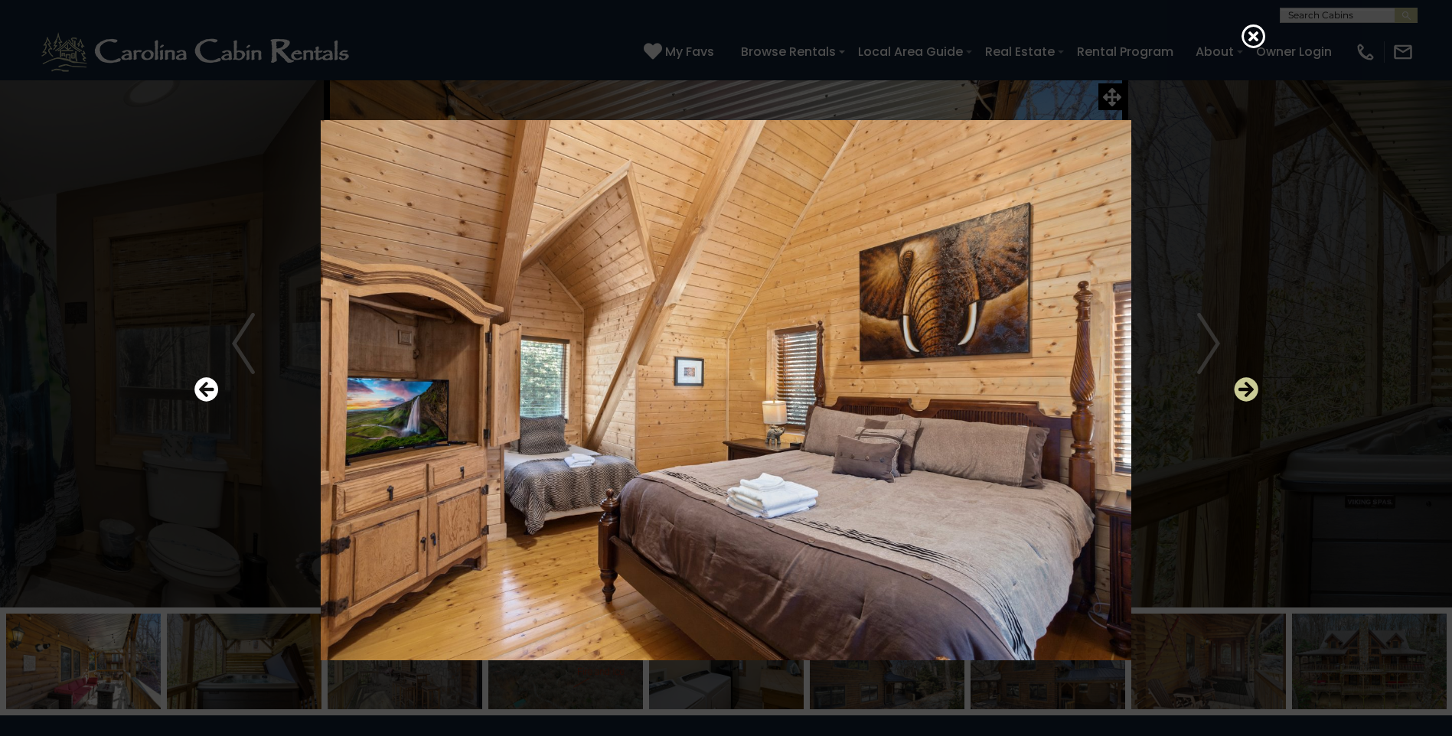
click at [1258, 387] on icon "Next" at bounding box center [1246, 389] width 24 height 24
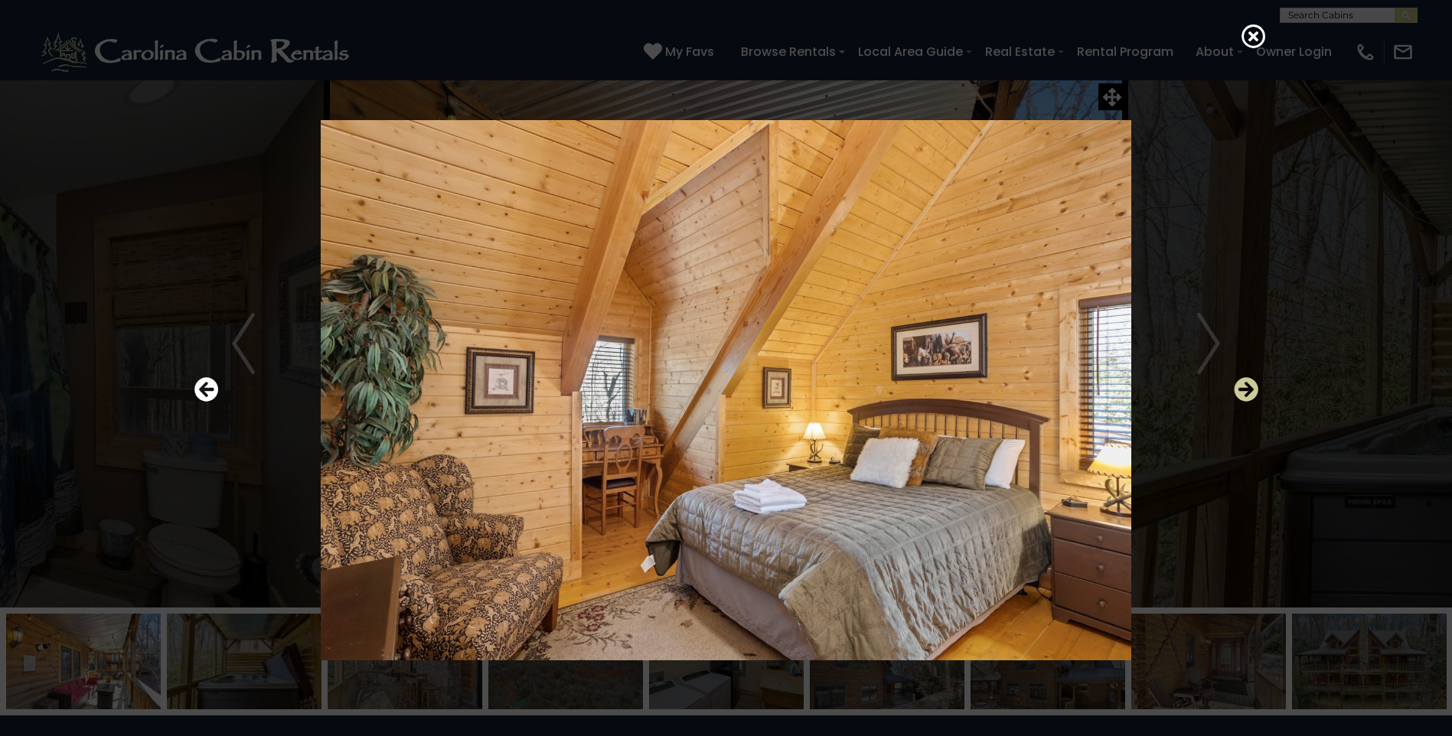
click at [1258, 387] on icon "Next" at bounding box center [1246, 389] width 24 height 24
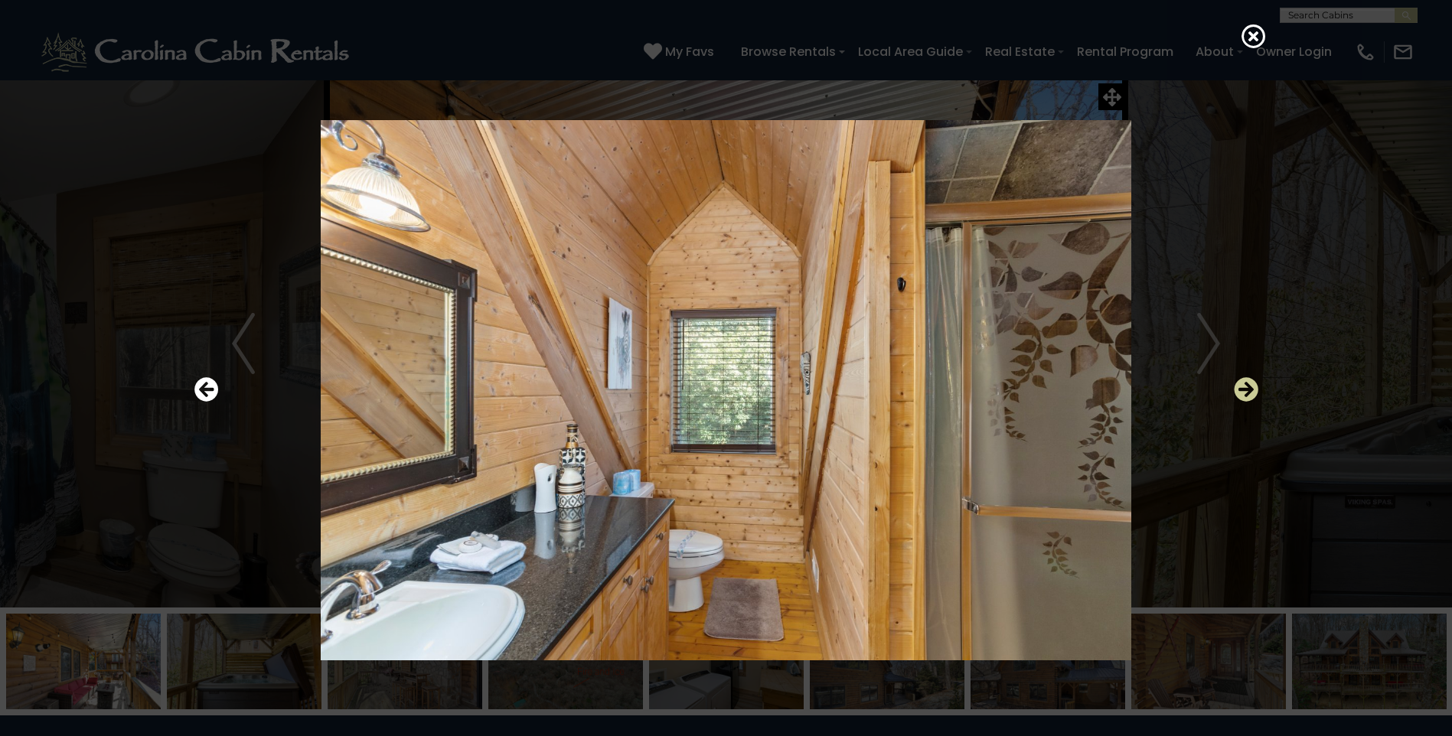
click at [1258, 387] on icon "Next" at bounding box center [1246, 389] width 24 height 24
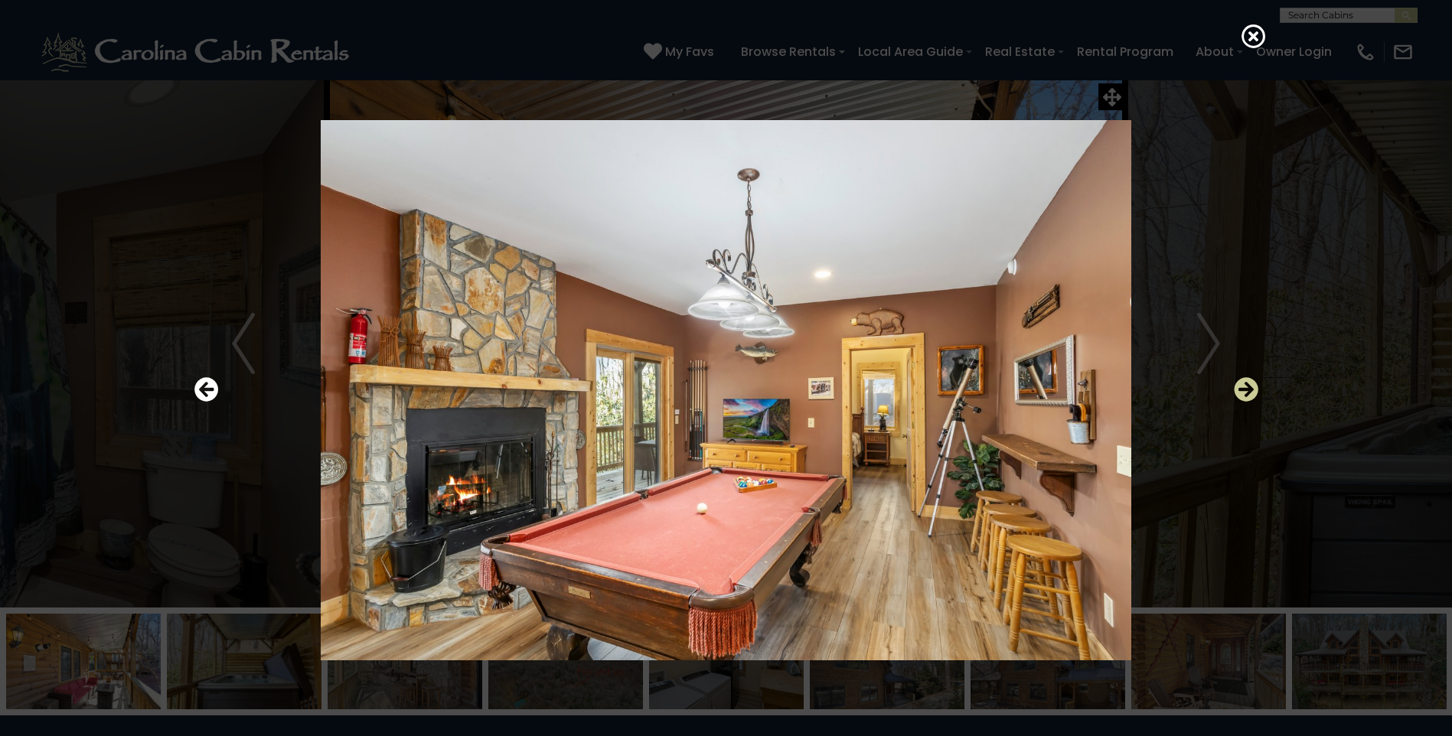
click at [1258, 387] on icon "Next" at bounding box center [1246, 389] width 24 height 24
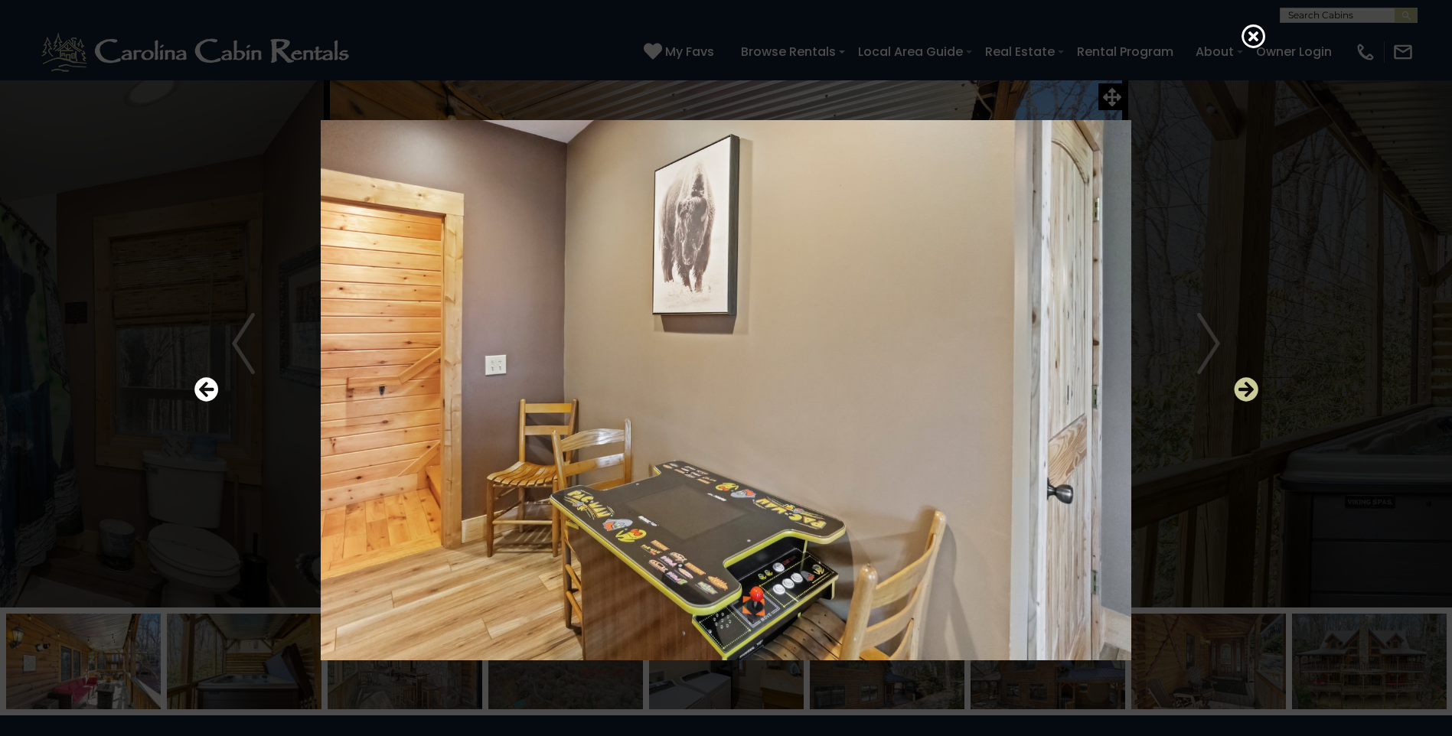
click at [1258, 387] on icon "Next" at bounding box center [1246, 389] width 24 height 24
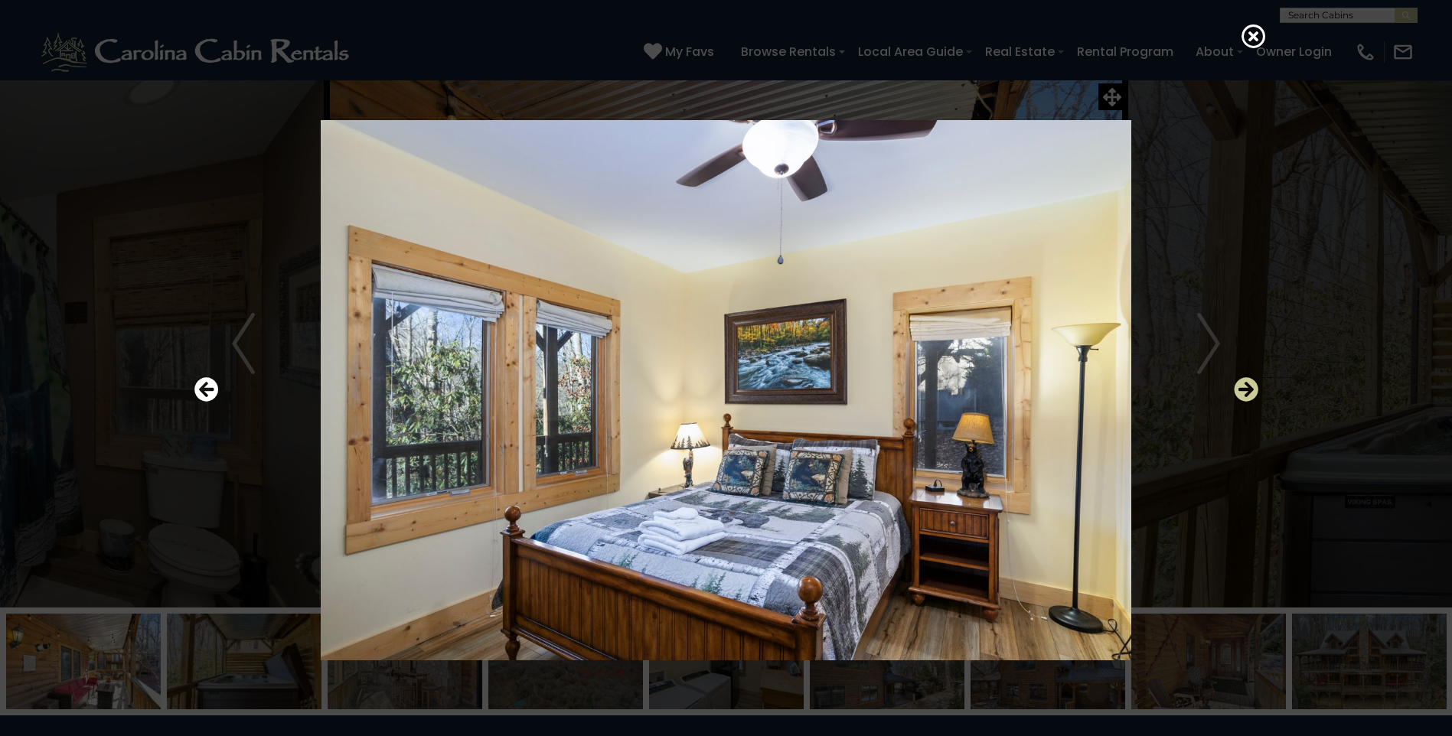
click at [1258, 387] on icon "Next" at bounding box center [1246, 389] width 24 height 24
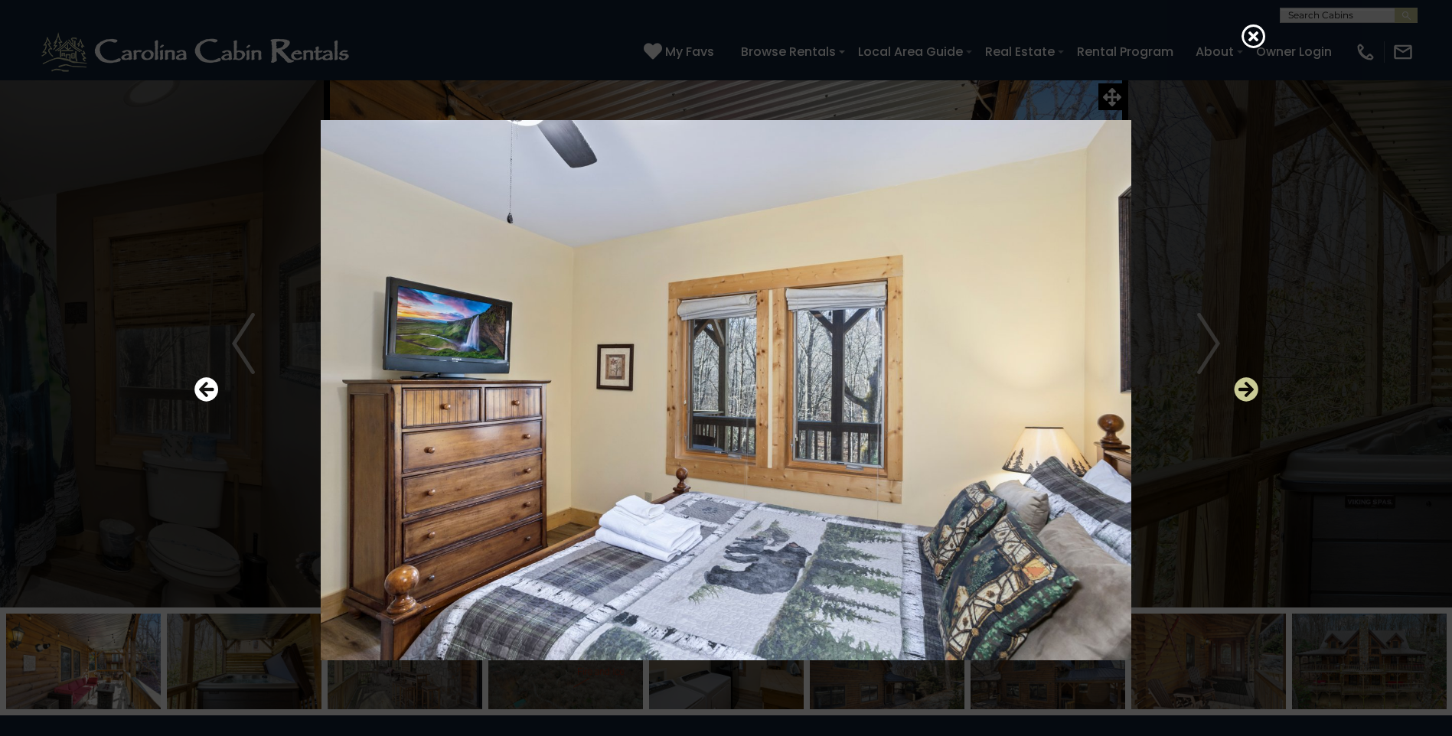
click at [1258, 387] on icon "Next" at bounding box center [1246, 389] width 24 height 24
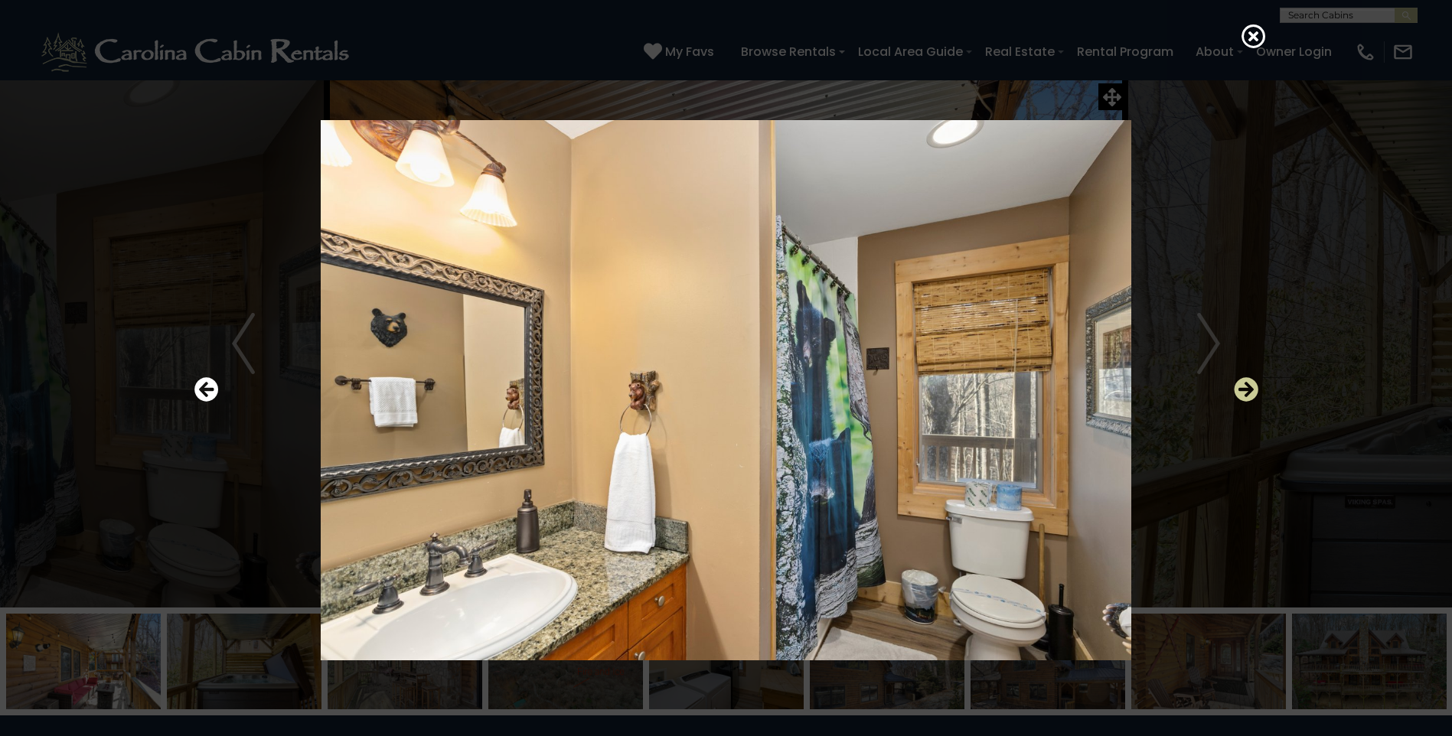
click at [1258, 387] on icon "Next" at bounding box center [1246, 389] width 24 height 24
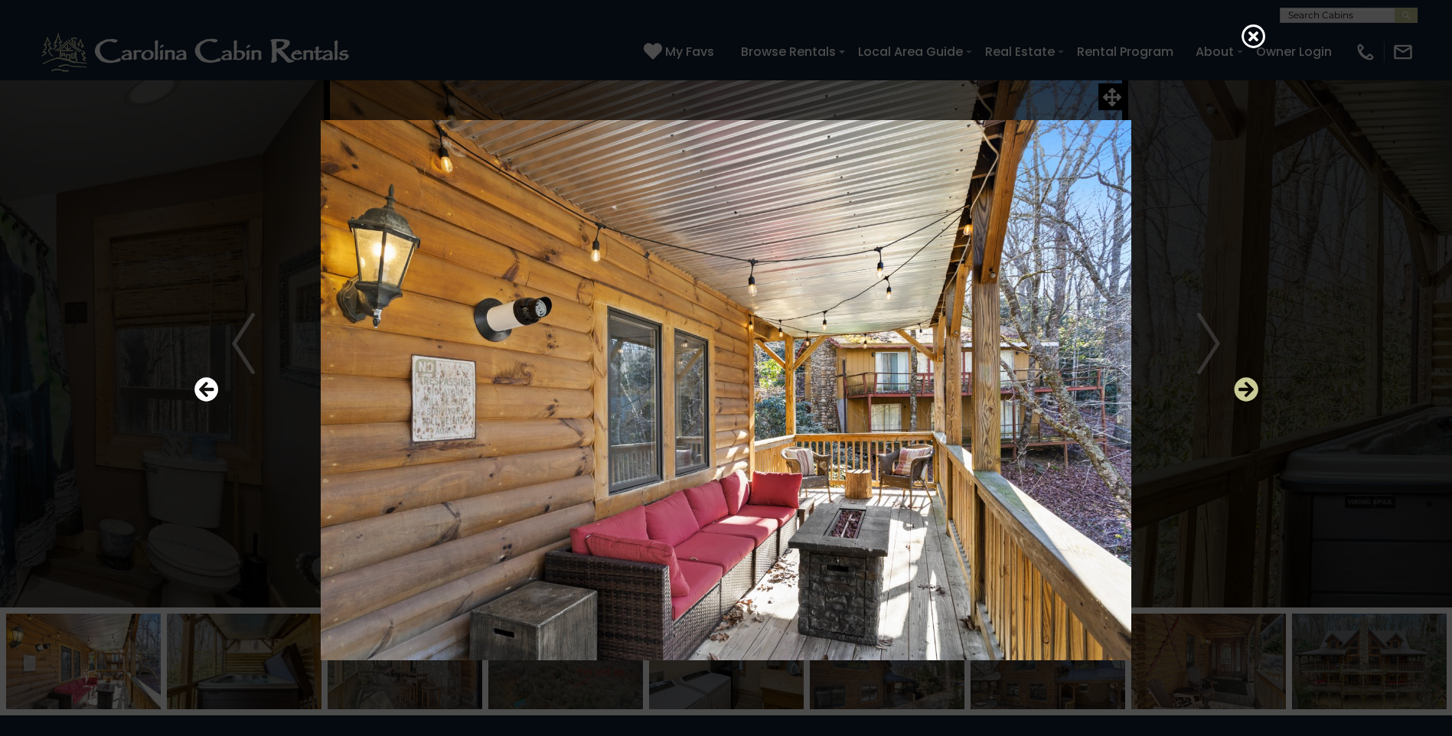
click at [1258, 387] on icon "Next" at bounding box center [1246, 389] width 24 height 24
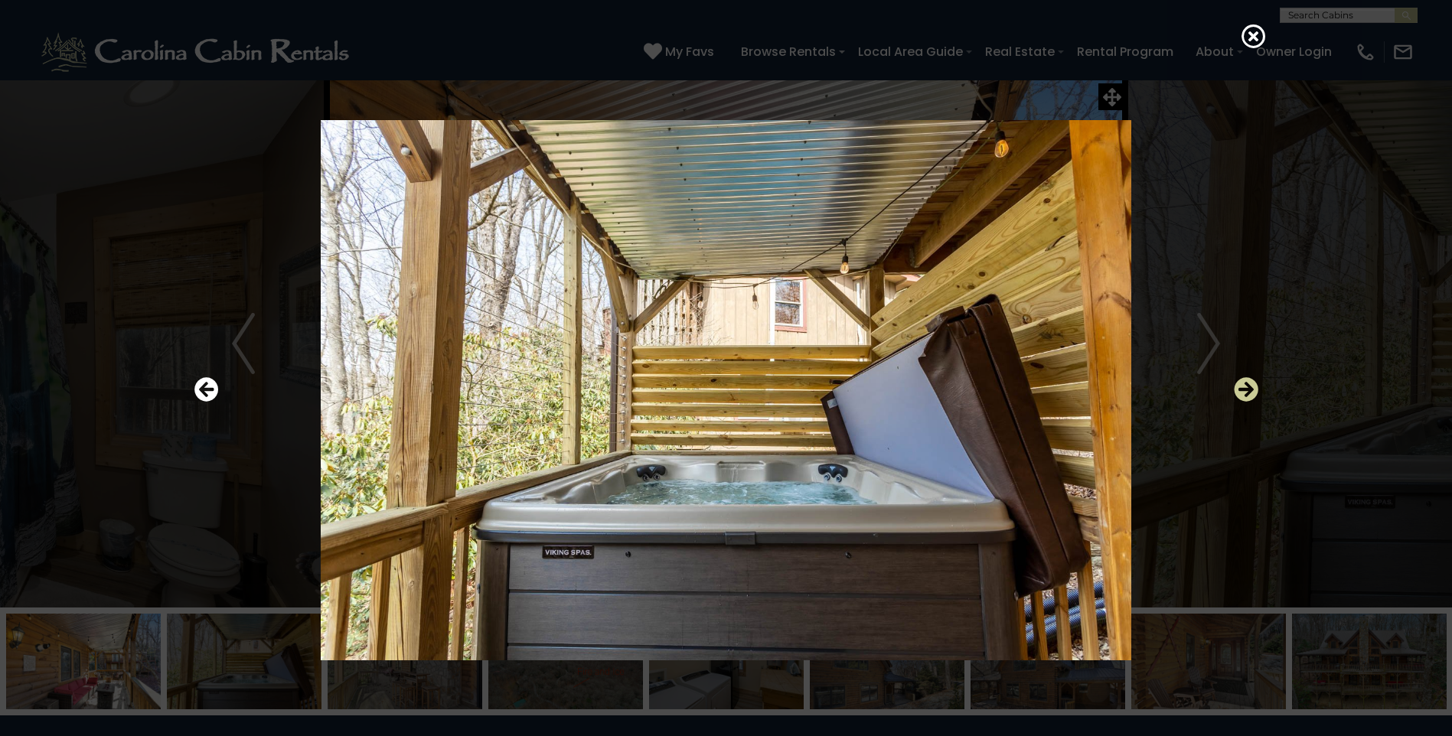
click at [1258, 387] on icon "Next" at bounding box center [1246, 389] width 24 height 24
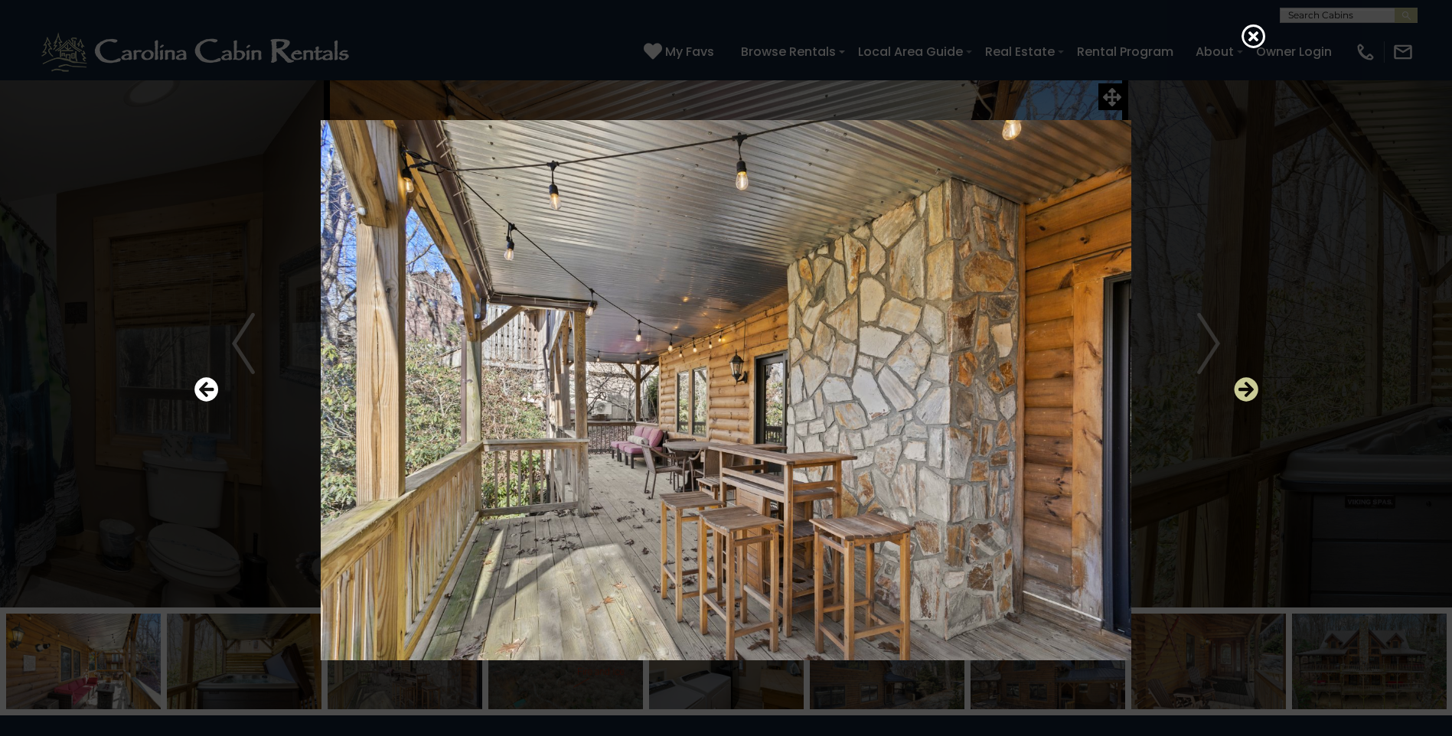
click at [1258, 387] on icon "Next" at bounding box center [1246, 389] width 24 height 24
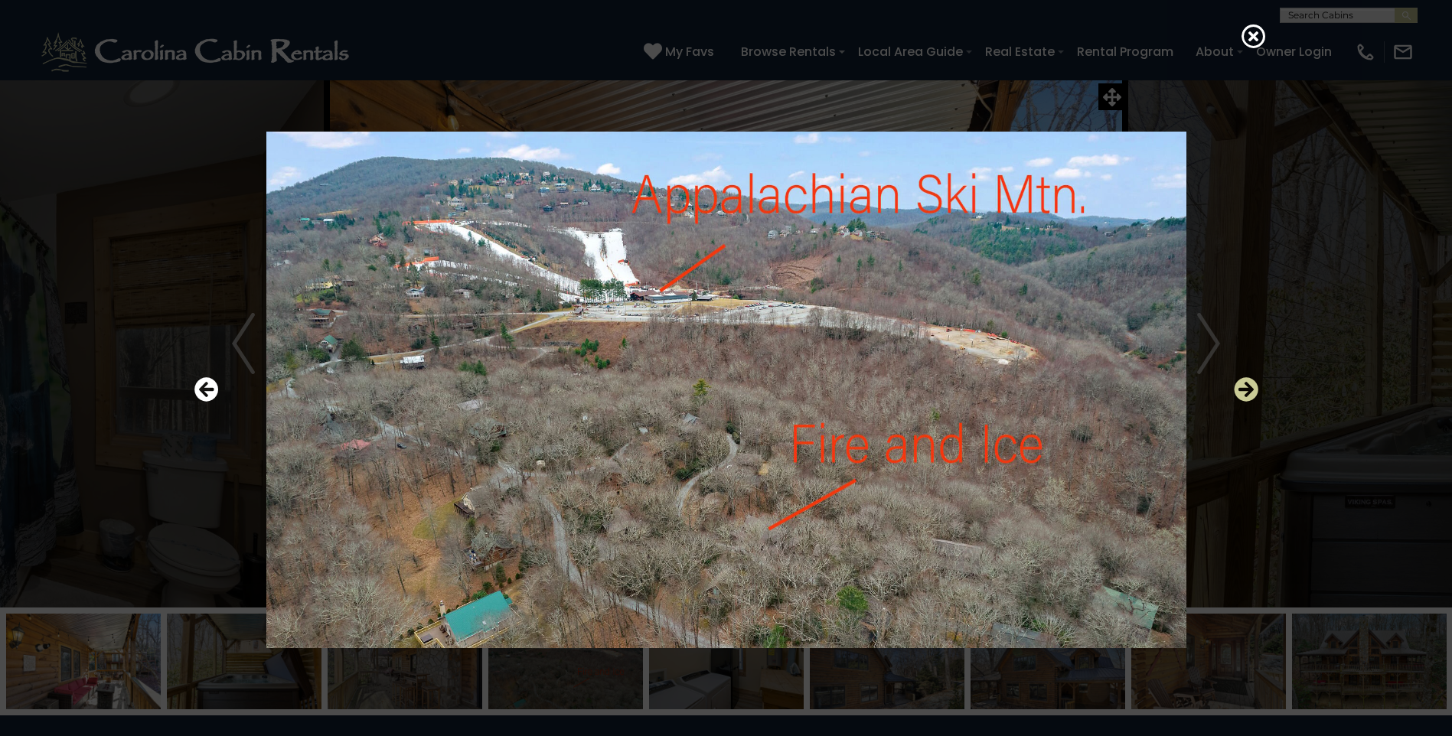
click at [1257, 386] on icon "Next" at bounding box center [1246, 389] width 24 height 24
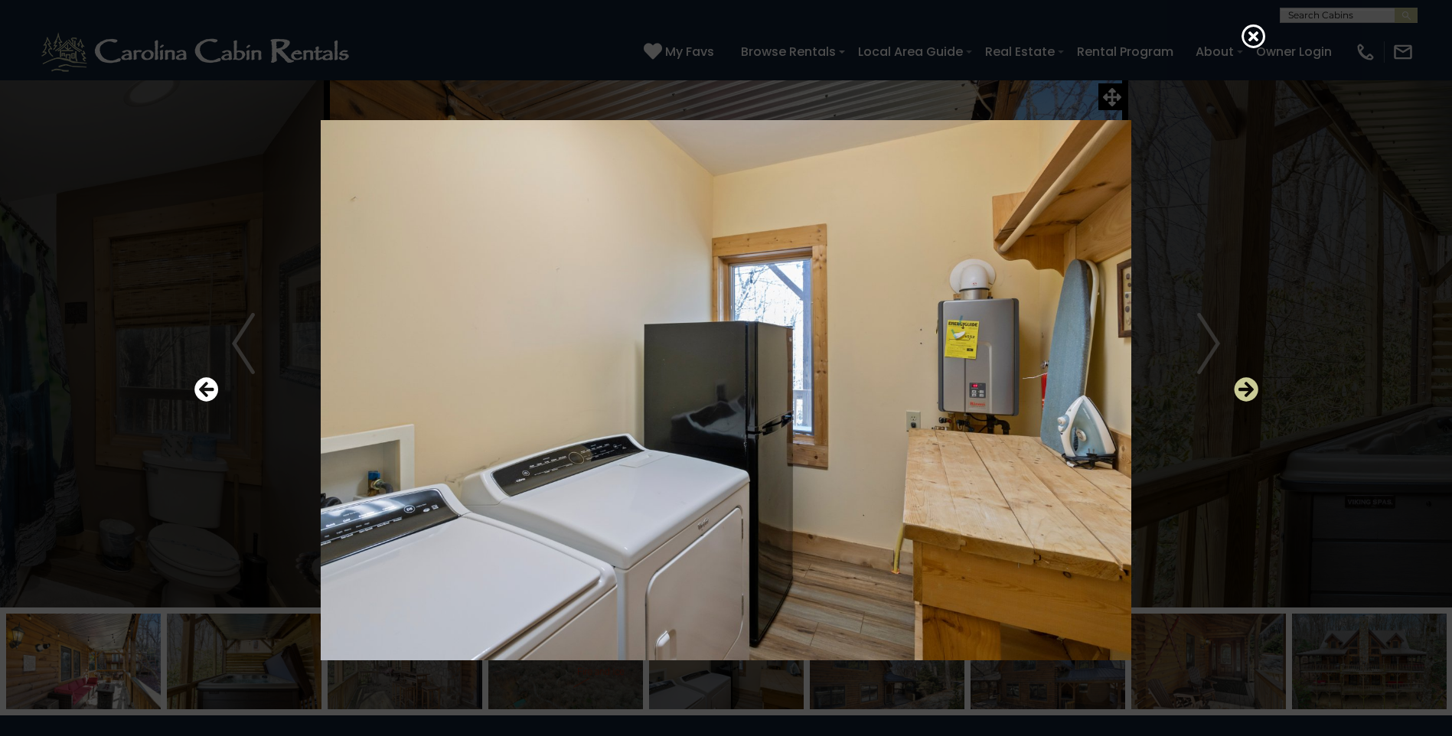
click at [1257, 386] on icon "Next" at bounding box center [1246, 389] width 24 height 24
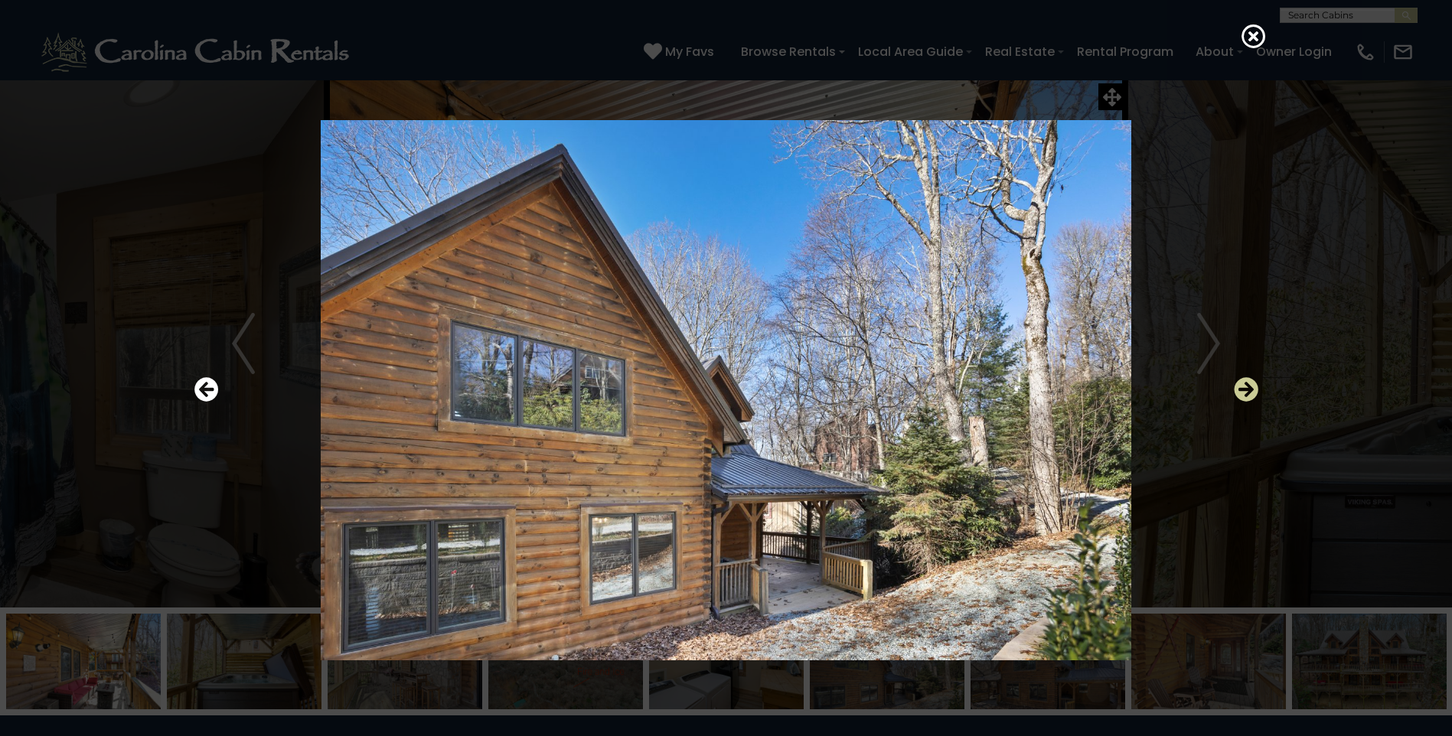
click at [1257, 386] on icon "Next" at bounding box center [1246, 389] width 24 height 24
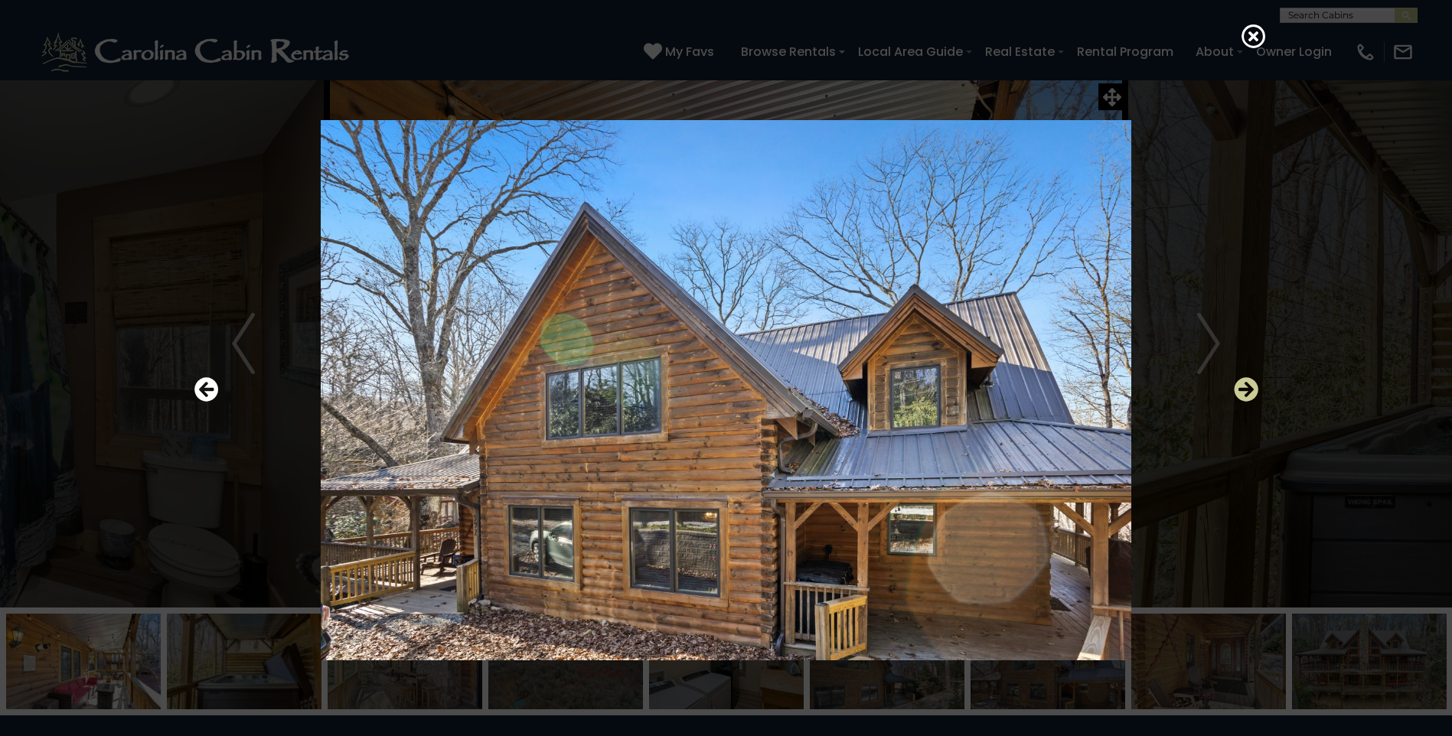
click at [1257, 386] on icon "Next" at bounding box center [1246, 389] width 24 height 24
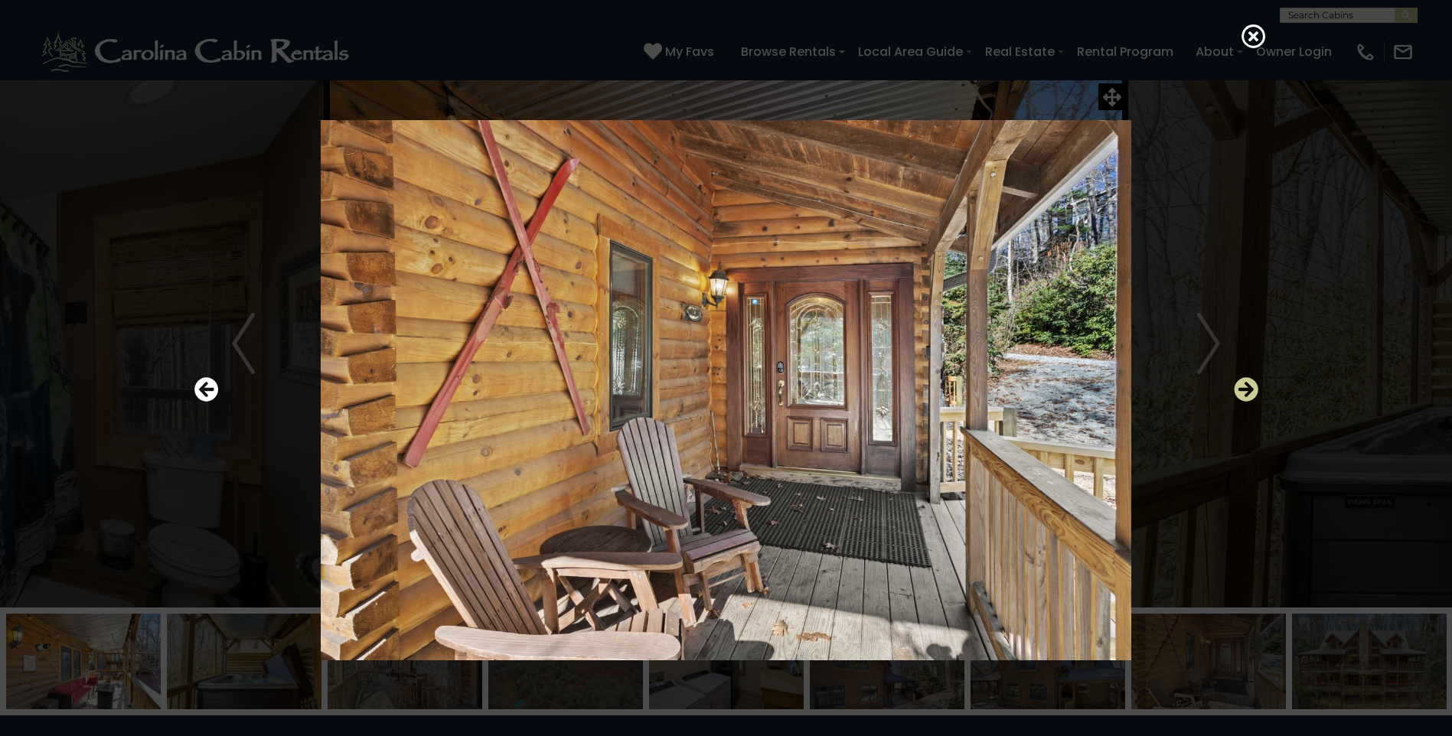
click at [1257, 386] on icon "Next" at bounding box center [1246, 389] width 24 height 24
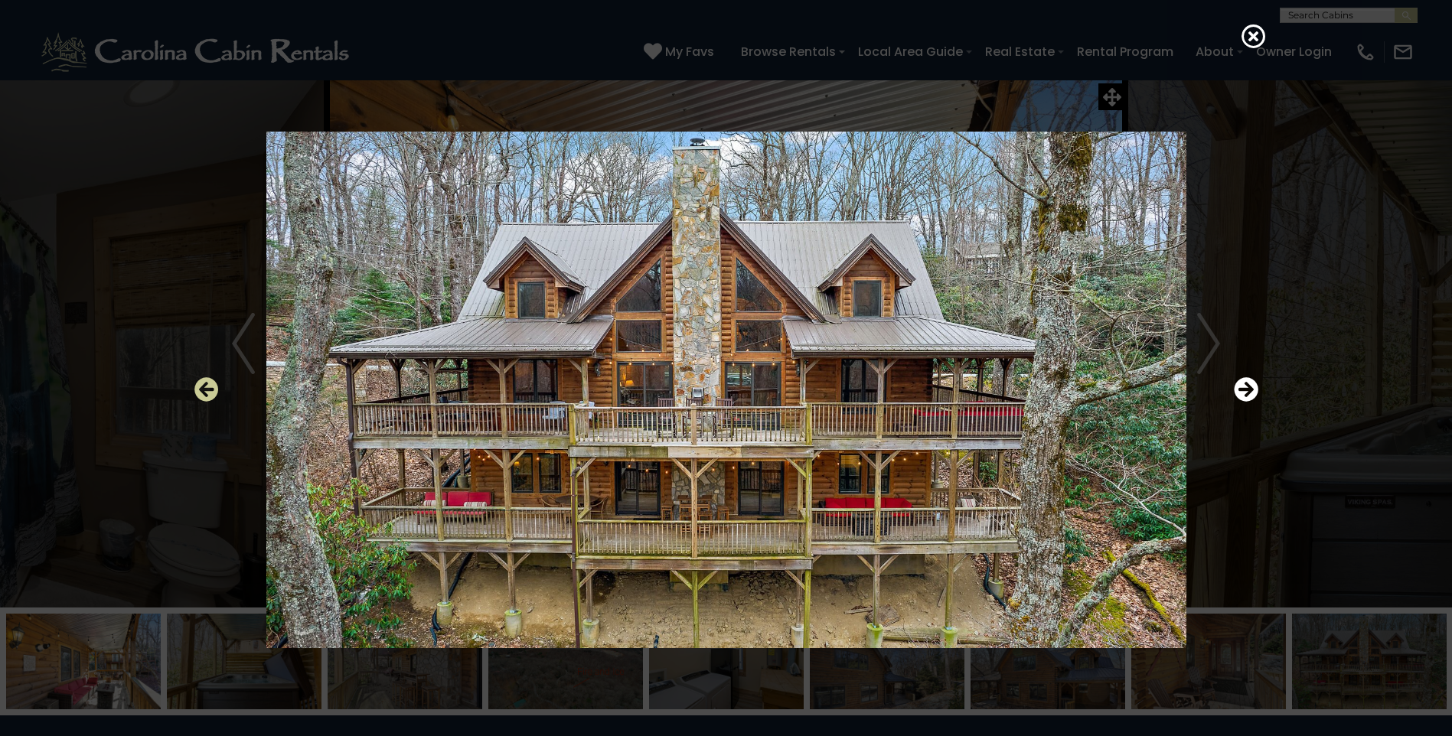
click at [213, 387] on icon "Previous" at bounding box center [206, 389] width 24 height 24
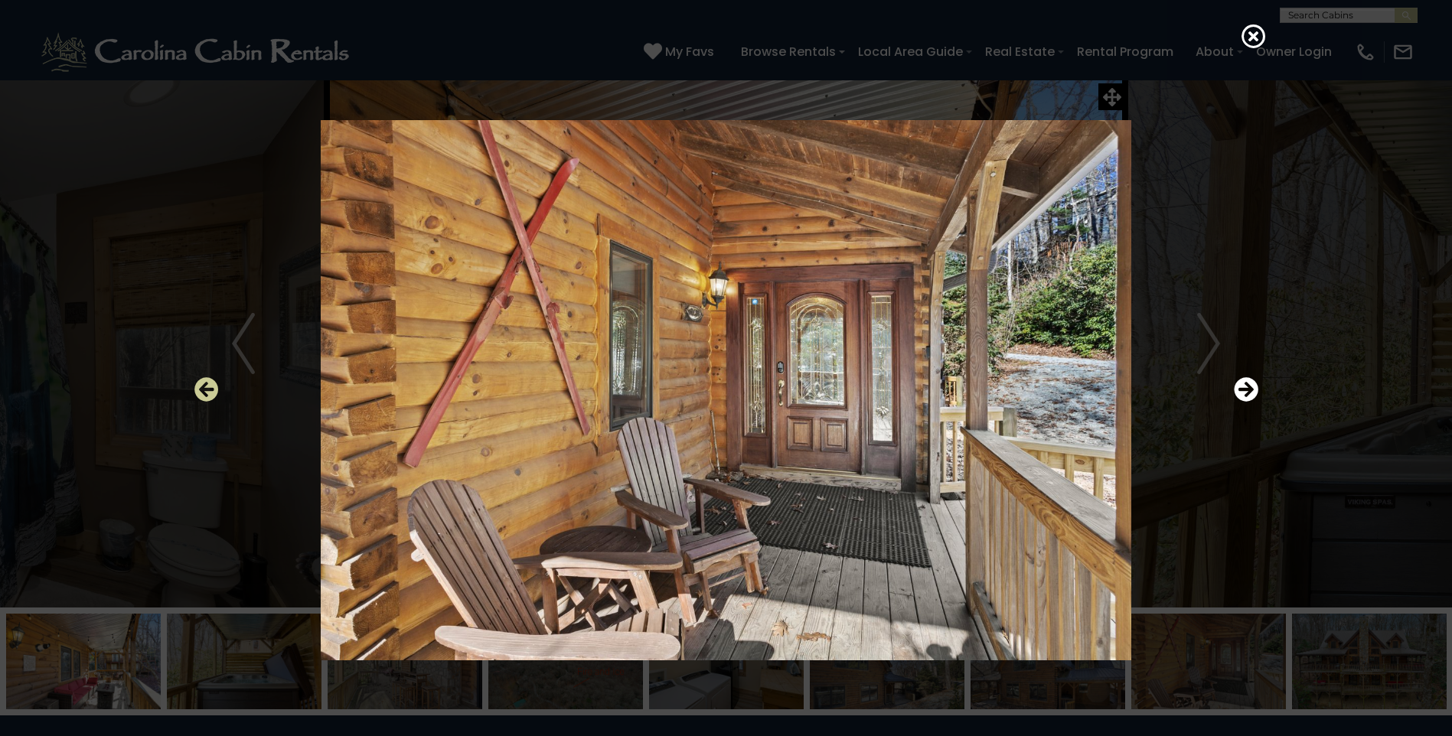
click at [213, 387] on icon "Previous" at bounding box center [206, 389] width 24 height 24
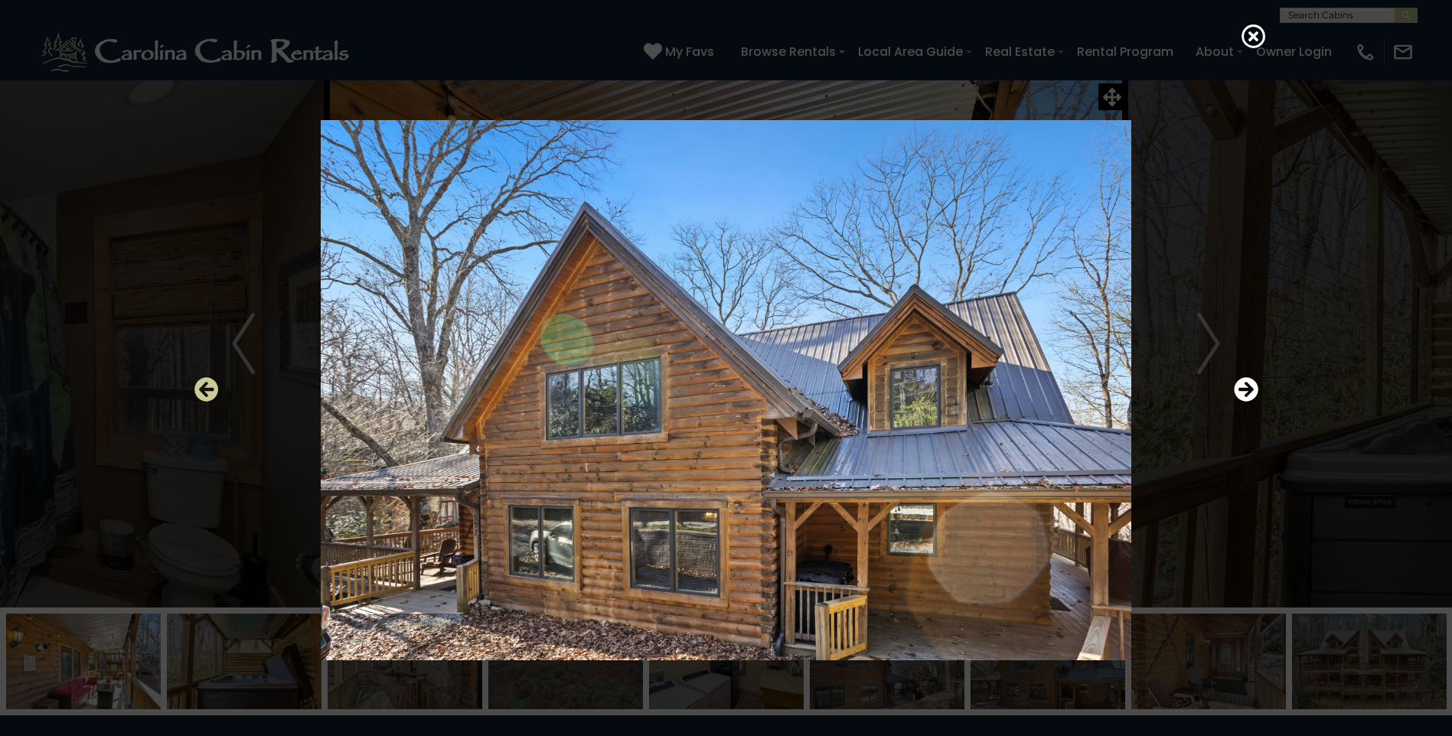
click at [214, 387] on icon "Previous" at bounding box center [206, 389] width 24 height 24
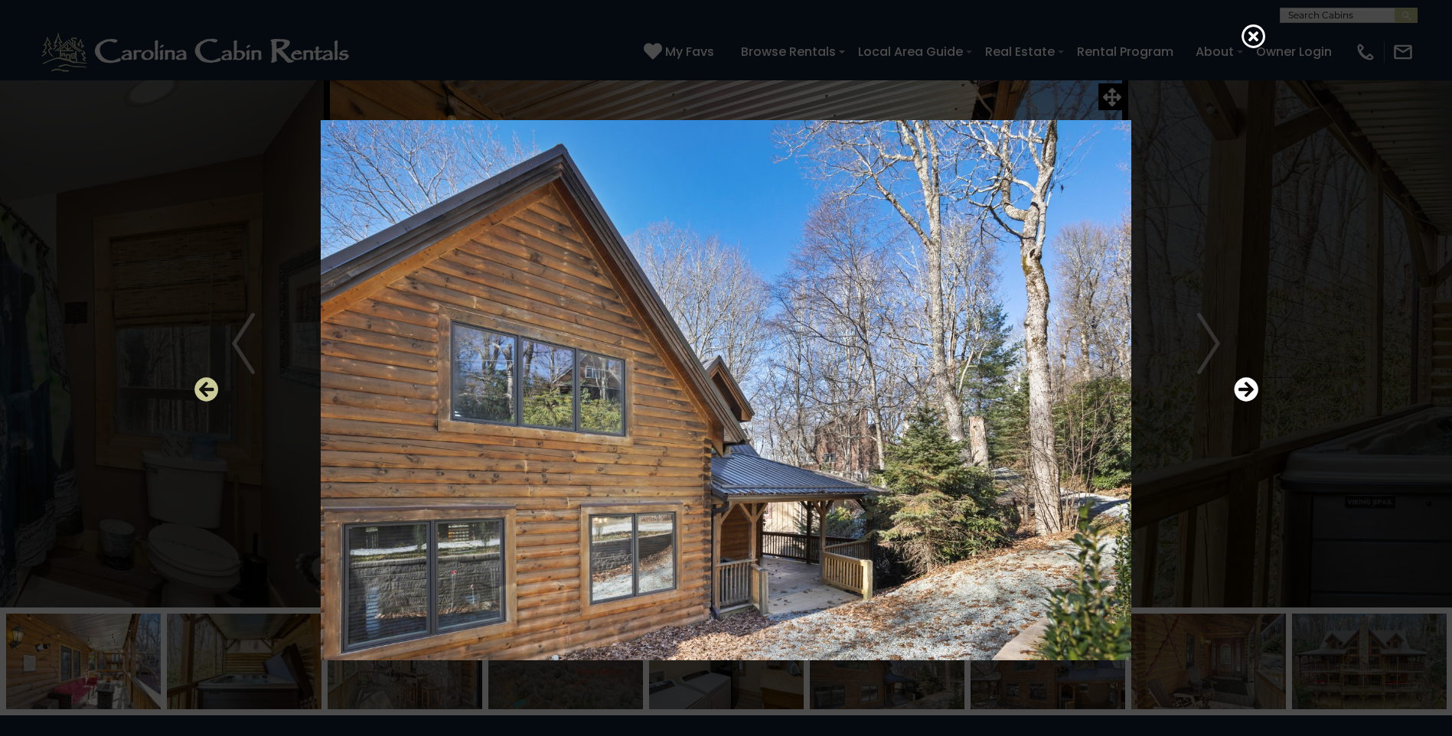
click at [214, 387] on icon "Previous" at bounding box center [206, 389] width 24 height 24
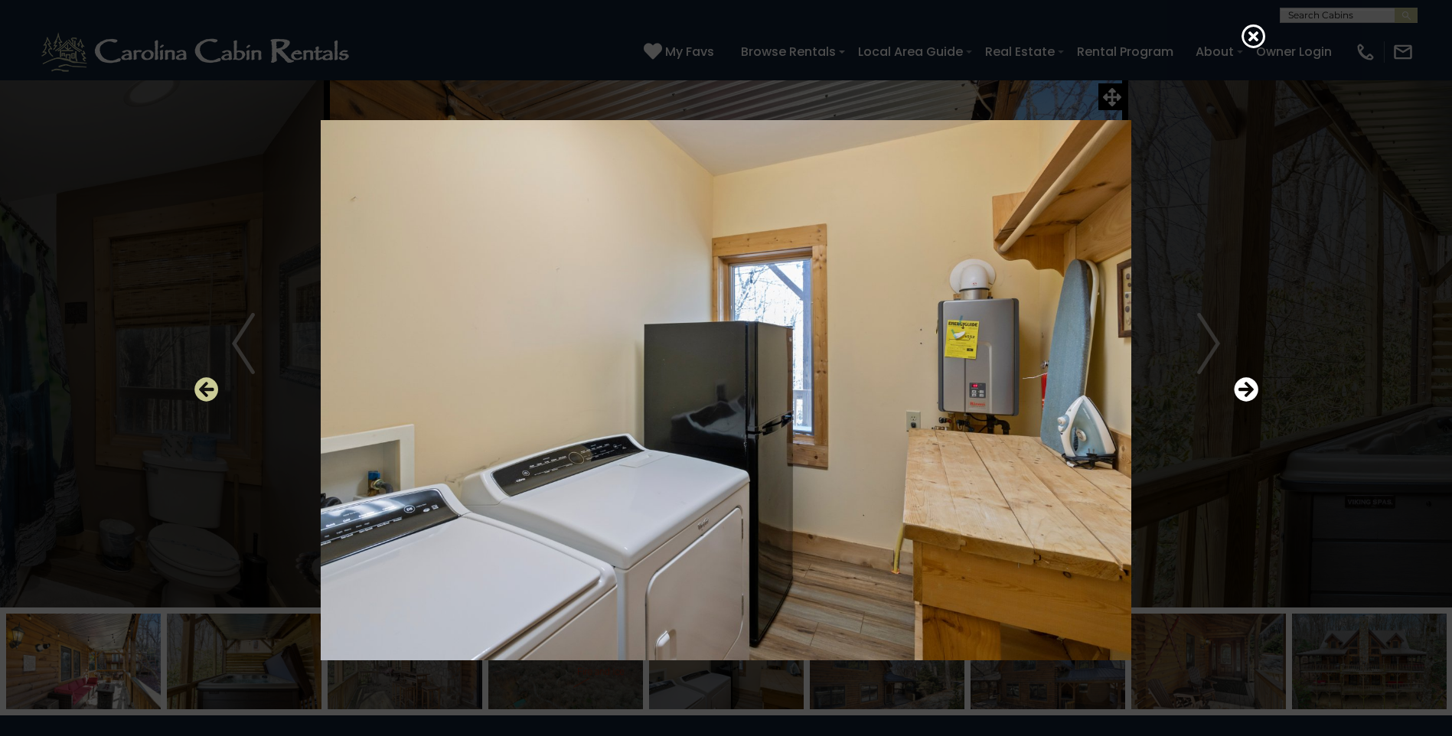
click at [214, 387] on icon "Previous" at bounding box center [206, 389] width 24 height 24
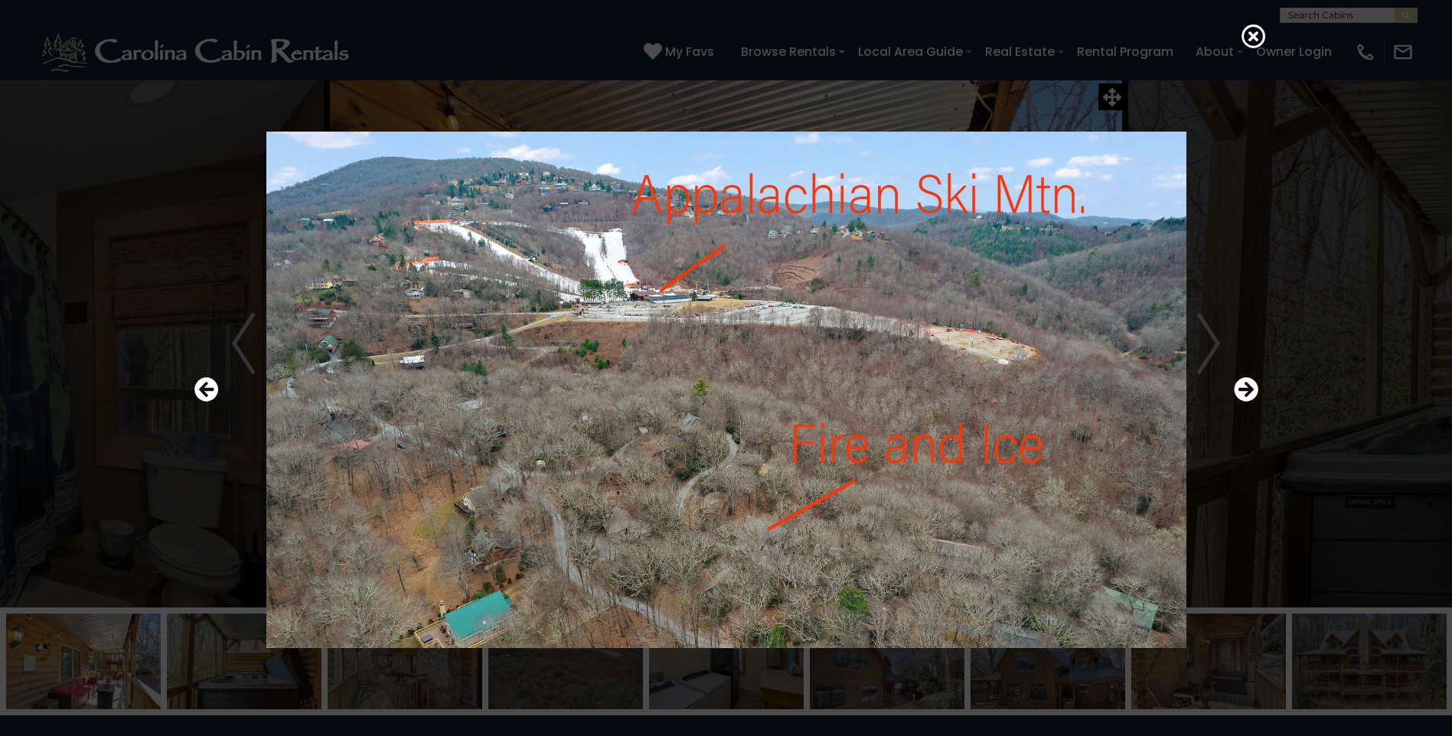
click at [775, 509] on img at bounding box center [726, 390] width 920 height 540
click at [1328, 400] on div at bounding box center [726, 368] width 1452 height 736
click at [1255, 27] on icon at bounding box center [1253, 36] width 24 height 24
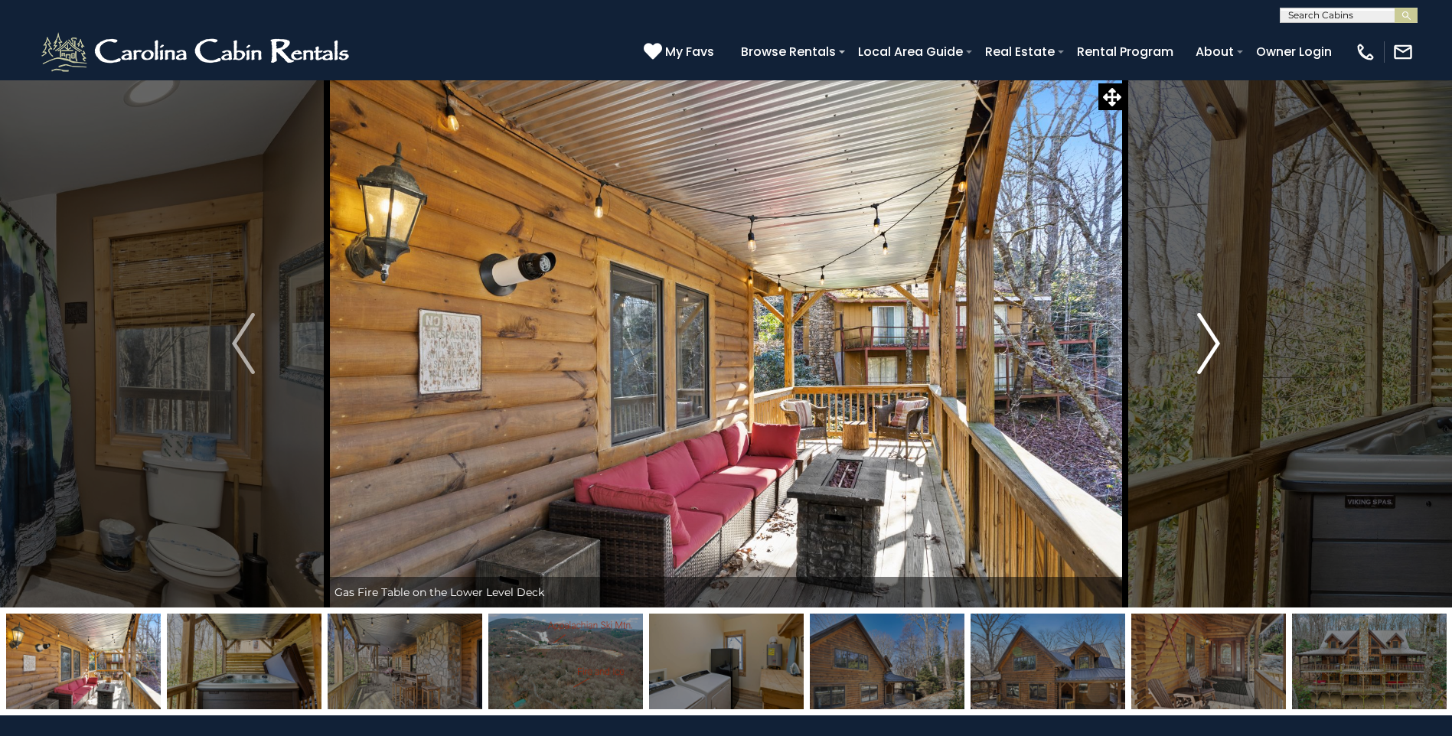
click at [1225, 351] on button "Next" at bounding box center [1208, 344] width 167 height 528
